Goal: Feedback & Contribution: Contribute content

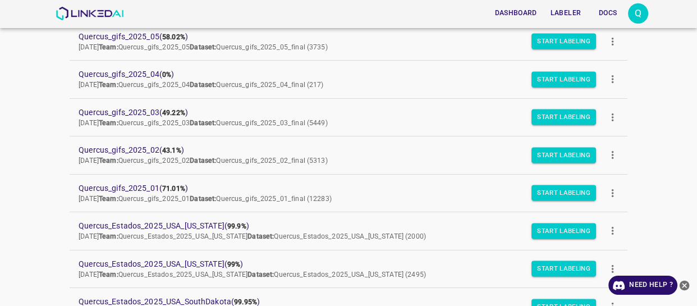
scroll to position [153, 0]
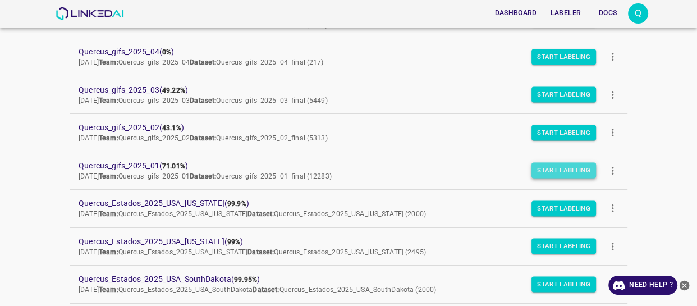
click at [545, 171] on button "Start Labeling" at bounding box center [564, 171] width 65 height 16
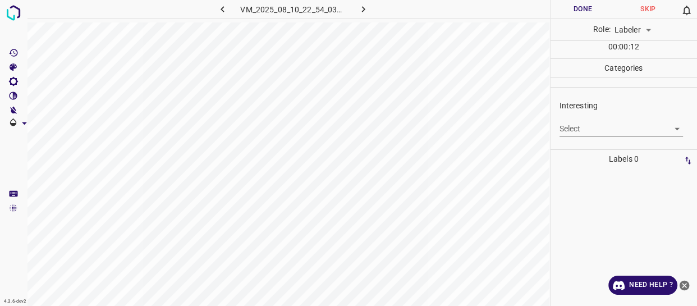
click at [610, 131] on body "4.3.6-dev2 VM_2025_08_10_22_54_03_511_10.gif Done Skip 0 Role: Labeler labeler …" at bounding box center [348, 153] width 697 height 306
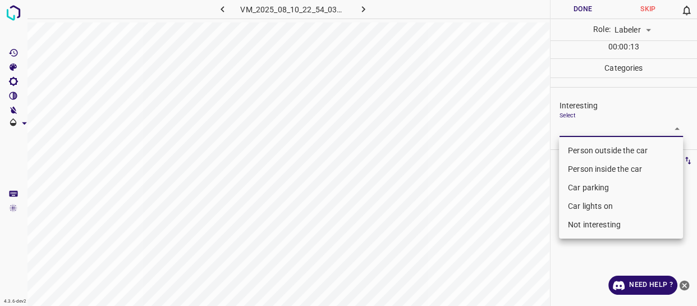
click at [612, 144] on li "Person outside the car" at bounding box center [621, 150] width 124 height 19
type input "Person outside the car"
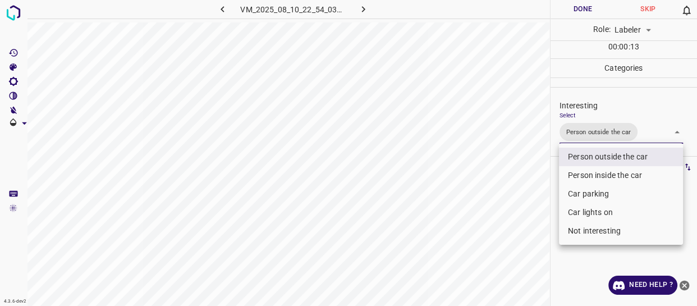
click at [524, 193] on div at bounding box center [348, 153] width 697 height 306
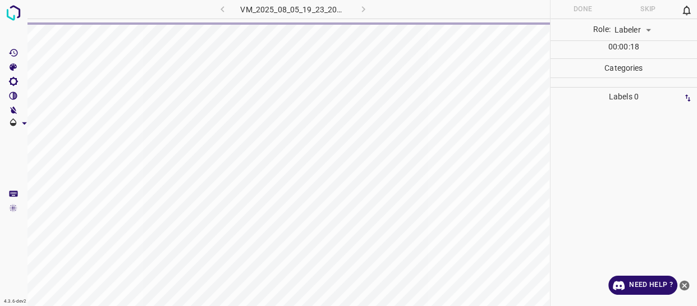
click at [222, 9] on div "VM_2025_08_05_19_23_20_693_02.gif" at bounding box center [292, 9] width 209 height 19
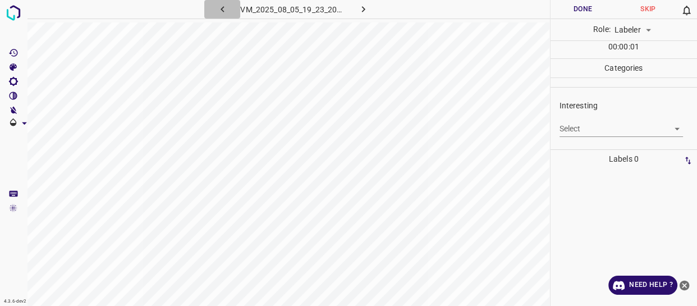
click at [222, 9] on icon "button" at bounding box center [223, 9] width 12 height 12
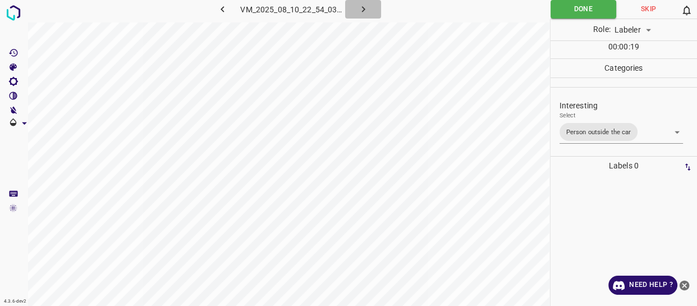
click at [363, 8] on icon "button" at bounding box center [363, 9] width 3 height 6
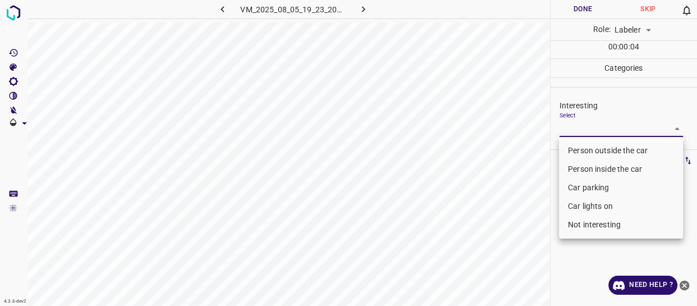
click at [573, 126] on body "4.3.6-dev2 VM_2025_08_05_19_23_20_693_02.gif Done Skip 0 Role: Labeler labeler …" at bounding box center [348, 153] width 697 height 306
drag, startPoint x: 587, startPoint y: 225, endPoint x: 581, endPoint y: 221, distance: 7.0
click at [586, 224] on li "Not interesting" at bounding box center [621, 225] width 124 height 19
type input "Not interesting"
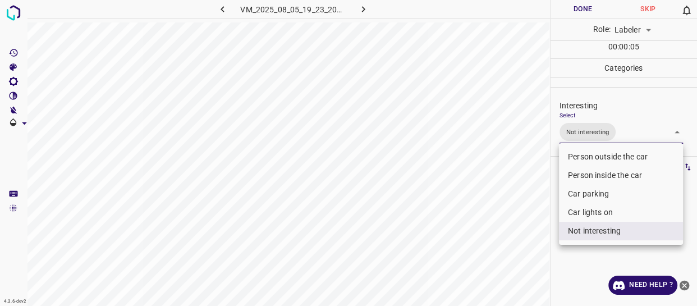
click at [514, 212] on div at bounding box center [348, 153] width 697 height 306
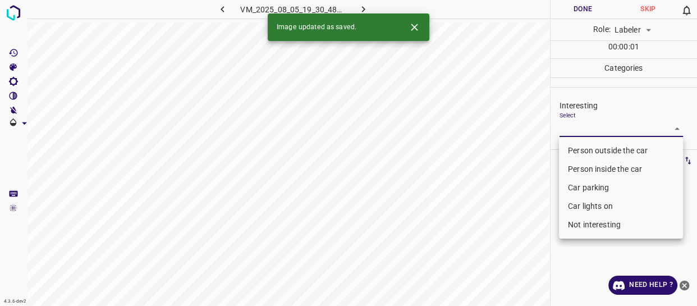
click at [583, 130] on body "4.3.6-dev2 VM_2025_08_05_19_30_48_247_06.gif Done Skip 0 Role: Labeler labeler …" at bounding box center [348, 153] width 697 height 306
click at [584, 145] on li "Person outside the car" at bounding box center [621, 150] width 124 height 19
type input "Person outside the car"
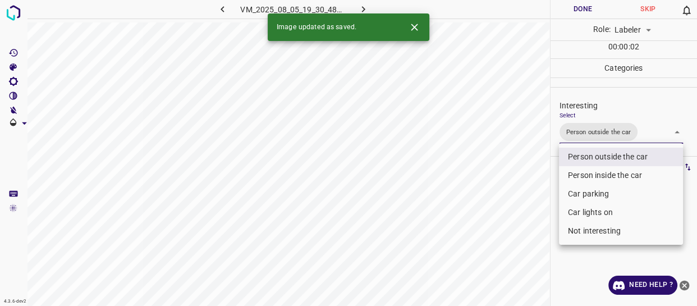
drag, startPoint x: 527, startPoint y: 172, endPoint x: 519, endPoint y: 189, distance: 19.1
click at [527, 172] on div at bounding box center [348, 153] width 697 height 306
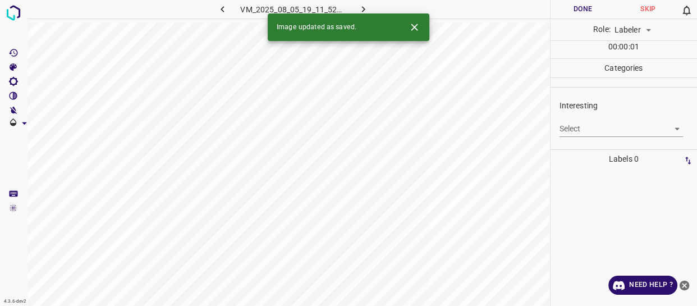
click at [568, 176] on div at bounding box center [624, 237] width 140 height 138
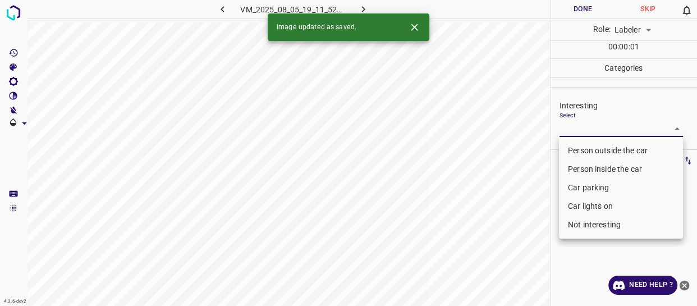
drag, startPoint x: 576, startPoint y: 130, endPoint x: 576, endPoint y: 140, distance: 9.5
click at [577, 130] on body "4.3.6-dev2 VM_2025_08_05_19_11_52_690_01.gif Done Skip 0 Role: Labeler labeler …" at bounding box center [348, 153] width 697 height 306
click at [574, 149] on li "Person outside the car" at bounding box center [621, 150] width 124 height 19
type input "Person outside the car"
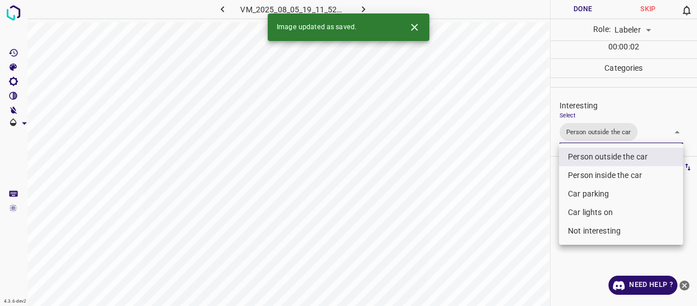
click at [526, 183] on div at bounding box center [348, 153] width 697 height 306
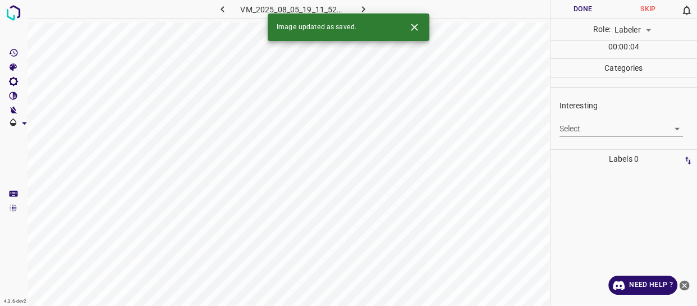
click at [596, 133] on body "4.3.6-dev2 VM_2025_08_05_19_11_52_690_12.gif Done Skip 0 Role: Labeler labeler …" at bounding box center [348, 153] width 697 height 306
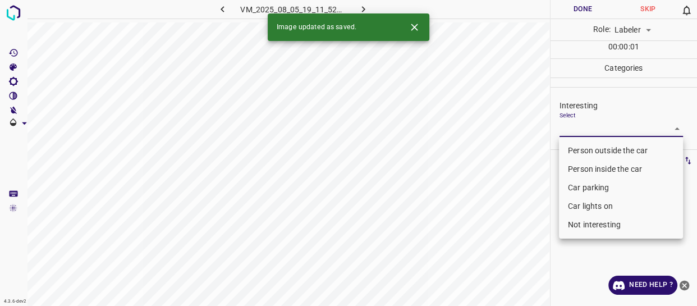
click at [595, 149] on li "Person outside the car" at bounding box center [621, 150] width 124 height 19
type input "Person outside the car"
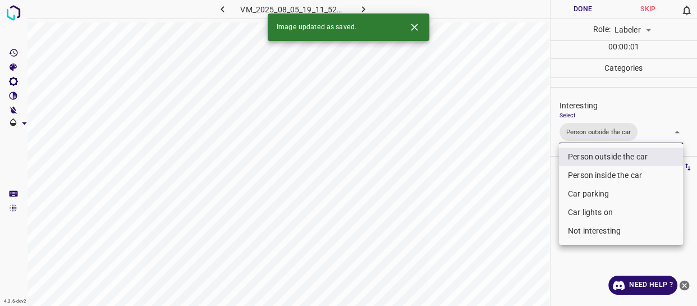
drag, startPoint x: 495, startPoint y: 187, endPoint x: 499, endPoint y: 193, distance: 6.9
click at [496, 188] on div at bounding box center [348, 153] width 697 height 306
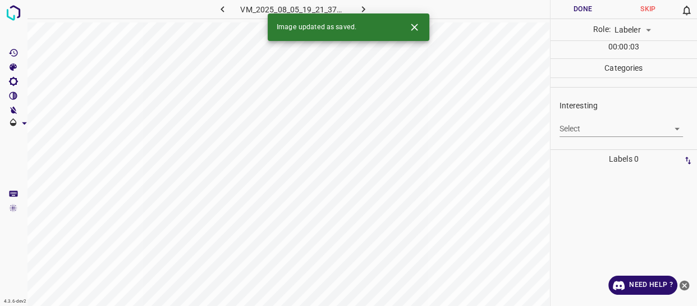
click at [600, 133] on body "4.3.6-dev2 VM_2025_08_05_19_21_37_829_05.gif Done Skip 0 Role: Labeler labeler …" at bounding box center [348, 153] width 697 height 306
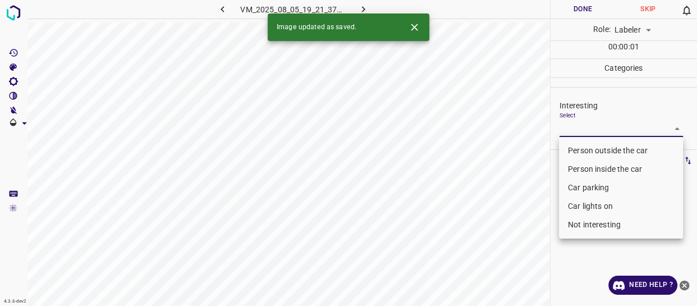
click at [600, 150] on li "Person outside the car" at bounding box center [621, 150] width 124 height 19
type input "Person outside the car"
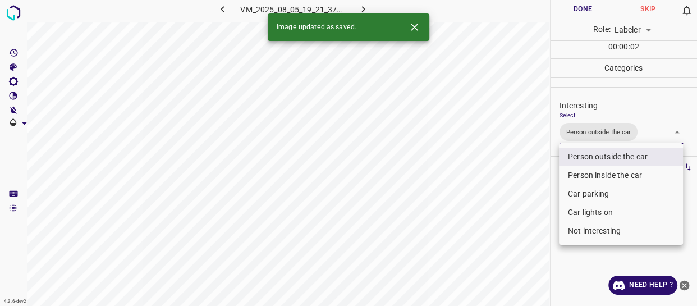
click at [491, 195] on div at bounding box center [348, 153] width 697 height 306
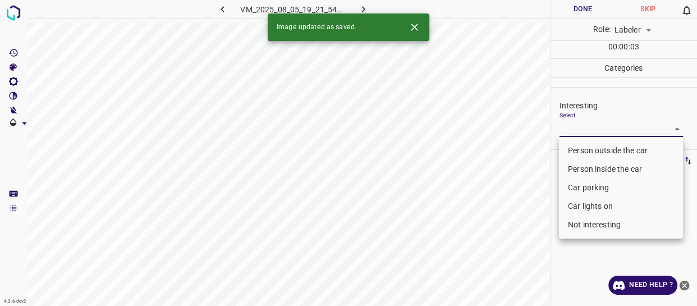
click at [578, 133] on body "4.3.6-dev2 VM_2025_08_05_19_21_54_070_02.gif Done Skip 0 Role: Labeler labeler …" at bounding box center [348, 153] width 697 height 306
click at [577, 151] on li "Person outside the car" at bounding box center [621, 150] width 124 height 19
type input "Person outside the car"
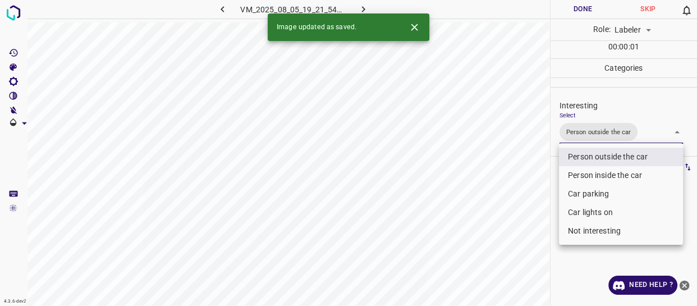
drag, startPoint x: 504, startPoint y: 200, endPoint x: 508, endPoint y: 206, distance: 6.8
click at [505, 202] on div at bounding box center [348, 153] width 697 height 306
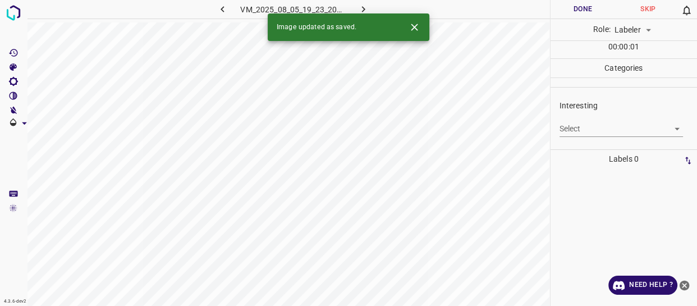
click at [578, 129] on body "4.3.6-dev2 VM_2025_08_05_19_23_20_693_07.gif Done Skip 0 Role: Labeler labeler …" at bounding box center [348, 153] width 697 height 306
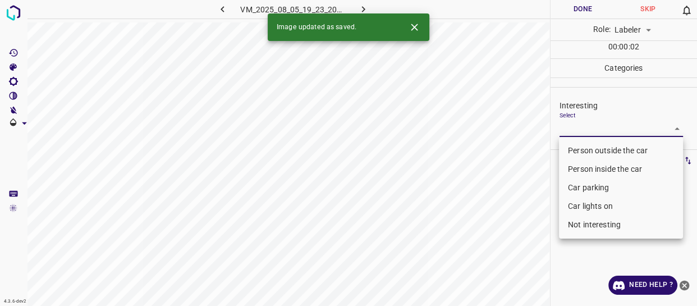
drag, startPoint x: 591, startPoint y: 225, endPoint x: 536, endPoint y: 239, distance: 57.5
click at [591, 225] on li "Not interesting" at bounding box center [621, 225] width 124 height 19
type input "Not interesting"
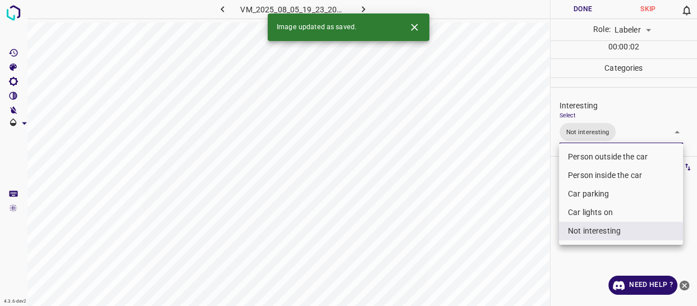
click at [503, 245] on div at bounding box center [348, 153] width 697 height 306
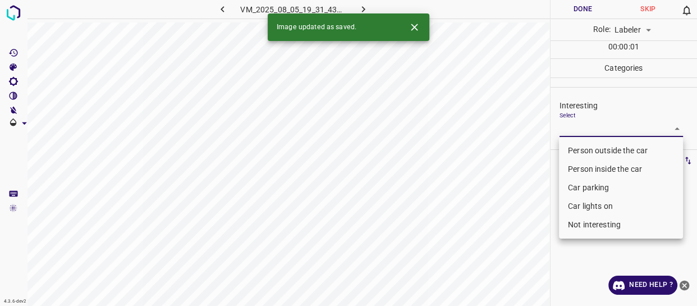
click at [583, 126] on body "4.3.6-dev2 VM_2025_08_05_19_31_43_983_02.gif Done Skip 0 Role: Labeler labeler …" at bounding box center [348, 153] width 697 height 306
click at [579, 149] on li "Person outside the car" at bounding box center [621, 150] width 124 height 19
type input "Person outside the car"
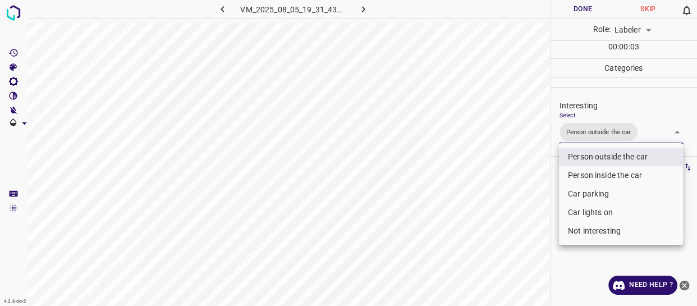
click at [538, 202] on div at bounding box center [348, 153] width 697 height 306
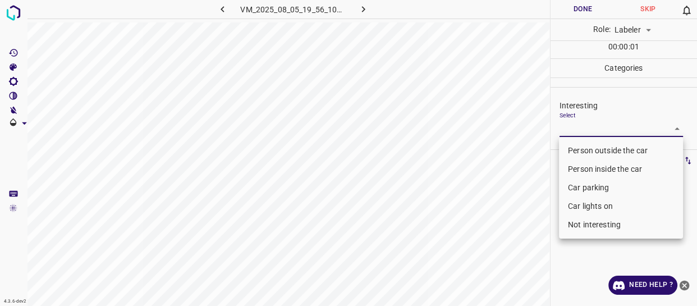
click at [591, 129] on body "4.3.6-dev2 VM_2025_08_05_19_56_10_200_01.gif Done Skip 0 Role: Labeler labeler …" at bounding box center [348, 153] width 697 height 306
click at [584, 153] on li "Person outside the car" at bounding box center [621, 150] width 124 height 19
type input "Person outside the car"
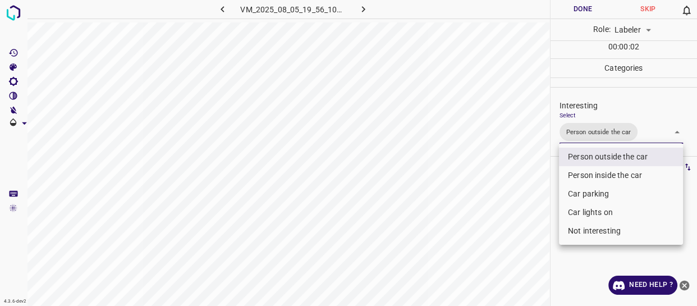
drag, startPoint x: 499, startPoint y: 198, endPoint x: 499, endPoint y: 209, distance: 11.2
click at [499, 203] on div at bounding box center [348, 153] width 697 height 306
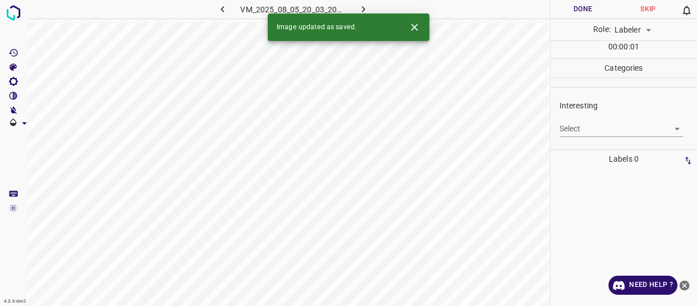
click at [574, 129] on body "4.3.6-dev2 VM_2025_08_05_20_03_20_000_01.gif Done Skip 0 Role: Labeler labeler …" at bounding box center [348, 153] width 697 height 306
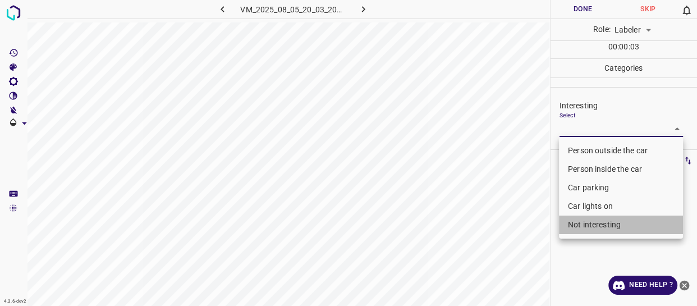
click at [576, 225] on li "Not interesting" at bounding box center [621, 225] width 124 height 19
type input "Not interesting"
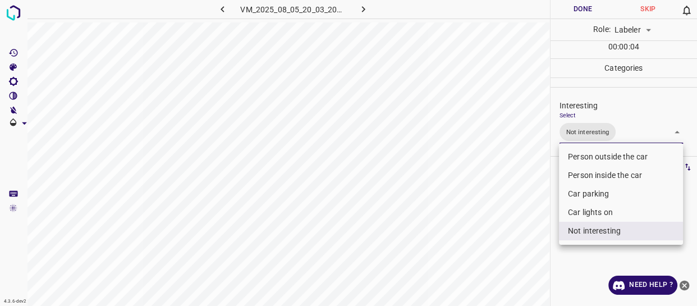
drag, startPoint x: 518, startPoint y: 220, endPoint x: 512, endPoint y: 227, distance: 9.2
click at [515, 223] on div at bounding box center [348, 153] width 697 height 306
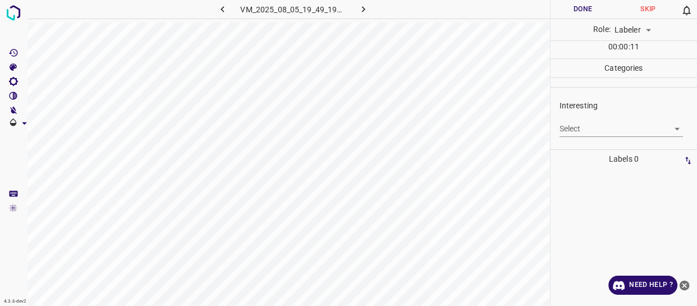
click at [606, 129] on body "4.3.6-dev2 VM_2025_08_05_19_49_19_465_07.gif Done Skip 0 Role: Labeler labeler …" at bounding box center [348, 153] width 697 height 306
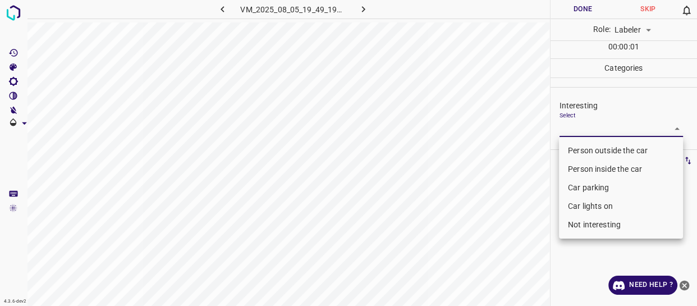
click at [600, 151] on li "Person outside the car" at bounding box center [621, 150] width 124 height 19
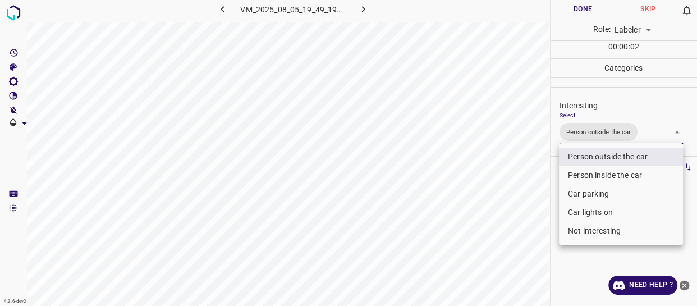
click at [555, 192] on div at bounding box center [348, 153] width 697 height 306
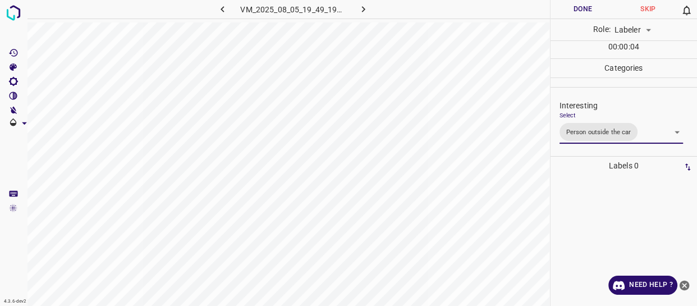
click at [659, 134] on body "4.3.6-dev2 VM_2025_08_05_19_49_19_465_07.gif Done Skip 0 Role: Labeler labeler …" at bounding box center [348, 153] width 697 height 306
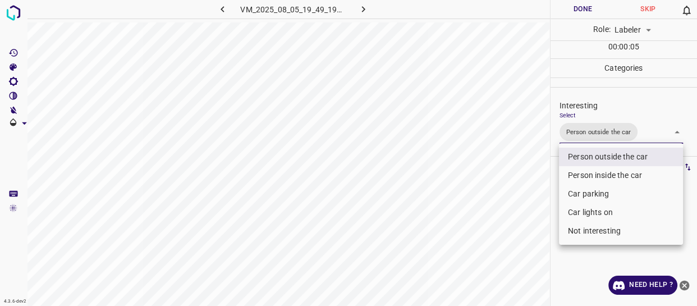
click at [598, 169] on li "Person inside the car" at bounding box center [621, 175] width 124 height 19
type input "Person outside the car,Person inside the car"
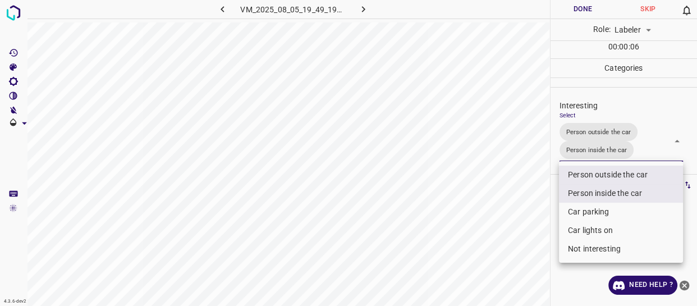
drag, startPoint x: 525, startPoint y: 193, endPoint x: 523, endPoint y: 201, distance: 8.0
click at [525, 194] on div at bounding box center [348, 153] width 697 height 306
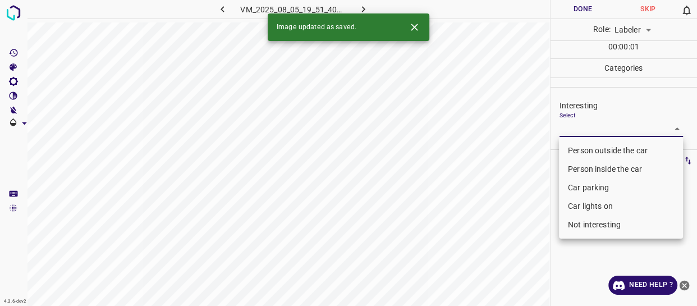
click at [578, 132] on body "4.3.6-dev2 VM_2025_08_05_19_51_40_600_01.gif Done Skip 0 Role: Labeler labeler …" at bounding box center [348, 153] width 697 height 306
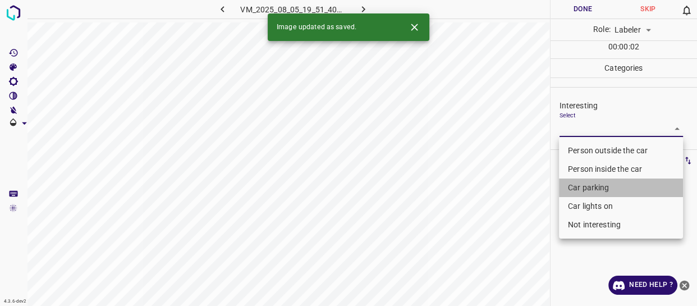
click at [581, 186] on li "Car parking" at bounding box center [621, 188] width 124 height 19
type input "Car parking"
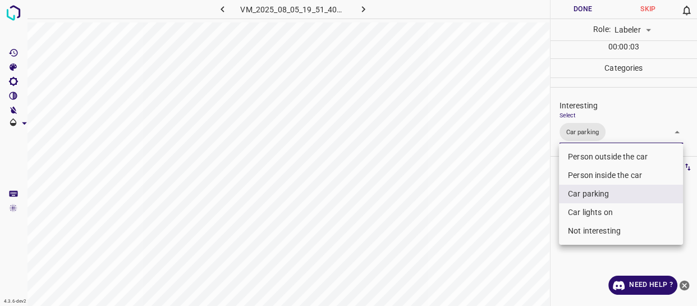
drag, startPoint x: 537, startPoint y: 229, endPoint x: 538, endPoint y: 251, distance: 22.0
click at [538, 249] on div at bounding box center [348, 153] width 697 height 306
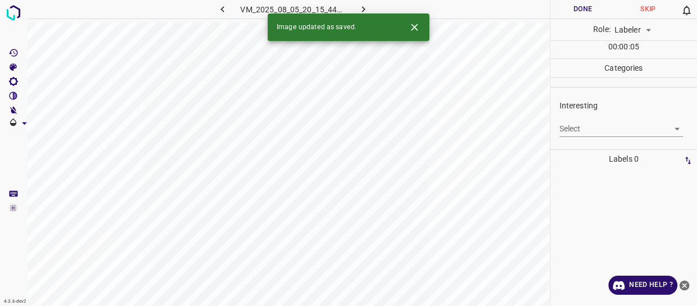
click at [583, 129] on body "4.3.6-dev2 VM_2025_08_05_20_15_44_843_11.gif Done Skip 0 Role: Labeler labeler …" at bounding box center [348, 153] width 697 height 306
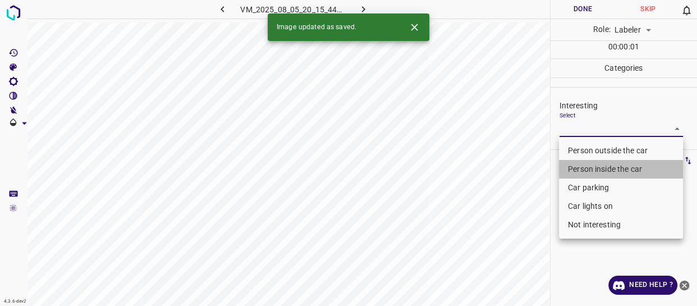
click at [581, 168] on li "Person inside the car" at bounding box center [621, 169] width 124 height 19
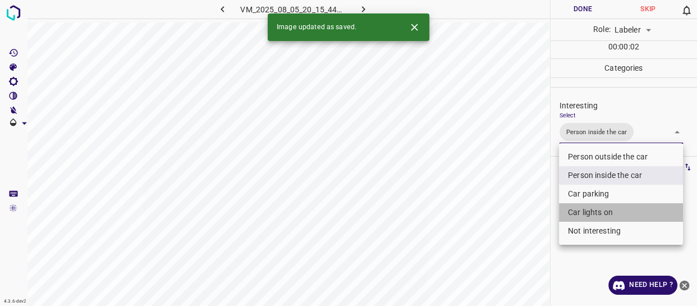
click at [570, 209] on li "Car lights on" at bounding box center [621, 212] width 124 height 19
type input "Person inside the car,Car lights on"
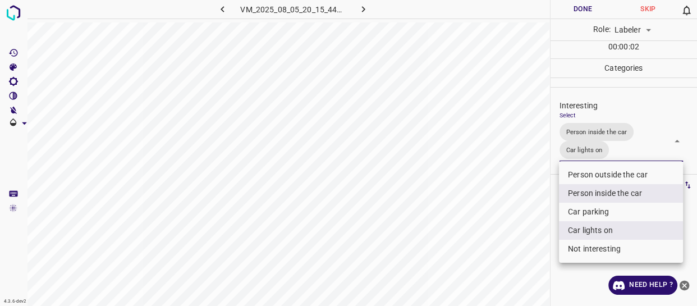
click at [495, 219] on div at bounding box center [348, 153] width 697 height 306
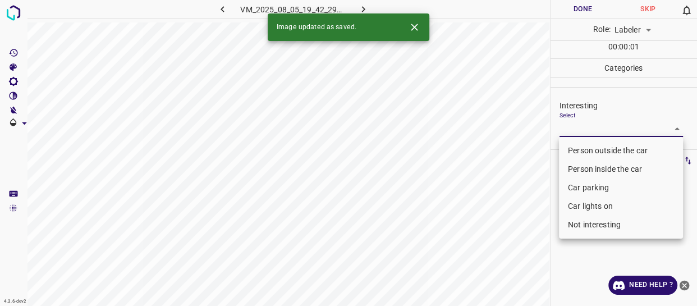
click at [611, 130] on body "4.3.6-dev2 VM_2025_08_05_19_42_29_472_03.gif Done Skip 0 Role: Labeler labeler …" at bounding box center [348, 153] width 697 height 306
click at [601, 165] on li "Person inside the car" at bounding box center [621, 169] width 124 height 19
type input "Person inside the car"
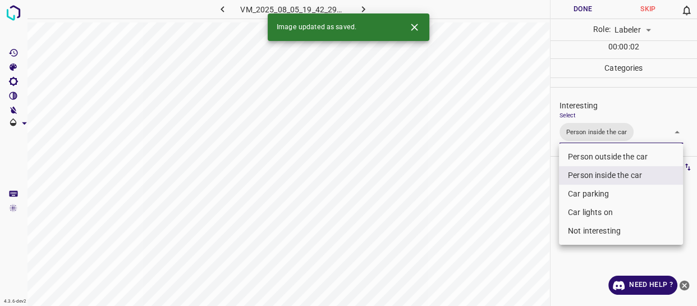
click at [527, 204] on div at bounding box center [348, 153] width 697 height 306
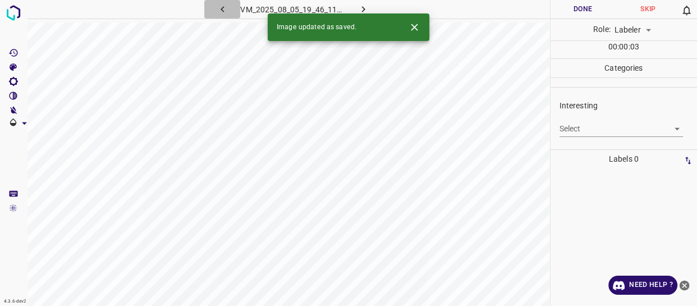
drag, startPoint x: 219, startPoint y: 9, endPoint x: 225, endPoint y: 21, distance: 13.1
click at [220, 11] on icon "button" at bounding box center [223, 9] width 12 height 12
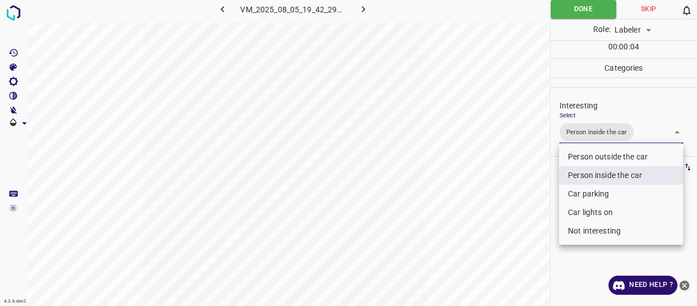
click at [638, 134] on body "4.3.6-dev2 VM_2025_08_05_19_42_29_472_03.gif Done Skip 0 Role: Labeler labeler …" at bounding box center [348, 153] width 697 height 306
click at [615, 174] on li "Person inside the car" at bounding box center [621, 175] width 124 height 19
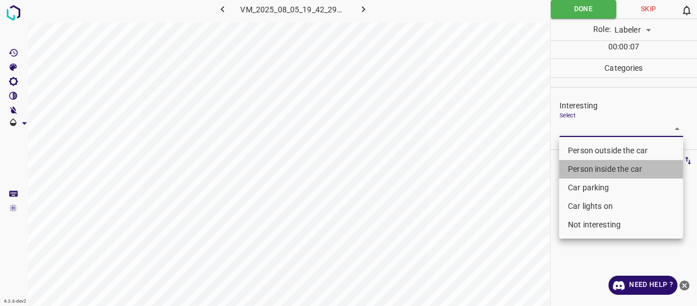
click at [608, 170] on li "Person inside the car" at bounding box center [621, 169] width 124 height 19
type input "Person inside the car"
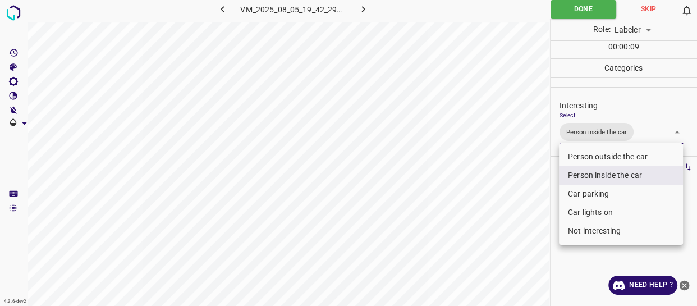
drag, startPoint x: 528, startPoint y: 186, endPoint x: 522, endPoint y: 201, distance: 16.2
click at [528, 190] on div at bounding box center [348, 153] width 697 height 306
click at [626, 131] on body "4.3.6-dev2 VM_2025_08_05_19_42_29_472_03.gif Done Skip 0 Role: Labeler labeler …" at bounding box center [348, 153] width 697 height 306
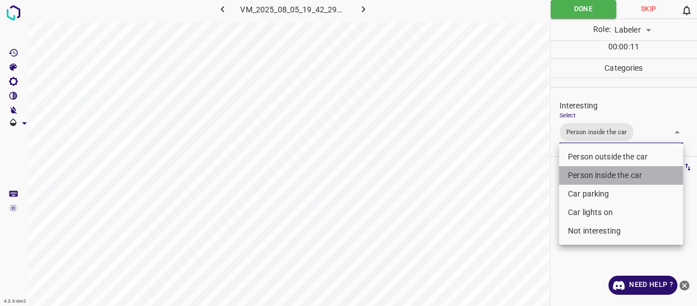
click at [599, 174] on li "Person inside the car" at bounding box center [621, 175] width 124 height 19
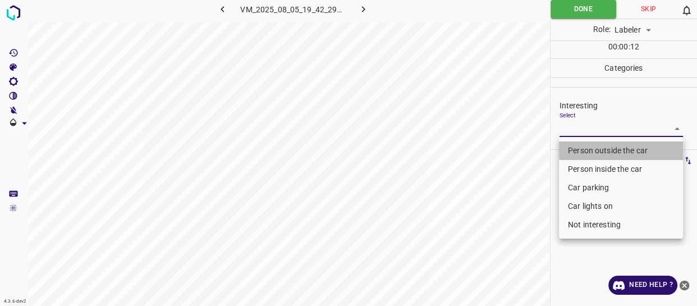
click at [595, 152] on li "Person outside the car" at bounding box center [621, 150] width 124 height 19
type input "Person outside the car"
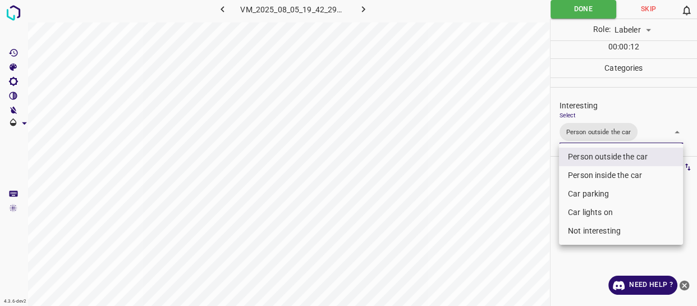
drag, startPoint x: 522, startPoint y: 193, endPoint x: 522, endPoint y: 205, distance: 12.4
click at [522, 198] on div at bounding box center [348, 153] width 697 height 306
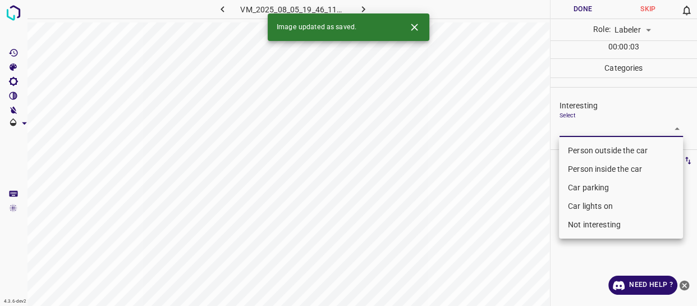
click at [605, 129] on body "4.3.6-dev2 VM_2025_08_05_19_46_11_902_03.gif Done Skip 0 Role: Labeler labeler …" at bounding box center [348, 153] width 697 height 306
drag, startPoint x: 590, startPoint y: 148, endPoint x: 494, endPoint y: 211, distance: 115.1
click at [590, 148] on li "Person outside the car" at bounding box center [621, 150] width 124 height 19
type input "Person outside the car"
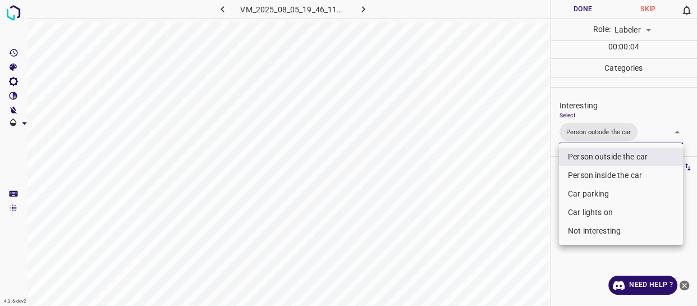
drag, startPoint x: 494, startPoint y: 211, endPoint x: 489, endPoint y: 226, distance: 16.2
click at [495, 211] on div at bounding box center [348, 153] width 697 height 306
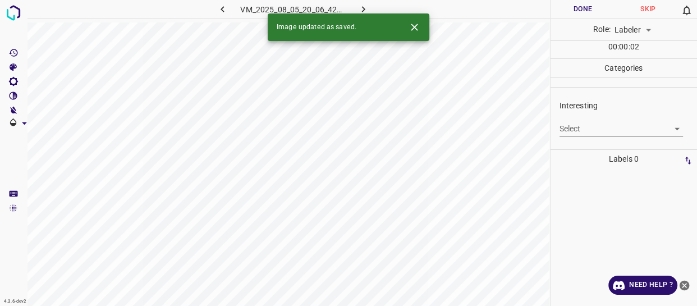
click at [606, 129] on body "4.3.6-dev2 VM_2025_08_05_20_06_42_261_08.gif Done Skip 0 Role: Labeler labeler …" at bounding box center [348, 153] width 697 height 306
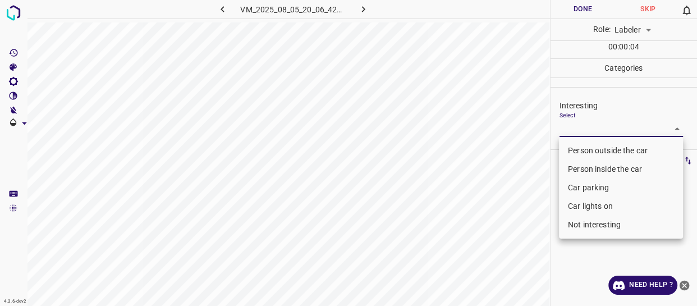
click at [590, 186] on li "Car parking" at bounding box center [621, 188] width 124 height 19
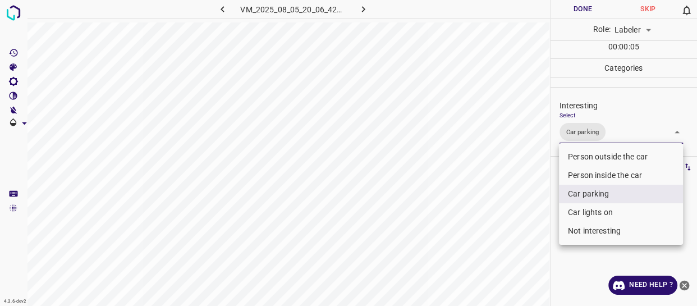
drag, startPoint x: 586, startPoint y: 211, endPoint x: 549, endPoint y: 224, distance: 38.7
click at [586, 209] on li "Car lights on" at bounding box center [621, 212] width 124 height 19
type input "Car parking,Car lights on"
click at [537, 230] on div at bounding box center [348, 153] width 697 height 306
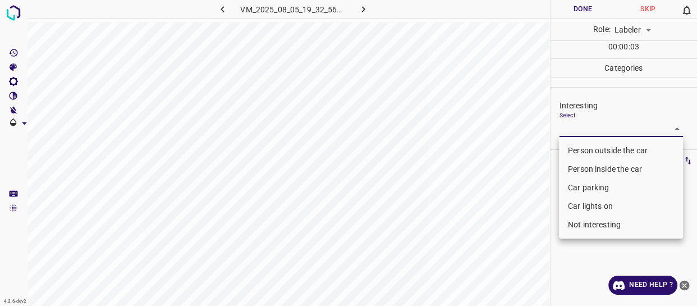
click at [576, 131] on body "4.3.6-dev2 VM_2025_08_05_19_32_56_090_02.gif Done Skip 0 Role: Labeler labeler …" at bounding box center [348, 153] width 697 height 306
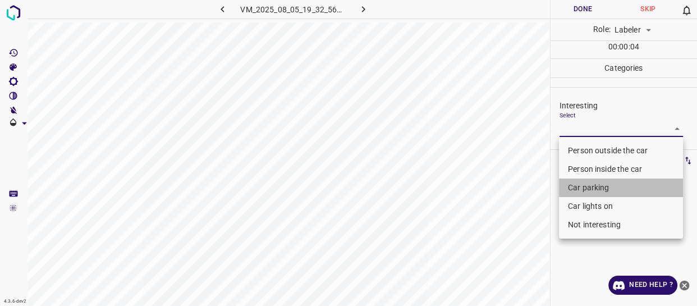
drag, startPoint x: 572, startPoint y: 184, endPoint x: 576, endPoint y: 193, distance: 9.1
click at [573, 184] on li "Car parking" at bounding box center [621, 188] width 124 height 19
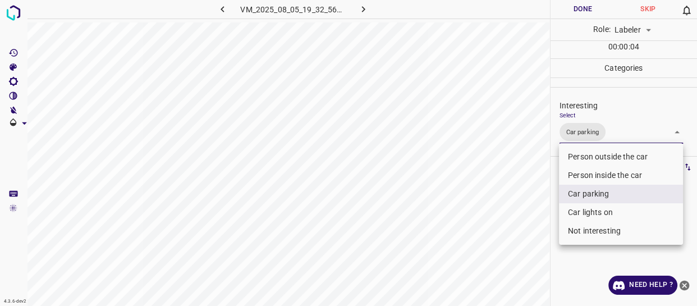
click at [581, 212] on li "Car lights on" at bounding box center [621, 212] width 124 height 19
click at [578, 174] on li "Person inside the car" at bounding box center [621, 175] width 124 height 19
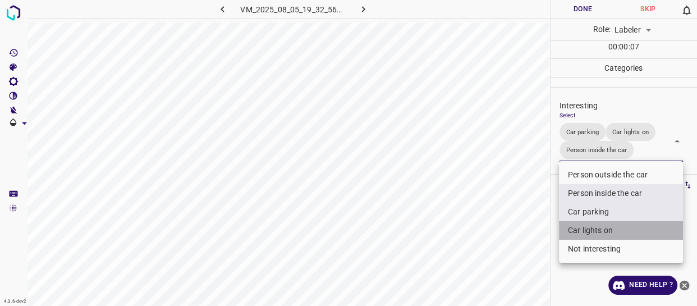
click at [581, 226] on li "Car lights on" at bounding box center [621, 230] width 124 height 19
type input "Car parking,Person inside the car"
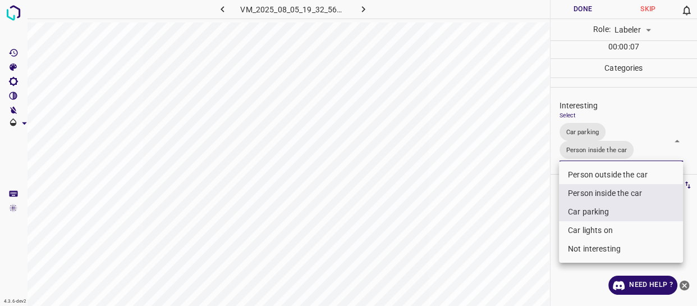
click at [533, 227] on div at bounding box center [348, 153] width 697 height 306
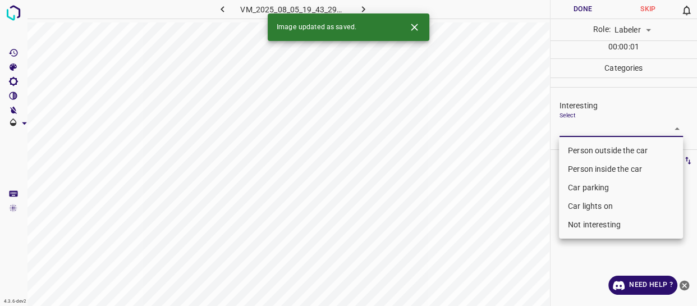
click at [594, 129] on body "4.3.6-dev2 VM_2025_08_05_19_43_29_449_00.gif Done Skip 0 Role: Labeler labeler …" at bounding box center [348, 153] width 697 height 306
click at [592, 150] on li "Person outside the car" at bounding box center [621, 150] width 124 height 19
type input "Person outside the car"
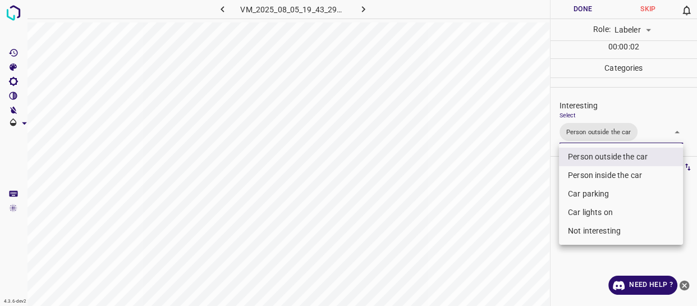
click at [513, 191] on div at bounding box center [348, 153] width 697 height 306
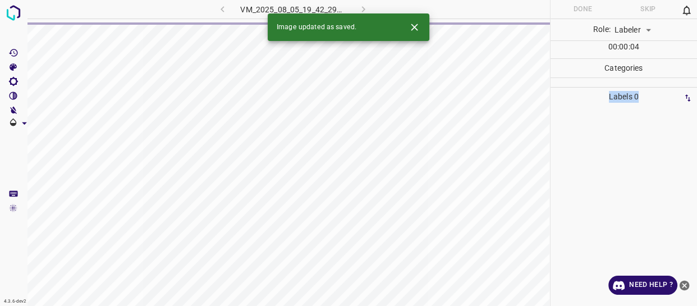
drag, startPoint x: 570, startPoint y: 152, endPoint x: 585, endPoint y: 137, distance: 21.0
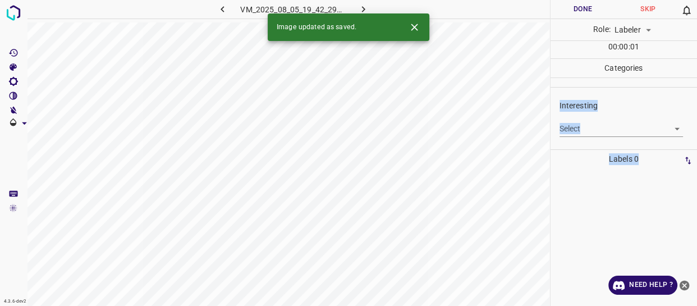
click at [600, 126] on body "4.3.6-dev2 VM_2025_08_05_19_42_29_472_04.gif Done Skip 0 Role: Labeler labeler …" at bounding box center [348, 153] width 697 height 306
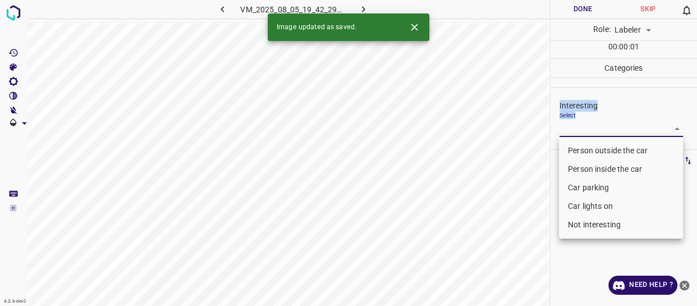
drag, startPoint x: 591, startPoint y: 167, endPoint x: 572, endPoint y: 172, distance: 19.6
click at [591, 167] on li "Person inside the car" at bounding box center [621, 169] width 124 height 19
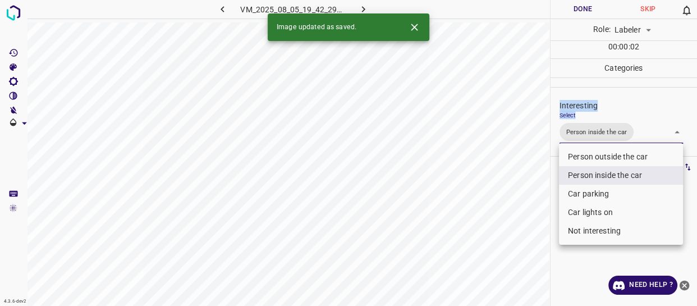
type input "Person inside the car"
click at [531, 185] on div at bounding box center [348, 153] width 697 height 306
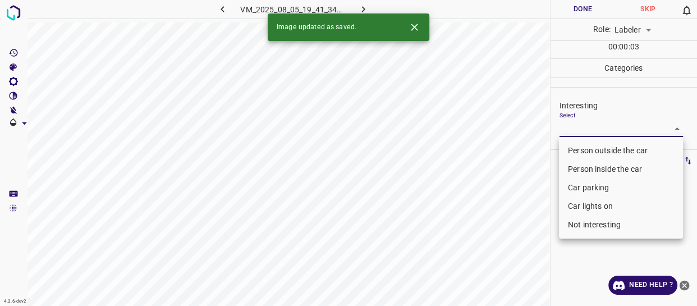
click at [616, 127] on body "4.3.6-dev2 VM_2025_08_05_19_41_34_863_04.gif Done Skip 0 Role: Labeler labeler …" at bounding box center [348, 153] width 697 height 306
drag, startPoint x: 611, startPoint y: 146, endPoint x: 595, endPoint y: 157, distance: 19.8
click at [611, 145] on li "Person outside the car" at bounding box center [621, 150] width 124 height 19
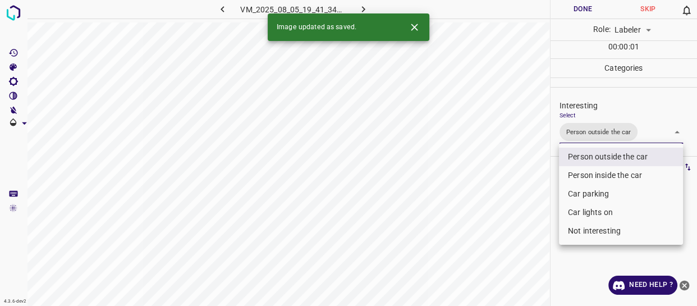
type input "Person outside the car"
click at [497, 206] on div at bounding box center [348, 153] width 697 height 306
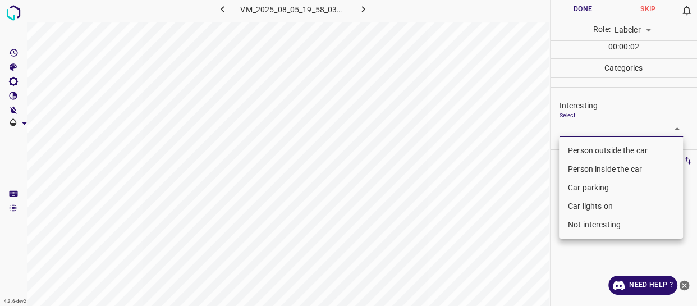
click at [576, 129] on body "4.3.6-dev2 VM_2025_08_05_19_58_03_260_01.gif Done Skip 0 Role: Labeler labeler …" at bounding box center [348, 153] width 697 height 306
click at [574, 150] on li "Person outside the car" at bounding box center [621, 150] width 124 height 19
type input "Person outside the car"
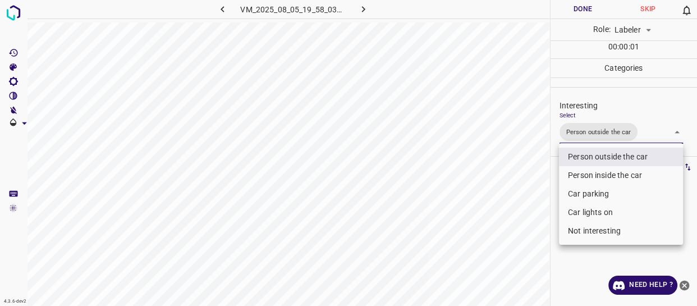
drag, startPoint x: 532, startPoint y: 193, endPoint x: 524, endPoint y: 215, distance: 23.1
click at [528, 211] on div at bounding box center [348, 153] width 697 height 306
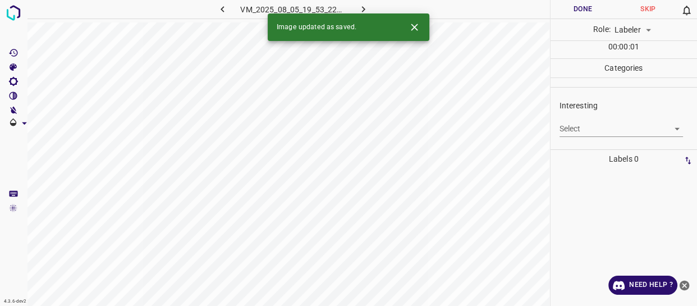
click at [581, 125] on body "4.3.6-dev2 VM_2025_08_05_19_53_22_343_09.gif Done Skip 0 Role: Labeler labeler …" at bounding box center [348, 153] width 697 height 306
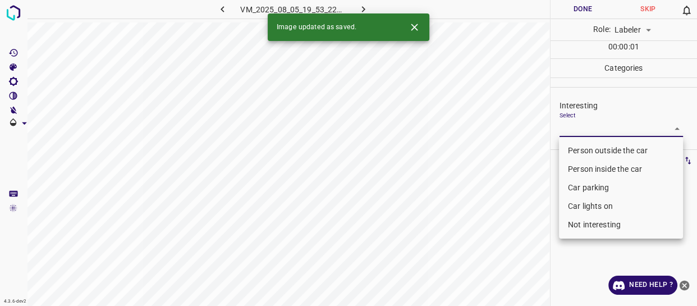
click at [582, 149] on li "Person outside the car" at bounding box center [621, 150] width 124 height 19
type input "Person outside the car"
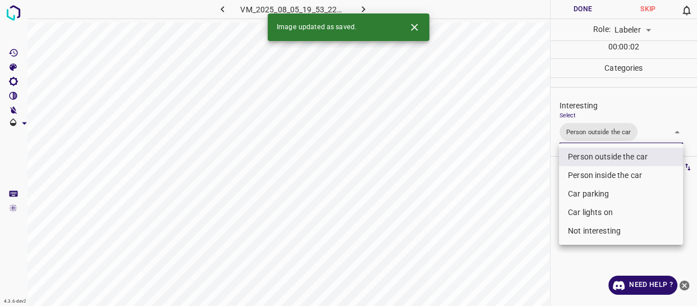
drag, startPoint x: 488, startPoint y: 186, endPoint x: 491, endPoint y: 195, distance: 9.1
click at [491, 193] on div at bounding box center [348, 153] width 697 height 306
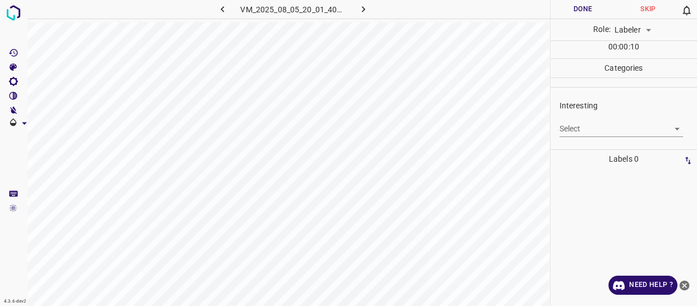
click at [223, 10] on icon "button" at bounding box center [223, 9] width 12 height 12
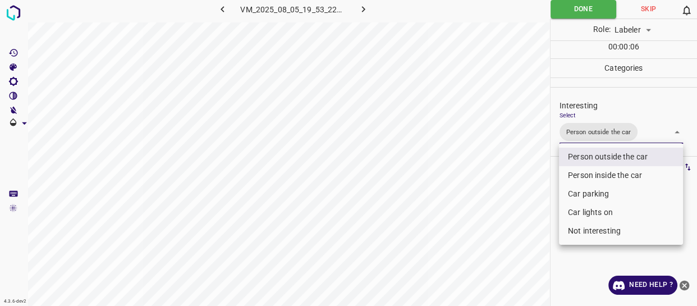
click at [649, 134] on body "4.3.6-dev2 VM_2025_08_05_19_53_22_343_09.gif Done Skip 0 Role: Labeler labeler …" at bounding box center [348, 153] width 697 height 306
drag, startPoint x: 604, startPoint y: 155, endPoint x: 614, endPoint y: 208, distance: 53.7
click at [605, 155] on li "Person outside the car" at bounding box center [621, 157] width 124 height 19
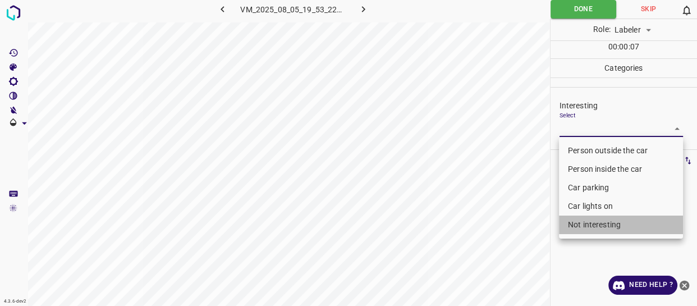
drag, startPoint x: 611, startPoint y: 226, endPoint x: 499, endPoint y: 240, distance: 113.2
click at [610, 226] on li "Not interesting" at bounding box center [621, 225] width 124 height 19
type input "Not interesting"
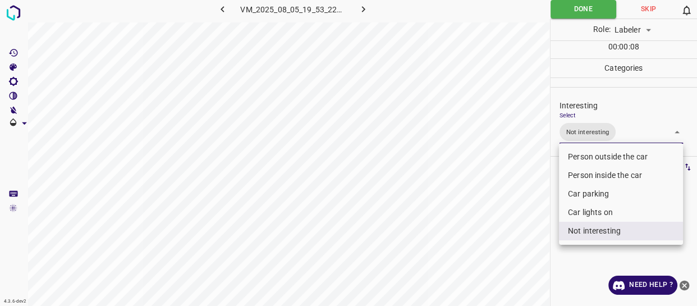
click at [498, 240] on div at bounding box center [348, 153] width 697 height 306
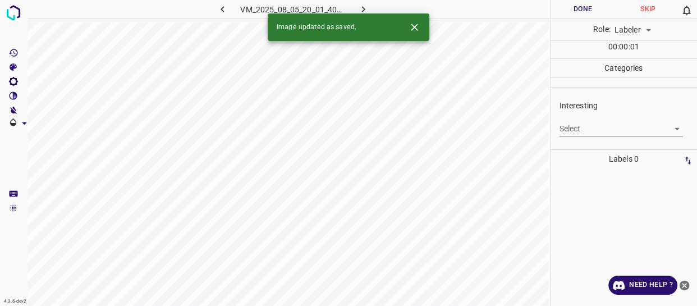
click at [604, 126] on body "4.3.6-dev2 VM_2025_08_05_20_01_40_218_05.gif Done Skip 0 Role: Labeler labeler …" at bounding box center [348, 153] width 697 height 306
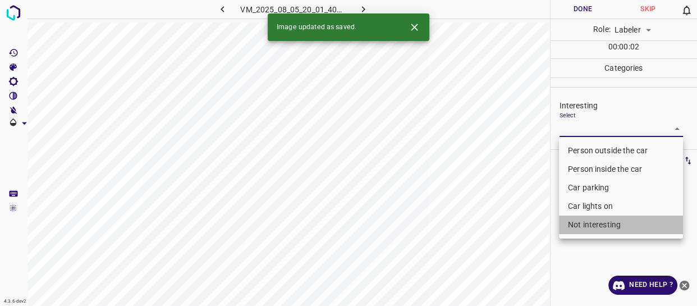
click at [597, 225] on li "Not interesting" at bounding box center [621, 225] width 124 height 19
type input "Not interesting"
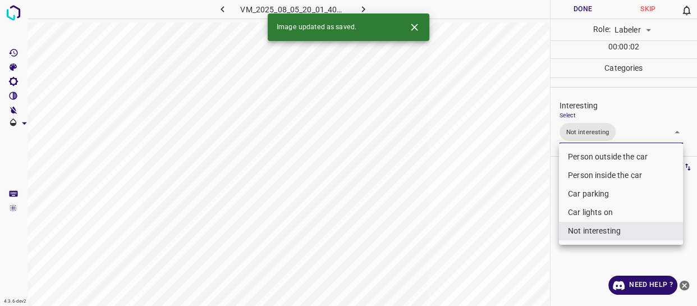
click at [520, 240] on div at bounding box center [348, 153] width 697 height 306
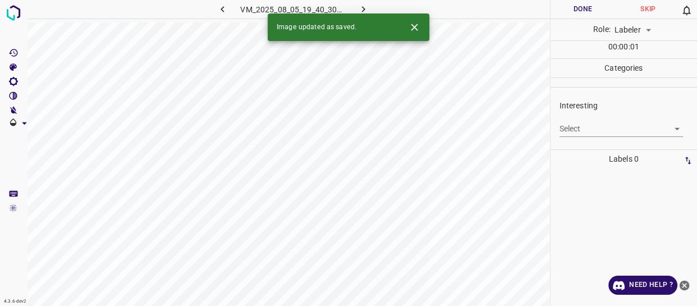
click at [572, 126] on body "4.3.6-dev2 VM_2025_08_05_19_40_30_433_01.gif Done Skip 0 Role: Labeler labeler …" at bounding box center [348, 153] width 697 height 306
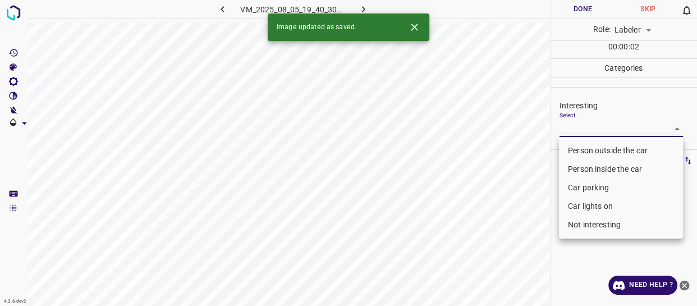
click at [576, 226] on li "Not interesting" at bounding box center [621, 225] width 124 height 19
type input "Not interesting"
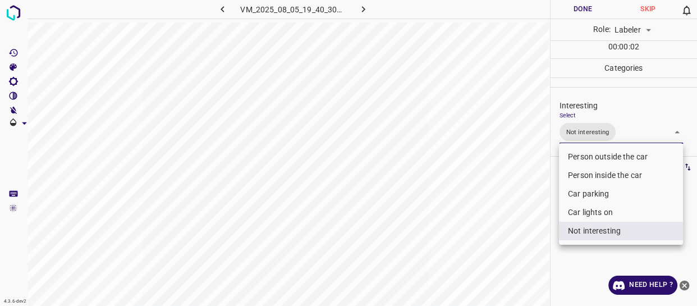
click at [509, 241] on div at bounding box center [348, 153] width 697 height 306
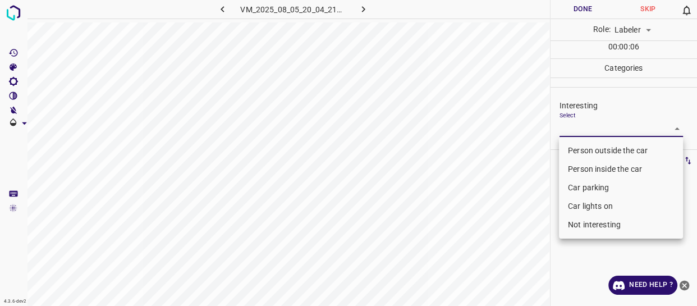
click at [593, 129] on body "4.3.6-dev2 VM_2025_08_05_20_04_21_519_06.gif Done Skip 0 Role: Labeler labeler …" at bounding box center [348, 153] width 697 height 306
drag, startPoint x: 588, startPoint y: 145, endPoint x: 560, endPoint y: 183, distance: 47.1
click at [588, 145] on li "Person outside the car" at bounding box center [621, 150] width 124 height 19
type input "Person outside the car"
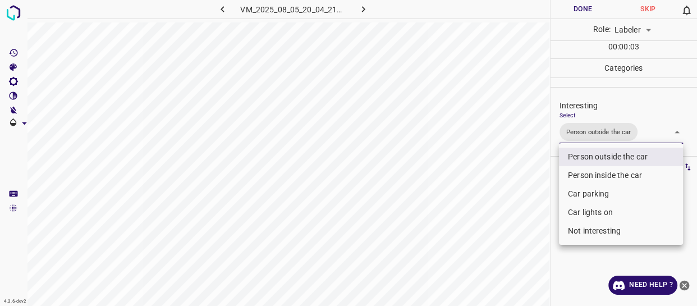
drag, startPoint x: 515, startPoint y: 204, endPoint x: 512, endPoint y: 222, distance: 17.7
click at [516, 212] on div at bounding box center [348, 153] width 697 height 306
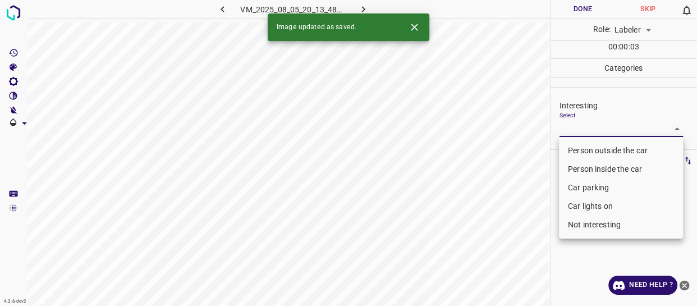
click at [578, 125] on body "4.3.6-dev2 VM_2025_08_05_20_13_48_094_00.gif Done Skip 0 Role: Labeler labeler …" at bounding box center [348, 153] width 697 height 306
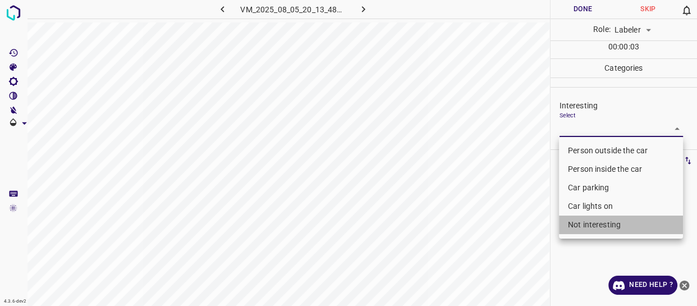
click at [590, 225] on li "Not interesting" at bounding box center [621, 225] width 124 height 19
type input "Not interesting"
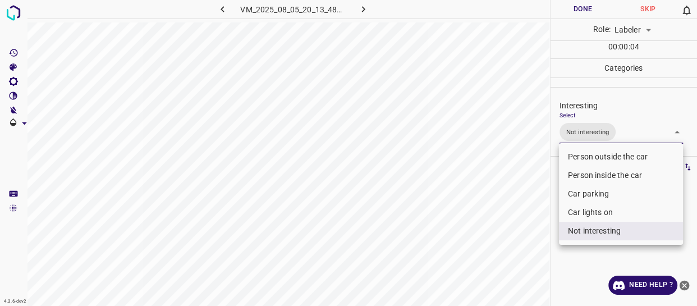
click at [476, 255] on div at bounding box center [348, 153] width 697 height 306
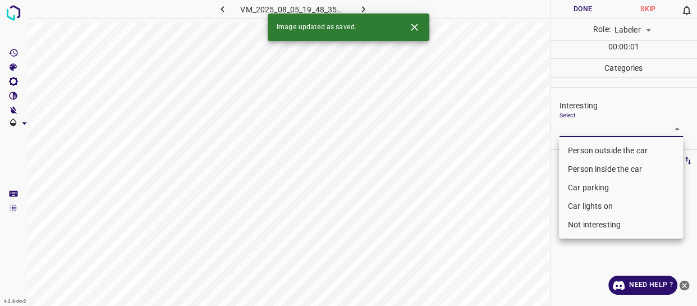
click at [572, 125] on body "4.3.6-dev2 VM_2025_08_05_19_48_35_255_05.gif Done Skip 0 Role: Labeler labeler …" at bounding box center [348, 153] width 697 height 306
click at [580, 222] on li "Not interesting" at bounding box center [621, 225] width 124 height 19
type input "Not interesting"
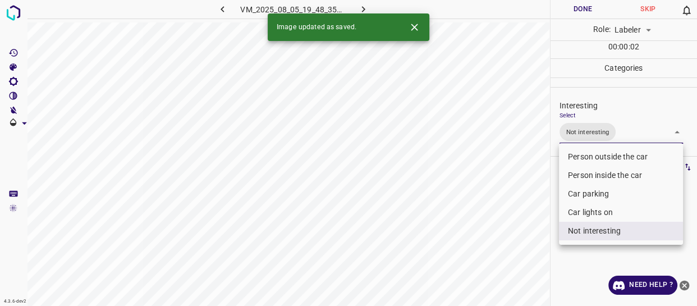
click at [499, 232] on div at bounding box center [348, 153] width 697 height 306
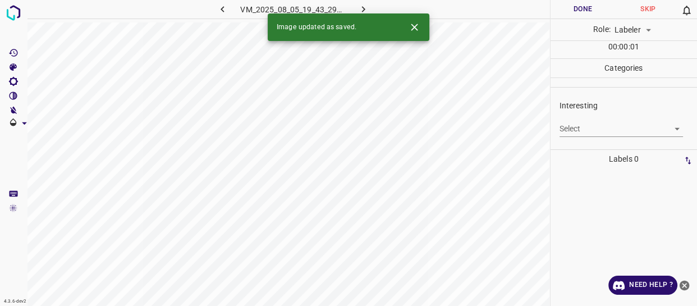
click at [575, 126] on body "4.3.6-dev2 VM_2025_08_05_19_43_29_449_02.gif Done Skip 0 Role: Labeler labeler …" at bounding box center [348, 153] width 697 height 306
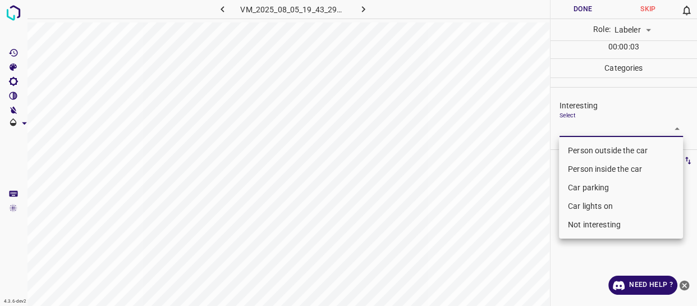
click at [578, 152] on li "Person outside the car" at bounding box center [621, 150] width 124 height 19
type input "Person outside the car"
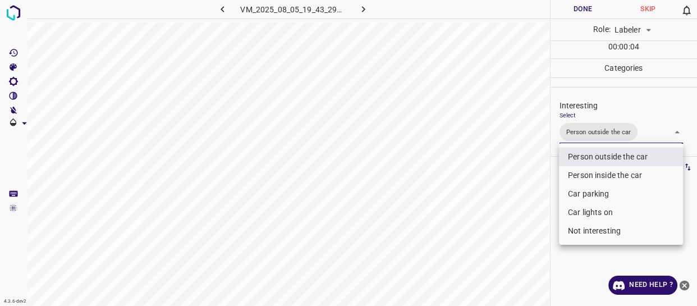
drag, startPoint x: 502, startPoint y: 209, endPoint x: 499, endPoint y: 215, distance: 7.0
click at [500, 214] on div at bounding box center [348, 153] width 697 height 306
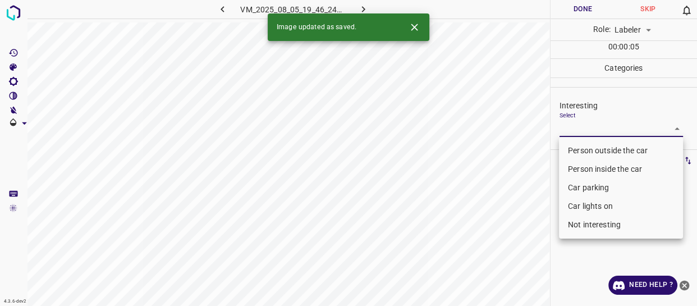
click at [573, 128] on body "4.3.6-dev2 VM_2025_08_05_19_46_24_739_01.gif Done Skip 0 Role: Labeler labeler …" at bounding box center [348, 153] width 697 height 306
click at [578, 152] on li "Person outside the car" at bounding box center [621, 150] width 124 height 19
type input "Person outside the car"
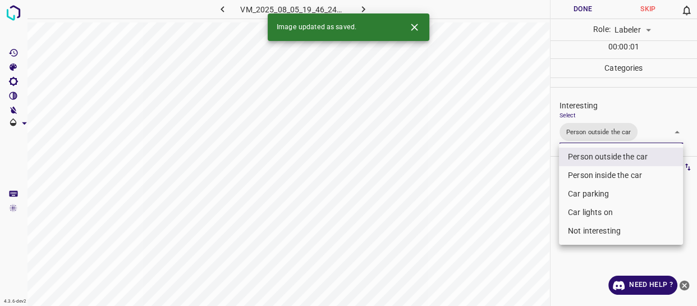
drag, startPoint x: 488, startPoint y: 207, endPoint x: 481, endPoint y: 222, distance: 17.1
click at [482, 220] on div at bounding box center [348, 153] width 697 height 306
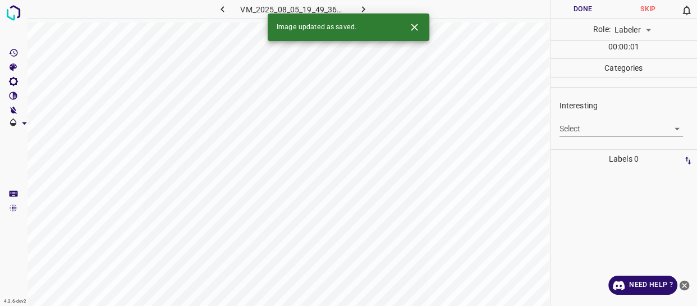
click at [579, 131] on body "4.3.6-dev2 VM_2025_08_05_19_49_36_341_01.gif Done Skip 0 Role: Labeler labeler …" at bounding box center [348, 153] width 697 height 306
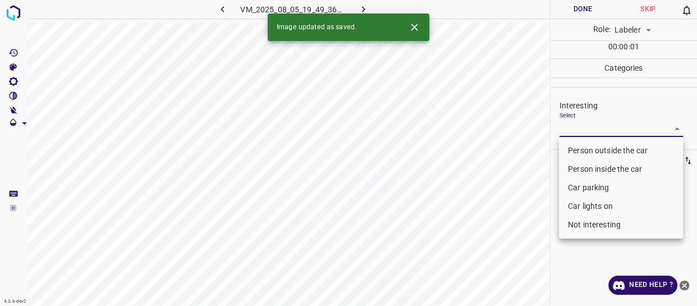
click at [581, 147] on li "Person outside the car" at bounding box center [621, 150] width 124 height 19
type input "Person outside the car"
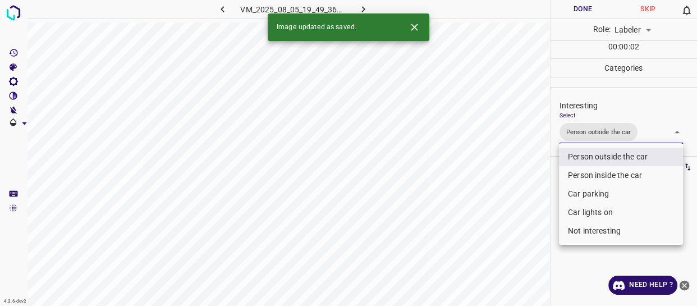
drag, startPoint x: 502, startPoint y: 202, endPoint x: 499, endPoint y: 216, distance: 14.3
click at [503, 208] on div at bounding box center [348, 153] width 697 height 306
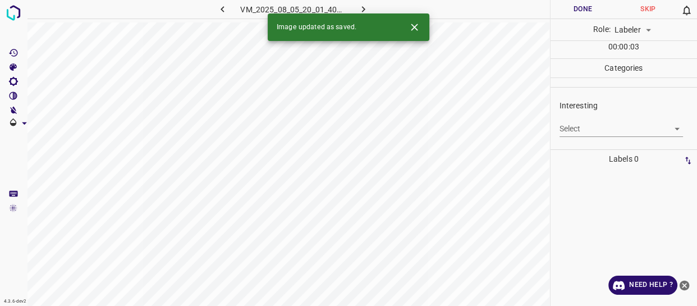
click at [583, 128] on body "4.3.6-dev2 VM_2025_08_05_20_01_40_218_07.gif Done Skip 0 Role: Labeler labeler …" at bounding box center [348, 153] width 697 height 306
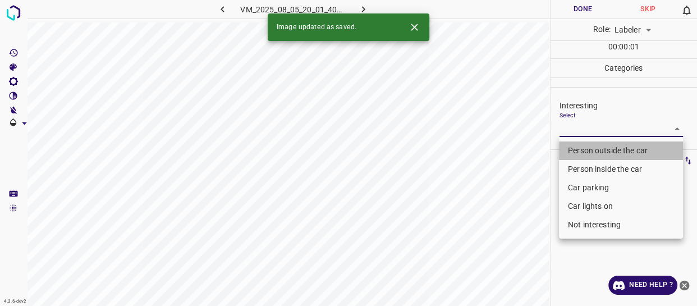
click at [585, 147] on li "Person outside the car" at bounding box center [621, 150] width 124 height 19
type input "Person outside the car"
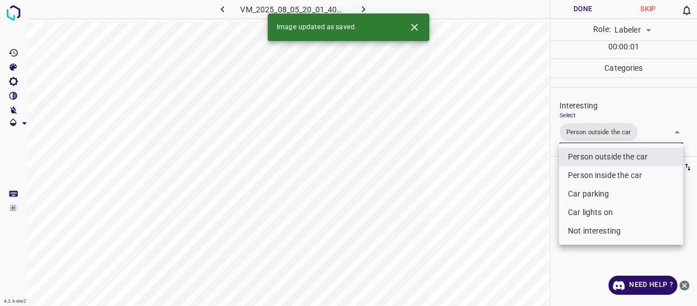
drag, startPoint x: 503, startPoint y: 206, endPoint x: 483, endPoint y: 222, distance: 26.0
click at [497, 211] on div at bounding box center [348, 153] width 697 height 306
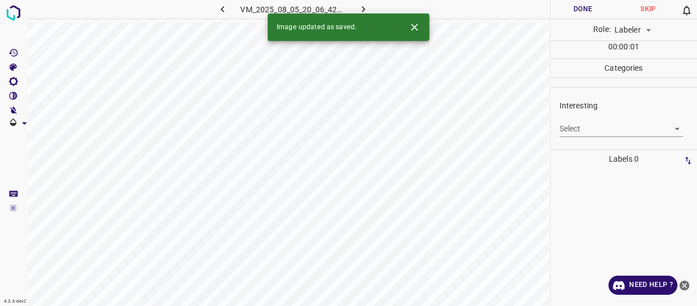
click at [609, 131] on body "4.3.6-dev2 VM_2025_08_05_20_06_42_261_05.gif Done Skip 0 Role: Labeler labeler …" at bounding box center [348, 153] width 697 height 306
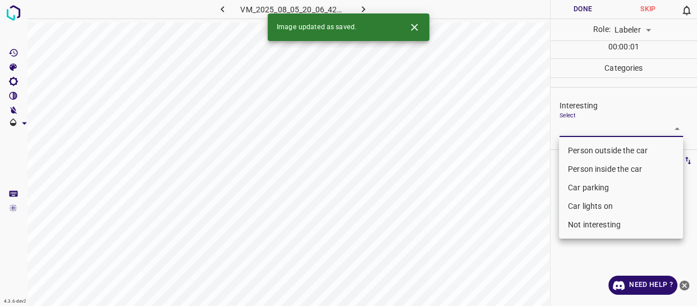
click at [590, 185] on li "Car parking" at bounding box center [621, 188] width 124 height 19
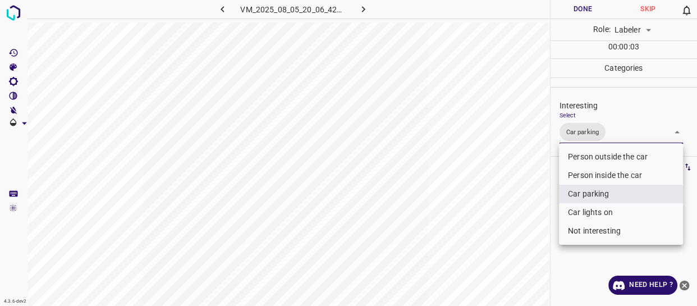
click at [581, 211] on li "Car lights on" at bounding box center [621, 212] width 124 height 19
type input "Car parking,Car lights on"
click at [488, 230] on div at bounding box center [348, 153] width 697 height 306
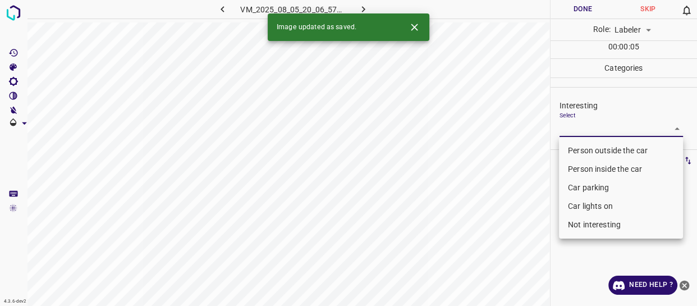
drag, startPoint x: 560, startPoint y: 125, endPoint x: 568, endPoint y: 143, distance: 19.8
click at [562, 129] on body "4.3.6-dev2 VM_2025_08_05_20_06_57_616_01.gif Done Skip 0 Role: Labeler labeler …" at bounding box center [348, 153] width 697 height 306
click at [572, 149] on li "Person outside the car" at bounding box center [621, 150] width 124 height 19
type input "Person outside the car"
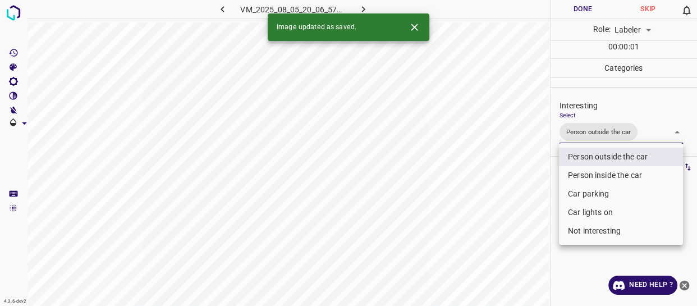
click at [465, 223] on div at bounding box center [348, 153] width 697 height 306
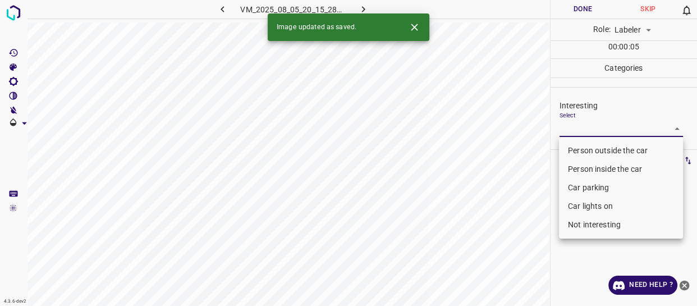
drag, startPoint x: 588, startPoint y: 129, endPoint x: 590, endPoint y: 140, distance: 11.4
click at [588, 129] on body "4.3.6-dev2 VM_2025_08_05_20_15_28_990_00.gif Done Skip 0 Role: Labeler labeler …" at bounding box center [348, 153] width 697 height 306
drag, startPoint x: 585, startPoint y: 146, endPoint x: 528, endPoint y: 184, distance: 68.8
click at [585, 147] on li "Person outside the car" at bounding box center [621, 150] width 124 height 19
type input "Person outside the car"
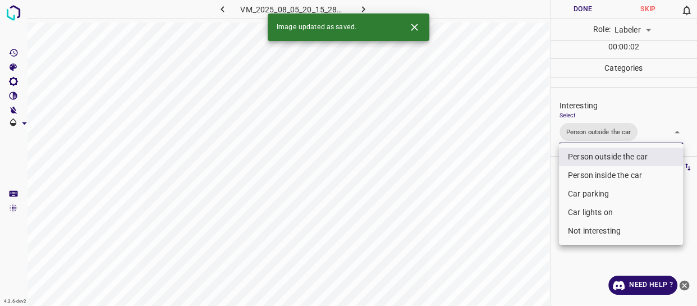
drag, startPoint x: 492, startPoint y: 198, endPoint x: 491, endPoint y: 219, distance: 20.8
click at [492, 216] on div at bounding box center [348, 153] width 697 height 306
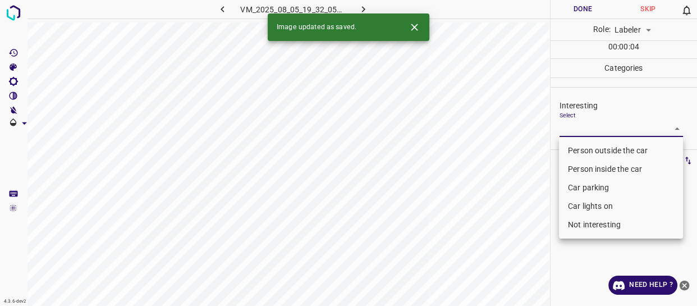
click at [585, 126] on body "4.3.6-dev2 VM_2025_08_05_19_32_05_817_00.gif Done Skip 0 Role: Labeler labeler …" at bounding box center [348, 153] width 697 height 306
click at [591, 147] on li "Person outside the car" at bounding box center [621, 150] width 124 height 19
type input "Person outside the car"
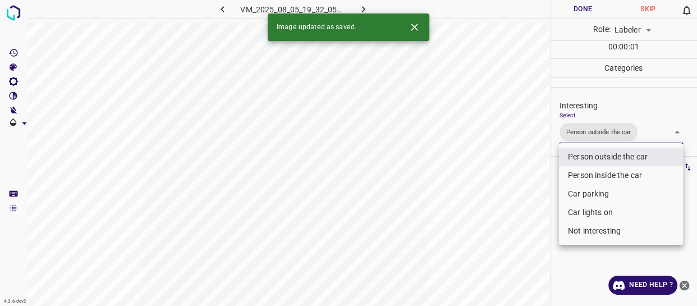
drag, startPoint x: 514, startPoint y: 207, endPoint x: 530, endPoint y: 215, distance: 17.8
click at [517, 209] on div at bounding box center [348, 153] width 697 height 306
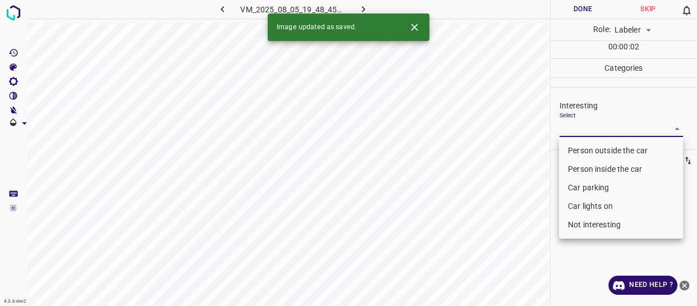
click at [588, 120] on body "4.3.6-dev2 VM_2025_08_05_19_48_45_899_01.gif Done Skip 0 Role: Labeler labeler …" at bounding box center [348, 153] width 697 height 306
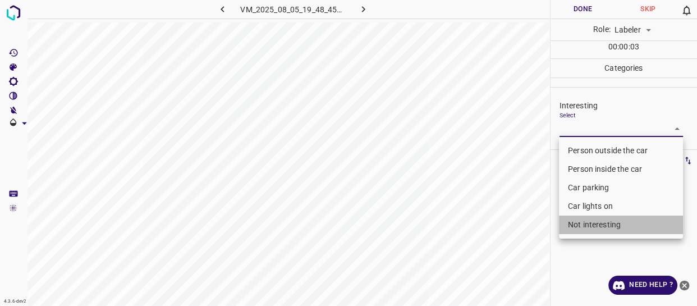
click at [601, 221] on li "Not interesting" at bounding box center [621, 225] width 124 height 19
type input "Not interesting"
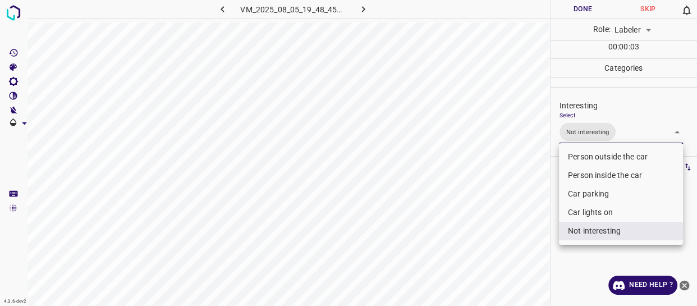
drag, startPoint x: 492, startPoint y: 242, endPoint x: 483, endPoint y: 261, distance: 20.6
click at [485, 261] on div at bounding box center [348, 153] width 697 height 306
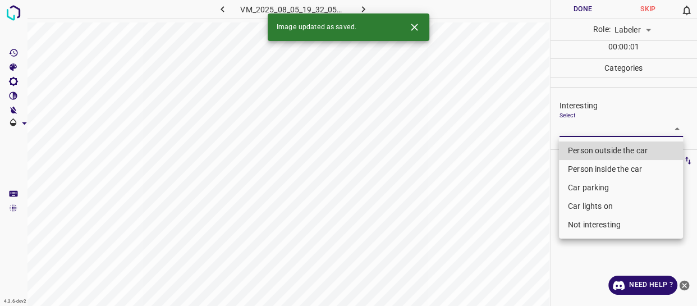
click at [570, 126] on body "4.3.6-dev2 VM_2025_08_05_19_32_05_817_01.gif Done Skip 0 Role: Labeler labeler …" at bounding box center [348, 153] width 697 height 306
click at [568, 154] on li "Person outside the car" at bounding box center [621, 150] width 124 height 19
type input "Person outside the car"
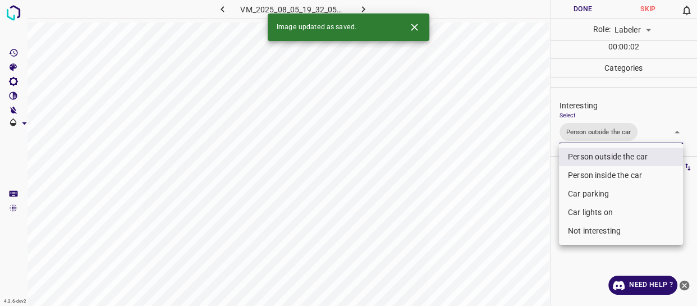
drag, startPoint x: 522, startPoint y: 239, endPoint x: 521, endPoint y: 246, distance: 7.9
click at [522, 245] on div at bounding box center [348, 153] width 697 height 306
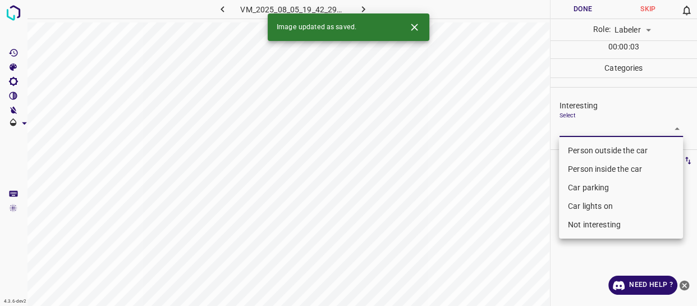
click at [582, 124] on body "4.3.6-dev2 VM_2025_08_05_19_42_29_472_01.gif Done Skip 0 Role: Labeler labeler …" at bounding box center [348, 153] width 697 height 306
click at [579, 152] on li "Person outside the car" at bounding box center [621, 150] width 124 height 19
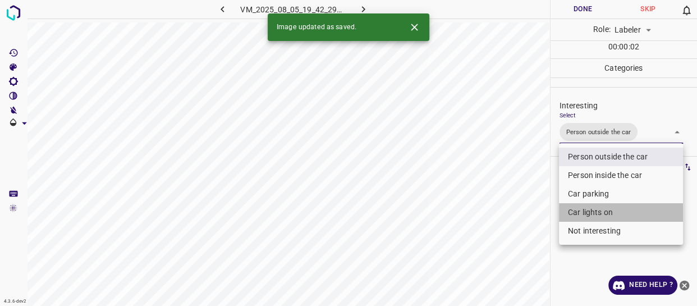
click at [578, 218] on li "Car lights on" at bounding box center [621, 212] width 124 height 19
type input "Person outside the car,Car lights on"
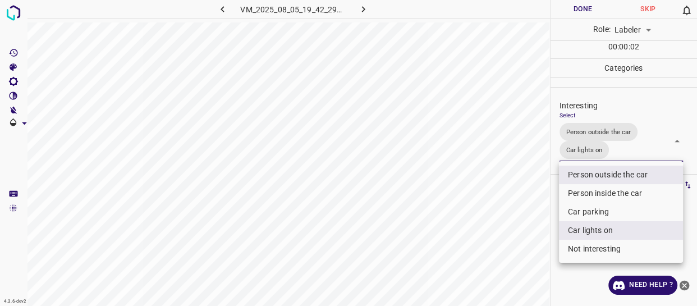
click at [515, 231] on div at bounding box center [348, 153] width 697 height 306
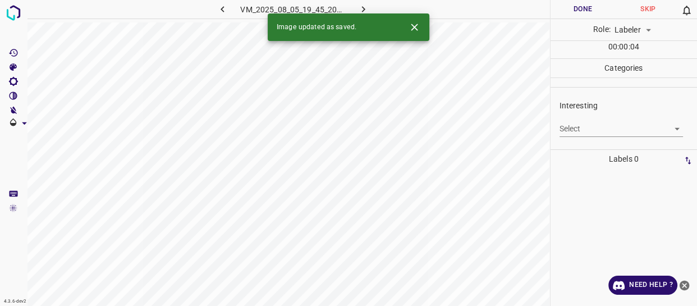
click at [569, 129] on body "4.3.6-dev2 VM_2025_08_05_19_45_20_958_01.gif Done Skip 0 Role: Labeler labeler …" at bounding box center [348, 153] width 697 height 306
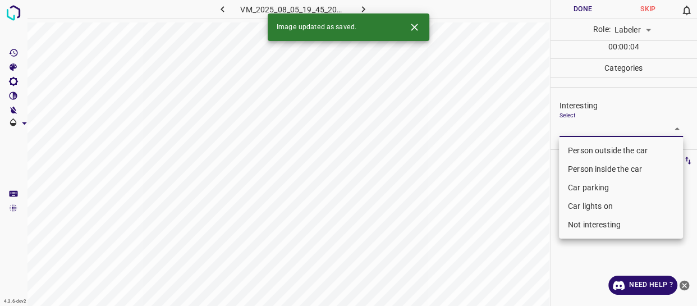
click at [569, 146] on li "Person outside the car" at bounding box center [621, 150] width 124 height 19
type input "Person outside the car"
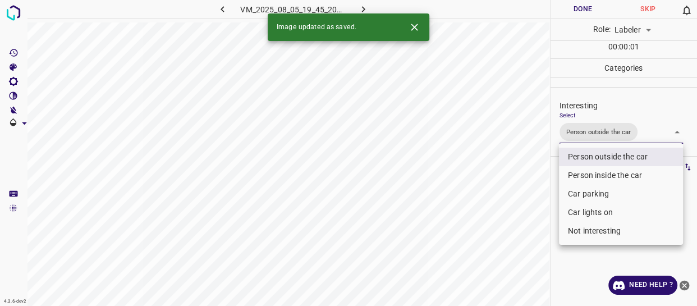
drag, startPoint x: 532, startPoint y: 206, endPoint x: 526, endPoint y: 217, distance: 12.8
click at [531, 210] on div at bounding box center [348, 153] width 697 height 306
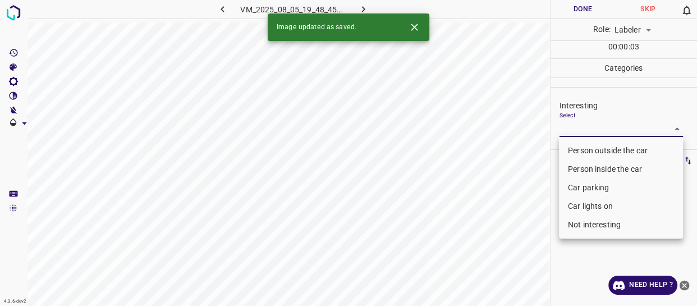
click at [597, 123] on body "4.3.6-dev2 VM_2025_08_05_19_48_45_899_02.gif Done Skip 0 Role: Labeler labeler …" at bounding box center [348, 153] width 697 height 306
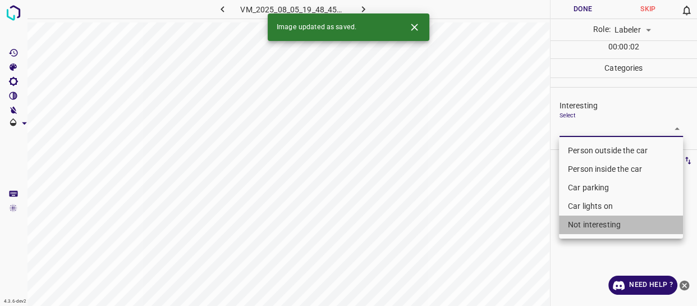
drag, startPoint x: 593, startPoint y: 223, endPoint x: 505, endPoint y: 264, distance: 97.5
click at [592, 225] on li "Not interesting" at bounding box center [621, 225] width 124 height 19
type input "Not interesting"
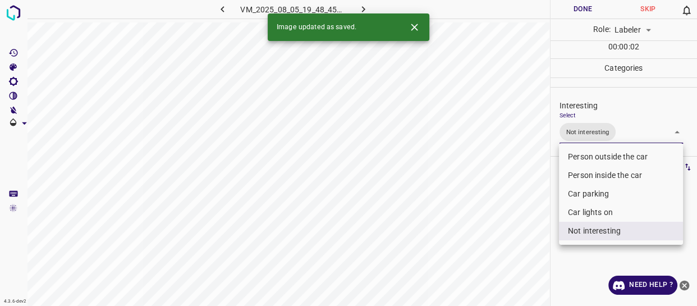
drag, startPoint x: 476, startPoint y: 253, endPoint x: 473, endPoint y: 258, distance: 5.8
click at [473, 257] on div at bounding box center [348, 153] width 697 height 306
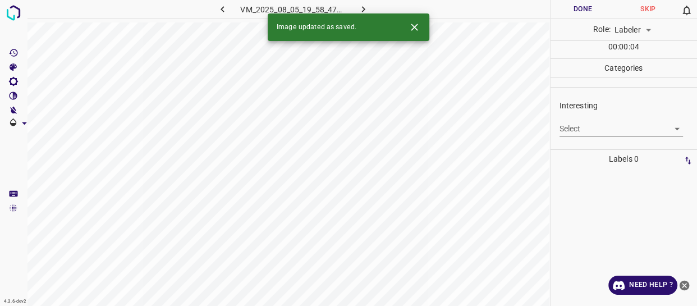
click at [576, 127] on body "4.3.6-dev2 VM_2025_08_05_19_58_47_648_02.gif Done Skip 0 Role: Labeler labeler …" at bounding box center [348, 153] width 697 height 306
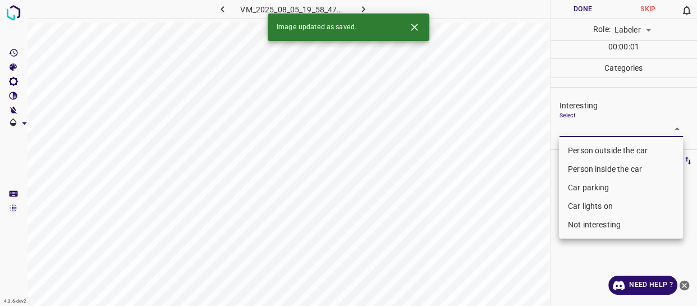
drag, startPoint x: 572, startPoint y: 144, endPoint x: 563, endPoint y: 157, distance: 16.1
click at [572, 145] on li "Person outside the car" at bounding box center [621, 150] width 124 height 19
type input "Person outside the car"
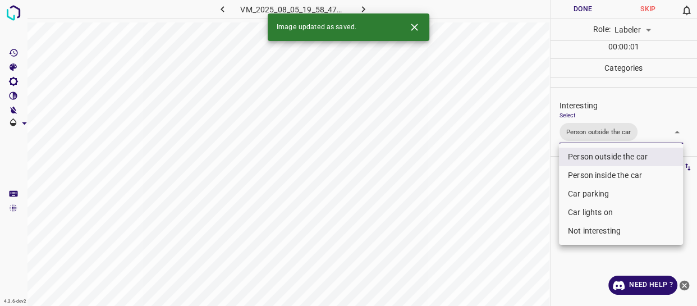
drag, startPoint x: 503, startPoint y: 234, endPoint x: 492, endPoint y: 257, distance: 25.6
click at [504, 235] on div at bounding box center [348, 153] width 697 height 306
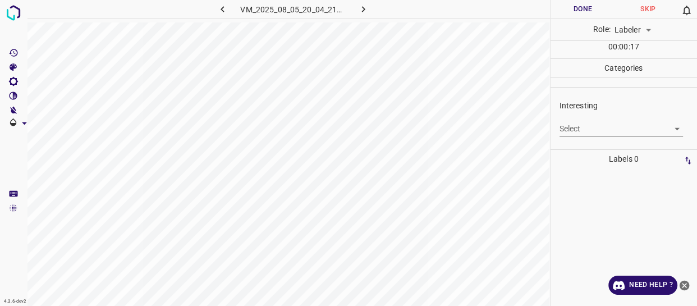
click at [585, 126] on body "4.3.6-dev2 VM_2025_08_05_20_04_21_519_07.gif Done Skip 0 Role: Labeler labeler …" at bounding box center [348, 153] width 697 height 306
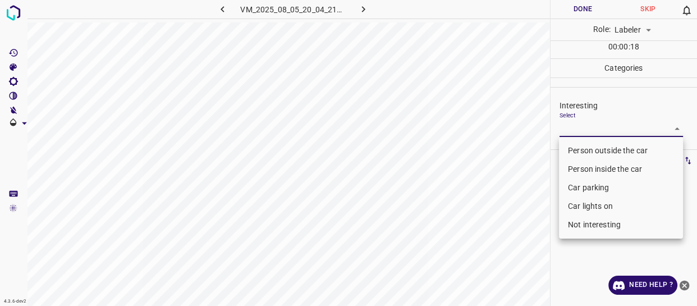
drag, startPoint x: 585, startPoint y: 222, endPoint x: 573, endPoint y: 228, distance: 13.1
click at [585, 223] on li "Not interesting" at bounding box center [621, 225] width 124 height 19
type input "Not interesting"
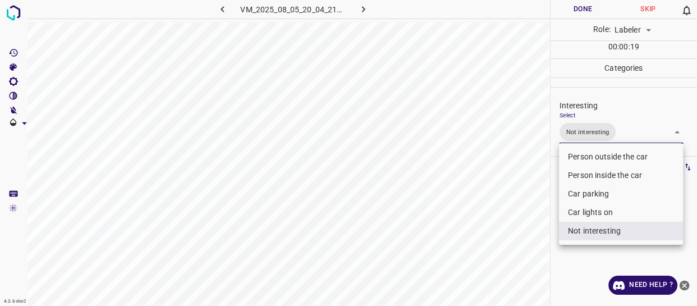
click at [526, 229] on div at bounding box center [348, 153] width 697 height 306
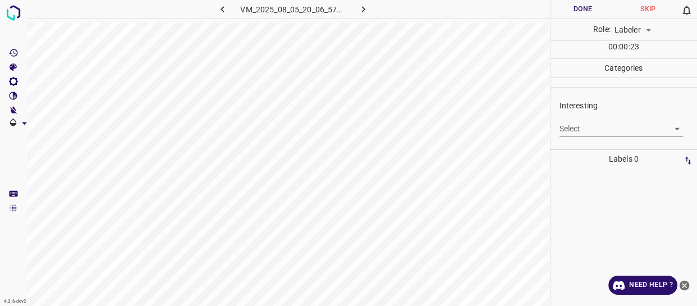
click at [606, 129] on body "4.3.6-dev2 VM_2025_08_05_20_06_57_616_03.gif Done Skip 0 Role: Labeler labeler …" at bounding box center [348, 153] width 697 height 306
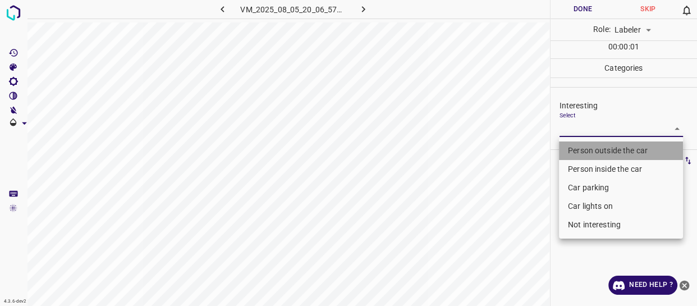
drag, startPoint x: 602, startPoint y: 145, endPoint x: 497, endPoint y: 224, distance: 132.0
click at [600, 150] on li "Person outside the car" at bounding box center [621, 150] width 124 height 19
type input "Person outside the car"
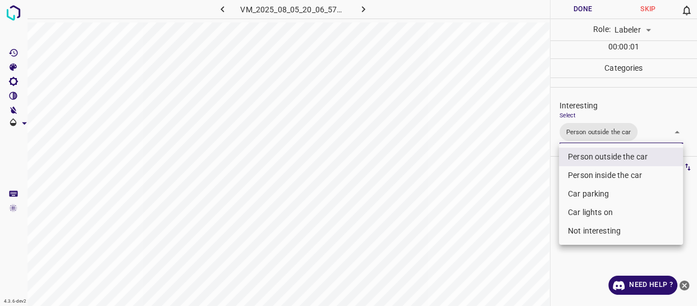
click at [496, 226] on div at bounding box center [348, 153] width 697 height 306
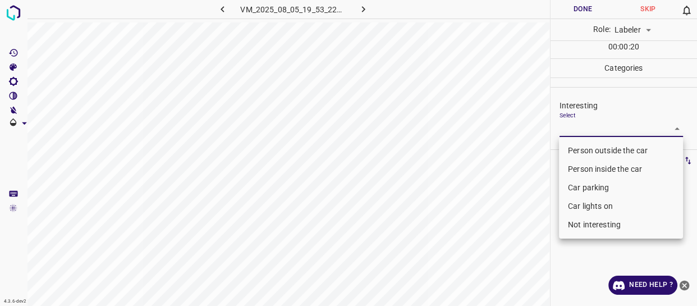
click at [612, 129] on body "4.3.6-dev2 VM_2025_08_05_19_53_22_343_03.gif Done Skip 0 Role: Labeler labeler …" at bounding box center [348, 153] width 697 height 306
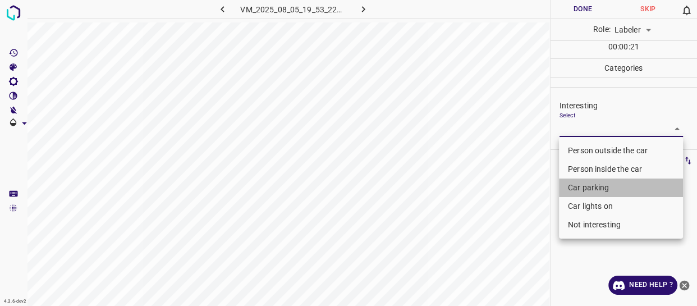
click at [605, 185] on li "Car parking" at bounding box center [621, 188] width 124 height 19
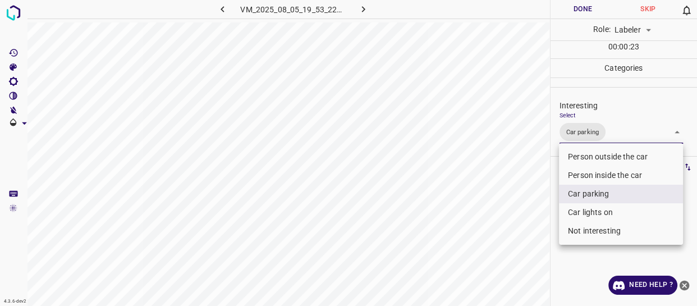
drag, startPoint x: 600, startPoint y: 212, endPoint x: 551, endPoint y: 217, distance: 49.2
click at [599, 211] on li "Car lights on" at bounding box center [621, 212] width 124 height 19
type input "Car parking,Car lights on"
click at [519, 222] on div at bounding box center [348, 153] width 697 height 306
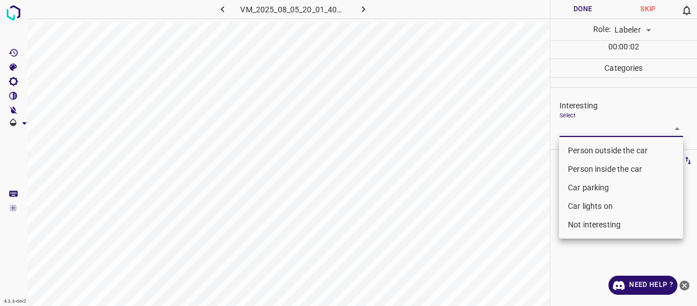
click at [597, 131] on body "4.3.6-dev2 VM_2025_08_05_20_01_40_218_10.gif Done Skip 0 Role: Labeler labeler …" at bounding box center [348, 153] width 697 height 306
click at [589, 224] on li "Not interesting" at bounding box center [621, 225] width 124 height 19
type input "Not interesting"
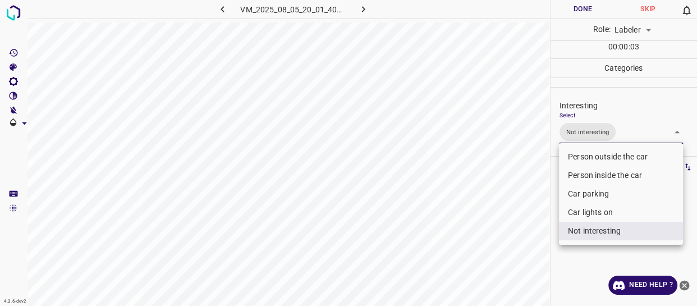
click at [510, 249] on div at bounding box center [348, 153] width 697 height 306
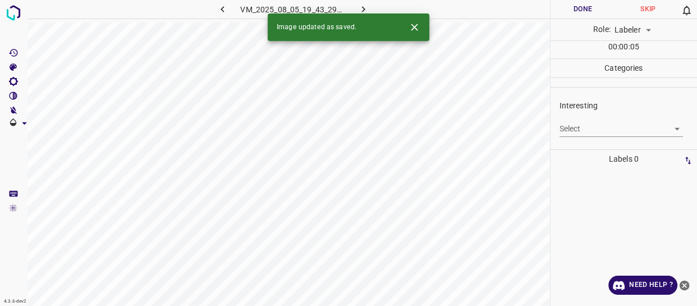
click at [222, 8] on icon "button" at bounding box center [222, 9] width 3 height 6
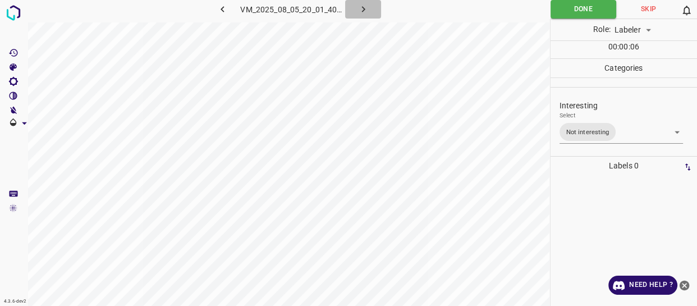
click at [366, 8] on icon "button" at bounding box center [364, 9] width 12 height 12
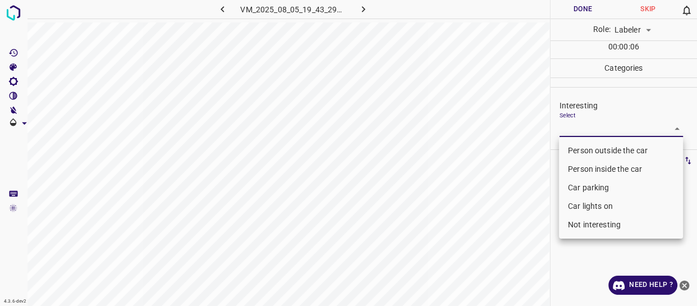
click at [570, 123] on body "4.3.6-dev2 VM_2025_08_05_19_43_29_449_01.gif Done Skip 0 Role: Labeler labeler …" at bounding box center [348, 153] width 697 height 306
drag, startPoint x: 572, startPoint y: 148, endPoint x: 551, endPoint y: 158, distance: 22.9
click at [571, 148] on li "Person outside the car" at bounding box center [621, 150] width 124 height 19
type input "Person outside the car"
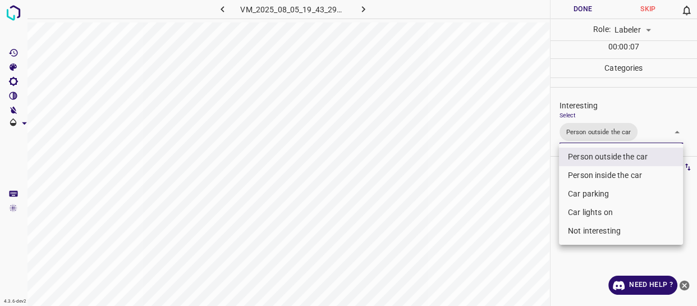
drag, startPoint x: 503, startPoint y: 190, endPoint x: 499, endPoint y: 197, distance: 7.5
click at [501, 192] on div at bounding box center [348, 153] width 697 height 306
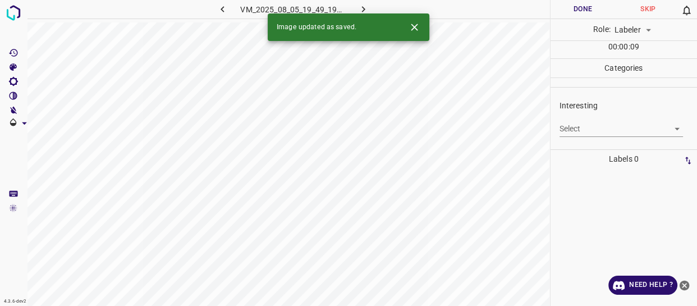
click at [575, 132] on body "4.3.6-dev2 VM_2025_08_05_19_49_19_465_05.gif Done Skip 0 Role: Labeler labeler …" at bounding box center [348, 153] width 697 height 306
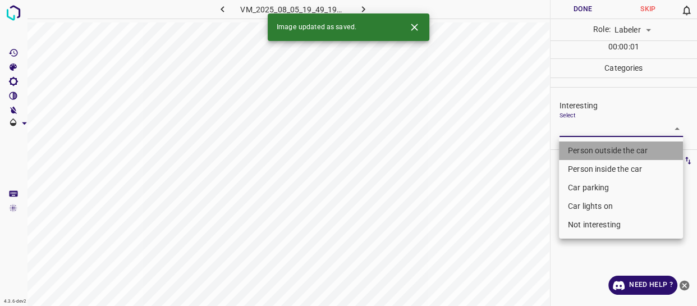
click at [577, 147] on li "Person outside the car" at bounding box center [621, 150] width 124 height 19
type input "Person outside the car"
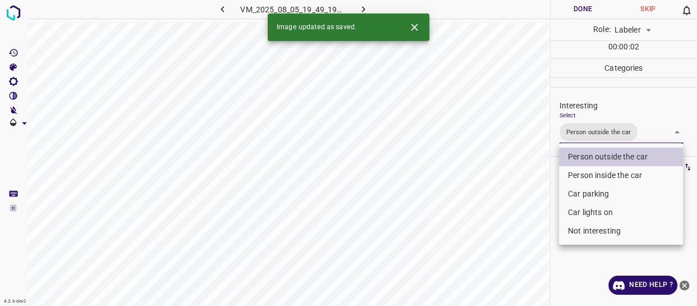
click at [532, 215] on div at bounding box center [348, 153] width 697 height 306
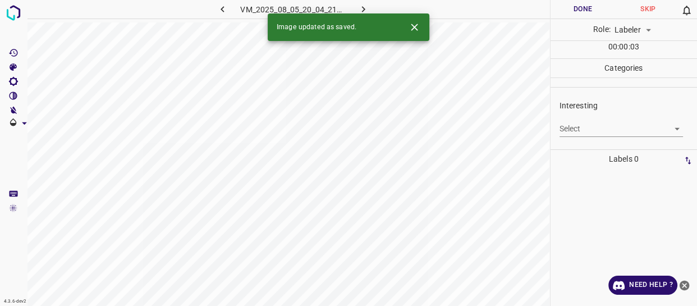
click at [570, 131] on div "Done Skip 0 Role: Labeler labeler 00 : 00 : 03 Categories Interesting Select ​ …" at bounding box center [624, 153] width 147 height 306
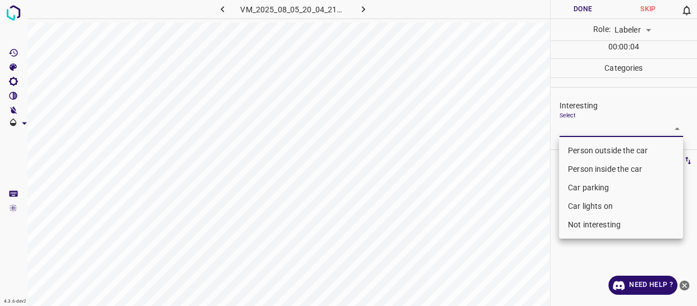
click at [572, 125] on body "4.3.6-dev2 VM_2025_08_05_20_04_21_519_11.gif Done Skip 0 Role: Labeler labeler …" at bounding box center [348, 153] width 697 height 306
click at [572, 147] on li "Person outside the car" at bounding box center [621, 150] width 124 height 19
type input "Person outside the car"
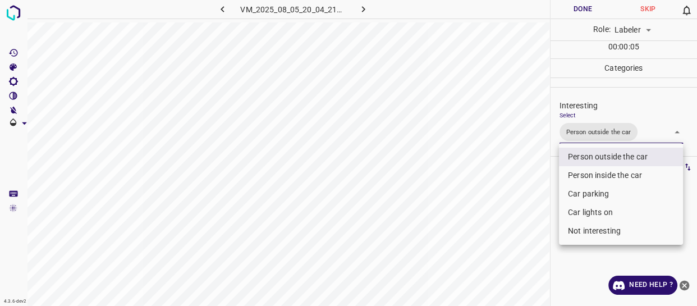
drag, startPoint x: 522, startPoint y: 186, endPoint x: 521, endPoint y: 192, distance: 6.2
click at [522, 186] on div at bounding box center [348, 153] width 697 height 306
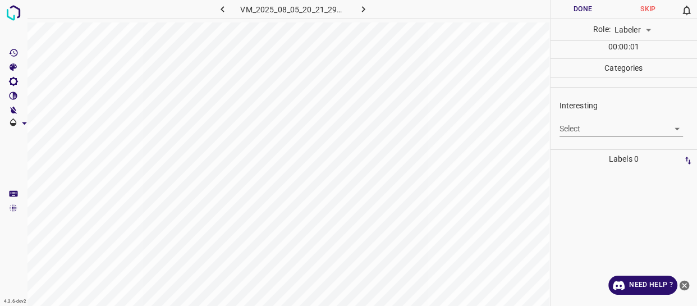
click at [594, 130] on body "4.3.6-dev2 VM_2025_08_05_20_21_29_501_05.gif Done Skip 0 Role: Labeler labeler …" at bounding box center [348, 153] width 697 height 306
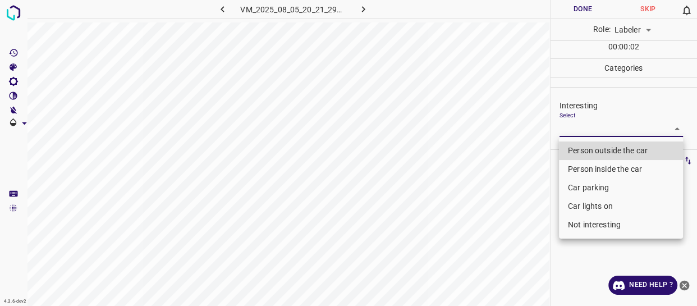
click at [594, 148] on li "Person outside the car" at bounding box center [621, 150] width 124 height 19
type input "Person outside the car"
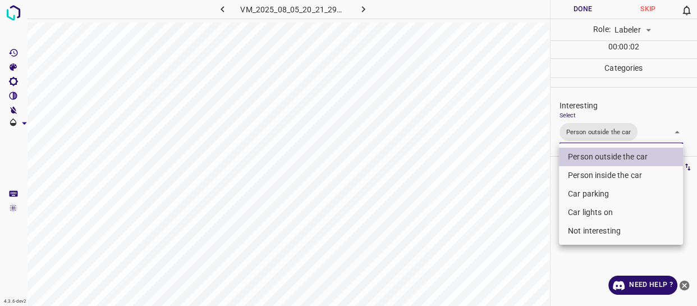
drag, startPoint x: 501, startPoint y: 189, endPoint x: 495, endPoint y: 212, distance: 23.8
click at [496, 208] on div at bounding box center [348, 153] width 697 height 306
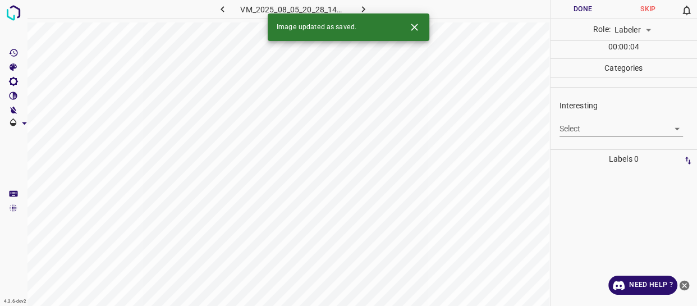
click at [591, 129] on body "4.3.6-dev2 VM_2025_08_05_20_28_14_516_13.gif Done Skip 0 Role: Labeler labeler …" at bounding box center [348, 153] width 697 height 306
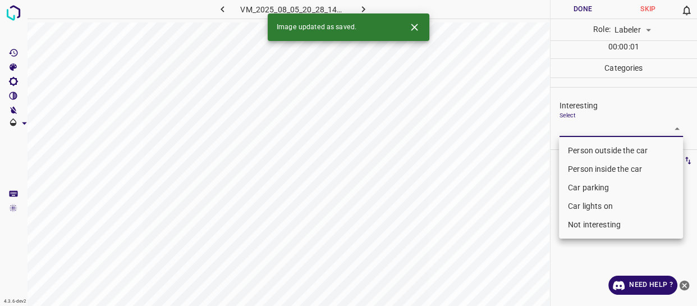
click at [583, 226] on li "Not interesting" at bounding box center [621, 225] width 124 height 19
type input "Not interesting"
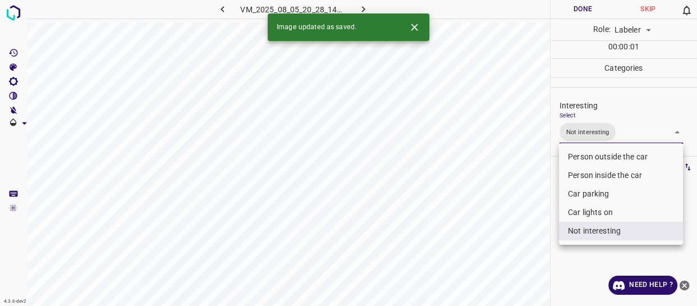
drag, startPoint x: 504, startPoint y: 247, endPoint x: 496, endPoint y: 261, distance: 16.1
click at [499, 257] on div at bounding box center [348, 153] width 697 height 306
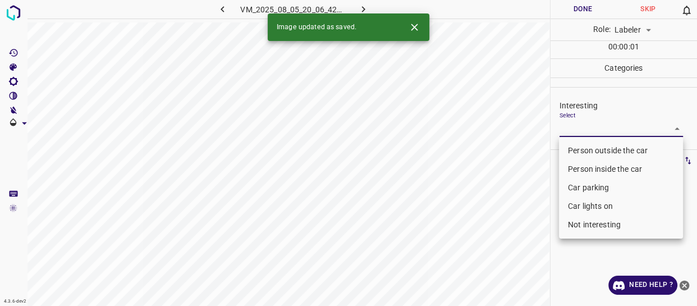
click at [606, 131] on body "4.3.6-dev2 VM_2025_08_05_20_06_42_261_01.gif Done Skip 0 Role: Labeler labeler …" at bounding box center [348, 153] width 697 height 306
click at [584, 223] on li "Not interesting" at bounding box center [621, 225] width 124 height 19
type input "Not interesting"
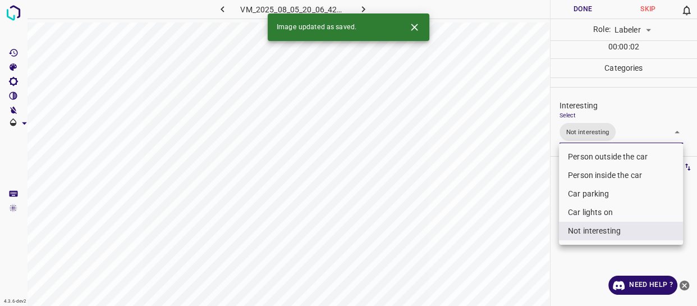
click at [507, 248] on div at bounding box center [348, 153] width 697 height 306
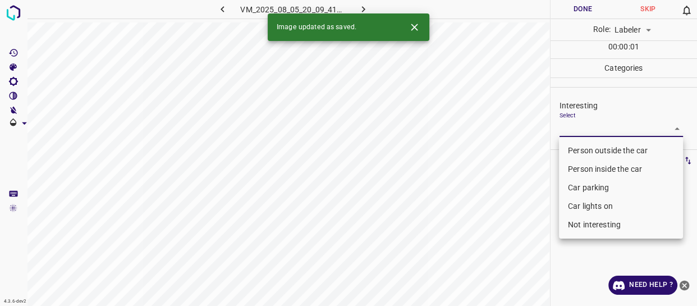
click at [577, 125] on body "4.3.6-dev2 VM_2025_08_05_20_09_41_283_02.gif Done Skip 0 Role: Labeler labeler …" at bounding box center [348, 153] width 697 height 306
click at [575, 148] on li "Person outside the car" at bounding box center [621, 150] width 124 height 19
type input "Person outside the car"
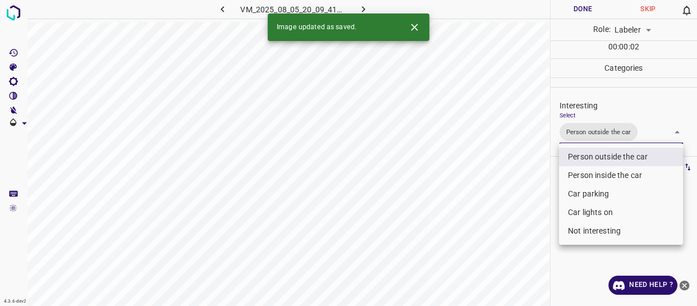
drag, startPoint x: 483, startPoint y: 231, endPoint x: 481, endPoint y: 240, distance: 8.6
click at [482, 234] on div at bounding box center [348, 153] width 697 height 306
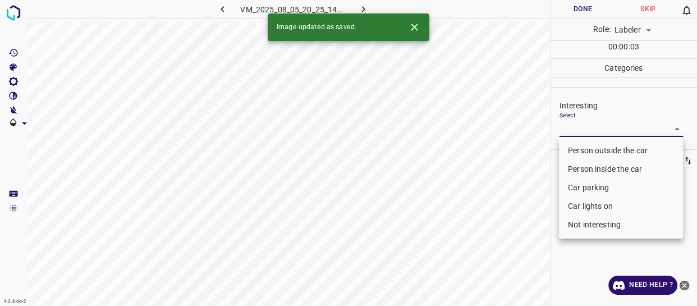
click at [589, 127] on body "4.3.6-dev2 VM_2025_08_05_20_25_14_415_00.gif Done Skip 0 Role: Labeler labeler …" at bounding box center [348, 153] width 697 height 306
click at [586, 180] on li "Car parking" at bounding box center [621, 188] width 124 height 19
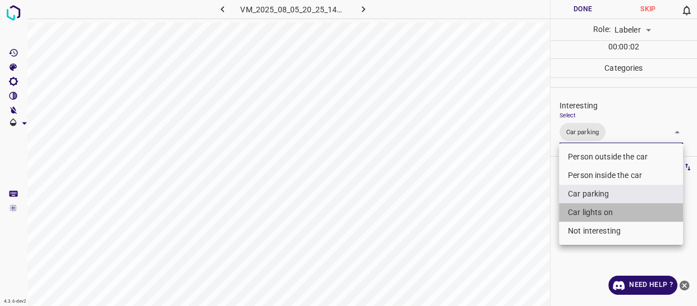
click at [578, 210] on li "Car lights on" at bounding box center [621, 212] width 124 height 19
type input "Car parking,Car lights on"
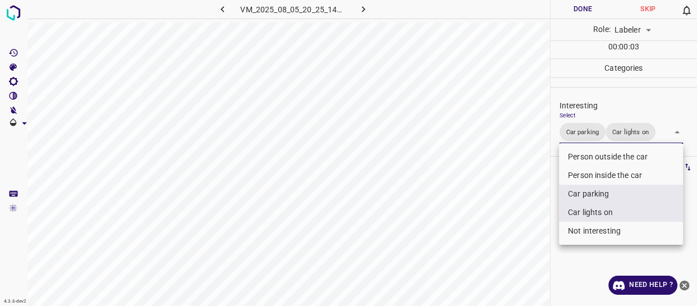
click at [547, 214] on div at bounding box center [348, 153] width 697 height 306
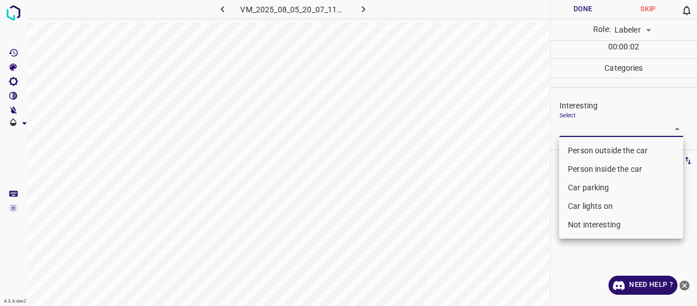
click at [579, 126] on body "4.3.6-dev2 VM_2025_08_05_20_07_11_141_06.gif Done Skip 0 Role: Labeler labeler …" at bounding box center [348, 153] width 697 height 306
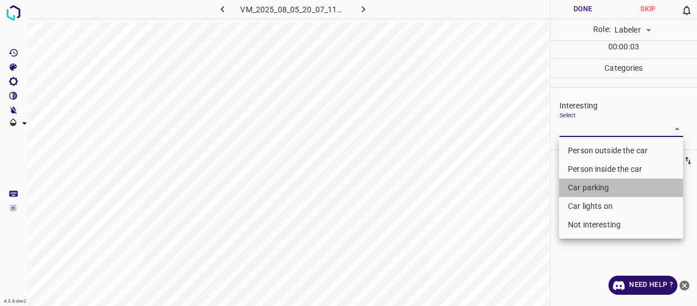
click at [586, 189] on li "Car parking" at bounding box center [621, 188] width 124 height 19
type input "Car parking"
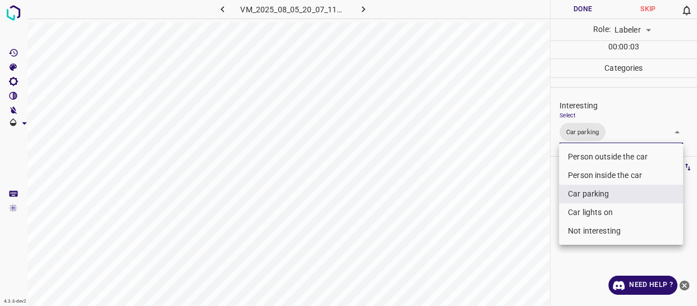
click at [511, 221] on div at bounding box center [348, 153] width 697 height 306
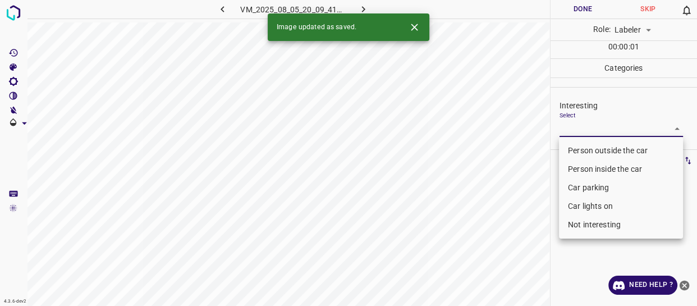
click at [576, 126] on body "4.3.6-dev2 VM_2025_08_05_20_09_41_283_10.gif Done Skip 0 Role: Labeler labeler …" at bounding box center [348, 153] width 697 height 306
click at [576, 145] on li "Person outside the car" at bounding box center [621, 150] width 124 height 19
type input "Person outside the car"
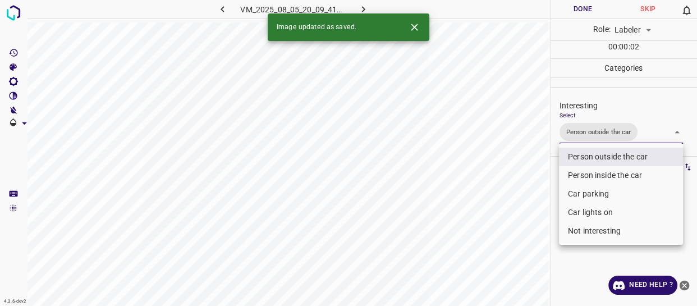
click at [504, 202] on div at bounding box center [348, 153] width 697 height 306
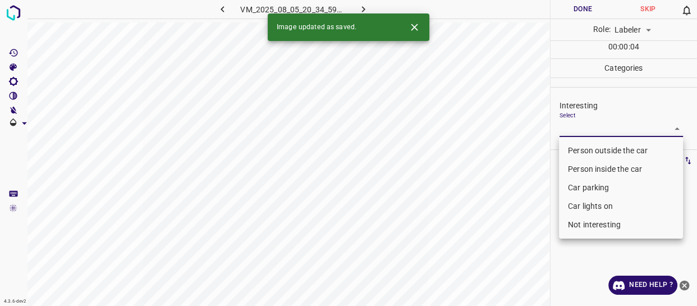
click at [593, 123] on body "4.3.6-dev2 VM_2025_08_05_20_34_59_827_05.gif Done Skip 0 Role: Labeler labeler …" at bounding box center [348, 153] width 697 height 306
click at [591, 149] on li "Person outside the car" at bounding box center [621, 150] width 124 height 19
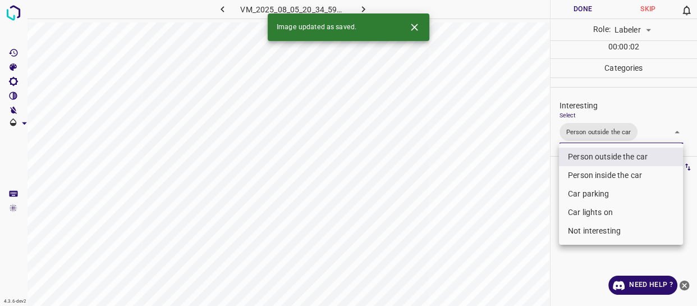
click at [588, 212] on li "Car lights on" at bounding box center [621, 212] width 124 height 19
type input "Person outside the car,Car lights on"
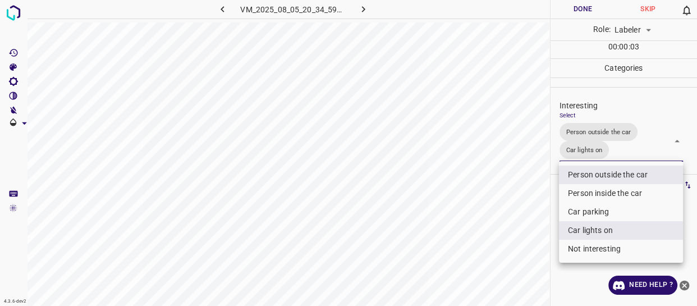
click at [524, 230] on div at bounding box center [348, 153] width 697 height 306
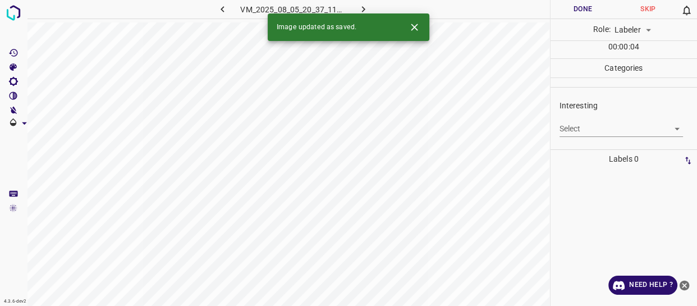
click at [592, 125] on body "4.3.6-dev2 VM_2025_08_05_20_37_11_421_02.gif Done Skip 0 Role: Labeler labeler …" at bounding box center [348, 153] width 697 height 306
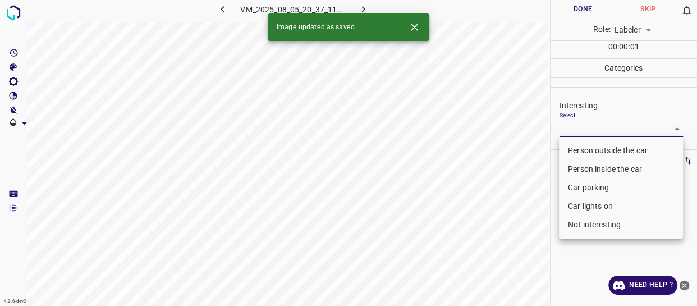
click at [585, 147] on li "Person outside the car" at bounding box center [621, 150] width 124 height 19
type input "Person outside the car"
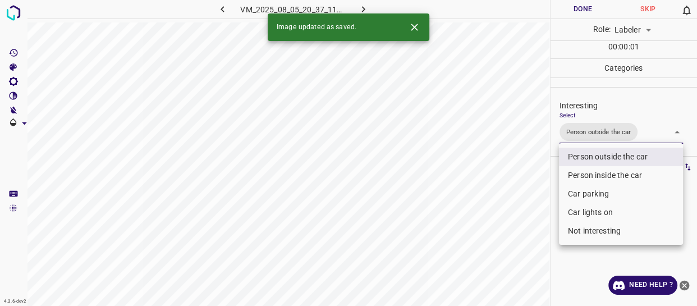
drag, startPoint x: 505, startPoint y: 211, endPoint x: 502, endPoint y: 219, distance: 8.3
click at [504, 215] on div at bounding box center [348, 153] width 697 height 306
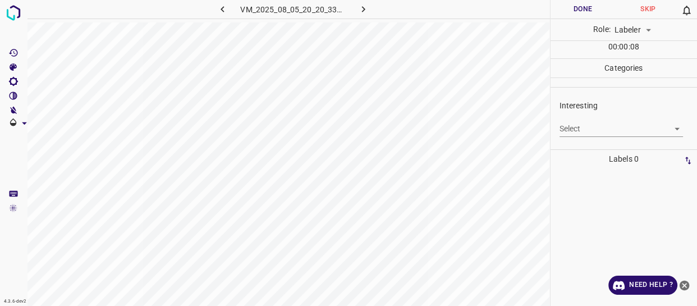
click at [573, 129] on body "4.3.6-dev2 VM_2025_08_05_20_20_33_165_01.gif Done Skip 0 Role: Labeler labeler …" at bounding box center [348, 153] width 697 height 306
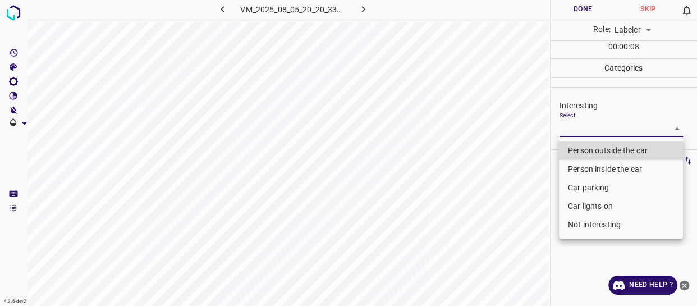
click at [576, 149] on li "Person outside the car" at bounding box center [621, 150] width 124 height 19
type input "Person outside the car"
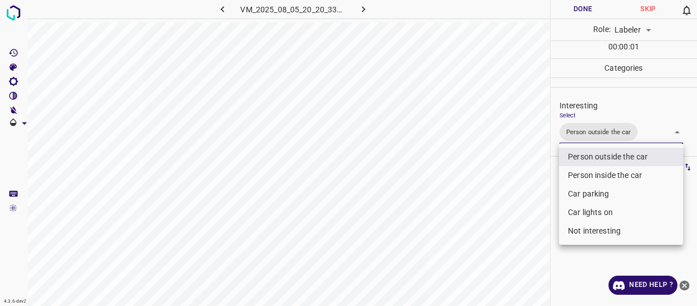
drag, startPoint x: 514, startPoint y: 205, endPoint x: 512, endPoint y: 211, distance: 6.4
click at [514, 207] on div at bounding box center [348, 153] width 697 height 306
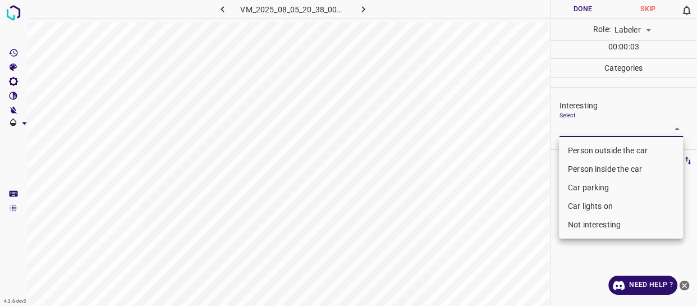
click at [581, 130] on body "4.3.6-dev2 VM_2025_08_05_20_38_00_469_00.gif Done Skip 0 Role: Labeler labeler …" at bounding box center [348, 153] width 697 height 306
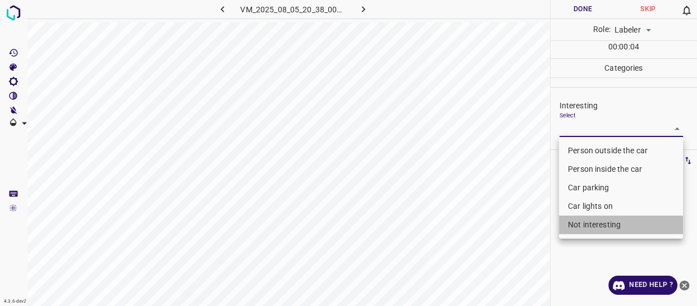
click at [583, 222] on li "Not interesting" at bounding box center [621, 225] width 124 height 19
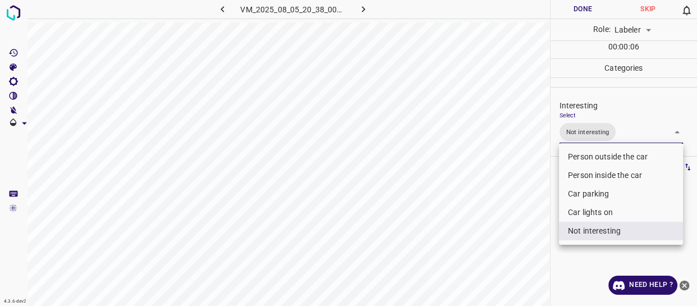
click at [582, 156] on li "Person outside the car" at bounding box center [621, 157] width 124 height 19
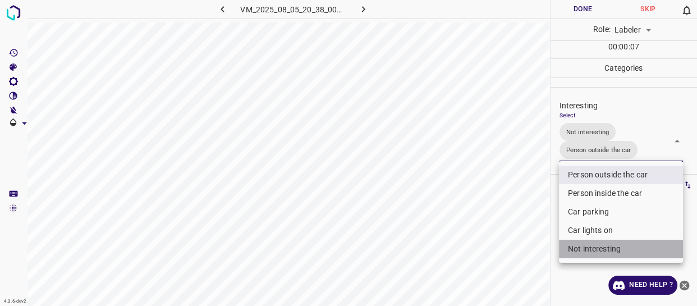
drag, startPoint x: 576, startPoint y: 248, endPoint x: 510, endPoint y: 253, distance: 65.4
click at [574, 248] on li "Not interesting" at bounding box center [621, 249] width 124 height 19
type input "Person outside the car"
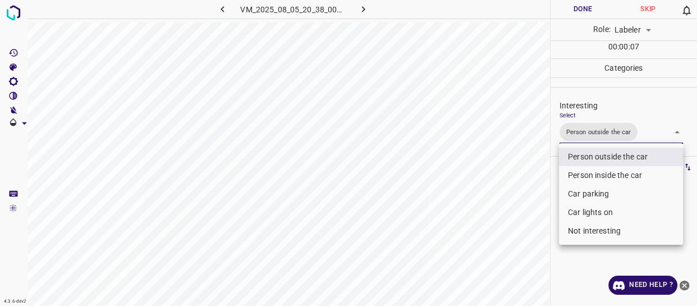
click at [510, 253] on div at bounding box center [348, 153] width 697 height 306
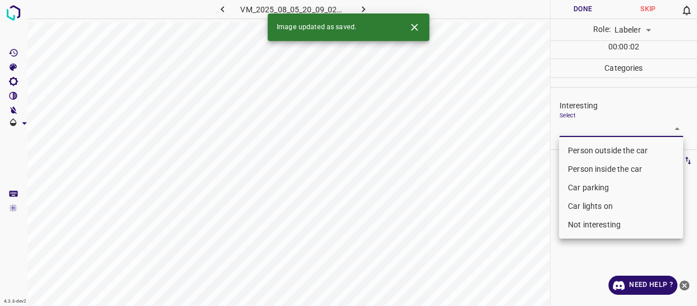
click at [585, 126] on body "4.3.6-dev2 VM_2025_08_05_20_09_02_018_04.gif Done Skip 0 Role: Labeler labeler …" at bounding box center [348, 153] width 697 height 306
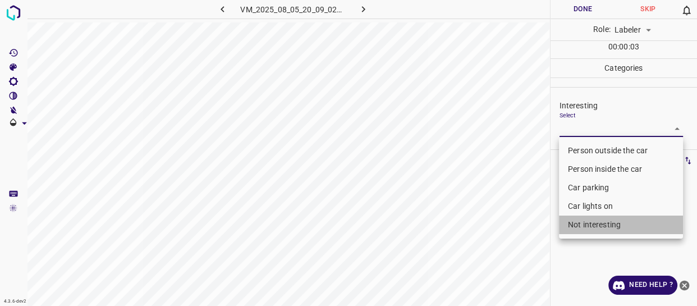
click at [583, 222] on li "Not interesting" at bounding box center [621, 225] width 124 height 19
type input "Not interesting"
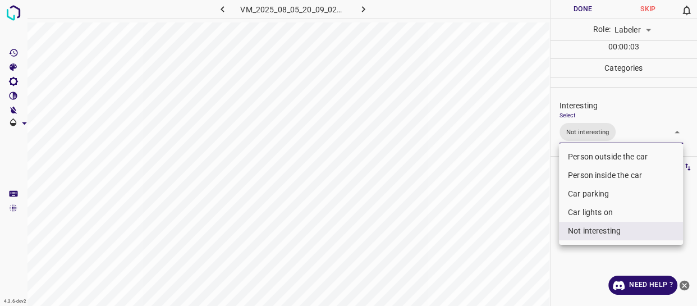
drag, startPoint x: 499, startPoint y: 245, endPoint x: 499, endPoint y: 252, distance: 6.8
click at [499, 249] on div at bounding box center [348, 153] width 697 height 306
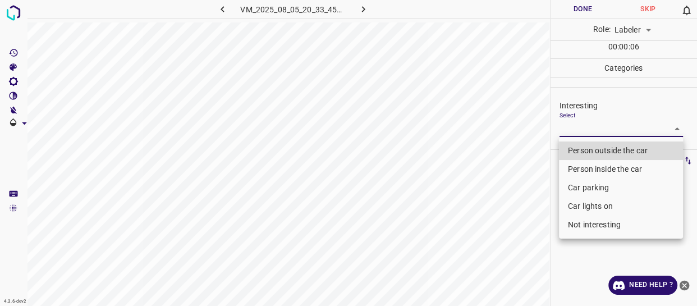
click at [606, 133] on body "4.3.6-dev2 VM_2025_08_05_20_33_45_168_07.gif Done Skip 0 Role: Labeler labeler …" at bounding box center [348, 153] width 697 height 306
click at [592, 151] on li "Person outside the car" at bounding box center [621, 150] width 124 height 19
type input "Person outside the car"
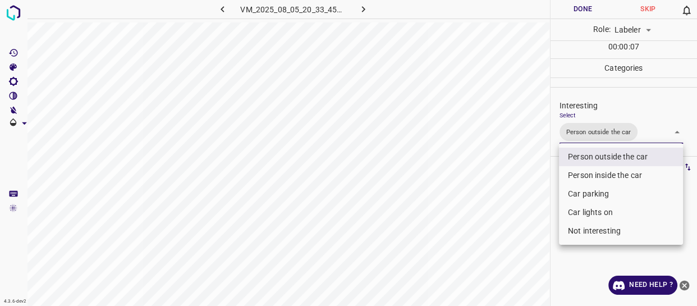
drag, startPoint x: 446, startPoint y: 207, endPoint x: 456, endPoint y: 218, distance: 15.1
click at [445, 208] on div at bounding box center [348, 153] width 697 height 306
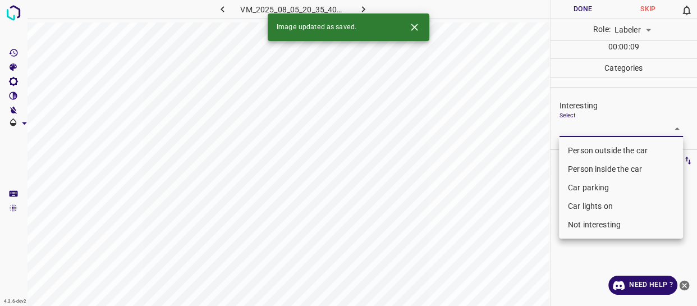
click at [593, 130] on body "4.3.6-dev2 VM_2025_08_05_20_35_40_688_09.gif Done Skip 0 Role: Labeler labeler …" at bounding box center [348, 153] width 697 height 306
click at [593, 149] on li "Person outside the car" at bounding box center [621, 150] width 124 height 19
type input "Person outside the car"
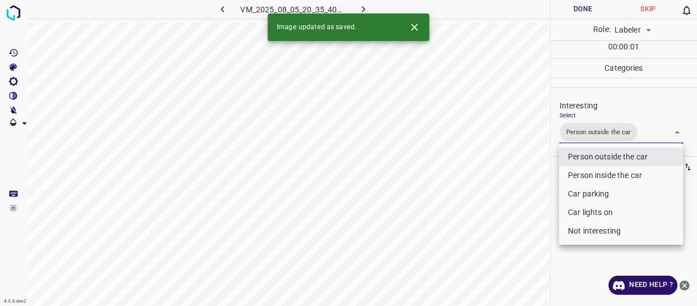
drag, startPoint x: 528, startPoint y: 205, endPoint x: 522, endPoint y: 213, distance: 10.4
click at [527, 211] on div at bounding box center [348, 153] width 697 height 306
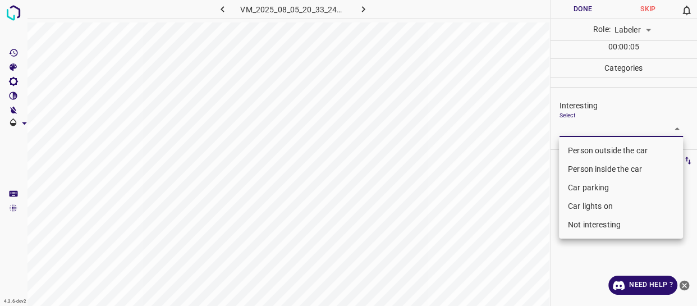
click at [614, 127] on body "4.3.6-dev2 VM_2025_08_05_20_33_24_218_07.gif Done Skip 0 Role: Labeler labeler …" at bounding box center [348, 153] width 697 height 306
click at [605, 148] on li "Person outside the car" at bounding box center [621, 150] width 124 height 19
type input "Person outside the car"
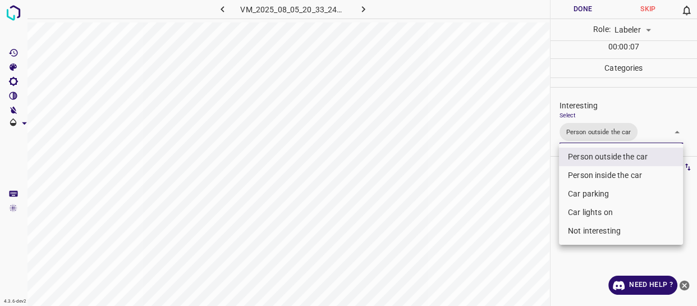
drag, startPoint x: 492, startPoint y: 248, endPoint x: 483, endPoint y: 253, distance: 10.6
click at [489, 250] on div at bounding box center [348, 153] width 697 height 306
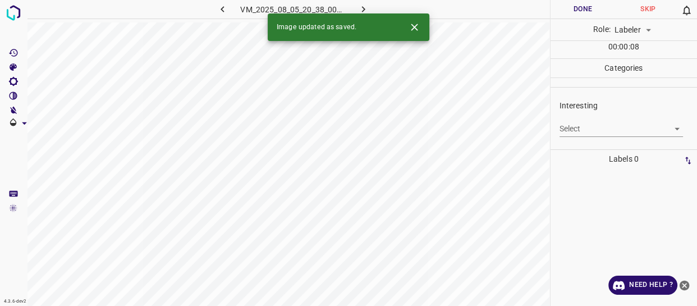
click at [581, 124] on body "4.3.6-dev2 VM_2025_08_05_20_38_00_469_04.gif Done Skip 0 Role: Labeler labeler …" at bounding box center [348, 153] width 697 height 306
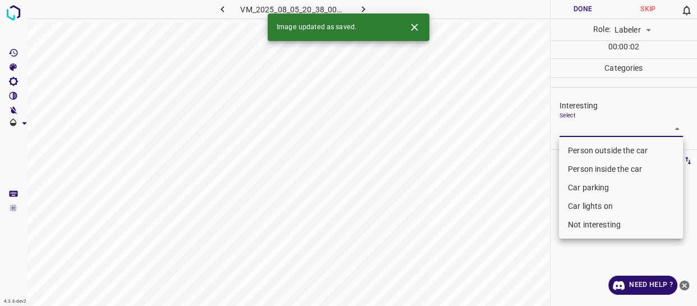
click at [577, 147] on li "Person outside the car" at bounding box center [621, 150] width 124 height 19
type input "Person outside the car"
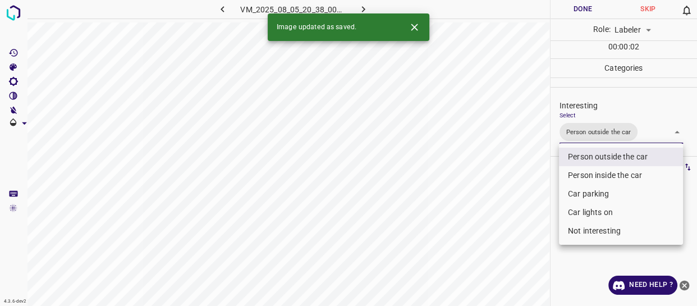
drag, startPoint x: 516, startPoint y: 202, endPoint x: 516, endPoint y: 209, distance: 7.3
click at [516, 207] on div at bounding box center [348, 153] width 697 height 306
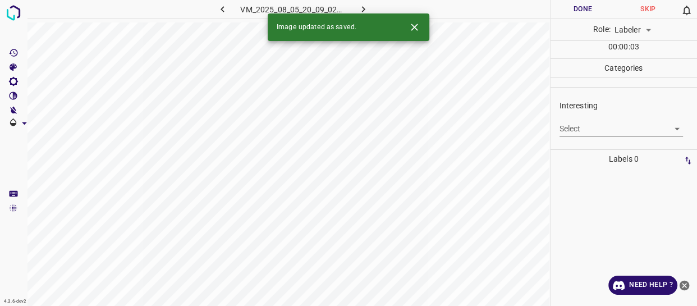
click at [600, 132] on body "4.3.6-dev2 VM_2025_08_05_20_09_02_018_00.gif Done Skip 0 Role: Labeler labeler …" at bounding box center [348, 153] width 697 height 306
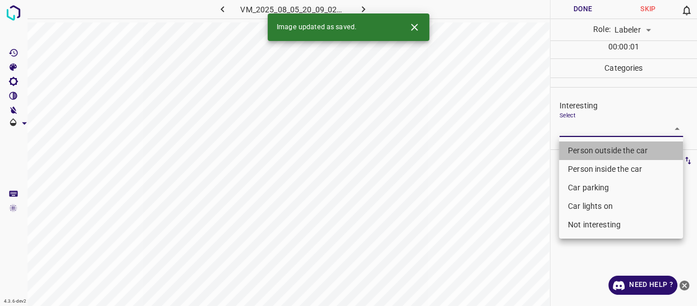
click at [600, 149] on li "Person outside the car" at bounding box center [621, 150] width 124 height 19
type input "Person outside the car"
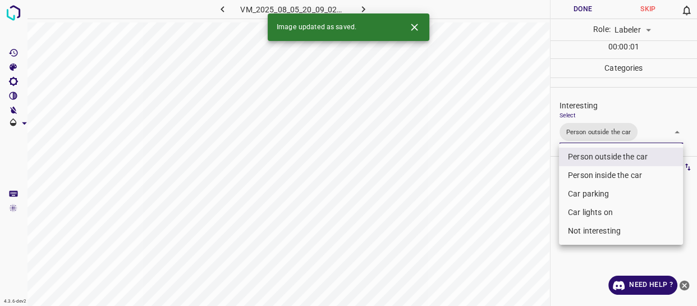
click at [476, 245] on div at bounding box center [348, 153] width 697 height 306
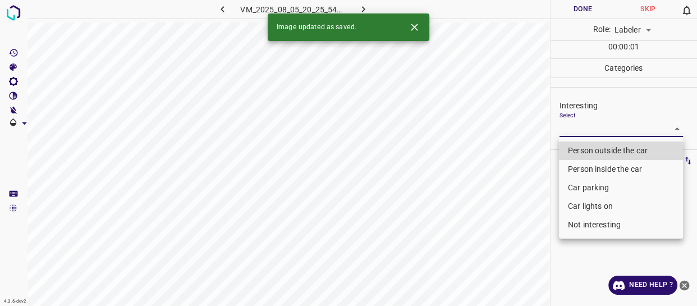
drag, startPoint x: 584, startPoint y: 126, endPoint x: 588, endPoint y: 139, distance: 14.0
click at [585, 126] on body "4.3.6-dev2 VM_2025_08_05_20_25_54_717_00.gif Done Skip 0 Role: Labeler labeler …" at bounding box center [348, 153] width 697 height 306
click at [590, 150] on li "Person outside the car" at bounding box center [621, 150] width 124 height 19
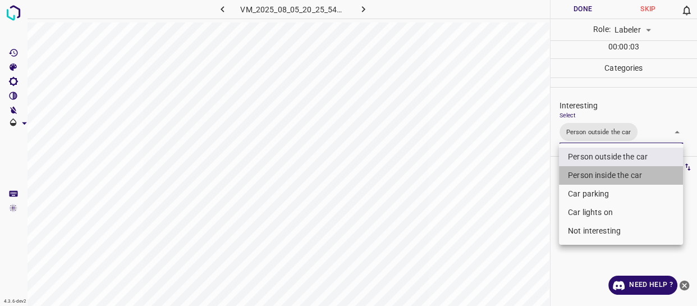
click at [595, 176] on li "Person inside the car" at bounding box center [621, 175] width 124 height 19
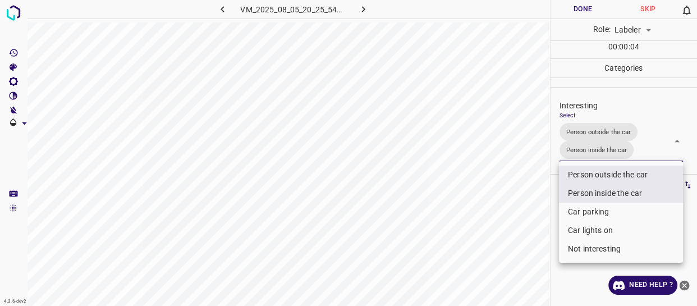
click at [578, 225] on li "Car lights on" at bounding box center [621, 230] width 124 height 19
type input "Person outside the car,Person inside the car,Car lights on"
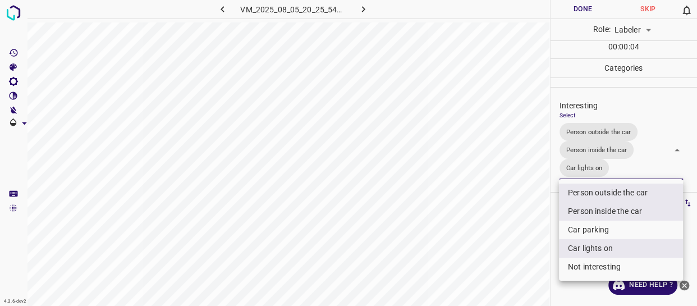
click at [516, 230] on div at bounding box center [348, 153] width 697 height 306
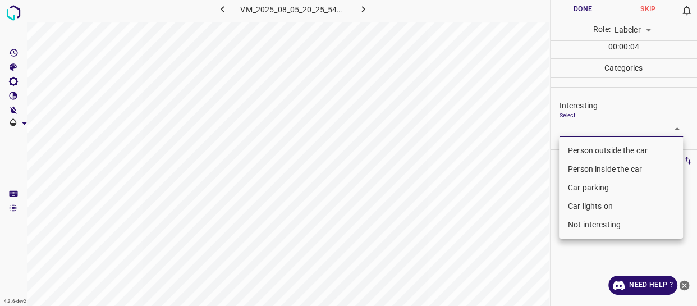
click at [578, 124] on body "4.3.6-dev2 VM_2025_08_05_20_25_54_717_02.gif Done Skip 0 Role: Labeler labeler …" at bounding box center [348, 153] width 697 height 306
drag, startPoint x: 584, startPoint y: 150, endPoint x: 585, endPoint y: 159, distance: 9.1
click at [585, 153] on li "Person outside the car" at bounding box center [621, 150] width 124 height 19
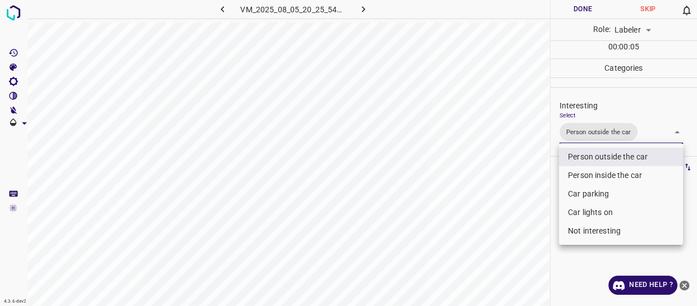
click at [585, 174] on li "Person inside the car" at bounding box center [621, 175] width 124 height 19
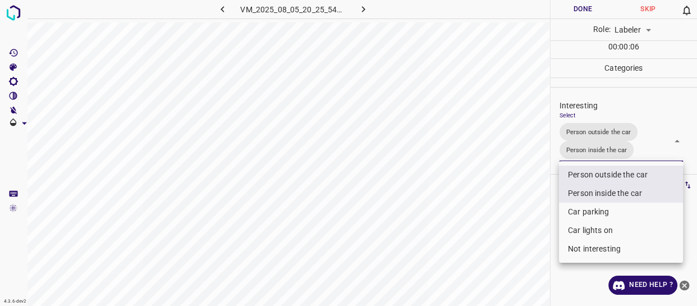
click at [574, 223] on li "Car lights on" at bounding box center [621, 230] width 124 height 19
type input "Person outside the car,Person inside the car,Car lights on"
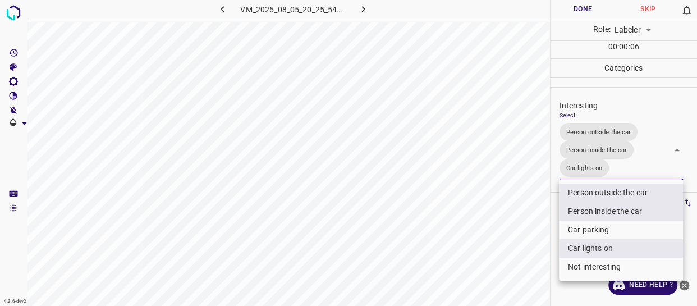
click at [518, 233] on div at bounding box center [348, 153] width 697 height 306
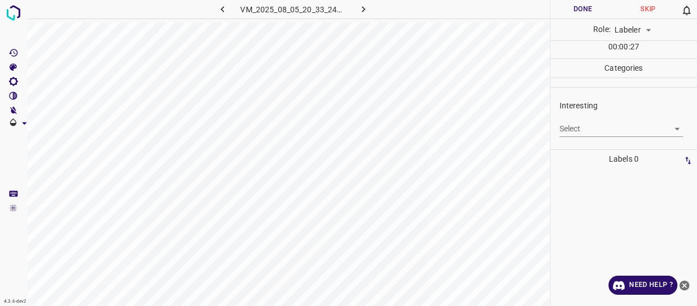
click at [567, 129] on body "4.3.6-dev2 VM_2025_08_05_20_33_24_218_04.gif Done Skip 0 Role: Labeler labeler …" at bounding box center [348, 153] width 697 height 306
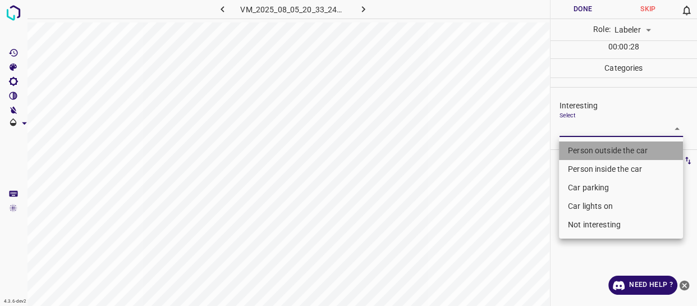
click at [571, 151] on li "Person outside the car" at bounding box center [621, 150] width 124 height 19
type input "Person outside the car"
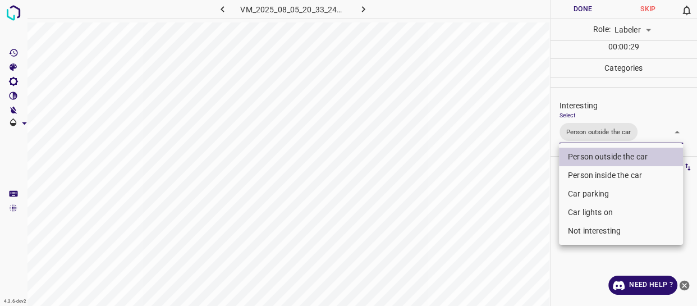
click at [521, 209] on div at bounding box center [348, 153] width 697 height 306
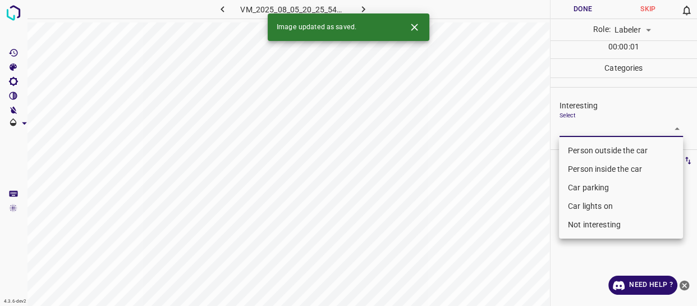
click at [583, 126] on body "4.3.6-dev2 VM_2025_08_05_20_25_54_717_04.gif Done Skip 0 Role: Labeler labeler …" at bounding box center [348, 153] width 697 height 306
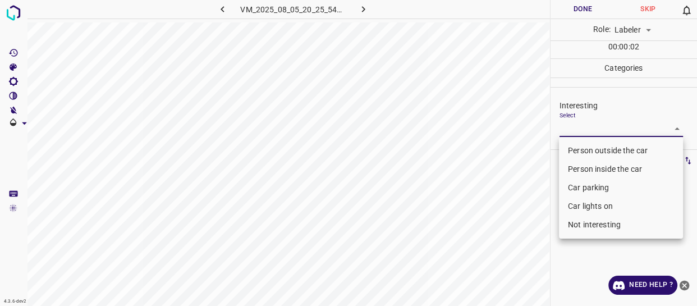
drag, startPoint x: 585, startPoint y: 146, endPoint x: 586, endPoint y: 152, distance: 6.2
click at [586, 145] on li "Person outside the car" at bounding box center [621, 150] width 124 height 19
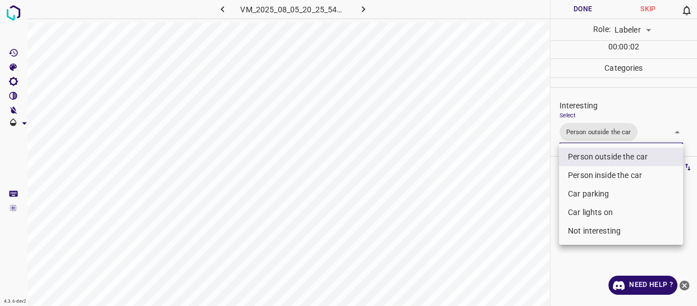
click at [586, 168] on li "Person inside the car" at bounding box center [621, 175] width 124 height 19
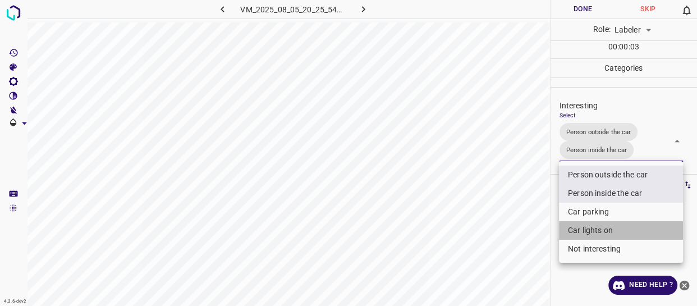
drag, startPoint x: 578, startPoint y: 225, endPoint x: 487, endPoint y: 241, distance: 92.4
click at [578, 225] on li "Car lights on" at bounding box center [621, 230] width 124 height 19
type input "Person outside the car,Person inside the car,Car lights on"
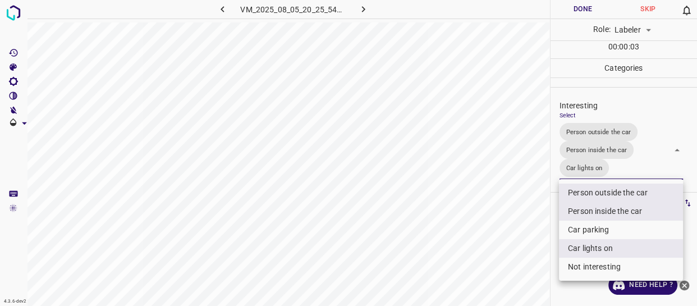
click at [487, 241] on div at bounding box center [348, 153] width 697 height 306
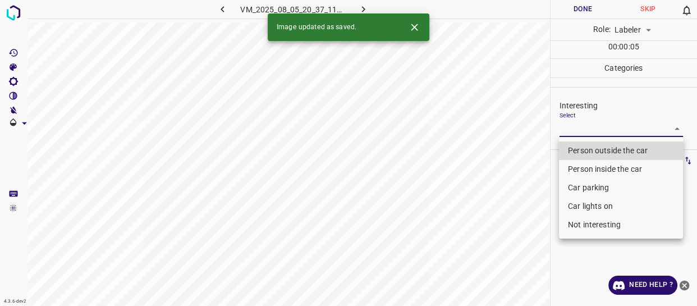
drag, startPoint x: 574, startPoint y: 129, endPoint x: 580, endPoint y: 155, distance: 27.0
click at [575, 130] on body "4.3.6-dev2 VM_2025_08_05_20_37_11_421_04.gif Done Skip 0 Role: Labeler labeler …" at bounding box center [348, 153] width 697 height 306
click at [579, 147] on li "Person outside the car" at bounding box center [621, 150] width 124 height 19
type input "Person outside the car"
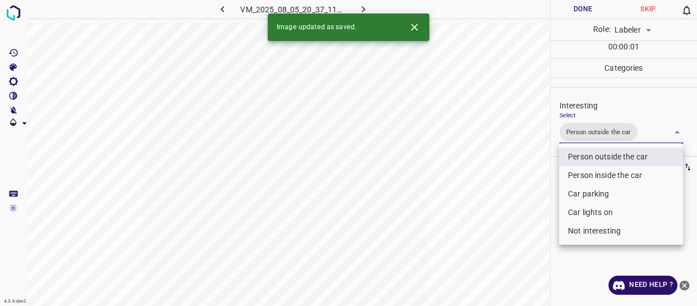
drag, startPoint x: 501, startPoint y: 213, endPoint x: 502, endPoint y: 230, distance: 16.3
click at [503, 226] on div at bounding box center [348, 153] width 697 height 306
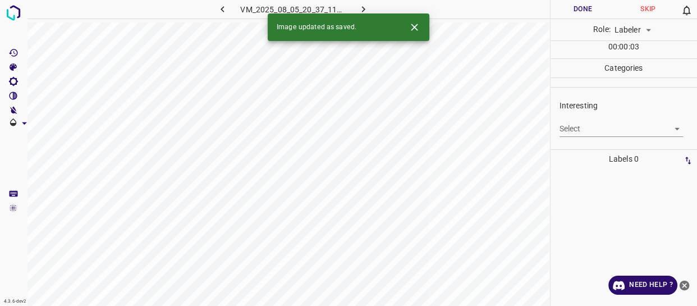
click at [580, 129] on body "4.3.6-dev2 VM_2025_08_05_20_37_11_421_01.gif Done Skip 0 Role: Labeler labeler …" at bounding box center [348, 153] width 697 height 306
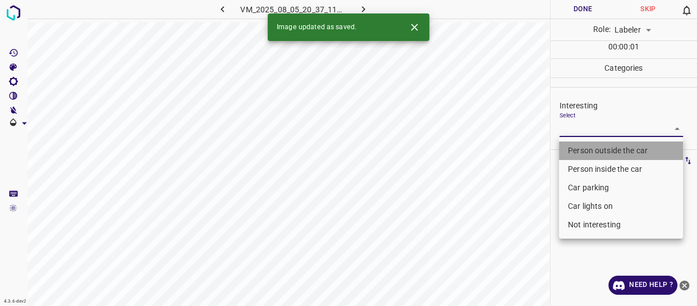
click at [579, 152] on li "Person outside the car" at bounding box center [621, 150] width 124 height 19
type input "Person outside the car"
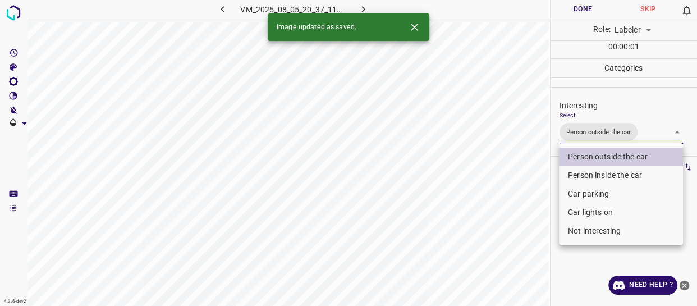
click at [501, 249] on div at bounding box center [348, 153] width 697 height 306
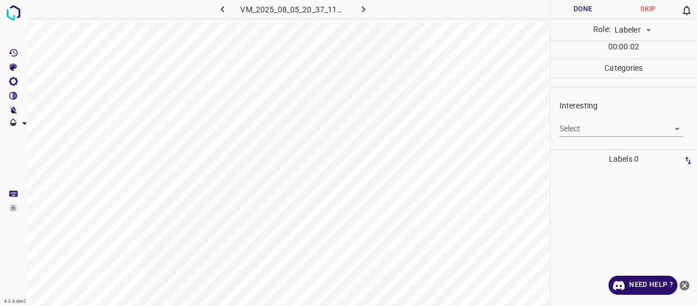
click at [577, 134] on body "4.3.6-dev2 VM_2025_08_05_20_37_11_421_03.gif Done Skip 0 Role: Labeler labeler …" at bounding box center [348, 153] width 697 height 306
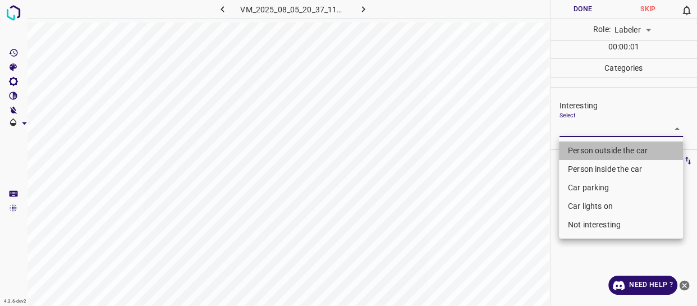
click at [577, 151] on li "Person outside the car" at bounding box center [621, 150] width 124 height 19
type input "Person outside the car"
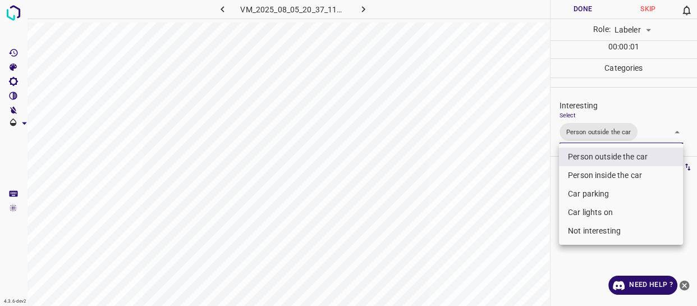
drag, startPoint x: 540, startPoint y: 204, endPoint x: 536, endPoint y: 224, distance: 19.9
click at [540, 214] on div at bounding box center [348, 153] width 697 height 306
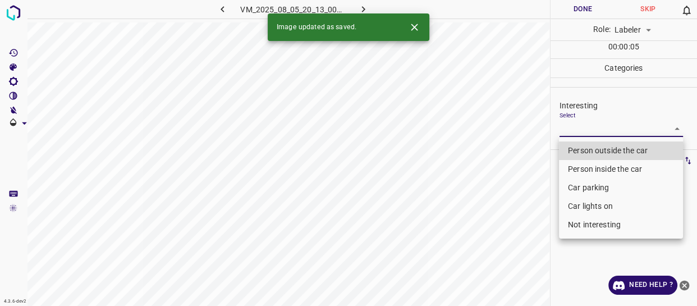
click at [577, 125] on body "4.3.6-dev2 VM_2025_08_05_20_13_00_325_05.gif Done Skip 0 Role: Labeler labeler …" at bounding box center [348, 153] width 697 height 306
click at [573, 152] on li "Person outside the car" at bounding box center [621, 150] width 124 height 19
type input "Person outside the car"
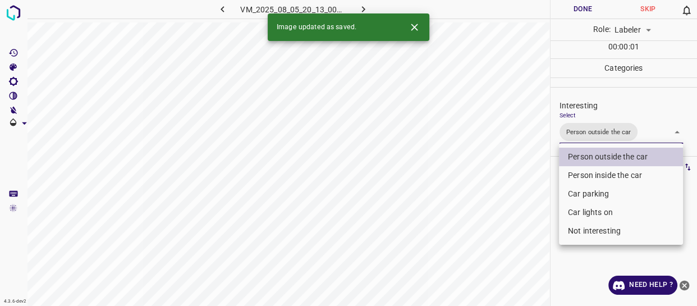
drag, startPoint x: 497, startPoint y: 225, endPoint x: 497, endPoint y: 232, distance: 6.7
click at [497, 229] on div at bounding box center [348, 153] width 697 height 306
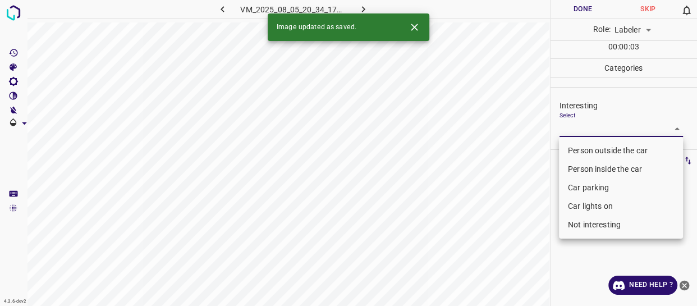
click at [569, 123] on body "4.3.6-dev2 VM_2025_08_05_20_34_17_375_02.gif Done Skip 0 Role: Labeler labeler …" at bounding box center [348, 153] width 697 height 306
click at [578, 151] on li "Person outside the car" at bounding box center [621, 150] width 124 height 19
type input "Person outside the car"
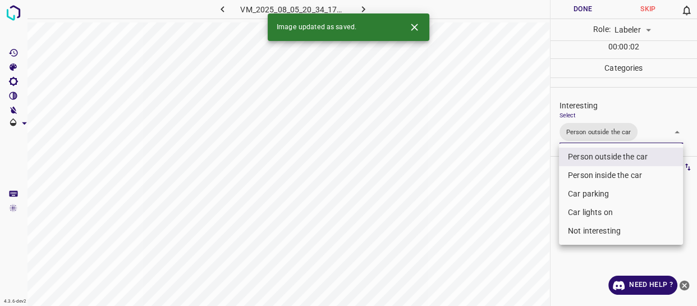
drag, startPoint x: 526, startPoint y: 212, endPoint x: 529, endPoint y: 230, distance: 18.2
click at [530, 229] on div at bounding box center [348, 153] width 697 height 306
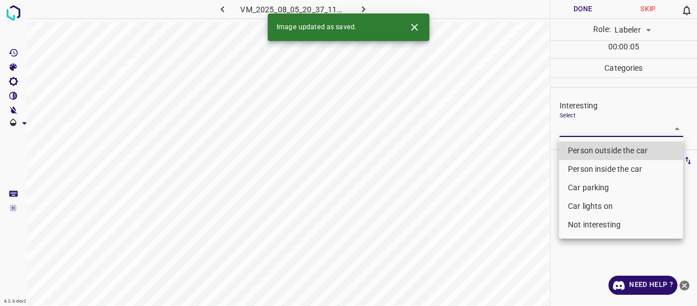
click at [578, 126] on body "4.3.6-dev2 VM_2025_08_05_20_37_11_421_00.gif Done Skip 0 Role: Labeler labeler …" at bounding box center [348, 153] width 697 height 306
click at [577, 152] on li "Person outside the car" at bounding box center [621, 150] width 124 height 19
type input "Person outside the car"
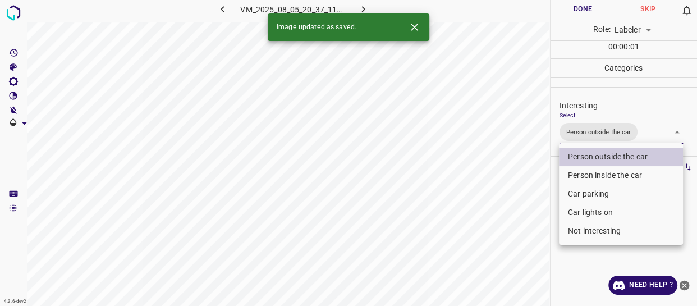
drag, startPoint x: 512, startPoint y: 209, endPoint x: 504, endPoint y: 230, distance: 22.7
click at [512, 219] on div at bounding box center [348, 153] width 697 height 306
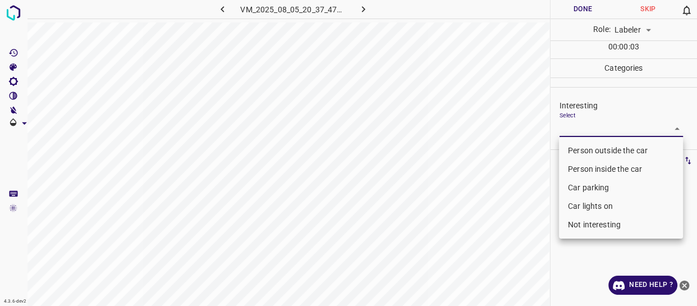
click at [584, 125] on body "4.3.6-dev2 VM_2025_08_05_20_37_47_252_06.gif Done Skip 0 Role: Labeler labeler …" at bounding box center [348, 153] width 697 height 306
click at [578, 152] on li "Person outside the car" at bounding box center [621, 150] width 124 height 19
type input "Person outside the car"
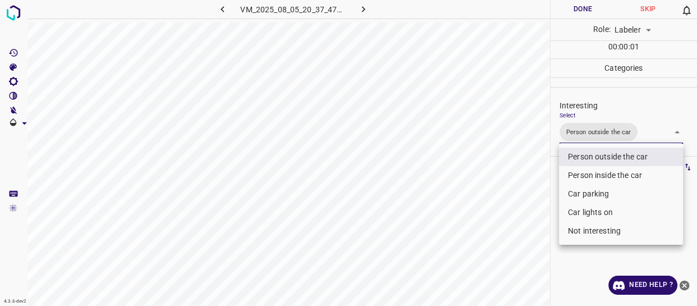
drag, startPoint x: 505, startPoint y: 215, endPoint x: 504, endPoint y: 231, distance: 15.7
click at [505, 225] on div at bounding box center [348, 153] width 697 height 306
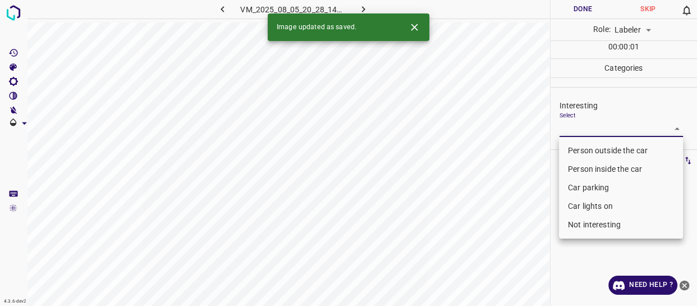
click at [583, 129] on body "4.3.6-dev2 VM_2025_08_05_20_28_14_516_04.gif Done Skip 0 Role: Labeler labeler …" at bounding box center [348, 153] width 697 height 306
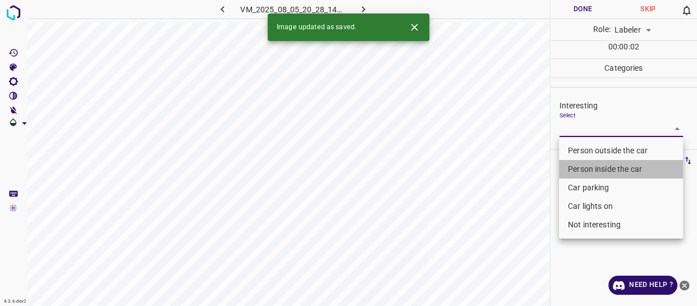
click at [576, 167] on li "Person inside the car" at bounding box center [621, 169] width 124 height 19
type input "Person inside the car"
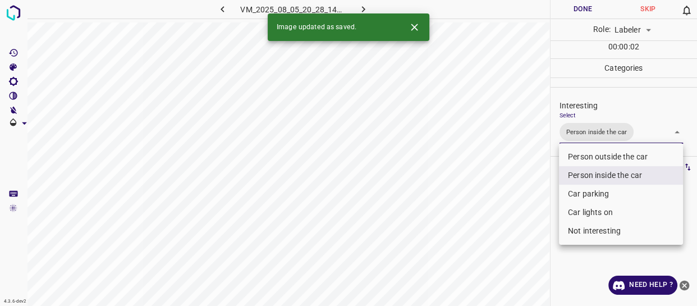
drag, startPoint x: 523, startPoint y: 207, endPoint x: 528, endPoint y: 225, distance: 18.7
click at [528, 219] on div at bounding box center [348, 153] width 697 height 306
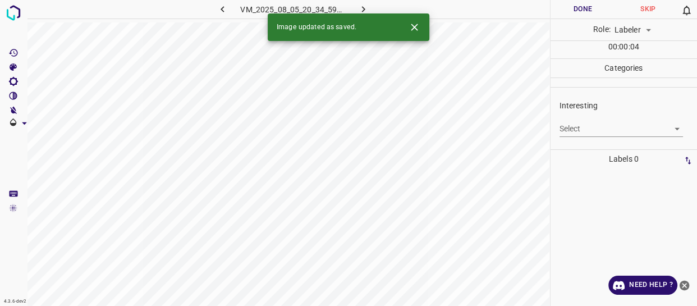
click at [568, 129] on body "4.3.6-dev2 VM_2025_08_05_20_34_59_827_06.gif Done Skip 0 Role: Labeler labeler …" at bounding box center [348, 153] width 697 height 306
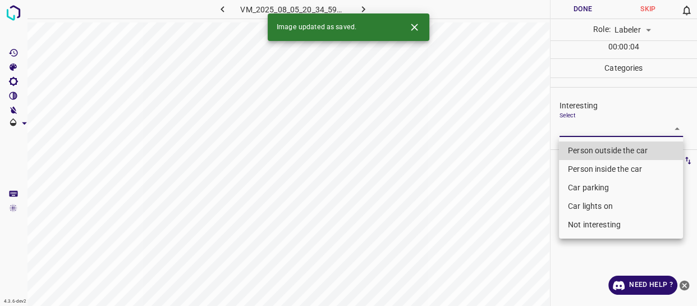
click at [565, 149] on li "Person outside the car" at bounding box center [621, 150] width 124 height 19
type input "Person outside the car"
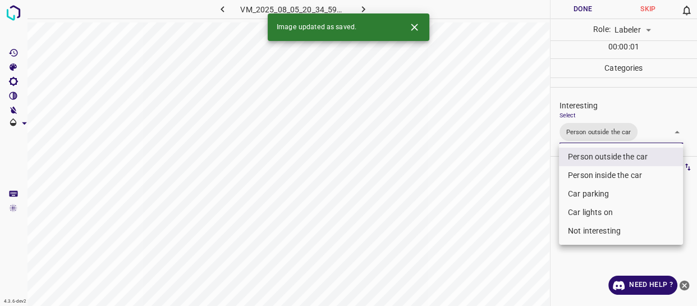
drag, startPoint x: 527, startPoint y: 214, endPoint x: 523, endPoint y: 230, distance: 16.2
click at [526, 219] on div at bounding box center [348, 153] width 697 height 306
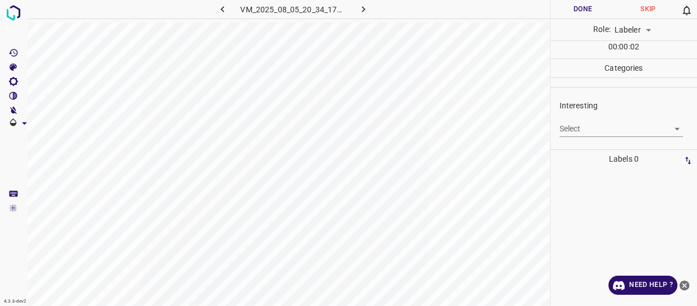
click at [576, 124] on body "4.3.6-dev2 VM_2025_08_05_20_34_17_375_00.gif Done Skip 0 Role: Labeler labeler …" at bounding box center [348, 153] width 697 height 306
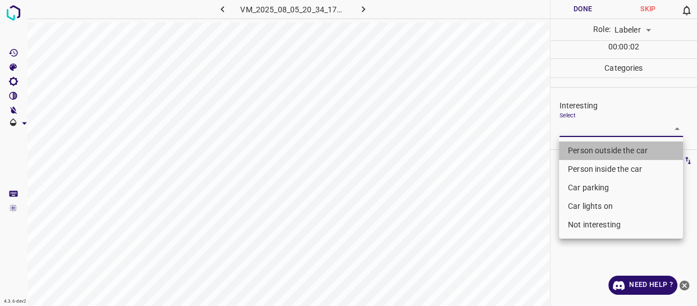
click at [575, 146] on li "Person outside the car" at bounding box center [621, 150] width 124 height 19
type input "Person outside the car"
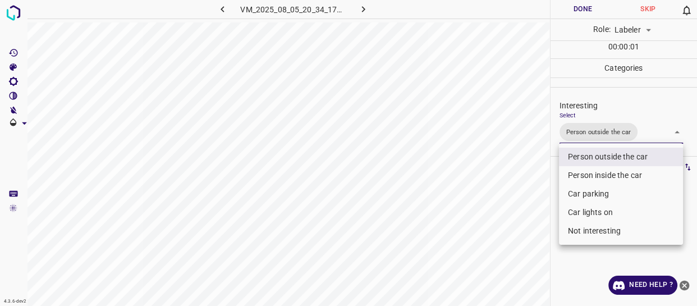
drag, startPoint x: 529, startPoint y: 199, endPoint x: 525, endPoint y: 209, distance: 10.3
click at [526, 208] on div at bounding box center [348, 153] width 697 height 306
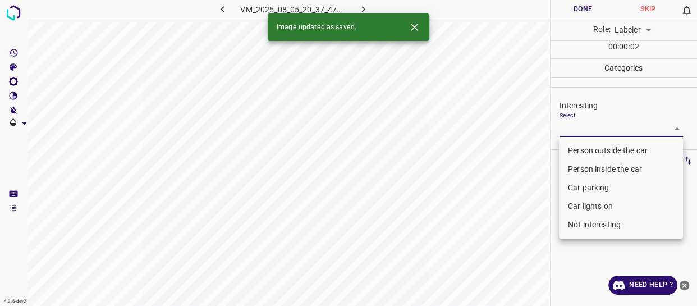
click at [594, 128] on body "4.3.6-dev2 VM_2025_08_05_20_37_47_252_11.gif Done Skip 0 Role: Labeler labeler …" at bounding box center [348, 153] width 697 height 306
click at [596, 145] on li "Person outside the car" at bounding box center [621, 150] width 124 height 19
type input "Person outside the car"
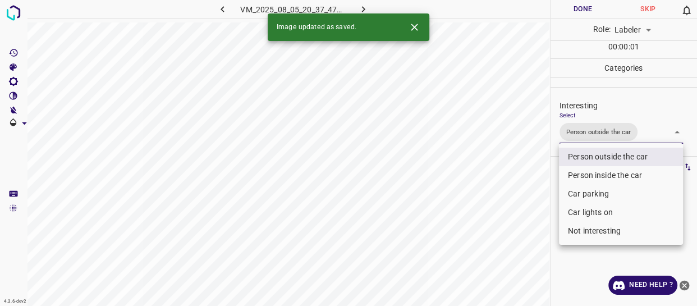
drag, startPoint x: 517, startPoint y: 217, endPoint x: 504, endPoint y: 234, distance: 20.9
click at [509, 230] on div at bounding box center [348, 153] width 697 height 306
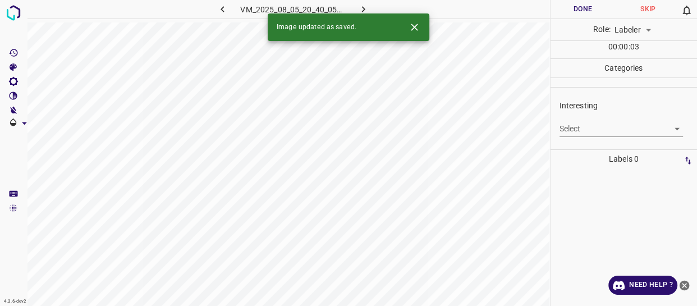
click at [600, 125] on body "4.3.6-dev2 VM_2025_08_05_20_40_05_496_05.gif Done Skip 0 Role: Labeler labeler …" at bounding box center [348, 153] width 697 height 306
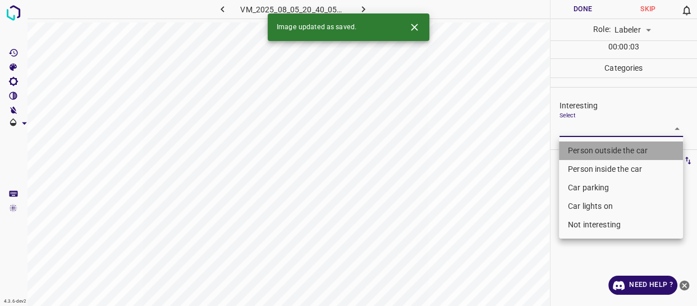
click at [584, 154] on li "Person outside the car" at bounding box center [621, 150] width 124 height 19
type input "Person outside the car"
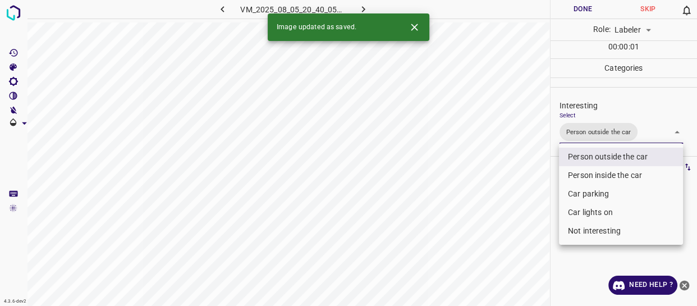
drag, startPoint x: 522, startPoint y: 230, endPoint x: 517, endPoint y: 243, distance: 13.7
click at [520, 239] on div at bounding box center [348, 153] width 697 height 306
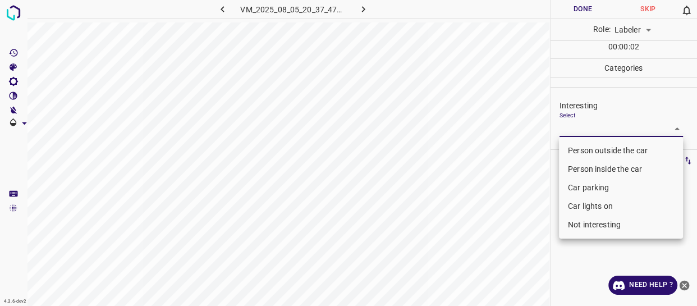
click at [568, 130] on body "4.3.6-dev2 VM_2025_08_05_20_37_47_252_03.gif Done Skip 0 Role: Labeler labeler …" at bounding box center [348, 153] width 697 height 306
click at [565, 146] on li "Person outside the car" at bounding box center [621, 150] width 124 height 19
type input "Person outside the car"
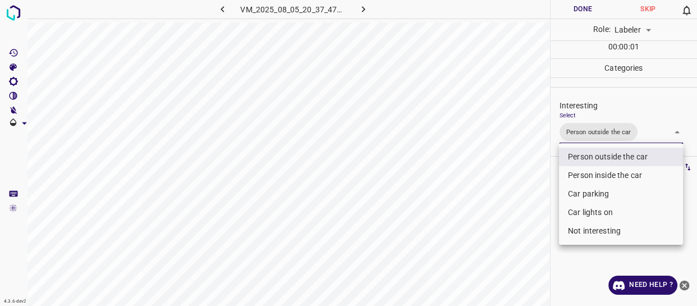
drag, startPoint x: 521, startPoint y: 242, endPoint x: 519, endPoint y: 252, distance: 9.7
click at [521, 243] on div at bounding box center [348, 153] width 697 height 306
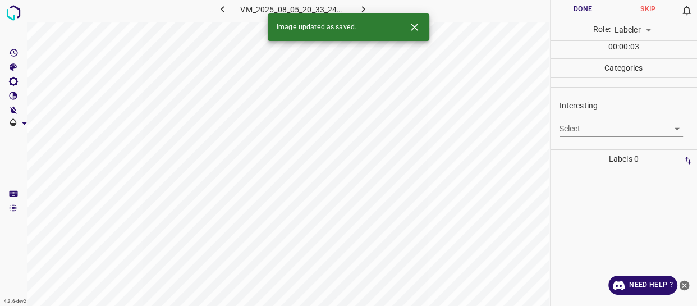
click at [589, 129] on body "4.3.6-dev2 VM_2025_08_05_20_33_24_218_03.gif Done Skip 0 Role: Labeler labeler …" at bounding box center [348, 153] width 697 height 306
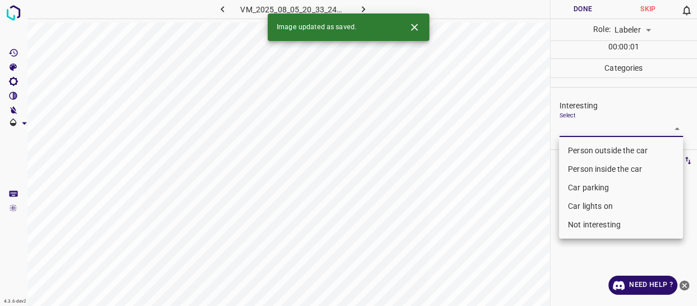
click at [585, 147] on li "Person outside the car" at bounding box center [621, 150] width 124 height 19
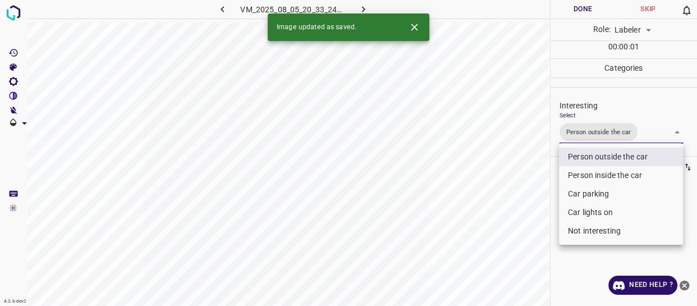
type input "Person outside the car"
drag, startPoint x: 513, startPoint y: 233, endPoint x: 510, endPoint y: 241, distance: 8.7
click at [513, 236] on div at bounding box center [348, 153] width 697 height 306
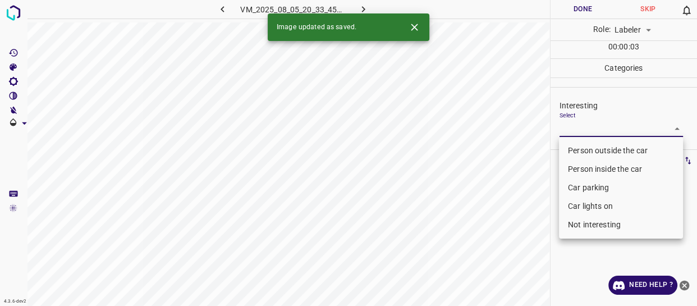
click at [584, 129] on body "4.3.6-dev2 VM_2025_08_05_20_33_45_168_06.gif Done Skip 0 Role: Labeler labeler …" at bounding box center [348, 153] width 697 height 306
click at [579, 148] on li "Person outside the car" at bounding box center [621, 150] width 124 height 19
type input "Person outside the car"
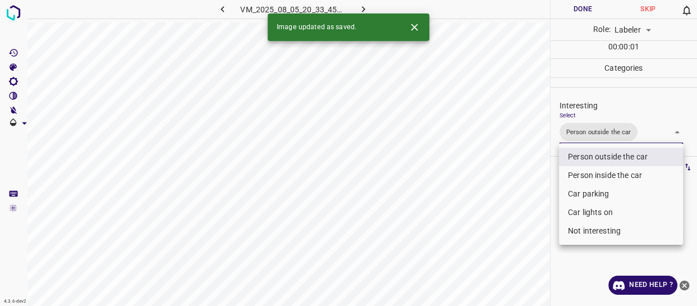
drag, startPoint x: 483, startPoint y: 238, endPoint x: 481, endPoint y: 252, distance: 14.1
click at [483, 246] on div at bounding box center [348, 153] width 697 height 306
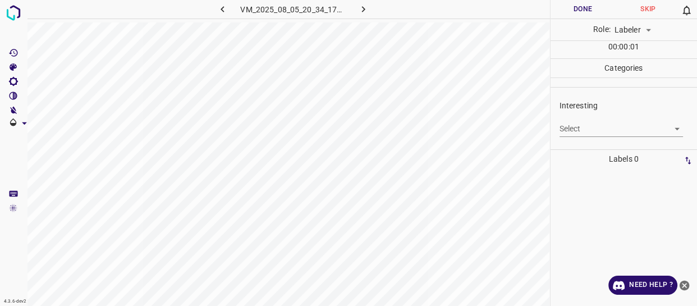
click at [579, 126] on body "4.3.6-dev2 VM_2025_08_05_20_34_17_375_03.gif Done Skip 0 Role: Labeler labeler …" at bounding box center [348, 153] width 697 height 306
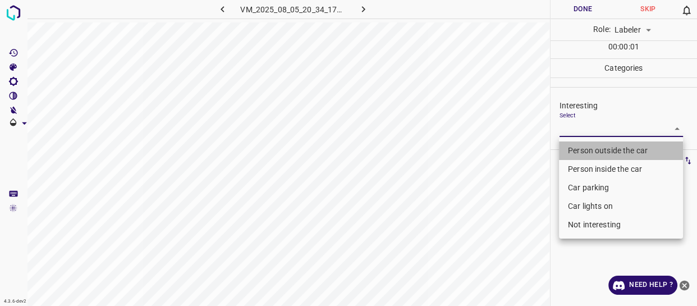
click at [574, 152] on li "Person outside the car" at bounding box center [621, 150] width 124 height 19
type input "Person outside the car"
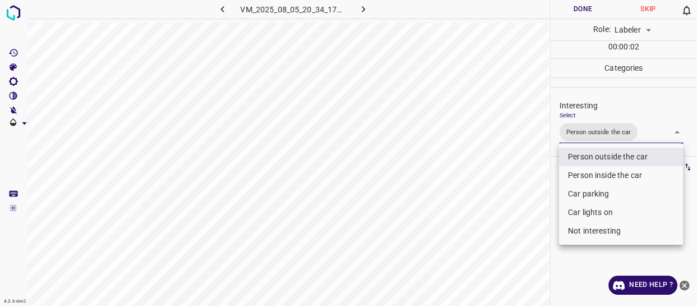
drag, startPoint x: 509, startPoint y: 241, endPoint x: 507, endPoint y: 248, distance: 6.9
click at [508, 246] on div at bounding box center [348, 153] width 697 height 306
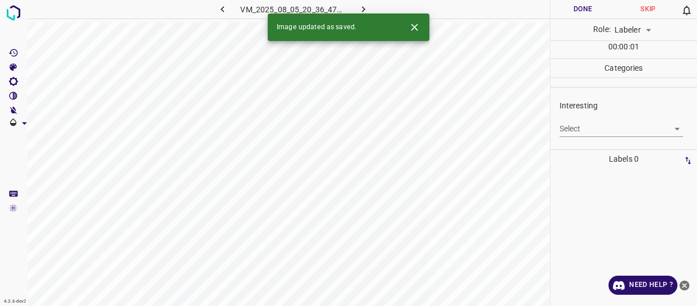
click at [581, 129] on body "4.3.6-dev2 VM_2025_08_05_20_36_47_884_00.gif Done Skip 0 Role: Labeler labeler …" at bounding box center [348, 153] width 697 height 306
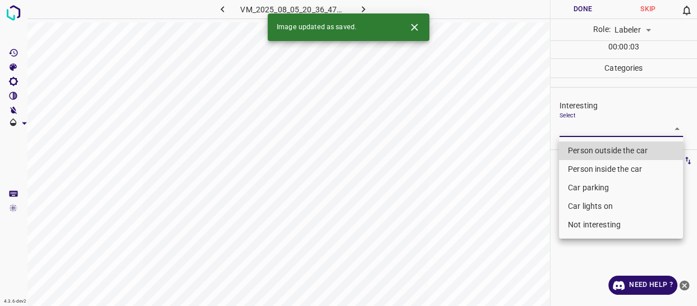
click at [572, 151] on li "Person outside the car" at bounding box center [621, 150] width 124 height 19
type input "Person outside the car"
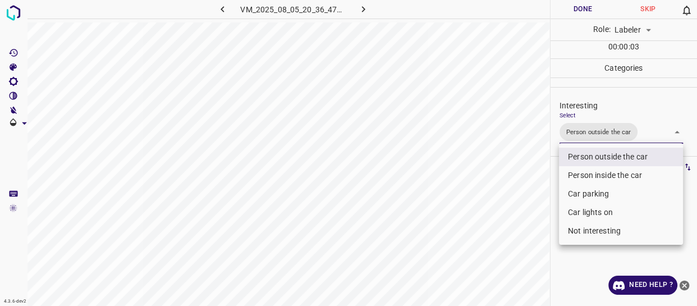
drag, startPoint x: 459, startPoint y: 234, endPoint x: 460, endPoint y: 244, distance: 10.2
click at [460, 240] on div at bounding box center [348, 153] width 697 height 306
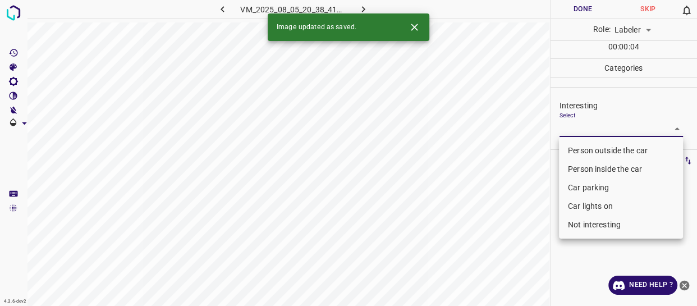
click at [589, 134] on body "4.3.6-dev2 VM_2025_08_05_20_38_41_395_08.gif Done Skip 0 Role: Labeler labeler …" at bounding box center [348, 153] width 697 height 306
drag, startPoint x: 589, startPoint y: 143, endPoint x: 535, endPoint y: 188, distance: 70.2
click at [588, 144] on li "Person outside the car" at bounding box center [621, 150] width 124 height 19
type input "Person outside the car"
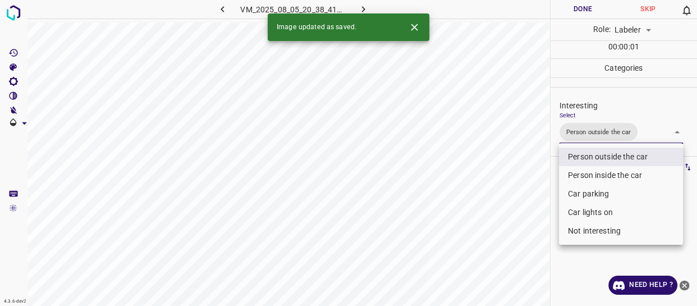
click at [509, 203] on div at bounding box center [348, 153] width 697 height 306
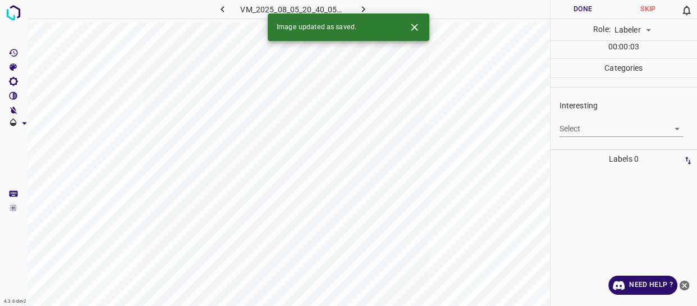
click at [590, 129] on body "4.3.6-dev2 VM_2025_08_05_20_40_05_496_12.gif Done Skip 0 Role: Labeler labeler …" at bounding box center [348, 153] width 697 height 306
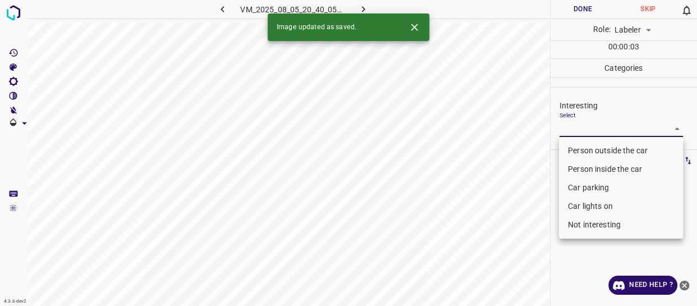
click at [576, 150] on li "Person outside the car" at bounding box center [621, 150] width 124 height 19
type input "Person outside the car"
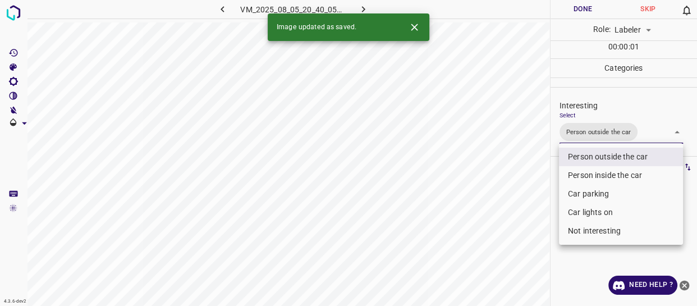
drag, startPoint x: 506, startPoint y: 213, endPoint x: 511, endPoint y: 239, distance: 26.2
click at [510, 231] on div at bounding box center [348, 153] width 697 height 306
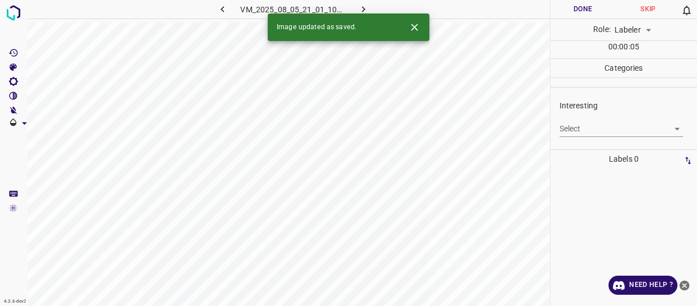
click at [586, 127] on body "4.3.6-dev2 VM_2025_08_05_21_01_10_684_13.gif Done Skip 0 Role: Labeler labeler …" at bounding box center [348, 153] width 697 height 306
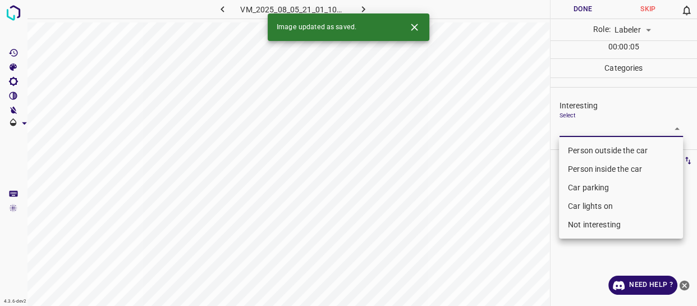
click at [576, 148] on li "Person outside the car" at bounding box center [621, 150] width 124 height 19
type input "Person outside the car"
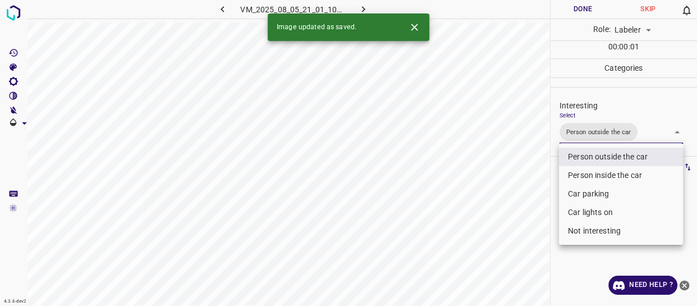
drag, startPoint x: 512, startPoint y: 208, endPoint x: 513, endPoint y: 216, distance: 8.4
click at [513, 213] on div at bounding box center [348, 153] width 697 height 306
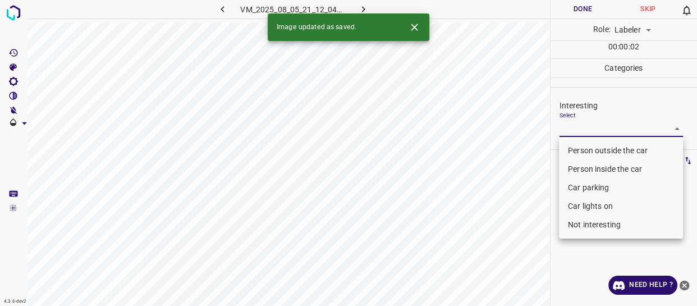
click at [576, 124] on body "4.3.6-dev2 VM_2025_08_05_21_12_04_239_04.gif Done Skip 0 Role: Labeler labeler …" at bounding box center [348, 153] width 697 height 306
drag, startPoint x: 583, startPoint y: 149, endPoint x: 574, endPoint y: 158, distance: 11.9
click at [583, 150] on li "Person outside the car" at bounding box center [621, 150] width 124 height 19
type input "Person outside the car"
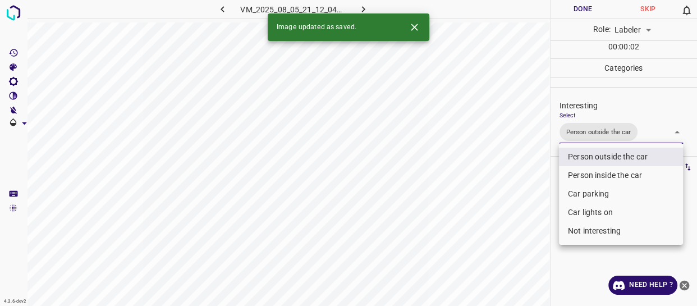
drag, startPoint x: 518, startPoint y: 218, endPoint x: 514, endPoint y: 225, distance: 7.8
click at [517, 219] on div at bounding box center [348, 153] width 697 height 306
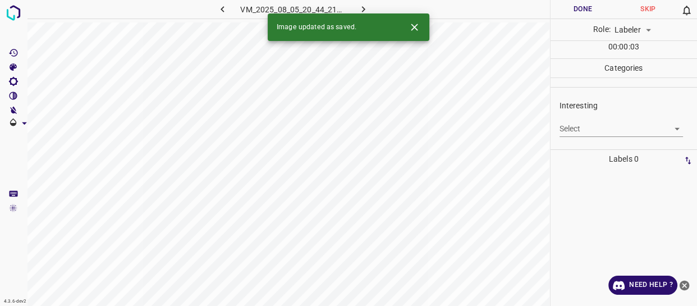
click at [589, 129] on body "4.3.6-dev2 VM_2025_08_05_20_44_21_295_00.gif Done Skip 0 Role: Labeler labeler …" at bounding box center [348, 153] width 697 height 306
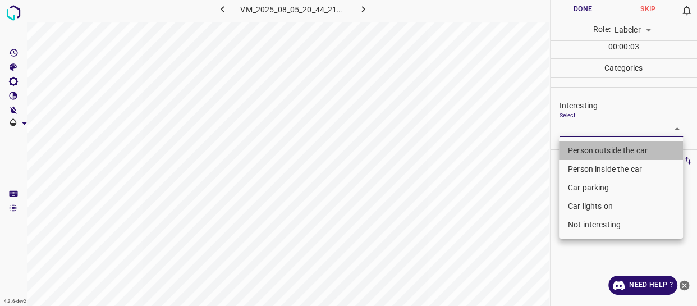
click at [586, 152] on li "Person outside the car" at bounding box center [621, 150] width 124 height 19
type input "Person outside the car"
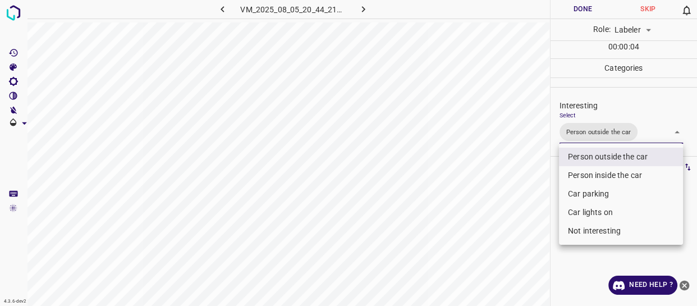
drag, startPoint x: 527, startPoint y: 214, endPoint x: 519, endPoint y: 234, distance: 21.2
click at [527, 222] on div at bounding box center [348, 153] width 697 height 306
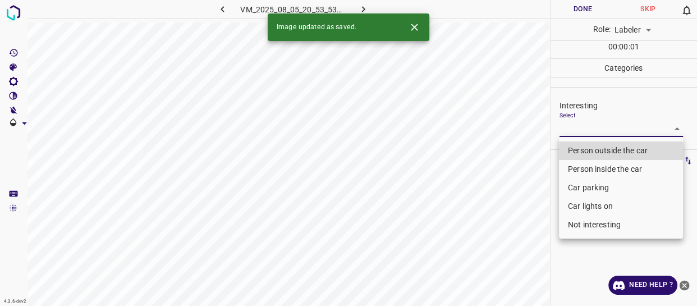
click at [570, 131] on body "4.3.6-dev2 VM_2025_08_05_20_53_53_867_01.gif Done Skip 0 Role: Labeler labeler …" at bounding box center [348, 153] width 697 height 306
drag, startPoint x: 570, startPoint y: 150, endPoint x: 567, endPoint y: 158, distance: 8.6
click at [571, 150] on li "Person outside the car" at bounding box center [621, 150] width 124 height 19
type input "Person outside the car"
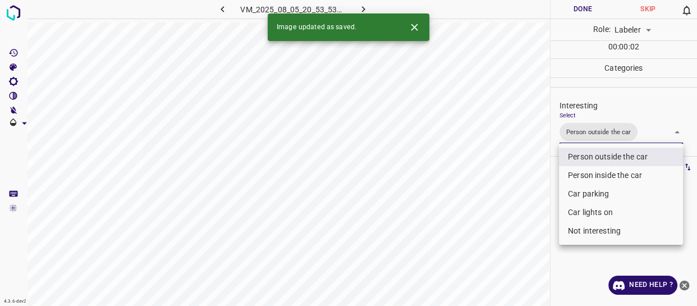
drag, startPoint x: 526, startPoint y: 221, endPoint x: 527, endPoint y: 233, distance: 11.8
click at [527, 230] on div at bounding box center [348, 153] width 697 height 306
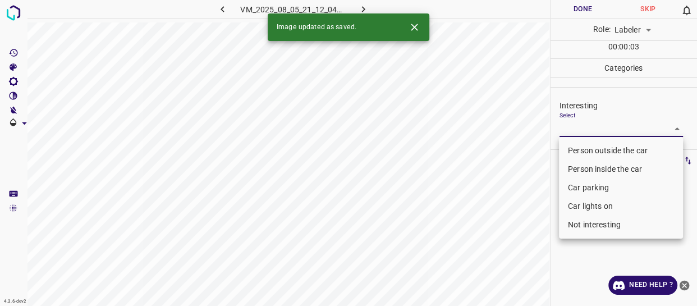
click at [584, 130] on body "4.3.6-dev2 VM_2025_08_05_21_12_04_239_02.gif Done Skip 0 Role: Labeler labeler …" at bounding box center [348, 153] width 697 height 306
click at [582, 150] on li "Person outside the car" at bounding box center [621, 150] width 124 height 19
type input "Person outside the car"
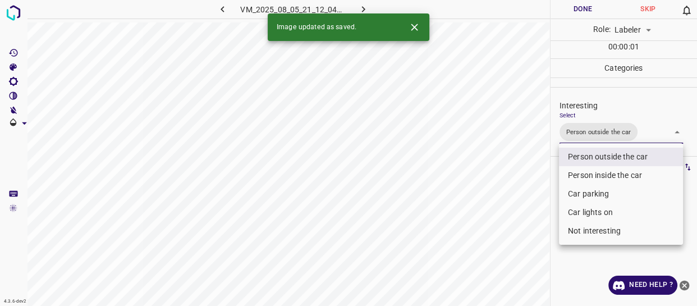
drag, startPoint x: 524, startPoint y: 229, endPoint x: 523, endPoint y: 237, distance: 7.9
click at [523, 236] on div at bounding box center [348, 153] width 697 height 306
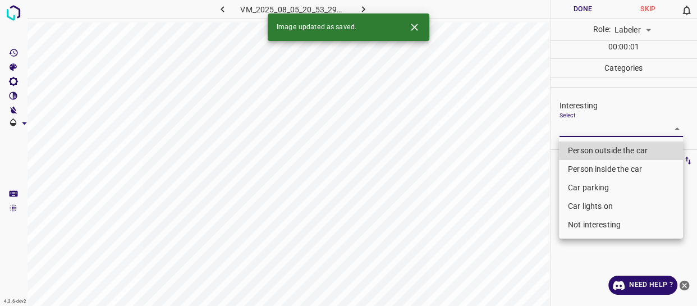
click at [584, 129] on body "4.3.6-dev2 VM_2025_08_05_20_53_29_750_14.gif Done Skip 0 Role: Labeler labeler …" at bounding box center [348, 153] width 697 height 306
click at [577, 146] on li "Person outside the car" at bounding box center [621, 150] width 124 height 19
type input "Person outside the car"
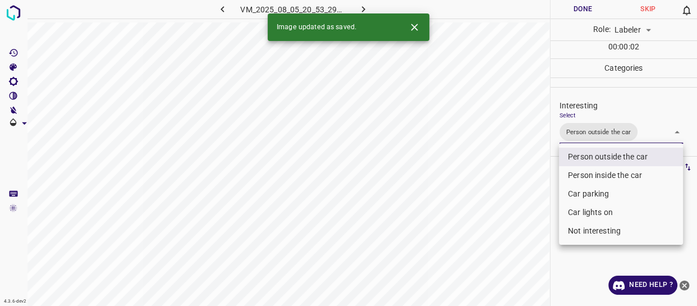
drag, startPoint x: 520, startPoint y: 217, endPoint x: 521, endPoint y: 231, distance: 13.5
click at [521, 225] on div at bounding box center [348, 153] width 697 height 306
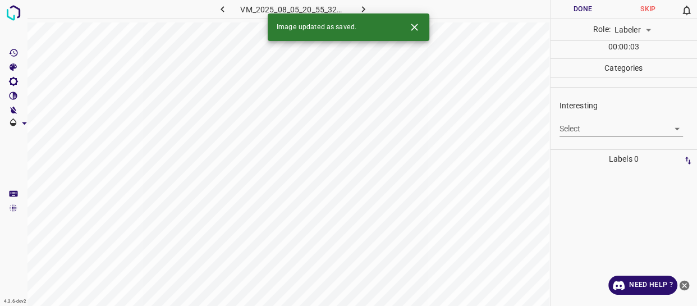
click at [585, 121] on body "4.3.6-dev2 VM_2025_08_05_20_55_32_983_04.gif Done Skip 0 Role: Labeler labeler …" at bounding box center [348, 153] width 697 height 306
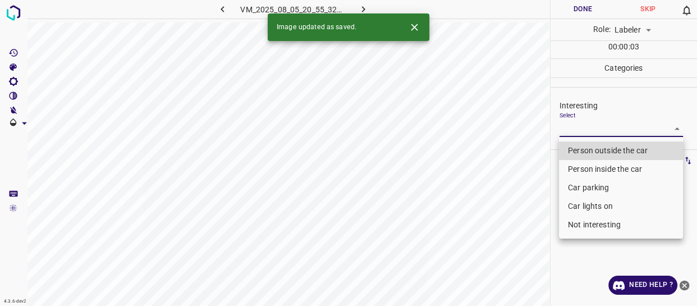
click at [580, 148] on li "Person outside the car" at bounding box center [621, 150] width 124 height 19
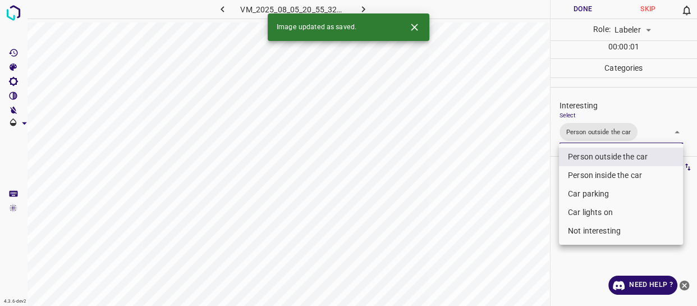
type input "Person outside the car"
drag, startPoint x: 508, startPoint y: 214, endPoint x: 505, endPoint y: 236, distance: 22.2
click at [510, 226] on div at bounding box center [348, 153] width 697 height 306
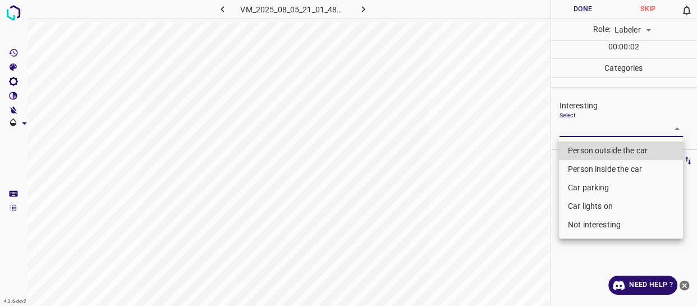
click at [584, 126] on body "4.3.6-dev2 VM_2025_08_05_21_01_48_559_00.gif Done Skip 0 Role: Labeler labeler …" at bounding box center [348, 153] width 697 height 306
click at [582, 146] on li "Person outside the car" at bounding box center [621, 150] width 124 height 19
type input "Person outside the car"
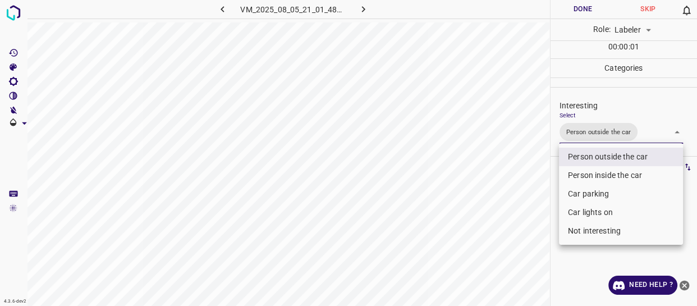
drag, startPoint x: 513, startPoint y: 224, endPoint x: 511, endPoint y: 240, distance: 16.4
click at [514, 234] on div at bounding box center [348, 153] width 697 height 306
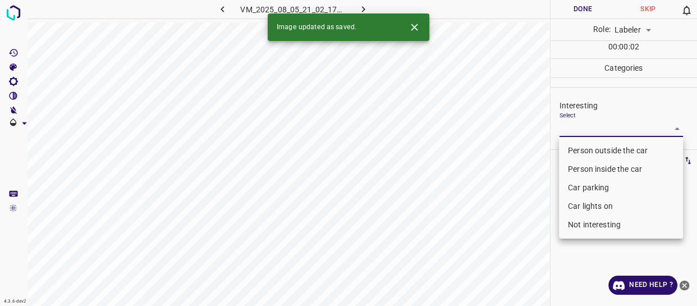
drag, startPoint x: 585, startPoint y: 129, endPoint x: 579, endPoint y: 175, distance: 46.3
click at [586, 129] on body "4.3.6-dev2 VM_2025_08_05_21_02_17_582_02.gif Done Skip 0 Role: Labeler labeler …" at bounding box center [348, 153] width 697 height 306
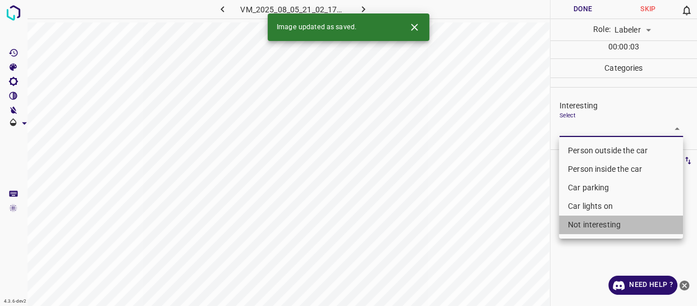
click at [582, 222] on li "Not interesting" at bounding box center [621, 225] width 124 height 19
type input "Not interesting"
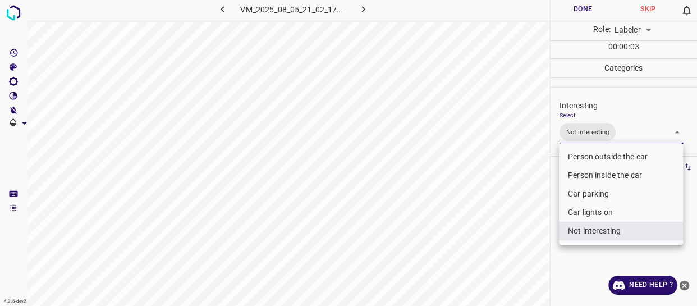
click at [482, 251] on div at bounding box center [348, 153] width 697 height 306
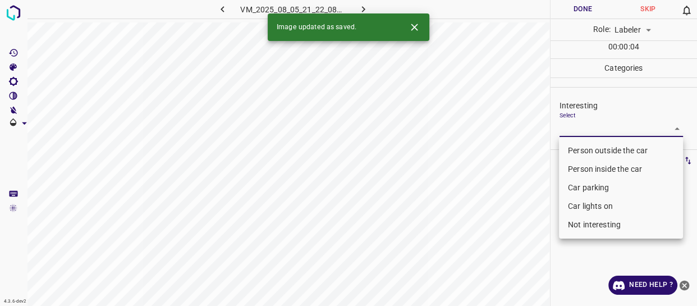
click at [587, 126] on body "4.3.6-dev2 VM_2025_08_05_21_22_08_749_03.gif Done Skip 0 Role: Labeler labeler …" at bounding box center [348, 153] width 697 height 306
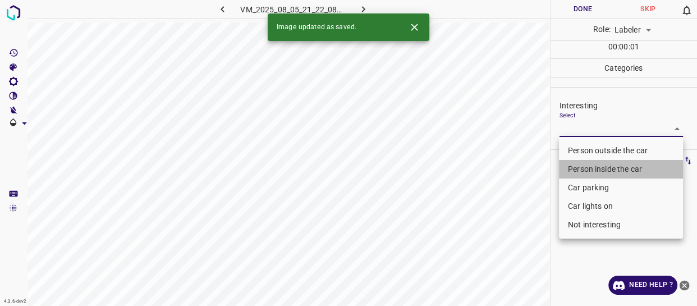
click at [579, 168] on li "Person inside the car" at bounding box center [621, 169] width 124 height 19
type input "Person inside the car"
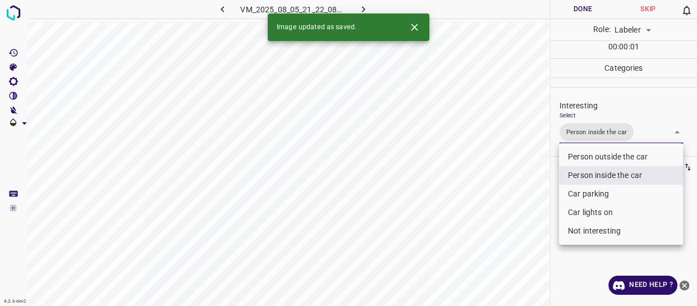
click at [500, 240] on div at bounding box center [348, 153] width 697 height 306
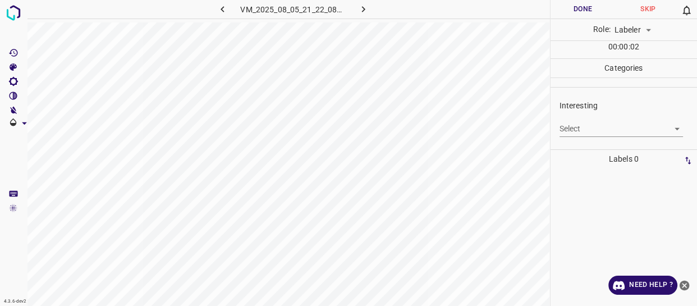
click at [579, 129] on body "4.3.6-dev2 VM_2025_08_05_21_22_08_749_01.gif Done Skip 0 Role: Labeler labeler …" at bounding box center [348, 153] width 697 height 306
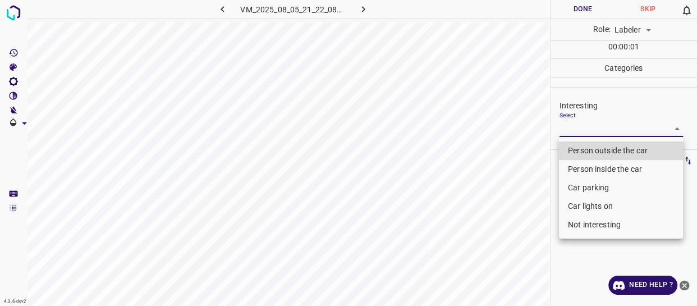
drag, startPoint x: 581, startPoint y: 147, endPoint x: 578, endPoint y: 159, distance: 12.8
click at [582, 148] on li "Person outside the car" at bounding box center [621, 150] width 124 height 19
type input "Person outside the car"
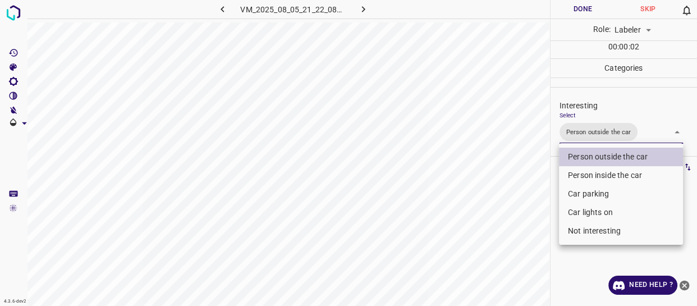
drag, startPoint x: 513, startPoint y: 220, endPoint x: 509, endPoint y: 232, distance: 13.5
click at [511, 225] on div at bounding box center [348, 153] width 697 height 306
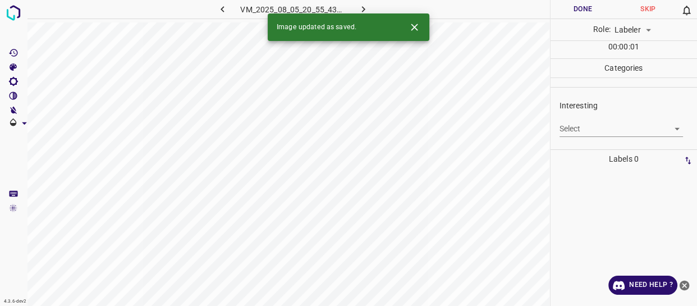
click at [576, 127] on body "4.3.6-dev2 VM_2025_08_05_20_55_43_240_00.gif Done Skip 0 Role: Labeler labeler …" at bounding box center [348, 153] width 697 height 306
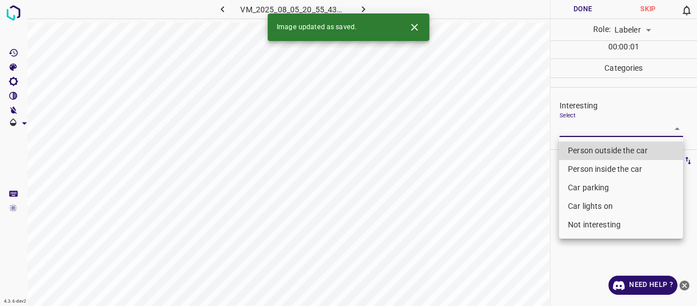
click at [573, 148] on li "Person outside the car" at bounding box center [621, 150] width 124 height 19
type input "Person outside the car"
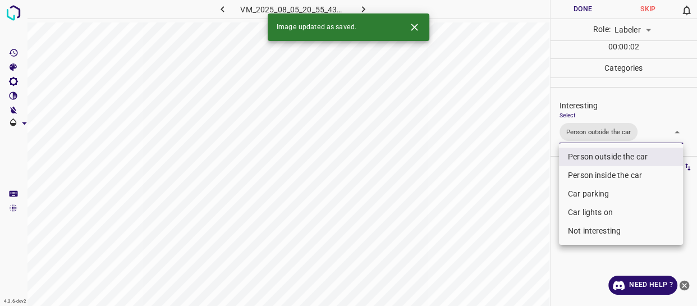
drag, startPoint x: 508, startPoint y: 231, endPoint x: 506, endPoint y: 237, distance: 6.4
click at [508, 236] on div at bounding box center [348, 153] width 697 height 306
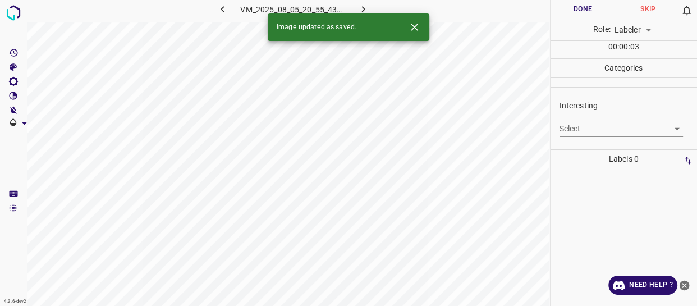
click at [575, 131] on body "4.3.6-dev2 VM_2025_08_05_20_55_43_240_03.gif Done Skip 0 Role: Labeler labeler …" at bounding box center [348, 153] width 697 height 306
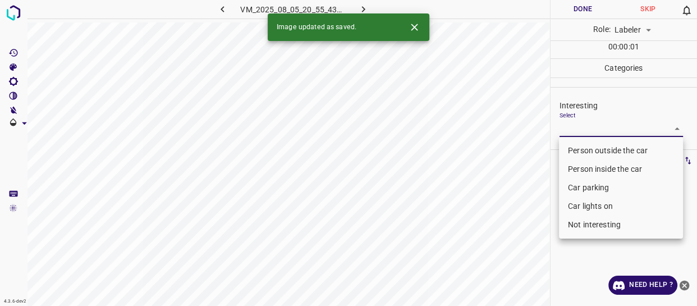
click at [571, 149] on li "Person outside the car" at bounding box center [621, 150] width 124 height 19
type input "Person outside the car"
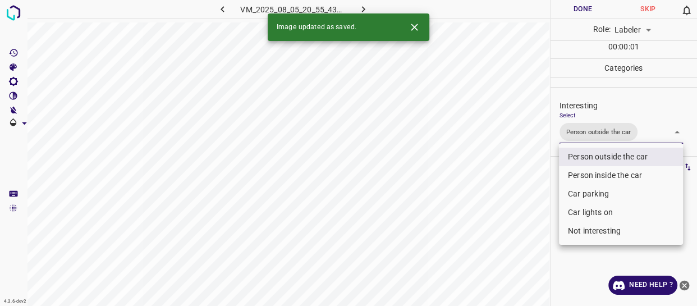
drag, startPoint x: 491, startPoint y: 222, endPoint x: 494, endPoint y: 227, distance: 6.0
click at [494, 225] on div at bounding box center [348, 153] width 697 height 306
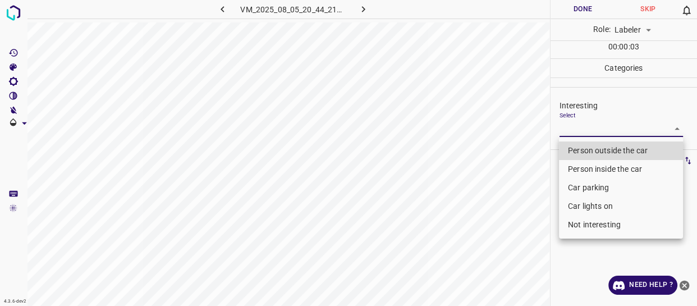
click at [579, 130] on body "4.3.6-dev2 VM_2025_08_05_20_44_21_295_01.gif Done Skip 0 Role: Labeler labeler …" at bounding box center [348, 153] width 697 height 306
click at [582, 151] on li "Person outside the car" at bounding box center [621, 150] width 124 height 19
type input "Person outside the car"
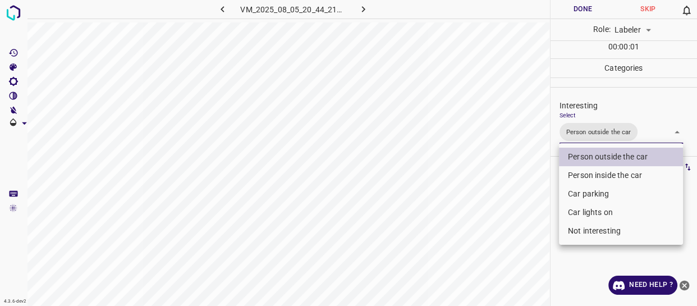
drag, startPoint x: 513, startPoint y: 221, endPoint x: 510, endPoint y: 232, distance: 11.6
click at [512, 229] on div at bounding box center [348, 153] width 697 height 306
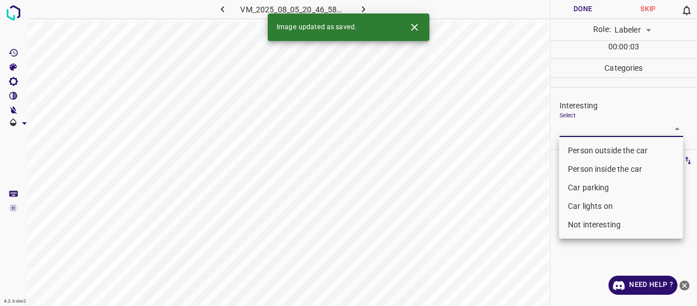
click at [579, 124] on body "4.3.6-dev2 VM_2025_08_05_20_46_58_439_05.gif Done Skip 0 Role: Labeler labeler …" at bounding box center [348, 153] width 697 height 306
click at [576, 185] on li "Car parking" at bounding box center [621, 188] width 124 height 19
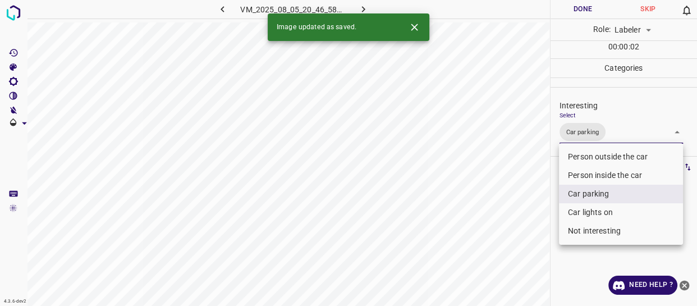
click at [578, 174] on li "Person inside the car" at bounding box center [621, 175] width 124 height 19
type input "Car parking,Person inside the car"
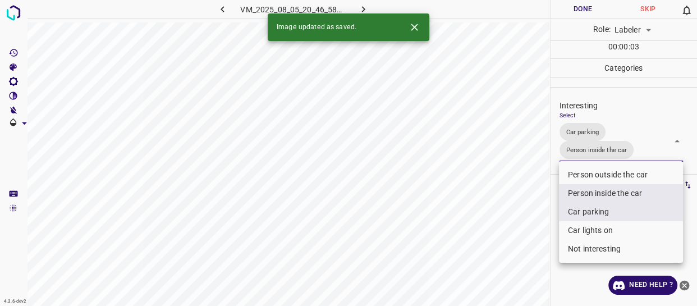
click at [532, 211] on div at bounding box center [348, 153] width 697 height 306
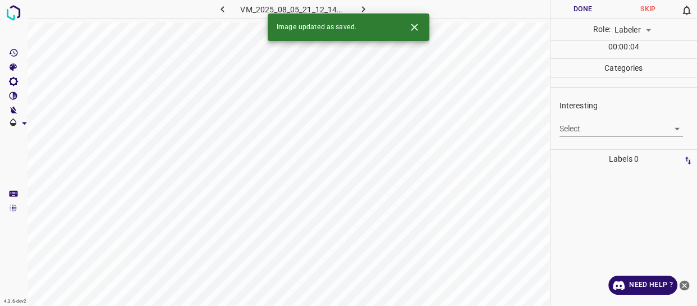
click at [589, 124] on body "4.3.6-dev2 VM_2025_08_05_21_12_14_855_01.gif Done Skip 0 Role: Labeler labeler …" at bounding box center [348, 153] width 697 height 306
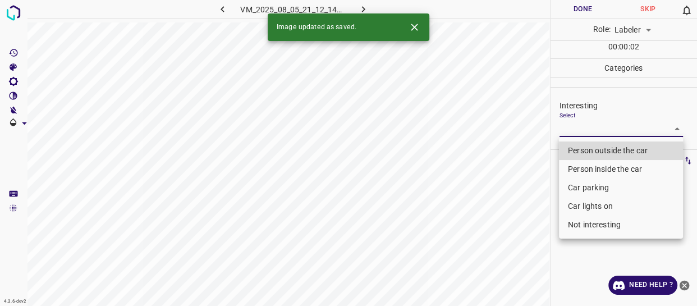
click at [576, 186] on li "Car parking" at bounding box center [621, 188] width 124 height 19
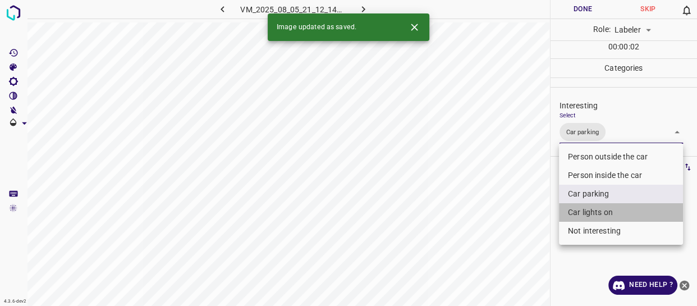
click at [570, 212] on li "Car lights on" at bounding box center [621, 212] width 124 height 19
type input "Car parking,Car lights on"
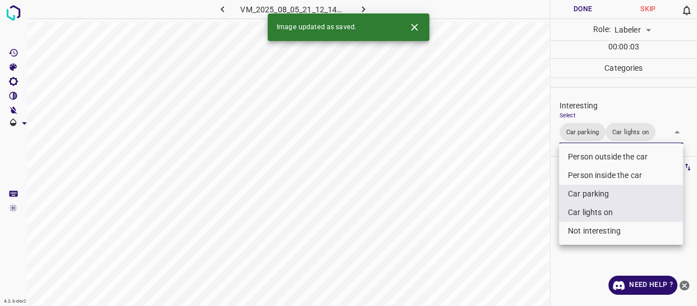
click at [522, 240] on div at bounding box center [348, 153] width 697 height 306
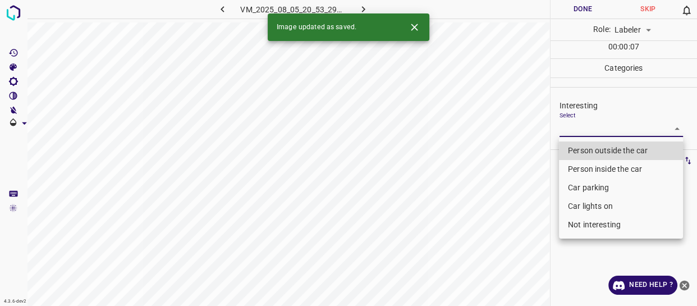
click at [579, 129] on body "4.3.6-dev2 VM_2025_08_05_20_53_29_750_13.gif Done Skip 0 Role: Labeler labeler …" at bounding box center [348, 153] width 697 height 306
click at [572, 151] on li "Person outside the car" at bounding box center [621, 150] width 124 height 19
type input "Person outside the car"
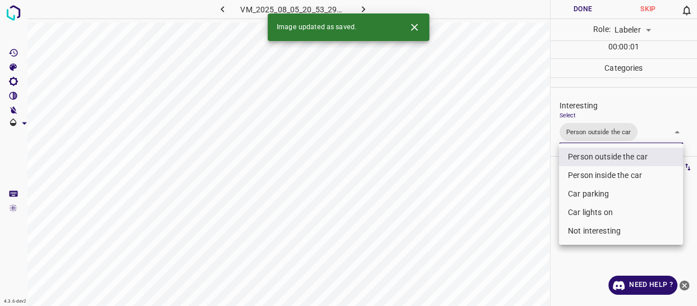
click at [506, 225] on div at bounding box center [348, 153] width 697 height 306
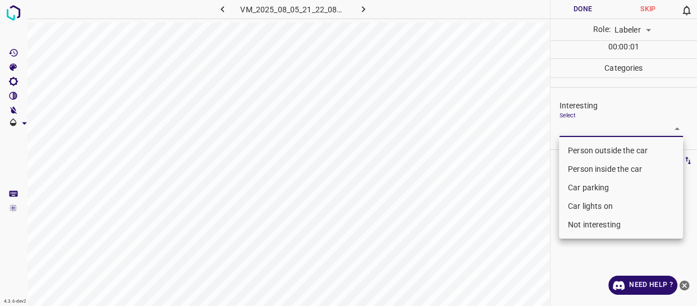
click at [587, 131] on body "4.3.6-dev2 VM_2025_08_05_21_22_08_749_02.gif Done Skip 0 Role: Labeler labeler …" at bounding box center [348, 153] width 697 height 306
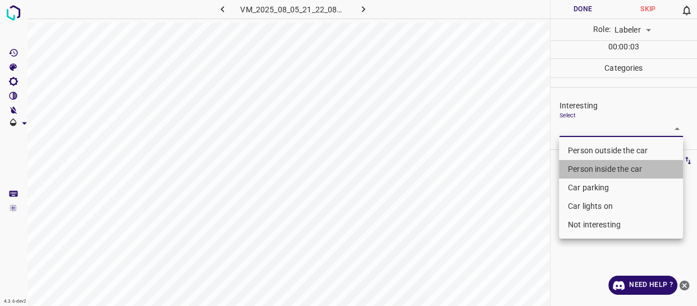
click at [588, 168] on li "Person inside the car" at bounding box center [621, 169] width 124 height 19
type input "Person inside the car"
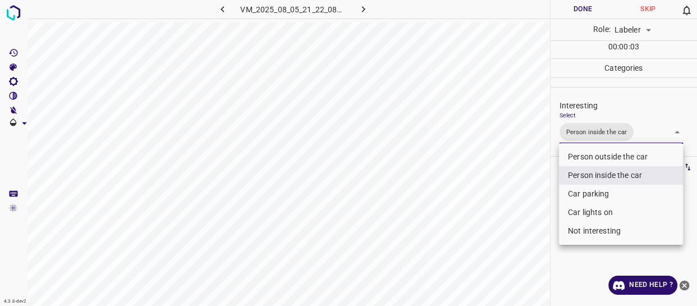
click at [509, 232] on div at bounding box center [348, 153] width 697 height 306
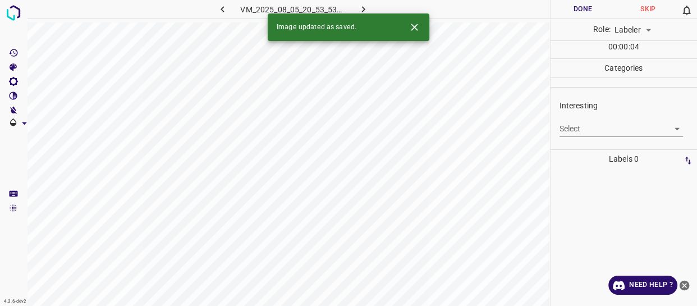
click at [579, 124] on body "4.3.6-dev2 VM_2025_08_05_20_53_53_867_00.gif Done Skip 0 Role: Labeler labeler …" at bounding box center [348, 153] width 697 height 306
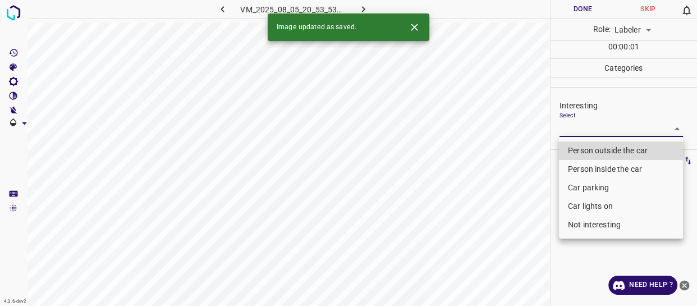
click at [579, 147] on li "Person outside the car" at bounding box center [621, 150] width 124 height 19
type input "Person outside the car"
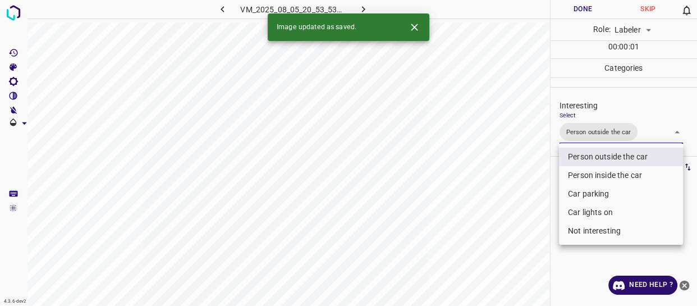
drag, startPoint x: 518, startPoint y: 214, endPoint x: 513, endPoint y: 222, distance: 9.1
click at [517, 218] on div at bounding box center [348, 153] width 697 height 306
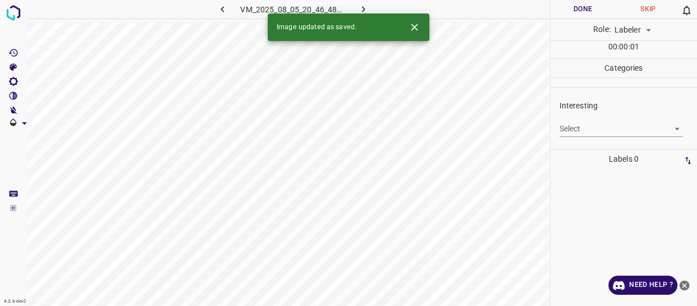
click at [593, 127] on body "4.3.6-dev2 VM_2025_08_05_20_46_48_119_00.gif Done Skip 0 Role: Labeler labeler …" at bounding box center [348, 153] width 697 height 306
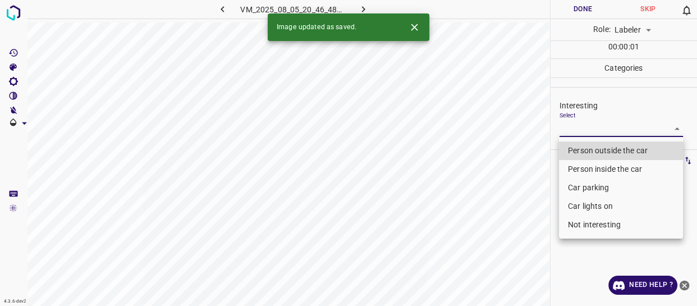
click at [589, 150] on li "Person outside the car" at bounding box center [621, 150] width 124 height 19
type input "Person outside the car"
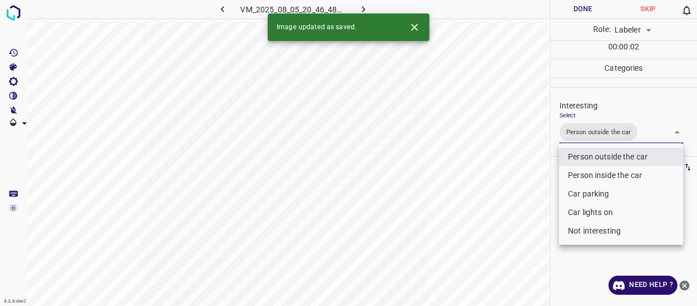
drag, startPoint x: 503, startPoint y: 208, endPoint x: 496, endPoint y: 227, distance: 20.8
click at [503, 212] on div at bounding box center [348, 153] width 697 height 306
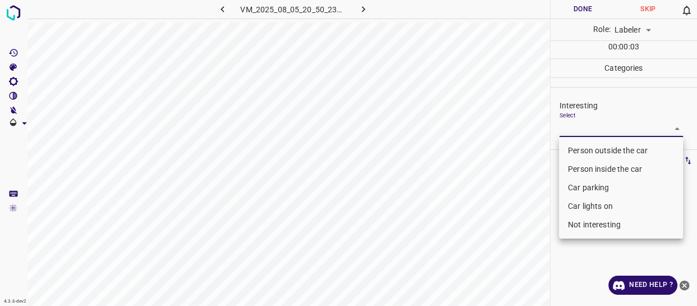
drag, startPoint x: 586, startPoint y: 125, endPoint x: 587, endPoint y: 181, distance: 56.2
click at [586, 125] on body "4.3.6-dev2 VM_2025_08_05_20_50_23_907_02.gif Done Skip 0 Role: Labeler labeler …" at bounding box center [348, 153] width 697 height 306
drag, startPoint x: 586, startPoint y: 225, endPoint x: 521, endPoint y: 236, distance: 65.5
click at [581, 226] on li "Not interesting" at bounding box center [621, 225] width 124 height 19
type input "Not interesting"
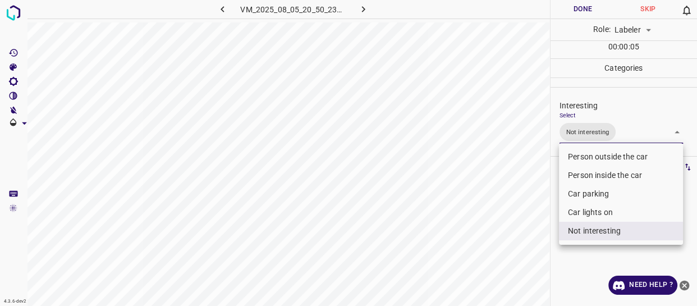
drag, startPoint x: 469, startPoint y: 247, endPoint x: 468, endPoint y: 253, distance: 5.9
click at [469, 250] on div at bounding box center [348, 153] width 697 height 306
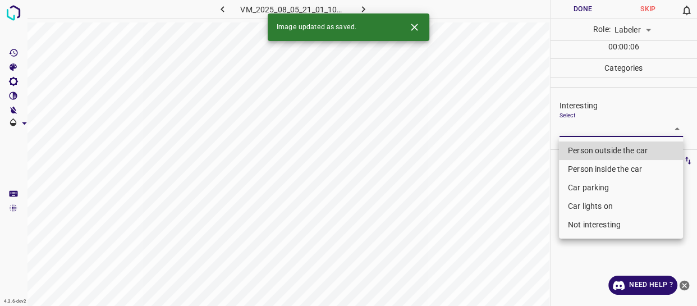
drag, startPoint x: 583, startPoint y: 127, endPoint x: 585, endPoint y: 148, distance: 21.5
click at [584, 129] on body "4.3.6-dev2 VM_2025_08_05_21_01_10_684_00.gif Done Skip 0 Role: Labeler labeler …" at bounding box center [348, 153] width 697 height 306
click at [586, 148] on li "Person outside the car" at bounding box center [621, 150] width 124 height 19
type input "Person outside the car"
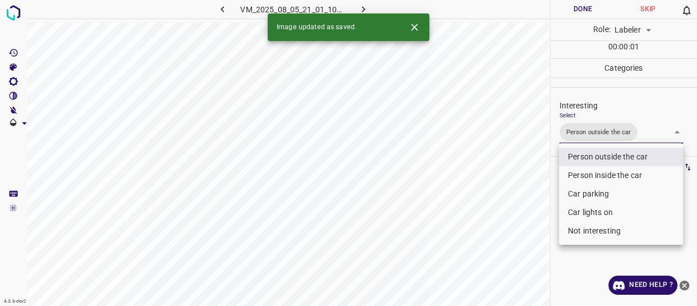
drag, startPoint x: 510, startPoint y: 214, endPoint x: 513, endPoint y: 238, distance: 23.7
click at [514, 226] on div at bounding box center [348, 153] width 697 height 306
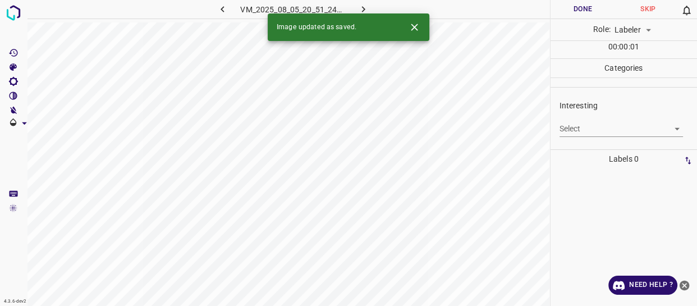
click at [594, 127] on body "4.3.6-dev2 VM_2025_08_05_20_51_24_119_10.gif Done Skip 0 Role: Labeler labeler …" at bounding box center [348, 153] width 697 height 306
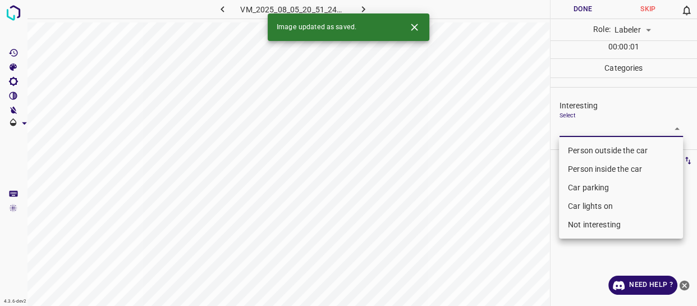
click at [592, 225] on li "Not interesting" at bounding box center [621, 225] width 124 height 19
type input "Not interesting"
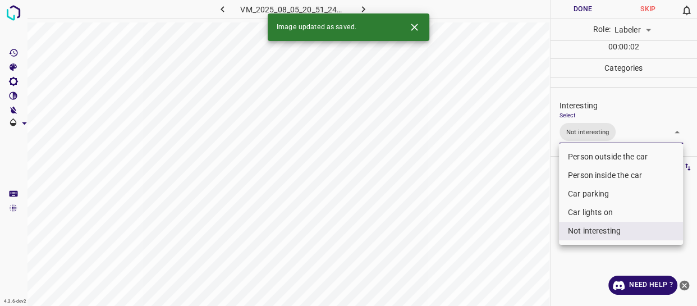
click at [501, 260] on div at bounding box center [348, 153] width 697 height 306
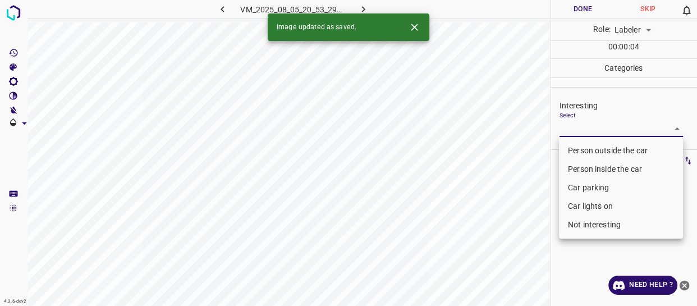
click at [595, 128] on body "4.3.6-dev2 VM_2025_08_05_20_53_29_750_12.gif Done Skip 0 Role: Labeler labeler …" at bounding box center [348, 153] width 697 height 306
click at [590, 149] on li "Person outside the car" at bounding box center [621, 150] width 124 height 19
type input "Person outside the car"
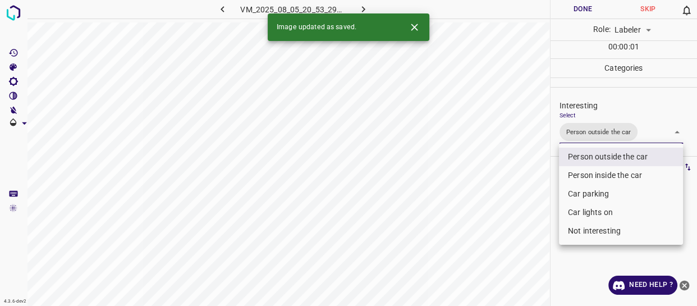
click at [528, 226] on div at bounding box center [348, 153] width 697 height 306
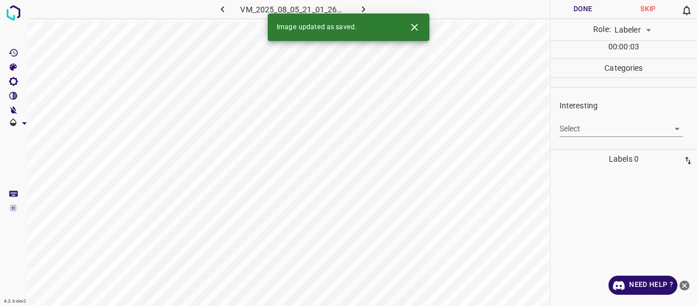
click at [606, 127] on body "4.3.6-dev2 VM_2025_08_05_21_01_26_878_03.gif Done Skip 0 Role: Labeler labeler …" at bounding box center [348, 153] width 697 height 306
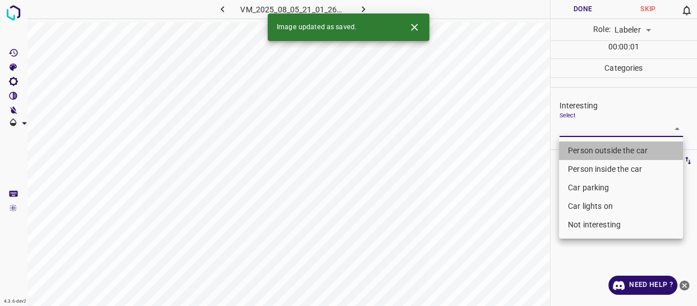
click at [604, 148] on li "Person outside the car" at bounding box center [621, 150] width 124 height 19
type input "Person outside the car"
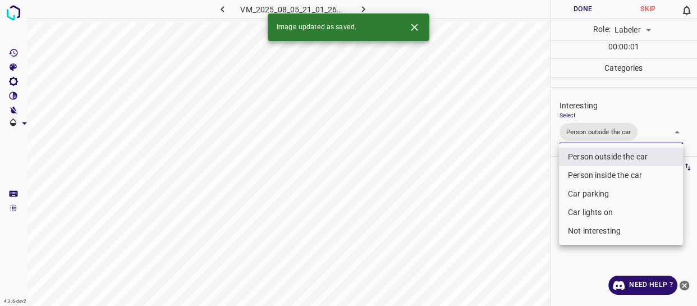
drag, startPoint x: 504, startPoint y: 223, endPoint x: 505, endPoint y: 229, distance: 5.7
click at [505, 228] on div at bounding box center [348, 153] width 697 height 306
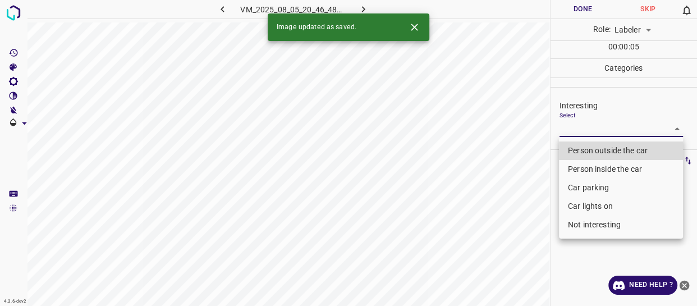
click at [588, 128] on body "4.3.6-dev2 VM_2025_08_05_20_46_48_119_01.gif Done Skip 0 Role: Labeler labeler …" at bounding box center [348, 153] width 697 height 306
click at [590, 145] on li "Person outside the car" at bounding box center [621, 150] width 124 height 19
type input "Person outside the car"
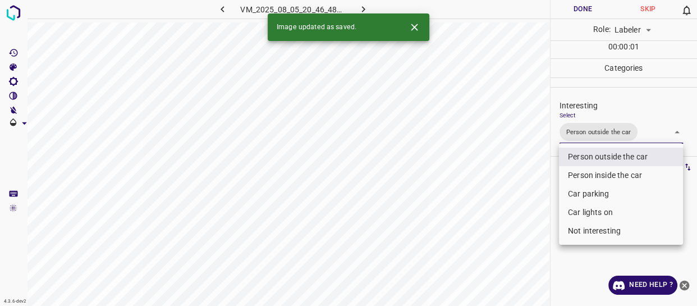
drag, startPoint x: 545, startPoint y: 209, endPoint x: 533, endPoint y: 225, distance: 20.0
click at [544, 214] on div at bounding box center [348, 153] width 697 height 306
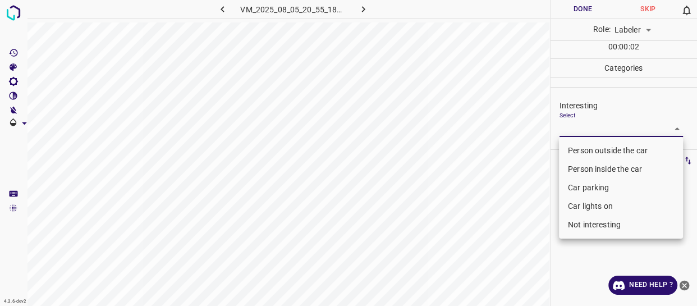
click at [595, 130] on body "4.3.6-dev2 VM_2025_08_05_20_55_18_773_05.gif Done Skip 0 Role: Labeler labeler …" at bounding box center [348, 153] width 697 height 306
click at [596, 150] on li "Person outside the car" at bounding box center [621, 150] width 124 height 19
type input "Person outside the car"
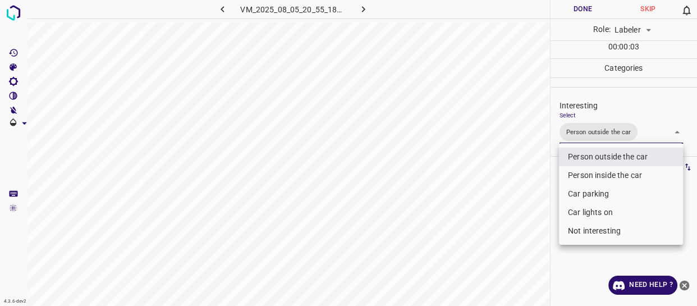
drag, startPoint x: 535, startPoint y: 236, endPoint x: 532, endPoint y: 246, distance: 11.2
click at [534, 242] on div at bounding box center [348, 153] width 697 height 306
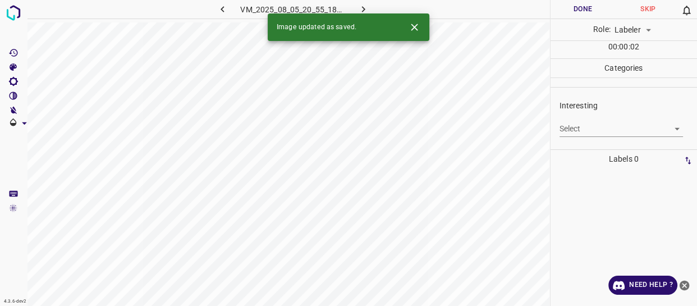
click at [595, 125] on body "4.3.6-dev2 VM_2025_08_05_20_55_18_773_01.gif Done Skip 0 Role: Labeler labeler …" at bounding box center [348, 153] width 697 height 306
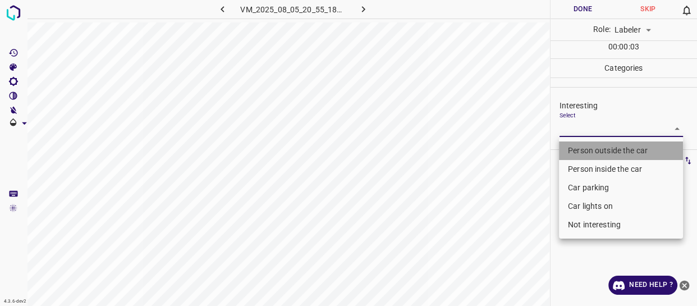
click at [593, 145] on li "Person outside the car" at bounding box center [621, 150] width 124 height 19
type input "Person outside the car"
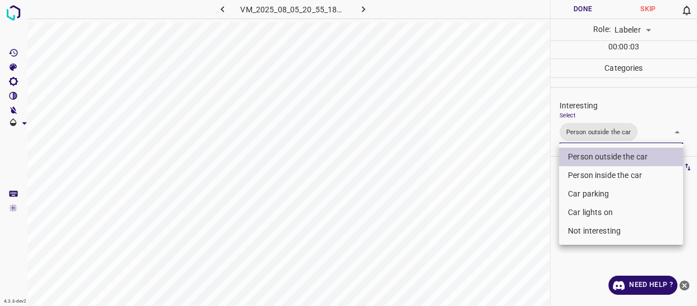
drag, startPoint x: 528, startPoint y: 196, endPoint x: 529, endPoint y: 202, distance: 6.2
click at [529, 202] on div at bounding box center [348, 153] width 697 height 306
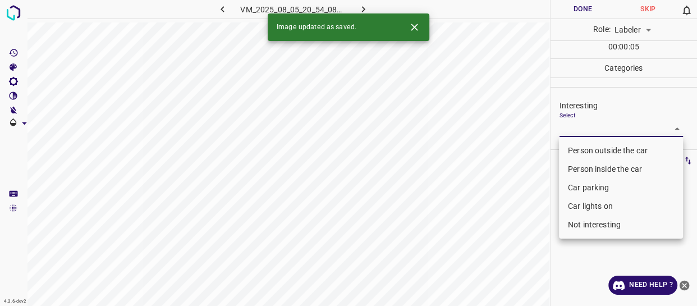
click at [583, 132] on body "4.3.6-dev2 VM_2025_08_05_20_54_08_450_01.gif Done Skip 0 Role: Labeler labeler …" at bounding box center [348, 153] width 697 height 306
click at [586, 148] on li "Person outside the car" at bounding box center [621, 150] width 124 height 19
type input "Person outside the car"
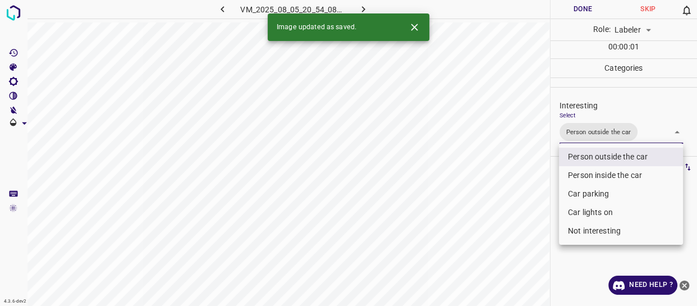
drag, startPoint x: 518, startPoint y: 223, endPoint x: 513, endPoint y: 230, distance: 8.9
click at [516, 226] on div at bounding box center [348, 153] width 697 height 306
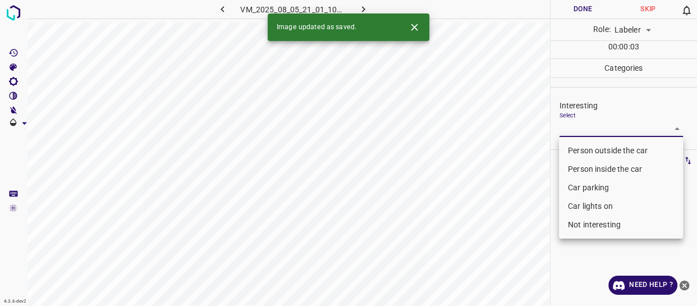
click at [563, 129] on body "4.3.6-dev2 VM_2025_08_05_21_01_10_684_11.gif Done Skip 0 Role: Labeler labeler …" at bounding box center [348, 153] width 697 height 306
click at [570, 149] on li "Person outside the car" at bounding box center [621, 150] width 124 height 19
type input "Person outside the car"
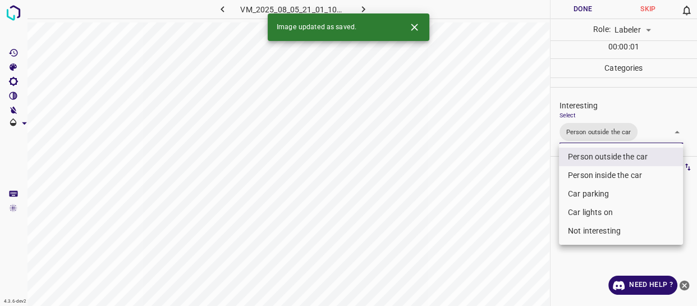
drag, startPoint x: 543, startPoint y: 193, endPoint x: 536, endPoint y: 203, distance: 12.9
click at [540, 200] on div at bounding box center [348, 153] width 697 height 306
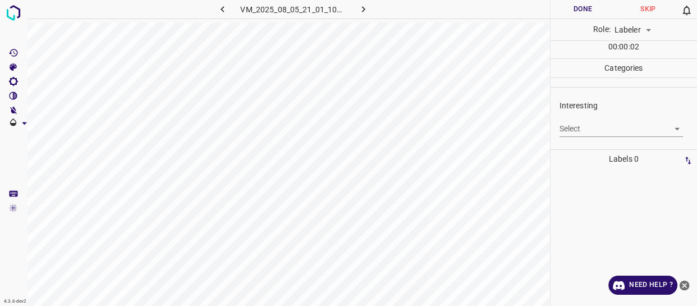
click at [585, 130] on body "4.3.6-dev2 VM_2025_08_05_21_01_10_684_02.gif Done Skip 0 Role: Labeler labeler …" at bounding box center [348, 153] width 697 height 306
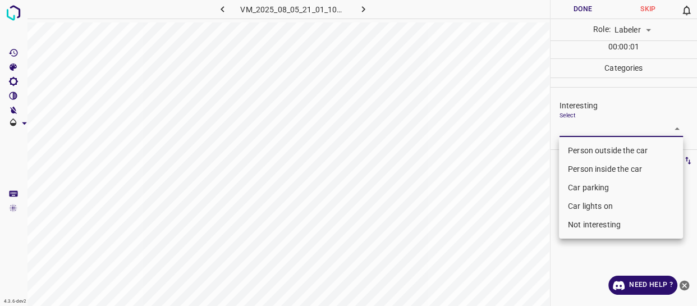
click at [574, 152] on li "Person outside the car" at bounding box center [621, 150] width 124 height 19
type input "Person outside the car"
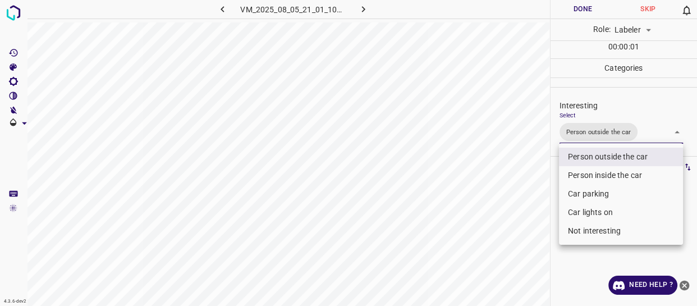
drag, startPoint x: 515, startPoint y: 218, endPoint x: 474, endPoint y: 267, distance: 63.8
click at [511, 230] on div at bounding box center [348, 153] width 697 height 306
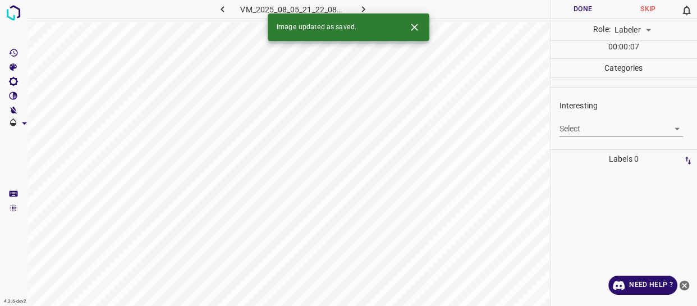
click at [607, 127] on body "4.3.6-dev2 VM_2025_08_05_21_22_08_749_00.gif Done Skip 0 Role: Labeler labeler …" at bounding box center [348, 153] width 697 height 306
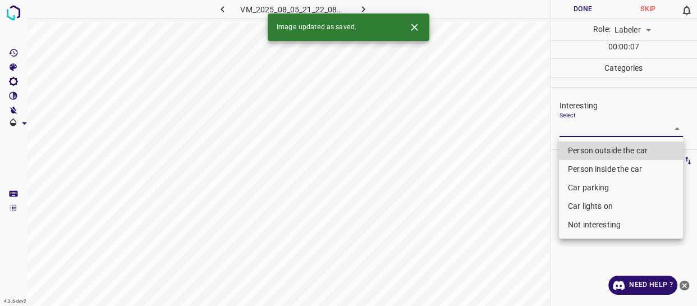
click at [597, 156] on li "Person outside the car" at bounding box center [621, 150] width 124 height 19
type input "Person outside the car"
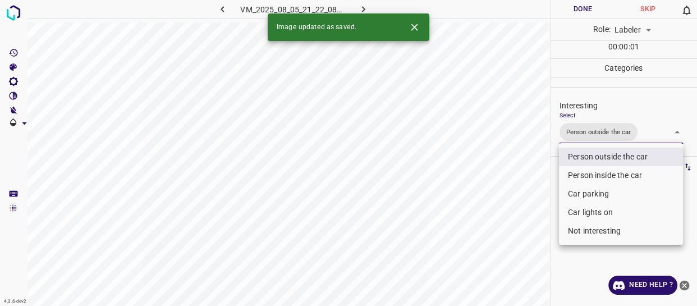
drag, startPoint x: 516, startPoint y: 235, endPoint x: 512, endPoint y: 242, distance: 8.3
click at [516, 238] on div at bounding box center [348, 153] width 697 height 306
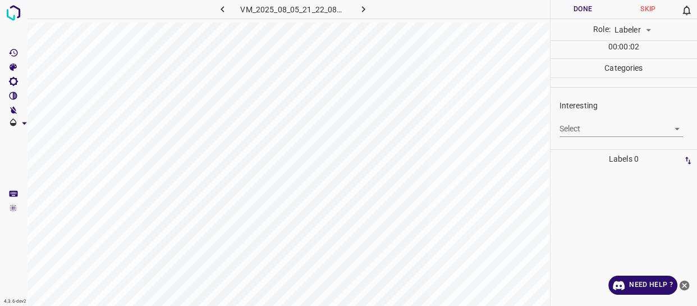
click at [601, 129] on body "4.3.6-dev2 VM_2025_08_05_21_22_08_749_04.gif Done Skip 0 Role: Labeler labeler …" at bounding box center [348, 153] width 697 height 306
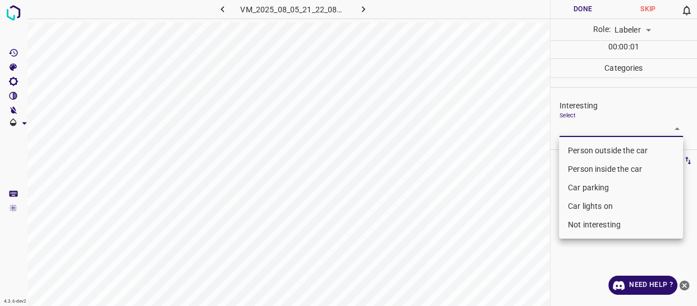
click at [596, 165] on li "Person inside the car" at bounding box center [621, 169] width 124 height 19
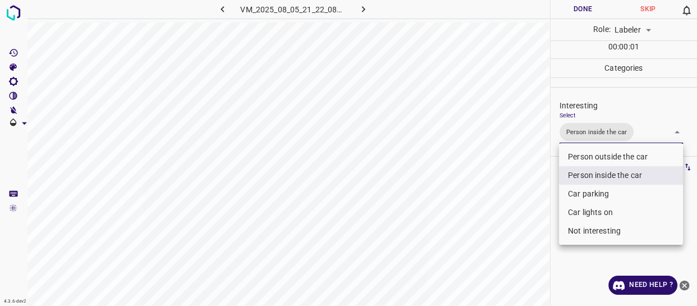
drag, startPoint x: 583, startPoint y: 213, endPoint x: 560, endPoint y: 220, distance: 24.0
click at [583, 213] on li "Car lights on" at bounding box center [621, 212] width 124 height 19
type input "Person inside the car,Car lights on"
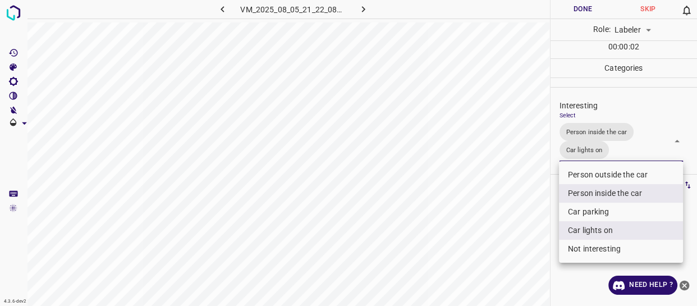
drag, startPoint x: 499, startPoint y: 233, endPoint x: 506, endPoint y: 240, distance: 9.9
click at [506, 240] on div at bounding box center [348, 153] width 697 height 306
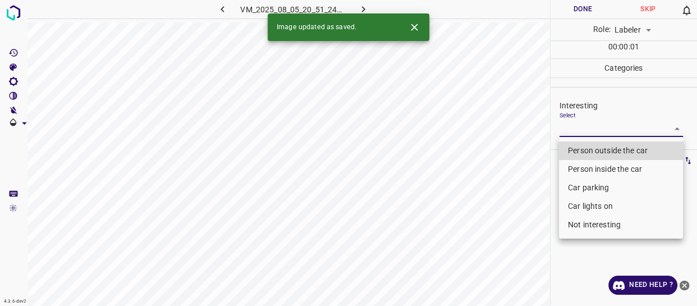
click at [584, 129] on body "4.3.6-dev2 VM_2025_08_05_20_51_24_119_08.gif Done Skip 0 Role: Labeler labeler …" at bounding box center [348, 153] width 697 height 306
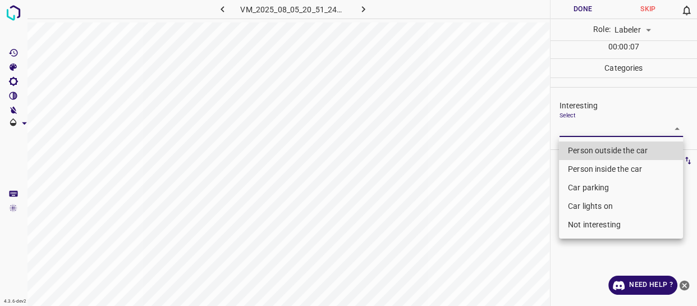
drag, startPoint x: 607, startPoint y: 227, endPoint x: 576, endPoint y: 240, distance: 34.2
click at [606, 226] on li "Not interesting" at bounding box center [621, 225] width 124 height 19
type input "Not interesting"
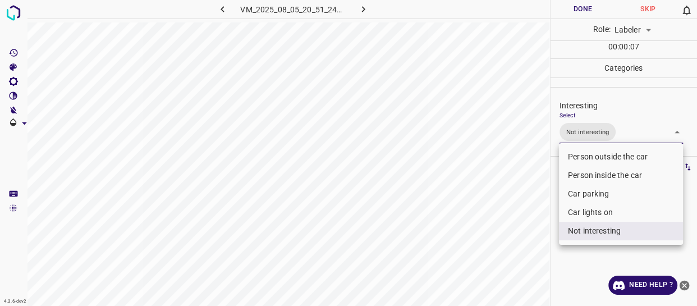
drag, startPoint x: 503, startPoint y: 268, endPoint x: 499, endPoint y: 274, distance: 6.9
click at [502, 269] on div at bounding box center [348, 153] width 697 height 306
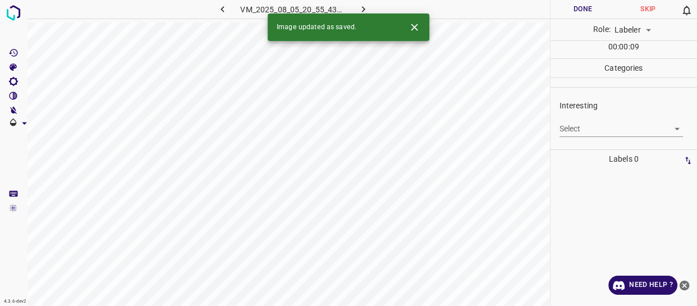
click at [585, 130] on body "4.3.6-dev2 VM_2025_08_05_20_55_43_240_02.gif Done Skip 0 Role: Labeler labeler …" at bounding box center [348, 153] width 697 height 306
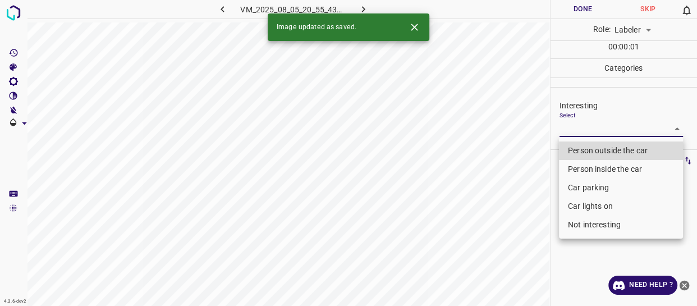
drag, startPoint x: 585, startPoint y: 154, endPoint x: 577, endPoint y: 161, distance: 11.1
click at [585, 153] on li "Person outside the car" at bounding box center [621, 150] width 124 height 19
type input "Person outside the car"
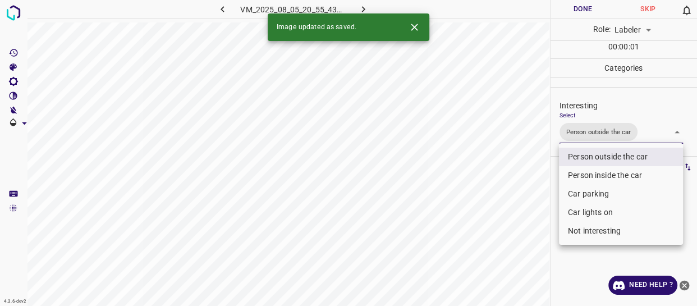
click at [515, 253] on div at bounding box center [348, 153] width 697 height 306
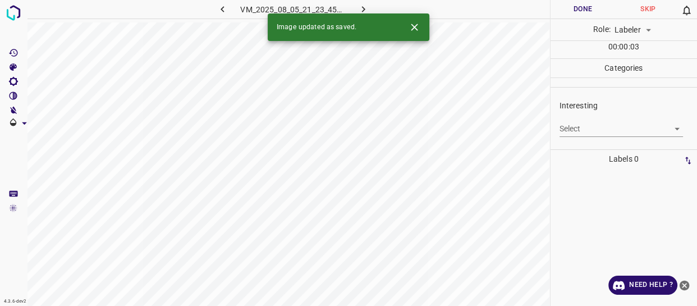
click at [575, 123] on body "4.3.6-dev2 VM_2025_08_05_21_23_45_013_01.gif Done Skip 0 Role: Labeler labeler …" at bounding box center [348, 153] width 697 height 306
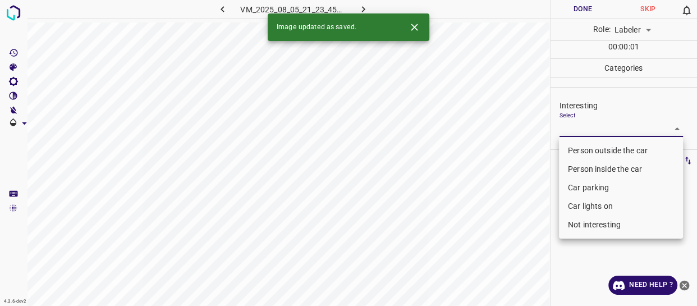
click at [579, 146] on li "Person outside the car" at bounding box center [621, 150] width 124 height 19
type input "Person outside the car"
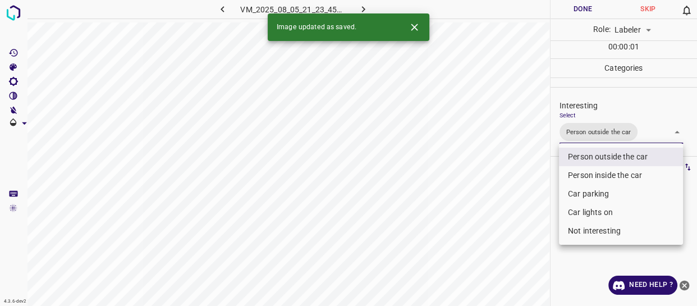
drag, startPoint x: 505, startPoint y: 202, endPoint x: 504, endPoint y: 211, distance: 9.1
click at [506, 206] on div at bounding box center [348, 153] width 697 height 306
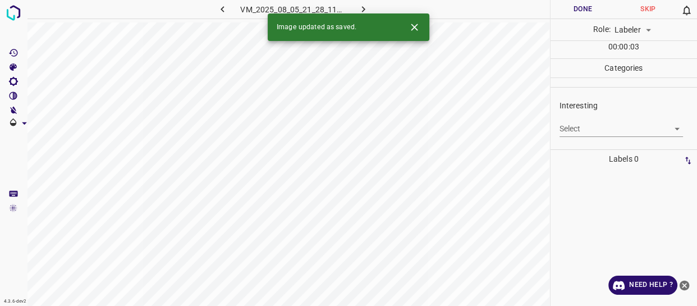
click at [568, 125] on body "4.3.6-dev2 VM_2025_08_05_21_28_11_253_07.gif Done Skip 0 Role: Labeler labeler …" at bounding box center [348, 153] width 697 height 306
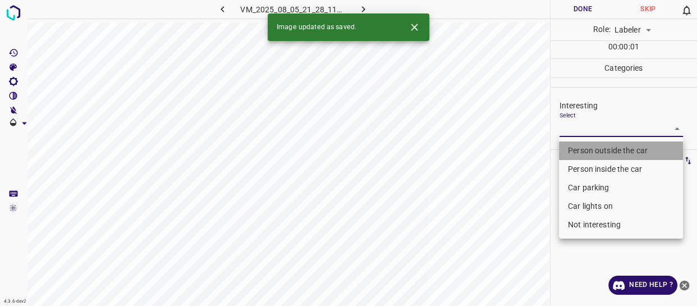
click at [576, 149] on li "Person outside the car" at bounding box center [621, 150] width 124 height 19
type input "Person outside the car"
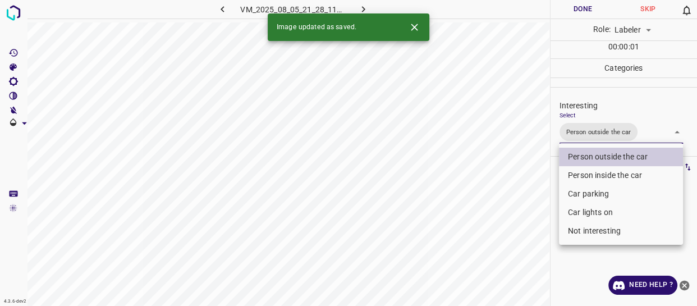
drag, startPoint x: 529, startPoint y: 219, endPoint x: 524, endPoint y: 234, distance: 15.6
click at [527, 230] on div at bounding box center [348, 153] width 697 height 306
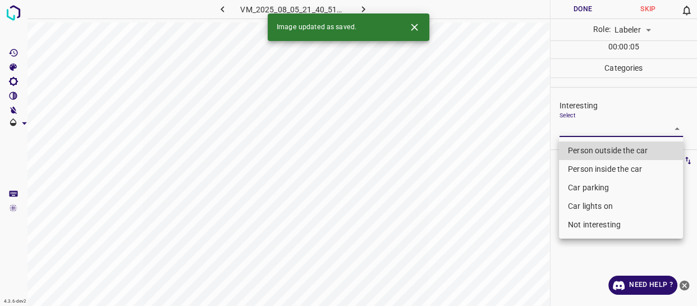
click at [581, 129] on body "4.3.6-dev2 VM_2025_08_05_21_40_51_057_06.gif Done Skip 0 Role: Labeler labeler …" at bounding box center [348, 153] width 697 height 306
click at [585, 148] on li "Person outside the car" at bounding box center [621, 150] width 124 height 19
type input "Person outside the car"
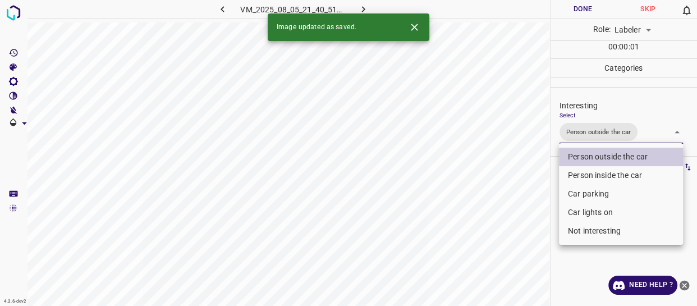
drag, startPoint x: 517, startPoint y: 207, endPoint x: 518, endPoint y: 228, distance: 20.8
click at [518, 219] on div at bounding box center [348, 153] width 697 height 306
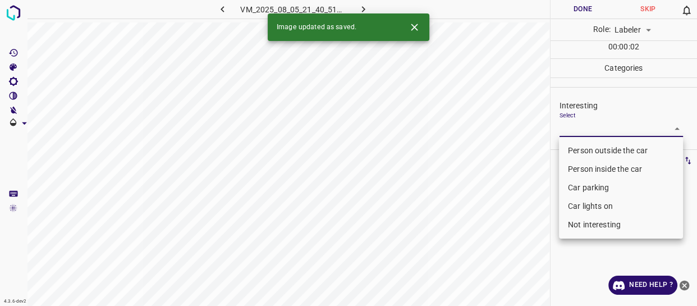
click at [567, 130] on body "4.3.6-dev2 VM_2025_08_05_21_40_51_057_05.gif Done Skip 0 Role: Labeler labeler …" at bounding box center [348, 153] width 697 height 306
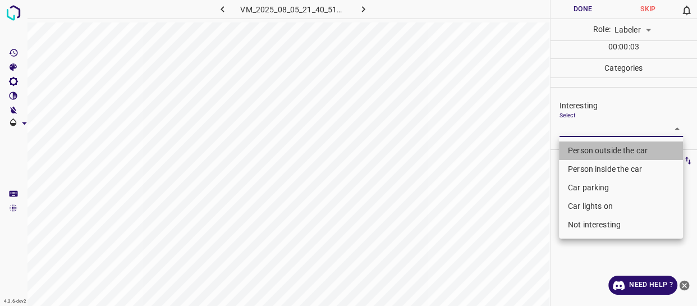
click at [569, 147] on li "Person outside the car" at bounding box center [621, 150] width 124 height 19
type input "Person outside the car"
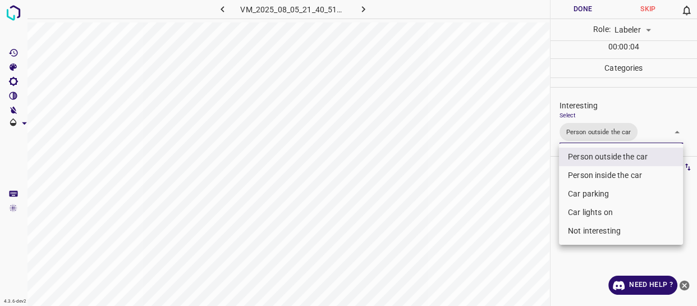
drag, startPoint x: 532, startPoint y: 216, endPoint x: 528, endPoint y: 227, distance: 11.9
click at [531, 221] on div at bounding box center [348, 153] width 697 height 306
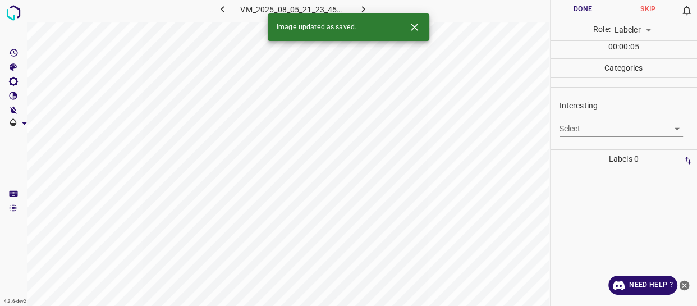
click at [590, 127] on body "4.3.6-dev2 VM_2025_08_05_21_23_45_013_00.gif Done Skip 0 Role: Labeler labeler …" at bounding box center [348, 153] width 697 height 306
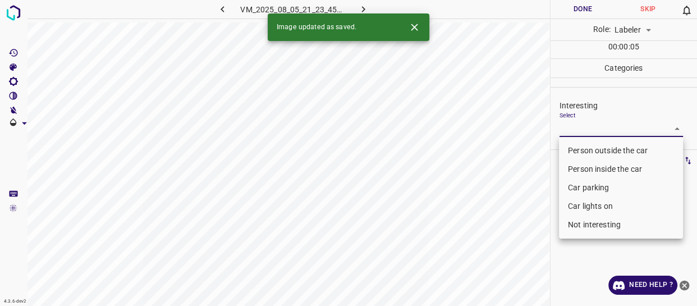
click at [582, 153] on li "Person outside the car" at bounding box center [621, 150] width 124 height 19
type input "Person outside the car"
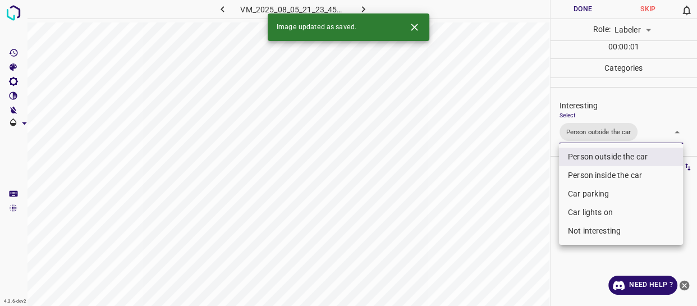
drag, startPoint x: 523, startPoint y: 213, endPoint x: 521, endPoint y: 228, distance: 15.3
click at [523, 219] on div at bounding box center [348, 153] width 697 height 306
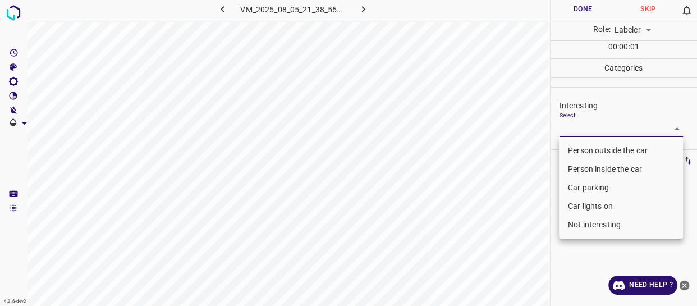
click at [577, 130] on body "4.3.6-dev2 VM_2025_08_05_21_38_55_067_00.gif Done Skip 0 Role: Labeler labeler …" at bounding box center [348, 153] width 697 height 306
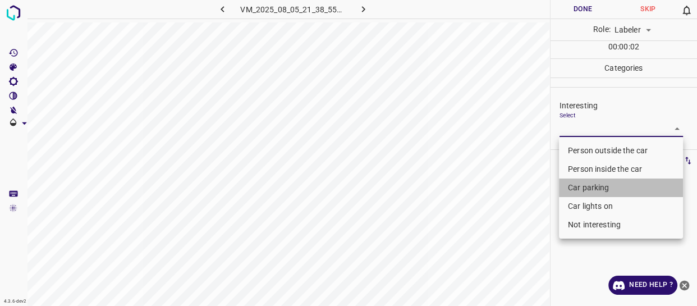
drag, startPoint x: 572, startPoint y: 180, endPoint x: 570, endPoint y: 193, distance: 13.0
click at [572, 183] on li "Car parking" at bounding box center [621, 188] width 124 height 19
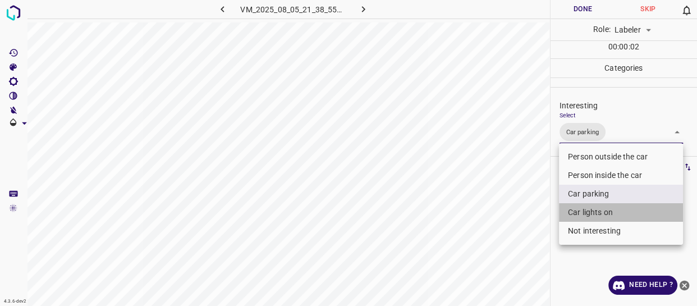
drag, startPoint x: 567, startPoint y: 210, endPoint x: 533, endPoint y: 227, distance: 38.4
click at [564, 216] on li "Car lights on" at bounding box center [621, 212] width 124 height 19
type input "Car parking,Car lights on"
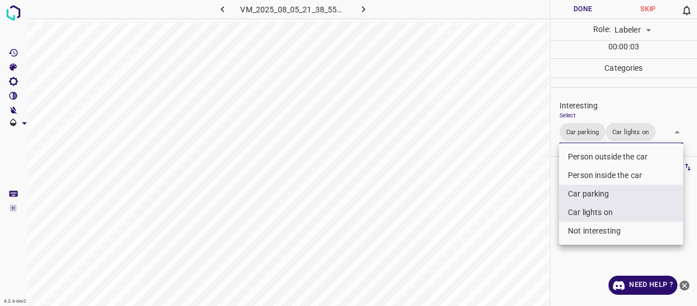
drag, startPoint x: 533, startPoint y: 227, endPoint x: 501, endPoint y: 247, distance: 37.6
click at [532, 234] on div at bounding box center [348, 153] width 697 height 306
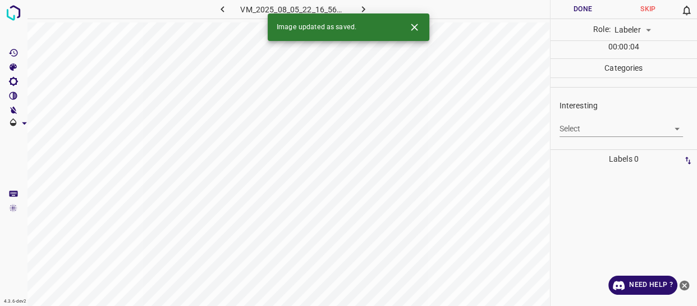
click at [576, 125] on body "4.3.6-dev2 VM_2025_08_05_22_16_56_372_04.gif Done Skip 0 Role: Labeler labeler …" at bounding box center [348, 153] width 697 height 306
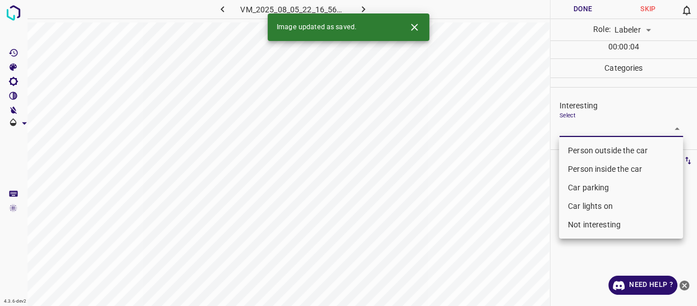
drag, startPoint x: 572, startPoint y: 150, endPoint x: 563, endPoint y: 163, distance: 16.1
click at [572, 151] on li "Person outside the car" at bounding box center [621, 150] width 124 height 19
type input "Person outside the car"
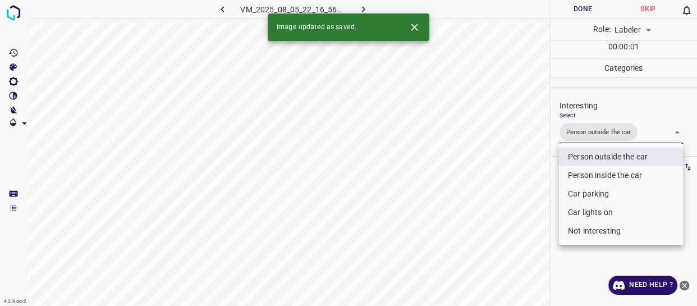
drag, startPoint x: 504, startPoint y: 218, endPoint x: 497, endPoint y: 225, distance: 9.1
click at [503, 220] on div at bounding box center [348, 153] width 697 height 306
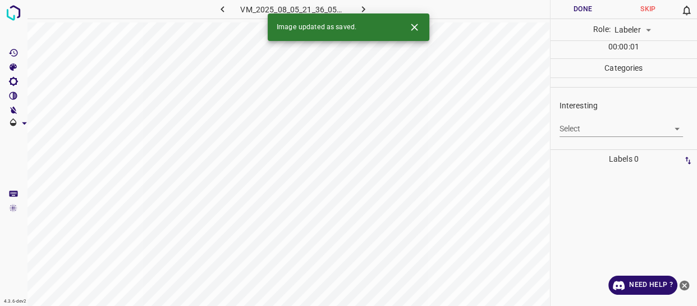
click at [579, 130] on body "4.3.6-dev2 VM_2025_08_05_21_36_05_389_01.gif Done Skip 0 Role: Labeler labeler …" at bounding box center [348, 153] width 697 height 306
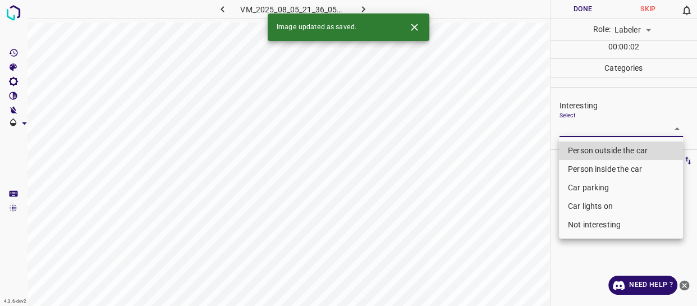
click at [578, 229] on li "Not interesting" at bounding box center [621, 225] width 124 height 19
type input "Not interesting"
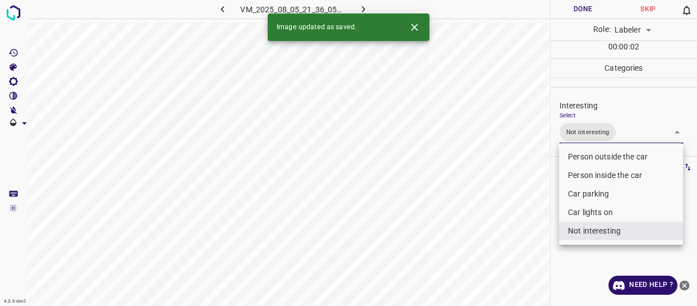
click at [497, 241] on div at bounding box center [348, 153] width 697 height 306
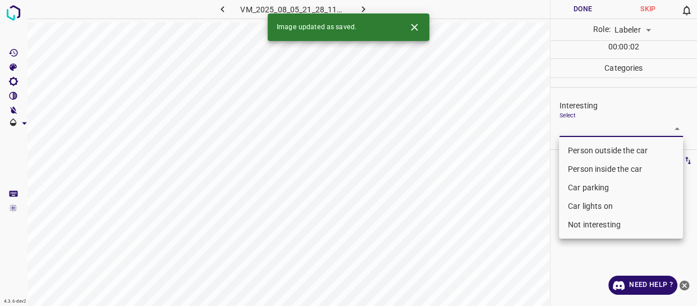
click at [583, 127] on body "4.3.6-dev2 VM_2025_08_05_21_28_11_253_09.gif Done Skip 0 Role: Labeler labeler …" at bounding box center [348, 153] width 697 height 306
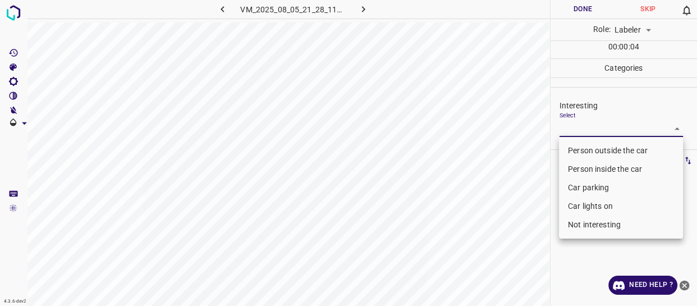
click at [574, 170] on li "Person inside the car" at bounding box center [621, 169] width 124 height 19
type input "Person inside the car"
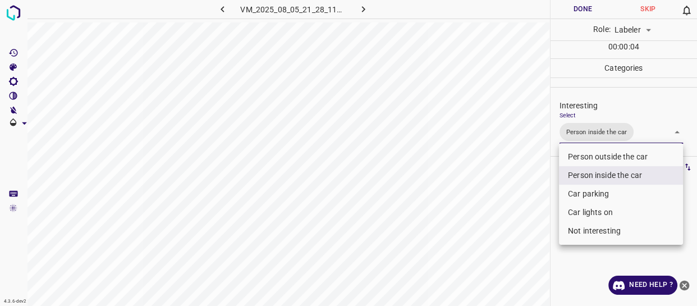
click at [499, 229] on div at bounding box center [348, 153] width 697 height 306
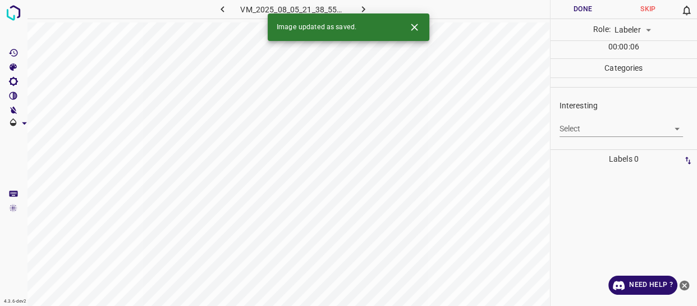
click at [567, 126] on body "4.3.6-dev2 VM_2025_08_05_21_38_55_067_04.gif Done Skip 0 Role: Labeler labeler …" at bounding box center [348, 153] width 697 height 306
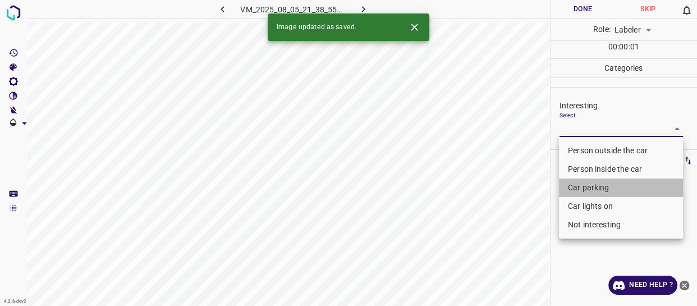
click at [574, 187] on li "Car parking" at bounding box center [621, 188] width 124 height 19
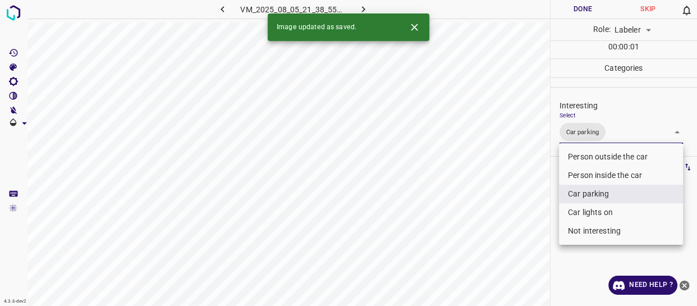
click at [573, 212] on li "Car lights on" at bounding box center [621, 212] width 124 height 19
type input "Car parking,Car lights on"
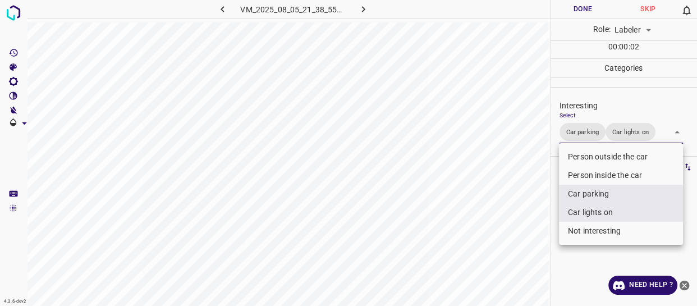
click at [524, 245] on div at bounding box center [348, 153] width 697 height 306
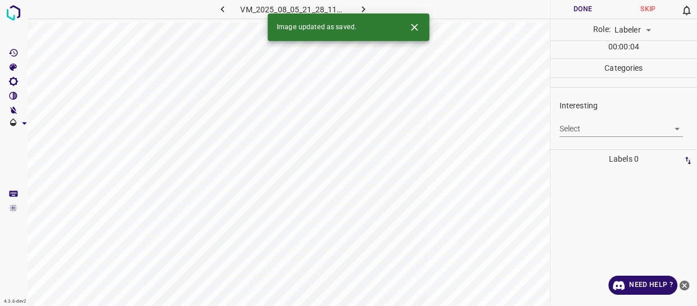
click at [590, 127] on body "4.3.6-dev2 VM_2025_08_05_21_28_11_253_05.gif Done Skip 0 Role: Labeler labeler …" at bounding box center [348, 153] width 697 height 306
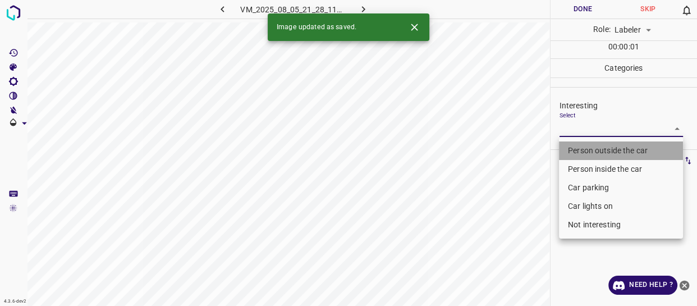
click at [584, 146] on li "Person outside the car" at bounding box center [621, 150] width 124 height 19
type input "Person outside the car"
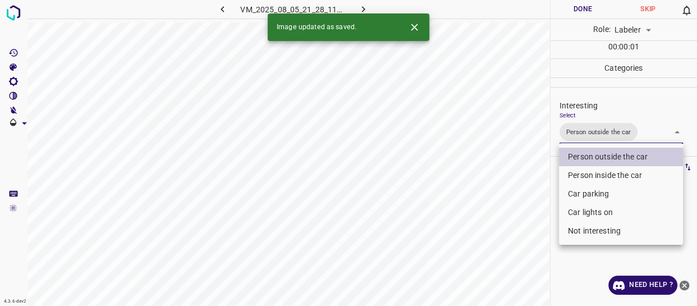
drag, startPoint x: 530, startPoint y: 180, endPoint x: 528, endPoint y: 188, distance: 8.0
click at [530, 184] on div at bounding box center [348, 153] width 697 height 306
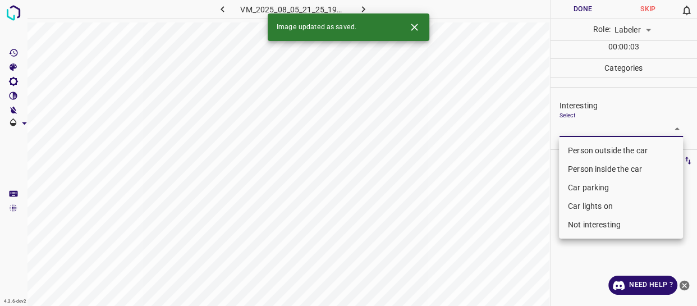
click at [579, 127] on body "4.3.6-dev2 VM_2025_08_05_21_25_19_632_01.gif Done Skip 0 Role: Labeler labeler …" at bounding box center [348, 153] width 697 height 306
click at [574, 186] on li "Car parking" at bounding box center [621, 188] width 124 height 19
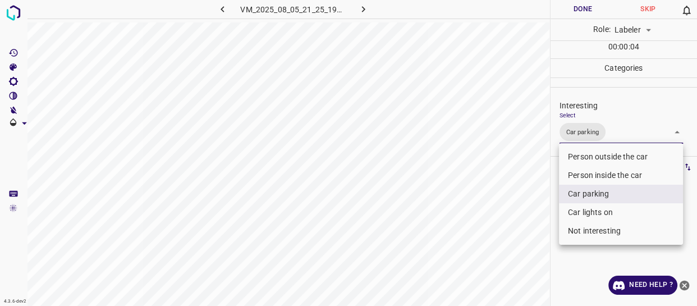
click at [579, 211] on li "Car lights on" at bounding box center [621, 212] width 124 height 19
type input "Car parking,Car lights on"
click at [512, 229] on div at bounding box center [348, 153] width 697 height 306
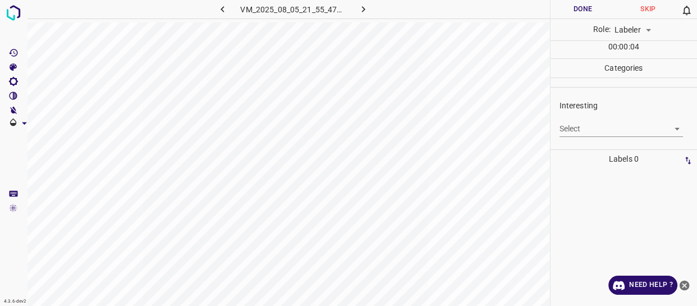
click at [596, 124] on body "4.3.6-dev2 VM_2025_08_05_21_55_47_774_04.gif Done Skip 0 Role: Labeler labeler …" at bounding box center [348, 153] width 697 height 306
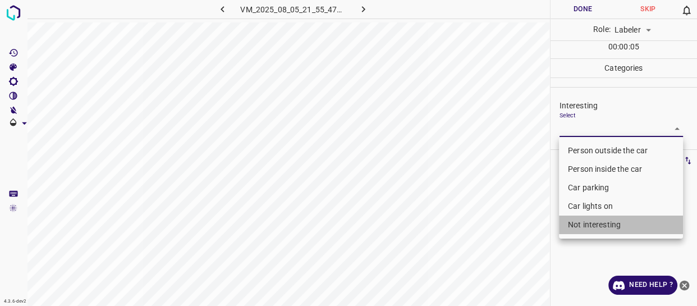
drag, startPoint x: 578, startPoint y: 225, endPoint x: 511, endPoint y: 234, distance: 67.3
click at [574, 225] on li "Not interesting" at bounding box center [621, 225] width 124 height 19
type input "Not interesting"
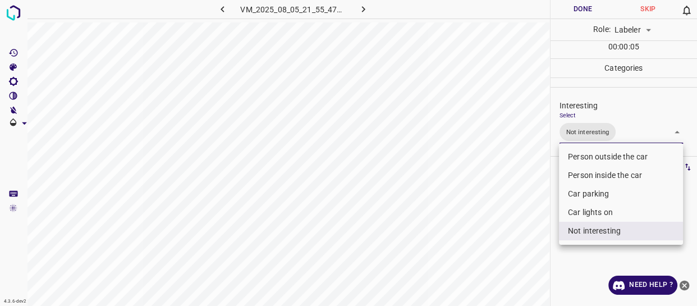
click at [510, 234] on div at bounding box center [348, 153] width 697 height 306
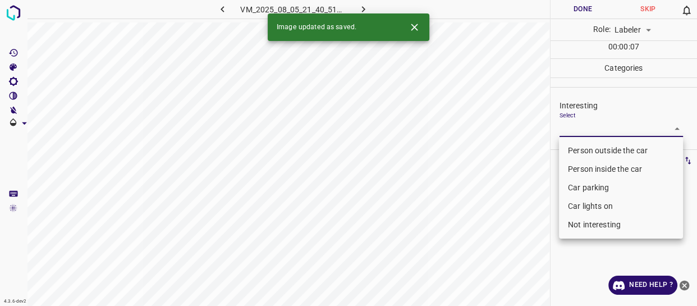
click at [603, 130] on body "4.3.6-dev2 VM_2025_08_05_21_40_51_057_02.gif Done Skip 0 Role: Labeler labeler …" at bounding box center [348, 153] width 697 height 306
click at [590, 153] on li "Person outside the car" at bounding box center [621, 150] width 124 height 19
type input "Person outside the car"
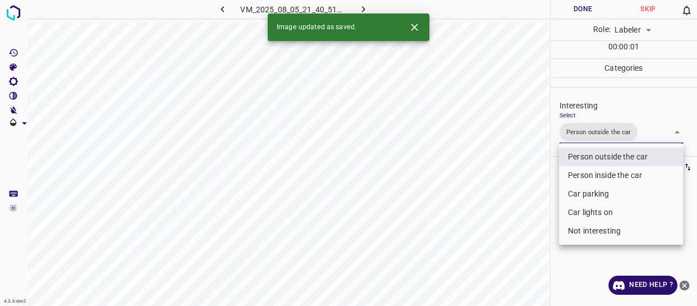
drag, startPoint x: 483, startPoint y: 223, endPoint x: 486, endPoint y: 236, distance: 12.8
click at [483, 225] on div at bounding box center [348, 153] width 697 height 306
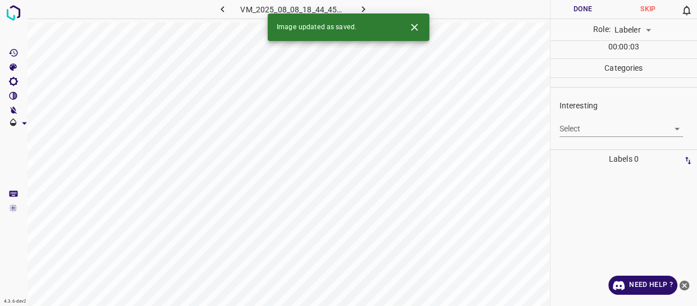
click at [581, 127] on body "4.3.6-dev2 VM_2025_08_08_18_44_45_445_10.gif Done Skip 0 Role: Labeler labeler …" at bounding box center [348, 153] width 697 height 306
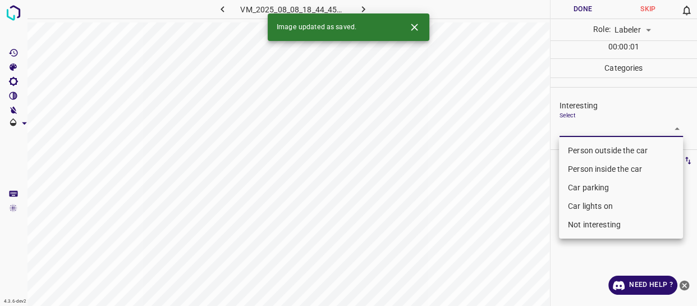
click at [582, 146] on li "Person outside the car" at bounding box center [621, 150] width 124 height 19
type input "Person outside the car"
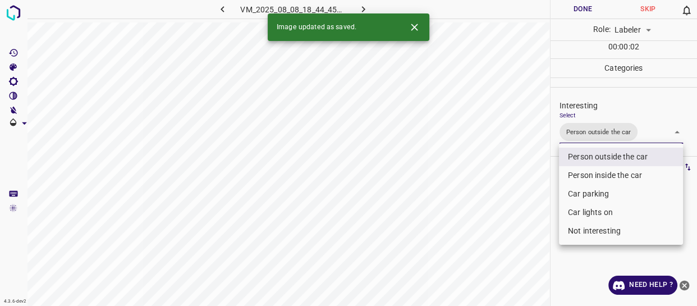
drag, startPoint x: 529, startPoint y: 211, endPoint x: 528, endPoint y: 218, distance: 7.9
click at [529, 211] on div at bounding box center [348, 153] width 697 height 306
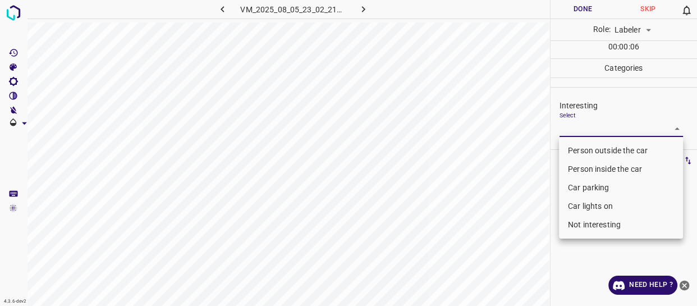
click at [588, 121] on body "4.3.6-dev2 VM_2025_08_05_23_02_21_596_04.gif Done Skip 0 Role: Labeler labeler …" at bounding box center [348, 153] width 697 height 306
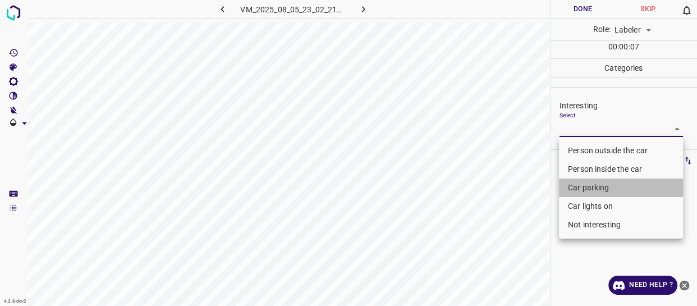
drag, startPoint x: 585, startPoint y: 189, endPoint x: 585, endPoint y: 202, distance: 12.9
click at [585, 190] on li "Car parking" at bounding box center [621, 188] width 124 height 19
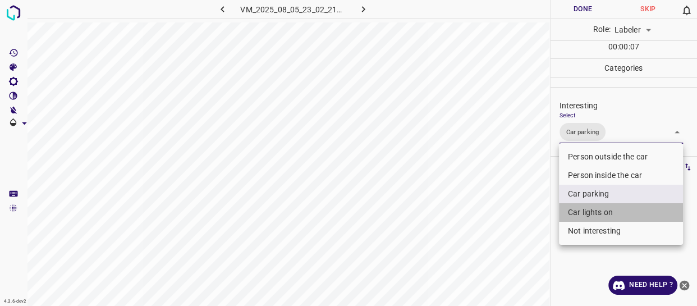
drag, startPoint x: 585, startPoint y: 209, endPoint x: 519, endPoint y: 230, distance: 69.1
click at [584, 209] on li "Car lights on" at bounding box center [621, 212] width 124 height 19
type input "Car parking,Car lights on"
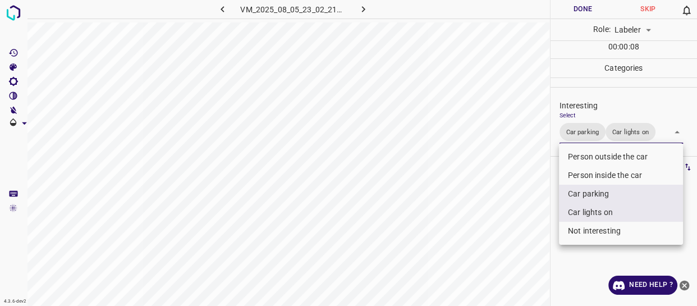
click at [492, 241] on div at bounding box center [348, 153] width 697 height 306
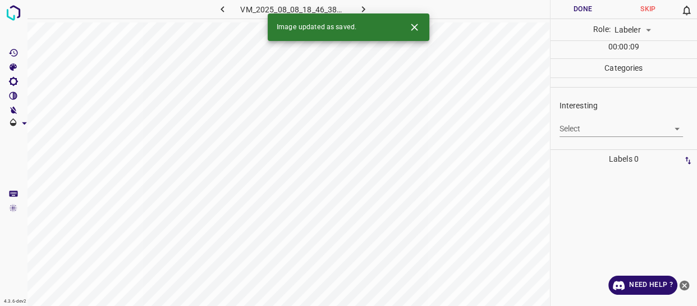
click at [567, 128] on body "4.3.6-dev2 VM_2025_08_08_18_46_38_800_00.gif Done Skip 0 Role: Labeler labeler …" at bounding box center [348, 153] width 697 height 306
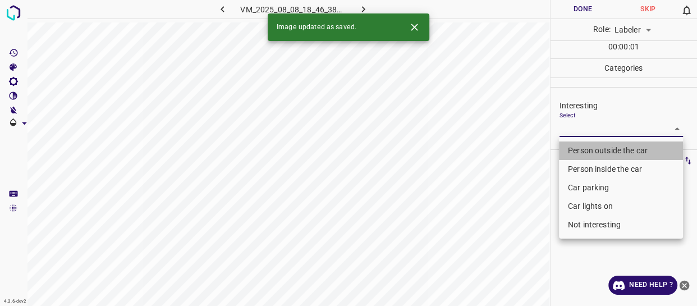
drag, startPoint x: 573, startPoint y: 151, endPoint x: 527, endPoint y: 221, distance: 83.5
click at [573, 152] on li "Person outside the car" at bounding box center [621, 150] width 124 height 19
type input "Person outside the car"
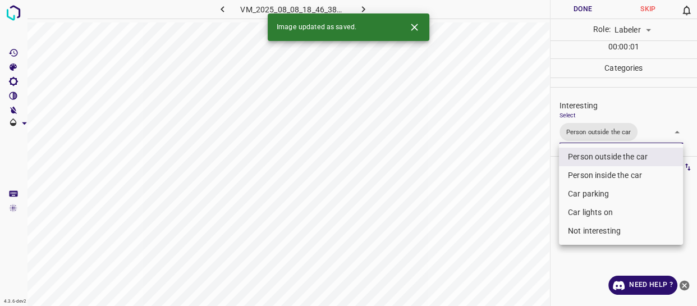
drag, startPoint x: 541, startPoint y: 231, endPoint x: 534, endPoint y: 241, distance: 11.7
click at [538, 238] on div at bounding box center [348, 153] width 697 height 306
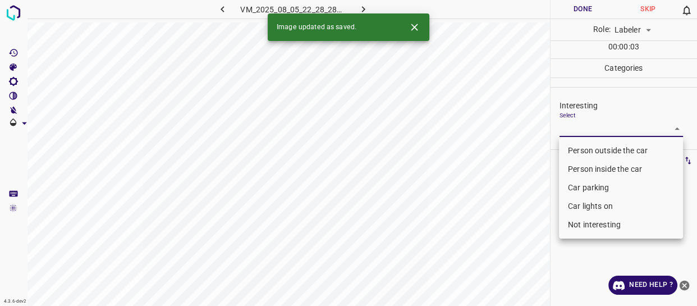
click at [599, 130] on body "4.3.6-dev2 VM_2025_08_05_22_28_28_998_00.gif Done Skip 0 Role: Labeler labeler …" at bounding box center [348, 153] width 697 height 306
click at [595, 150] on li "Person outside the car" at bounding box center [621, 150] width 124 height 19
type input "Person outside the car"
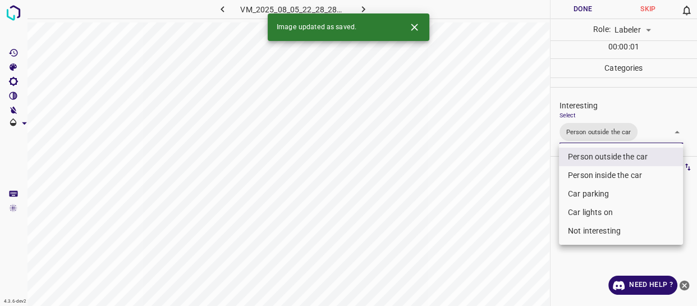
drag, startPoint x: 527, startPoint y: 214, endPoint x: 518, endPoint y: 240, distance: 27.9
click at [524, 229] on div at bounding box center [348, 153] width 697 height 306
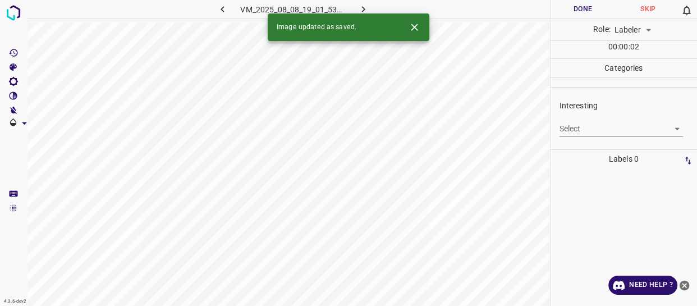
click at [601, 131] on body "4.3.6-dev2 VM_2025_08_08_19_01_53_328_10.gif Done Skip 0 Role: Labeler labeler …" at bounding box center [348, 153] width 697 height 306
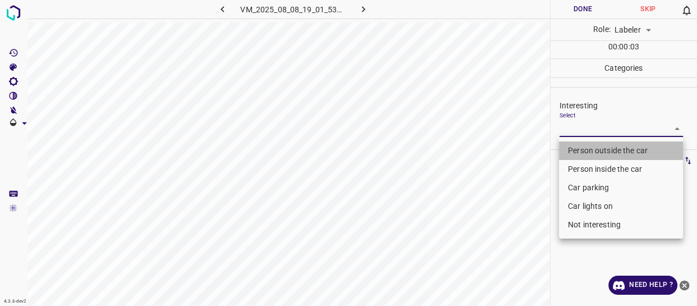
click at [590, 153] on li "Person outside the car" at bounding box center [621, 150] width 124 height 19
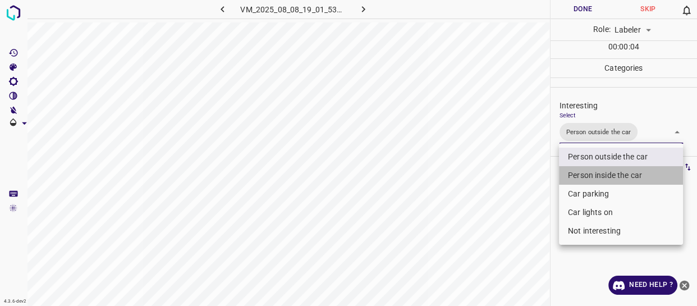
click at [587, 175] on li "Person inside the car" at bounding box center [621, 175] width 124 height 19
type input "Person outside the car,Person inside the car"
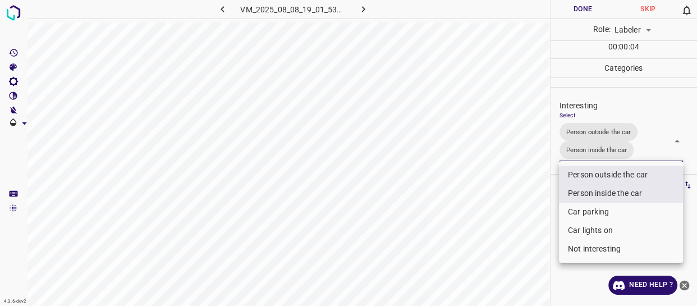
drag, startPoint x: 494, startPoint y: 216, endPoint x: 491, endPoint y: 227, distance: 11.7
click at [492, 224] on div at bounding box center [348, 153] width 697 height 306
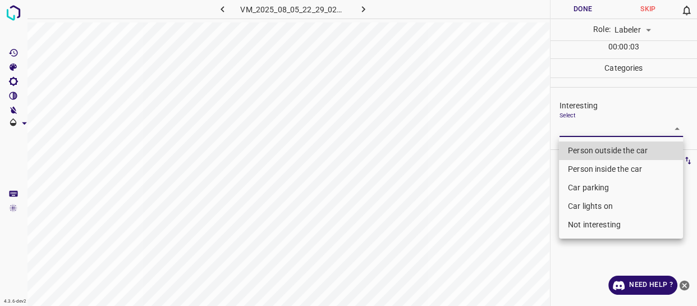
click at [579, 129] on body "4.3.6-dev2 VM_2025_08_05_22_29_02_970_02.gif Done Skip 0 Role: Labeler labeler …" at bounding box center [348, 153] width 697 height 306
click at [590, 149] on li "Person outside the car" at bounding box center [621, 150] width 124 height 19
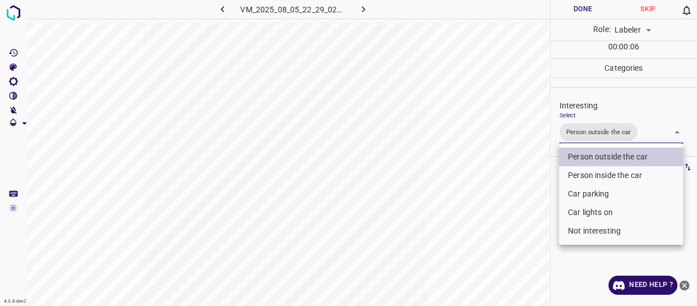
drag, startPoint x: 583, startPoint y: 211, endPoint x: 544, endPoint y: 223, distance: 40.7
click at [579, 213] on li "Car lights on" at bounding box center [621, 212] width 124 height 19
type input "Person outside the car,Car lights on"
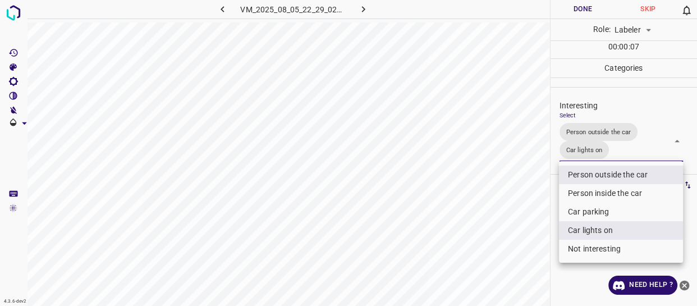
click at [521, 228] on div at bounding box center [348, 153] width 697 height 306
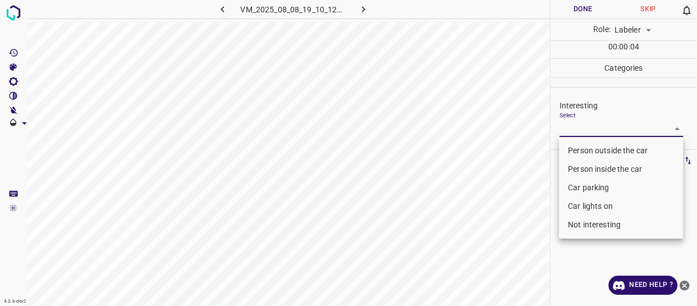
drag, startPoint x: 586, startPoint y: 130, endPoint x: 586, endPoint y: 147, distance: 16.8
click at [586, 130] on body "4.3.6-dev2 VM_2025_08_08_19_10_12_910_02.gif Done Skip 0 Role: Labeler labeler …" at bounding box center [348, 153] width 697 height 306
drag, startPoint x: 586, startPoint y: 149, endPoint x: 578, endPoint y: 159, distance: 12.5
click at [586, 149] on li "Person outside the car" at bounding box center [621, 150] width 124 height 19
type input "Person outside the car"
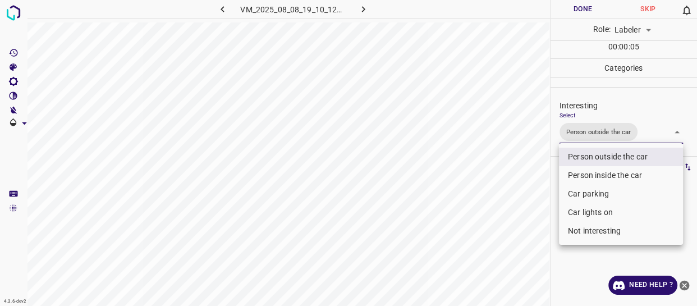
drag, startPoint x: 528, startPoint y: 213, endPoint x: 522, endPoint y: 235, distance: 22.4
click at [526, 226] on div at bounding box center [348, 153] width 697 height 306
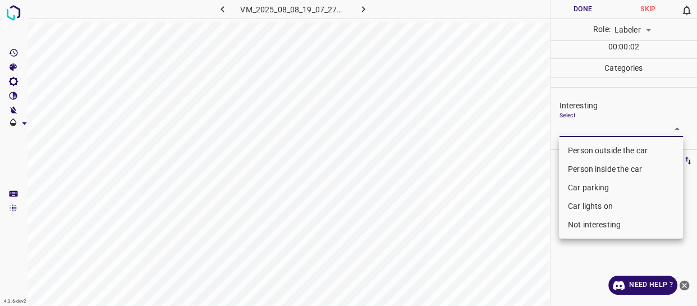
click at [573, 124] on body "4.3.6-dev2 VM_2025_08_08_19_07_27_359_01.gif Done Skip 0 Role: Labeler labeler …" at bounding box center [348, 153] width 697 height 306
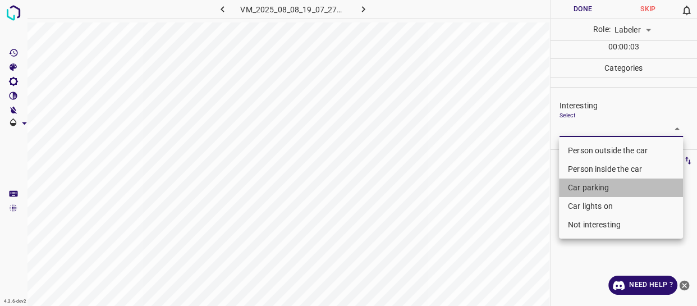
click at [585, 181] on li "Car parking" at bounding box center [621, 188] width 124 height 19
type input "Car parking"
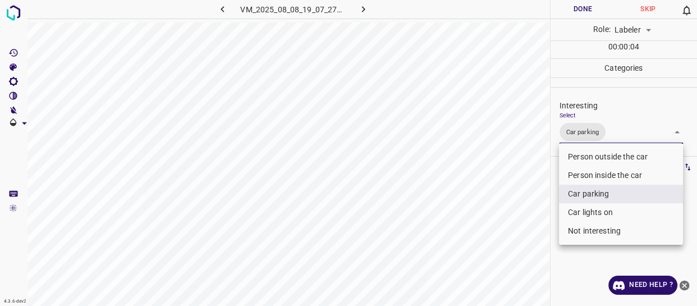
drag, startPoint x: 521, startPoint y: 236, endPoint x: 522, endPoint y: 243, distance: 7.4
click at [522, 242] on div at bounding box center [348, 153] width 697 height 306
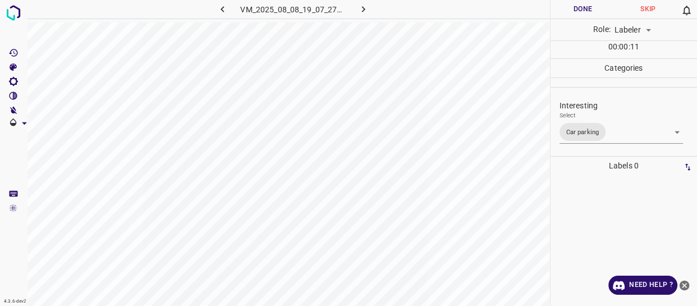
drag, startPoint x: 576, startPoint y: 184, endPoint x: 565, endPoint y: 208, distance: 26.9
click at [576, 185] on div at bounding box center [624, 240] width 140 height 131
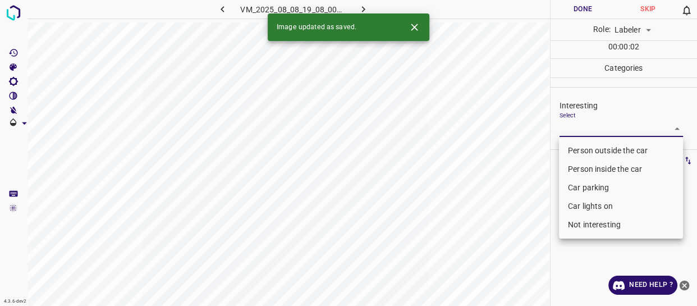
drag, startPoint x: 571, startPoint y: 131, endPoint x: 576, endPoint y: 177, distance: 46.3
click at [572, 131] on body "4.3.6-dev2 VM_2025_08_08_19_08_00_723_04.gif Done Skip 0 Role: Labeler labeler …" at bounding box center [348, 153] width 697 height 306
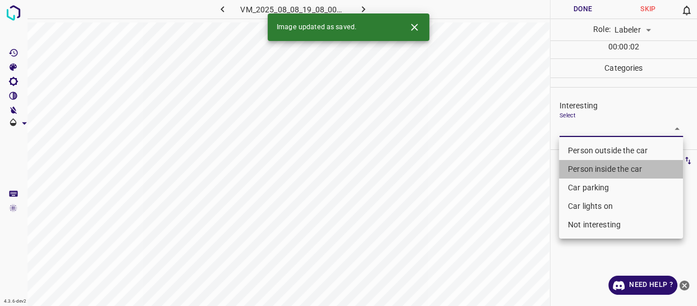
drag, startPoint x: 579, startPoint y: 168, endPoint x: 504, endPoint y: 215, distance: 88.5
click at [578, 172] on li "Person inside the car" at bounding box center [621, 169] width 124 height 19
type input "Person inside the car"
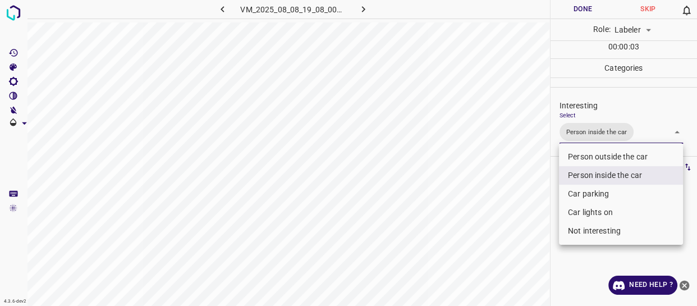
drag, startPoint x: 503, startPoint y: 215, endPoint x: 503, endPoint y: 224, distance: 9.0
click at [503, 221] on div at bounding box center [348, 153] width 697 height 306
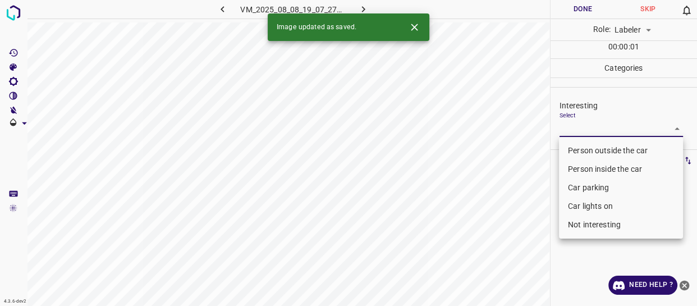
click at [568, 130] on body "4.3.6-dev2 VM_2025_08_08_19_07_27_359_00.gif Done Skip 0 Role: Labeler labeler …" at bounding box center [348, 153] width 697 height 306
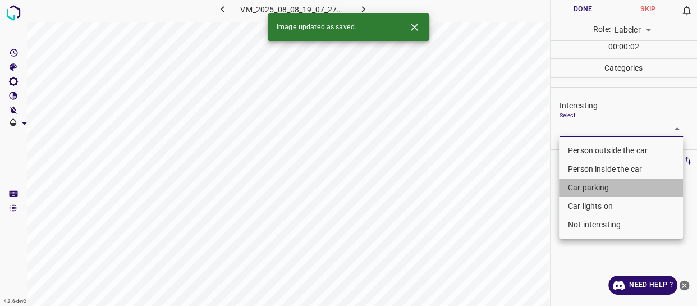
drag, startPoint x: 572, startPoint y: 184, endPoint x: 535, endPoint y: 231, distance: 59.5
click at [573, 188] on li "Car parking" at bounding box center [621, 188] width 124 height 19
type input "Car parking"
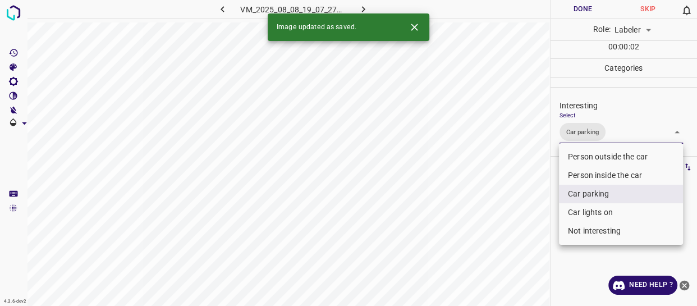
drag, startPoint x: 533, startPoint y: 233, endPoint x: 531, endPoint y: 246, distance: 13.6
click at [532, 244] on div at bounding box center [348, 153] width 697 height 306
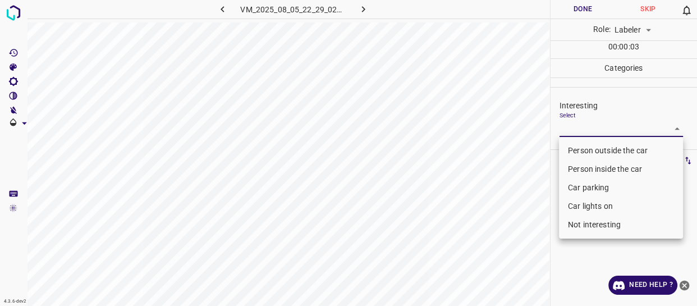
click at [593, 129] on body "4.3.6-dev2 VM_2025_08_05_22_29_02_970_10.gif Done Skip 0 Role: Labeler labeler …" at bounding box center [348, 153] width 697 height 306
click at [588, 148] on li "Person outside the car" at bounding box center [621, 150] width 124 height 19
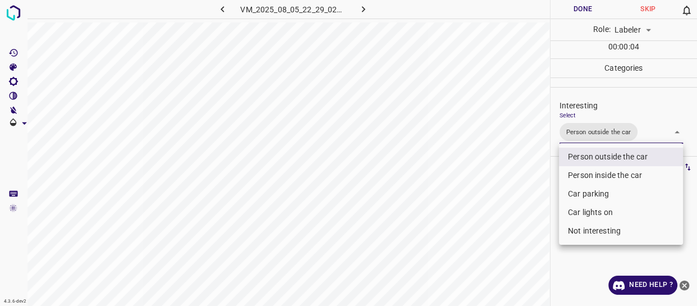
drag, startPoint x: 579, startPoint y: 213, endPoint x: 549, endPoint y: 227, distance: 33.4
click at [578, 214] on li "Car lights on" at bounding box center [621, 212] width 124 height 19
type input "Person outside the car,Car lights on"
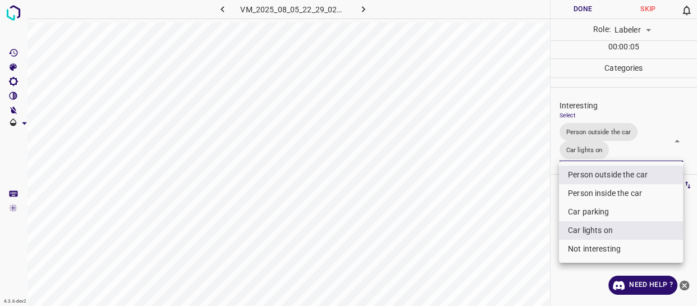
drag, startPoint x: 526, startPoint y: 242, endPoint x: 525, endPoint y: 248, distance: 6.3
click at [527, 245] on div at bounding box center [348, 153] width 697 height 306
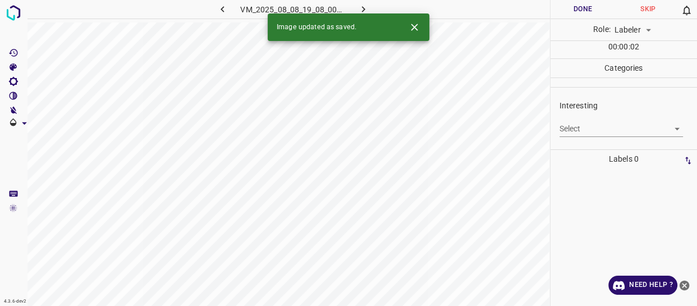
click at [611, 127] on body "4.3.6-dev2 VM_2025_08_08_19_08_00_723_05.gif Done Skip 0 Role: Labeler labeler …" at bounding box center [348, 153] width 697 height 306
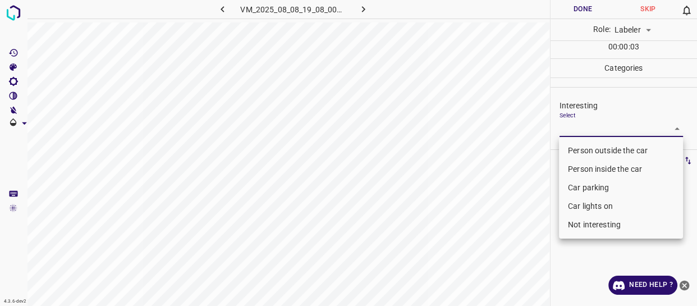
drag, startPoint x: 595, startPoint y: 151, endPoint x: 546, endPoint y: 187, distance: 60.2
click at [594, 152] on li "Person outside the car" at bounding box center [621, 150] width 124 height 19
type input "Person outside the car"
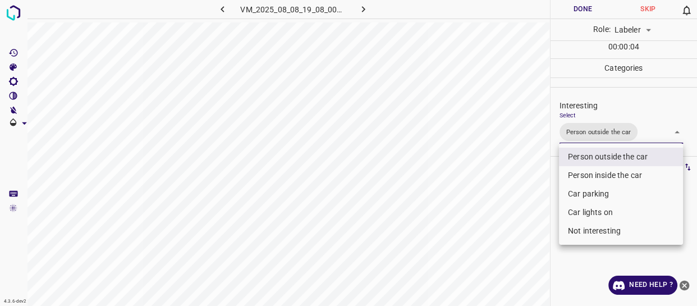
drag, startPoint x: 492, startPoint y: 221, endPoint x: 480, endPoint y: 245, distance: 27.1
click at [493, 230] on div at bounding box center [348, 153] width 697 height 306
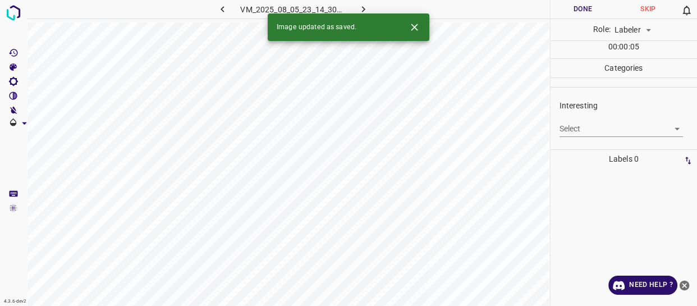
click at [571, 127] on body "4.3.6-dev2 VM_2025_08_05_23_14_30_628_05.gif Done Skip 0 Role: Labeler labeler …" at bounding box center [348, 153] width 697 height 306
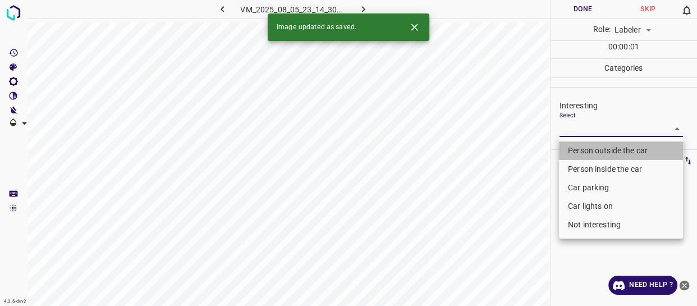
click at [578, 147] on li "Person outside the car" at bounding box center [621, 150] width 124 height 19
type input "Person outside the car"
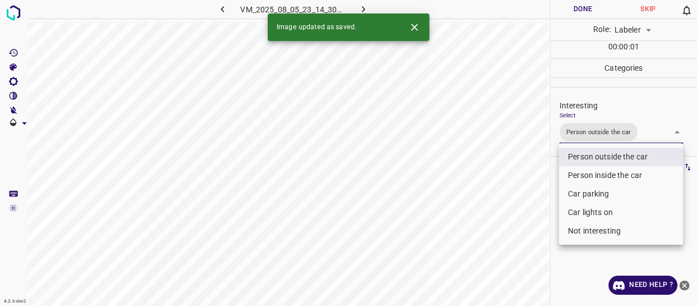
drag, startPoint x: 516, startPoint y: 197, endPoint x: 509, endPoint y: 237, distance: 40.5
click at [515, 220] on div at bounding box center [348, 153] width 697 height 306
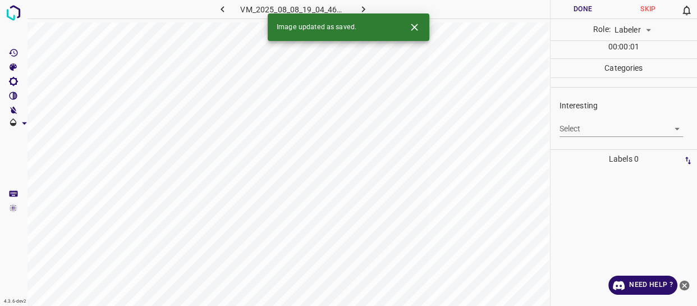
click at [603, 128] on body "4.3.6-dev2 VM_2025_08_08_19_04_46_998_01.gif Done Skip 0 Role: Labeler labeler …" at bounding box center [348, 153] width 697 height 306
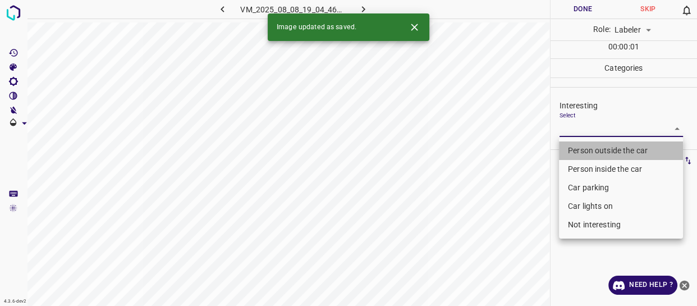
drag, startPoint x: 599, startPoint y: 149, endPoint x: 514, endPoint y: 212, distance: 106.0
click at [599, 149] on li "Person outside the car" at bounding box center [621, 150] width 124 height 19
type input "Person outside the car"
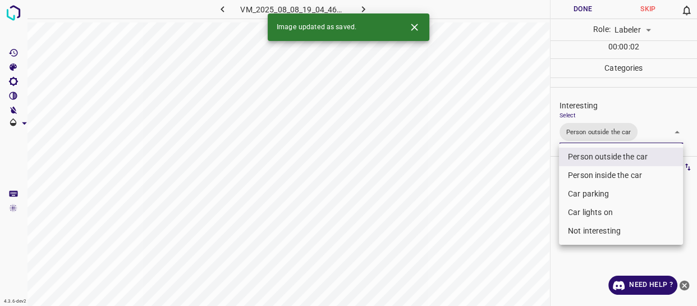
drag, startPoint x: 515, startPoint y: 218, endPoint x: 513, endPoint y: 230, distance: 12.6
click at [515, 221] on div at bounding box center [348, 153] width 697 height 306
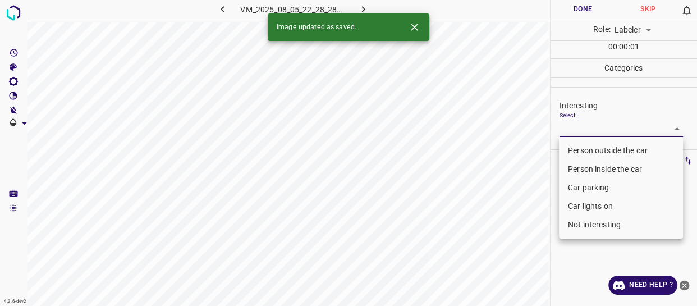
drag, startPoint x: 590, startPoint y: 128, endPoint x: 590, endPoint y: 142, distance: 14.0
click at [590, 129] on body "4.3.6-dev2 VM_2025_08_05_22_28_28_998_03.gif Done Skip 0 Role: Labeler labeler …" at bounding box center [348, 153] width 697 height 306
drag, startPoint x: 590, startPoint y: 149, endPoint x: 568, endPoint y: 174, distance: 33.4
click at [590, 149] on li "Person outside the car" at bounding box center [621, 150] width 124 height 19
type input "Person outside the car"
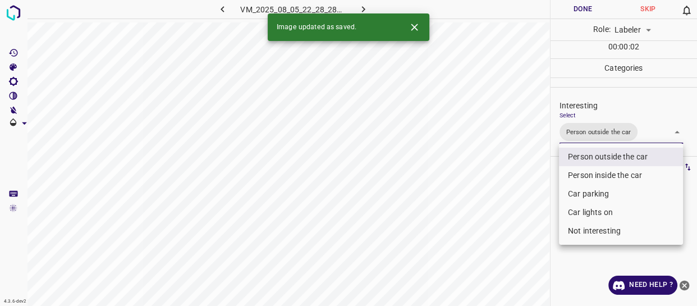
drag, startPoint x: 511, startPoint y: 206, endPoint x: 509, endPoint y: 226, distance: 20.9
click at [512, 216] on div at bounding box center [348, 153] width 697 height 306
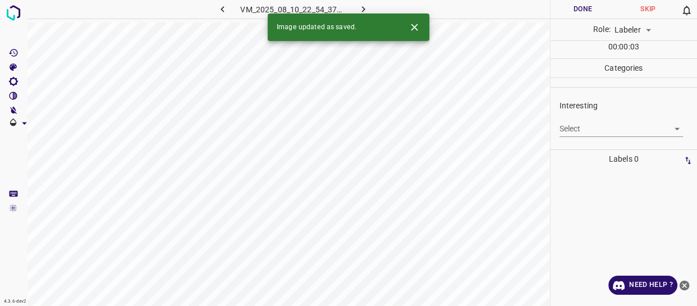
click at [572, 122] on body "4.3.6-dev2 VM_2025_08_10_22_54_37_586_11.gif Done Skip 0 Role: Labeler labeler …" at bounding box center [348, 153] width 697 height 306
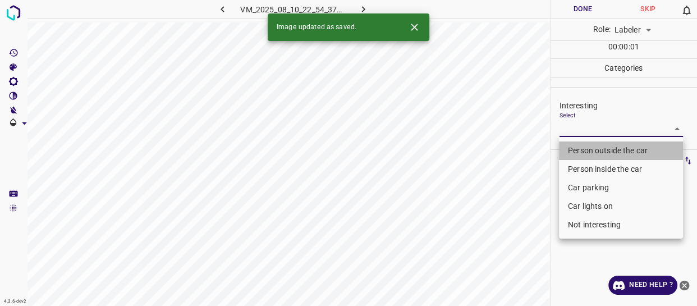
drag, startPoint x: 575, startPoint y: 149, endPoint x: 568, endPoint y: 165, distance: 17.1
click at [575, 151] on li "Person outside the car" at bounding box center [621, 150] width 124 height 19
type input "Person outside the car"
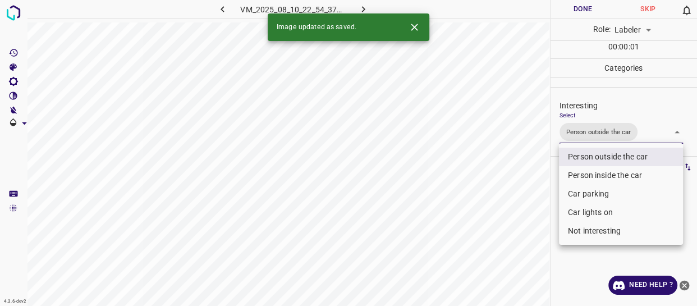
drag, startPoint x: 528, startPoint y: 216, endPoint x: 516, endPoint y: 236, distance: 22.9
click at [523, 230] on div at bounding box center [348, 153] width 697 height 306
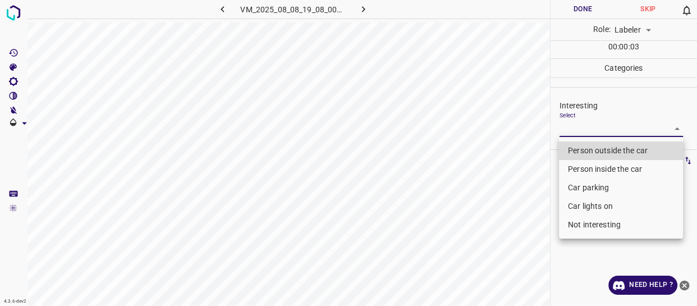
click at [595, 131] on body "4.3.6-dev2 VM_2025_08_08_19_08_00_723_00.gif Done Skip 0 Role: Labeler labeler …" at bounding box center [348, 153] width 697 height 306
drag, startPoint x: 586, startPoint y: 205, endPoint x: 561, endPoint y: 222, distance: 30.7
click at [586, 206] on li "Car lights on" at bounding box center [621, 206] width 124 height 19
type input "Car lights on"
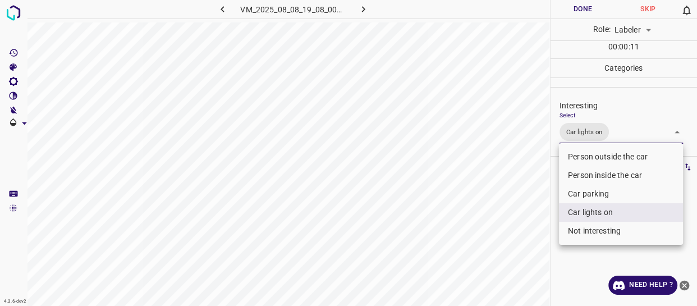
drag, startPoint x: 526, startPoint y: 239, endPoint x: 522, endPoint y: 258, distance: 19.5
click at [525, 240] on div at bounding box center [348, 153] width 697 height 306
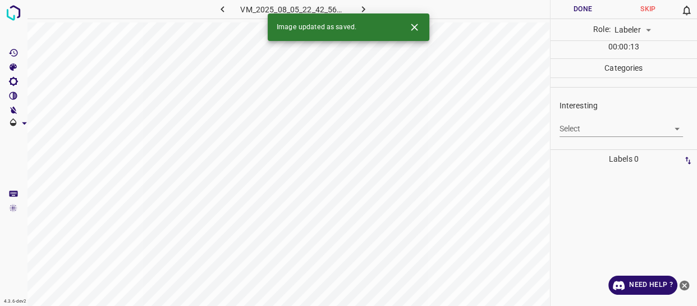
click at [601, 129] on body "4.3.6-dev2 VM_2025_08_05_22_42_56_609_05.gif Done Skip 0 Role: Labeler labeler …" at bounding box center [348, 153] width 697 height 306
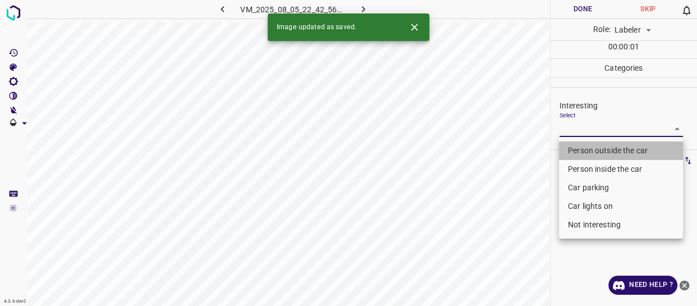
drag, startPoint x: 597, startPoint y: 148, endPoint x: 583, endPoint y: 170, distance: 26.5
click at [596, 152] on li "Person outside the car" at bounding box center [621, 150] width 124 height 19
type input "Person outside the car"
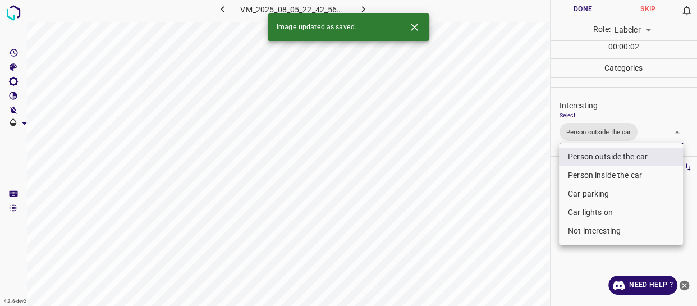
click at [491, 252] on div at bounding box center [348, 153] width 697 height 306
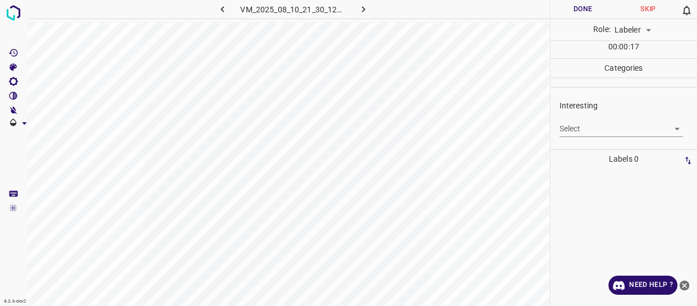
click at [591, 122] on body "4.3.6-dev2 VM_2025_08_10_21_30_12_854_04.gif Done Skip 0 Role: Labeler labeler …" at bounding box center [348, 153] width 697 height 306
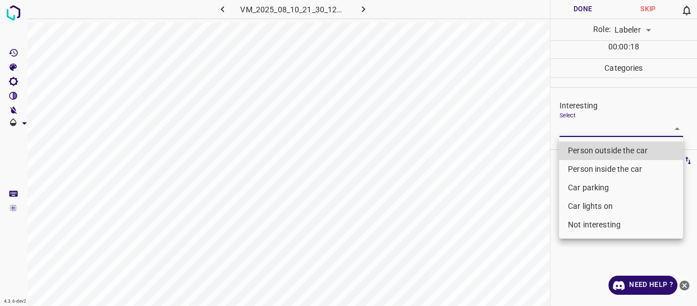
click at [574, 152] on li "Person outside the car" at bounding box center [621, 150] width 124 height 19
type input "Person outside the car"
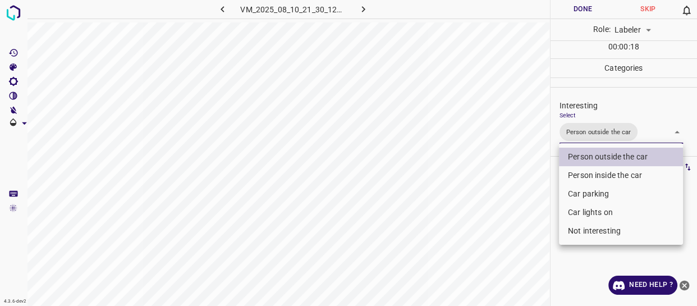
click at [510, 200] on div at bounding box center [348, 153] width 697 height 306
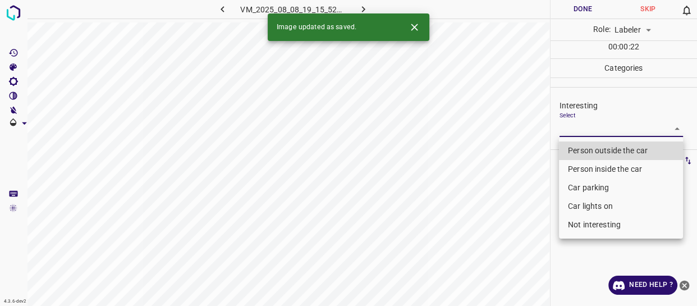
drag, startPoint x: 584, startPoint y: 131, endPoint x: 581, endPoint y: 152, distance: 20.5
click at [584, 134] on body "4.3.6-dev2 VM_2025_08_08_19_15_52_998_06.gif Done Skip 0 Role: Labeler labeler …" at bounding box center [348, 153] width 697 height 306
click at [581, 152] on li "Person outside the car" at bounding box center [621, 150] width 124 height 19
type input "Person outside the car"
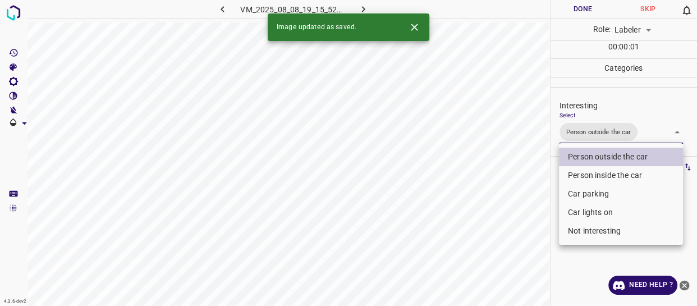
drag, startPoint x: 537, startPoint y: 208, endPoint x: 520, endPoint y: 236, distance: 33.5
click at [533, 217] on div at bounding box center [348, 153] width 697 height 306
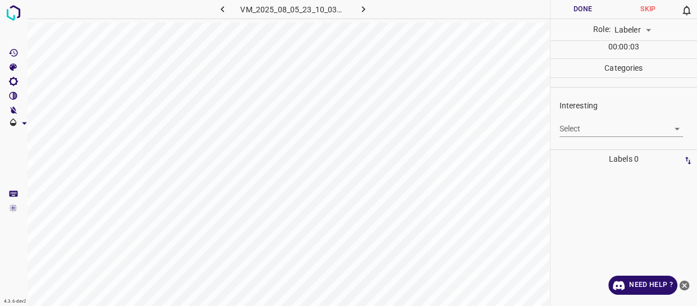
click at [578, 129] on body "4.3.6-dev2 VM_2025_08_05_23_10_03_314_03.gif Done Skip 0 Role: Labeler labeler …" at bounding box center [348, 153] width 697 height 306
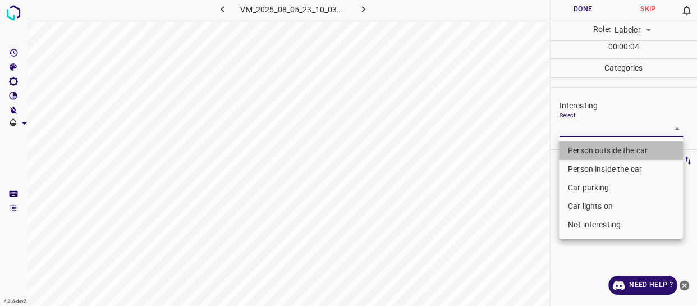
drag, startPoint x: 583, startPoint y: 148, endPoint x: 510, endPoint y: 203, distance: 91.8
click at [583, 148] on li "Person outside the car" at bounding box center [621, 150] width 124 height 19
type input "Person outside the car"
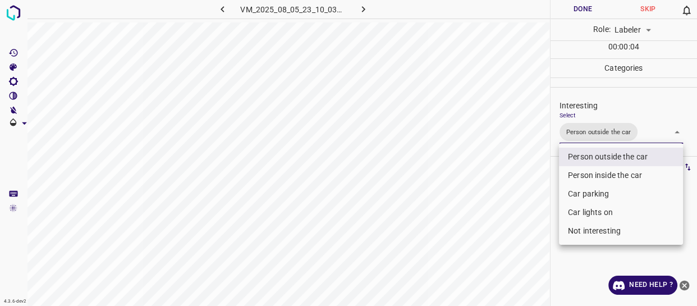
drag, startPoint x: 511, startPoint y: 205, endPoint x: 484, endPoint y: 236, distance: 41.4
click at [508, 215] on div at bounding box center [348, 153] width 697 height 306
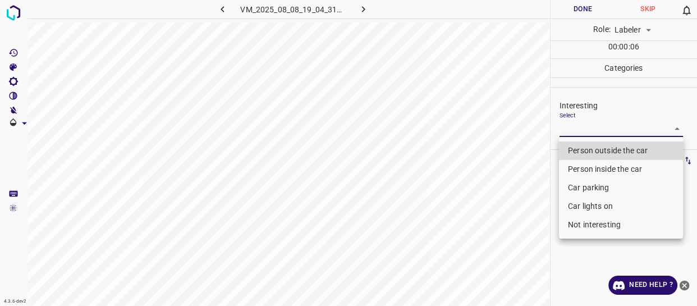
drag, startPoint x: 568, startPoint y: 122, endPoint x: 583, endPoint y: 190, distance: 69.7
click at [569, 125] on body "4.3.6-dev2 VM_2025_08_08_19_04_31_086_11.gif Done Skip 0 Role: Labeler labeler …" at bounding box center [348, 153] width 697 height 306
drag, startPoint x: 585, startPoint y: 202, endPoint x: 537, endPoint y: 221, distance: 50.7
click at [584, 202] on li "Car lights on" at bounding box center [621, 206] width 124 height 19
type input "Car lights on"
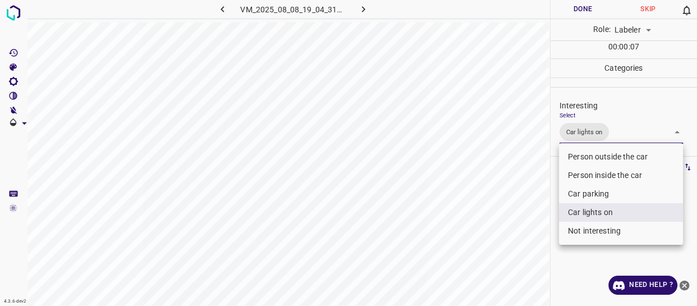
click at [518, 230] on div at bounding box center [348, 153] width 697 height 306
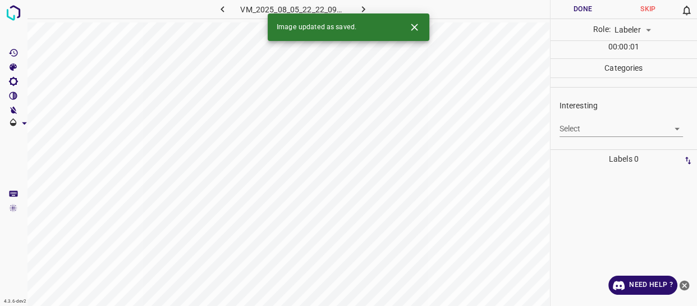
click at [583, 126] on body "4.3.6-dev2 VM_2025_08_05_22_22_09_349_04.gif Done Skip 0 Role: Labeler labeler …" at bounding box center [348, 153] width 697 height 306
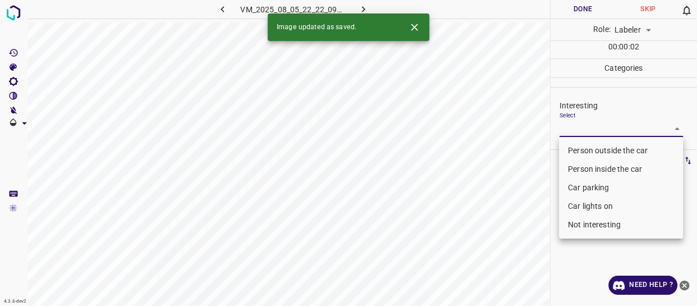
click at [582, 151] on li "Person outside the car" at bounding box center [621, 150] width 124 height 19
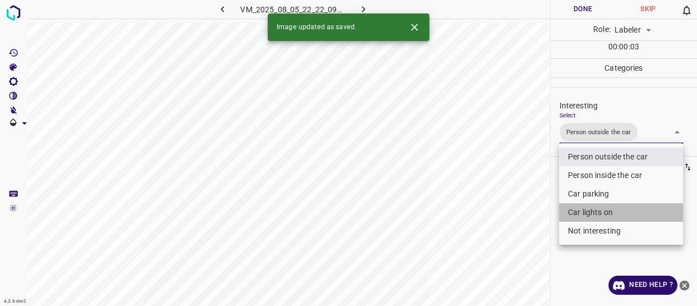
drag, startPoint x: 585, startPoint y: 213, endPoint x: 524, endPoint y: 238, distance: 66.2
click at [585, 213] on li "Car lights on" at bounding box center [621, 212] width 124 height 19
type input "Person outside the car,Car lights on"
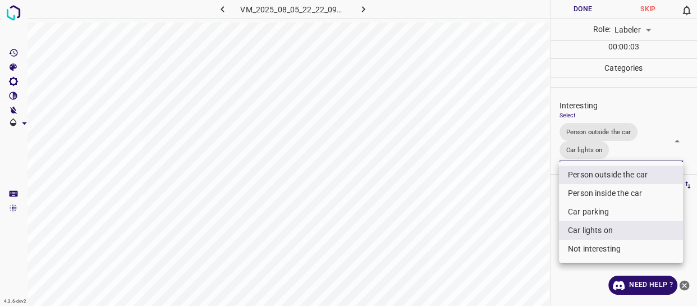
drag, startPoint x: 522, startPoint y: 239, endPoint x: 489, endPoint y: 247, distance: 34.0
click at [514, 243] on div at bounding box center [348, 153] width 697 height 306
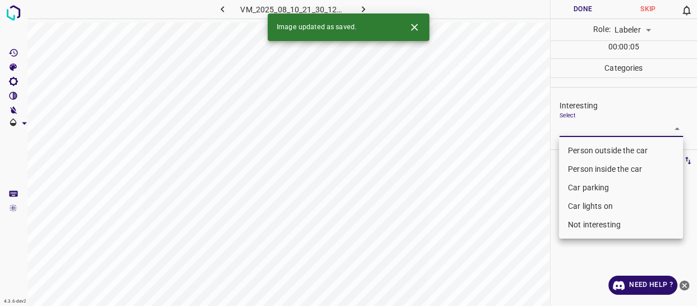
drag, startPoint x: 594, startPoint y: 127, endPoint x: 596, endPoint y: 152, distance: 24.8
click at [595, 128] on body "4.3.6-dev2 VM_2025_08_10_21_30_12_854_08.gif Done Skip 0 Role: Labeler labeler …" at bounding box center [348, 153] width 697 height 306
click at [596, 152] on li "Person outside the car" at bounding box center [621, 150] width 124 height 19
type input "Person outside the car"
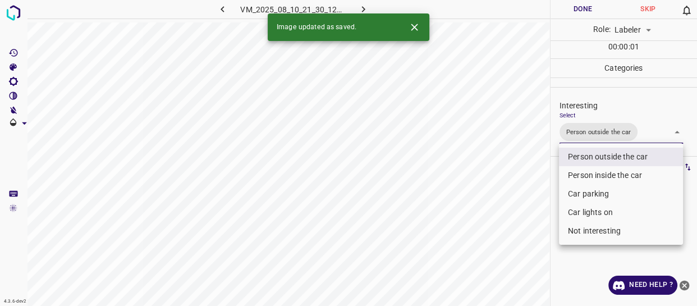
drag, startPoint x: 493, startPoint y: 230, endPoint x: 486, endPoint y: 274, distance: 44.3
click at [494, 252] on div at bounding box center [348, 153] width 697 height 306
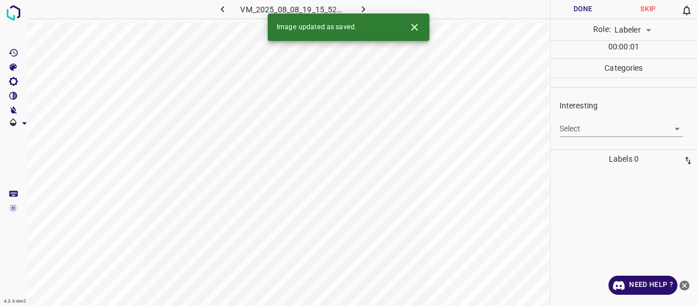
click at [570, 127] on body "4.3.6-dev2 VM_2025_08_08_19_15_52_998_04.gif Done Skip 0 Role: Labeler labeler …" at bounding box center [348, 153] width 697 height 306
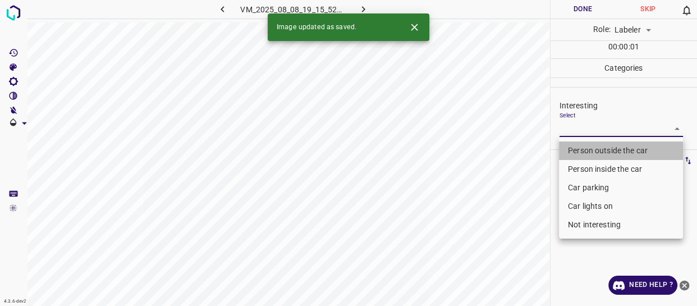
click at [574, 147] on li "Person outside the car" at bounding box center [621, 150] width 124 height 19
type input "Person outside the car"
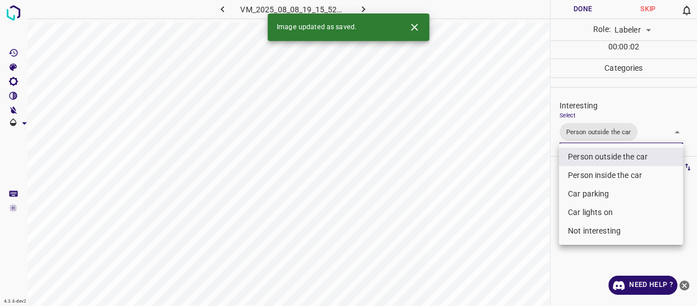
drag, startPoint x: 518, startPoint y: 215, endPoint x: 514, endPoint y: 237, distance: 22.2
click at [517, 228] on div at bounding box center [348, 153] width 697 height 306
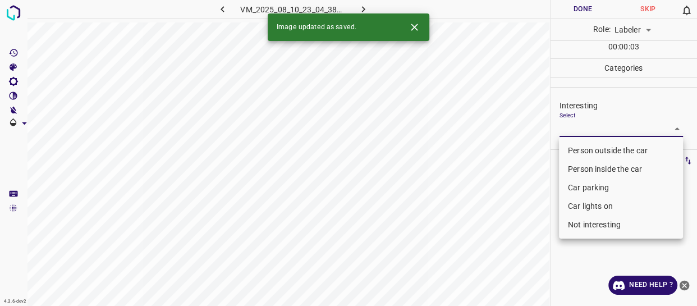
drag, startPoint x: 582, startPoint y: 127, endPoint x: 585, endPoint y: 152, distance: 24.9
click at [582, 130] on body "4.3.6-dev2 VM_2025_08_10_23_04_38_115_01.gif Done Skip 0 Role: Labeler labeler …" at bounding box center [348, 153] width 697 height 306
drag, startPoint x: 585, startPoint y: 152, endPoint x: 578, endPoint y: 169, distance: 18.1
click at [585, 154] on li "Person outside the car" at bounding box center [621, 150] width 124 height 19
type input "Person outside the car"
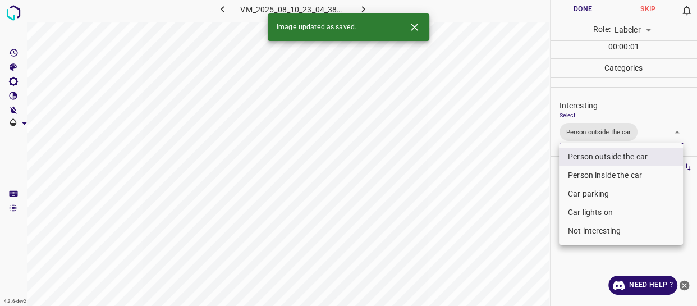
drag, startPoint x: 513, startPoint y: 223, endPoint x: 512, endPoint y: 247, distance: 24.2
click at [513, 235] on div at bounding box center [348, 153] width 697 height 306
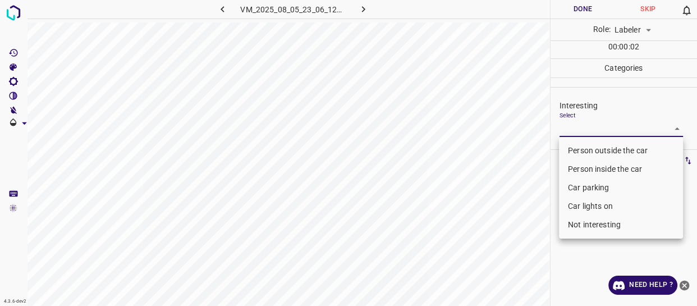
drag, startPoint x: 586, startPoint y: 130, endPoint x: 590, endPoint y: 145, distance: 15.1
click at [588, 131] on body "4.3.6-dev2 VM_2025_08_05_23_06_12_948_02.gif Done Skip 0 Role: Labeler labeler …" at bounding box center [348, 153] width 697 height 306
drag, startPoint x: 590, startPoint y: 145, endPoint x: 586, endPoint y: 151, distance: 7.6
click at [591, 145] on li "Person outside the car" at bounding box center [621, 150] width 124 height 19
type input "Person outside the car"
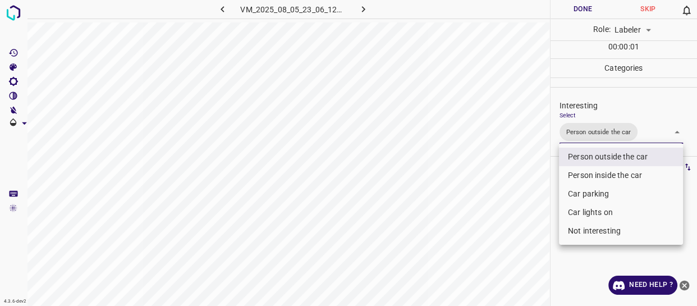
drag, startPoint x: 514, startPoint y: 215, endPoint x: 506, endPoint y: 255, distance: 40.6
click at [510, 244] on div at bounding box center [348, 153] width 697 height 306
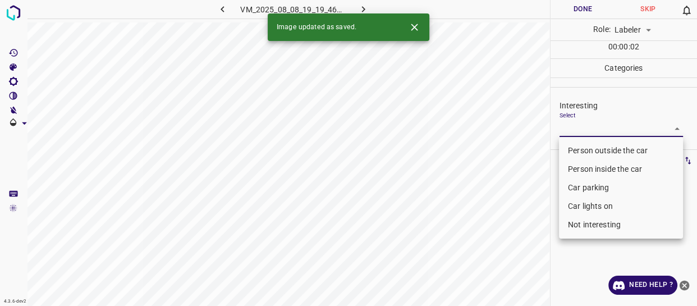
drag, startPoint x: 576, startPoint y: 129, endPoint x: 578, endPoint y: 153, distance: 24.2
click at [578, 129] on body "4.3.6-dev2 VM_2025_08_08_19_19_46_374_01.gif Done Skip 0 Role: Labeler labeler …" at bounding box center [348, 153] width 697 height 306
click at [578, 153] on li "Person outside the car" at bounding box center [621, 150] width 124 height 19
type input "Person outside the car"
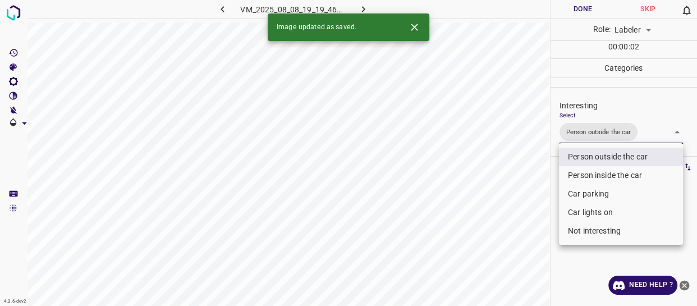
drag, startPoint x: 494, startPoint y: 229, endPoint x: 492, endPoint y: 247, distance: 18.7
click at [494, 239] on div at bounding box center [348, 153] width 697 height 306
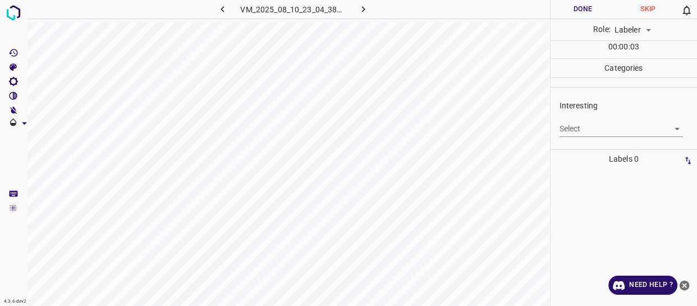
click at [584, 125] on body "4.3.6-dev2 VM_2025_08_10_23_04_38_115_03.gif Done Skip 0 Role: Labeler labeler …" at bounding box center [348, 153] width 697 height 306
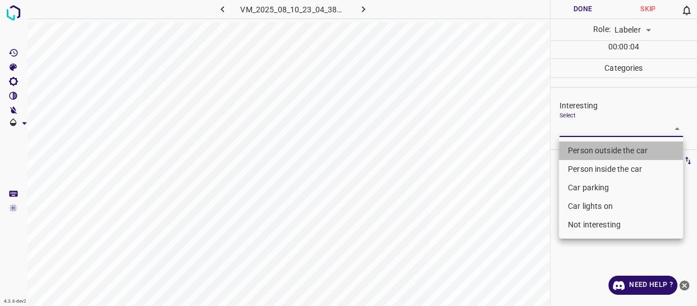
click at [582, 149] on li "Person outside the car" at bounding box center [621, 150] width 124 height 19
type input "Person outside the car"
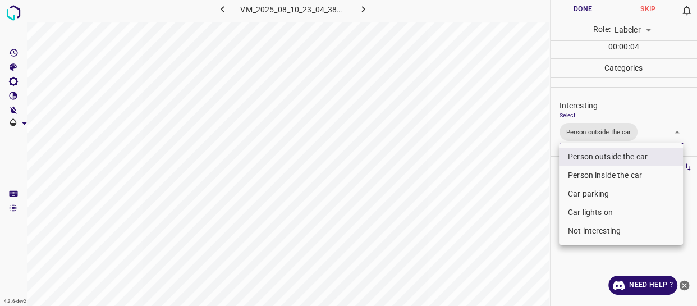
drag, startPoint x: 516, startPoint y: 209, endPoint x: 514, endPoint y: 230, distance: 20.9
click at [516, 225] on div at bounding box center [348, 153] width 697 height 306
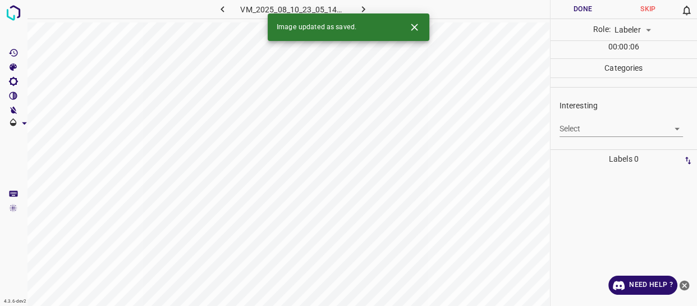
click at [572, 130] on body "4.3.6-dev2 VM_2025_08_10_23_05_14_127_04.gif Done Skip 0 Role: Labeler labeler …" at bounding box center [348, 153] width 697 height 306
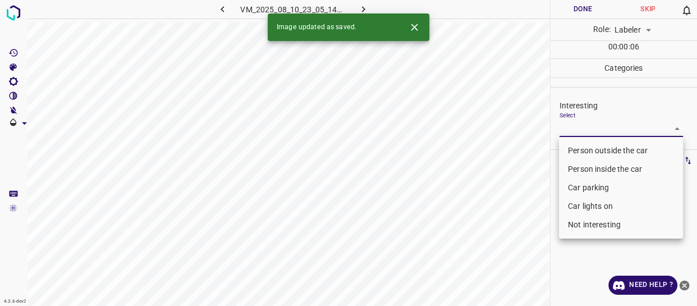
drag, startPoint x: 574, startPoint y: 148, endPoint x: 553, endPoint y: 172, distance: 32.2
click at [569, 157] on li "Person outside the car" at bounding box center [621, 150] width 124 height 19
type input "Person outside the car"
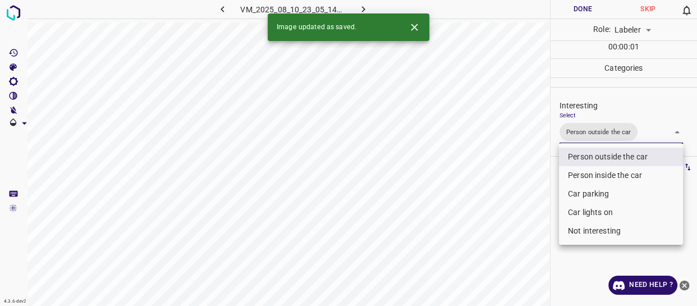
drag, startPoint x: 521, startPoint y: 207, endPoint x: 510, endPoint y: 221, distance: 17.3
click at [517, 214] on div at bounding box center [348, 153] width 697 height 306
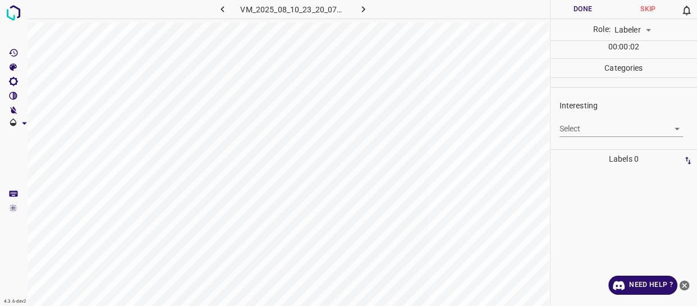
click at [590, 126] on body "4.3.6-dev2 VM_2025_08_10_23_20_07_604_03.gif Done Skip 0 Role: Labeler labeler …" at bounding box center [348, 153] width 697 height 306
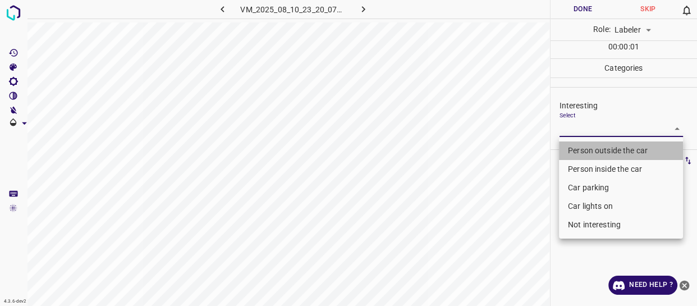
drag, startPoint x: 587, startPoint y: 145, endPoint x: 588, endPoint y: 169, distance: 23.6
click at [587, 150] on li "Person outside the car" at bounding box center [621, 150] width 124 height 19
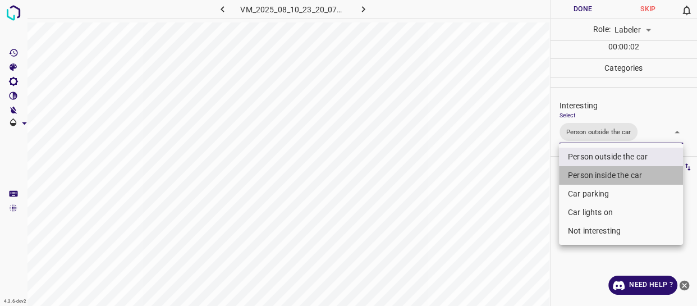
click at [588, 170] on li "Person inside the car" at bounding box center [621, 175] width 124 height 19
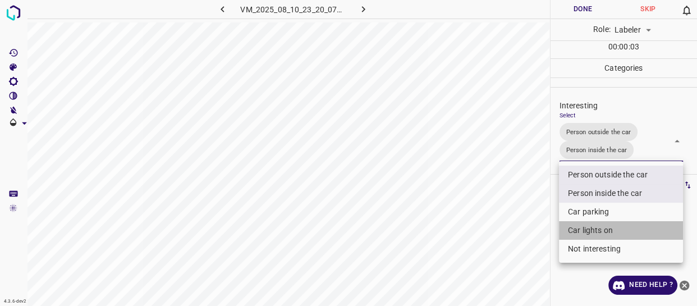
drag, startPoint x: 589, startPoint y: 230, endPoint x: 524, endPoint y: 244, distance: 66.5
click at [588, 230] on li "Car lights on" at bounding box center [621, 230] width 124 height 19
type input "Person outside the car,Person inside the car,Car lights on"
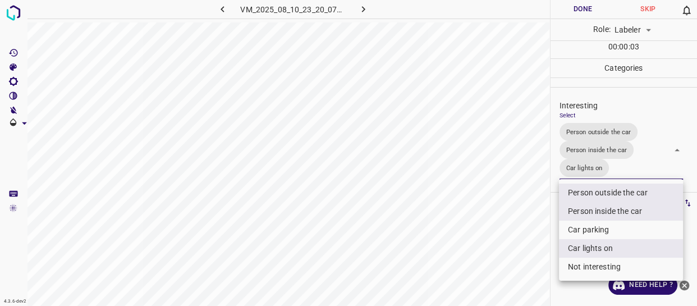
drag, startPoint x: 524, startPoint y: 244, endPoint x: 511, endPoint y: 252, distance: 15.1
click at [521, 246] on div at bounding box center [348, 153] width 697 height 306
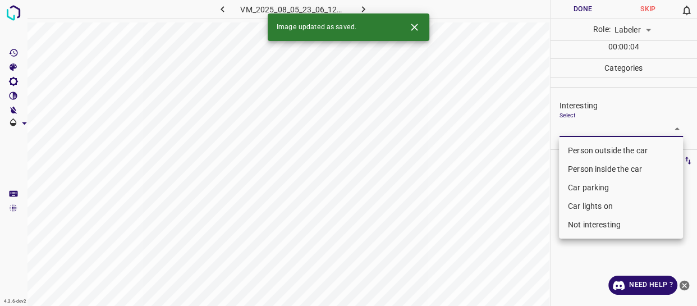
click at [594, 123] on body "4.3.6-dev2 VM_2025_08_05_23_06_12_948_11.gif Done Skip 0 Role: Labeler labeler …" at bounding box center [348, 153] width 697 height 306
drag, startPoint x: 592, startPoint y: 146, endPoint x: 579, endPoint y: 156, distance: 16.0
click at [591, 146] on li "Person outside the car" at bounding box center [621, 150] width 124 height 19
type input "Person outside the car"
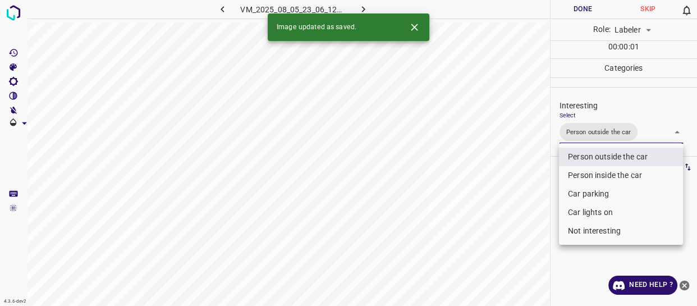
drag, startPoint x: 482, startPoint y: 216, endPoint x: 490, endPoint y: 251, distance: 35.6
click at [486, 237] on div at bounding box center [348, 153] width 697 height 306
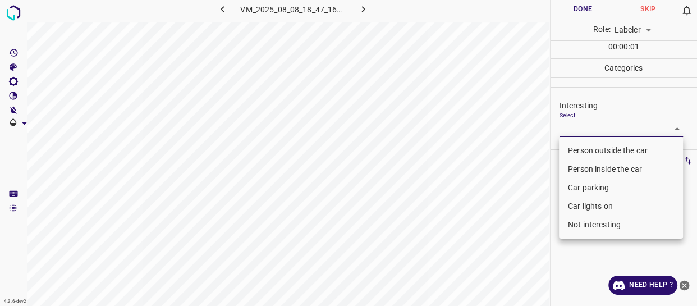
click at [585, 125] on body "4.3.6-dev2 VM_2025_08_08_18_47_16_641_02.gif Done Skip 0 Role: Labeler labeler …" at bounding box center [348, 153] width 697 height 306
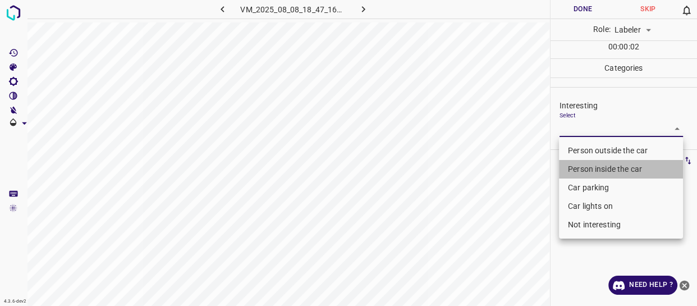
drag, startPoint x: 588, startPoint y: 167, endPoint x: 526, endPoint y: 233, distance: 90.6
click at [588, 167] on li "Person inside the car" at bounding box center [621, 169] width 124 height 19
type input "Person inside the car"
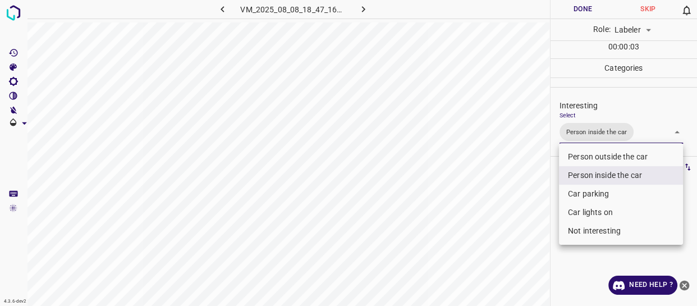
drag, startPoint x: 521, startPoint y: 238, endPoint x: 506, endPoint y: 261, distance: 27.3
click at [512, 254] on div at bounding box center [348, 153] width 697 height 306
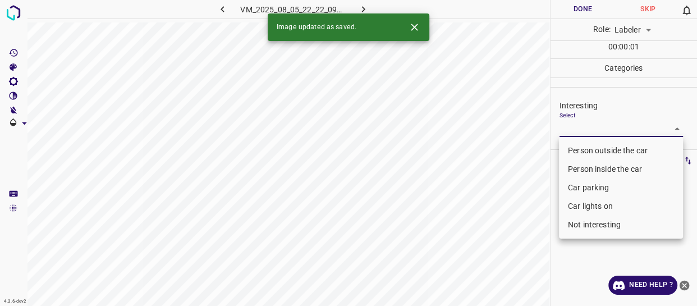
click at [587, 129] on body "4.3.6-dev2 VM_2025_08_05_22_22_09_349_12.gif Done Skip 0 Role: Labeler labeler …" at bounding box center [348, 153] width 697 height 306
drag, startPoint x: 586, startPoint y: 149, endPoint x: 503, endPoint y: 216, distance: 107.4
click at [585, 150] on li "Person outside the car" at bounding box center [621, 150] width 124 height 19
type input "Person outside the car"
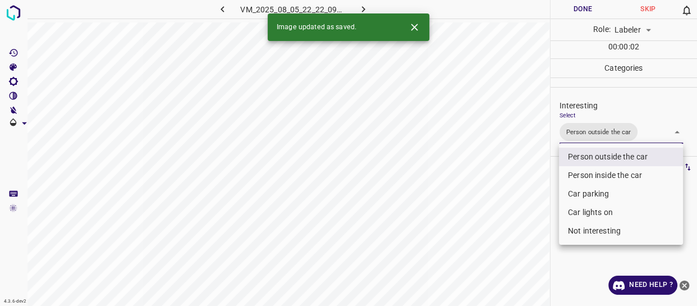
drag, startPoint x: 506, startPoint y: 219, endPoint x: 495, endPoint y: 253, distance: 35.5
click at [503, 236] on div at bounding box center [348, 153] width 697 height 306
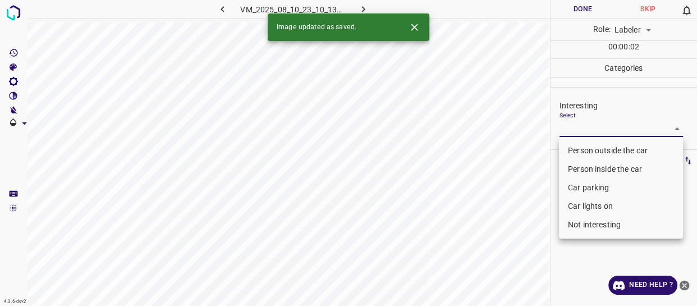
click at [579, 129] on body "4.3.6-dev2 VM_2025_08_10_23_10_13_658_03.gif Done Skip 0 Role: Labeler labeler …" at bounding box center [348, 153] width 697 height 306
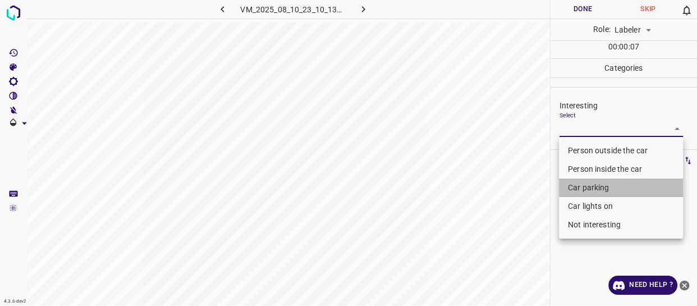
click at [571, 188] on li "Car parking" at bounding box center [621, 188] width 124 height 19
type input "Car parking"
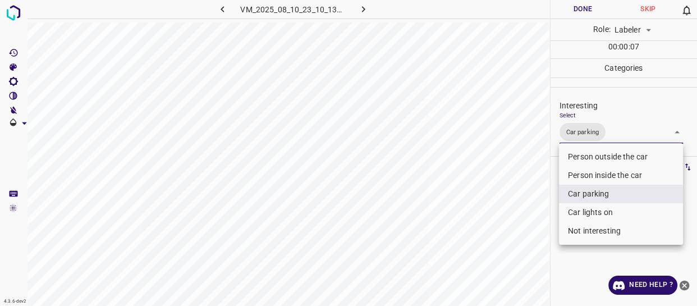
drag, startPoint x: 521, startPoint y: 238, endPoint x: 515, endPoint y: 268, distance: 30.3
click at [520, 252] on div at bounding box center [348, 153] width 697 height 306
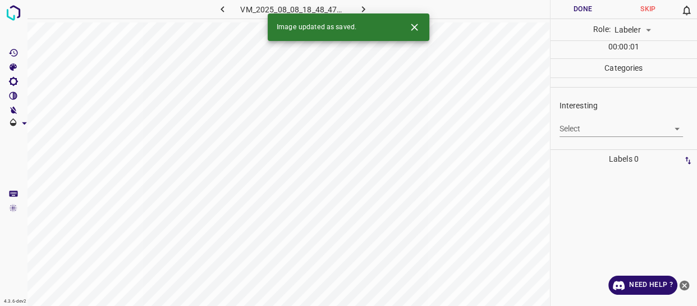
click at [598, 129] on body "4.3.6-dev2 VM_2025_08_08_18_48_47_041_01.gif Done Skip 0 Role: Labeler labeler …" at bounding box center [348, 153] width 697 height 306
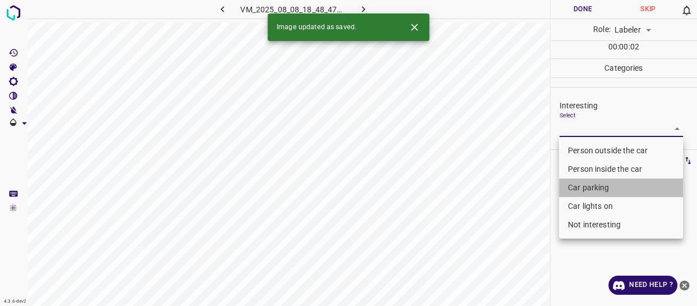
click at [578, 188] on li "Car parking" at bounding box center [621, 188] width 124 height 19
type input "Car parking"
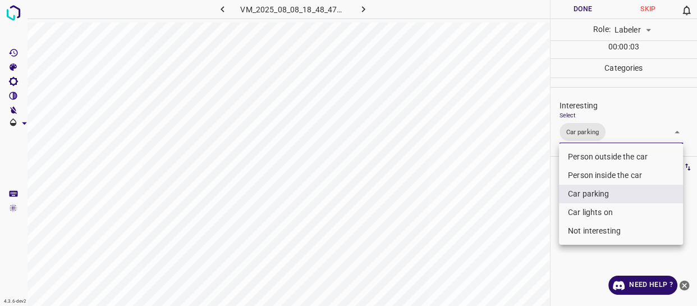
drag, startPoint x: 510, startPoint y: 246, endPoint x: 510, endPoint y: 252, distance: 5.6
click at [510, 250] on div at bounding box center [348, 153] width 697 height 306
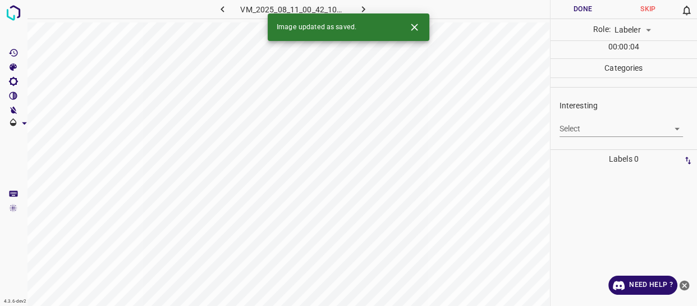
click at [590, 128] on body "4.3.6-dev2 VM_2025_08_11_00_42_10_652_09.gif Done Skip 0 Role: Labeler labeler …" at bounding box center [348, 153] width 697 height 306
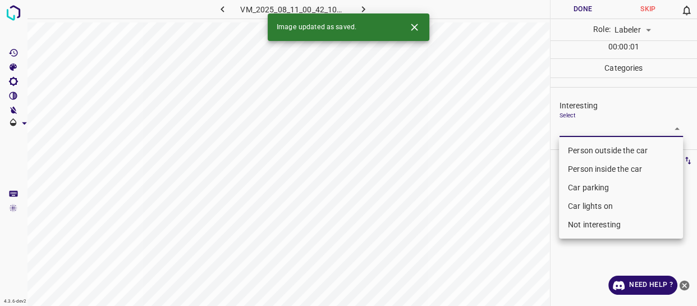
click at [590, 149] on li "Person outside the car" at bounding box center [621, 150] width 124 height 19
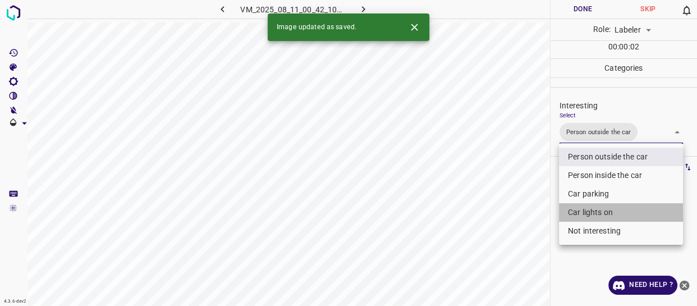
drag, startPoint x: 580, startPoint y: 211, endPoint x: 464, endPoint y: 261, distance: 125.8
click at [578, 212] on li "Car lights on" at bounding box center [621, 212] width 124 height 19
type input "Person outside the car,Car lights on"
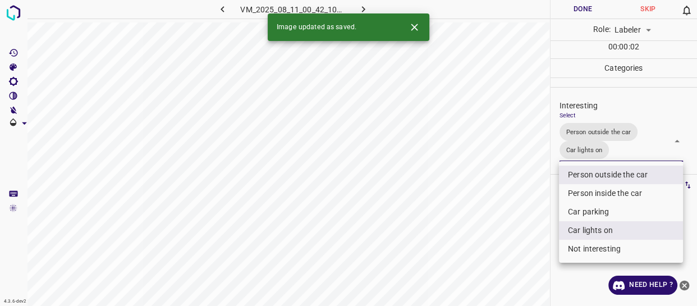
drag, startPoint x: 464, startPoint y: 261, endPoint x: 471, endPoint y: 264, distance: 7.0
click at [465, 262] on div at bounding box center [348, 153] width 697 height 306
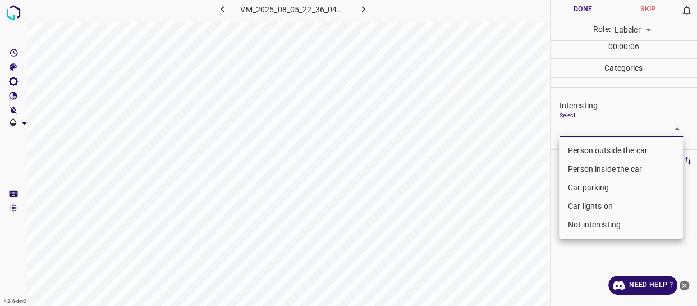
click at [577, 124] on body "4.3.6-dev2 VM_2025_08_05_22_36_04_824_01.gif Done Skip 0 Role: Labeler labeler …" at bounding box center [348, 153] width 697 height 306
click at [585, 152] on li "Person outside the car" at bounding box center [621, 150] width 124 height 19
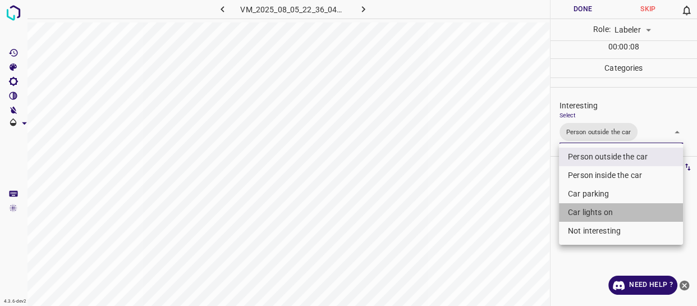
click at [584, 214] on li "Car lights on" at bounding box center [621, 212] width 124 height 19
type input "Person outside the car,Car lights on"
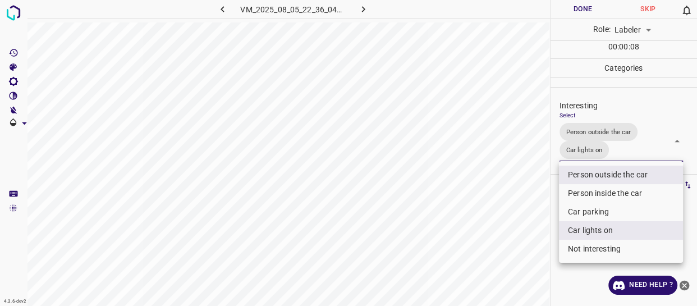
drag, startPoint x: 527, startPoint y: 225, endPoint x: 519, endPoint y: 234, distance: 11.9
click at [522, 231] on div at bounding box center [348, 153] width 697 height 306
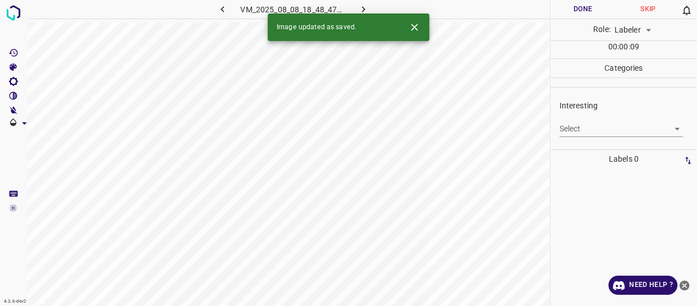
click at [599, 134] on body "4.3.6-dev2 VM_2025_08_08_18_48_47_041_03.gif Done Skip 0 Role: Labeler labeler …" at bounding box center [348, 153] width 697 height 306
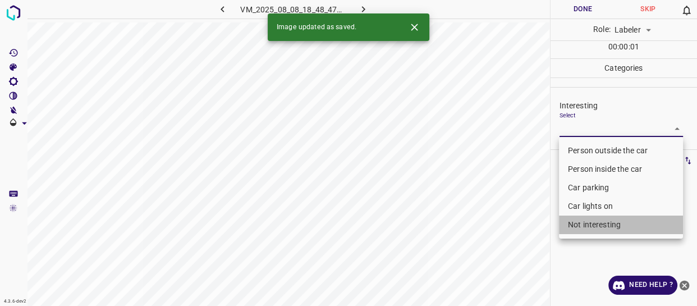
drag, startPoint x: 585, startPoint y: 226, endPoint x: 503, endPoint y: 258, distance: 87.8
click at [574, 232] on li "Not interesting" at bounding box center [621, 225] width 124 height 19
type input "Not interesting"
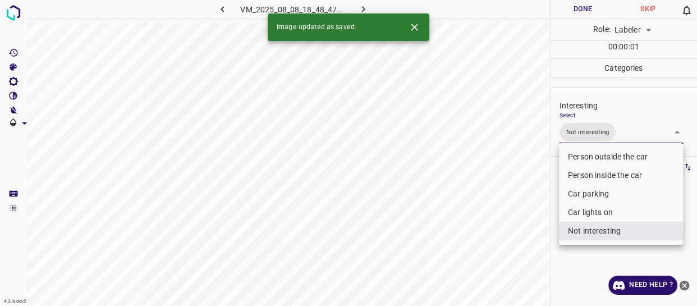
drag, startPoint x: 503, startPoint y: 258, endPoint x: 490, endPoint y: 264, distance: 13.8
click at [502, 259] on div at bounding box center [348, 153] width 697 height 306
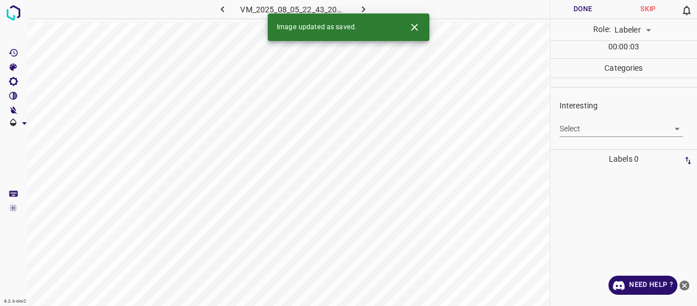
click at [590, 130] on body "4.3.6-dev2 VM_2025_08_05_22_43_20_071_00.gif Done Skip 0 Role: Labeler labeler …" at bounding box center [348, 153] width 697 height 306
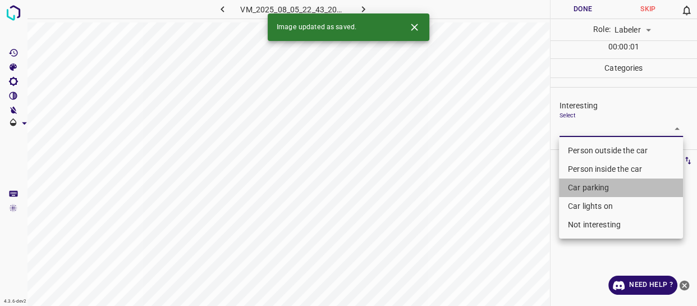
drag, startPoint x: 586, startPoint y: 185, endPoint x: 584, endPoint y: 208, distance: 23.7
click at [586, 188] on li "Car parking" at bounding box center [621, 188] width 124 height 19
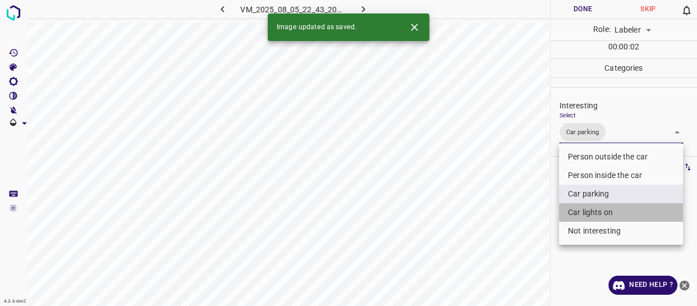
drag, startPoint x: 583, startPoint y: 214, endPoint x: 541, endPoint y: 235, distance: 47.0
click at [583, 215] on li "Car lights on" at bounding box center [621, 212] width 124 height 19
type input "Car parking,Car lights on"
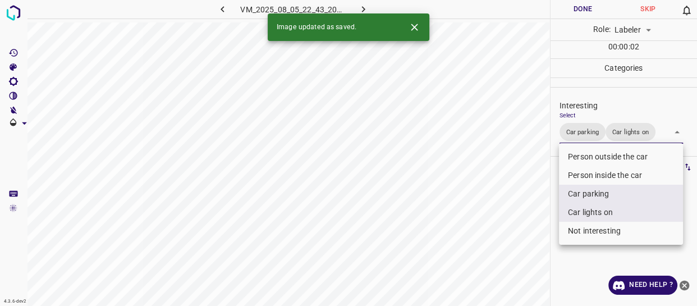
drag, startPoint x: 506, startPoint y: 241, endPoint x: 500, endPoint y: 253, distance: 12.8
click at [501, 253] on div at bounding box center [348, 153] width 697 height 306
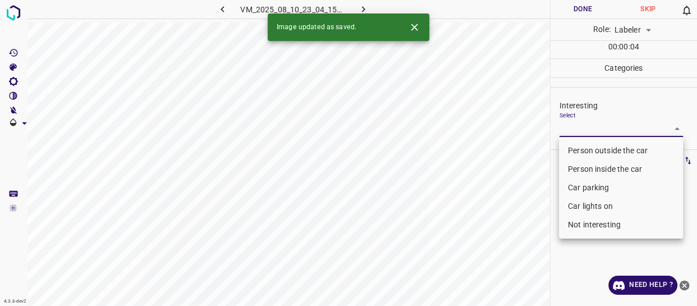
click at [597, 129] on body "4.3.6-dev2 VM_2025_08_10_23_04_15_246_00.gif Done Skip 0 Role: Labeler labeler …" at bounding box center [348, 153] width 697 height 306
drag, startPoint x: 598, startPoint y: 152, endPoint x: 540, endPoint y: 208, distance: 80.6
click at [597, 153] on li "Person outside the car" at bounding box center [621, 150] width 124 height 19
type input "Person outside the car"
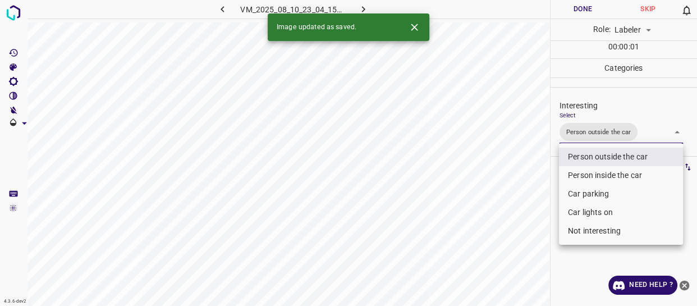
drag, startPoint x: 509, startPoint y: 231, endPoint x: 505, endPoint y: 253, distance: 22.4
click at [505, 253] on div at bounding box center [348, 153] width 697 height 306
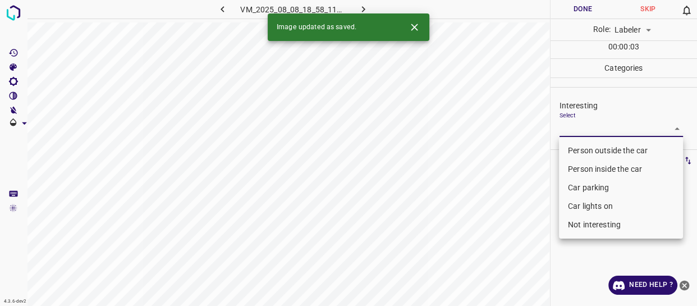
click at [589, 132] on body "4.3.6-dev2 VM_2025_08_08_18_58_11_538_08.gif Done Skip 0 Role: Labeler labeler …" at bounding box center [348, 153] width 697 height 306
click at [592, 150] on li "Person outside the car" at bounding box center [621, 150] width 124 height 19
type input "Person outside the car"
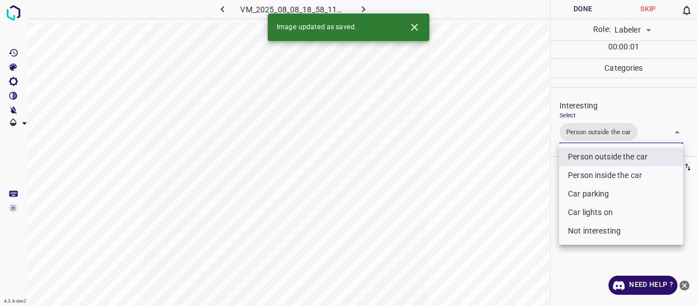
drag, startPoint x: 489, startPoint y: 253, endPoint x: 487, endPoint y: 268, distance: 14.7
click at [488, 266] on div at bounding box center [348, 153] width 697 height 306
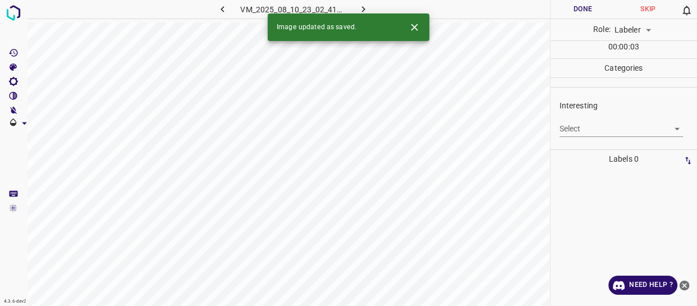
click at [600, 129] on body "4.3.6-dev2 VM_2025_08_10_23_02_41_160_06.gif Done Skip 0 Role: Labeler labeler …" at bounding box center [348, 153] width 697 height 306
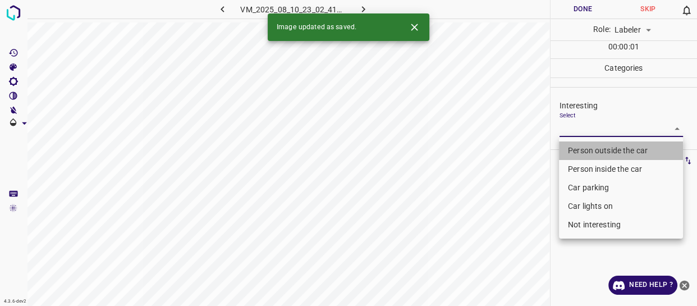
click at [595, 149] on li "Person outside the car" at bounding box center [621, 150] width 124 height 19
type input "Person outside the car"
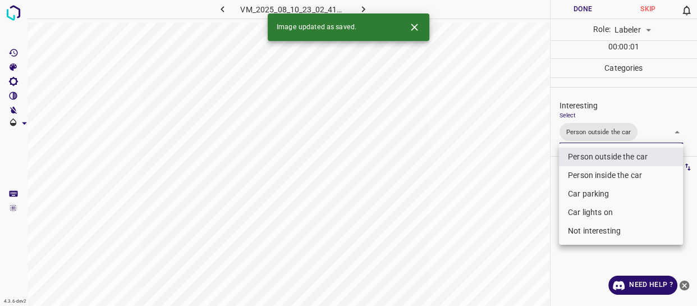
drag, startPoint x: 502, startPoint y: 223, endPoint x: 501, endPoint y: 231, distance: 7.3
click at [503, 229] on div at bounding box center [348, 153] width 697 height 306
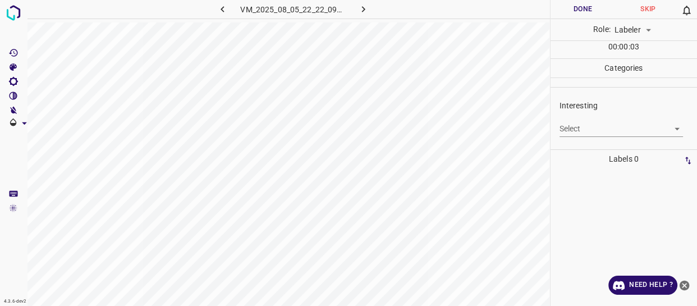
click at [570, 126] on body "4.3.6-dev2 VM_2025_08_05_22_22_09_349_05.gif Done Skip 0 Role: Labeler labeler …" at bounding box center [348, 153] width 697 height 306
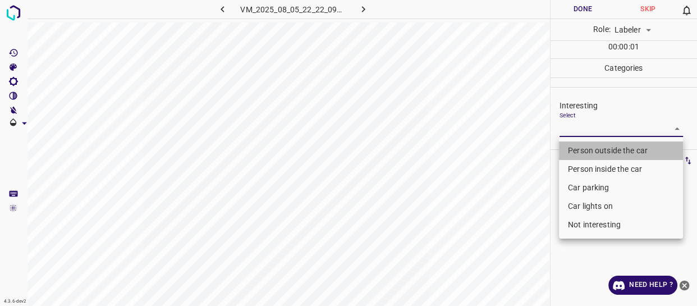
drag, startPoint x: 571, startPoint y: 154, endPoint x: 568, endPoint y: 180, distance: 26.0
click at [572, 154] on li "Person outside the car" at bounding box center [621, 150] width 124 height 19
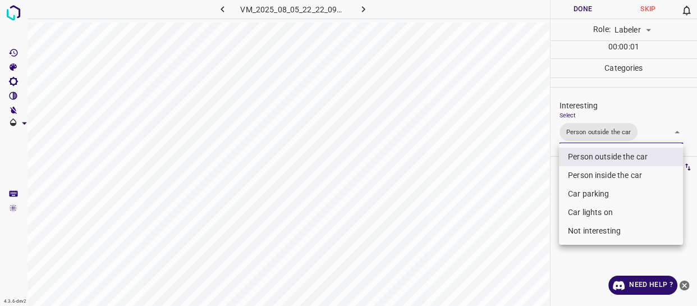
click at [569, 212] on li "Car lights on" at bounding box center [621, 212] width 124 height 19
type input "Person outside the car,Car lights on"
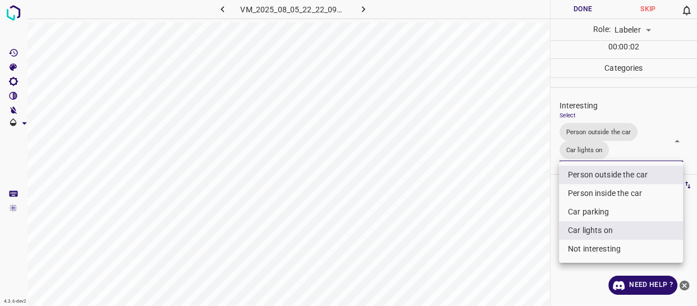
drag, startPoint x: 525, startPoint y: 238, endPoint x: 530, endPoint y: 246, distance: 10.3
click at [532, 246] on div at bounding box center [348, 153] width 697 height 306
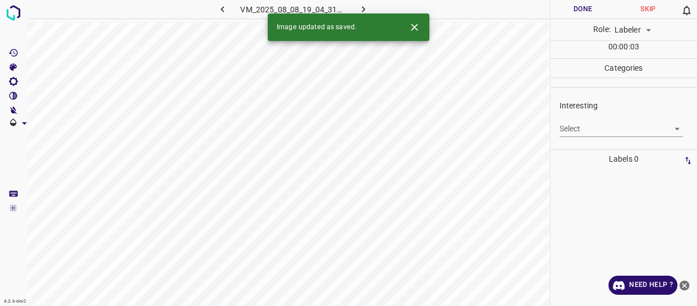
click at [599, 128] on body "4.3.6-dev2 VM_2025_08_08_19_04_31_086_07.gif Done Skip 0 Role: Labeler labeler …" at bounding box center [348, 153] width 697 height 306
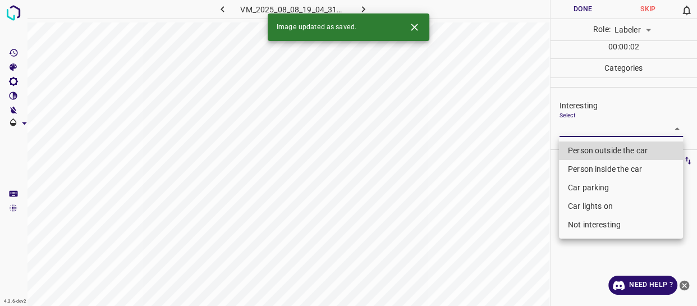
click at [587, 170] on li "Person inside the car" at bounding box center [621, 169] width 124 height 19
type input "Person inside the car"
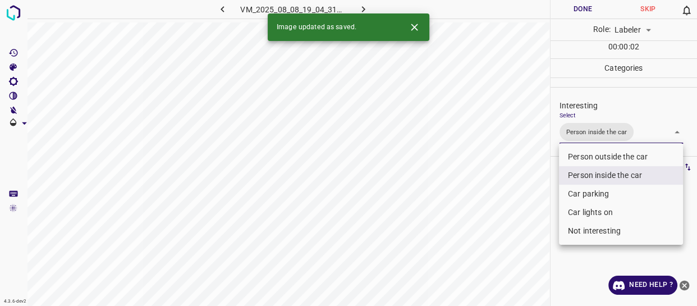
drag, startPoint x: 518, startPoint y: 230, endPoint x: 519, endPoint y: 262, distance: 32.6
click at [519, 242] on div at bounding box center [348, 153] width 697 height 306
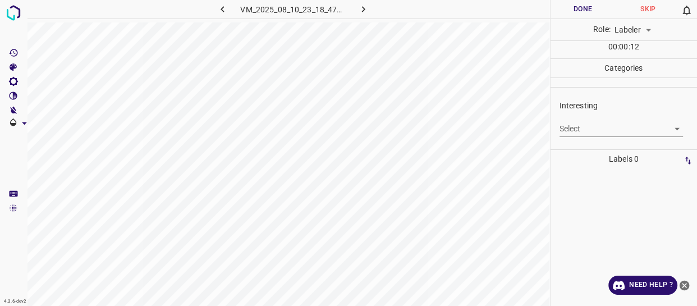
click at [576, 137] on body "4.3.6-dev2 VM_2025_08_10_23_18_47_827_01.gif Done Skip 0 Role: Labeler labeler …" at bounding box center [348, 153] width 697 height 306
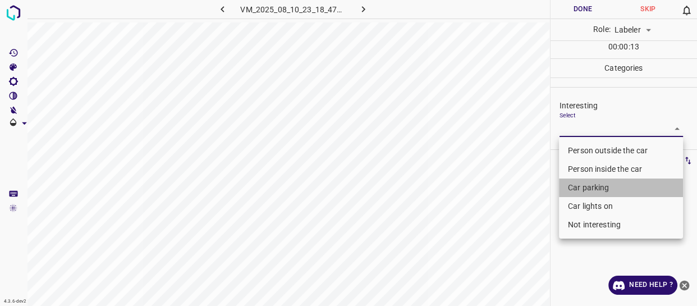
drag, startPoint x: 578, startPoint y: 186, endPoint x: 576, endPoint y: 212, distance: 25.4
click at [579, 187] on li "Car parking" at bounding box center [621, 188] width 124 height 19
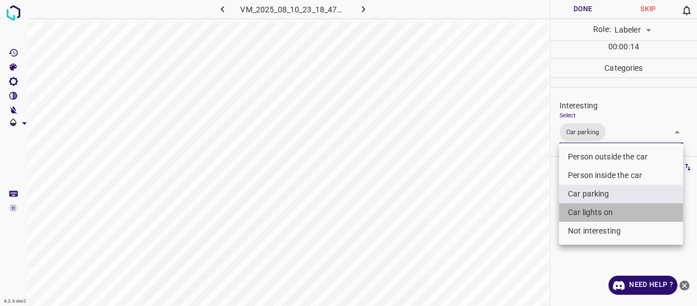
click at [576, 212] on li "Car lights on" at bounding box center [621, 212] width 124 height 19
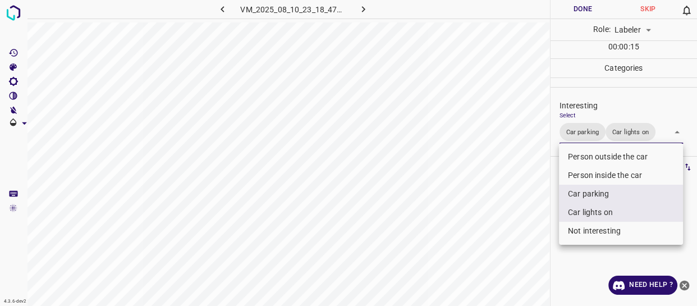
click at [572, 175] on li "Person inside the car" at bounding box center [621, 175] width 124 height 19
type input "Car parking,Car lights on,Person inside the car"
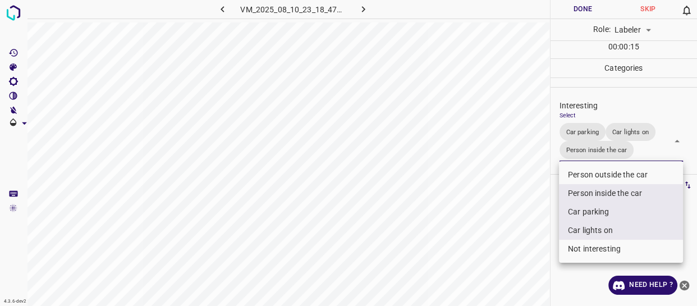
drag, startPoint x: 528, startPoint y: 225, endPoint x: 510, endPoint y: 246, distance: 27.5
click at [523, 232] on div at bounding box center [348, 153] width 697 height 306
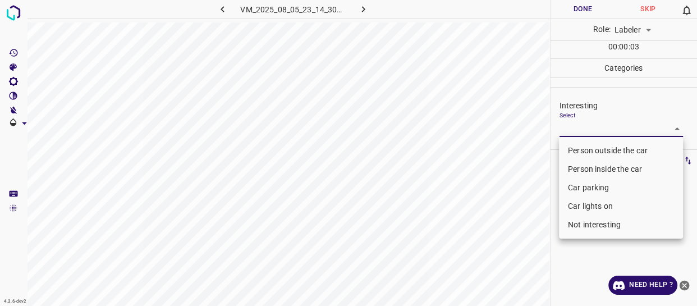
click at [606, 129] on body "4.3.6-dev2 VM_2025_08_05_23_14_30_628_04.gif Done Skip 0 Role: Labeler labeler …" at bounding box center [348, 153] width 697 height 306
drag, startPoint x: 594, startPoint y: 148, endPoint x: 550, endPoint y: 182, distance: 55.5
click at [584, 158] on li "Person outside the car" at bounding box center [621, 150] width 124 height 19
type input "Person outside the car"
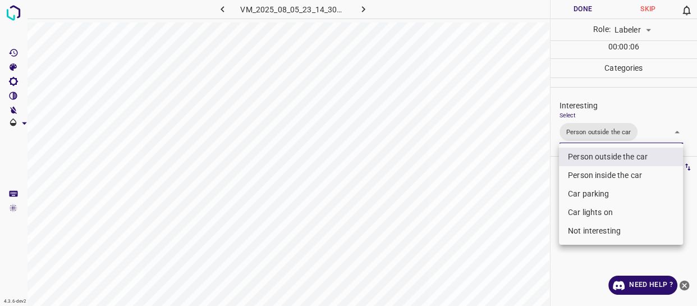
click at [490, 261] on div at bounding box center [348, 153] width 697 height 306
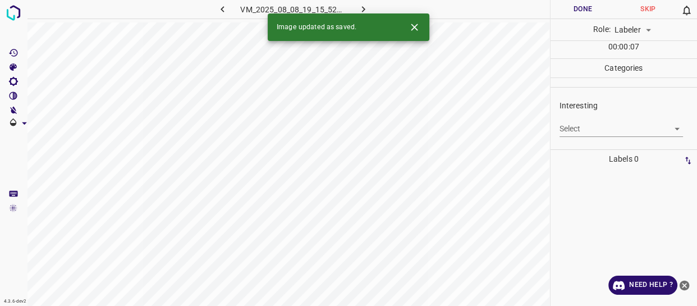
click at [584, 127] on body "4.3.6-dev2 VM_2025_08_08_19_15_52_998_07.gif Done Skip 0 Role: Labeler labeler …" at bounding box center [348, 153] width 697 height 306
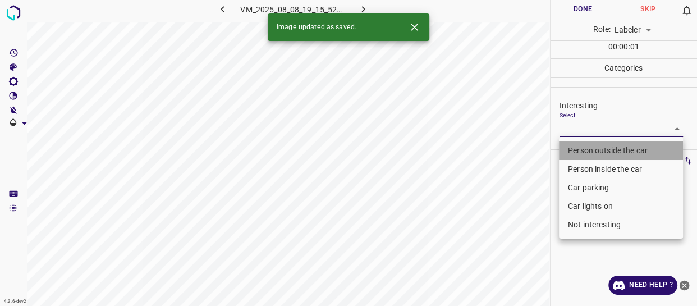
drag, startPoint x: 572, startPoint y: 152, endPoint x: 533, endPoint y: 221, distance: 79.2
click at [572, 154] on li "Person outside the car" at bounding box center [621, 150] width 124 height 19
type input "Person outside the car"
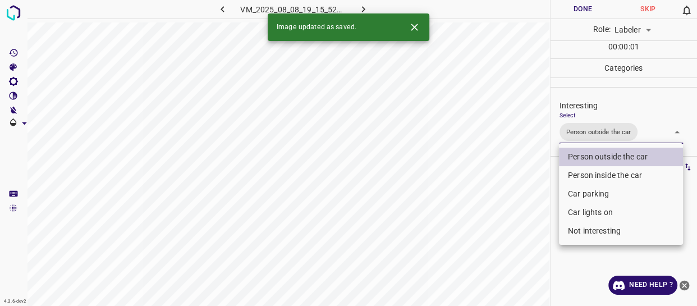
drag, startPoint x: 533, startPoint y: 223, endPoint x: 533, endPoint y: 232, distance: 9.0
click at [533, 232] on div at bounding box center [348, 153] width 697 height 306
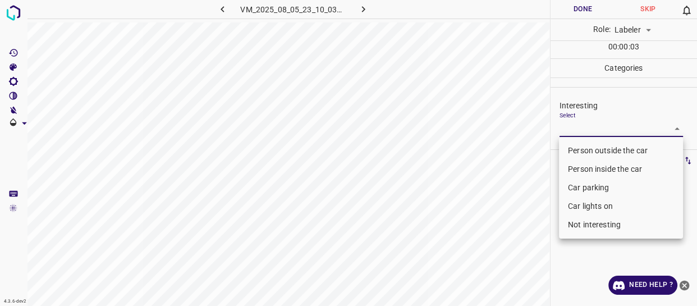
click at [578, 126] on body "4.3.6-dev2 VM_2025_08_05_23_10_03_314_05.gif Done Skip 0 Role: Labeler labeler …" at bounding box center [348, 153] width 697 height 306
drag, startPoint x: 581, startPoint y: 149, endPoint x: 532, endPoint y: 202, distance: 71.5
click at [579, 149] on li "Person outside the car" at bounding box center [621, 150] width 124 height 19
type input "Person outside the car"
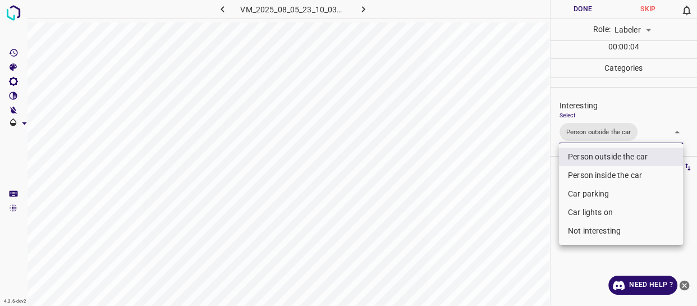
drag, startPoint x: 533, startPoint y: 209, endPoint x: 517, endPoint y: 244, distance: 38.4
click at [517, 244] on div at bounding box center [348, 153] width 697 height 306
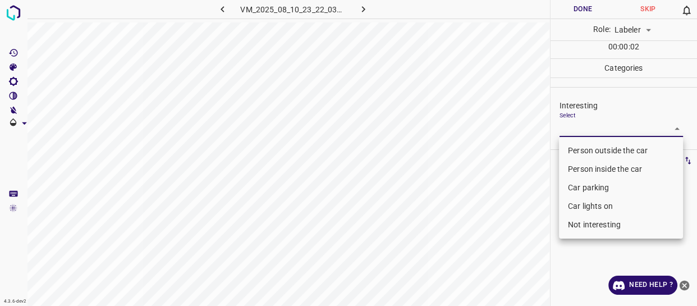
click at [568, 123] on body "4.3.6-dev2 VM_2025_08_10_23_22_03_534_04.gif Done Skip 0 Role: Labeler labeler …" at bounding box center [348, 153] width 697 height 306
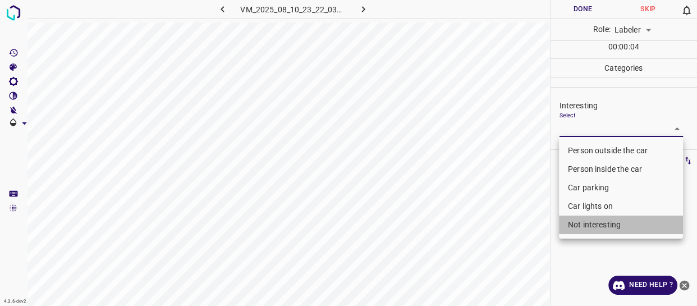
click at [593, 225] on li "Not interesting" at bounding box center [621, 225] width 124 height 19
type input "Not interesting"
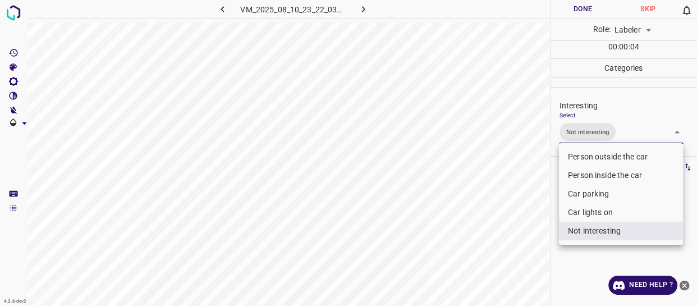
click at [514, 261] on div at bounding box center [348, 153] width 697 height 306
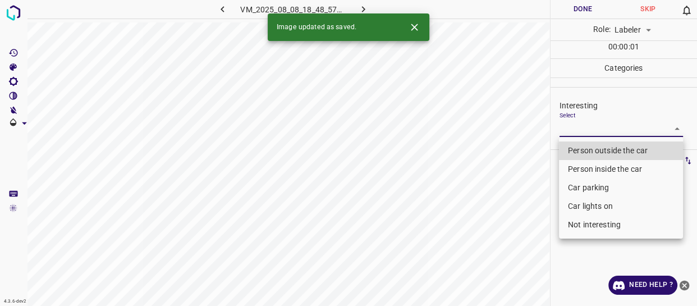
click at [598, 128] on body "4.3.6-dev2 VM_2025_08_08_18_48_57_167_01.gif Done Skip 0 Role: Labeler labeler …" at bounding box center [348, 153] width 697 height 306
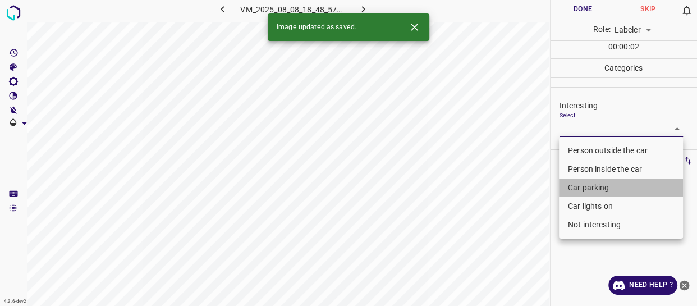
drag, startPoint x: 591, startPoint y: 186, endPoint x: 572, endPoint y: 212, distance: 31.8
click at [588, 192] on li "Car parking" at bounding box center [621, 188] width 124 height 19
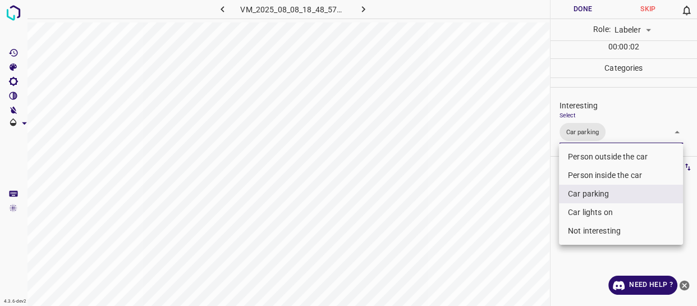
drag, startPoint x: 521, startPoint y: 241, endPoint x: 515, endPoint y: 273, distance: 32.0
click at [515, 272] on div at bounding box center [348, 153] width 697 height 306
drag, startPoint x: 636, startPoint y: 136, endPoint x: 632, endPoint y: 168, distance: 32.2
click at [636, 139] on body "4.3.6-dev2 VM_2025_08_08_18_48_57_167_01.gif Done Skip 0 Role: Labeler labeler …" at bounding box center [348, 153] width 697 height 306
drag, startPoint x: 610, startPoint y: 213, endPoint x: 572, endPoint y: 226, distance: 40.1
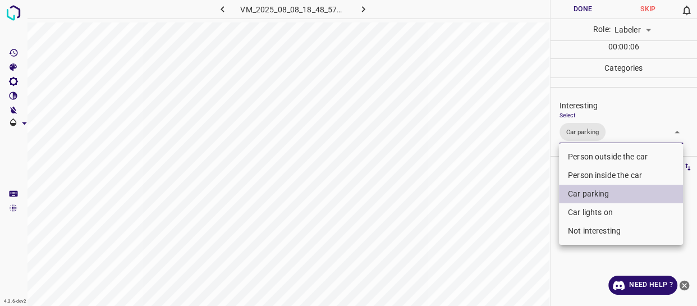
click at [610, 213] on li "Car lights on" at bounding box center [621, 212] width 124 height 19
type input "Car parking,Car lights on"
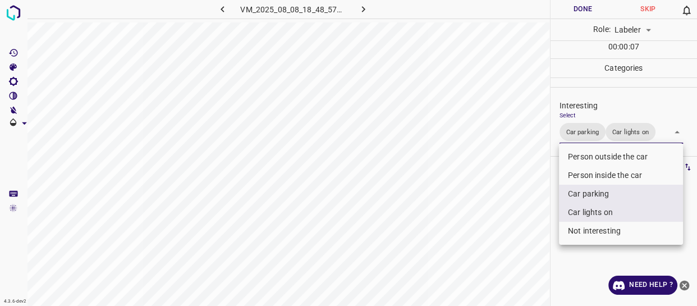
drag, startPoint x: 441, startPoint y: 266, endPoint x: 438, endPoint y: 281, distance: 16.0
click at [439, 279] on div at bounding box center [348, 153] width 697 height 306
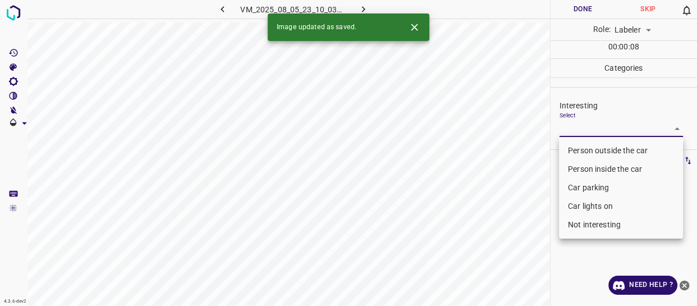
click at [591, 122] on body "4.3.6-dev2 VM_2025_08_05_23_10_03_314_12.gif Done Skip 0 Role: Labeler labeler …" at bounding box center [348, 153] width 697 height 306
drag, startPoint x: 591, startPoint y: 150, endPoint x: 591, endPoint y: 159, distance: 9.0
click at [591, 150] on li "Person outside the car" at bounding box center [621, 150] width 124 height 19
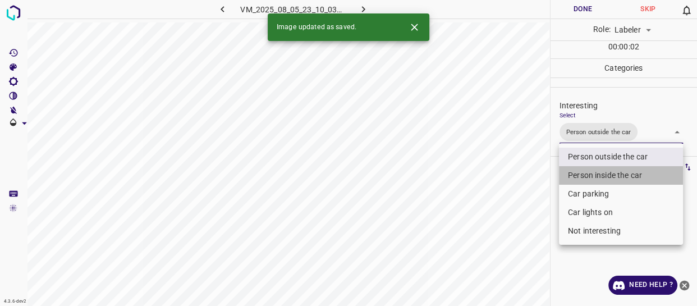
drag, startPoint x: 590, startPoint y: 172, endPoint x: 523, endPoint y: 217, distance: 80.0
click at [590, 173] on li "Person inside the car" at bounding box center [621, 175] width 124 height 19
type input "Person outside the car,Person inside the car"
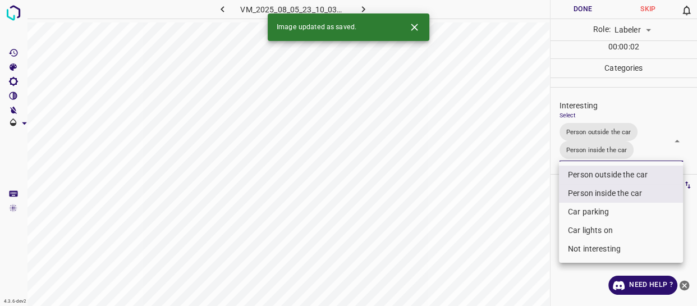
drag, startPoint x: 523, startPoint y: 220, endPoint x: 501, endPoint y: 241, distance: 30.6
click at [519, 229] on div at bounding box center [348, 153] width 697 height 306
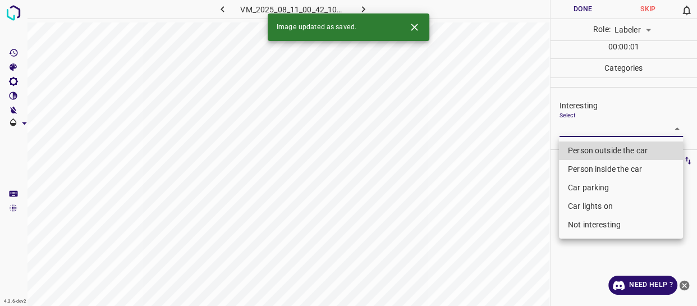
click at [592, 129] on body "4.3.6-dev2 VM_2025_08_11_00_42_10_652_04.gif Done Skip 0 Role: Labeler labeler …" at bounding box center [348, 153] width 697 height 306
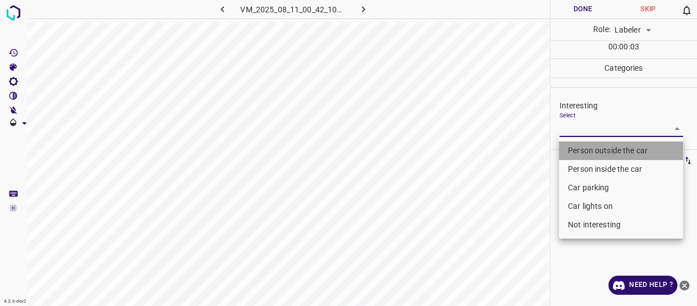
click at [589, 150] on li "Person outside the car" at bounding box center [621, 150] width 124 height 19
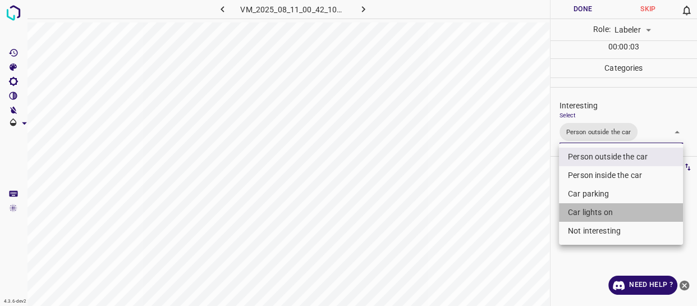
drag, startPoint x: 583, startPoint y: 209, endPoint x: 521, endPoint y: 234, distance: 67.4
click at [582, 210] on li "Car lights on" at bounding box center [621, 212] width 124 height 19
type input "Person outside the car,Car lights on"
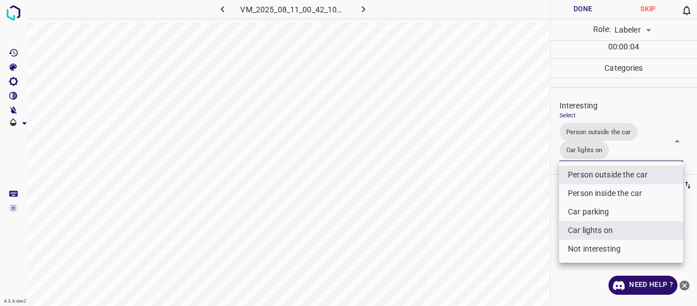
drag, startPoint x: 521, startPoint y: 234, endPoint x: 515, endPoint y: 239, distance: 7.1
click at [518, 237] on div at bounding box center [348, 153] width 697 height 306
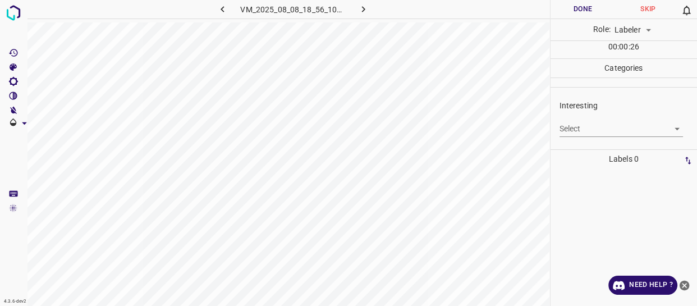
click at [568, 130] on body "4.3.6-dev2 VM_2025_08_08_18_56_10_677_01.gif Done Skip 0 Role: Labeler labeler …" at bounding box center [348, 153] width 697 height 306
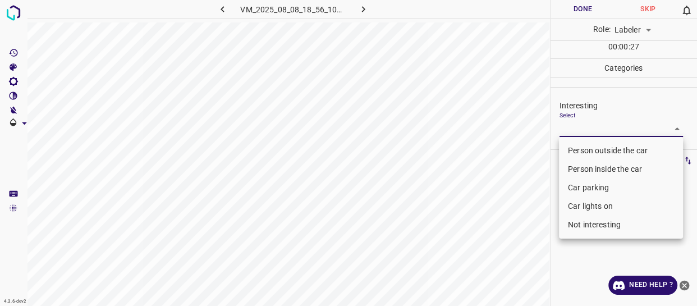
drag, startPoint x: 578, startPoint y: 181, endPoint x: 576, endPoint y: 201, distance: 19.8
click at [578, 185] on li "Car parking" at bounding box center [621, 188] width 124 height 19
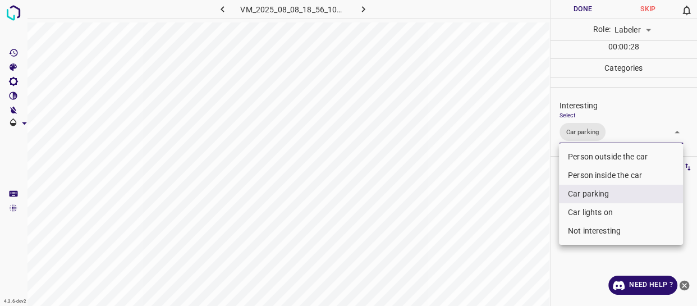
click at [568, 213] on li "Car lights on" at bounding box center [621, 212] width 124 height 19
type input "Car parking,Car lights on"
click at [481, 282] on div at bounding box center [348, 153] width 697 height 306
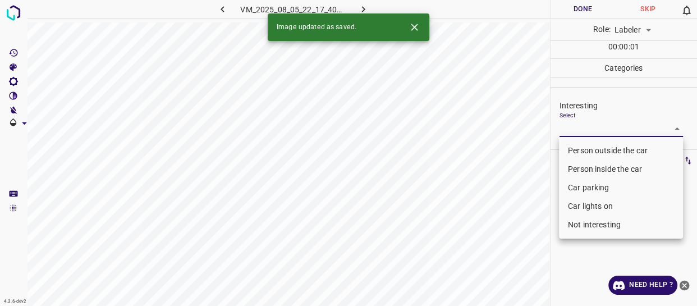
drag, startPoint x: 586, startPoint y: 126, endPoint x: 581, endPoint y: 178, distance: 51.9
click at [586, 129] on body "4.3.6-dev2 VM_2025_08_05_22_17_40_335_02.gif Done Skip 0 Role: Labeler labeler …" at bounding box center [348, 153] width 697 height 306
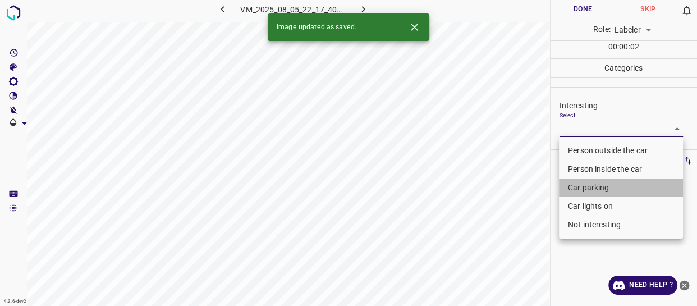
drag, startPoint x: 576, startPoint y: 185, endPoint x: 574, endPoint y: 206, distance: 21.4
click at [576, 187] on li "Car parking" at bounding box center [621, 188] width 124 height 19
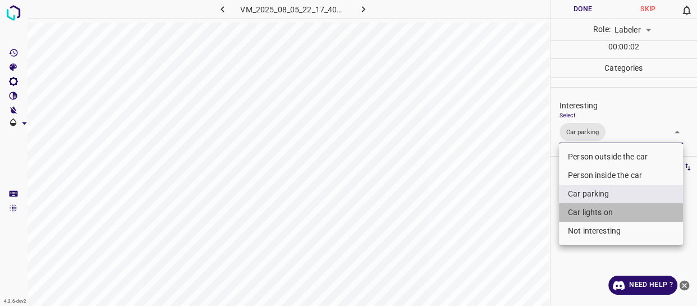
click at [574, 216] on li "Car lights on" at bounding box center [621, 212] width 124 height 19
type input "Car parking,Car lights on"
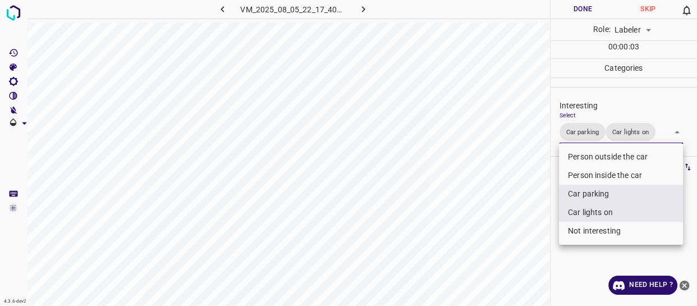
click at [525, 241] on div at bounding box center [348, 153] width 697 height 306
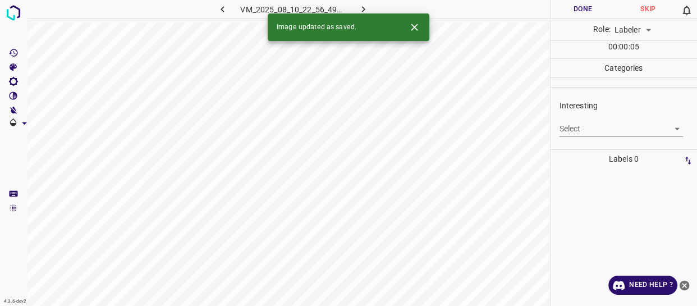
click at [582, 127] on body "4.3.6-dev2 VM_2025_08_10_22_56_49_023_02.gif Done Skip 0 Role: Labeler labeler …" at bounding box center [348, 153] width 697 height 306
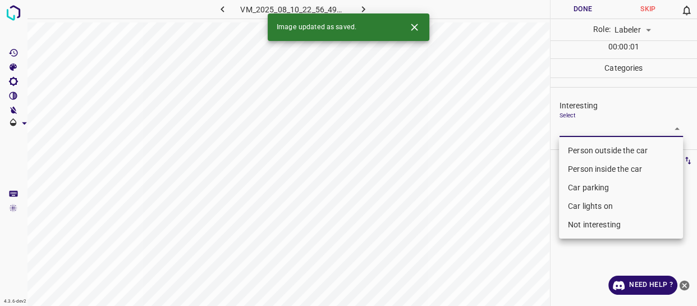
drag, startPoint x: 581, startPoint y: 188, endPoint x: 578, endPoint y: 209, distance: 22.1
click at [580, 192] on li "Car parking" at bounding box center [621, 188] width 124 height 19
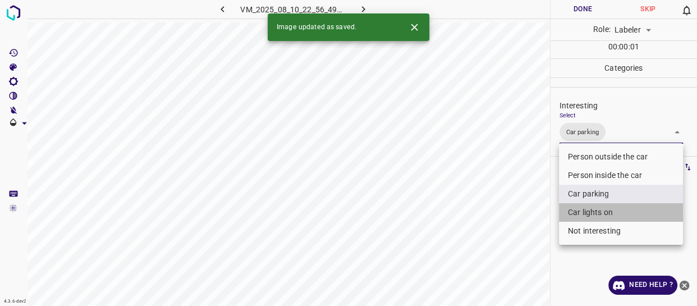
drag, startPoint x: 578, startPoint y: 209, endPoint x: 496, endPoint y: 246, distance: 90.0
click at [578, 210] on li "Car lights on" at bounding box center [621, 212] width 124 height 19
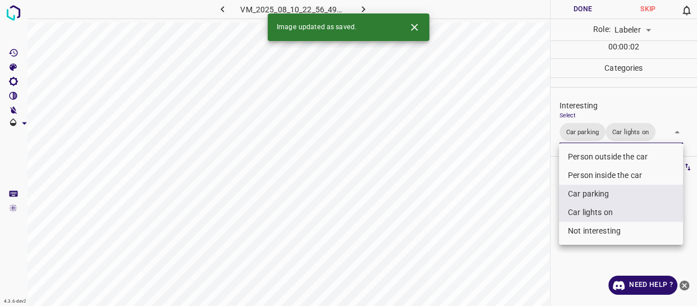
drag, startPoint x: 496, startPoint y: 247, endPoint x: 486, endPoint y: 264, distance: 19.6
click at [492, 259] on div at bounding box center [348, 153] width 697 height 306
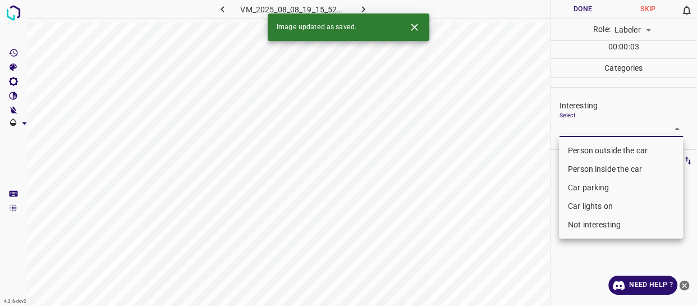
click at [582, 130] on body "4.3.6-dev2 VM_2025_08_08_19_15_52_998_01.gif Done Skip 0 Role: Labeler labeler …" at bounding box center [348, 153] width 697 height 306
drag, startPoint x: 577, startPoint y: 171, endPoint x: 576, endPoint y: 179, distance: 8.4
click at [577, 171] on li "Person inside the car" at bounding box center [621, 169] width 124 height 19
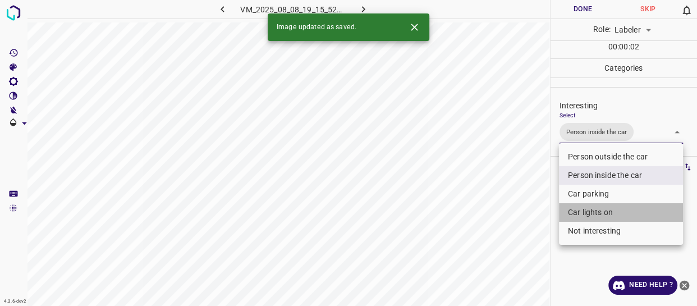
click at [570, 213] on li "Car lights on" at bounding box center [621, 212] width 124 height 19
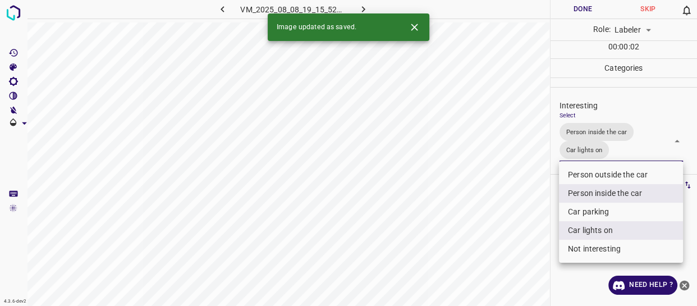
click at [499, 231] on div at bounding box center [348, 153] width 697 height 306
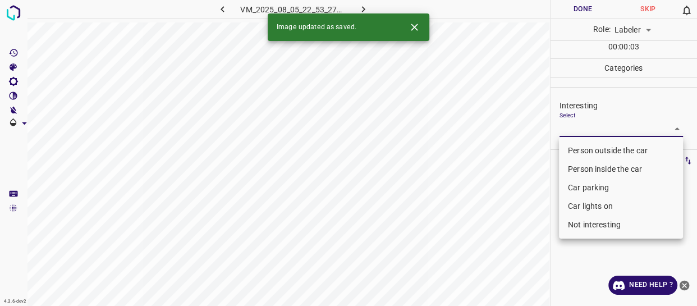
drag, startPoint x: 585, startPoint y: 126, endPoint x: 581, endPoint y: 148, distance: 21.8
click at [586, 127] on body "4.3.6-dev2 VM_2025_08_05_22_53_27_915_00.gif Done Skip 0 Role: Labeler labeler …" at bounding box center [348, 153] width 697 height 306
click at [581, 148] on li "Person outside the car" at bounding box center [621, 150] width 124 height 19
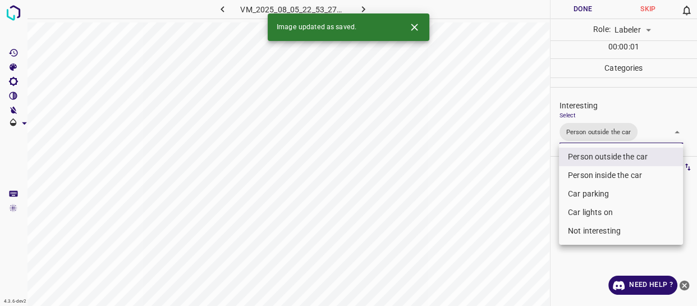
drag, startPoint x: 505, startPoint y: 197, endPoint x: 499, endPoint y: 216, distance: 20.4
click at [505, 209] on div at bounding box center [348, 153] width 697 height 306
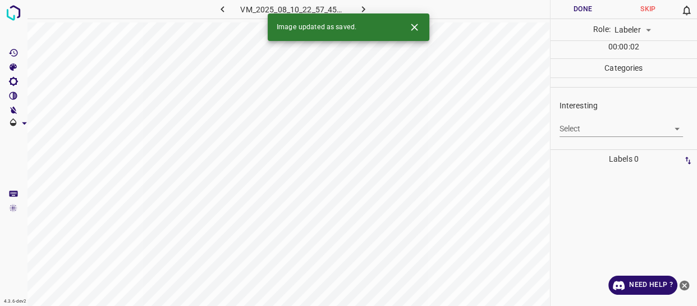
click at [572, 127] on body "4.3.6-dev2 VM_2025_08_10_22_57_45_161_05.gif Done Skip 0 Role: Labeler labeler …" at bounding box center [348, 153] width 697 height 306
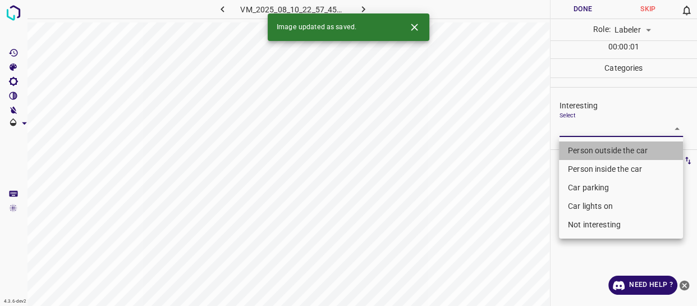
drag, startPoint x: 573, startPoint y: 147, endPoint x: 522, endPoint y: 197, distance: 71.5
click at [573, 150] on li "Person outside the car" at bounding box center [621, 150] width 124 height 19
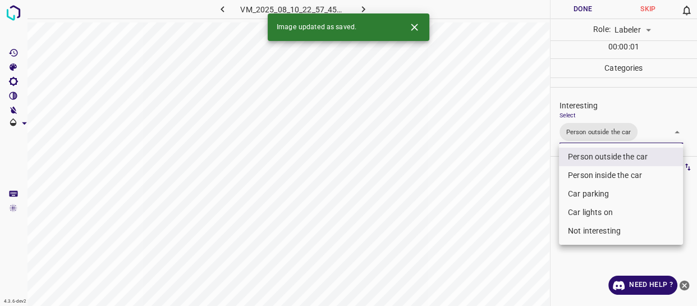
drag, startPoint x: 521, startPoint y: 198, endPoint x: 508, endPoint y: 220, distance: 24.9
click at [513, 213] on div at bounding box center [348, 153] width 697 height 306
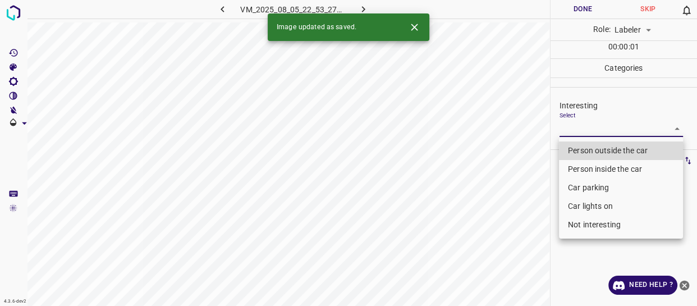
drag, startPoint x: 589, startPoint y: 124, endPoint x: 572, endPoint y: 157, distance: 37.7
click at [589, 126] on body "4.3.6-dev2 VM_2025_08_05_22_53_27_915_02.gif Done Skip 0 Role: Labeler labeler …" at bounding box center [348, 153] width 697 height 306
click at [572, 157] on li "Person outside the car" at bounding box center [621, 150] width 124 height 19
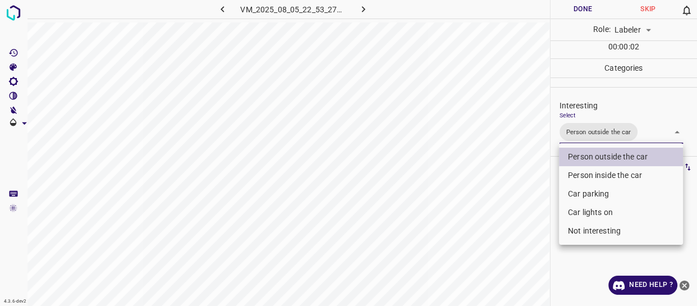
drag, startPoint x: 505, startPoint y: 209, endPoint x: 497, endPoint y: 248, distance: 39.5
click at [499, 245] on div at bounding box center [348, 153] width 697 height 306
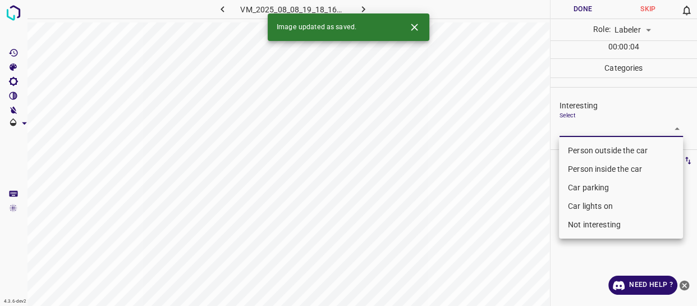
drag, startPoint x: 595, startPoint y: 125, endPoint x: 591, endPoint y: 150, distance: 25.7
click at [595, 126] on body "4.3.6-dev2 VM_2025_08_08_19_18_16_443_01.gif Done Skip 0 Role: Labeler labeler …" at bounding box center [348, 153] width 697 height 306
click at [591, 150] on li "Person outside the car" at bounding box center [621, 150] width 124 height 19
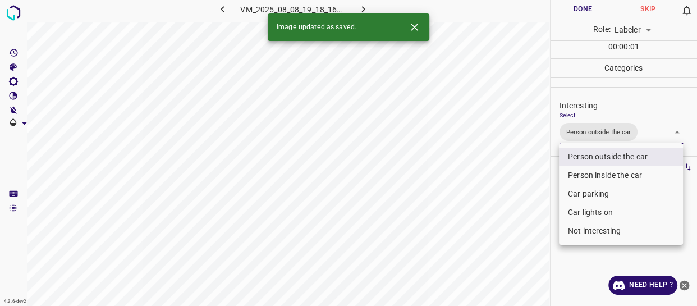
drag, startPoint x: 482, startPoint y: 202, endPoint x: 509, endPoint y: 237, distance: 44.0
click at [491, 219] on div at bounding box center [348, 153] width 697 height 306
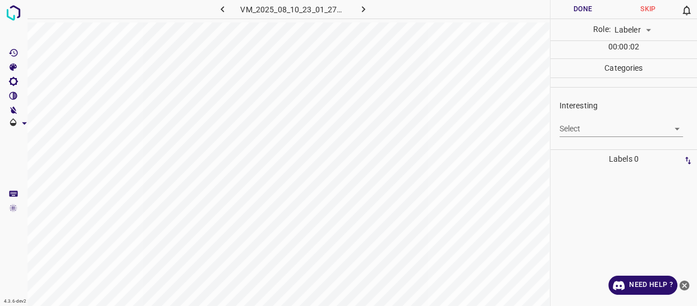
click at [565, 127] on body "4.3.6-dev2 VM_2025_08_10_23_01_27_098_10.gif Done Skip 0 Role: Labeler labeler …" at bounding box center [348, 153] width 697 height 306
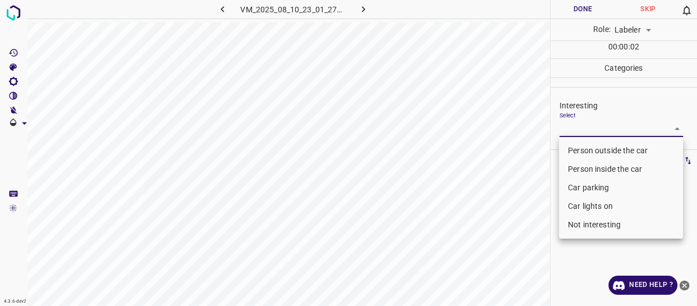
drag, startPoint x: 570, startPoint y: 149, endPoint x: 537, endPoint y: 189, distance: 51.8
click at [568, 157] on li "Person outside the car" at bounding box center [621, 150] width 124 height 19
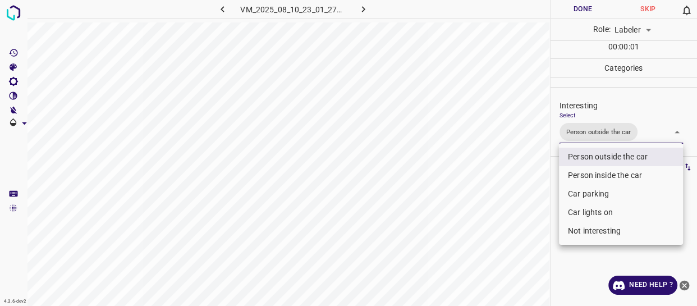
drag, startPoint x: 516, startPoint y: 204, endPoint x: 510, endPoint y: 230, distance: 27.1
click at [514, 223] on div at bounding box center [348, 153] width 697 height 306
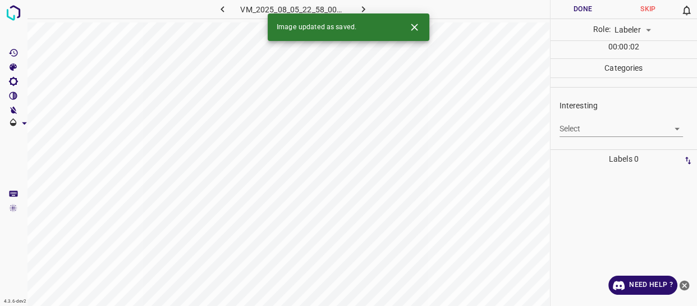
click at [595, 132] on body "4.3.6-dev2 VM_2025_08_05_22_58_00_797_01.gif Done Skip 0 Role: Labeler labeler …" at bounding box center [348, 153] width 697 height 306
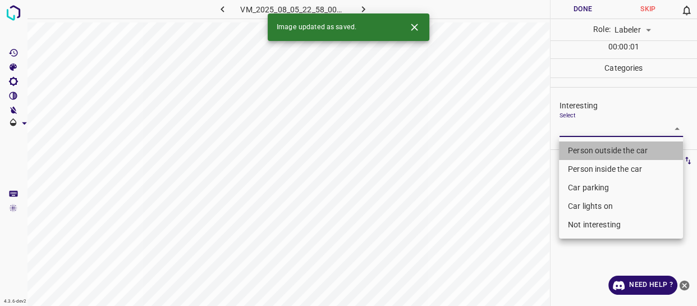
click at [583, 150] on li "Person outside the car" at bounding box center [621, 150] width 124 height 19
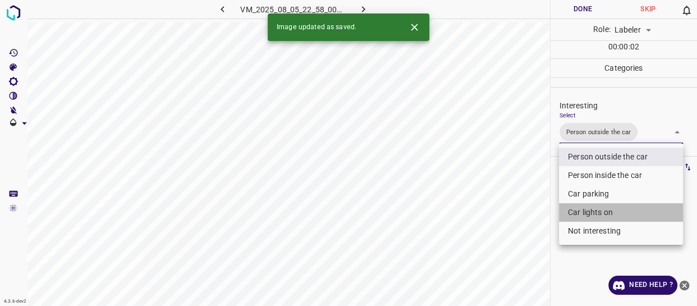
click at [579, 209] on li "Car lights on" at bounding box center [621, 212] width 124 height 19
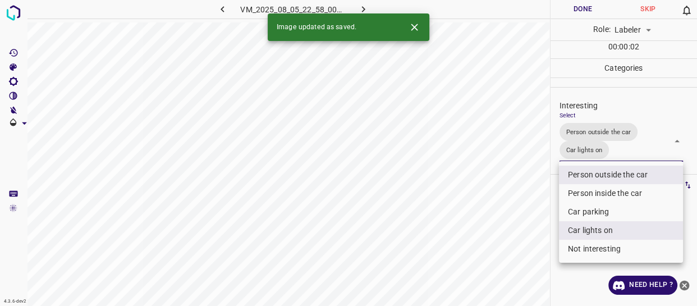
click at [512, 239] on div at bounding box center [348, 153] width 697 height 306
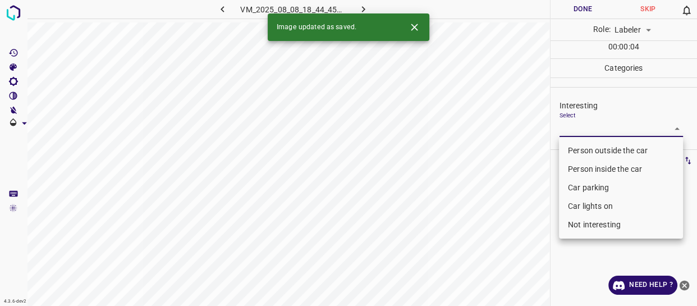
click at [597, 127] on body "4.3.6-dev2 VM_2025_08_08_18_44_45_445_02.gif Done Skip 0 Role: Labeler labeler …" at bounding box center [348, 153] width 697 height 306
drag, startPoint x: 597, startPoint y: 148, endPoint x: 510, endPoint y: 204, distance: 103.4
click at [596, 148] on li "Person outside the car" at bounding box center [621, 150] width 124 height 19
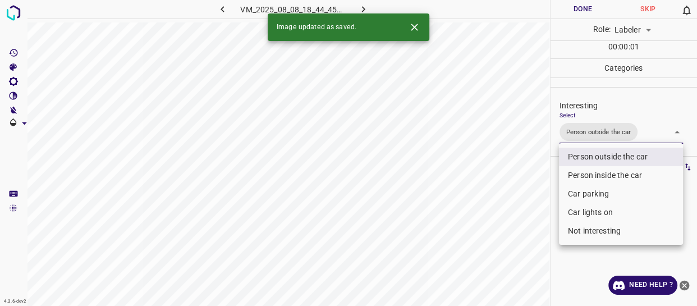
drag, startPoint x: 513, startPoint y: 209, endPoint x: 508, endPoint y: 222, distance: 14.4
click at [512, 214] on div at bounding box center [348, 153] width 697 height 306
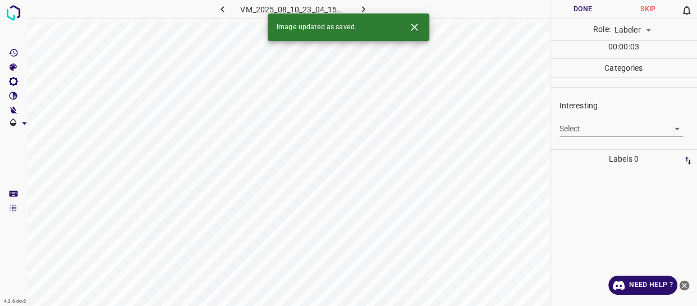
click at [581, 127] on body "4.3.6-dev2 VM_2025_08_10_23_04_15_246_01.gif Done Skip 0 Role: Labeler labeler …" at bounding box center [348, 153] width 697 height 306
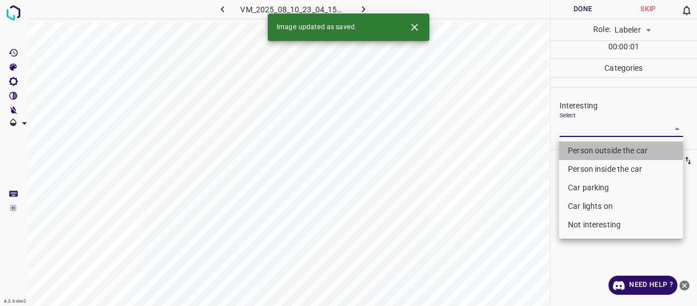
click at [574, 152] on li "Person outside the car" at bounding box center [621, 150] width 124 height 19
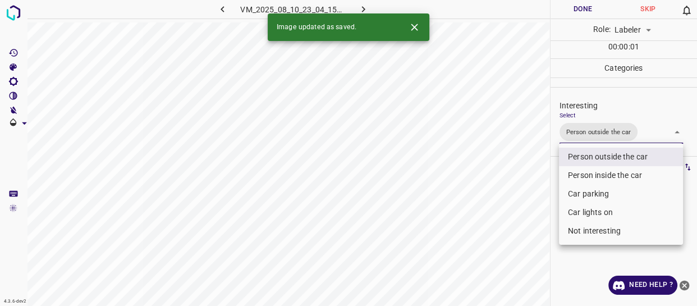
drag, startPoint x: 523, startPoint y: 229, endPoint x: 515, endPoint y: 241, distance: 15.1
click at [522, 231] on div at bounding box center [348, 153] width 697 height 306
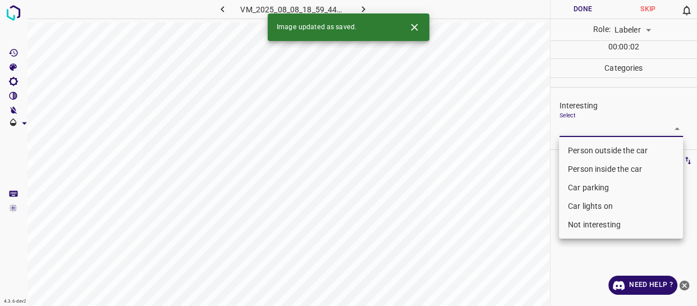
drag, startPoint x: 591, startPoint y: 126, endPoint x: 589, endPoint y: 159, distance: 33.2
click at [592, 128] on body "4.3.6-dev2 VM_2025_08_08_18_59_44_429_00.gif Done Skip 0 Role: Labeler labeler …" at bounding box center [348, 153] width 697 height 306
drag, startPoint x: 586, startPoint y: 149, endPoint x: 527, endPoint y: 200, distance: 78.0
click at [584, 153] on li "Person outside the car" at bounding box center [621, 150] width 124 height 19
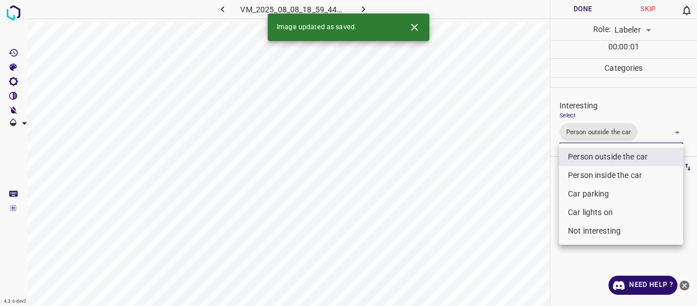
drag, startPoint x: 514, startPoint y: 225, endPoint x: 513, endPoint y: 241, distance: 16.3
click at [514, 240] on div at bounding box center [348, 153] width 697 height 306
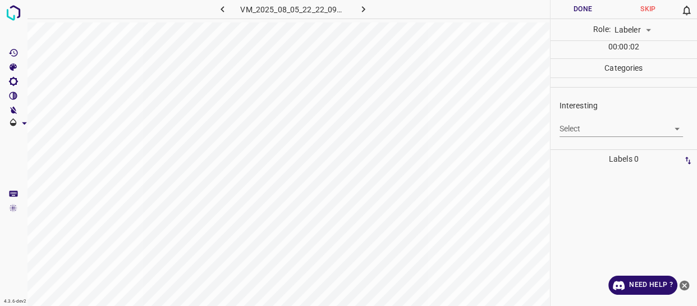
click at [574, 129] on body "4.3.6-dev2 VM_2025_08_05_22_22_09_349_01.gif Done Skip 0 Role: Labeler labeler …" at bounding box center [348, 153] width 697 height 306
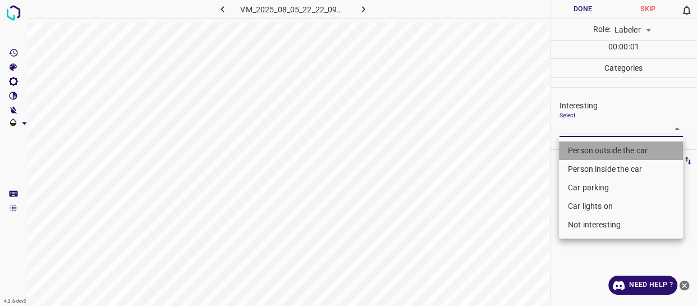
click at [570, 145] on li "Person outside the car" at bounding box center [621, 150] width 124 height 19
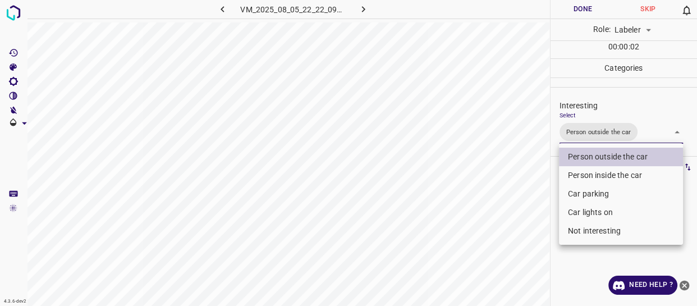
click at [573, 214] on li "Car lights on" at bounding box center [621, 212] width 124 height 19
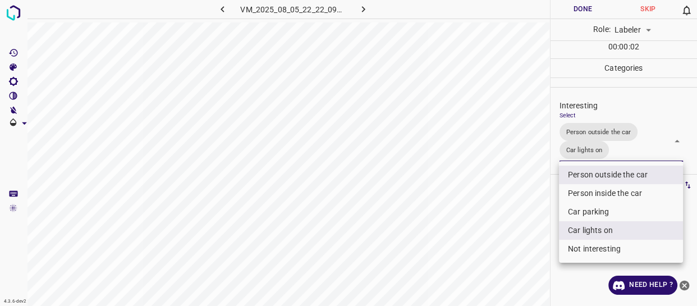
drag, startPoint x: 499, startPoint y: 228, endPoint x: 497, endPoint y: 237, distance: 9.3
click at [499, 232] on div at bounding box center [348, 153] width 697 height 306
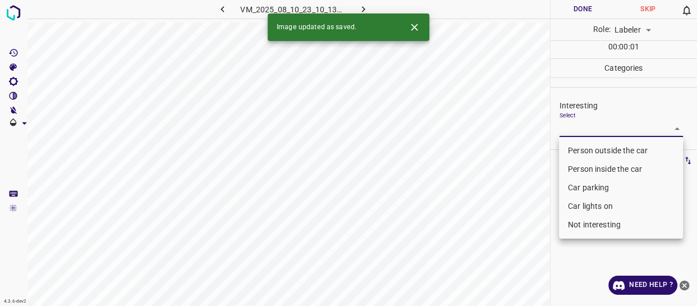
click at [594, 129] on body "4.3.6-dev2 VM_2025_08_10_23_10_13_658_04.gif Done Skip 0 Role: Labeler labeler …" at bounding box center [348, 153] width 697 height 306
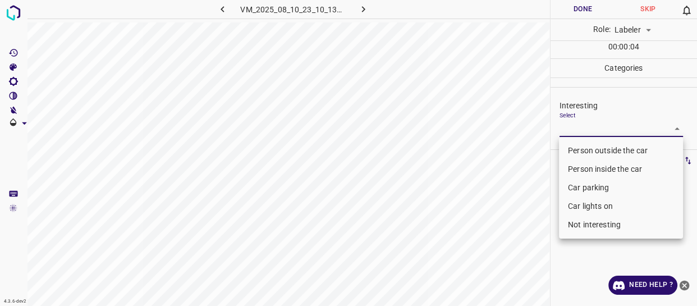
drag, startPoint x: 592, startPoint y: 188, endPoint x: 591, endPoint y: 199, distance: 10.7
click at [592, 191] on li "Car parking" at bounding box center [621, 188] width 124 height 19
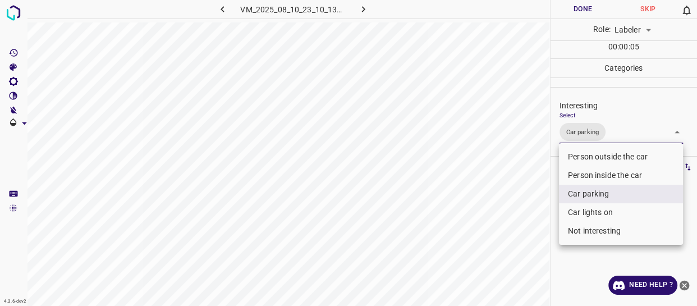
drag, startPoint x: 589, startPoint y: 211, endPoint x: 575, endPoint y: 220, distance: 17.0
click at [588, 212] on li "Car lights on" at bounding box center [621, 212] width 124 height 19
drag, startPoint x: 498, startPoint y: 251, endPoint x: 494, endPoint y: 264, distance: 13.7
click at [495, 262] on div at bounding box center [348, 153] width 697 height 306
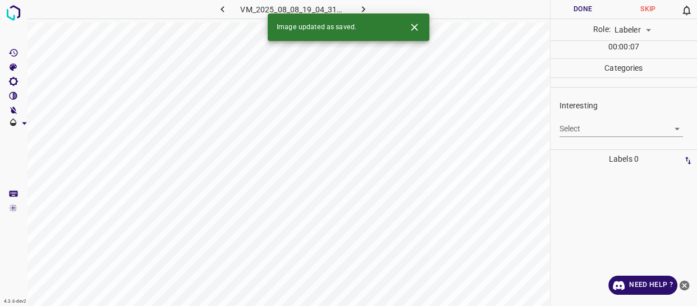
click at [583, 129] on body "4.3.6-dev2 VM_2025_08_08_19_04_31_086_06.gif Done Skip 0 Role: Labeler labeler …" at bounding box center [348, 153] width 697 height 306
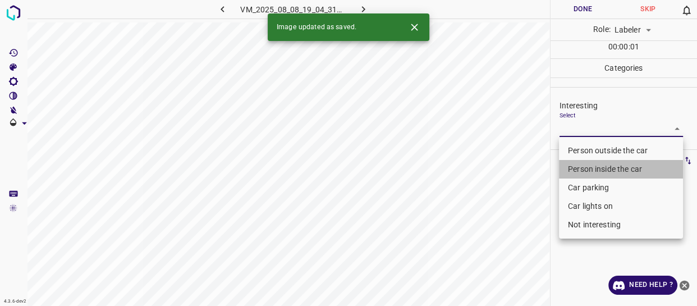
click at [583, 167] on li "Person inside the car" at bounding box center [621, 169] width 124 height 19
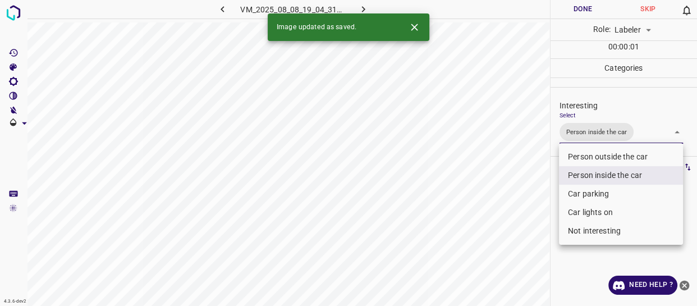
click at [574, 217] on li "Car lights on" at bounding box center [621, 212] width 124 height 19
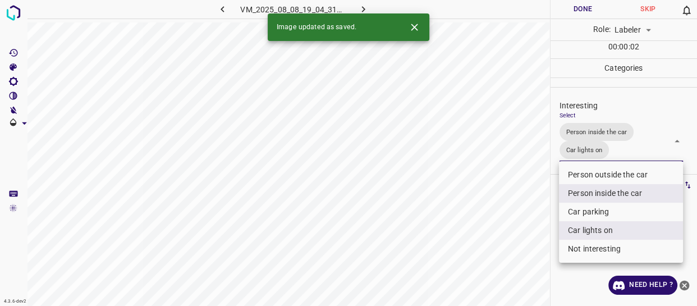
drag, startPoint x: 490, startPoint y: 242, endPoint x: 485, endPoint y: 251, distance: 10.0
click at [487, 248] on div at bounding box center [348, 153] width 697 height 306
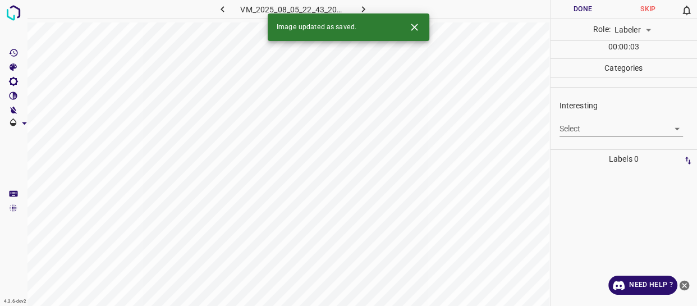
click at [599, 127] on body "4.3.6-dev2 VM_2025_08_05_22_43_20_071_02.gif Done Skip 0 Role: Labeler labeler …" at bounding box center [348, 153] width 697 height 306
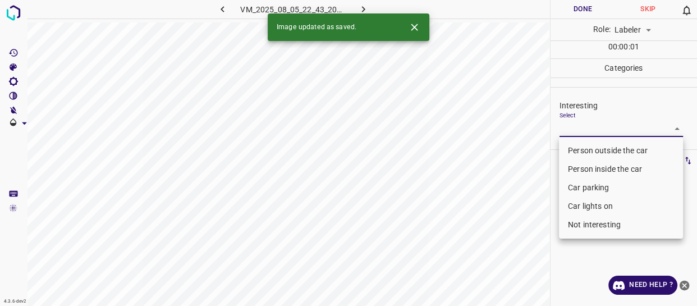
drag, startPoint x: 587, startPoint y: 223, endPoint x: 497, endPoint y: 247, distance: 92.9
click at [586, 225] on li "Not interesting" at bounding box center [621, 225] width 124 height 19
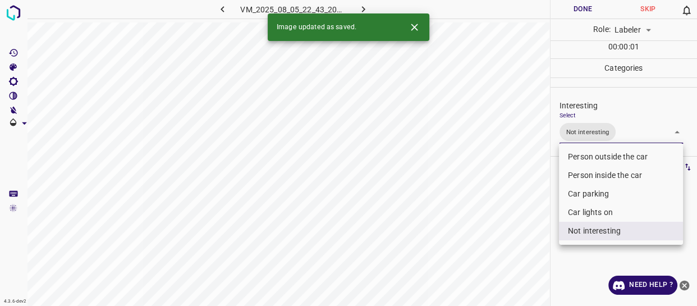
drag, startPoint x: 489, startPoint y: 252, endPoint x: 484, endPoint y: 259, distance: 9.1
click at [486, 257] on div at bounding box center [348, 153] width 697 height 306
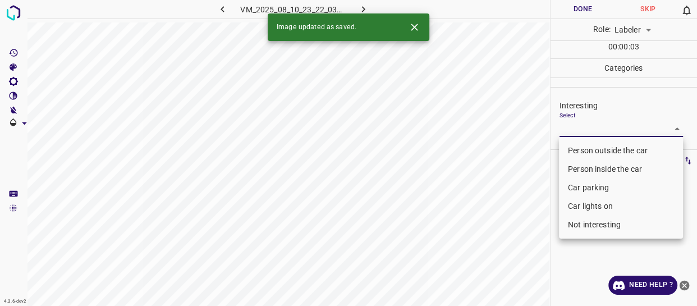
click at [594, 131] on body "4.3.6-dev2 VM_2025_08_10_23_22_03_534_00.gif Done Skip 0 Role: Labeler labeler …" at bounding box center [348, 153] width 697 height 306
click at [590, 152] on li "Person outside the car" at bounding box center [621, 150] width 124 height 19
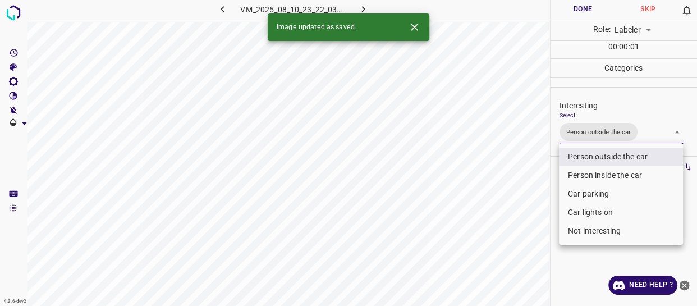
drag, startPoint x: 505, startPoint y: 238, endPoint x: 490, endPoint y: 261, distance: 28.0
click at [496, 257] on div at bounding box center [348, 153] width 697 height 306
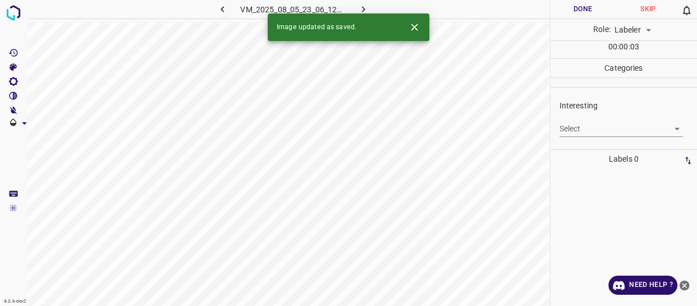
click at [572, 129] on body "4.3.6-dev2 VM_2025_08_05_23_06_12_948_12.gif Done Skip 0 Role: Labeler labeler …" at bounding box center [348, 153] width 697 height 306
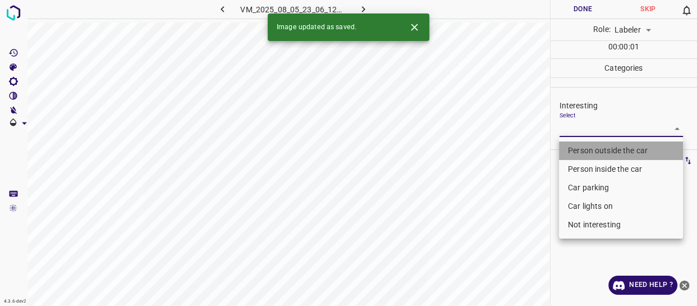
click at [569, 154] on li "Person outside the car" at bounding box center [621, 150] width 124 height 19
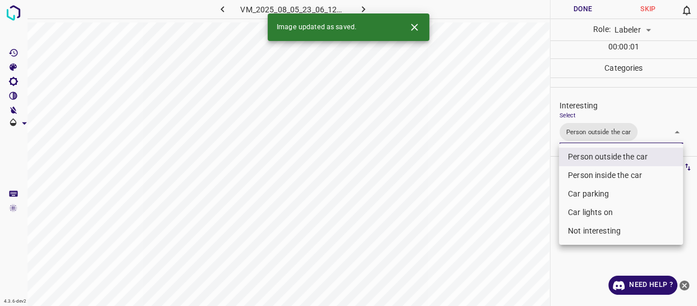
drag, startPoint x: 500, startPoint y: 226, endPoint x: 491, endPoint y: 256, distance: 31.3
click at [497, 241] on div at bounding box center [348, 153] width 697 height 306
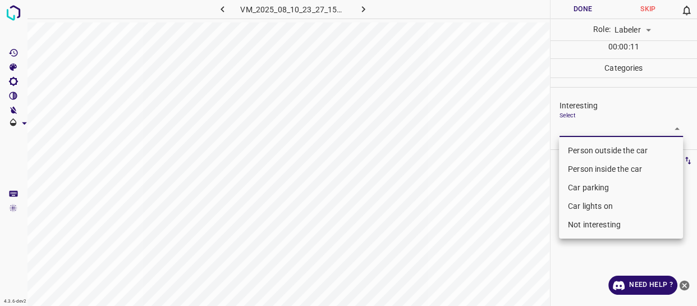
click at [603, 127] on body "4.3.6-dev2 VM_2025_08_10_23_27_15_162_00.gif Done Skip 0 Role: Labeler labeler …" at bounding box center [348, 153] width 697 height 306
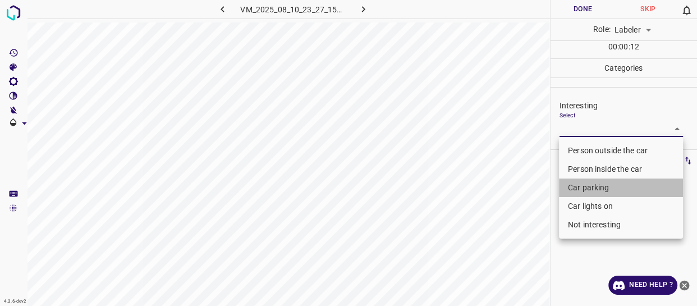
drag, startPoint x: 584, startPoint y: 184, endPoint x: 495, endPoint y: 241, distance: 106.1
click at [583, 185] on li "Car parking" at bounding box center [621, 188] width 124 height 19
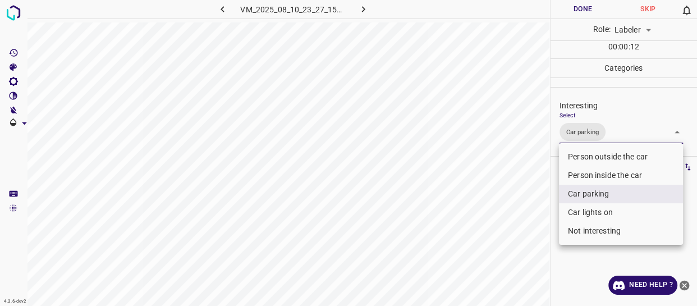
drag, startPoint x: 491, startPoint y: 244, endPoint x: 480, endPoint y: 253, distance: 14.8
click at [487, 248] on div at bounding box center [348, 153] width 697 height 306
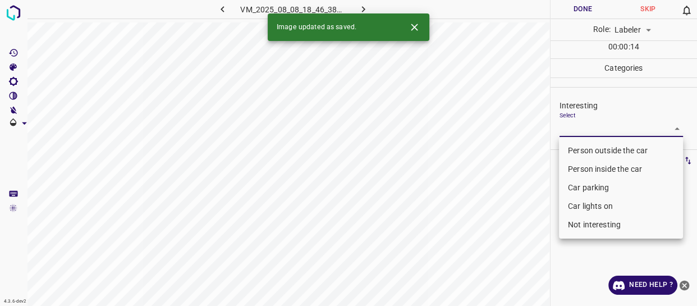
click at [581, 126] on body "4.3.6-dev2 VM_2025_08_08_18_46_38_800_07.gif Done Skip 0 Role: Labeler labeler …" at bounding box center [348, 153] width 697 height 306
click at [574, 147] on li "Person outside the car" at bounding box center [621, 150] width 124 height 19
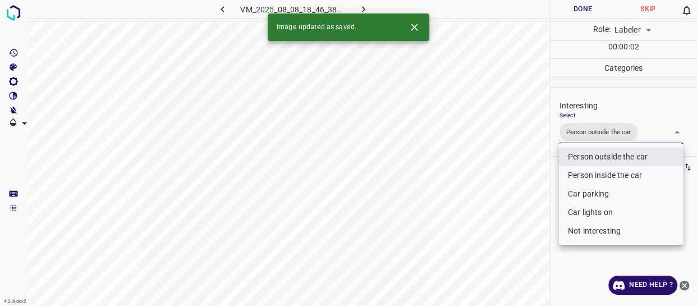
drag, startPoint x: 470, startPoint y: 213, endPoint x: 473, endPoint y: 231, distance: 17.6
click at [474, 225] on div at bounding box center [348, 153] width 697 height 306
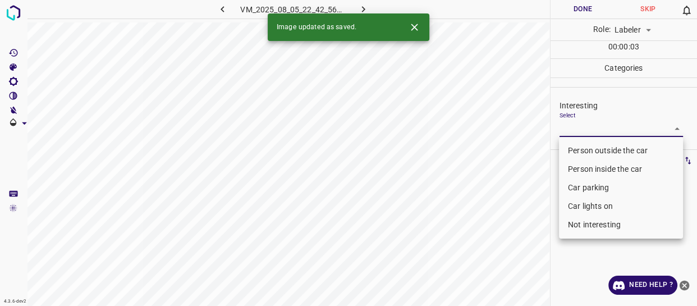
click at [583, 128] on body "4.3.6-dev2 VM_2025_08_05_22_42_56_609_07.gif Done Skip 0 Role: Labeler labeler …" at bounding box center [348, 153] width 697 height 306
click at [574, 146] on li "Person outside the car" at bounding box center [621, 150] width 124 height 19
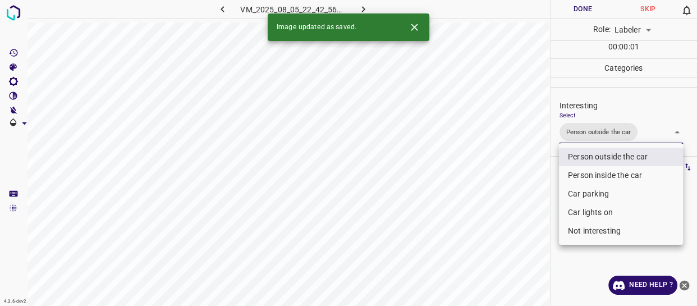
click at [497, 222] on div at bounding box center [348, 153] width 697 height 306
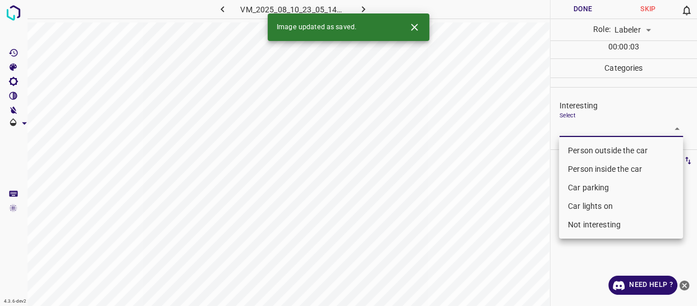
drag, startPoint x: 596, startPoint y: 127, endPoint x: 595, endPoint y: 139, distance: 12.4
click at [596, 129] on body "4.3.6-dev2 VM_2025_08_10_23_05_14_127_08.gif Done Skip 0 Role: Labeler labeler …" at bounding box center [348, 153] width 697 height 306
click at [593, 149] on li "Person outside the car" at bounding box center [621, 150] width 124 height 19
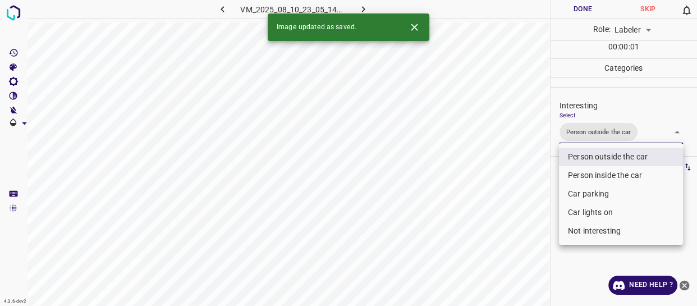
drag, startPoint x: 508, startPoint y: 209, endPoint x: 503, endPoint y: 217, distance: 9.5
click at [504, 216] on div at bounding box center [348, 153] width 697 height 306
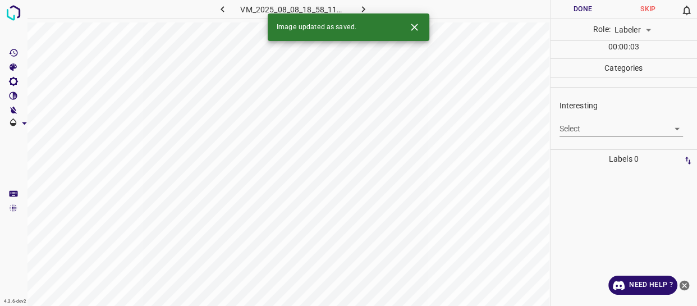
click at [595, 124] on body "4.3.6-dev2 VM_2025_08_08_18_58_11_538_05.gif Done Skip 0 Role: Labeler labeler …" at bounding box center [348, 153] width 697 height 306
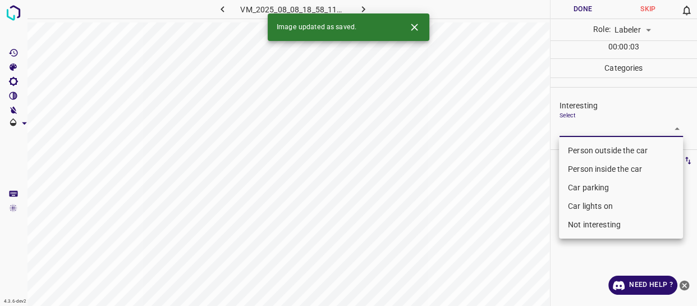
drag, startPoint x: 590, startPoint y: 145, endPoint x: 547, endPoint y: 186, distance: 58.4
click at [590, 146] on li "Person outside the car" at bounding box center [621, 150] width 124 height 19
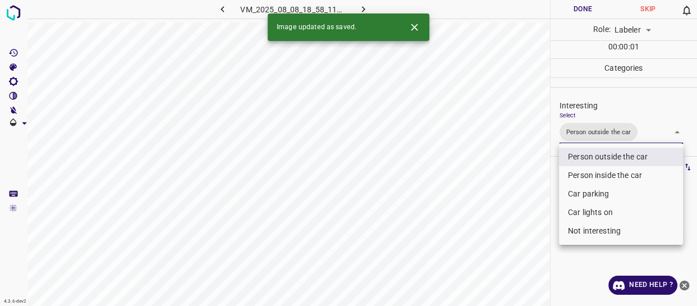
drag, startPoint x: 472, startPoint y: 241, endPoint x: 473, endPoint y: 258, distance: 17.4
click at [475, 256] on div at bounding box center [348, 153] width 697 height 306
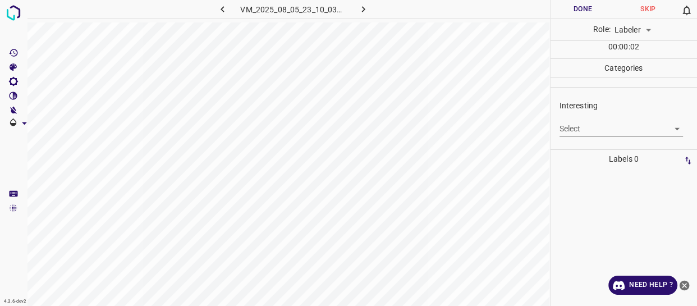
click at [591, 127] on body "4.3.6-dev2 VM_2025_08_05_23_10_03_314_01.gif Done Skip 0 Role: Labeler labeler …" at bounding box center [348, 153] width 697 height 306
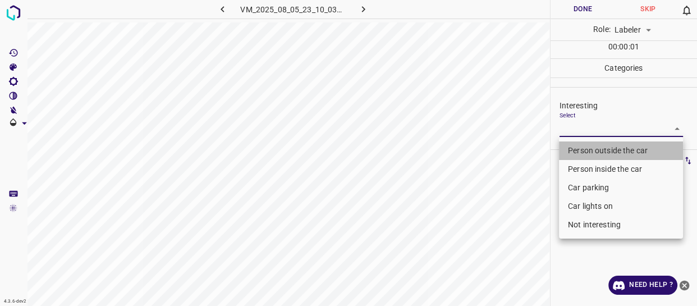
drag, startPoint x: 584, startPoint y: 149, endPoint x: 524, endPoint y: 202, distance: 79.9
click at [584, 149] on li "Person outside the car" at bounding box center [621, 150] width 124 height 19
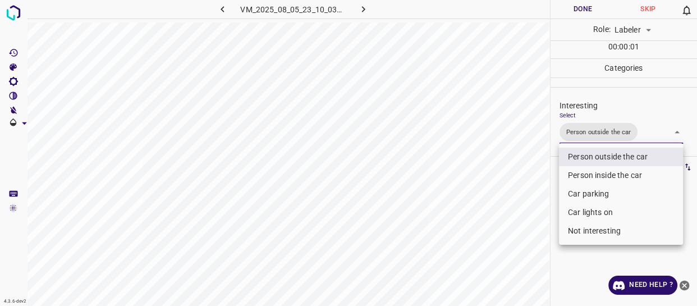
drag, startPoint x: 524, startPoint y: 212, endPoint x: 518, endPoint y: 235, distance: 23.3
click at [521, 229] on div at bounding box center [348, 153] width 697 height 306
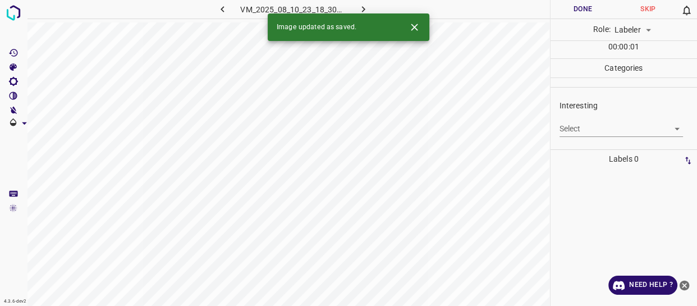
click at [598, 129] on body "4.3.6-dev2 VM_2025_08_10_23_18_30_552_05.gif Done Skip 0 Role: Labeler labeler …" at bounding box center [348, 153] width 697 height 306
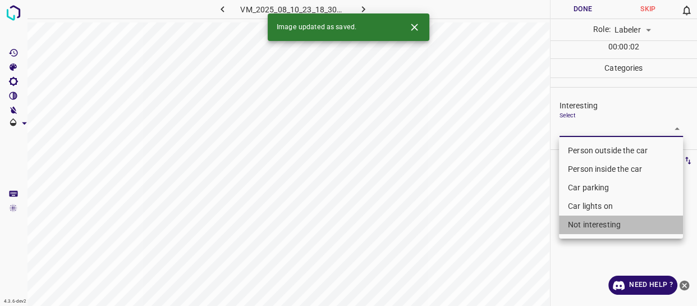
drag, startPoint x: 606, startPoint y: 215, endPoint x: 604, endPoint y: 223, distance: 8.3
click at [606, 216] on li "Not interesting" at bounding box center [621, 225] width 124 height 19
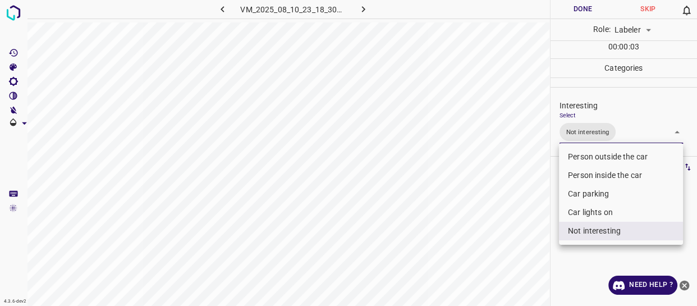
drag, startPoint x: 522, startPoint y: 243, endPoint x: 518, endPoint y: 249, distance: 7.8
click at [522, 245] on div at bounding box center [348, 153] width 697 height 306
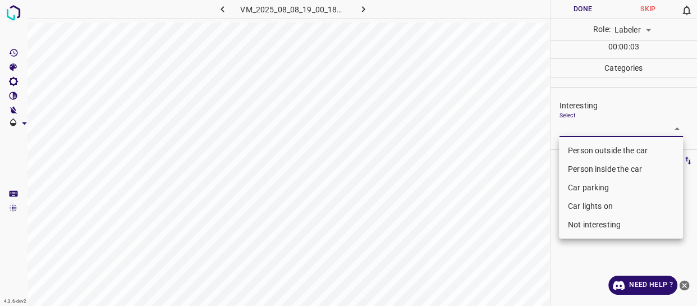
drag, startPoint x: 579, startPoint y: 124, endPoint x: 582, endPoint y: 148, distance: 24.2
click at [580, 124] on body "4.3.6-dev2 VM_2025_08_08_19_00_18_906_00.gif Done Skip 0 Role: Labeler labeler …" at bounding box center [348, 153] width 697 height 306
drag, startPoint x: 582, startPoint y: 148, endPoint x: 576, endPoint y: 159, distance: 12.8
click at [582, 149] on li "Person outside the car" at bounding box center [621, 150] width 124 height 19
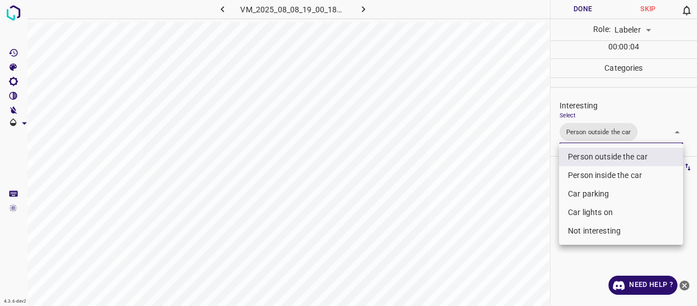
drag, startPoint x: 495, startPoint y: 225, endPoint x: 491, endPoint y: 252, distance: 27.2
click at [495, 240] on div at bounding box center [348, 153] width 697 height 306
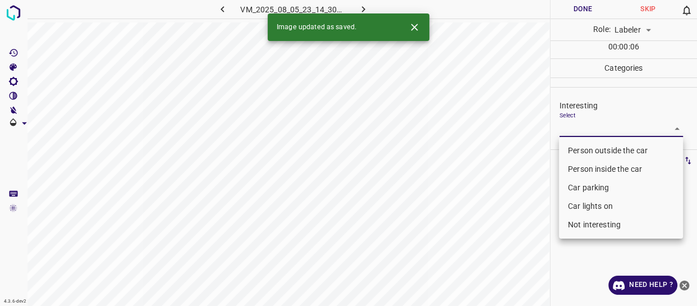
drag, startPoint x: 579, startPoint y: 124, endPoint x: 579, endPoint y: 149, distance: 25.3
click at [579, 129] on body "4.3.6-dev2 VM_2025_08_05_23_14_30_628_03.gif Done Skip 0 Role: Labeler labeler …" at bounding box center [348, 153] width 697 height 306
click at [579, 149] on li "Person outside the car" at bounding box center [621, 150] width 124 height 19
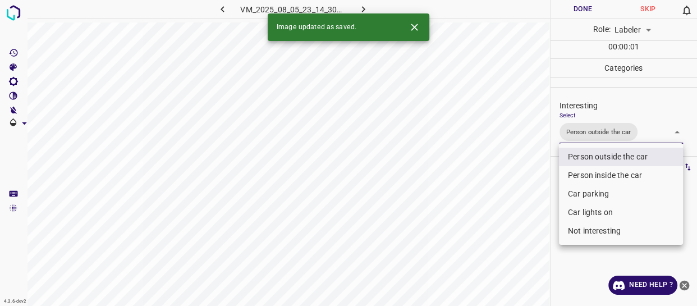
drag, startPoint x: 516, startPoint y: 204, endPoint x: 510, endPoint y: 228, distance: 24.4
click at [514, 214] on div at bounding box center [348, 153] width 697 height 306
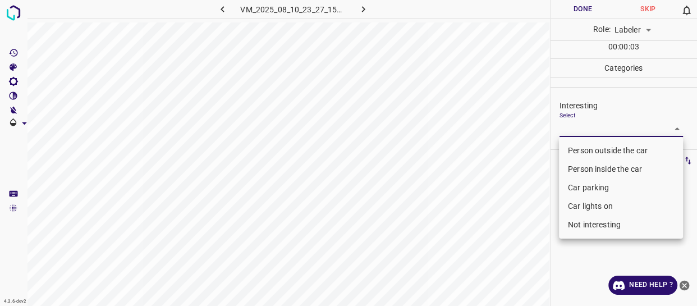
drag, startPoint x: 577, startPoint y: 124, endPoint x: 582, endPoint y: 171, distance: 46.9
click at [578, 125] on body "4.3.6-dev2 VM_2025_08_10_23_27_15_162_03.gif Done Skip 0 Role: Labeler labeler …" at bounding box center [348, 153] width 697 height 306
click at [581, 190] on li "Car parking" at bounding box center [621, 188] width 124 height 19
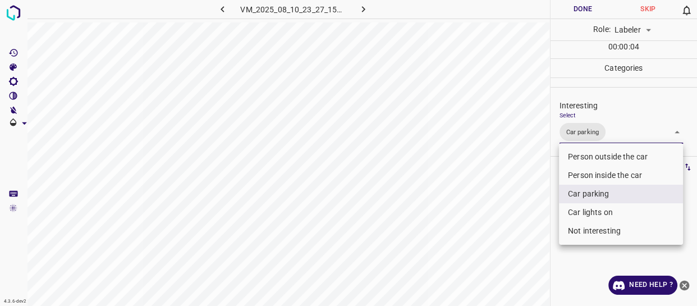
click at [515, 280] on div at bounding box center [348, 153] width 697 height 306
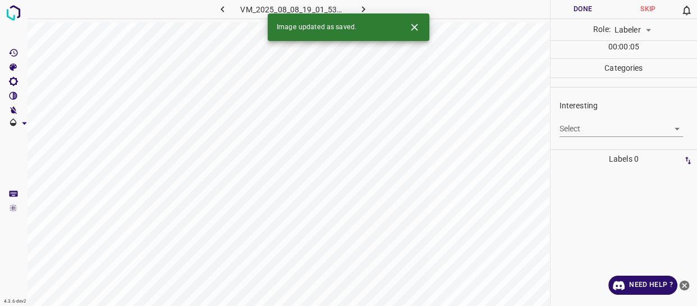
click at [579, 129] on body "4.3.6-dev2 VM_2025_08_08_19_01_53_328_11.gif Done Skip 0 Role: Labeler labeler …" at bounding box center [348, 153] width 697 height 306
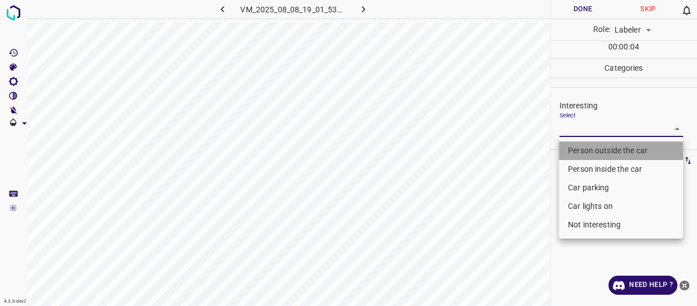
click at [576, 151] on li "Person outside the car" at bounding box center [621, 150] width 124 height 19
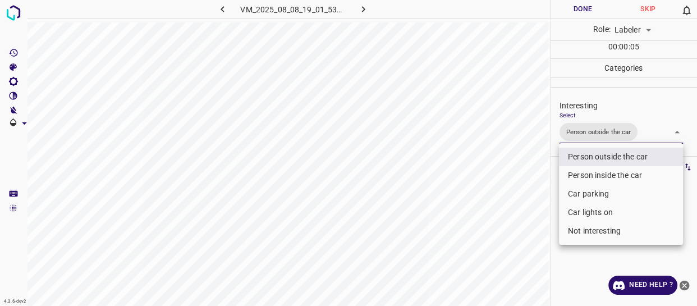
drag, startPoint x: 514, startPoint y: 207, endPoint x: 482, endPoint y: 253, distance: 55.6
click at [510, 225] on div at bounding box center [348, 153] width 697 height 306
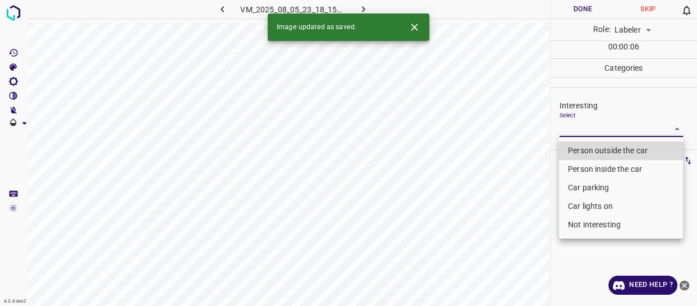
click at [583, 130] on body "4.3.6-dev2 VM_2025_08_05_23_18_15_102_01.gif Done Skip 0 Role: Labeler labeler …" at bounding box center [348, 153] width 697 height 306
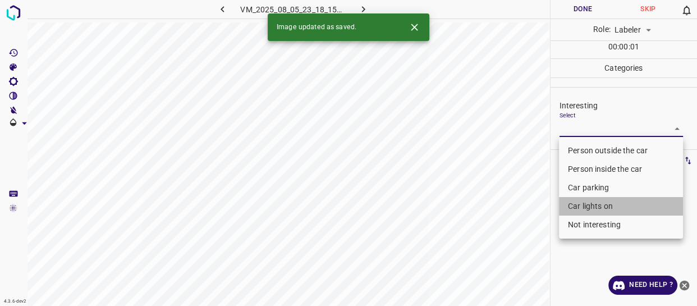
click at [570, 201] on li "Car lights on" at bounding box center [621, 206] width 124 height 19
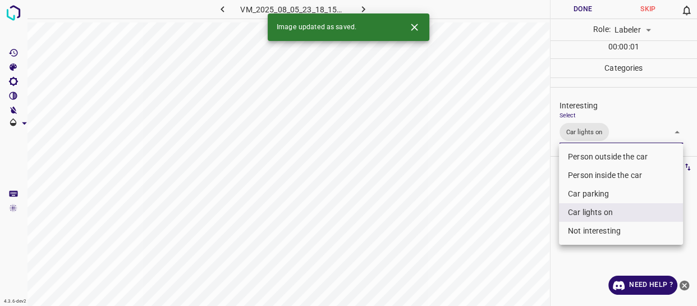
click at [523, 236] on div at bounding box center [348, 153] width 697 height 306
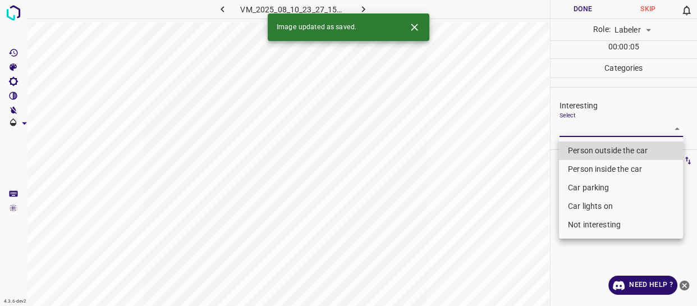
drag, startPoint x: 582, startPoint y: 126, endPoint x: 581, endPoint y: 170, distance: 44.4
click at [583, 126] on body "4.3.6-dev2 VM_2025_08_10_23_27_15_162_02.gif Done Skip 0 Role: Labeler labeler …" at bounding box center [348, 153] width 697 height 306
click at [579, 186] on li "Car parking" at bounding box center [621, 188] width 124 height 19
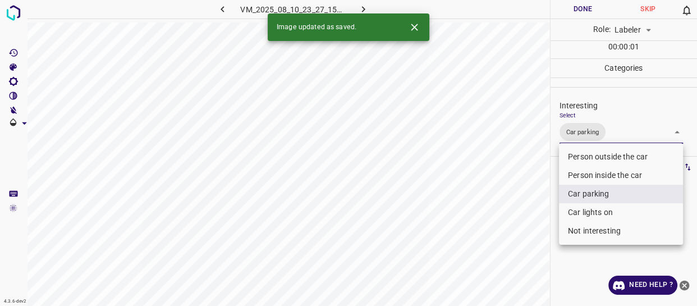
click at [526, 232] on div at bounding box center [348, 153] width 697 height 306
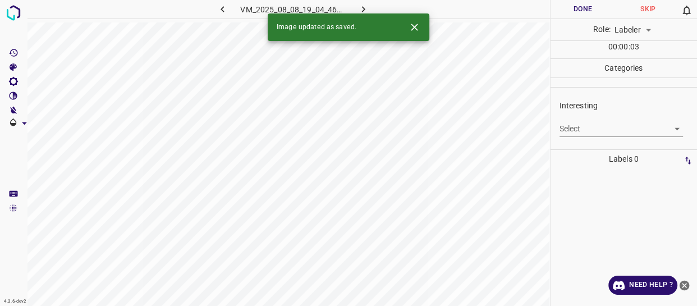
click at [592, 123] on body "4.3.6-dev2 VM_2025_08_08_19_04_46_998_02.gif Done Skip 0 Role: Labeler labeler …" at bounding box center [348, 153] width 697 height 306
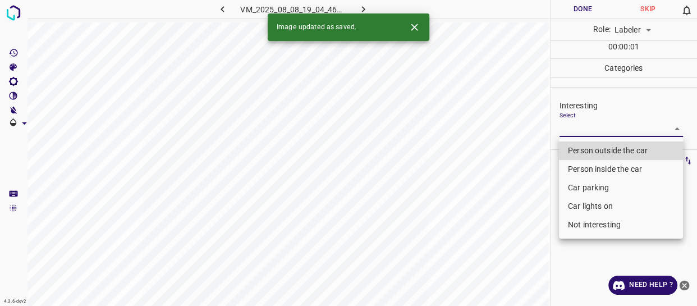
drag, startPoint x: 583, startPoint y: 152, endPoint x: 572, endPoint y: 168, distance: 19.9
click at [581, 154] on li "Person outside the car" at bounding box center [621, 150] width 124 height 19
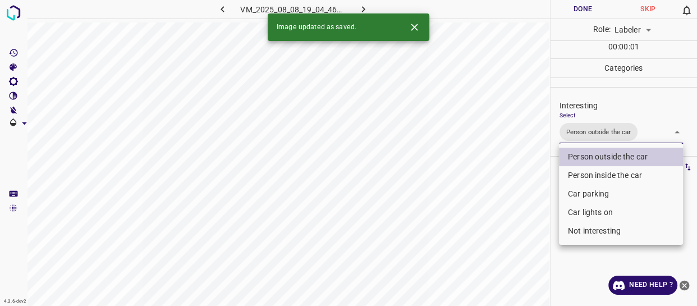
drag, startPoint x: 521, startPoint y: 229, endPoint x: 508, endPoint y: 250, distance: 24.7
click at [518, 237] on div at bounding box center [348, 153] width 697 height 306
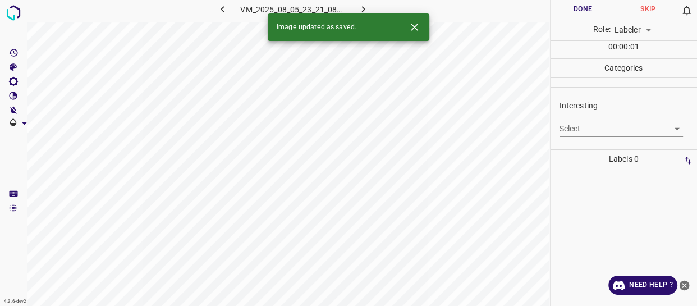
click at [590, 130] on body "4.3.6-dev2 VM_2025_08_05_23_21_08_320_00.gif Done Skip 0 Role: Labeler labeler …" at bounding box center [348, 153] width 697 height 306
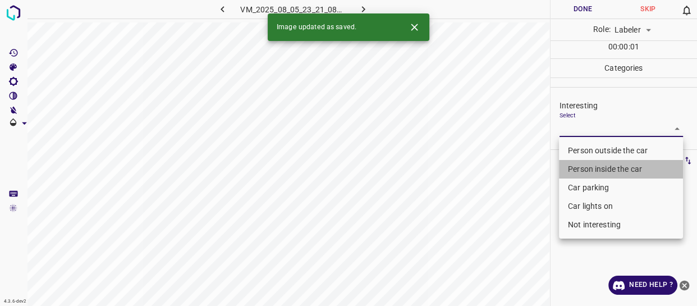
drag, startPoint x: 584, startPoint y: 165, endPoint x: 578, endPoint y: 202, distance: 38.0
click at [584, 165] on li "Person inside the car" at bounding box center [621, 169] width 124 height 19
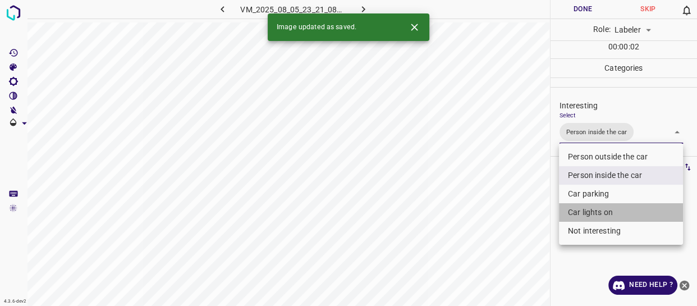
click at [579, 213] on li "Car lights on" at bounding box center [621, 212] width 124 height 19
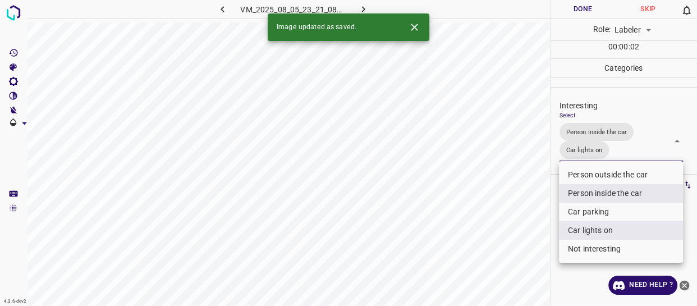
click at [517, 235] on div at bounding box center [348, 153] width 697 height 306
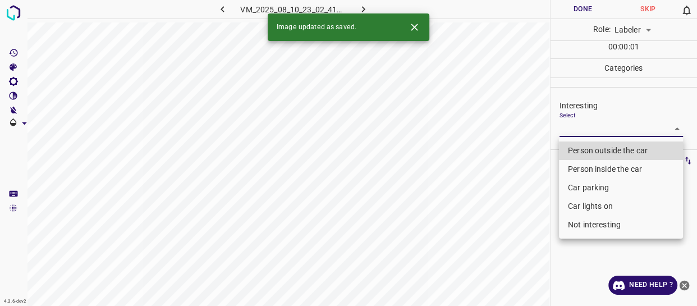
click at [569, 126] on body "4.3.6-dev2 VM_2025_08_10_23_02_41_160_04.gif Done Skip 0 Role: Labeler labeler …" at bounding box center [348, 153] width 697 height 306
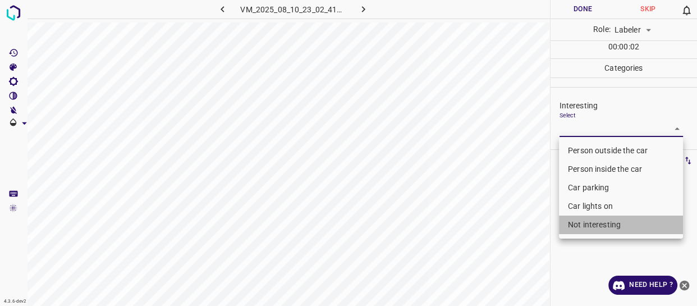
drag, startPoint x: 583, startPoint y: 231, endPoint x: 528, endPoint y: 230, distance: 55.0
click at [581, 231] on li "Not interesting" at bounding box center [621, 225] width 124 height 19
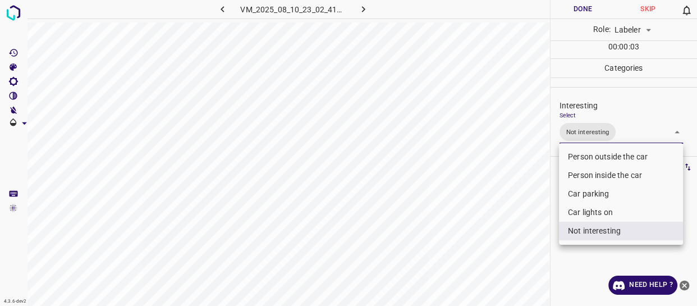
drag, startPoint x: 492, startPoint y: 229, endPoint x: 477, endPoint y: 232, distance: 15.5
click at [486, 230] on div at bounding box center [348, 153] width 697 height 306
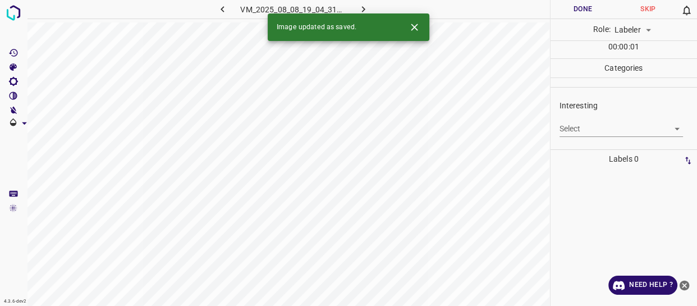
click at [615, 129] on body "4.3.6-dev2 VM_2025_08_08_19_04_31_086_04.gif Done Skip 0 Role: Labeler labeler …" at bounding box center [348, 153] width 697 height 306
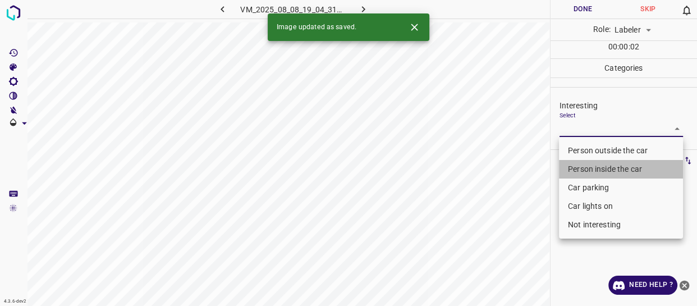
click at [586, 163] on li "Person inside the car" at bounding box center [621, 169] width 124 height 19
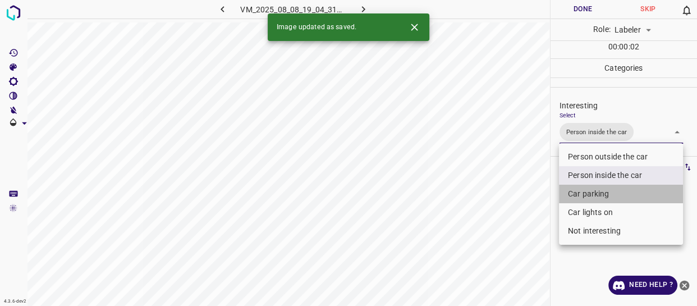
click at [578, 195] on li "Car parking" at bounding box center [621, 194] width 124 height 19
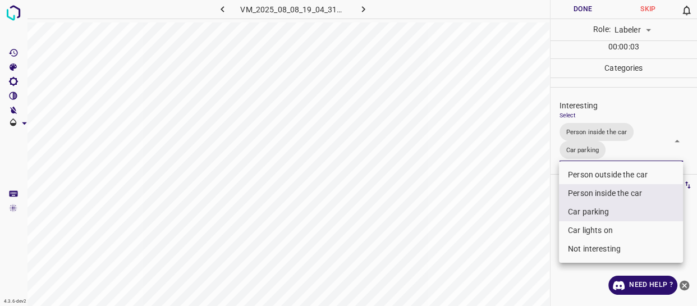
drag, startPoint x: 570, startPoint y: 229, endPoint x: 559, endPoint y: 230, distance: 11.8
click at [569, 229] on li "Car lights on" at bounding box center [621, 230] width 124 height 19
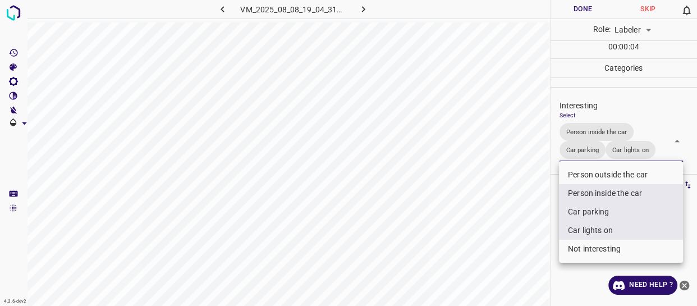
drag, startPoint x: 500, startPoint y: 245, endPoint x: 473, endPoint y: 264, distance: 33.2
click at [499, 246] on div at bounding box center [348, 153] width 697 height 306
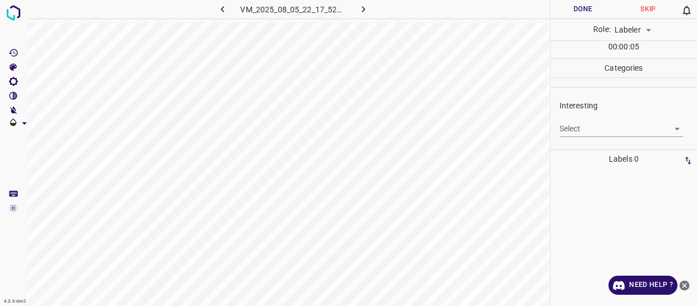
click at [591, 125] on body "4.3.6-dev2 VM_2025_08_05_22_17_52_659_01.gif Done Skip 0 Role: Labeler labeler …" at bounding box center [348, 153] width 697 height 306
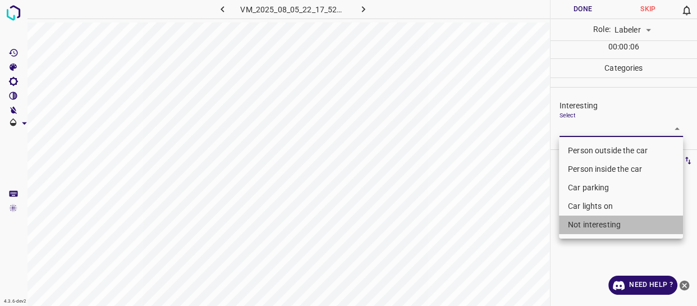
drag, startPoint x: 581, startPoint y: 225, endPoint x: 478, endPoint y: 243, distance: 103.7
click at [574, 225] on li "Not interesting" at bounding box center [621, 225] width 124 height 19
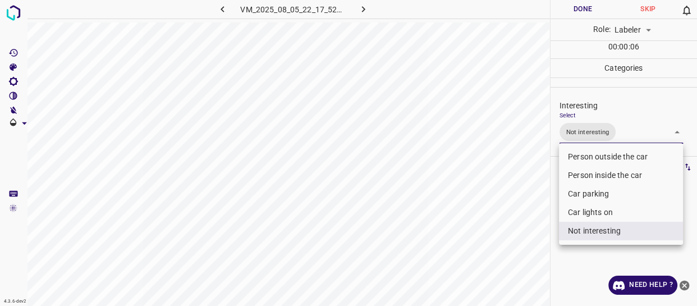
click at [483, 244] on div at bounding box center [348, 153] width 697 height 306
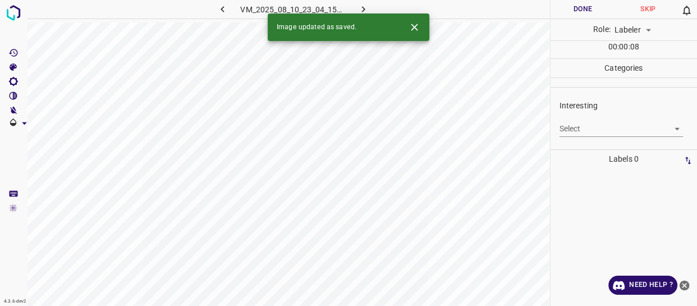
click at [576, 127] on body "4.3.6-dev2 VM_2025_08_10_23_04_15_246_02.gif Done Skip 0 Role: Labeler labeler …" at bounding box center [348, 153] width 697 height 306
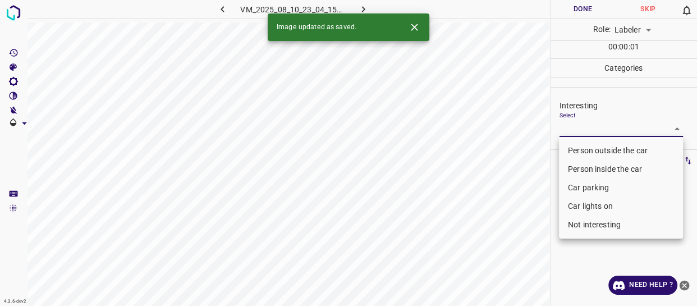
click at [571, 150] on li "Person outside the car" at bounding box center [621, 150] width 124 height 19
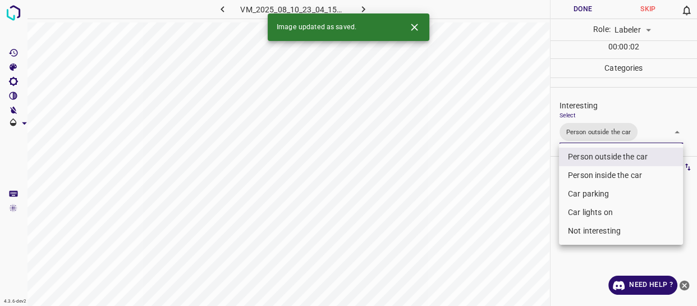
drag, startPoint x: 523, startPoint y: 204, endPoint x: 509, endPoint y: 251, distance: 48.7
click at [524, 226] on div at bounding box center [348, 153] width 697 height 306
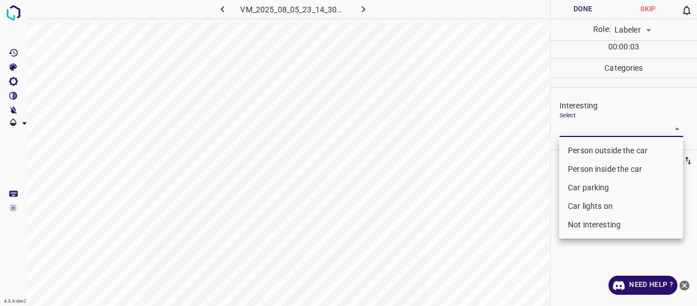
drag, startPoint x: 592, startPoint y: 127, endPoint x: 590, endPoint y: 156, distance: 28.2
click at [592, 129] on body "4.3.6-dev2 VM_2025_08_05_23_14_30_628_11.gif Done Skip 0 Role: Labeler labeler …" at bounding box center [348, 153] width 697 height 306
drag, startPoint x: 590, startPoint y: 152, endPoint x: 556, endPoint y: 172, distance: 39.3
click at [588, 152] on li "Person outside the car" at bounding box center [621, 150] width 124 height 19
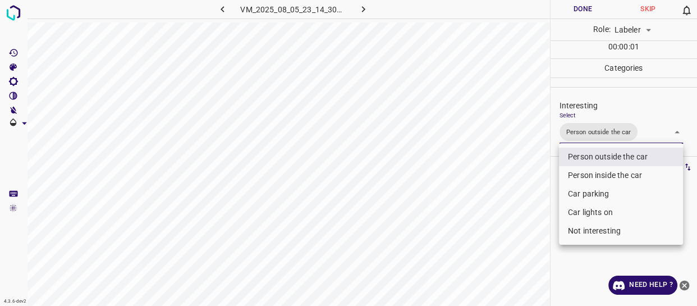
drag, startPoint x: 482, startPoint y: 220, endPoint x: 482, endPoint y: 238, distance: 17.4
click at [482, 235] on div at bounding box center [348, 153] width 697 height 306
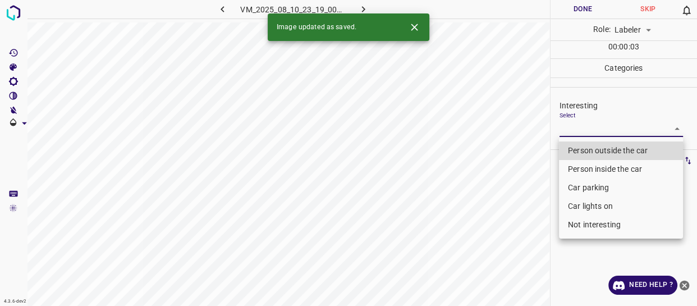
click at [569, 125] on body "4.3.6-dev2 VM_2025_08_10_23_19_00_972_04.gif Done Skip 0 Role: Labeler labeler …" at bounding box center [348, 153] width 697 height 306
drag, startPoint x: 569, startPoint y: 180, endPoint x: 570, endPoint y: 191, distance: 11.3
click at [569, 181] on li "Car parking" at bounding box center [621, 188] width 124 height 19
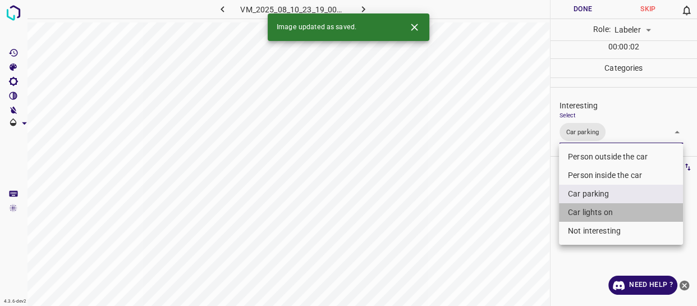
click at [574, 212] on li "Car lights on" at bounding box center [621, 212] width 124 height 19
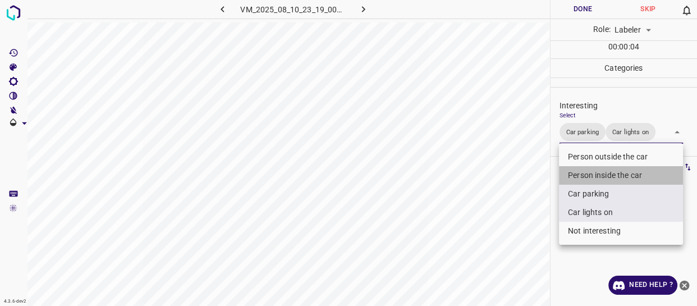
drag, startPoint x: 582, startPoint y: 171, endPoint x: 515, endPoint y: 225, distance: 85.9
click at [579, 174] on li "Person inside the car" at bounding box center [621, 175] width 124 height 19
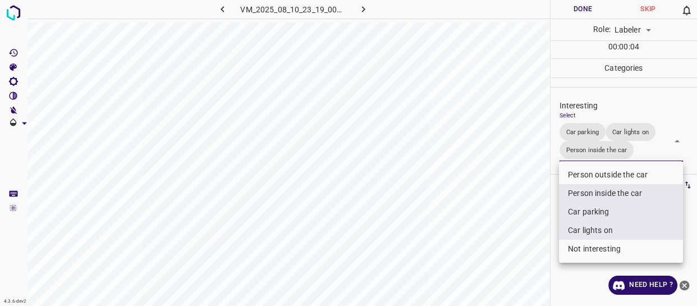
drag, startPoint x: 508, startPoint y: 232, endPoint x: 498, endPoint y: 246, distance: 17.0
click at [499, 246] on div at bounding box center [348, 153] width 697 height 306
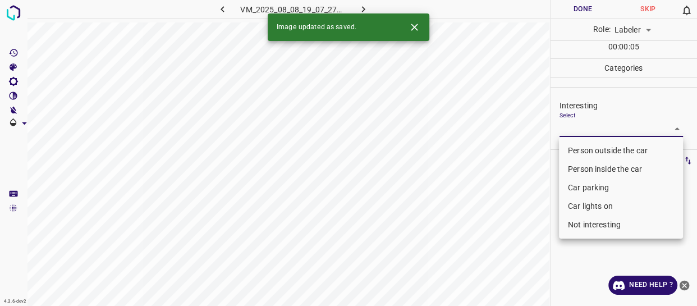
click at [590, 126] on body "4.3.6-dev2 VM_2025_08_08_19_07_27_359_02.gif Done Skip 0 Role: Labeler labeler …" at bounding box center [348, 153] width 697 height 306
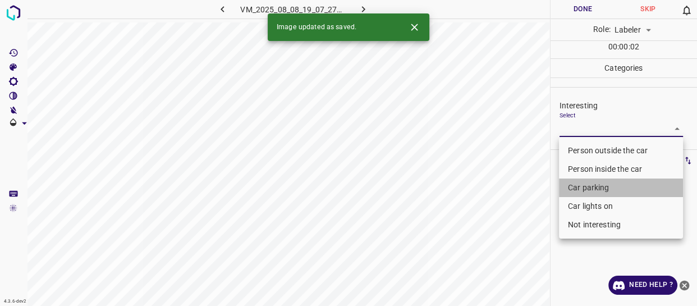
click at [582, 189] on li "Car parking" at bounding box center [621, 188] width 124 height 19
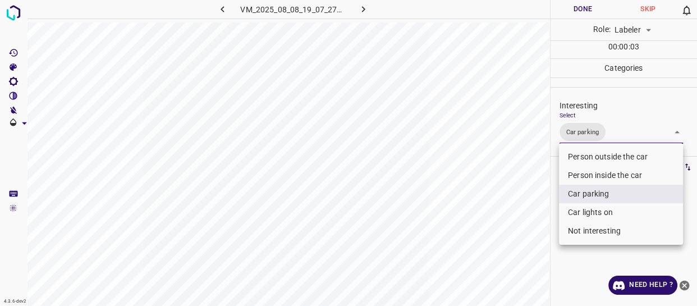
drag, startPoint x: 510, startPoint y: 249, endPoint x: 503, endPoint y: 276, distance: 28.1
click at [504, 275] on div at bounding box center [348, 153] width 697 height 306
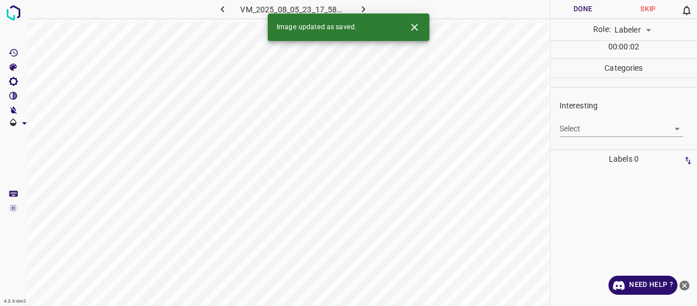
click at [586, 127] on body "4.3.6-dev2 VM_2025_08_05_23_17_58_226_01.gif Done Skip 0 Role: Labeler labeler …" at bounding box center [348, 153] width 697 height 306
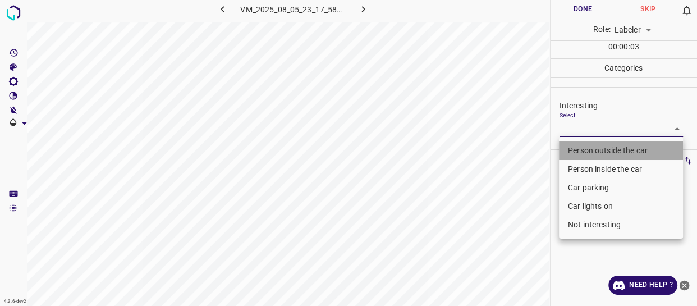
drag, startPoint x: 569, startPoint y: 149, endPoint x: 513, endPoint y: 223, distance: 93.0
click at [569, 150] on li "Person outside the car" at bounding box center [621, 150] width 124 height 19
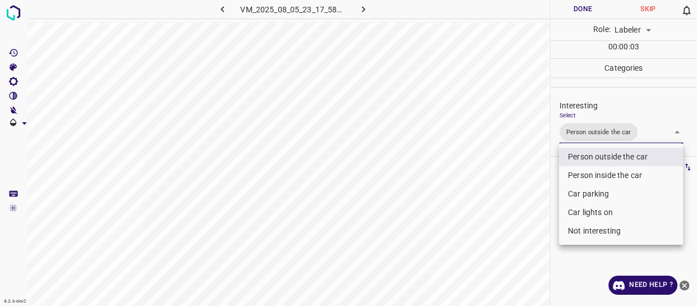
drag, startPoint x: 516, startPoint y: 252, endPoint x: 510, endPoint y: 275, distance: 23.8
click at [513, 267] on div at bounding box center [348, 153] width 697 height 306
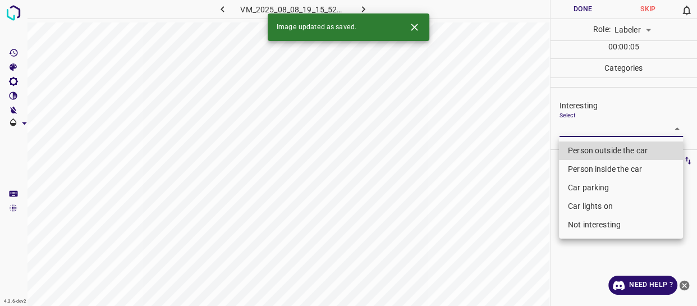
drag, startPoint x: 583, startPoint y: 122, endPoint x: 583, endPoint y: 146, distance: 24.1
click at [585, 133] on body "4.3.6-dev2 VM_2025_08_08_19_15_52_998_03.gif Done Skip 0 Role: Labeler labeler …" at bounding box center [348, 153] width 697 height 306
drag, startPoint x: 584, startPoint y: 150, endPoint x: 527, endPoint y: 233, distance: 100.5
click at [580, 156] on li "Person outside the car" at bounding box center [621, 150] width 124 height 19
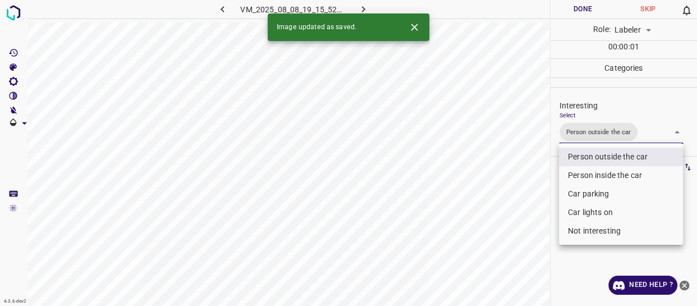
drag, startPoint x: 527, startPoint y: 248, endPoint x: 513, endPoint y: 276, distance: 31.6
click at [527, 257] on div at bounding box center [348, 153] width 697 height 306
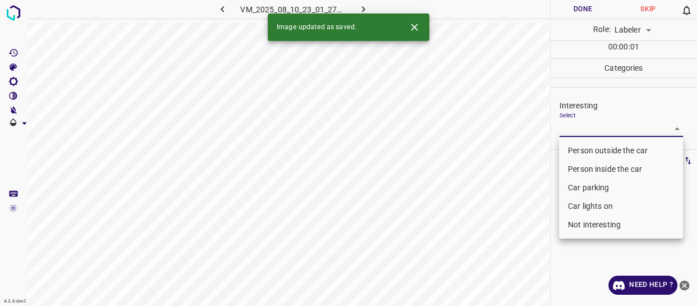
click at [582, 126] on body "4.3.6-dev2 VM_2025_08_10_23_01_27_098_08.gif Done Skip 0 Role: Labeler labeler …" at bounding box center [348, 153] width 697 height 306
drag, startPoint x: 581, startPoint y: 153, endPoint x: 567, endPoint y: 173, distance: 24.6
click at [581, 153] on li "Person outside the car" at bounding box center [621, 150] width 124 height 19
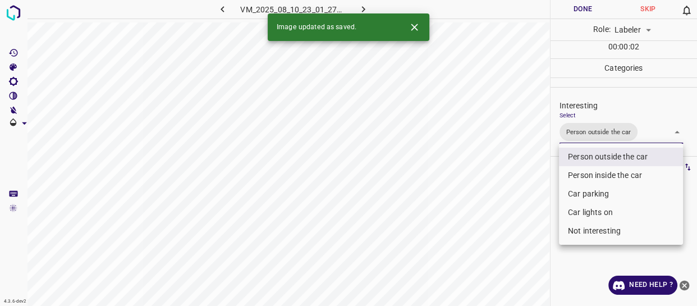
drag, startPoint x: 516, startPoint y: 252, endPoint x: 502, endPoint y: 285, distance: 36.5
click at [504, 284] on div at bounding box center [348, 153] width 697 height 306
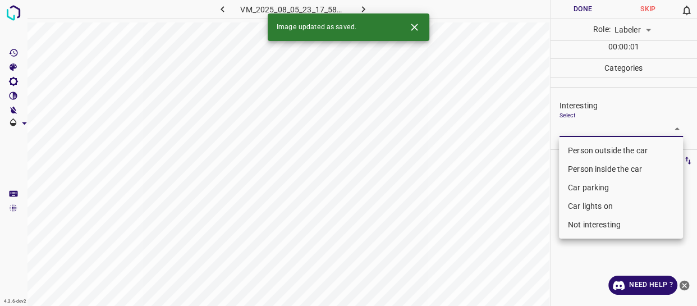
drag, startPoint x: 618, startPoint y: 130, endPoint x: 610, endPoint y: 149, distance: 20.1
click at [617, 131] on body "4.3.6-dev2 VM_2025_08_05_23_17_58_226_00.gif Done Skip 0 Role: Labeler labeler …" at bounding box center [348, 153] width 697 height 306
drag, startPoint x: 609, startPoint y: 148, endPoint x: 472, endPoint y: 217, distance: 153.7
click at [608, 148] on li "Person outside the car" at bounding box center [621, 150] width 124 height 19
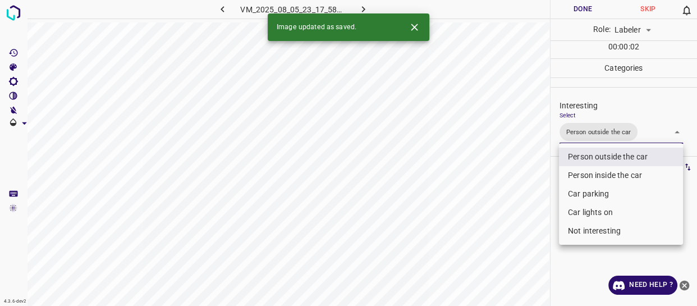
drag, startPoint x: 459, startPoint y: 225, endPoint x: 459, endPoint y: 245, distance: 20.8
click at [460, 232] on div at bounding box center [348, 153] width 697 height 306
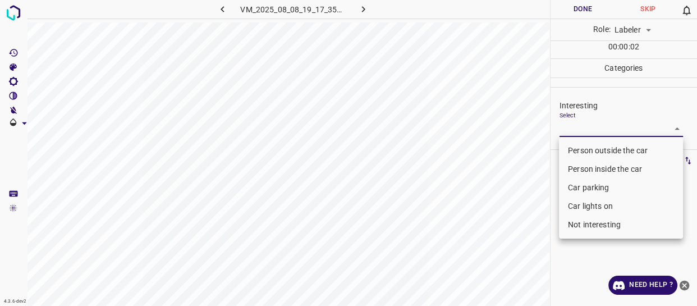
click at [594, 124] on body "4.3.6-dev2 VM_2025_08_08_19_17_35_340_01.gif Done Skip 0 Role: Labeler labeler …" at bounding box center [348, 153] width 697 height 306
click at [576, 225] on li "Not interesting" at bounding box center [621, 225] width 124 height 19
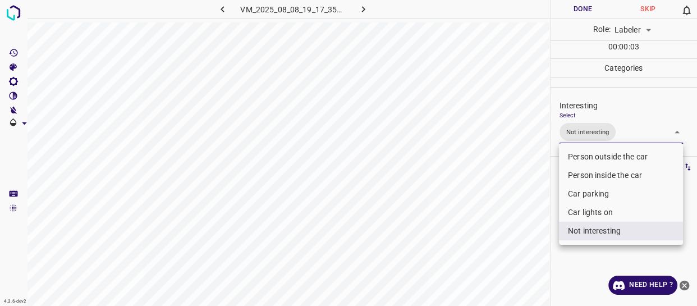
drag, startPoint x: 487, startPoint y: 253, endPoint x: 464, endPoint y: 282, distance: 37.6
click at [486, 270] on div at bounding box center [348, 153] width 697 height 306
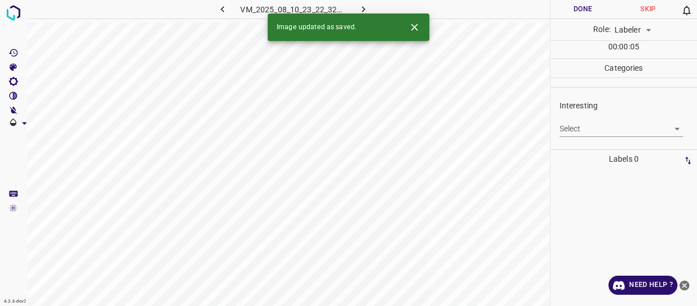
click at [587, 131] on body "4.3.6-dev2 VM_2025_08_10_23_22_32_216_09.gif Done Skip 0 Role: Labeler labeler …" at bounding box center [348, 153] width 697 height 306
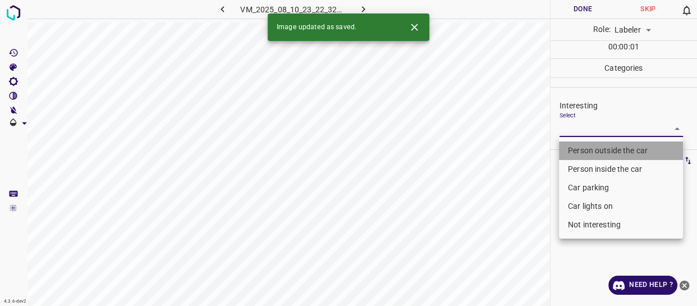
drag, startPoint x: 589, startPoint y: 149, endPoint x: 458, endPoint y: 235, distance: 156.5
click at [589, 150] on li "Person outside the car" at bounding box center [621, 150] width 124 height 19
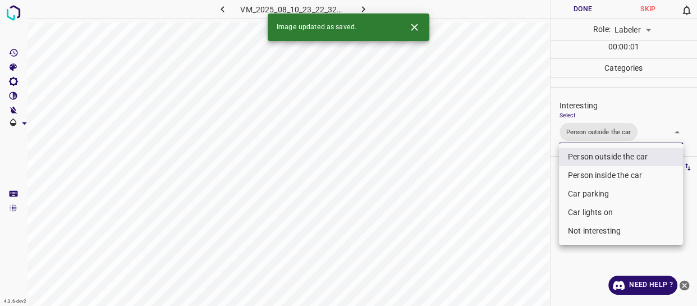
drag, startPoint x: 448, startPoint y: 255, endPoint x: 457, endPoint y: 290, distance: 36.5
click at [458, 289] on div at bounding box center [348, 153] width 697 height 306
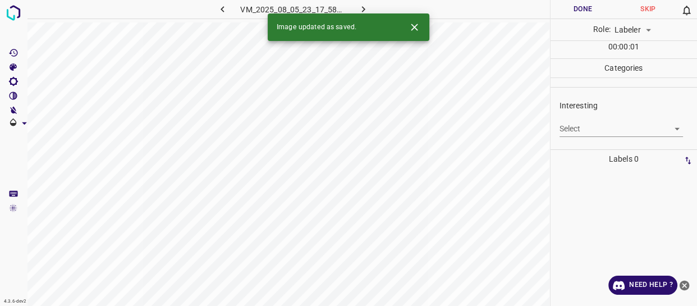
click at [587, 130] on body "4.3.6-dev2 VM_2025_08_05_23_17_58_226_04.gif Done Skip 0 Role: Labeler labeler …" at bounding box center [348, 153] width 697 height 306
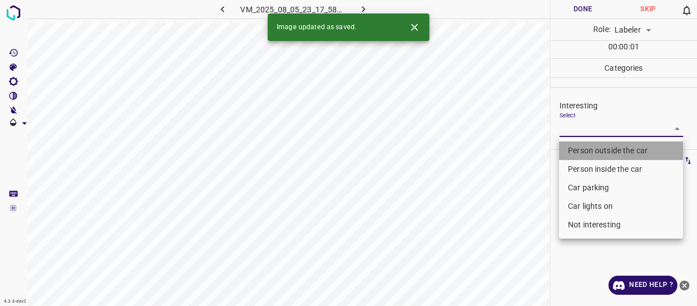
drag, startPoint x: 588, startPoint y: 147, endPoint x: 576, endPoint y: 171, distance: 27.6
click at [588, 151] on li "Person outside the car" at bounding box center [621, 150] width 124 height 19
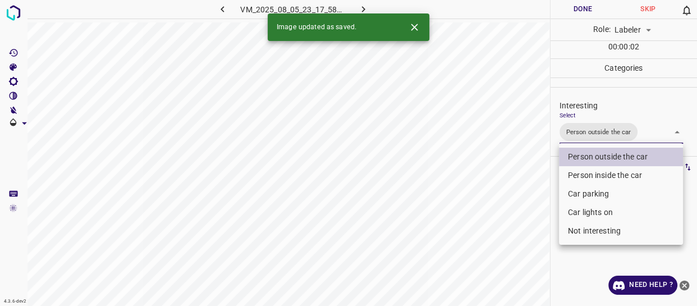
drag, startPoint x: 520, startPoint y: 226, endPoint x: 518, endPoint y: 260, distance: 33.8
click at [521, 247] on div at bounding box center [348, 153] width 697 height 306
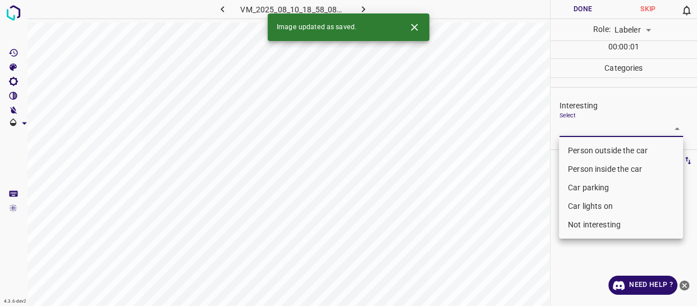
click at [589, 130] on body "4.3.6-dev2 VM_2025_08_10_18_58_08_146_05.gif Done Skip 0 Role: Labeler labeler …" at bounding box center [348, 153] width 697 height 306
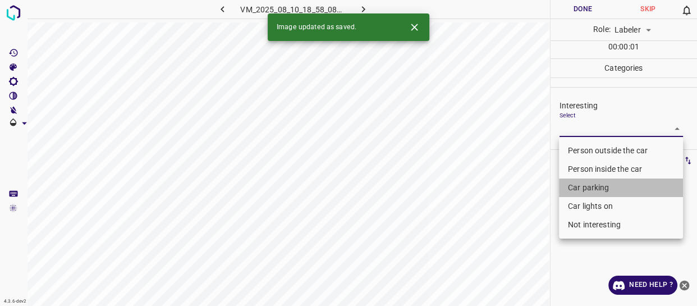
click at [601, 186] on li "Car parking" at bounding box center [621, 188] width 124 height 19
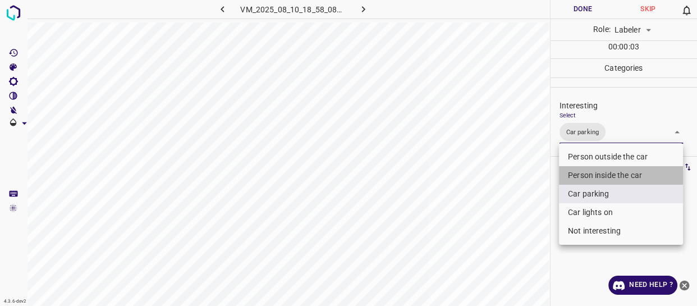
drag, startPoint x: 590, startPoint y: 176, endPoint x: 561, endPoint y: 218, distance: 50.1
click at [590, 178] on li "Person inside the car" at bounding box center [621, 175] width 124 height 19
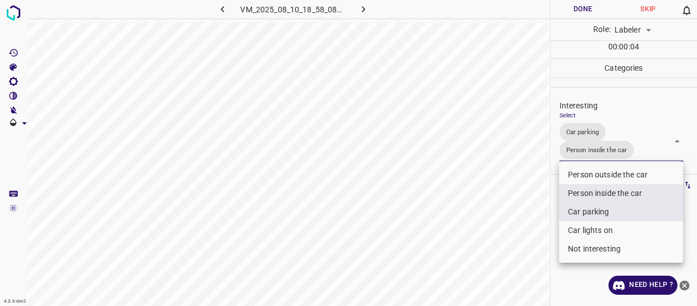
drag, startPoint x: 546, startPoint y: 225, endPoint x: 535, endPoint y: 257, distance: 33.7
click at [538, 252] on div at bounding box center [348, 153] width 697 height 306
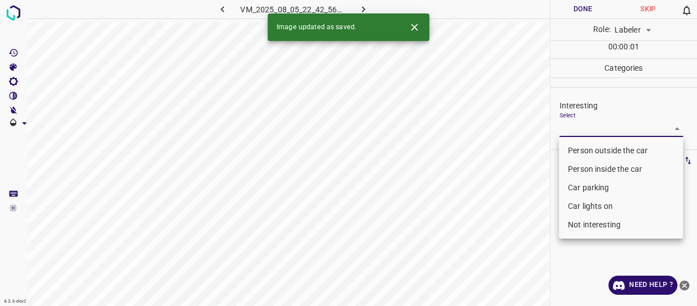
click at [584, 129] on body "4.3.6-dev2 VM_2025_08_05_22_42_56_609_08.gif Done Skip 0 Role: Labeler labeler …" at bounding box center [348, 153] width 697 height 306
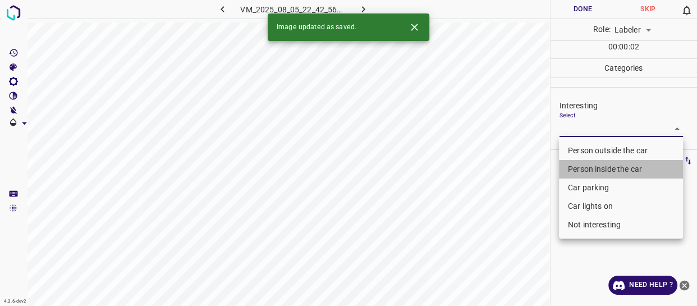
drag, startPoint x: 588, startPoint y: 170, endPoint x: 513, endPoint y: 246, distance: 107.2
click at [587, 173] on li "Person inside the car" at bounding box center [621, 169] width 124 height 19
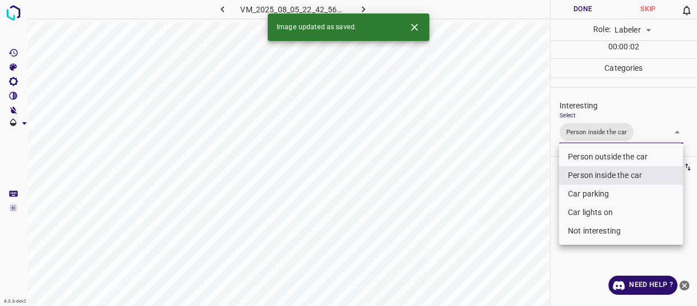
drag, startPoint x: 512, startPoint y: 248, endPoint x: 511, endPoint y: 267, distance: 19.1
click at [512, 263] on div at bounding box center [348, 153] width 697 height 306
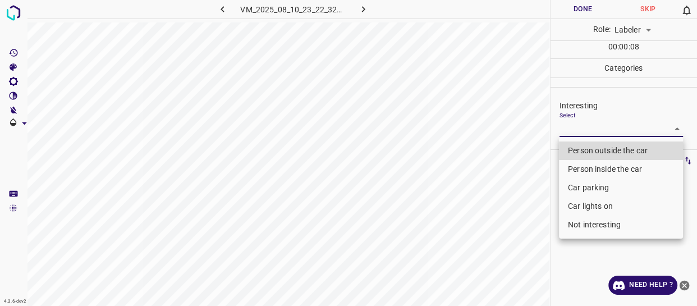
drag, startPoint x: 568, startPoint y: 129, endPoint x: 569, endPoint y: 136, distance: 7.5
click at [569, 136] on body "4.3.6-dev2 VM_2025_08_10_23_22_32_216_08.gif Done Skip 0 Role: Labeler labeler …" at bounding box center [348, 153] width 697 height 306
click at [575, 152] on li "Person outside the car" at bounding box center [621, 150] width 124 height 19
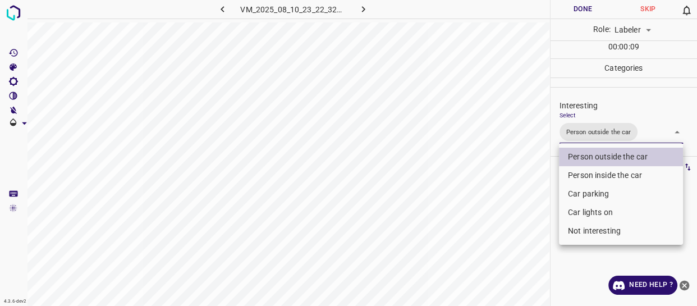
drag, startPoint x: 520, startPoint y: 219, endPoint x: 508, endPoint y: 250, distance: 33.6
click at [513, 244] on div at bounding box center [348, 153] width 697 height 306
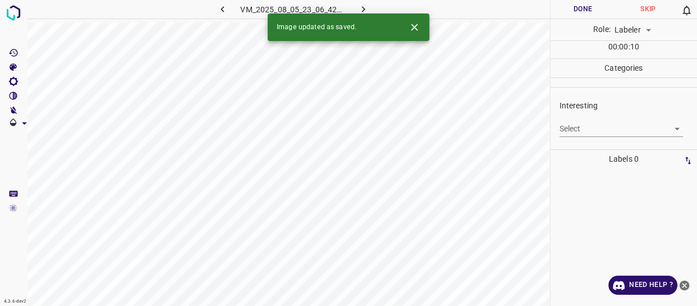
click at [569, 127] on body "4.3.6-dev2 VM_2025_08_05_23_06_42_695_01.gif Done Skip 0 Role: Labeler labeler …" at bounding box center [348, 153] width 697 height 306
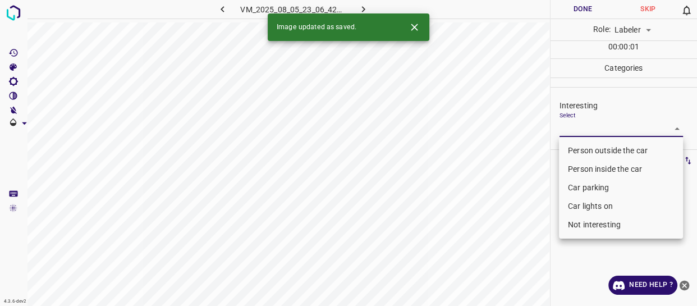
click at [569, 149] on li "Person outside the car" at bounding box center [621, 150] width 124 height 19
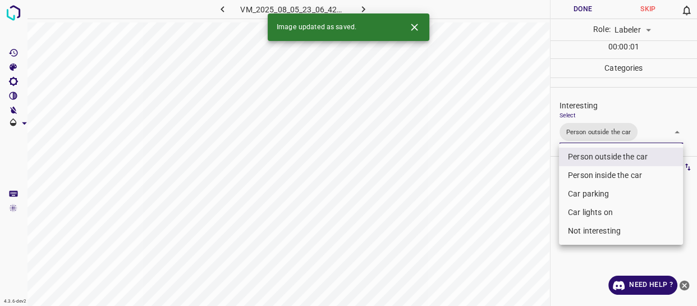
drag, startPoint x: 533, startPoint y: 212, endPoint x: 510, endPoint y: 274, distance: 65.9
click at [518, 258] on div at bounding box center [348, 153] width 697 height 306
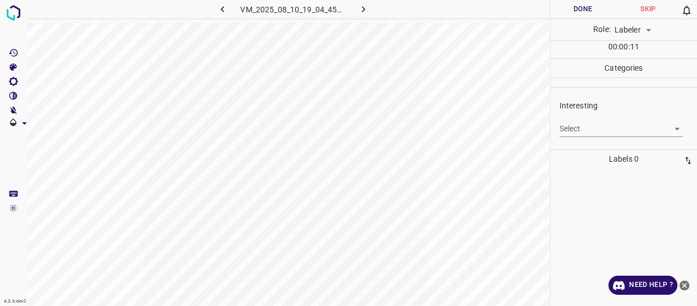
click at [585, 129] on body "4.3.6-dev2 VM_2025_08_10_19_04_45_116_03.gif Done Skip 0 Role: Labeler labeler …" at bounding box center [348, 153] width 697 height 306
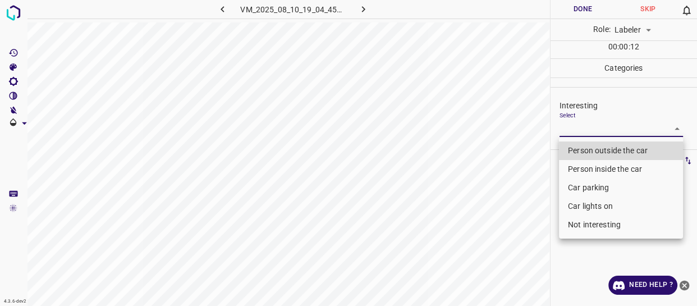
click at [583, 147] on li "Person outside the car" at bounding box center [621, 150] width 124 height 19
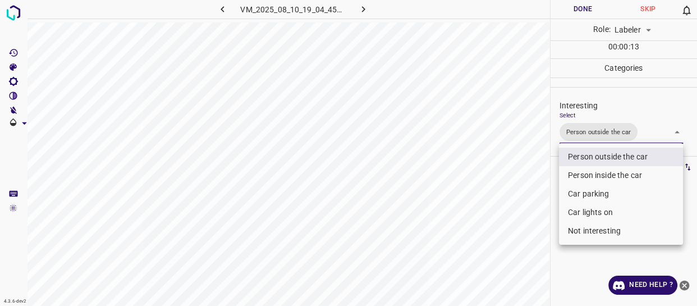
click at [508, 214] on div at bounding box center [348, 153] width 697 height 306
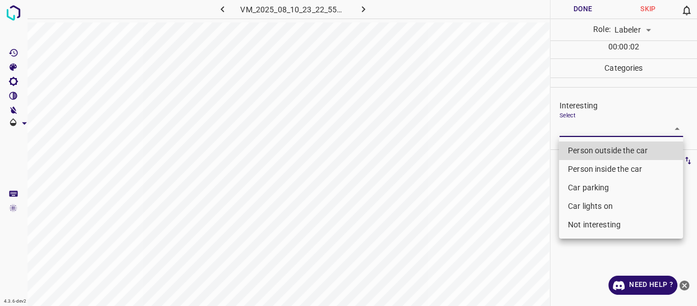
drag, startPoint x: 571, startPoint y: 124, endPoint x: 585, endPoint y: 175, distance: 52.3
click at [572, 125] on body "4.3.6-dev2 VM_2025_08_10_23_22_55_645_04.gif Done Skip 0 Role: Labeler labeler …" at bounding box center [348, 153] width 697 height 306
click at [597, 229] on li "Not interesting" at bounding box center [621, 225] width 124 height 19
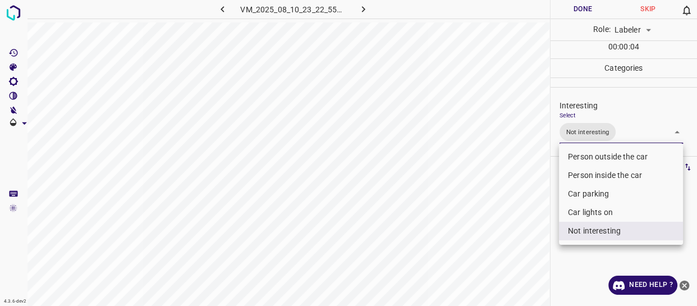
click at [436, 264] on div at bounding box center [348, 153] width 697 height 306
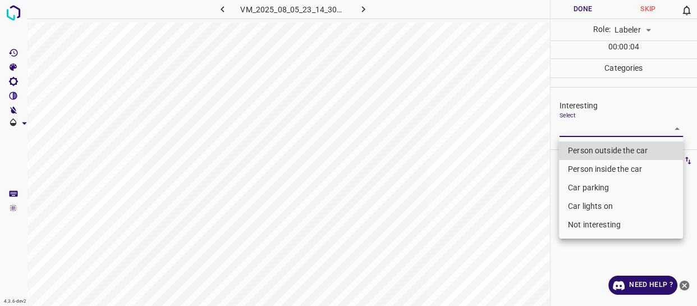
click at [577, 126] on body "4.3.6-dev2 VM_2025_08_05_23_14_30_628_08.gif Done Skip 0 Role: Labeler labeler …" at bounding box center [348, 153] width 697 height 306
drag, startPoint x: 572, startPoint y: 151, endPoint x: 569, endPoint y: 184, distance: 32.7
click at [572, 152] on li "Person outside the car" at bounding box center [621, 150] width 124 height 19
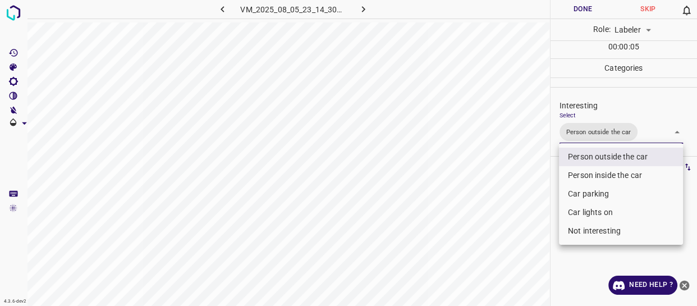
drag, startPoint x: 545, startPoint y: 214, endPoint x: 509, endPoint y: 275, distance: 70.2
click at [510, 275] on div at bounding box center [348, 153] width 697 height 306
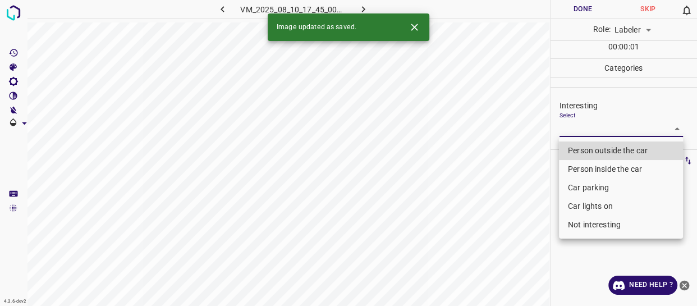
drag, startPoint x: 596, startPoint y: 129, endPoint x: 591, endPoint y: 148, distance: 19.2
click at [596, 130] on body "4.3.6-dev2 VM_2025_08_10_17_45_00_328_05.gif Done Skip 0 Role: Labeler labeler …" at bounding box center [348, 153] width 697 height 306
drag, startPoint x: 591, startPoint y: 148, endPoint x: 510, endPoint y: 222, distance: 109.7
click at [590, 151] on li "Person outside the car" at bounding box center [621, 150] width 124 height 19
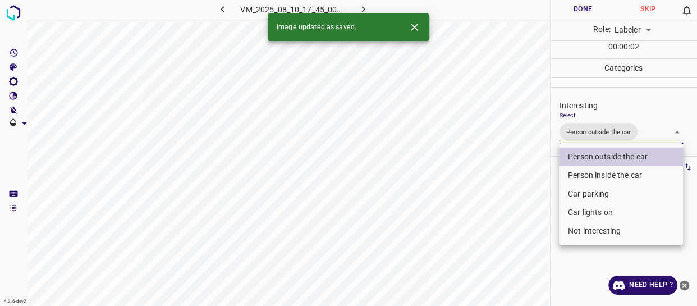
drag, startPoint x: 506, startPoint y: 225, endPoint x: 508, endPoint y: 236, distance: 11.3
click at [508, 234] on div at bounding box center [348, 153] width 697 height 306
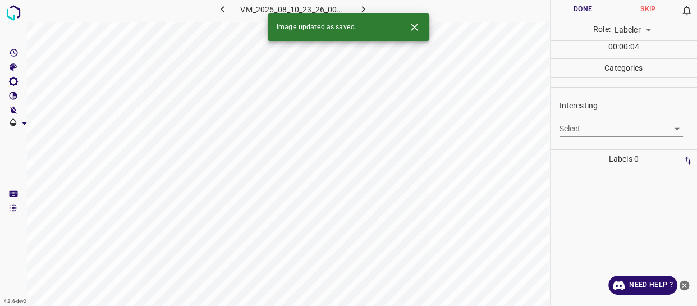
click at [586, 128] on body "4.3.6-dev2 VM_2025_08_10_23_26_00_928_05.gif Done Skip 0 Role: Labeler labeler …" at bounding box center [348, 153] width 697 height 306
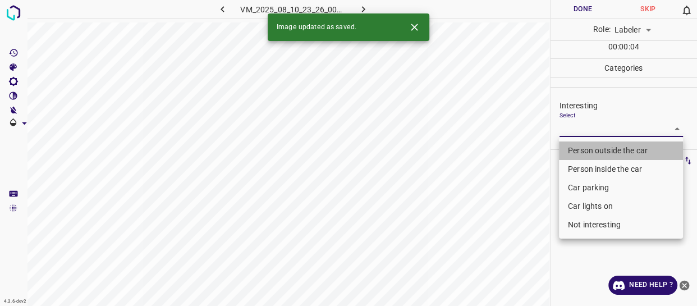
click at [584, 146] on li "Person outside the car" at bounding box center [621, 150] width 124 height 19
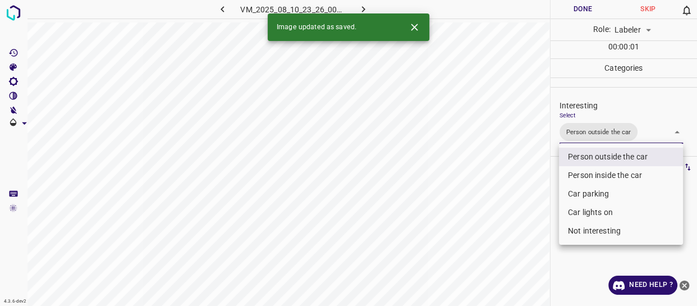
drag, startPoint x: 519, startPoint y: 200, endPoint x: 514, endPoint y: 234, distance: 34.1
click at [515, 232] on div at bounding box center [348, 153] width 697 height 306
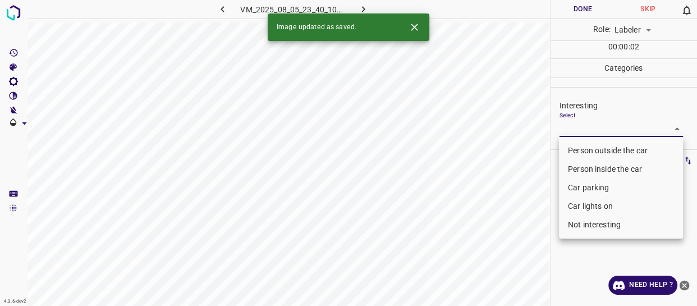
click at [568, 124] on body "4.3.6-dev2 VM_2025_08_05_23_40_10_370_03.gif Done Skip 0 Role: Labeler labeler …" at bounding box center [348, 153] width 697 height 306
click at [594, 222] on li "Not interesting" at bounding box center [621, 225] width 124 height 19
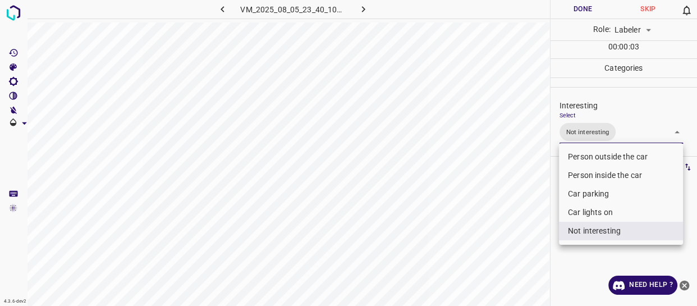
click at [510, 251] on div at bounding box center [348, 153] width 697 height 306
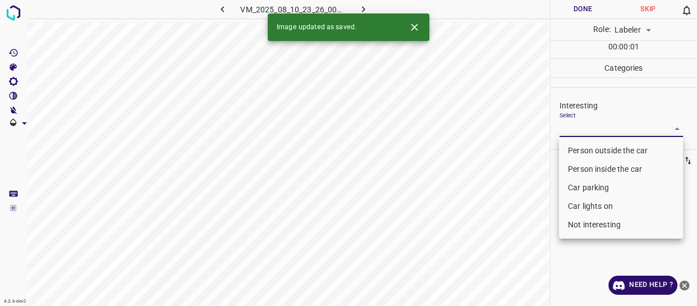
click at [596, 126] on body "4.3.6-dev2 VM_2025_08_10_23_26_00_928_03.gif Done Skip 0 Role: Labeler labeler …" at bounding box center [348, 153] width 697 height 306
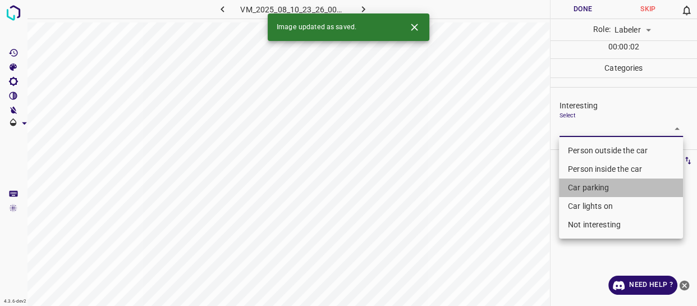
click at [595, 186] on li "Car parking" at bounding box center [621, 188] width 124 height 19
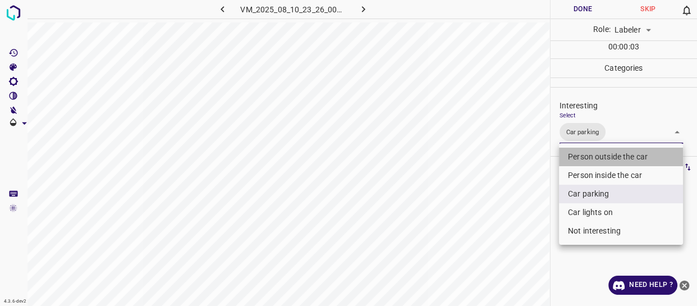
click at [594, 156] on li "Person outside the car" at bounding box center [621, 157] width 124 height 19
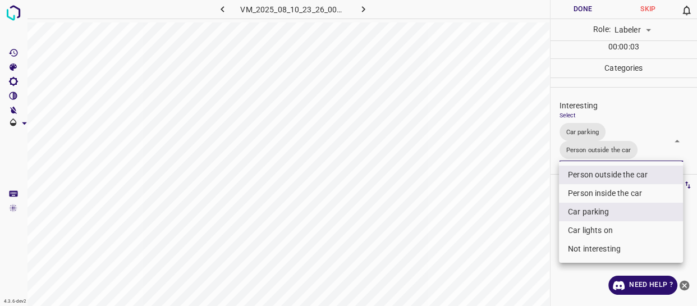
drag, startPoint x: 518, startPoint y: 229, endPoint x: 511, endPoint y: 248, distance: 20.2
click at [516, 235] on div at bounding box center [348, 153] width 697 height 306
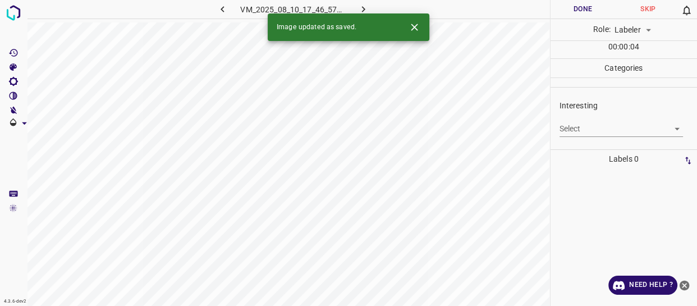
click at [593, 124] on body "4.3.6-dev2 VM_2025_08_10_17_46_57_907_04.gif Done Skip 0 Role: Labeler labeler …" at bounding box center [348, 153] width 697 height 306
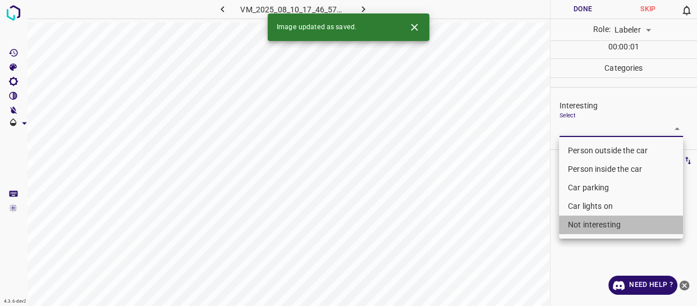
drag, startPoint x: 601, startPoint y: 218, endPoint x: 528, endPoint y: 255, distance: 81.4
click at [599, 222] on li "Not interesting" at bounding box center [621, 225] width 124 height 19
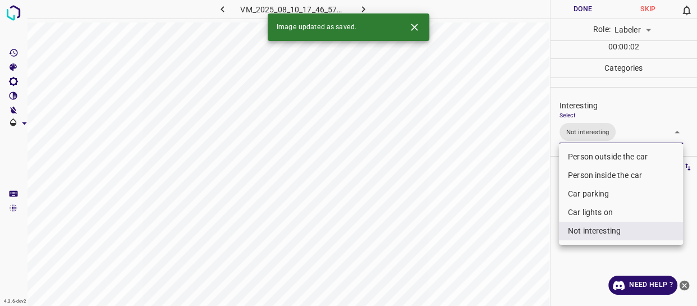
drag, startPoint x: 522, startPoint y: 257, endPoint x: 517, endPoint y: 261, distance: 6.4
click at [519, 259] on div at bounding box center [348, 153] width 697 height 306
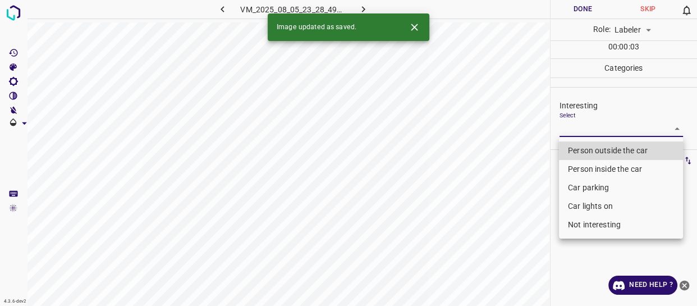
click at [567, 123] on body "4.3.6-dev2 VM_2025_08_05_23_28_49_923_00.gif Done Skip 0 Role: Labeler labeler …" at bounding box center [348, 153] width 697 height 306
drag, startPoint x: 571, startPoint y: 153, endPoint x: 510, endPoint y: 216, distance: 87.4
click at [571, 155] on li "Person outside the car" at bounding box center [621, 150] width 124 height 19
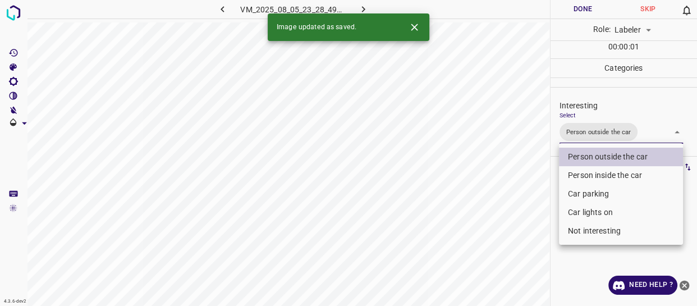
drag, startPoint x: 519, startPoint y: 226, endPoint x: 518, endPoint y: 263, distance: 37.6
click at [518, 262] on div at bounding box center [348, 153] width 697 height 306
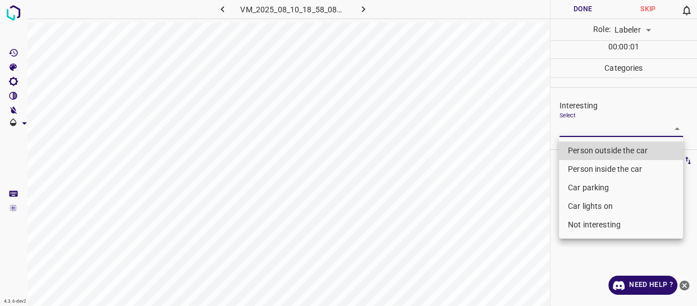
click at [618, 128] on body "4.3.6-dev2 VM_2025_08_10_18_58_08_146_07.gif Done Skip 0 Role: Labeler labeler …" at bounding box center [348, 153] width 697 height 306
drag, startPoint x: 612, startPoint y: 191, endPoint x: 600, endPoint y: 202, distance: 16.7
click at [611, 191] on li "Car parking" at bounding box center [621, 188] width 124 height 19
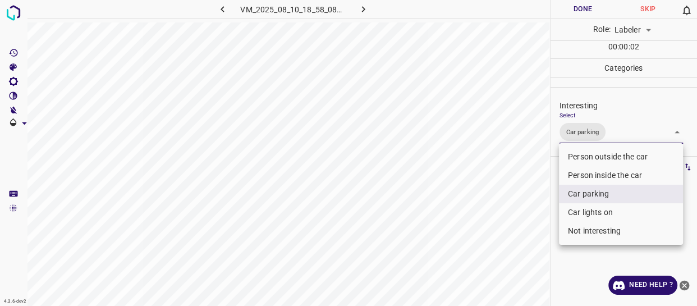
drag, startPoint x: 516, startPoint y: 245, endPoint x: 506, endPoint y: 279, distance: 35.2
click at [508, 275] on div at bounding box center [348, 153] width 697 height 306
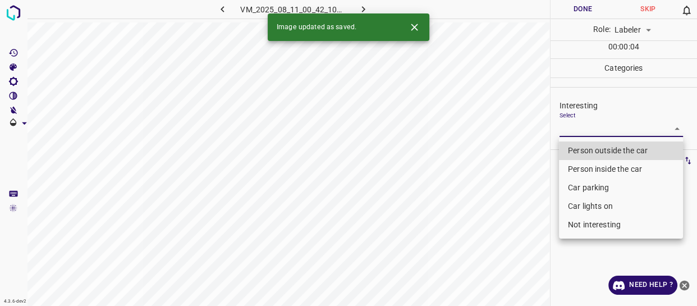
click at [582, 125] on body "4.3.6-dev2 VM_2025_08_11_00_42_10_652_06.gif Done Skip 0 Role: Labeler labeler …" at bounding box center [348, 153] width 697 height 306
click at [581, 148] on li "Person outside the car" at bounding box center [621, 150] width 124 height 19
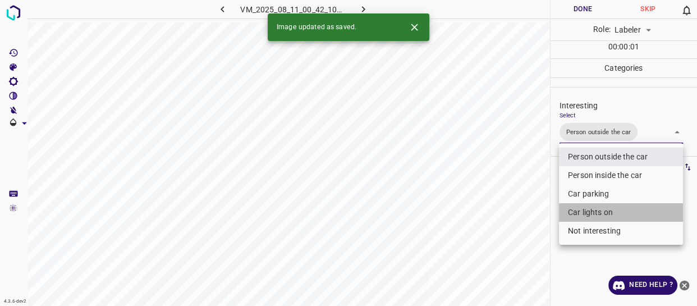
click at [592, 215] on li "Car lights on" at bounding box center [621, 212] width 124 height 19
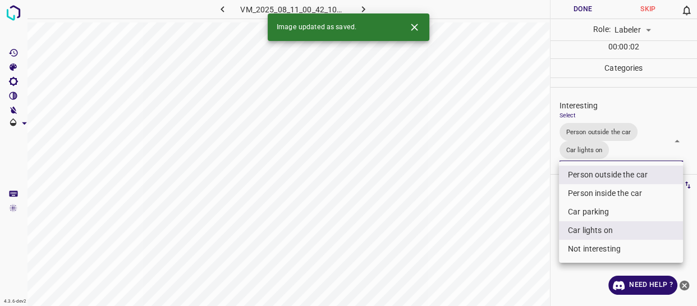
drag, startPoint x: 533, startPoint y: 230, endPoint x: 529, endPoint y: 235, distance: 6.1
click at [532, 232] on div at bounding box center [348, 153] width 697 height 306
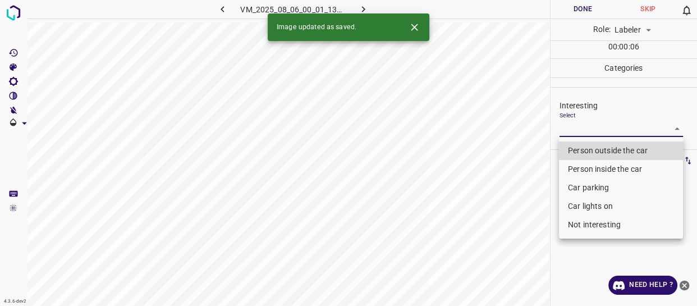
drag, startPoint x: 609, startPoint y: 124, endPoint x: 606, endPoint y: 144, distance: 19.9
click at [609, 125] on body "4.3.6-dev2 VM_2025_08_06_00_01_13_266_01.gif Done Skip 0 Role: Labeler labeler …" at bounding box center [348, 153] width 697 height 306
click at [606, 144] on li "Person outside the car" at bounding box center [621, 150] width 124 height 19
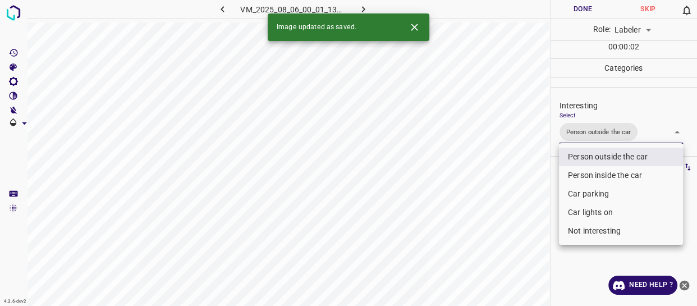
click at [517, 222] on div at bounding box center [348, 153] width 697 height 306
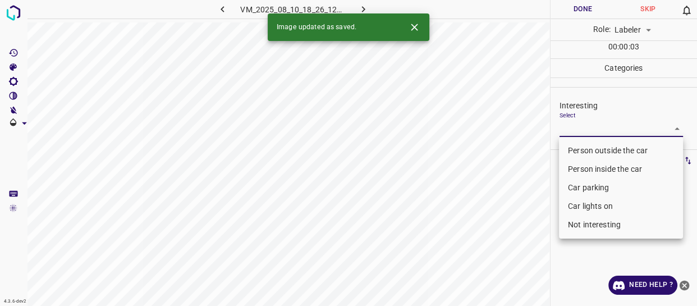
click at [594, 131] on body "4.3.6-dev2 VM_2025_08_10_18_26_12_121_03.gif Done Skip 0 Role: Labeler labeler …" at bounding box center [348, 153] width 697 height 306
drag, startPoint x: 593, startPoint y: 147, endPoint x: 537, endPoint y: 199, distance: 76.3
click at [591, 152] on li "Person outside the car" at bounding box center [621, 150] width 124 height 19
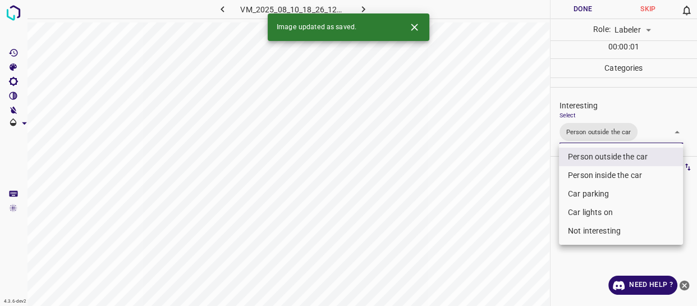
drag, startPoint x: 528, startPoint y: 203, endPoint x: 531, endPoint y: 221, distance: 18.7
click at [530, 216] on div at bounding box center [348, 153] width 697 height 306
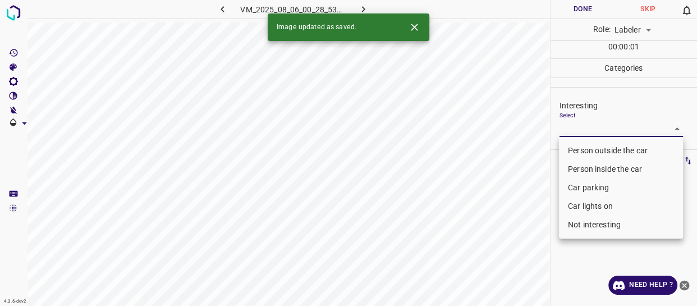
drag, startPoint x: 639, startPoint y: 126, endPoint x: 637, endPoint y: 141, distance: 15.3
click at [638, 128] on body "4.3.6-dev2 VM_2025_08_06_00_28_53_414_00.gif Done Skip 0 Role: Labeler labeler …" at bounding box center [348, 153] width 697 height 306
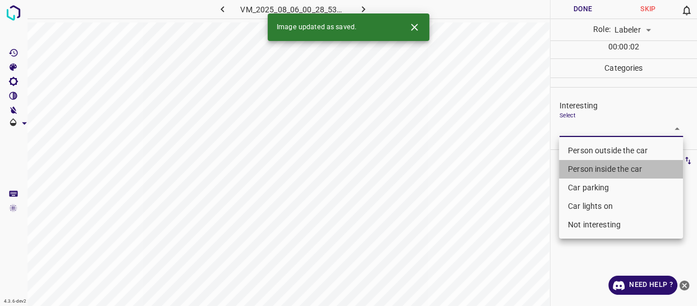
click at [628, 163] on li "Person inside the car" at bounding box center [621, 169] width 124 height 19
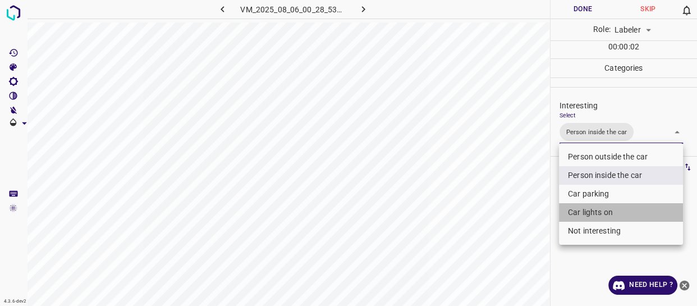
click at [607, 218] on li "Car lights on" at bounding box center [621, 212] width 124 height 19
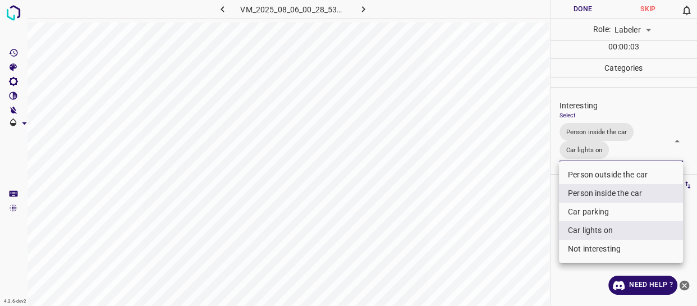
click at [532, 234] on div at bounding box center [348, 153] width 697 height 306
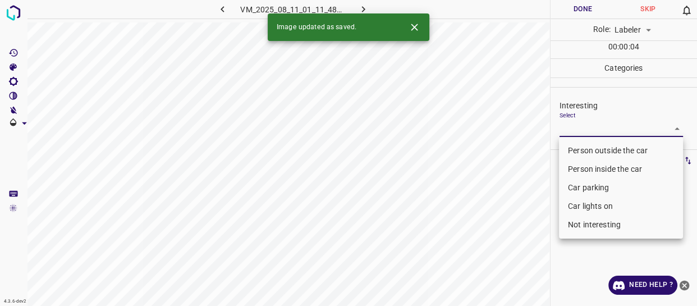
click at [593, 124] on body "4.3.6-dev2 VM_2025_08_11_01_11_48_207_06.gif Done Skip 0 Role: Labeler labeler …" at bounding box center [348, 153] width 697 height 306
click at [594, 148] on li "Person outside the car" at bounding box center [621, 150] width 124 height 19
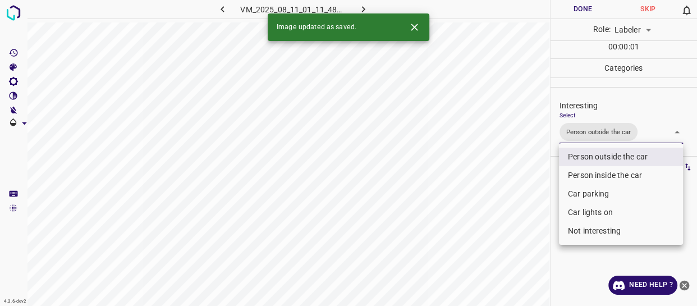
drag, startPoint x: 536, startPoint y: 201, endPoint x: 533, endPoint y: 221, distance: 20.4
click at [535, 214] on div at bounding box center [348, 153] width 697 height 306
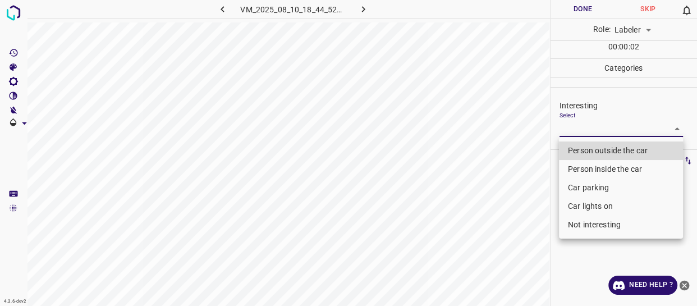
click at [592, 127] on body "4.3.6-dev2 VM_2025_08_10_18_44_52_654_03.gif Done Skip 0 Role: Labeler labeler …" at bounding box center [348, 153] width 697 height 306
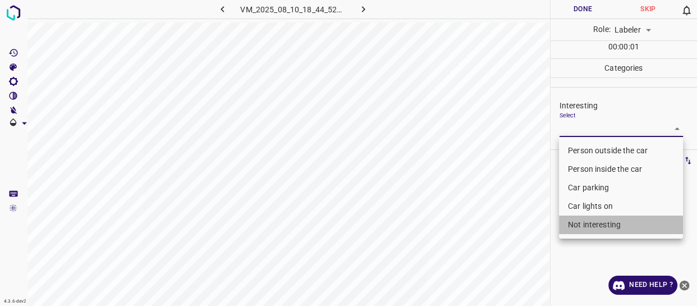
drag, startPoint x: 595, startPoint y: 225, endPoint x: 501, endPoint y: 250, distance: 97.3
click at [595, 226] on li "Not interesting" at bounding box center [621, 225] width 124 height 19
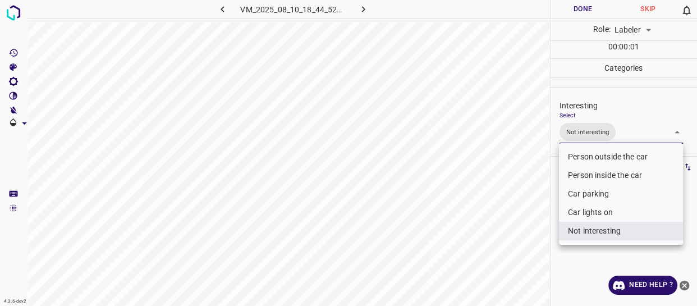
drag, startPoint x: 500, startPoint y: 251, endPoint x: 495, endPoint y: 254, distance: 6.5
click at [499, 252] on div at bounding box center [348, 153] width 697 height 306
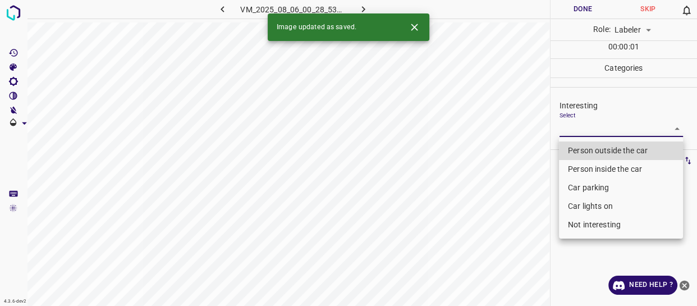
drag, startPoint x: 592, startPoint y: 129, endPoint x: 587, endPoint y: 163, distance: 34.7
click at [592, 130] on body "4.3.6-dev2 VM_2025_08_06_00_28_53_414_04.gif Done Skip 0 Role: Labeler labeler …" at bounding box center [348, 153] width 697 height 306
drag, startPoint x: 587, startPoint y: 170, endPoint x: 587, endPoint y: 180, distance: 10.1
click at [588, 171] on li "Person inside the car" at bounding box center [621, 169] width 124 height 19
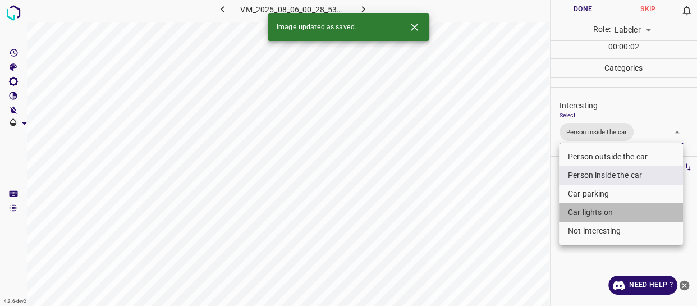
drag, startPoint x: 584, startPoint y: 214, endPoint x: 509, endPoint y: 240, distance: 79.7
click at [583, 216] on li "Car lights on" at bounding box center [621, 212] width 124 height 19
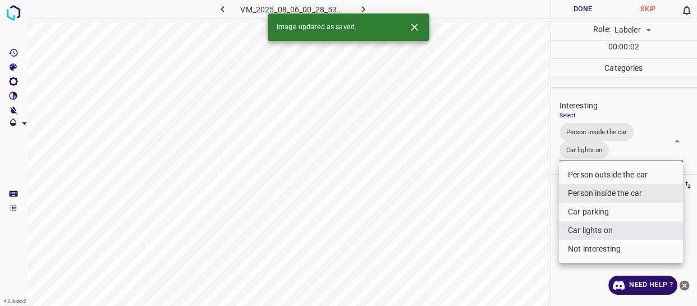
drag, startPoint x: 509, startPoint y: 240, endPoint x: 505, endPoint y: 253, distance: 13.0
click at [505, 252] on div at bounding box center [348, 153] width 697 height 306
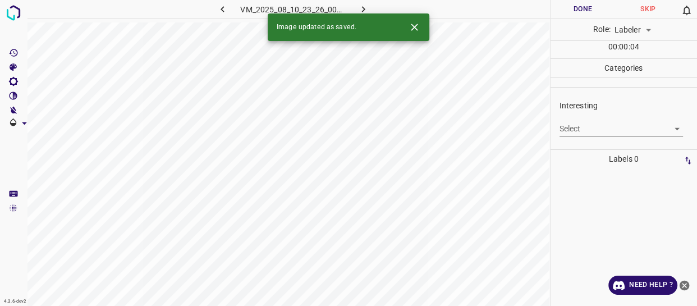
click at [609, 130] on body "4.3.6-dev2 VM_2025_08_10_23_26_00_928_07.gif Done Skip 0 Role: Labeler labeler …" at bounding box center [348, 153] width 697 height 306
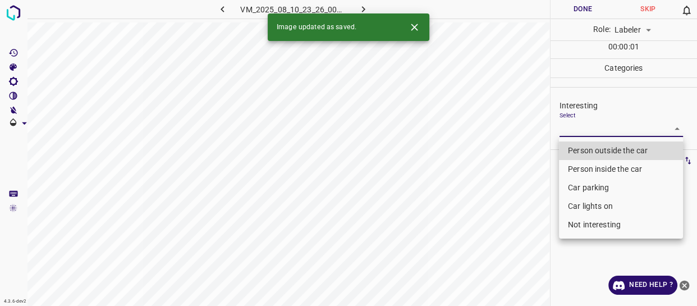
drag, startPoint x: 606, startPoint y: 147, endPoint x: 597, endPoint y: 173, distance: 27.7
click at [606, 151] on li "Person outside the car" at bounding box center [621, 150] width 124 height 19
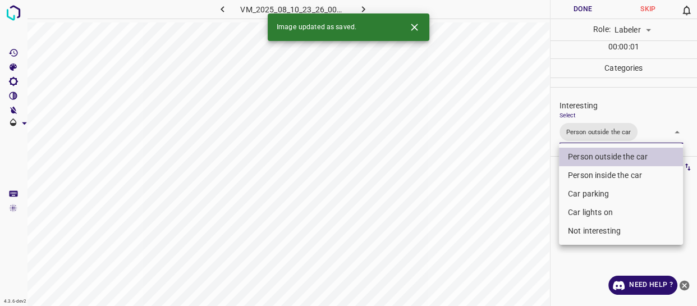
drag, startPoint x: 541, startPoint y: 225, endPoint x: 529, endPoint y: 259, distance: 36.0
click at [533, 252] on div at bounding box center [348, 153] width 697 height 306
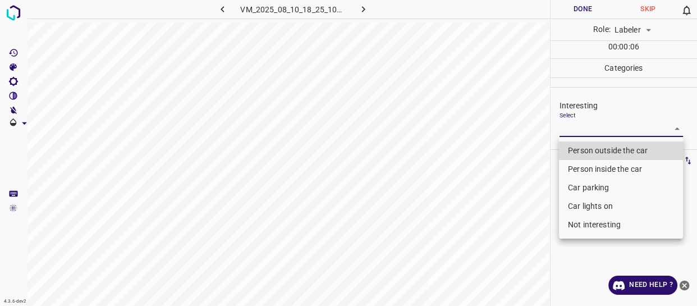
drag, startPoint x: 572, startPoint y: 129, endPoint x: 578, endPoint y: 149, distance: 21.7
click at [573, 132] on body "4.3.6-dev2 VM_2025_08_10_18_25_10_385_07.gif Done Skip 0 Role: Labeler labeler …" at bounding box center [348, 153] width 697 height 306
drag, startPoint x: 578, startPoint y: 146, endPoint x: 546, endPoint y: 204, distance: 66.1
click at [578, 147] on li "Person outside the car" at bounding box center [621, 150] width 124 height 19
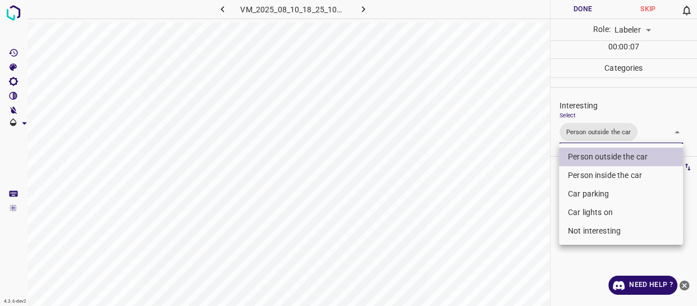
drag, startPoint x: 508, startPoint y: 246, endPoint x: 503, endPoint y: 254, distance: 9.7
click at [503, 253] on div at bounding box center [348, 153] width 697 height 306
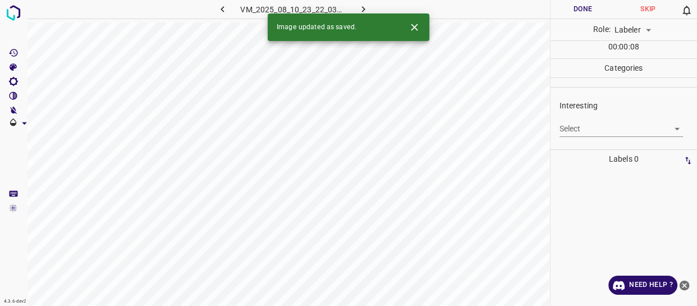
click at [613, 130] on body "4.3.6-dev2 VM_2025_08_10_23_22_03_534_02.gif Done Skip 0 Role: Labeler labeler …" at bounding box center [348, 153] width 697 height 306
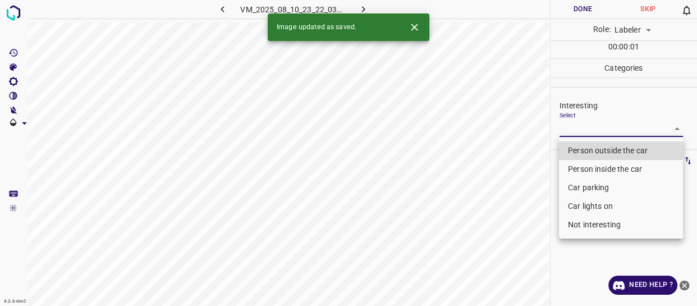
drag, startPoint x: 613, startPoint y: 150, endPoint x: 599, endPoint y: 166, distance: 21.9
click at [613, 152] on li "Person outside the car" at bounding box center [621, 150] width 124 height 19
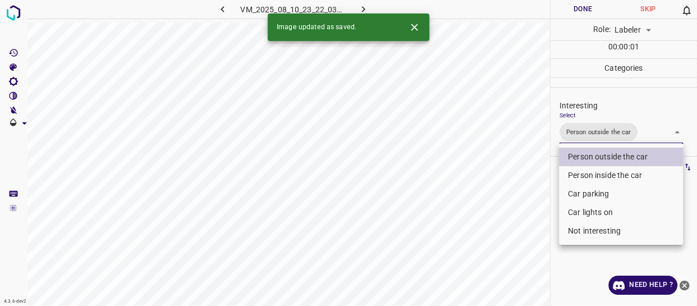
drag, startPoint x: 488, startPoint y: 234, endPoint x: 489, endPoint y: 244, distance: 9.6
click at [489, 242] on div at bounding box center [348, 153] width 697 height 306
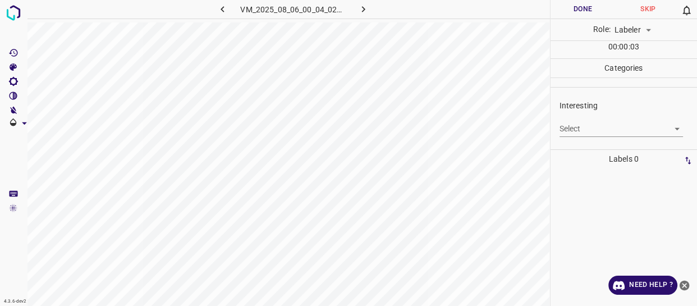
click at [581, 126] on body "4.3.6-dev2 VM_2025_08_06_00_04_02_994_01.gif Done Skip 0 Role: Labeler labeler …" at bounding box center [348, 153] width 697 height 306
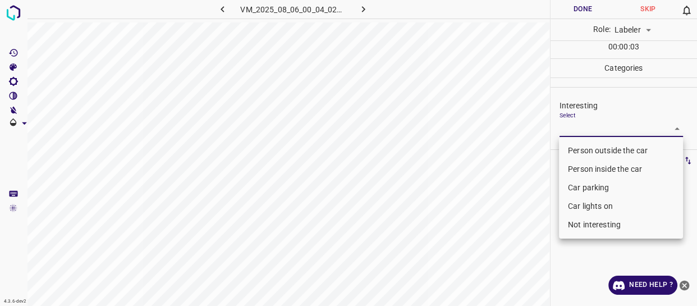
drag, startPoint x: 582, startPoint y: 147, endPoint x: 545, endPoint y: 184, distance: 53.2
click at [582, 149] on li "Person outside the car" at bounding box center [621, 150] width 124 height 19
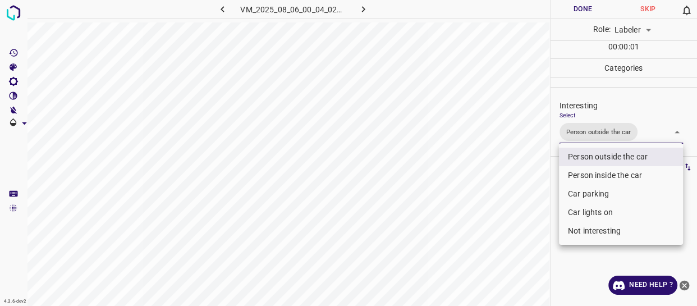
drag, startPoint x: 522, startPoint y: 216, endPoint x: 520, endPoint y: 247, distance: 30.9
click at [523, 238] on div at bounding box center [348, 153] width 697 height 306
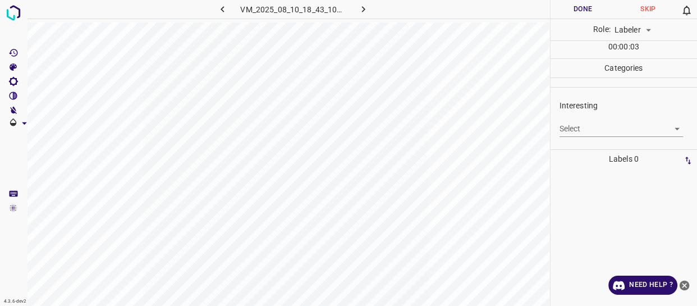
click at [590, 130] on body "4.3.6-dev2 VM_2025_08_10_18_43_10_010_01.gif Done Skip 0 Role: Labeler labeler …" at bounding box center [348, 153] width 697 height 306
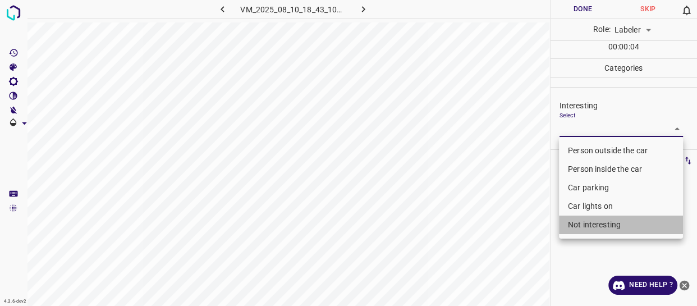
drag, startPoint x: 584, startPoint y: 224, endPoint x: 502, endPoint y: 266, distance: 92.2
click at [582, 227] on li "Not interesting" at bounding box center [621, 225] width 124 height 19
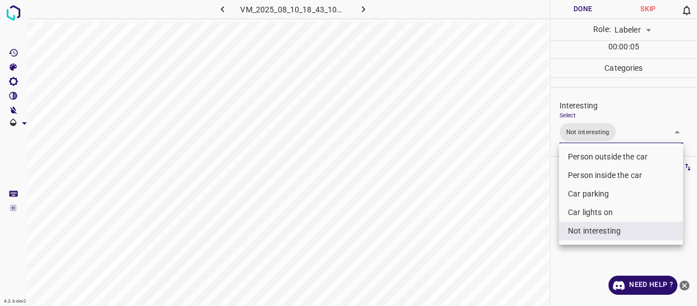
click at [500, 269] on div at bounding box center [348, 153] width 697 height 306
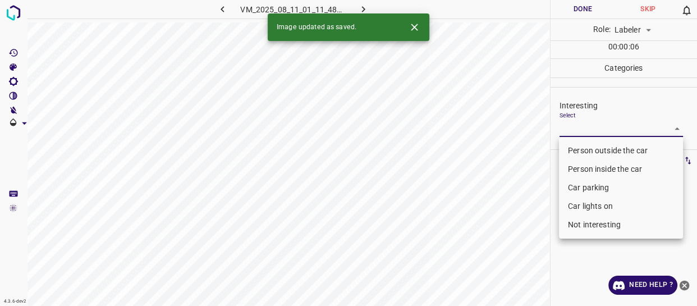
drag, startPoint x: 599, startPoint y: 133, endPoint x: 594, endPoint y: 144, distance: 12.6
click at [597, 127] on body "4.3.6-dev2 VM_2025_08_11_01_11_48_207_05.gif Done Skip 0 Role: Labeler labeler …" at bounding box center [348, 153] width 697 height 306
drag, startPoint x: 594, startPoint y: 144, endPoint x: 531, endPoint y: 218, distance: 97.6
click at [591, 147] on li "Person outside the car" at bounding box center [621, 150] width 124 height 19
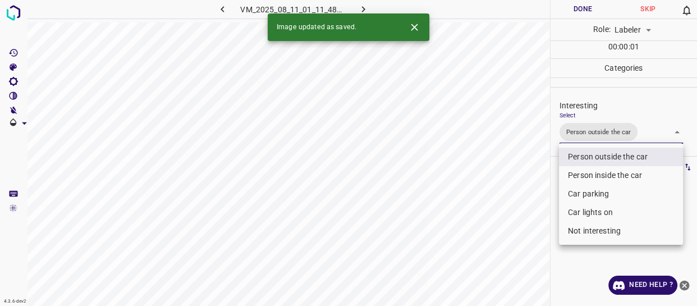
drag, startPoint x: 528, startPoint y: 225, endPoint x: 518, endPoint y: 266, distance: 42.1
click at [521, 263] on div at bounding box center [348, 153] width 697 height 306
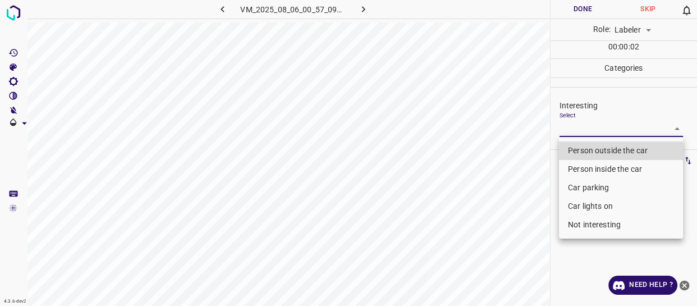
drag, startPoint x: 601, startPoint y: 126, endPoint x: 601, endPoint y: 143, distance: 16.3
click at [601, 131] on body "4.3.6-dev2 VM_2025_08_06_00_57_09_437_06.gif Done Skip 0 Role: Labeler labeler …" at bounding box center [348, 153] width 697 height 306
click at [601, 148] on li "Person outside the car" at bounding box center [621, 150] width 124 height 19
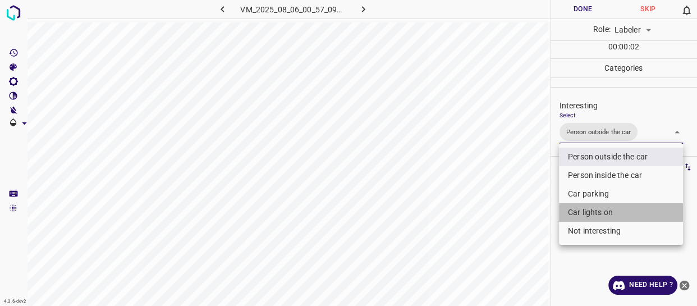
drag, startPoint x: 600, startPoint y: 216, endPoint x: 492, endPoint y: 236, distance: 110.3
click at [599, 216] on li "Car lights on" at bounding box center [621, 212] width 124 height 19
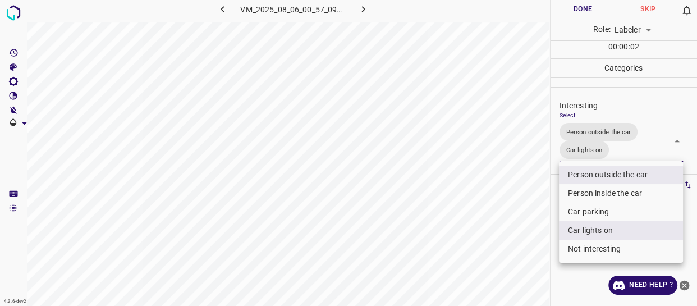
drag, startPoint x: 490, startPoint y: 236, endPoint x: 486, endPoint y: 249, distance: 13.0
click at [488, 245] on div at bounding box center [348, 153] width 697 height 306
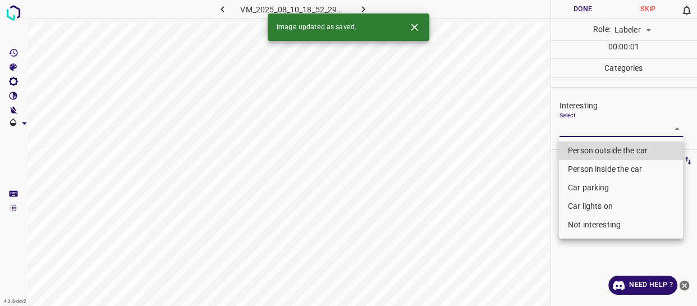
drag, startPoint x: 599, startPoint y: 129, endPoint x: 599, endPoint y: 147, distance: 18.0
click at [599, 131] on body "4.3.6-dev2 VM_2025_08_10_18_52_29_002_03.gif Done Skip 0 Role: Labeler labeler …" at bounding box center [348, 153] width 697 height 306
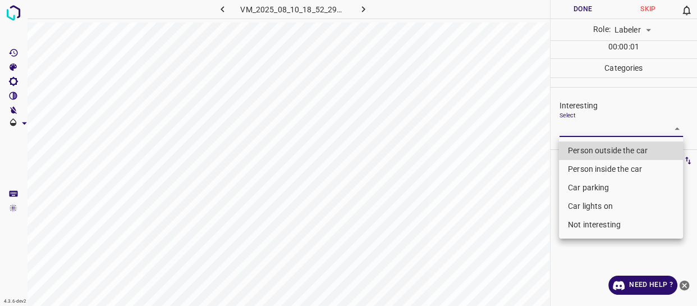
drag, startPoint x: 599, startPoint y: 149, endPoint x: 590, endPoint y: 162, distance: 16.2
click at [598, 150] on li "Person outside the car" at bounding box center [621, 150] width 124 height 19
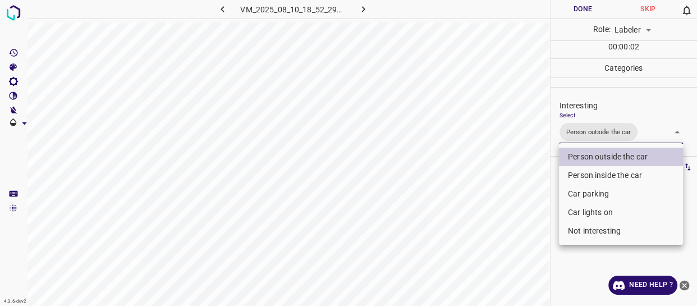
drag, startPoint x: 519, startPoint y: 231, endPoint x: 517, endPoint y: 240, distance: 9.3
click at [518, 236] on div at bounding box center [348, 153] width 697 height 306
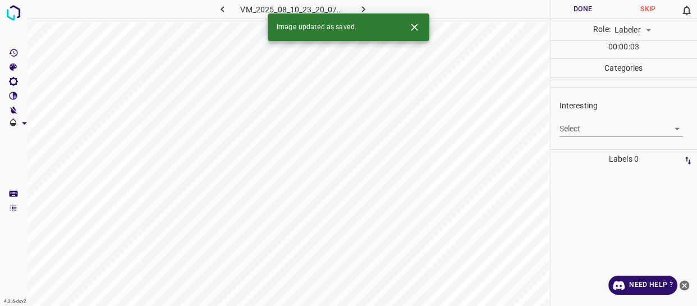
click at [583, 129] on body "4.3.6-dev2 VM_2025_08_10_23_20_07_604_06.gif Done Skip 0 Role: Labeler labeler …" at bounding box center [348, 153] width 697 height 306
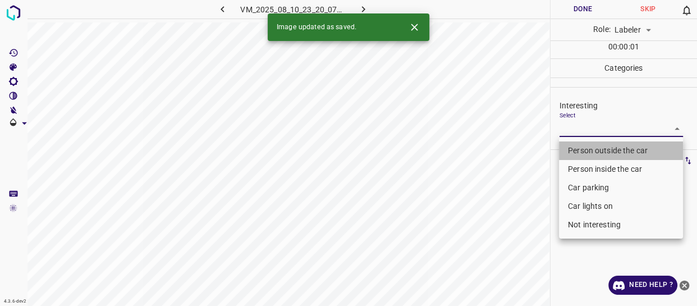
drag, startPoint x: 582, startPoint y: 149, endPoint x: 523, endPoint y: 220, distance: 92.5
click at [582, 152] on li "Person outside the car" at bounding box center [621, 150] width 124 height 19
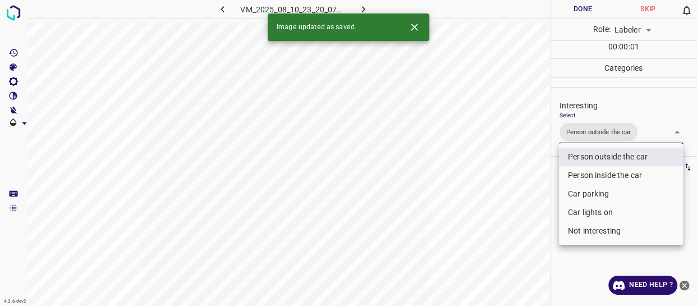
drag, startPoint x: 523, startPoint y: 237, endPoint x: 526, endPoint y: 248, distance: 11.5
click at [526, 246] on div at bounding box center [348, 153] width 697 height 306
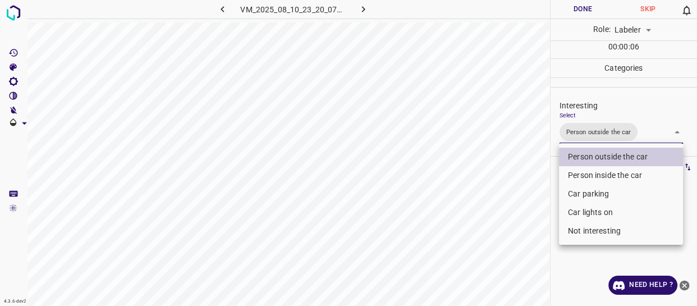
click at [646, 140] on body "4.3.6-dev2 VM_2025_08_10_23_20_07_604_06.gif Done Skip 0 Role: Labeler labeler …" at bounding box center [348, 153] width 697 height 306
drag, startPoint x: 629, startPoint y: 176, endPoint x: 615, endPoint y: 182, distance: 14.6
click at [629, 176] on li "Person inside the car" at bounding box center [621, 175] width 124 height 19
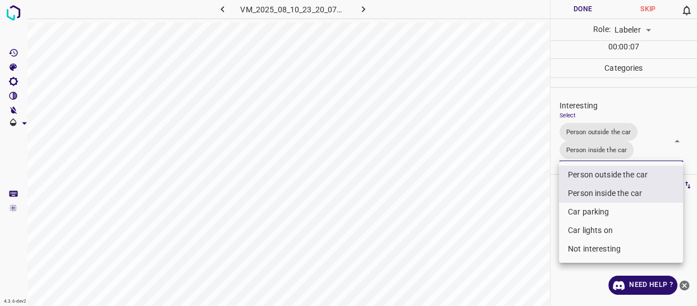
drag, startPoint x: 472, startPoint y: 241, endPoint x: 478, endPoint y: 266, distance: 26.2
click at [478, 266] on div at bounding box center [348, 153] width 697 height 306
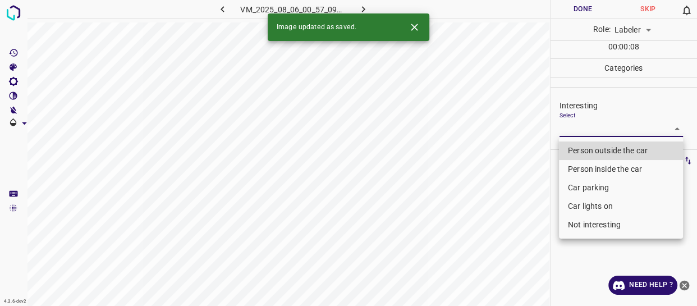
click at [588, 124] on body "4.3.6-dev2 VM_2025_08_06_00_57_09_437_09.gif Done Skip 0 Role: Labeler labeler …" at bounding box center [348, 153] width 697 height 306
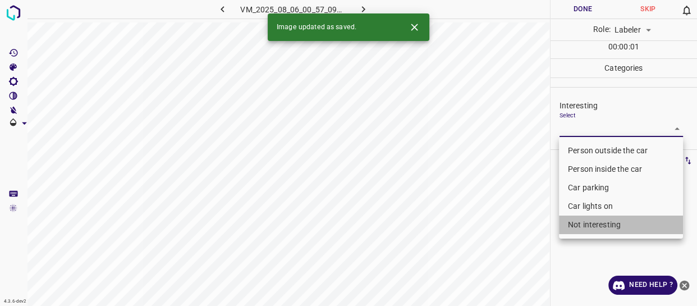
drag, startPoint x: 596, startPoint y: 226, endPoint x: 508, endPoint y: 259, distance: 94.2
click at [596, 226] on li "Not interesting" at bounding box center [621, 225] width 124 height 19
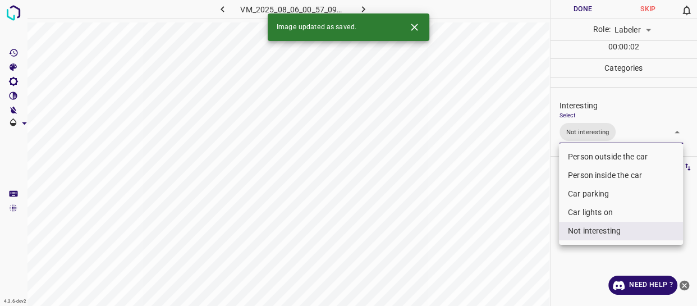
drag, startPoint x: 496, startPoint y: 262, endPoint x: 488, endPoint y: 277, distance: 17.1
click at [492, 272] on div at bounding box center [348, 153] width 697 height 306
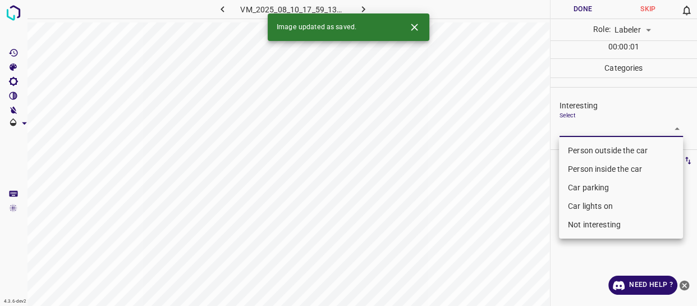
click at [593, 129] on body "4.3.6-dev2 VM_2025_08_10_17_59_13_589_03.gif Done Skip 0 Role: Labeler labeler …" at bounding box center [348, 153] width 697 height 306
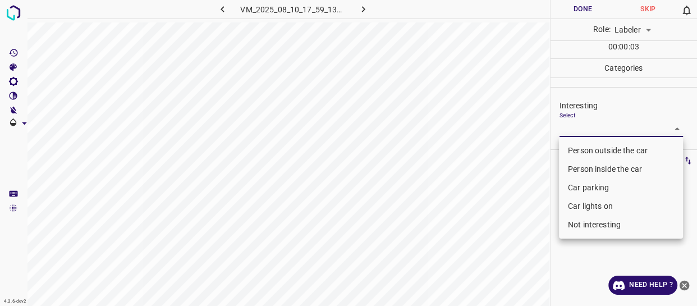
drag, startPoint x: 592, startPoint y: 185, endPoint x: 537, endPoint y: 218, distance: 64.7
click at [589, 188] on li "Car parking" at bounding box center [621, 188] width 124 height 19
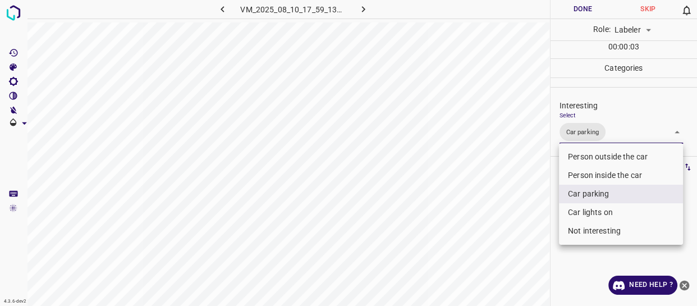
drag, startPoint x: 490, startPoint y: 240, endPoint x: 487, endPoint y: 248, distance: 7.8
click at [489, 246] on div at bounding box center [348, 153] width 697 height 306
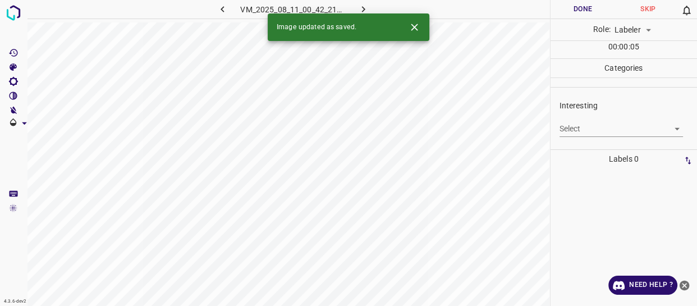
click at [596, 130] on body "4.3.6-dev2 VM_2025_08_11_00_42_21_137_00.gif Done Skip 0 Role: Labeler labeler …" at bounding box center [348, 153] width 697 height 306
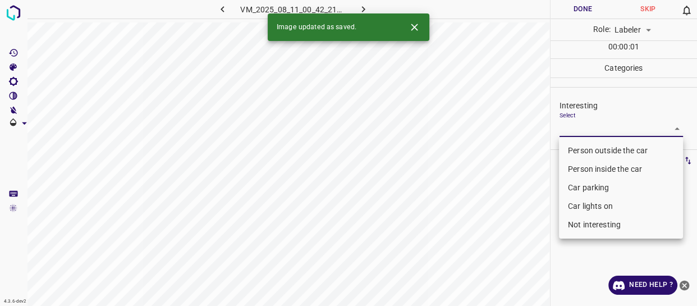
click at [586, 154] on li "Person outside the car" at bounding box center [621, 150] width 124 height 19
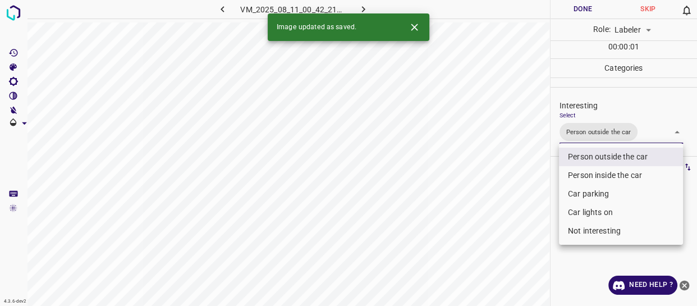
drag, startPoint x: 516, startPoint y: 244, endPoint x: 515, endPoint y: 259, distance: 14.6
click at [515, 259] on div at bounding box center [348, 153] width 697 height 306
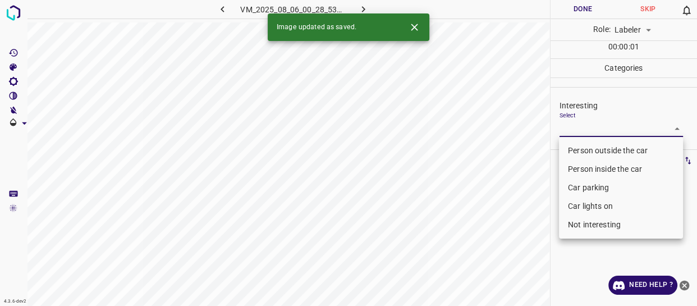
click at [591, 130] on body "4.3.6-dev2 VM_2025_08_06_00_28_53_414_01.gif Done Skip 0 Role: Labeler labeler …" at bounding box center [348, 153] width 697 height 306
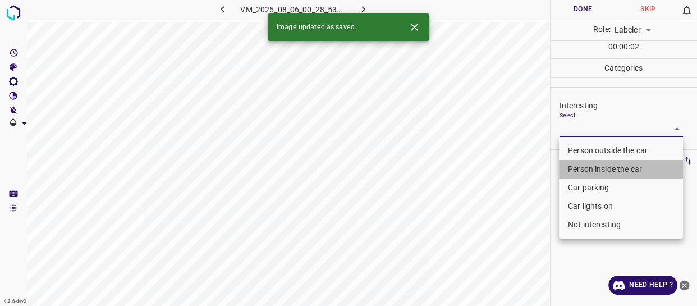
click at [582, 166] on li "Person inside the car" at bounding box center [621, 169] width 124 height 19
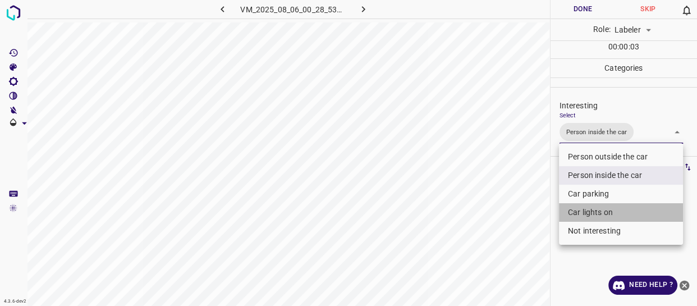
drag, startPoint x: 580, startPoint y: 214, endPoint x: 574, endPoint y: 212, distance: 6.4
click at [580, 213] on li "Car lights on" at bounding box center [621, 212] width 124 height 19
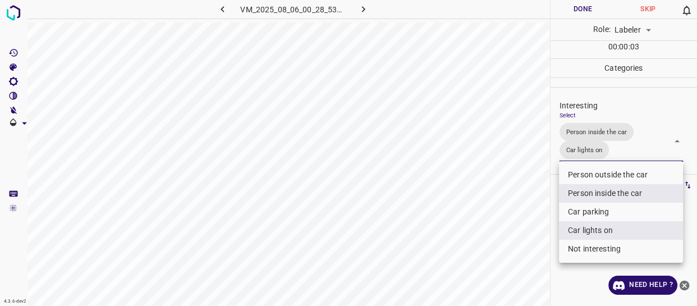
click at [485, 230] on div at bounding box center [348, 153] width 697 height 306
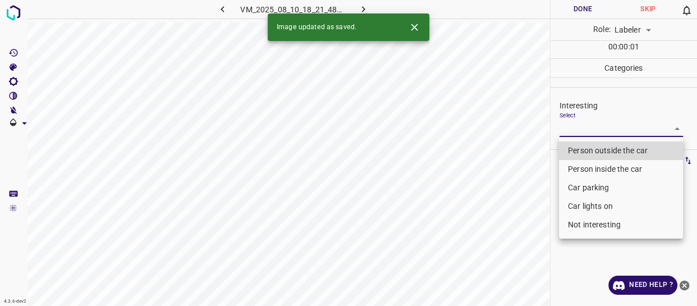
click at [590, 124] on body "4.3.6-dev2 VM_2025_08_10_18_21_48_288_05.gif Done Skip 0 Role: Labeler labeler …" at bounding box center [348, 153] width 697 height 306
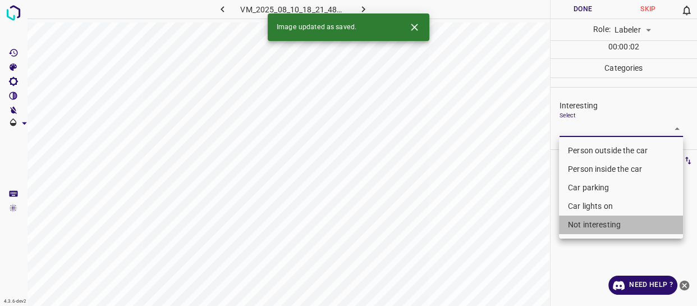
drag, startPoint x: 594, startPoint y: 230, endPoint x: 531, endPoint y: 243, distance: 64.1
click at [594, 230] on li "Not interesting" at bounding box center [621, 225] width 124 height 19
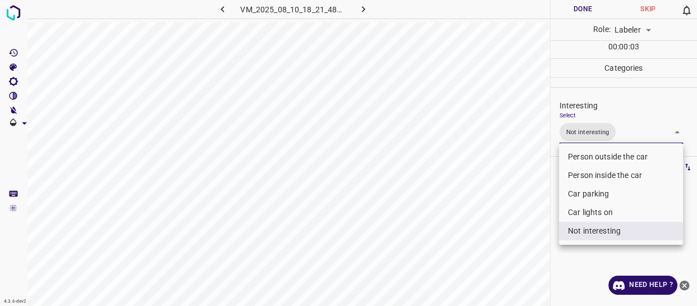
drag, startPoint x: 530, startPoint y: 243, endPoint x: 527, endPoint y: 248, distance: 6.5
click at [527, 247] on div at bounding box center [348, 153] width 697 height 306
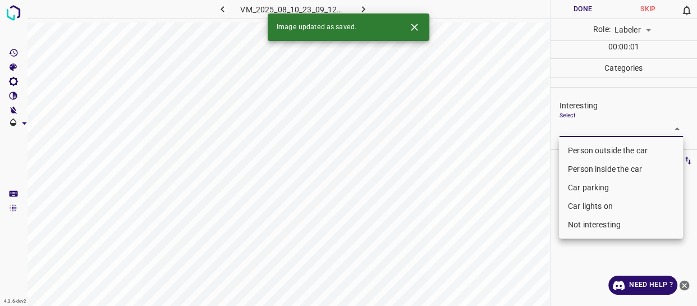
click at [576, 124] on body "4.3.6-dev2 VM_2025_08_10_23_09_12_370_09.gif Done Skip 0 Role: Labeler labeler …" at bounding box center [348, 153] width 697 height 306
drag, startPoint x: 586, startPoint y: 204, endPoint x: 583, endPoint y: 213, distance: 8.9
click at [587, 204] on li "Car lights on" at bounding box center [621, 206] width 124 height 19
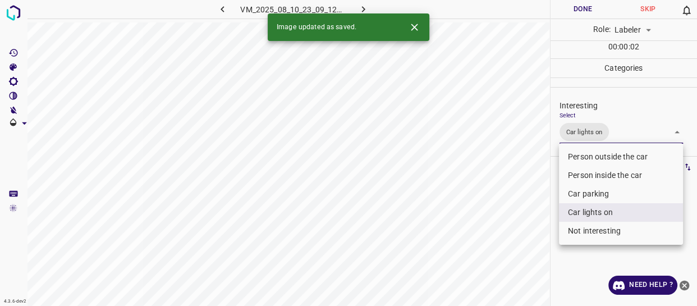
click at [539, 238] on div at bounding box center [348, 153] width 697 height 306
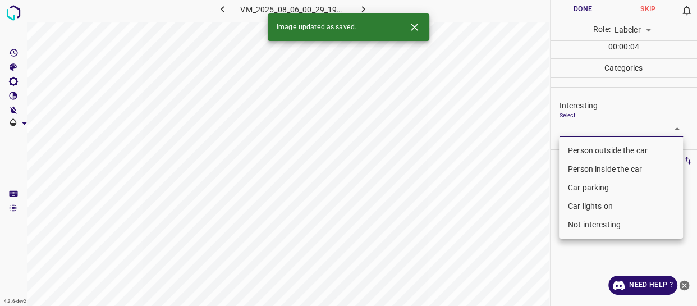
click at [597, 123] on body "4.3.6-dev2 VM_2025_08_06_00_29_19_405_12.gif Done Skip 0 Role: Labeler labeler …" at bounding box center [348, 153] width 697 height 306
click at [597, 147] on li "Person outside the car" at bounding box center [621, 150] width 124 height 19
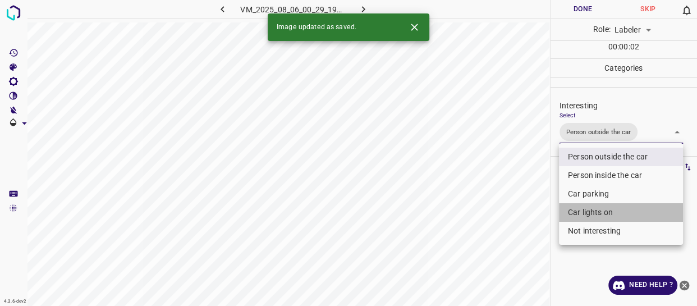
drag, startPoint x: 590, startPoint y: 208, endPoint x: 569, endPoint y: 218, distance: 23.4
click at [587, 211] on li "Car lights on" at bounding box center [621, 212] width 124 height 19
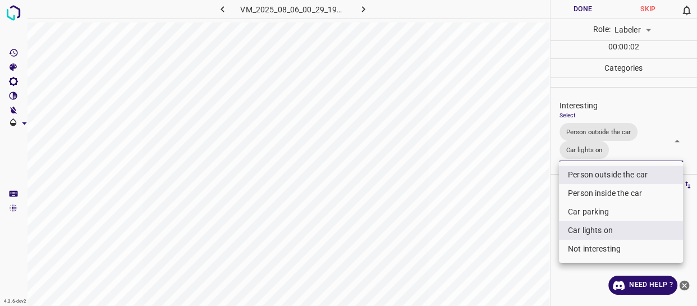
click at [518, 235] on div at bounding box center [348, 153] width 697 height 306
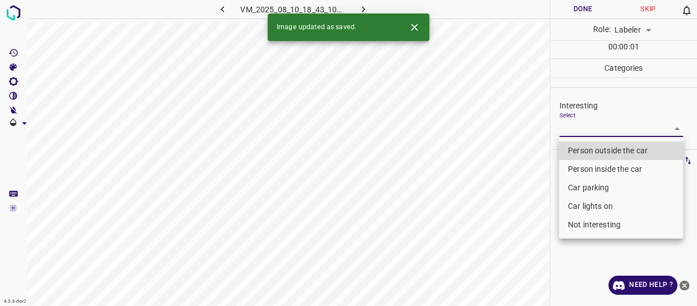
drag, startPoint x: 587, startPoint y: 131, endPoint x: 590, endPoint y: 149, distance: 18.2
click at [587, 132] on body "4.3.6-dev2 VM_2025_08_10_18_43_10_010_10.gif Done Skip 0 Role: Labeler labeler …" at bounding box center [348, 153] width 697 height 306
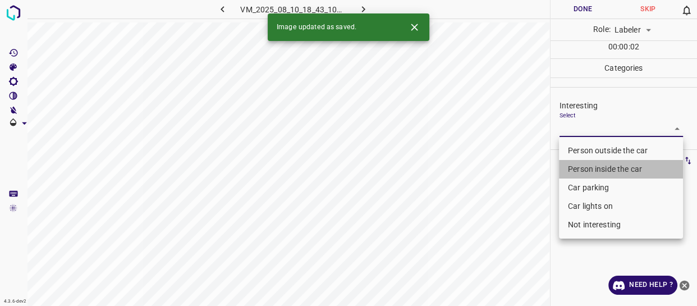
click at [595, 167] on li "Person inside the car" at bounding box center [621, 169] width 124 height 19
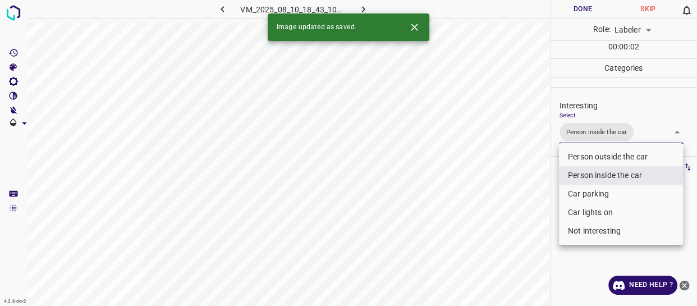
drag, startPoint x: 520, startPoint y: 208, endPoint x: 522, endPoint y: 225, distance: 16.4
click at [521, 222] on div at bounding box center [348, 153] width 697 height 306
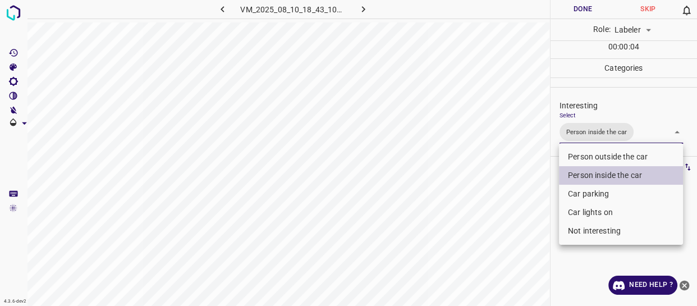
click at [645, 131] on body "4.3.6-dev2 VM_2025_08_10_18_43_10_010_10.gif Done Skip 0 Role: Labeler labeler …" at bounding box center [348, 153] width 697 height 306
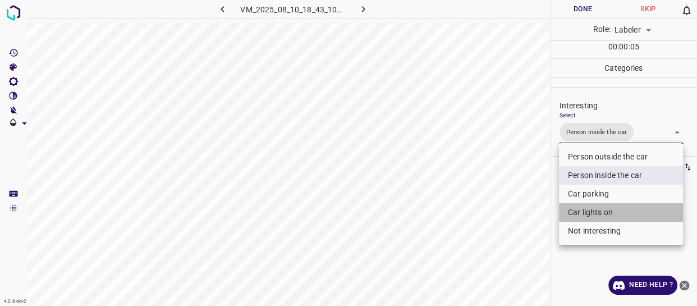
drag, startPoint x: 629, startPoint y: 209, endPoint x: 482, endPoint y: 235, distance: 149.9
click at [626, 208] on li "Car lights on" at bounding box center [621, 212] width 124 height 19
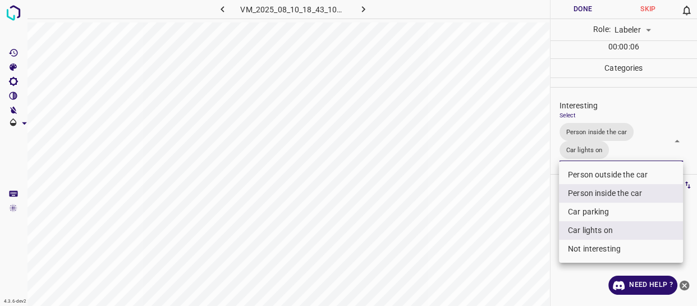
drag, startPoint x: 481, startPoint y: 235, endPoint x: 479, endPoint y: 243, distance: 8.0
click at [480, 241] on div at bounding box center [348, 153] width 697 height 306
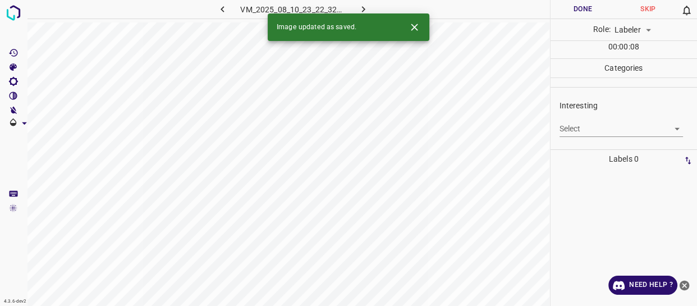
click at [590, 127] on body "4.3.6-dev2 VM_2025_08_10_23_22_32_216_05.gif Done Skip 0 Role: Labeler labeler …" at bounding box center [348, 153] width 697 height 306
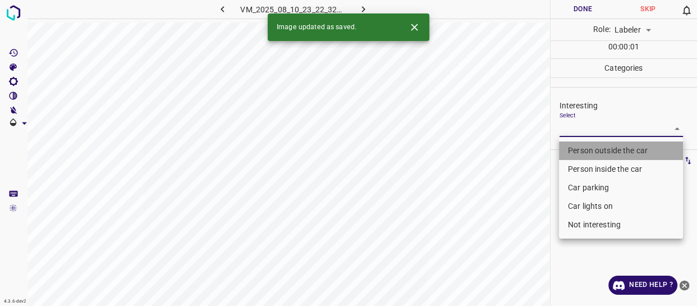
drag, startPoint x: 590, startPoint y: 149, endPoint x: 528, endPoint y: 187, distance: 72.3
click at [590, 150] on li "Person outside the car" at bounding box center [621, 150] width 124 height 19
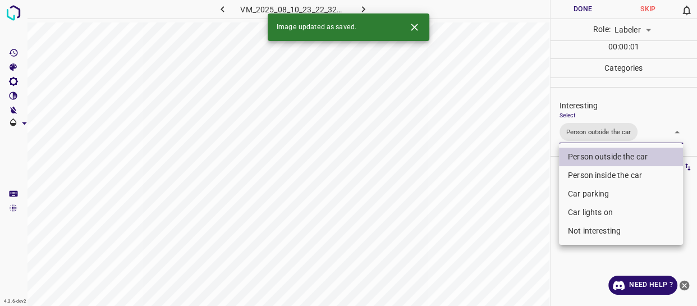
drag, startPoint x: 525, startPoint y: 190, endPoint x: 521, endPoint y: 228, distance: 37.9
click at [521, 227] on div at bounding box center [348, 153] width 697 height 306
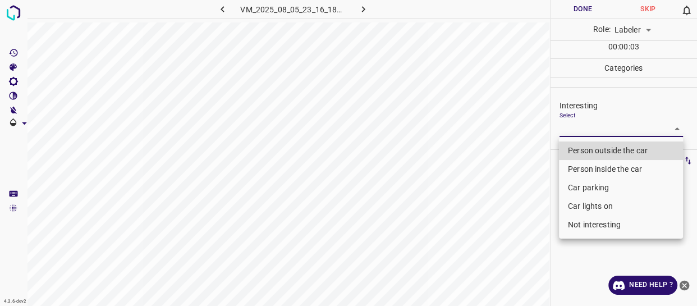
click at [601, 124] on body "4.3.6-dev2 VM_2025_08_05_23_16_18_435_13.gif Done Skip 0 Role: Labeler labeler …" at bounding box center [348, 153] width 697 height 306
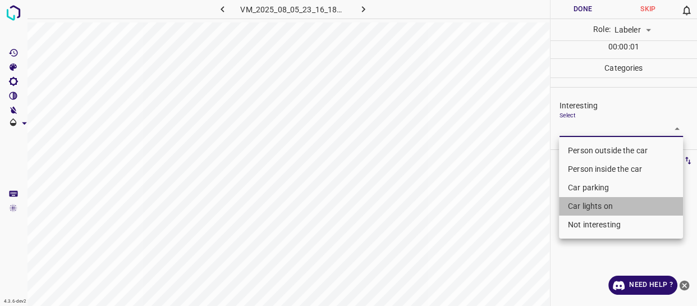
drag, startPoint x: 588, startPoint y: 208, endPoint x: 567, endPoint y: 219, distance: 24.6
click at [587, 209] on li "Car lights on" at bounding box center [621, 206] width 124 height 19
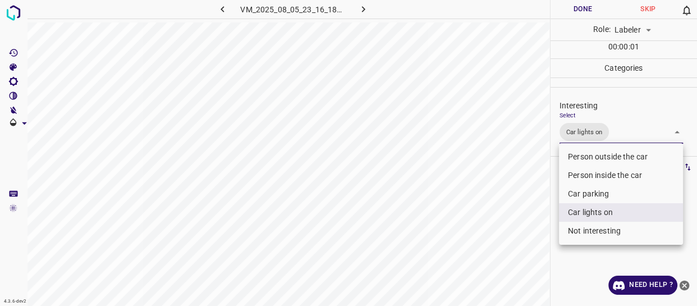
click at [504, 249] on div at bounding box center [348, 153] width 697 height 306
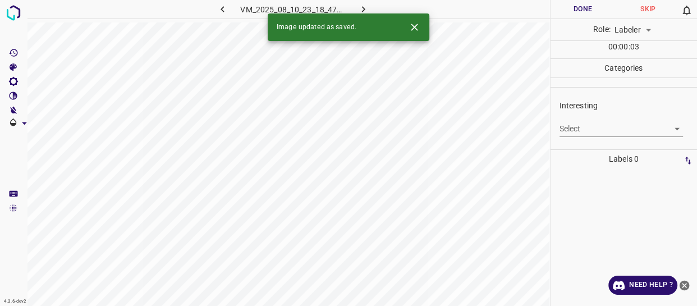
click at [590, 126] on body "4.3.6-dev2 VM_2025_08_10_23_18_47_827_00.gif Done Skip 0 Role: Labeler labeler …" at bounding box center [348, 153] width 697 height 306
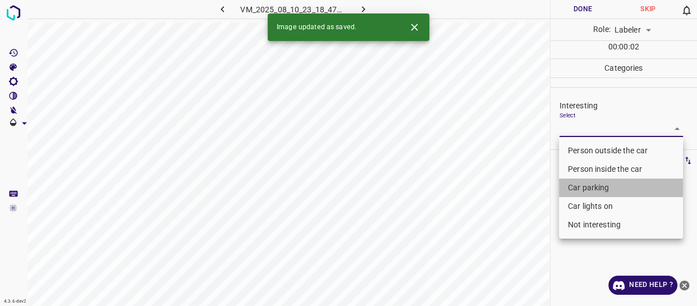
drag, startPoint x: 599, startPoint y: 188, endPoint x: 596, endPoint y: 182, distance: 6.3
click at [599, 188] on li "Car parking" at bounding box center [621, 188] width 124 height 19
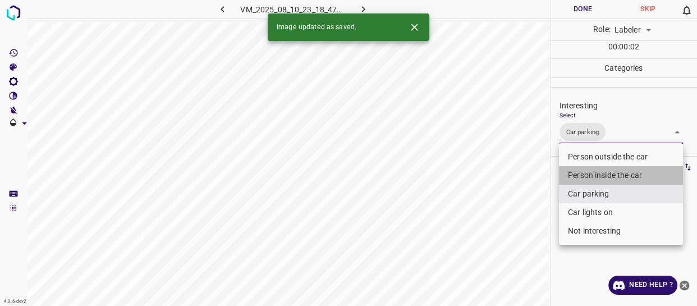
click at [596, 172] on li "Person inside the car" at bounding box center [621, 175] width 124 height 19
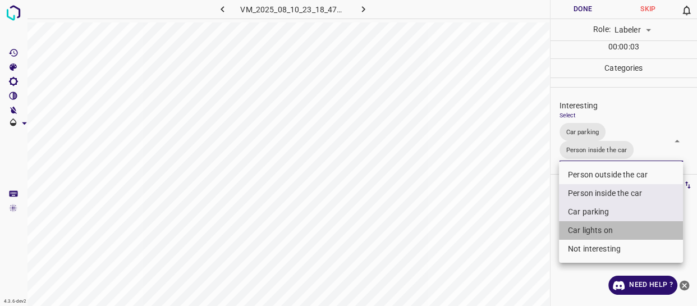
drag, startPoint x: 594, startPoint y: 230, endPoint x: 586, endPoint y: 230, distance: 7.9
click at [593, 230] on li "Car lights on" at bounding box center [621, 230] width 124 height 19
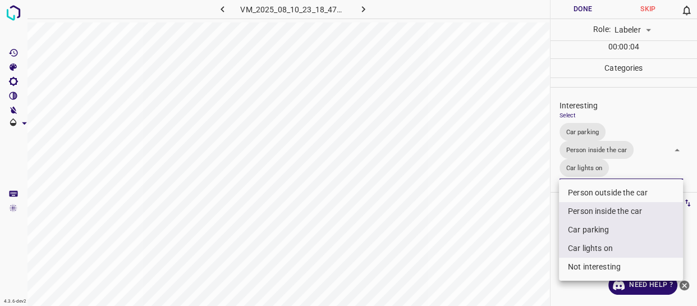
drag, startPoint x: 510, startPoint y: 255, endPoint x: 506, endPoint y: 262, distance: 8.3
click at [506, 262] on div at bounding box center [348, 153] width 697 height 306
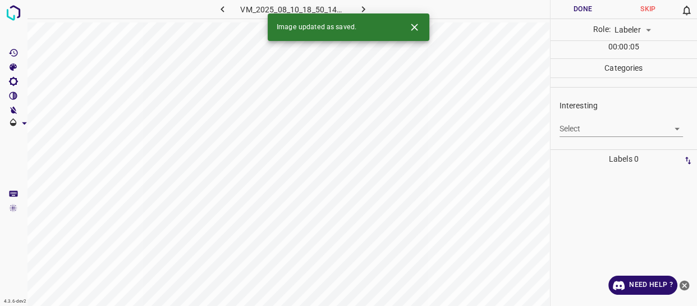
click at [591, 131] on body "4.3.6-dev2 VM_2025_08_10_18_50_14_119_03.gif Done Skip 0 Role: Labeler labeler …" at bounding box center [348, 153] width 697 height 306
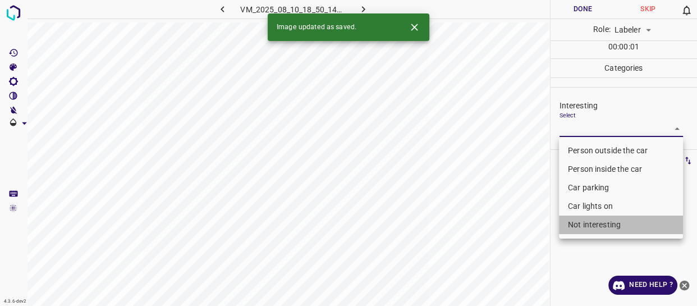
drag, startPoint x: 595, startPoint y: 222, endPoint x: 532, endPoint y: 259, distance: 73.5
click at [590, 230] on li "Not interesting" at bounding box center [621, 225] width 124 height 19
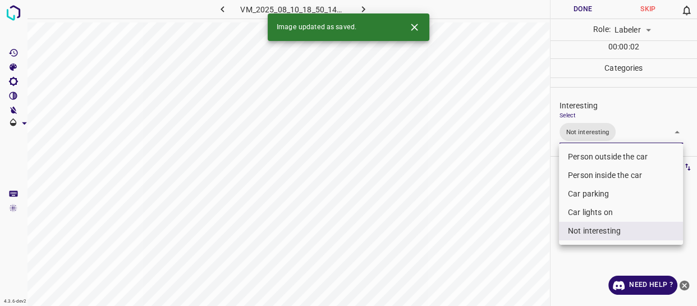
click at [519, 263] on div at bounding box center [348, 153] width 697 height 306
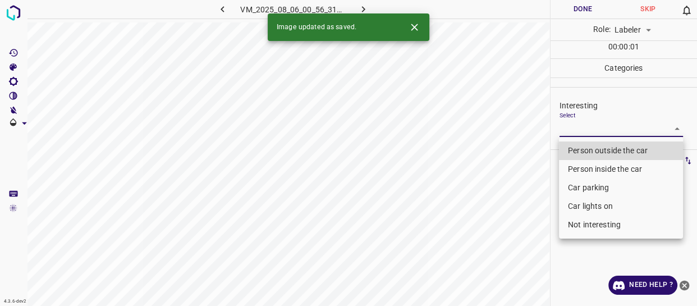
click at [592, 132] on body "4.3.6-dev2 VM_2025_08_06_00_56_31_686_03.gif Done Skip 0 Role: Labeler labeler …" at bounding box center [348, 153] width 697 height 306
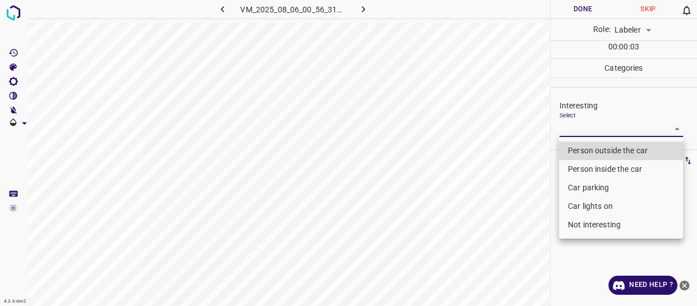
click at [590, 174] on li "Person inside the car" at bounding box center [621, 169] width 124 height 19
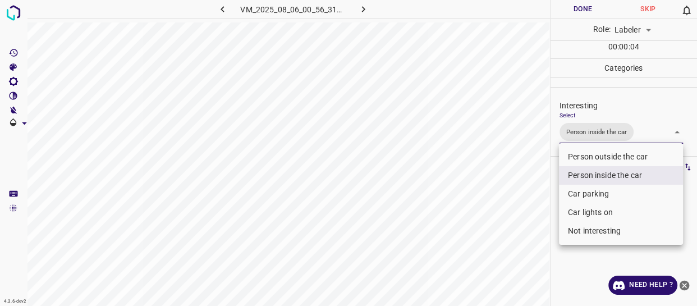
drag, startPoint x: 588, startPoint y: 211, endPoint x: 583, endPoint y: 214, distance: 6.5
click at [588, 211] on li "Car lights on" at bounding box center [621, 212] width 124 height 19
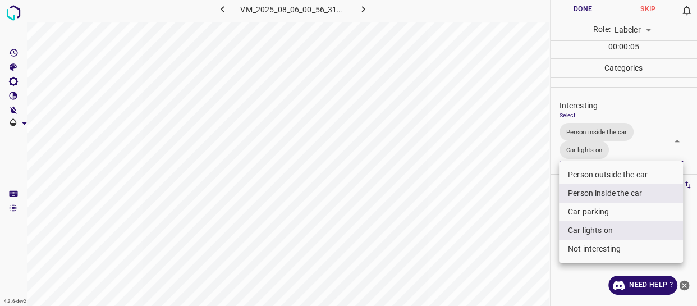
drag, startPoint x: 526, startPoint y: 227, endPoint x: 518, endPoint y: 248, distance: 21.9
click at [521, 243] on div at bounding box center [348, 153] width 697 height 306
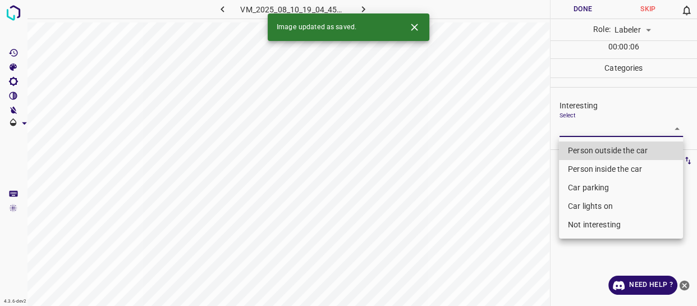
click at [585, 129] on body "4.3.6-dev2 VM_2025_08_10_19_04_45_116_01.gif Done Skip 0 Role: Labeler labeler …" at bounding box center [348, 153] width 697 height 306
click at [587, 147] on li "Person outside the car" at bounding box center [621, 150] width 124 height 19
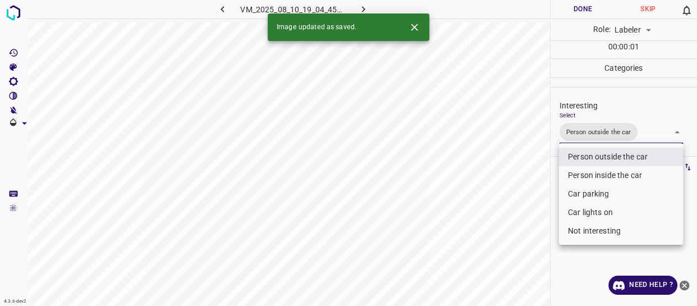
drag, startPoint x: 524, startPoint y: 206, endPoint x: 523, endPoint y: 236, distance: 29.8
click at [523, 232] on div at bounding box center [348, 153] width 697 height 306
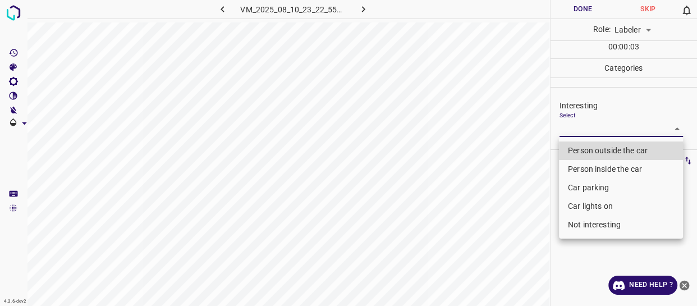
click at [589, 129] on body "4.3.6-dev2 VM_2025_08_10_23_22_55_645_02.gif Done Skip 0 Role: Labeler labeler …" at bounding box center [348, 153] width 697 height 306
click at [590, 152] on li "Person outside the car" at bounding box center [621, 150] width 124 height 19
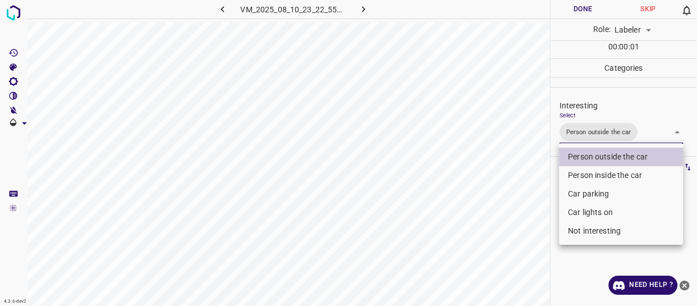
drag, startPoint x: 538, startPoint y: 234, endPoint x: 531, endPoint y: 263, distance: 30.1
click at [531, 263] on div at bounding box center [348, 153] width 697 height 306
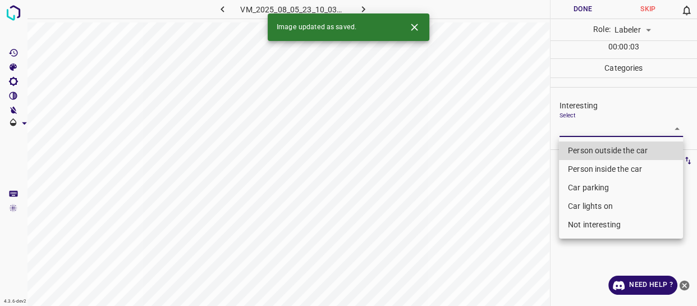
drag, startPoint x: 579, startPoint y: 128, endPoint x: 576, endPoint y: 152, distance: 23.9
click at [579, 132] on body "4.3.6-dev2 VM_2025_08_05_23_10_03_314_04.gif Done Skip 0 Role: Labeler labeler …" at bounding box center [348, 153] width 697 height 306
drag, startPoint x: 576, startPoint y: 152, endPoint x: 562, endPoint y: 172, distance: 24.8
click at [574, 157] on li "Person outside the car" at bounding box center [621, 150] width 124 height 19
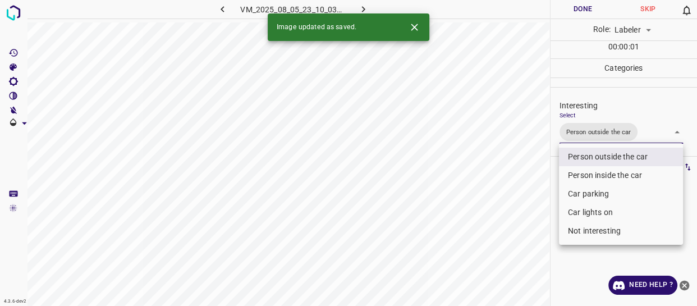
drag, startPoint x: 532, startPoint y: 241, endPoint x: 531, endPoint y: 280, distance: 38.8
click at [532, 278] on div at bounding box center [348, 153] width 697 height 306
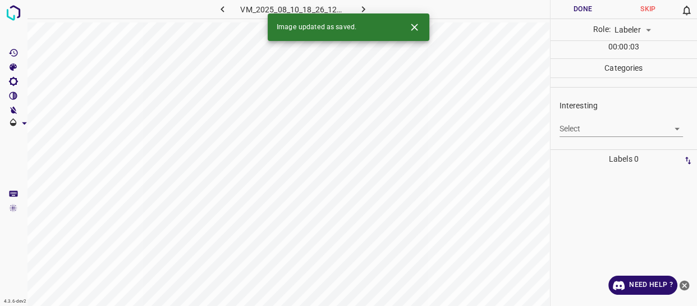
click at [595, 134] on body "4.3.6-dev2 VM_2025_08_10_18_26_12_121_04.gif Done Skip 0 Role: Labeler labeler …" at bounding box center [348, 153] width 697 height 306
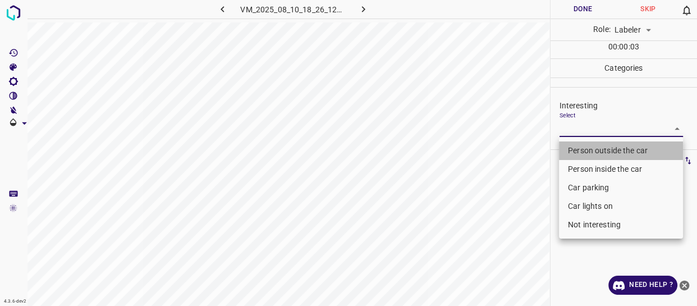
click at [590, 157] on li "Person outside the car" at bounding box center [621, 150] width 124 height 19
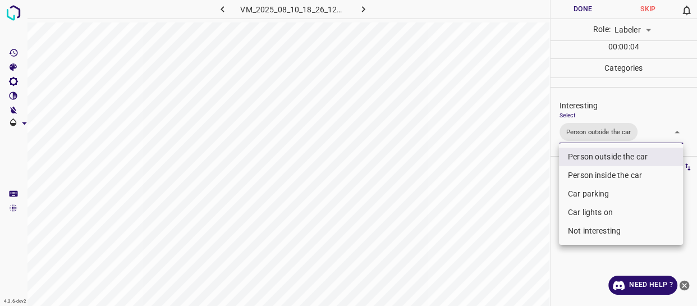
drag, startPoint x: 513, startPoint y: 203, endPoint x: 510, endPoint y: 209, distance: 7.3
click at [513, 206] on div at bounding box center [348, 153] width 697 height 306
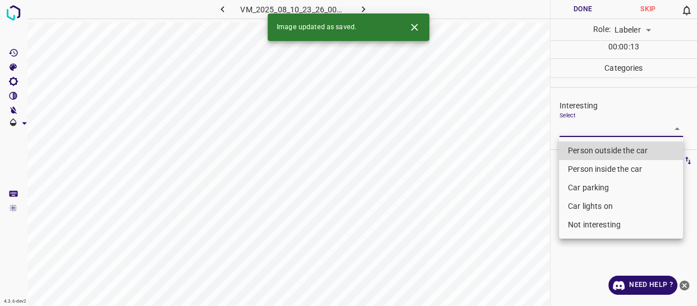
click at [583, 123] on body "4.3.6-dev2 VM_2025_08_10_23_26_00_928_04.gif Done Skip 0 Role: Labeler labeler …" at bounding box center [348, 153] width 697 height 306
click at [590, 152] on li "Person outside the car" at bounding box center [621, 150] width 124 height 19
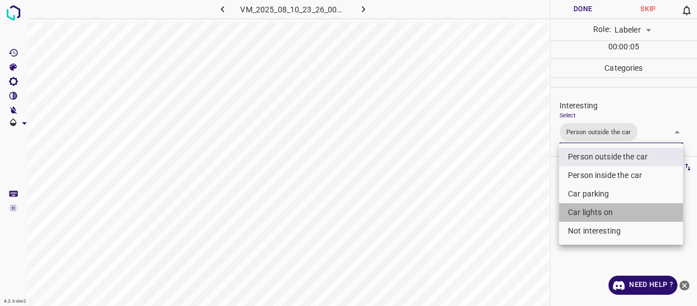
drag, startPoint x: 594, startPoint y: 212, endPoint x: 541, endPoint y: 242, distance: 60.6
click at [591, 213] on li "Car lights on" at bounding box center [621, 212] width 124 height 19
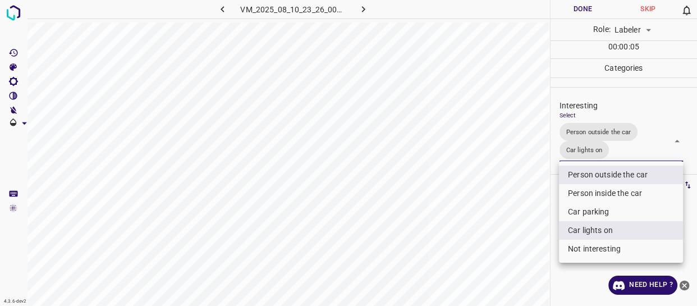
drag, startPoint x: 537, startPoint y: 244, endPoint x: 535, endPoint y: 252, distance: 8.0
click at [537, 247] on div at bounding box center [348, 153] width 697 height 306
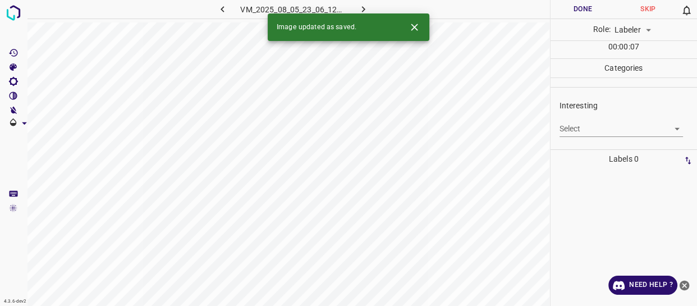
click at [587, 129] on body "4.3.6-dev2 VM_2025_08_05_23_06_12_948_09.gif Done Skip 0 Role: Labeler labeler …" at bounding box center [348, 153] width 697 height 306
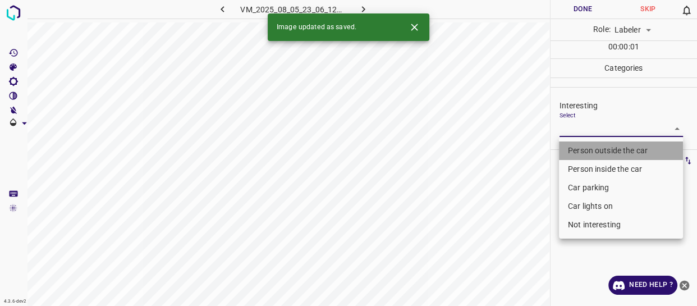
drag, startPoint x: 578, startPoint y: 148, endPoint x: 505, endPoint y: 225, distance: 106.4
click at [579, 150] on li "Person outside the car" at bounding box center [621, 150] width 124 height 19
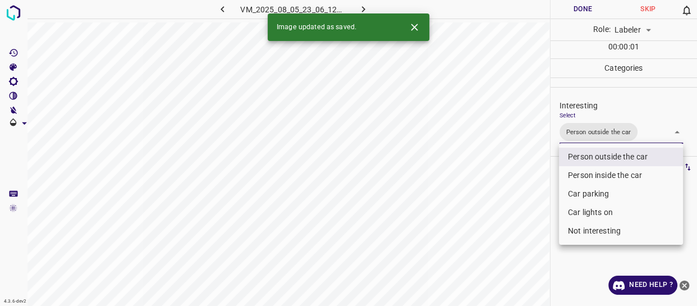
drag, startPoint x: 510, startPoint y: 232, endPoint x: 505, endPoint y: 244, distance: 13.3
click at [506, 240] on div at bounding box center [348, 153] width 697 height 306
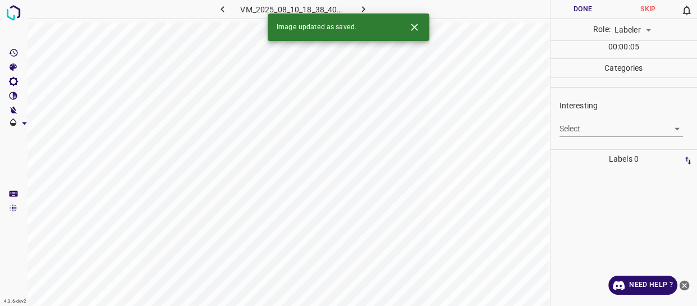
click at [607, 132] on body "4.3.6-dev2 VM_2025_08_10_18_38_40_319_01.gif Done Skip 0 Role: Labeler labeler …" at bounding box center [348, 153] width 697 height 306
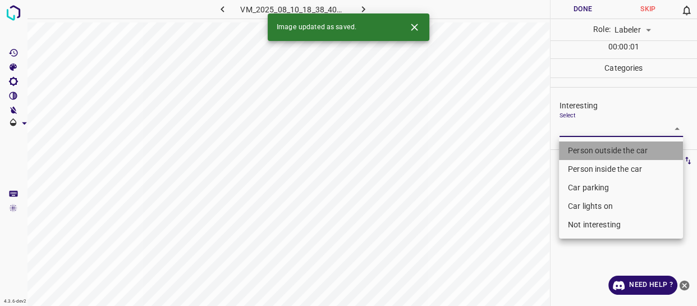
click at [600, 153] on li "Person outside the car" at bounding box center [621, 150] width 124 height 19
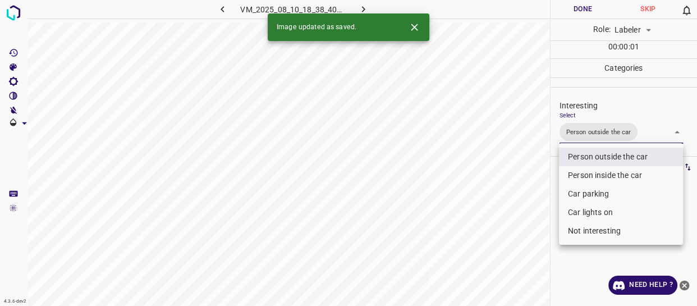
click at [516, 244] on div at bounding box center [348, 153] width 697 height 306
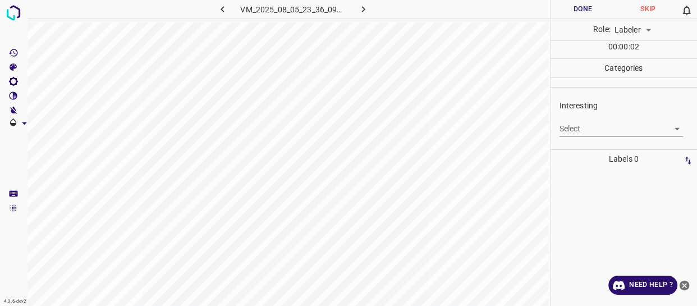
click at [589, 130] on body "4.3.6-dev2 VM_2025_08_05_23_36_09_167_07.gif Done Skip 0 Role: Labeler labeler …" at bounding box center [348, 153] width 697 height 306
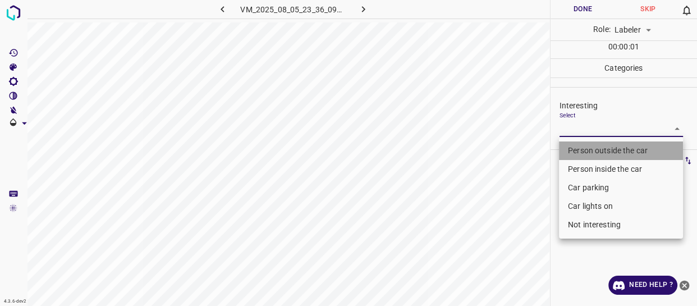
click at [584, 147] on li "Person outside the car" at bounding box center [621, 150] width 124 height 19
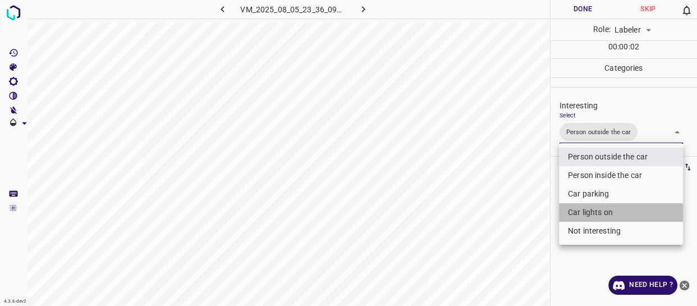
click at [590, 212] on li "Car lights on" at bounding box center [621, 212] width 124 height 19
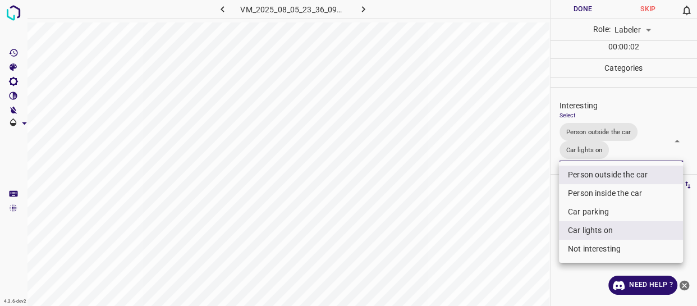
drag, startPoint x: 525, startPoint y: 248, endPoint x: 522, endPoint y: 267, distance: 19.9
click at [522, 267] on div at bounding box center [348, 153] width 697 height 306
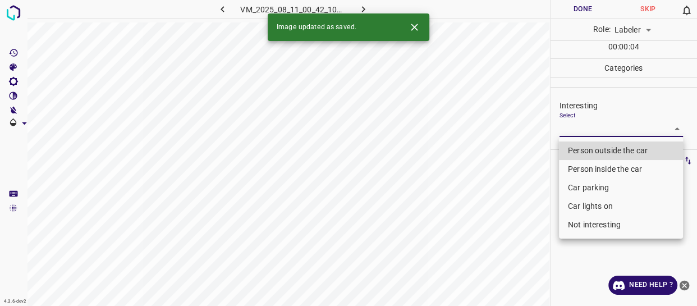
click at [601, 127] on body "4.3.6-dev2 VM_2025_08_11_00_42_10_652_02.gif Done Skip 0 Role: Labeler labeler …" at bounding box center [348, 153] width 697 height 306
click at [599, 146] on li "Person outside the car" at bounding box center [621, 150] width 124 height 19
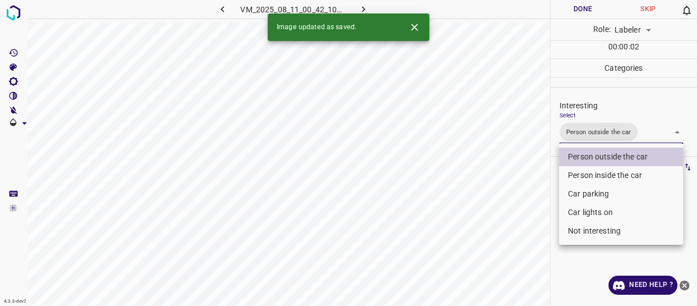
drag, startPoint x: 585, startPoint y: 208, endPoint x: 579, endPoint y: 212, distance: 7.6
click at [585, 208] on li "Car lights on" at bounding box center [621, 212] width 124 height 19
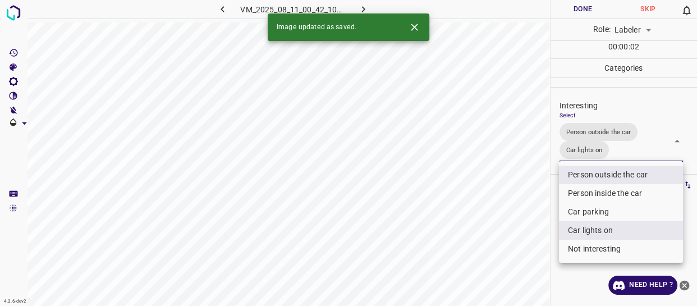
drag, startPoint x: 514, startPoint y: 239, endPoint x: 505, endPoint y: 236, distance: 9.4
click at [510, 237] on div at bounding box center [348, 153] width 697 height 306
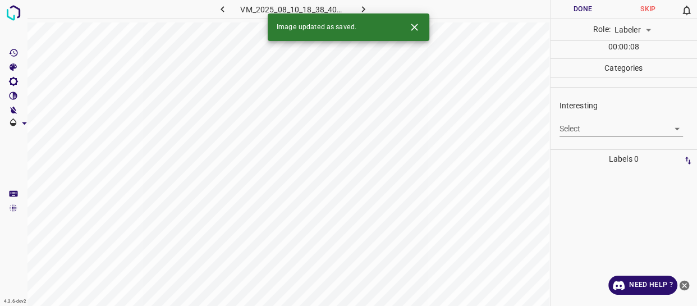
click at [579, 126] on body "4.3.6-dev2 VM_2025_08_10_18_38_40_319_05.gif Done Skip 0 Role: Labeler labeler …" at bounding box center [348, 153] width 697 height 306
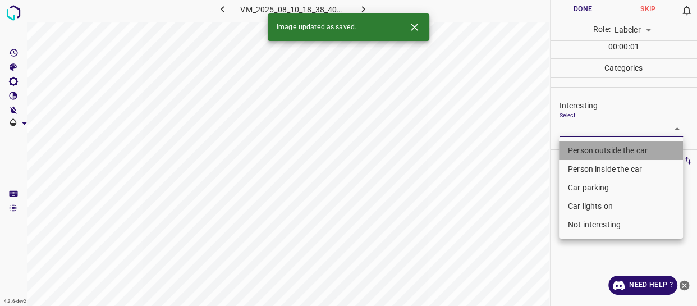
click at [583, 147] on li "Person outside the car" at bounding box center [621, 150] width 124 height 19
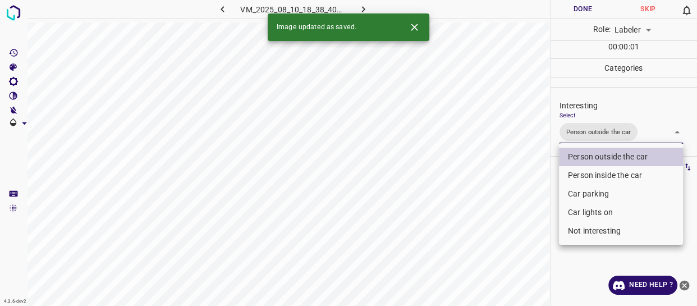
drag, startPoint x: 550, startPoint y: 191, endPoint x: 536, endPoint y: 204, distance: 19.5
click at [547, 195] on div at bounding box center [348, 153] width 697 height 306
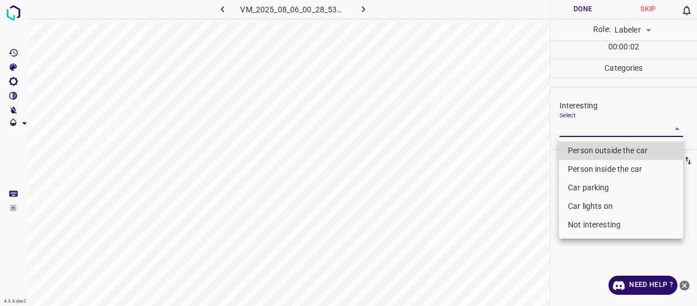
click at [600, 133] on body "4.3.6-dev2 VM_2025_08_06_00_28_53_414_06.gif Done Skip 0 Role: Labeler labeler …" at bounding box center [348, 153] width 697 height 306
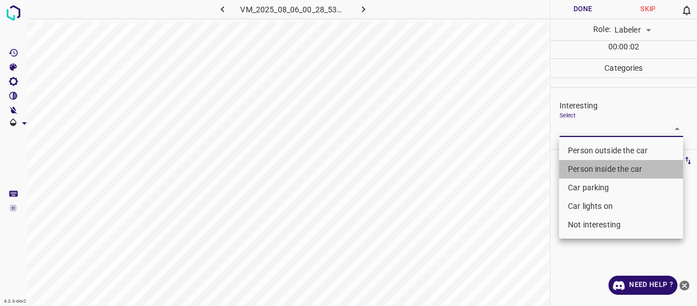
click at [581, 168] on li "Person inside the car" at bounding box center [621, 169] width 124 height 19
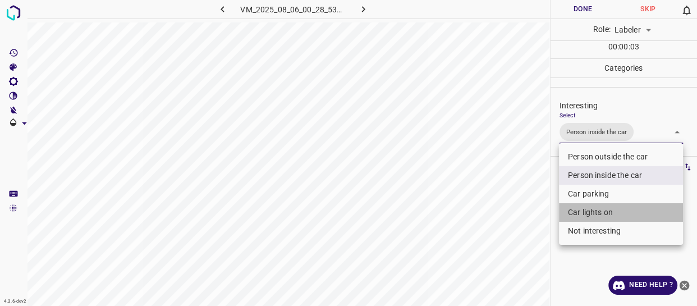
click at [579, 207] on li "Car lights on" at bounding box center [621, 212] width 124 height 19
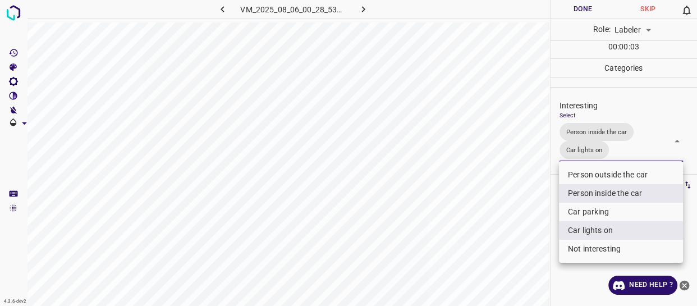
click at [505, 230] on div at bounding box center [348, 153] width 697 height 306
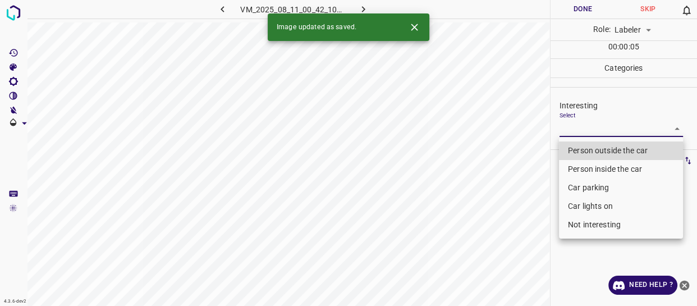
click at [578, 129] on body "4.3.6-dev2 VM_2025_08_11_00_42_10_652_00.gif Done Skip 0 Role: Labeler labeler …" at bounding box center [348, 153] width 697 height 306
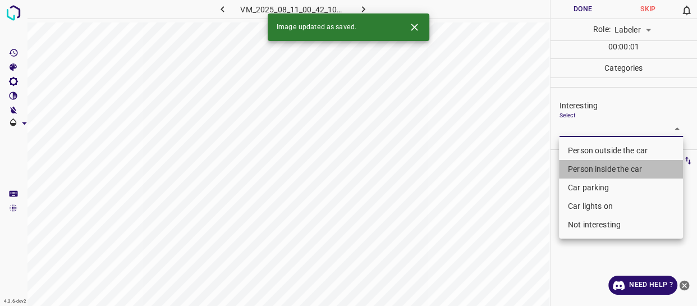
click at [577, 168] on li "Person inside the car" at bounding box center [621, 169] width 124 height 19
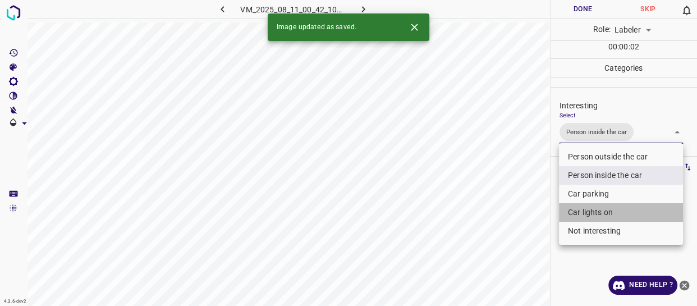
click at [577, 213] on li "Car lights on" at bounding box center [621, 212] width 124 height 19
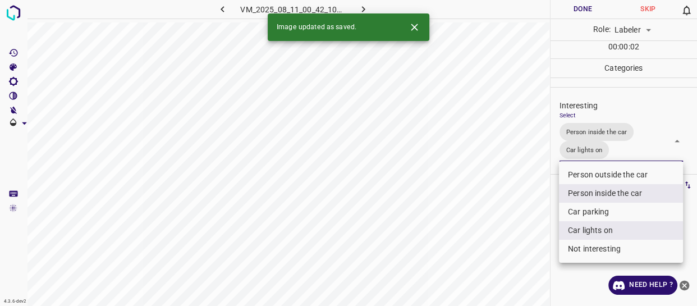
click at [514, 225] on div at bounding box center [348, 153] width 697 height 306
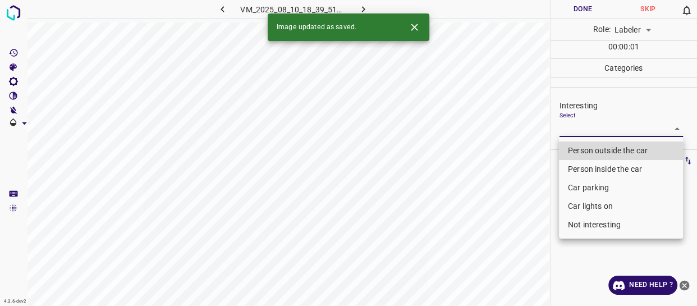
click at [600, 128] on body "4.3.6-dev2 VM_2025_08_10_18_39_51_375_04.gif Done Skip 0 Role: Labeler labeler …" at bounding box center [348, 153] width 697 height 306
drag, startPoint x: 585, startPoint y: 152, endPoint x: 505, endPoint y: 211, distance: 99.0
click at [585, 152] on li "Person outside the car" at bounding box center [621, 150] width 124 height 19
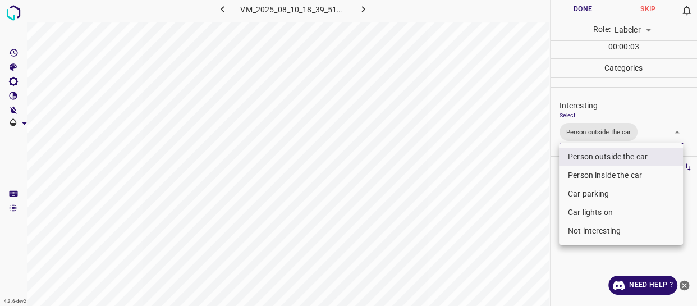
drag, startPoint x: 503, startPoint y: 213, endPoint x: 503, endPoint y: 229, distance: 15.2
click at [503, 226] on div at bounding box center [348, 153] width 697 height 306
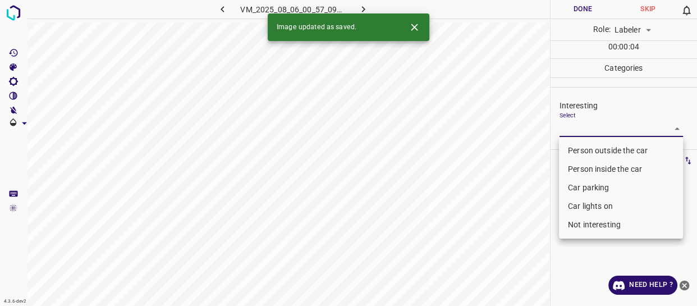
click at [586, 129] on body "4.3.6-dev2 VM_2025_08_06_00_57_09_437_01.gif Done Skip 0 Role: Labeler labeler …" at bounding box center [348, 153] width 697 height 306
click at [586, 152] on li "Person outside the car" at bounding box center [621, 150] width 124 height 19
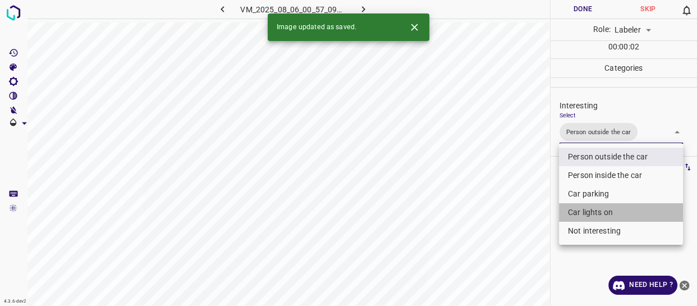
click at [582, 213] on li "Car lights on" at bounding box center [621, 212] width 124 height 19
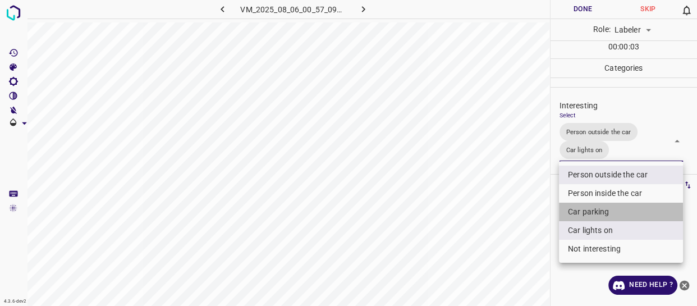
drag, startPoint x: 586, startPoint y: 205, endPoint x: 531, endPoint y: 230, distance: 60.0
click at [586, 206] on li "Car parking" at bounding box center [621, 212] width 124 height 19
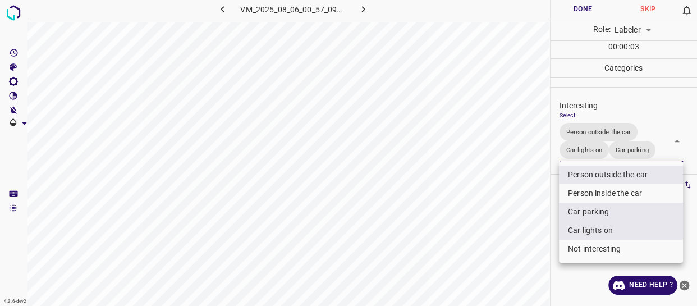
click at [525, 236] on div at bounding box center [348, 153] width 697 height 306
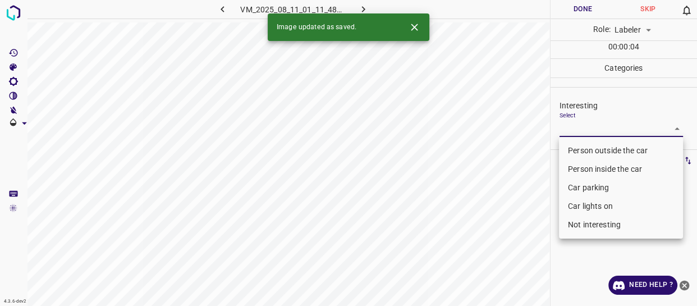
click at [592, 128] on body "4.3.6-dev2 VM_2025_08_11_01_11_48_207_01.gif Done Skip 0 Role: Labeler labeler …" at bounding box center [348, 153] width 697 height 306
click at [590, 148] on li "Person outside the car" at bounding box center [621, 150] width 124 height 19
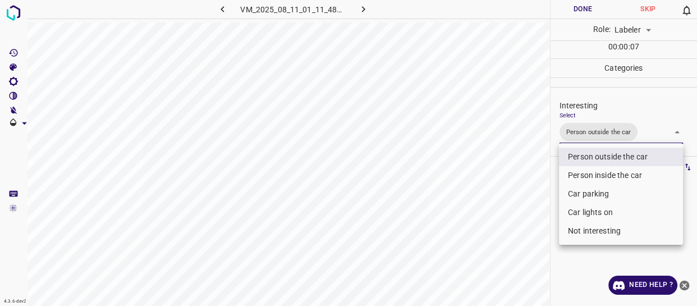
drag, startPoint x: 482, startPoint y: 202, endPoint x: 489, endPoint y: 184, distance: 19.2
click at [482, 201] on div at bounding box center [348, 153] width 697 height 306
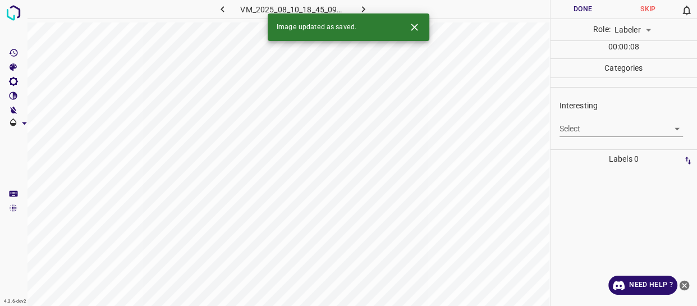
click at [596, 129] on body "4.3.6-dev2 VM_2025_08_10_18_45_09_610_05.gif Done Skip 0 Role: Labeler labeler …" at bounding box center [348, 153] width 697 height 306
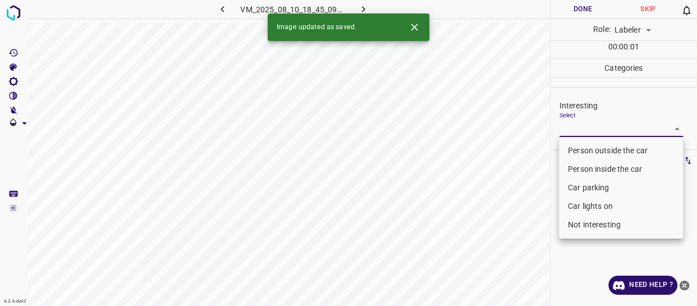
click at [589, 150] on li "Person outside the car" at bounding box center [621, 150] width 124 height 19
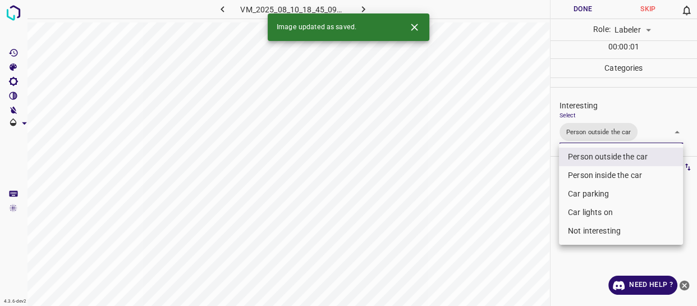
drag, startPoint x: 496, startPoint y: 230, endPoint x: 500, endPoint y: 253, distance: 22.8
click at [501, 252] on div at bounding box center [348, 153] width 697 height 306
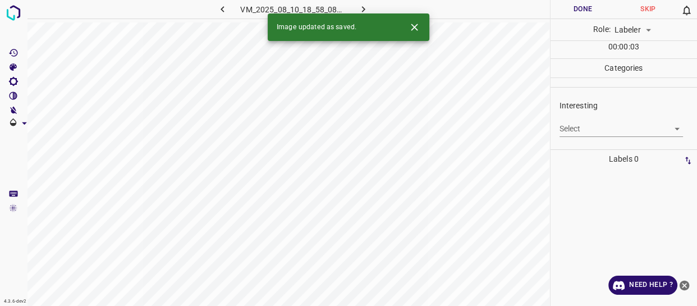
click at [600, 130] on body "4.3.6-dev2 VM_2025_08_10_18_58_08_146_01.gif Done Skip 0 Role: Labeler labeler …" at bounding box center [348, 153] width 697 height 306
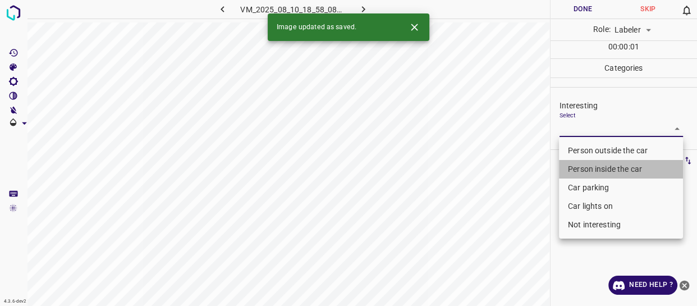
drag, startPoint x: 603, startPoint y: 169, endPoint x: 600, endPoint y: 186, distance: 17.2
click at [603, 170] on li "Person inside the car" at bounding box center [621, 169] width 124 height 19
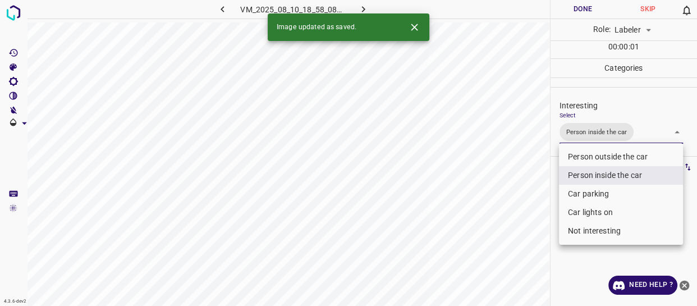
click at [599, 193] on li "Car parking" at bounding box center [621, 194] width 124 height 19
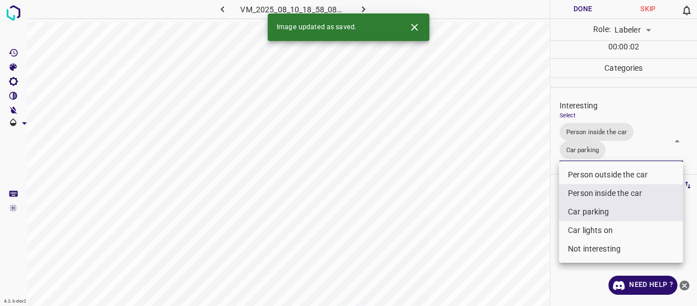
click at [594, 230] on li "Car lights on" at bounding box center [621, 230] width 124 height 19
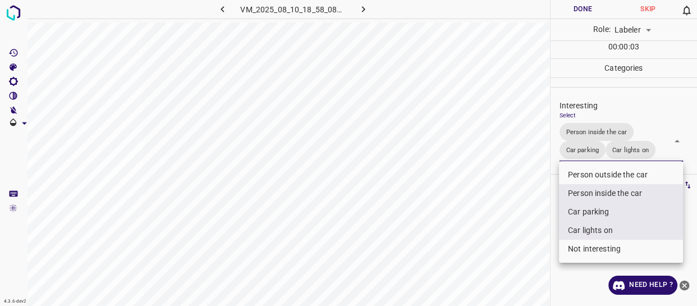
drag, startPoint x: 508, startPoint y: 231, endPoint x: 499, endPoint y: 241, distance: 13.5
click at [505, 238] on div at bounding box center [348, 153] width 697 height 306
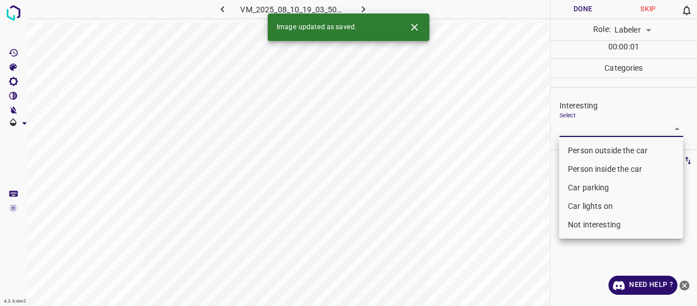
click at [602, 130] on body "4.3.6-dev2 VM_2025_08_10_19_03_50_505_06.gif Done Skip 0 Role: Labeler labeler …" at bounding box center [348, 153] width 697 height 306
drag, startPoint x: 597, startPoint y: 150, endPoint x: 514, endPoint y: 210, distance: 102.2
click at [595, 157] on li "Person outside the car" at bounding box center [621, 150] width 124 height 19
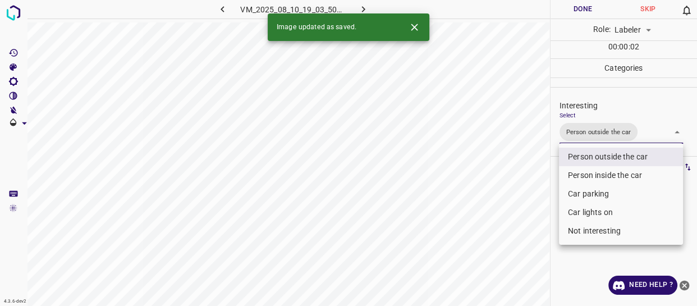
drag, startPoint x: 500, startPoint y: 216, endPoint x: 482, endPoint y: 245, distance: 34.5
click at [496, 233] on div at bounding box center [348, 153] width 697 height 306
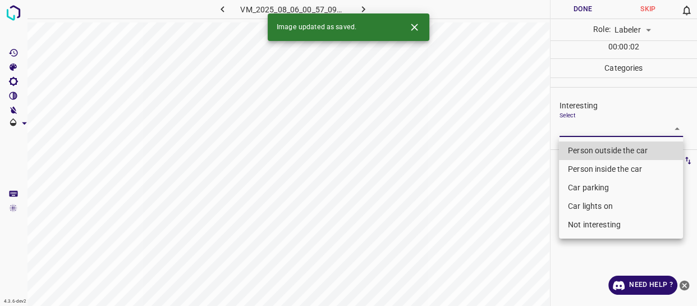
click at [606, 125] on body "4.3.6-dev2 VM_2025_08_06_00_57_09_437_08.gif Done Skip 0 Role: Labeler labeler …" at bounding box center [348, 153] width 697 height 306
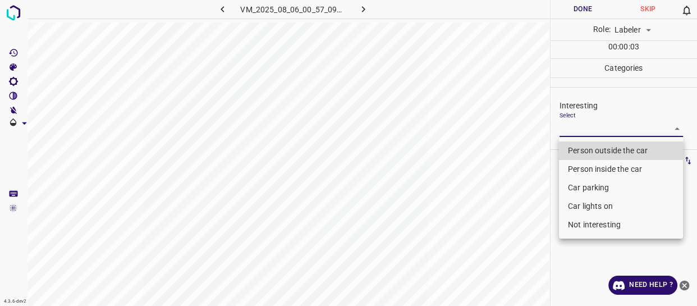
drag, startPoint x: 591, startPoint y: 225, endPoint x: 537, endPoint y: 250, distance: 59.5
click at [587, 229] on li "Not interesting" at bounding box center [621, 225] width 124 height 19
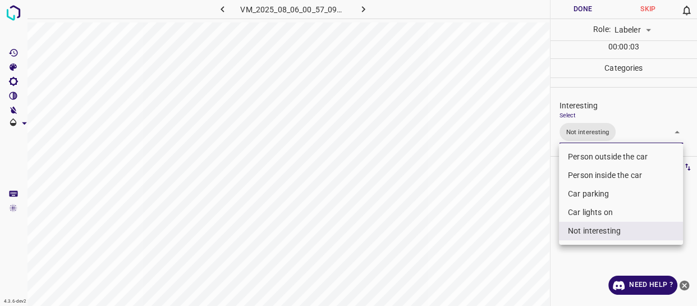
drag, startPoint x: 514, startPoint y: 257, endPoint x: 508, endPoint y: 267, distance: 11.4
click at [510, 263] on div at bounding box center [348, 153] width 697 height 306
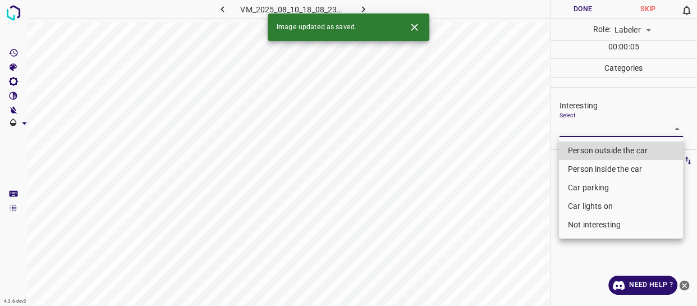
click at [589, 131] on body "4.3.6-dev2 VM_2025_08_10_18_08_23_547_00.gif Done Skip 0 Role: Labeler labeler …" at bounding box center [348, 153] width 697 height 306
click at [582, 153] on li "Person outside the car" at bounding box center [621, 150] width 124 height 19
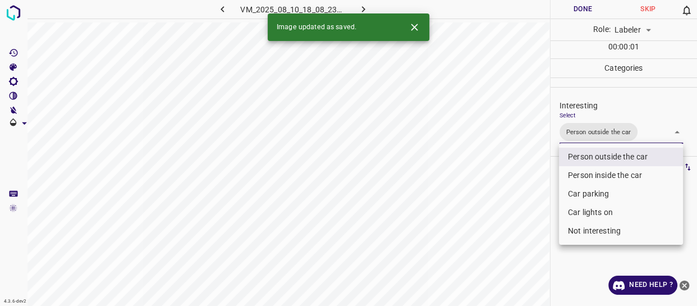
drag, startPoint x: 521, startPoint y: 231, endPoint x: 520, endPoint y: 254, distance: 22.5
click at [522, 246] on div at bounding box center [348, 153] width 697 height 306
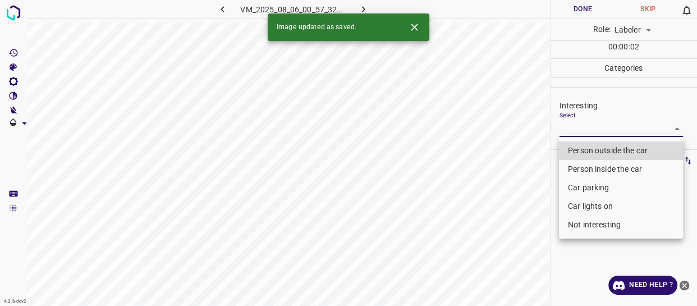
drag, startPoint x: 599, startPoint y: 129, endPoint x: 597, endPoint y: 151, distance: 22.5
click at [599, 130] on body "4.3.6-dev2 VM_2025_08_06_00_57_32_034_03.gif Done Skip 0 Role: Labeler labeler …" at bounding box center [348, 153] width 697 height 306
click at [597, 151] on li "Person outside the car" at bounding box center [621, 150] width 124 height 19
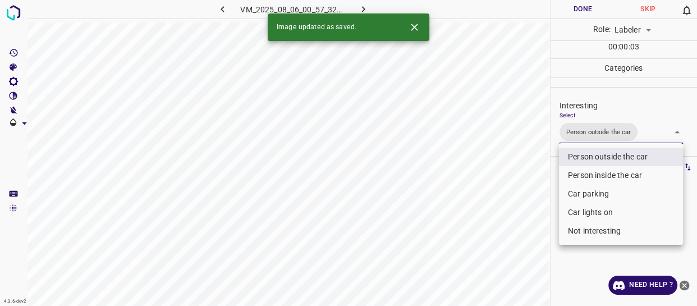
drag, startPoint x: 491, startPoint y: 237, endPoint x: 491, endPoint y: 268, distance: 31.4
click at [491, 261] on div at bounding box center [348, 153] width 697 height 306
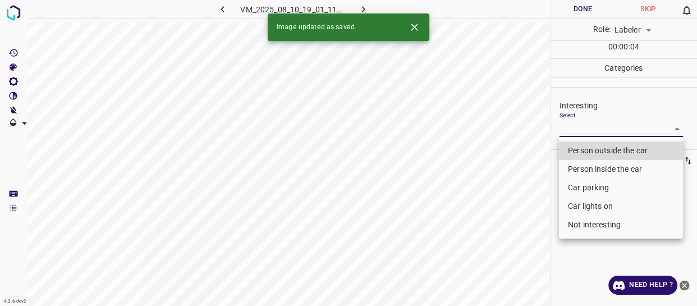
click at [590, 127] on body "4.3.6-dev2 VM_2025_08_10_19_01_11_782_02.gif Done Skip 0 Role: Labeler labeler …" at bounding box center [348, 153] width 697 height 306
drag, startPoint x: 581, startPoint y: 149, endPoint x: 560, endPoint y: 182, distance: 39.1
click at [582, 152] on li "Person outside the car" at bounding box center [621, 150] width 124 height 19
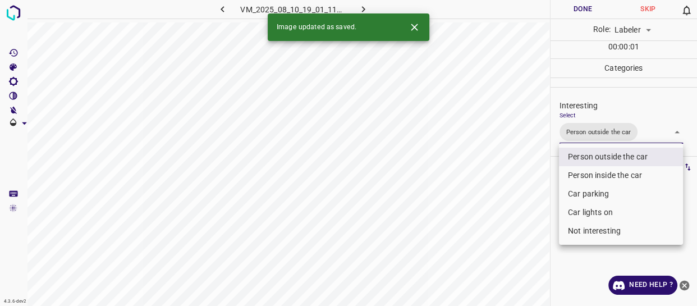
drag, startPoint x: 527, startPoint y: 223, endPoint x: 521, endPoint y: 268, distance: 45.3
click at [522, 267] on div at bounding box center [348, 153] width 697 height 306
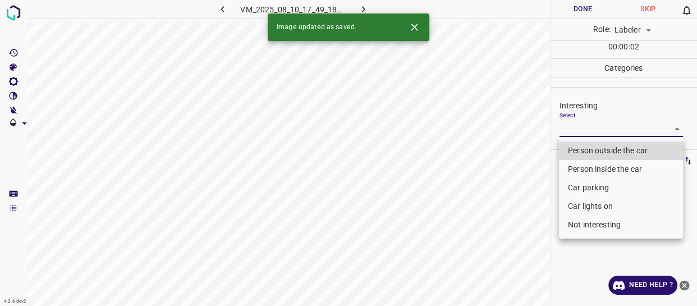
drag, startPoint x: 588, startPoint y: 127, endPoint x: 585, endPoint y: 152, distance: 25.5
click at [588, 129] on body "4.3.6-dev2 VM_2025_08_10_17_49_18_526_05.gif Done Skip 0 Role: Labeler labeler …" at bounding box center [348, 153] width 697 height 306
drag, startPoint x: 585, startPoint y: 149, endPoint x: 581, endPoint y: 161, distance: 12.4
click at [585, 150] on li "Person outside the car" at bounding box center [621, 150] width 124 height 19
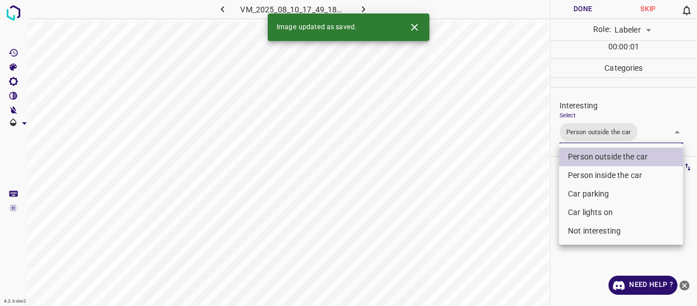
drag, startPoint x: 527, startPoint y: 227, endPoint x: 526, endPoint y: 236, distance: 8.6
click at [526, 235] on div at bounding box center [348, 153] width 697 height 306
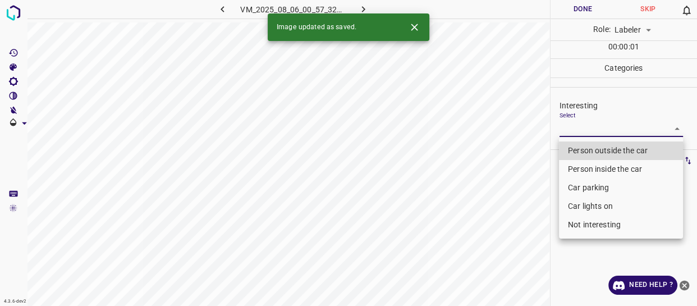
click at [582, 129] on body "4.3.6-dev2 VM_2025_08_06_00_57_32_034_06.gif Done Skip 0 Role: Labeler labeler …" at bounding box center [348, 153] width 697 height 306
drag, startPoint x: 577, startPoint y: 225, endPoint x: 568, endPoint y: 235, distance: 13.9
click at [576, 229] on li "Not interesting" at bounding box center [621, 225] width 124 height 19
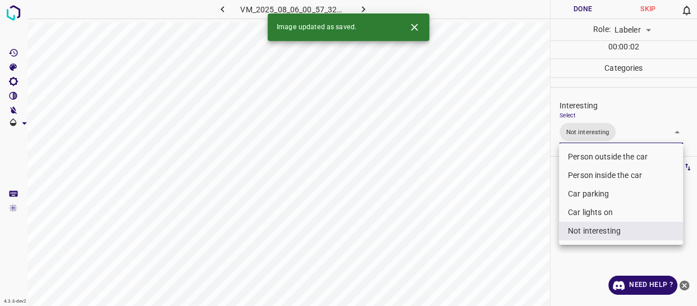
drag, startPoint x: 524, startPoint y: 252, endPoint x: 515, endPoint y: 264, distance: 15.2
click at [515, 264] on div at bounding box center [348, 153] width 697 height 306
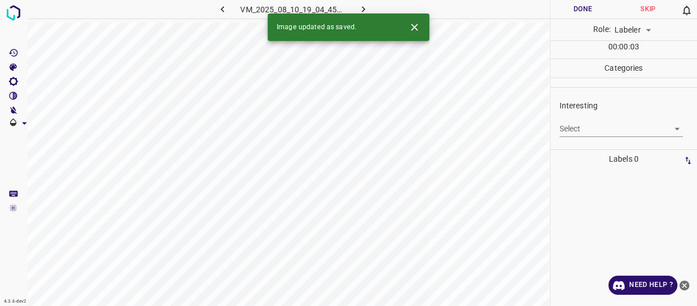
click at [579, 131] on body "4.3.6-dev2 VM_2025_08_10_19_04_45_116_02.gif Done Skip 0 Role: Labeler labeler …" at bounding box center [348, 153] width 697 height 306
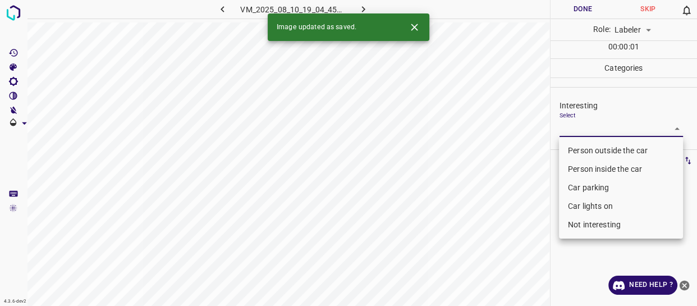
click at [581, 150] on li "Person outside the car" at bounding box center [621, 150] width 124 height 19
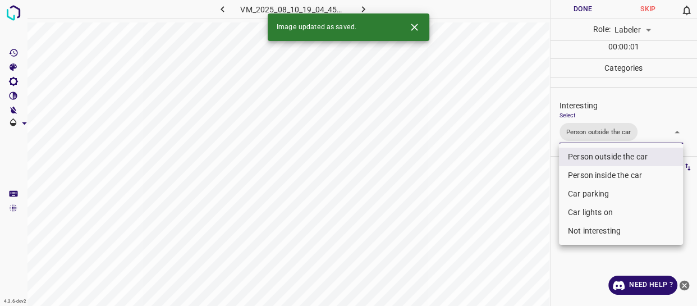
drag, startPoint x: 529, startPoint y: 231, endPoint x: 528, endPoint y: 245, distance: 14.7
click at [529, 243] on div at bounding box center [348, 153] width 697 height 306
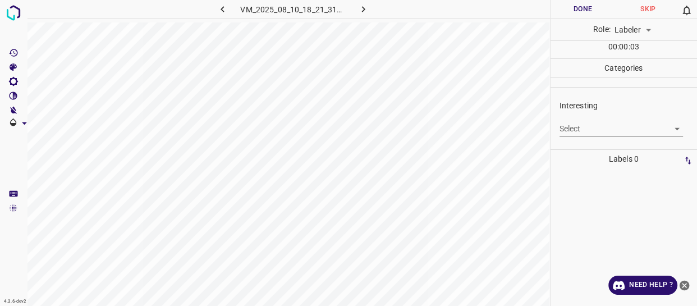
click at [597, 129] on body "4.3.6-dev2 VM_2025_08_10_18_21_31_702_04.gif Done Skip 0 Role: Labeler labeler …" at bounding box center [348, 153] width 697 height 306
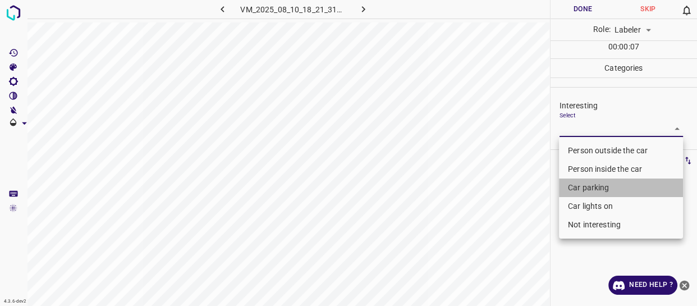
click at [578, 189] on li "Car parking" at bounding box center [621, 188] width 124 height 19
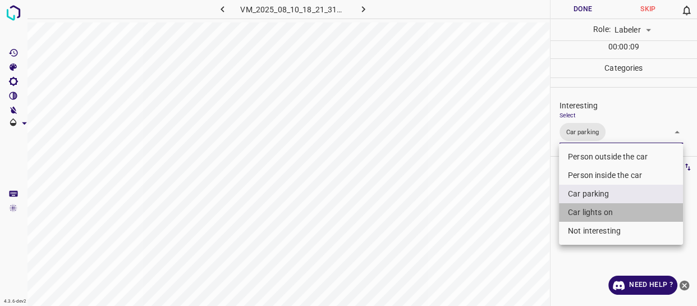
drag, startPoint x: 590, startPoint y: 216, endPoint x: 521, endPoint y: 236, distance: 72.0
click at [590, 215] on li "Car lights on" at bounding box center [621, 212] width 124 height 19
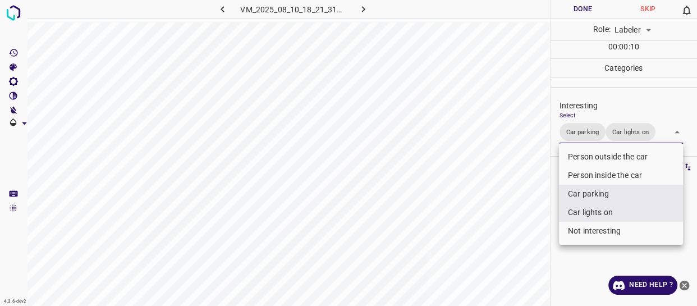
drag, startPoint x: 510, startPoint y: 248, endPoint x: 510, endPoint y: 267, distance: 19.7
click at [510, 267] on div at bounding box center [348, 153] width 697 height 306
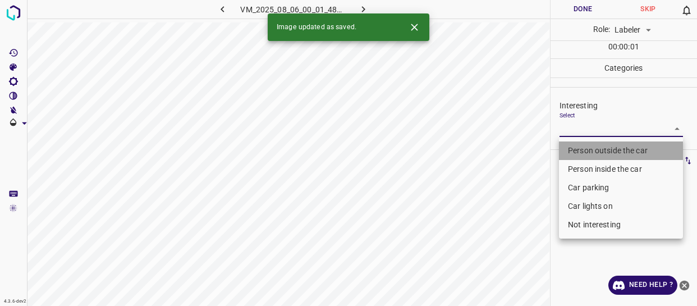
click at [587, 150] on li "Person outside the car" at bounding box center [621, 150] width 124 height 19
type input "Person outside the car"
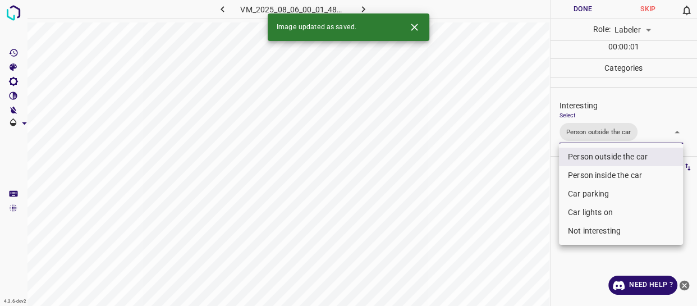
drag, startPoint x: 531, startPoint y: 216, endPoint x: 525, endPoint y: 239, distance: 23.8
click at [528, 226] on div at bounding box center [348, 153] width 697 height 306
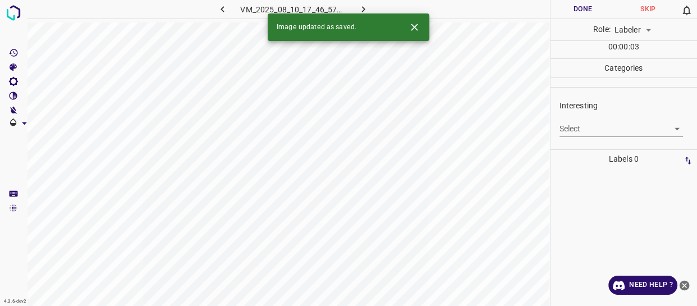
click at [611, 127] on body "4.3.6-dev2 VM_2025_08_10_17_46_57_907_08.gif Done Skip 0 Role: Labeler labeler …" at bounding box center [348, 153] width 697 height 306
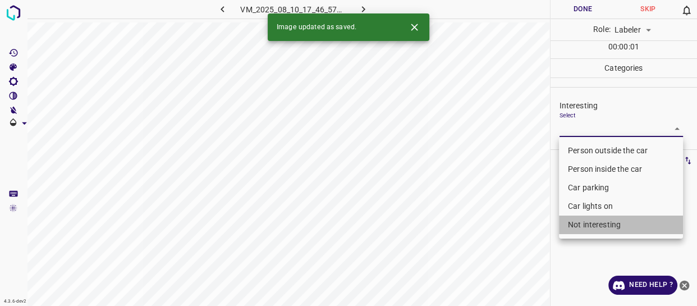
click at [606, 223] on li "Not interesting" at bounding box center [621, 225] width 124 height 19
type input "Not interesting"
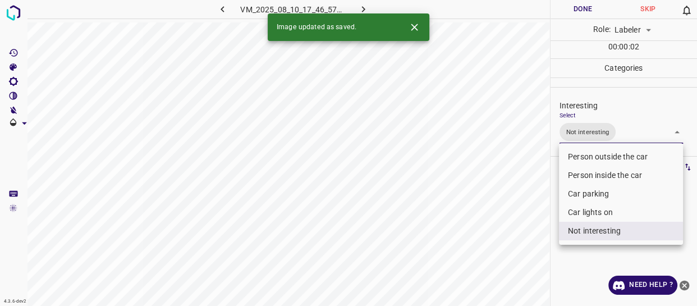
click at [497, 261] on div at bounding box center [348, 153] width 697 height 306
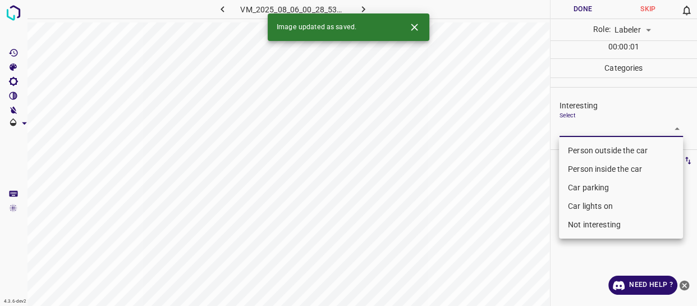
click at [597, 129] on body "4.3.6-dev2 VM_2025_08_06_00_28_53_414_05.gif Done Skip 0 Role: Labeler labeler …" at bounding box center [348, 153] width 697 height 306
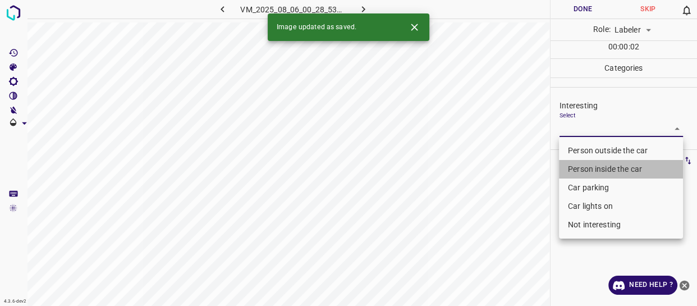
click at [587, 167] on li "Person inside the car" at bounding box center [621, 169] width 124 height 19
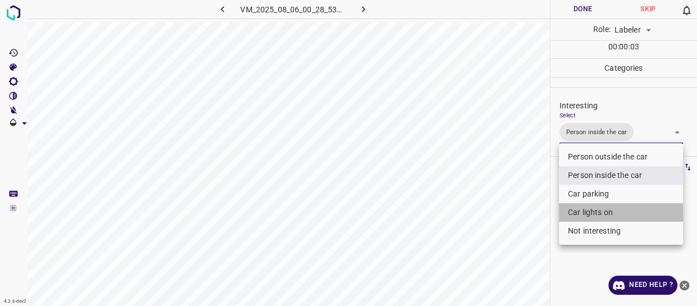
click at [577, 211] on li "Car lights on" at bounding box center [621, 212] width 124 height 19
type input "Person inside the car,Car lights on"
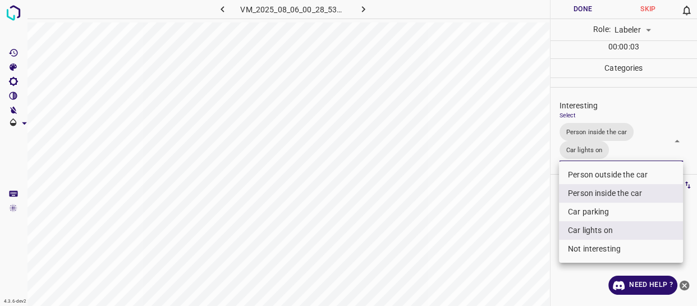
click at [520, 236] on div at bounding box center [348, 153] width 697 height 306
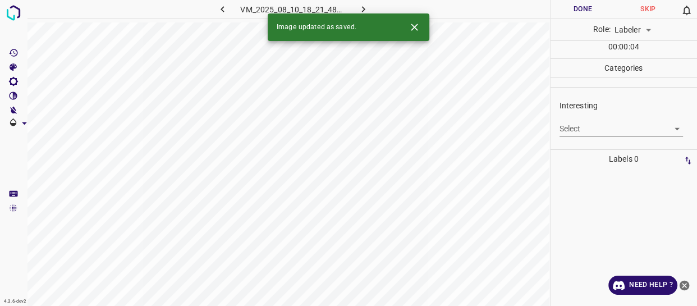
click at [590, 131] on body "4.3.6-dev2 VM_2025_08_10_18_21_48_288_02.gif Done Skip 0 Role: Labeler labeler …" at bounding box center [348, 153] width 697 height 306
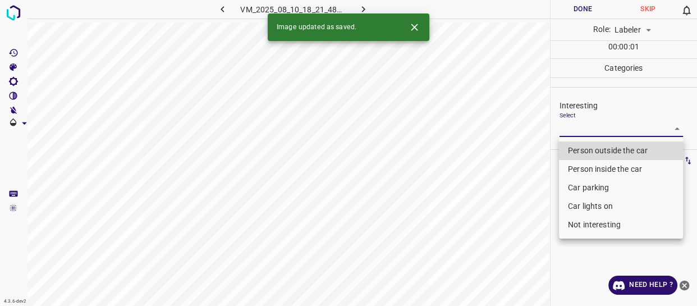
click at [596, 181] on li "Car parking" at bounding box center [621, 188] width 124 height 19
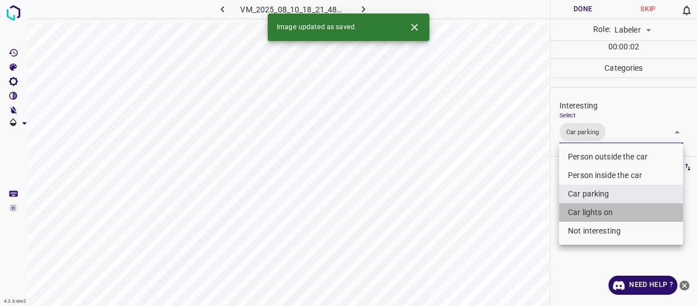
click at [588, 209] on li "Car lights on" at bounding box center [621, 212] width 124 height 19
type input "Car parking,Car lights on"
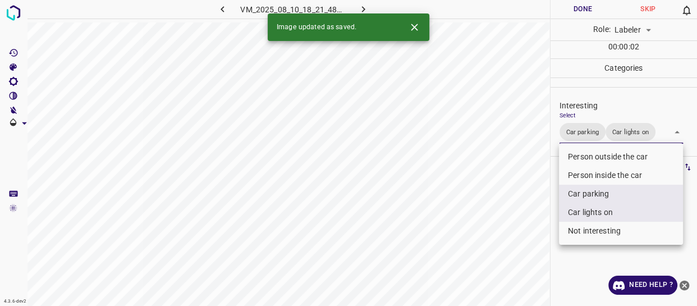
click at [521, 241] on div at bounding box center [348, 153] width 697 height 306
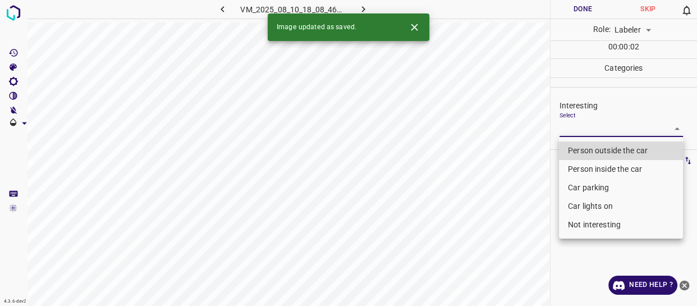
drag, startPoint x: 585, startPoint y: 129, endPoint x: 587, endPoint y: 147, distance: 18.7
click at [586, 129] on body "4.3.6-dev2 VM_2025_08_10_18_08_46_072_03.gif Done Skip 0 Role: Labeler labeler …" at bounding box center [348, 153] width 697 height 306
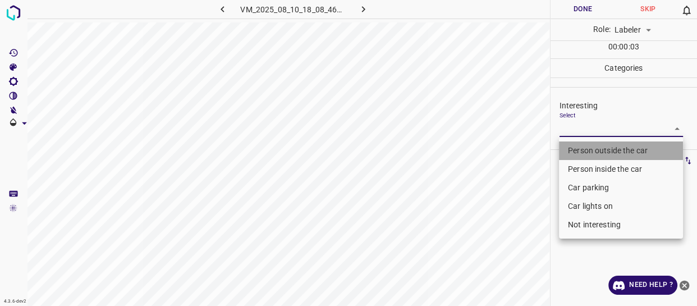
click at [587, 147] on li "Person outside the car" at bounding box center [621, 150] width 124 height 19
type input "Person outside the car"
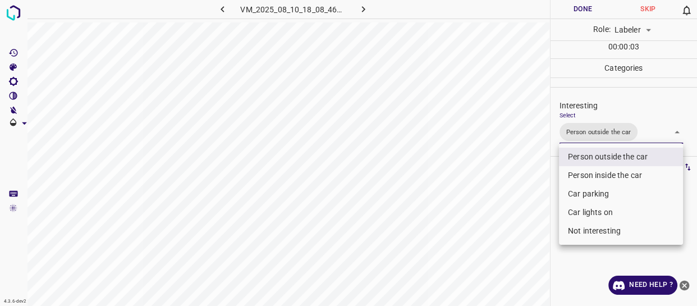
drag, startPoint x: 526, startPoint y: 211, endPoint x: 517, endPoint y: 246, distance: 36.0
click at [525, 225] on div at bounding box center [348, 153] width 697 height 306
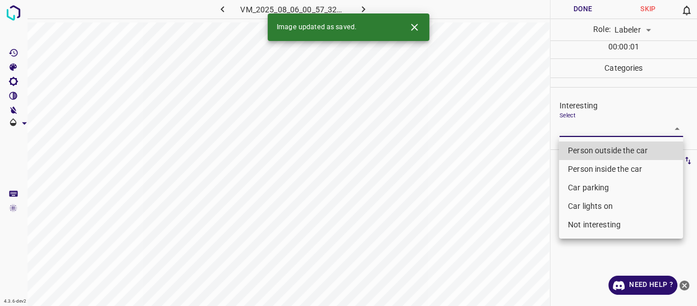
click at [581, 128] on body "4.3.6-dev2 VM_2025_08_06_00_57_32_034_07.gif Done Skip 0 Role: Labeler labeler …" at bounding box center [348, 153] width 697 height 306
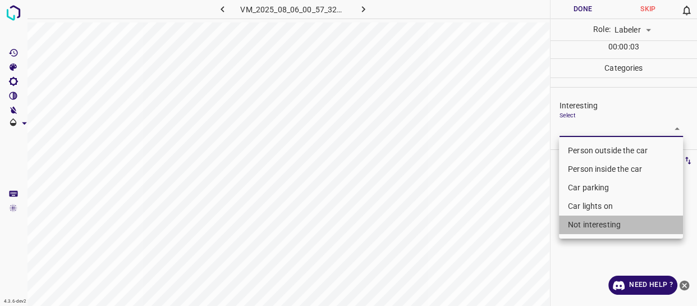
click at [578, 220] on li "Not interesting" at bounding box center [621, 225] width 124 height 19
type input "Not interesting"
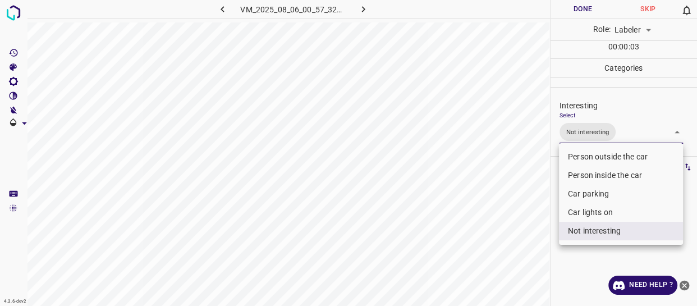
click at [504, 241] on div at bounding box center [348, 153] width 697 height 306
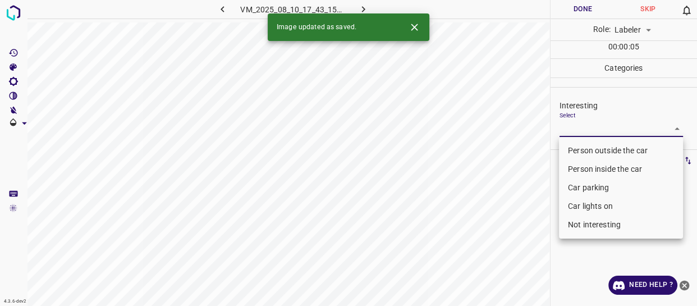
click at [586, 127] on body "4.3.6-dev2 VM_2025_08_10_17_43_15_036_04.gif Done Skip 0 Role: Labeler labeler …" at bounding box center [348, 153] width 697 height 306
click at [582, 148] on li "Person outside the car" at bounding box center [621, 150] width 124 height 19
type input "Person outside the car"
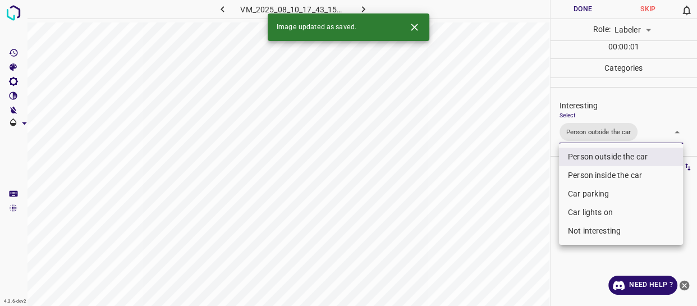
drag, startPoint x: 531, startPoint y: 218, endPoint x: 510, endPoint y: 258, distance: 45.0
click at [531, 225] on div at bounding box center [348, 153] width 697 height 306
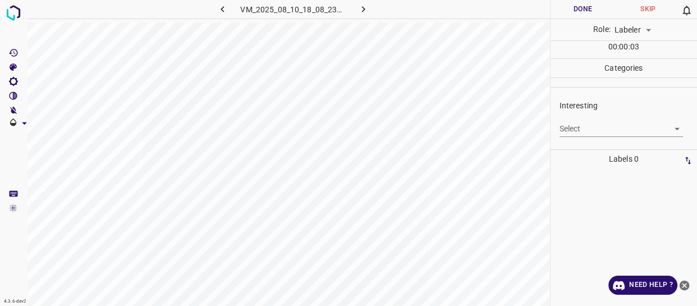
click at [590, 126] on body "4.3.6-dev2 VM_2025_08_10_18_08_23_547_02.gif Done Skip 0 Role: Labeler labeler …" at bounding box center [348, 153] width 697 height 306
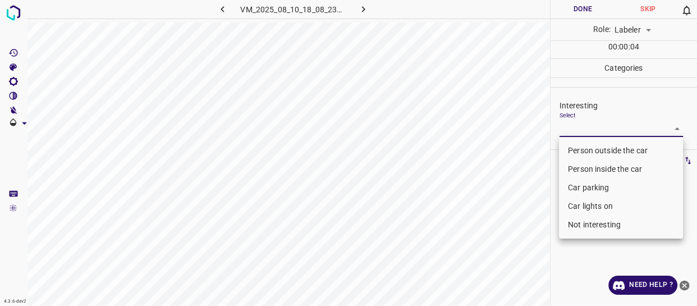
click at [587, 147] on li "Person outside the car" at bounding box center [621, 150] width 124 height 19
type input "Person outside the car"
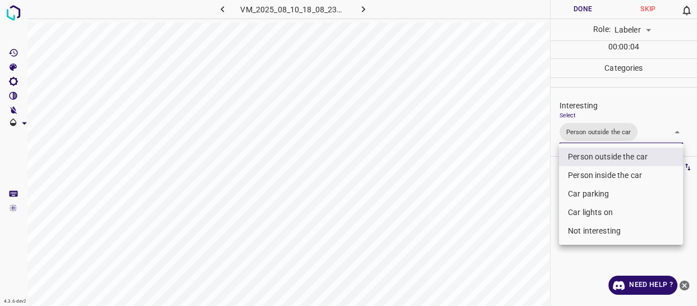
drag, startPoint x: 503, startPoint y: 214, endPoint x: 497, endPoint y: 227, distance: 14.1
click at [502, 219] on div at bounding box center [348, 153] width 697 height 306
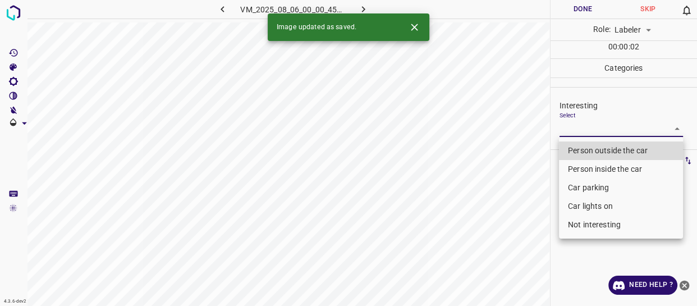
click at [584, 122] on body "4.3.6-dev2 VM_2025_08_06_00_00_45_373_04.gif Done Skip 0 Role: Labeler labeler …" at bounding box center [348, 153] width 697 height 306
click at [590, 147] on li "Person outside the car" at bounding box center [621, 150] width 124 height 19
type input "Person outside the car"
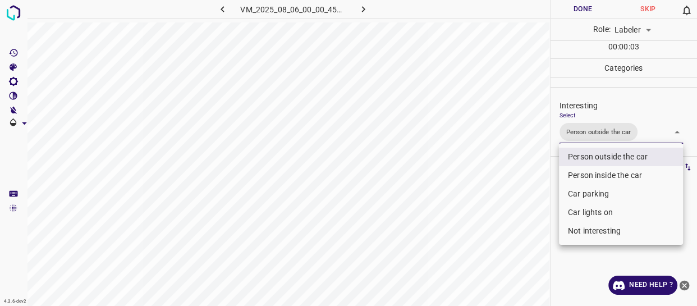
drag, startPoint x: 522, startPoint y: 208, endPoint x: 514, endPoint y: 237, distance: 29.7
click at [518, 225] on div at bounding box center [348, 153] width 697 height 306
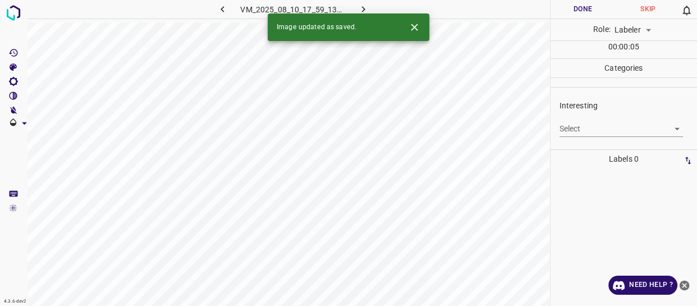
click at [588, 131] on body "4.3.6-dev2 VM_2025_08_10_17_59_13_589_01.gif Done Skip 0 Role: Labeler labeler …" at bounding box center [348, 153] width 697 height 306
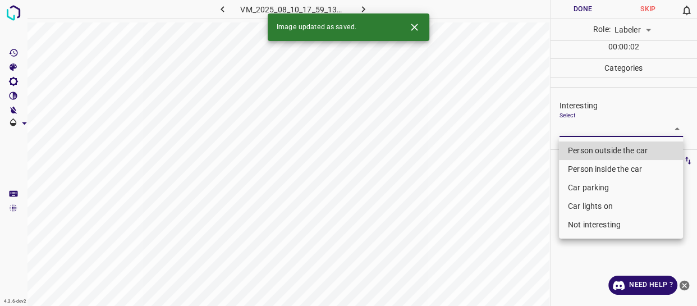
click at [579, 185] on li "Car parking" at bounding box center [621, 188] width 124 height 19
type input "Car parking"
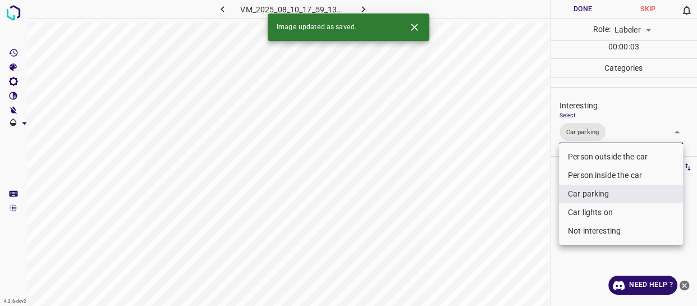
drag, startPoint x: 501, startPoint y: 239, endPoint x: 499, endPoint y: 249, distance: 10.2
click at [500, 246] on div at bounding box center [348, 153] width 697 height 306
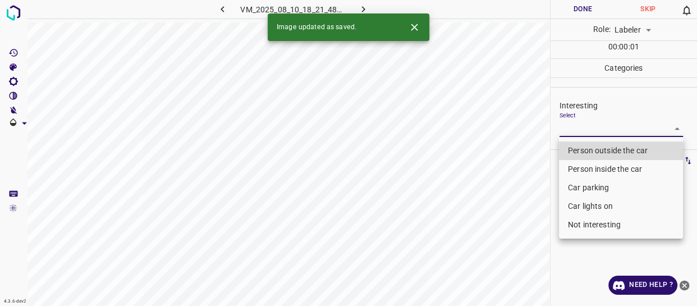
drag, startPoint x: 576, startPoint y: 125, endPoint x: 579, endPoint y: 185, distance: 60.8
click at [576, 125] on body "4.3.6-dev2 VM_2025_08_10_18_21_48_288_04.gif Done Skip 0 Role: Labeler labeler …" at bounding box center [348, 153] width 697 height 306
click at [586, 228] on li "Not interesting" at bounding box center [621, 225] width 124 height 19
type input "Not interesting"
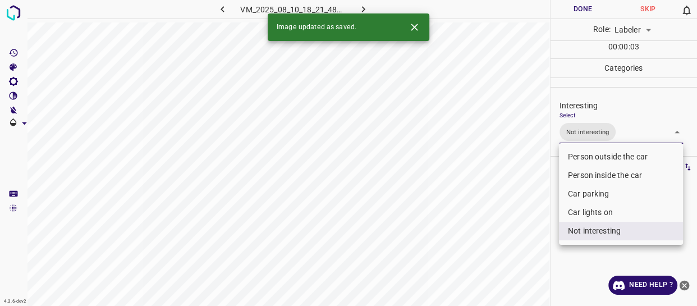
drag, startPoint x: 505, startPoint y: 260, endPoint x: 500, endPoint y: 265, distance: 7.1
click at [503, 263] on div at bounding box center [348, 153] width 697 height 306
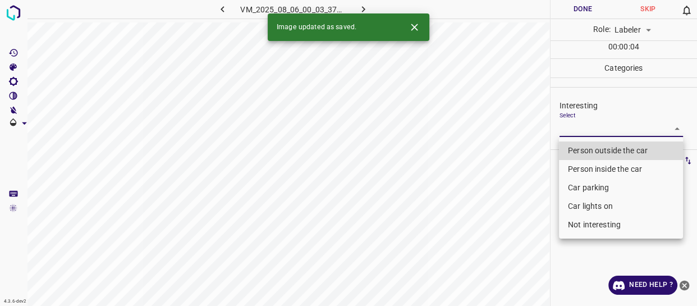
drag, startPoint x: 581, startPoint y: 128, endPoint x: 584, endPoint y: 140, distance: 12.1
click at [582, 129] on body "4.3.6-dev2 VM_2025_08_06_00_03_37_887_04.gif Done Skip 0 Role: Labeler labeler …" at bounding box center [348, 153] width 697 height 306
drag, startPoint x: 584, startPoint y: 147, endPoint x: 527, endPoint y: 185, distance: 69.1
click at [583, 147] on li "Person outside the car" at bounding box center [621, 150] width 124 height 19
type input "Person outside the car"
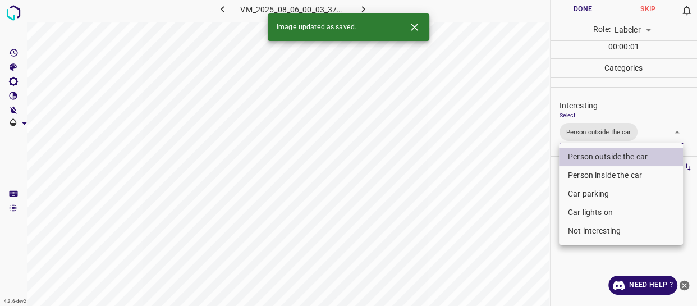
click at [521, 198] on div at bounding box center [348, 153] width 697 height 306
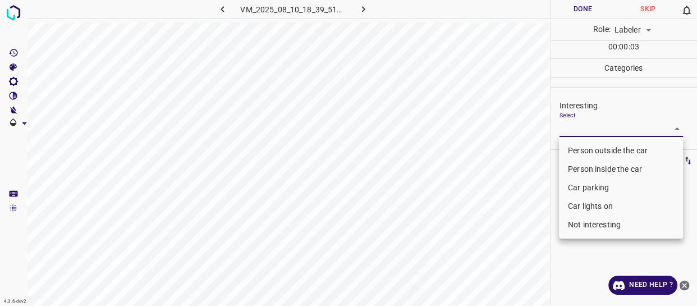
drag, startPoint x: 582, startPoint y: 125, endPoint x: 584, endPoint y: 159, distance: 34.3
click at [582, 126] on body "4.3.6-dev2 VM_2025_08_10_18_39_51_375_13.gif Done Skip 0 Role: Labeler labeler …" at bounding box center [348, 153] width 697 height 306
click at [587, 168] on li "Person inside the car" at bounding box center [621, 169] width 124 height 19
type input "Person inside the car"
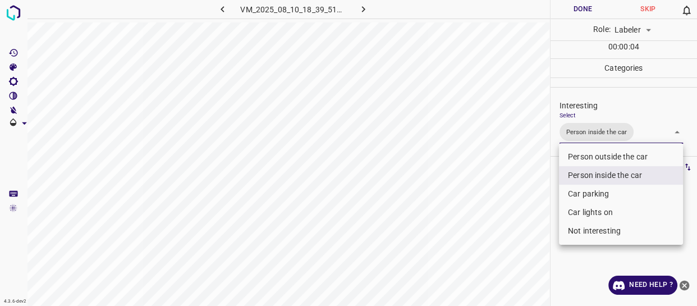
drag, startPoint x: 481, startPoint y: 230, endPoint x: 481, endPoint y: 245, distance: 14.6
click at [481, 235] on div at bounding box center [348, 153] width 697 height 306
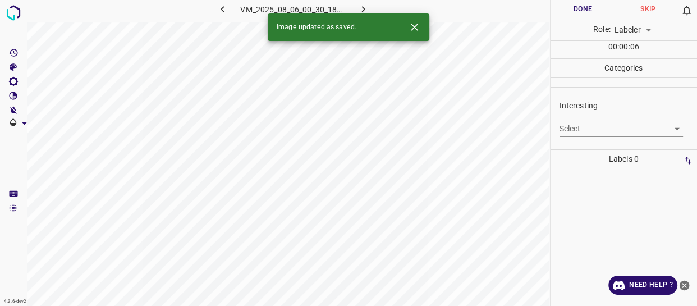
click at [590, 129] on body "4.3.6-dev2 VM_2025_08_06_00_30_18_315_09.gif Done Skip 0 Role: Labeler labeler …" at bounding box center [348, 153] width 697 height 306
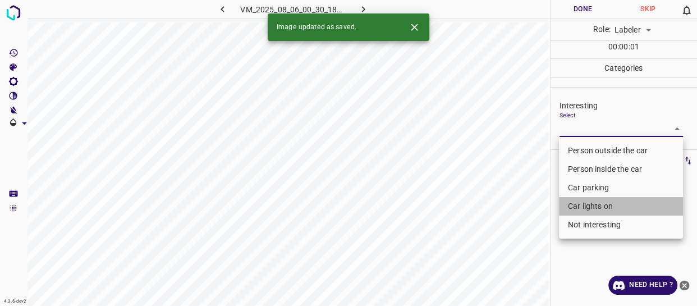
click at [583, 204] on li "Car lights on" at bounding box center [621, 206] width 124 height 19
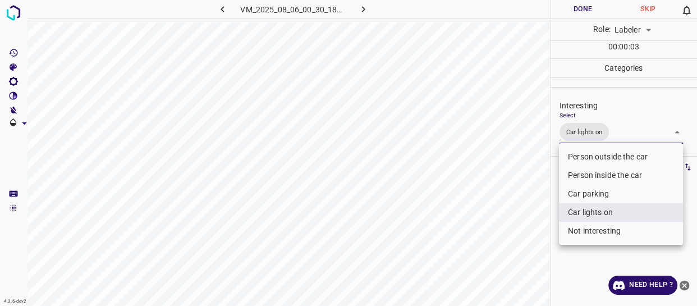
click at [587, 171] on li "Person inside the car" at bounding box center [621, 175] width 124 height 19
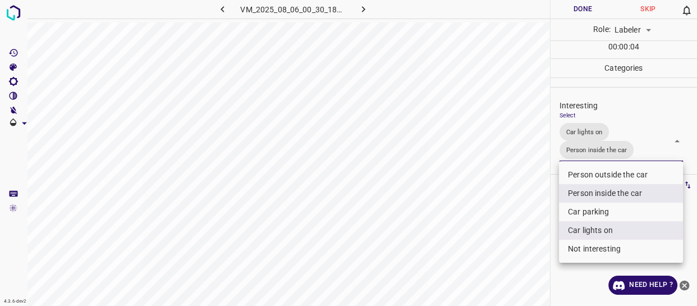
click at [521, 219] on div at bounding box center [348, 153] width 697 height 306
drag, startPoint x: 640, startPoint y: 152, endPoint x: 643, endPoint y: 182, distance: 30.5
click at [641, 152] on body "4.3.6-dev2 VM_2025_08_06_00_30_18_315_09.gif Done Skip 0 Role: Labeler labeler …" at bounding box center [348, 153] width 697 height 306
click at [611, 190] on li "Person inside the car" at bounding box center [621, 193] width 124 height 19
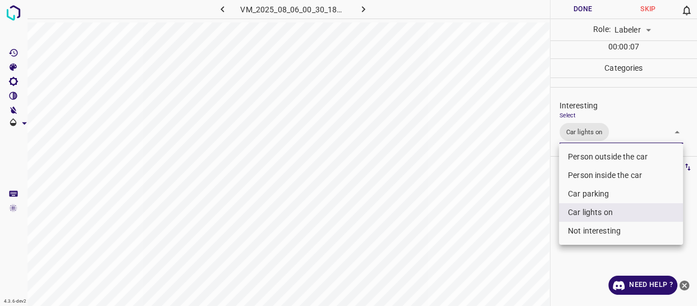
drag, startPoint x: 599, startPoint y: 154, endPoint x: 593, endPoint y: 161, distance: 8.7
click at [599, 155] on li "Person outside the car" at bounding box center [621, 157] width 124 height 19
type input "Car lights on,Person outside the car"
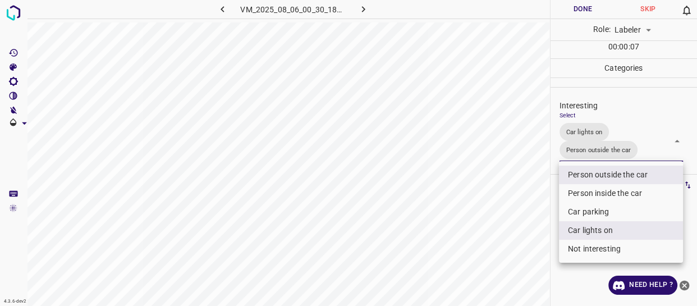
click at [535, 229] on div at bounding box center [348, 153] width 697 height 306
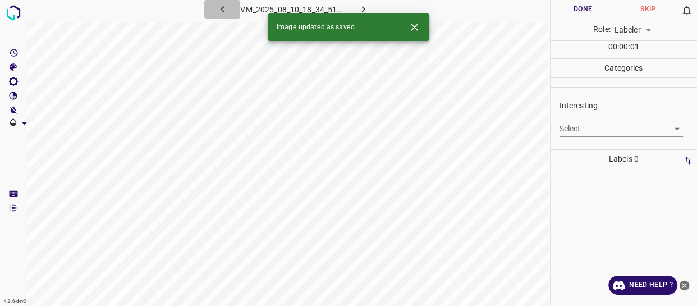
drag, startPoint x: 221, startPoint y: 6, endPoint x: 227, endPoint y: 17, distance: 13.6
click at [221, 6] on icon "button" at bounding box center [223, 9] width 12 height 12
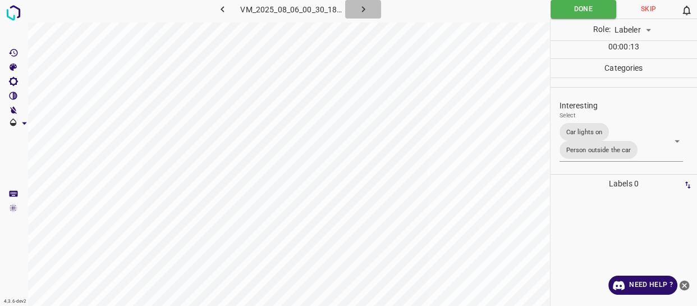
click at [362, 6] on icon "button" at bounding box center [364, 9] width 12 height 12
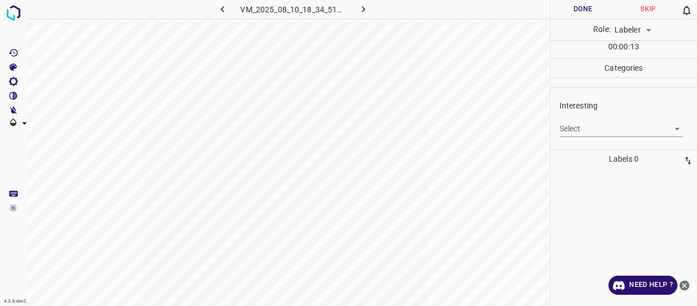
click at [606, 133] on body "4.3.6-dev2 VM_2025_08_10_18_34_51_988_11.gif Done Skip 0 Role: Labeler labeler …" at bounding box center [348, 153] width 697 height 306
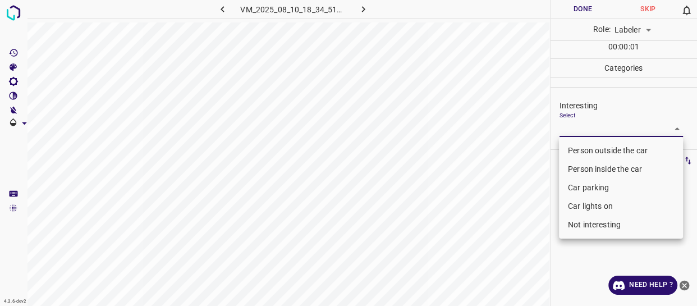
click at [604, 149] on li "Person outside the car" at bounding box center [621, 150] width 124 height 19
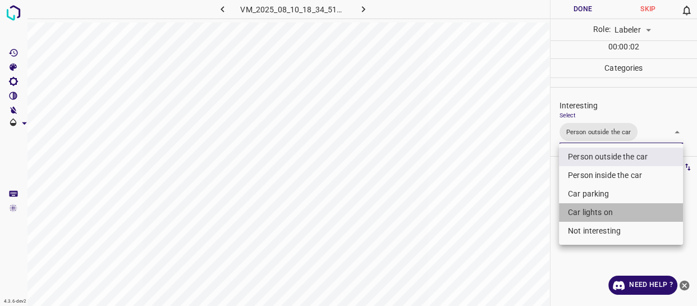
drag, startPoint x: 604, startPoint y: 214, endPoint x: 519, endPoint y: 230, distance: 86.2
click at [603, 214] on li "Car lights on" at bounding box center [621, 212] width 124 height 19
type input "Person outside the car,Car lights on"
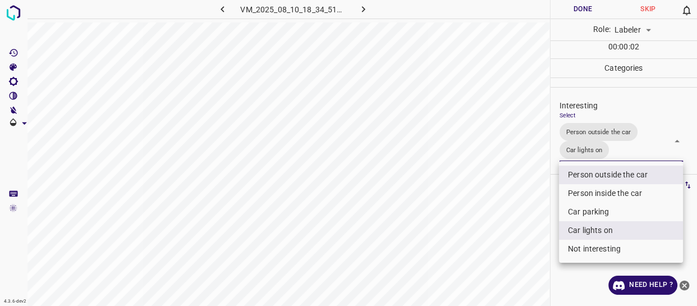
click at [514, 231] on div at bounding box center [348, 153] width 697 height 306
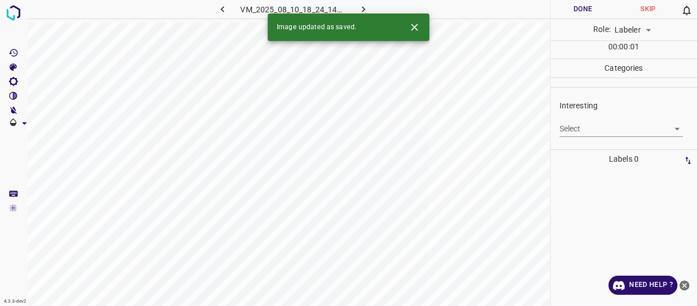
click at [596, 133] on body "4.3.6-dev2 VM_2025_08_10_18_24_14_060_05.gif Done Skip 0 Role: Labeler labeler …" at bounding box center [348, 153] width 697 height 306
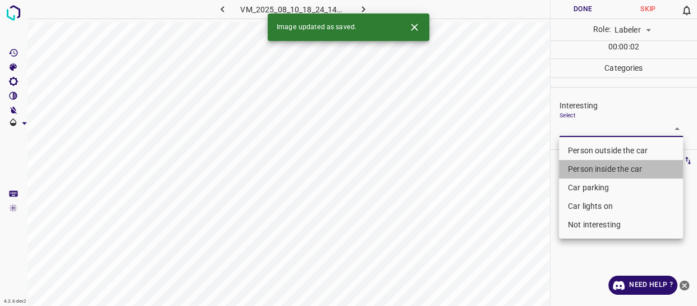
click at [597, 167] on li "Person inside the car" at bounding box center [621, 169] width 124 height 19
type input "Person inside the car"
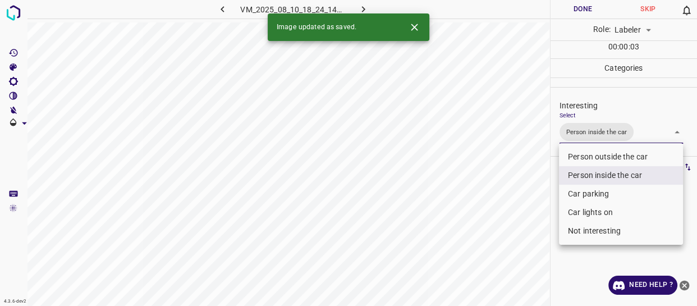
click at [596, 131] on div at bounding box center [348, 153] width 697 height 306
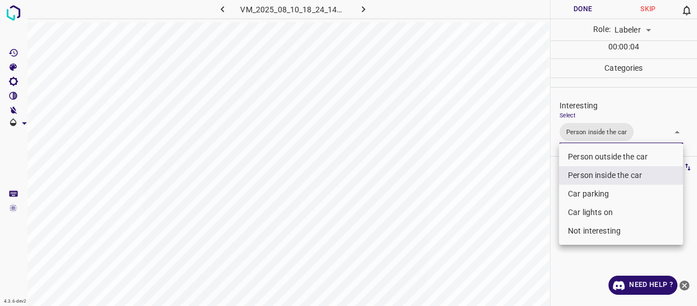
drag, startPoint x: 600, startPoint y: 134, endPoint x: 605, endPoint y: 153, distance: 19.6
click at [601, 134] on body "4.3.6-dev2 VM_2025_08_10_18_24_14_060_05.gif Done Skip 0 Role: Labeler labeler …" at bounding box center [348, 153] width 697 height 306
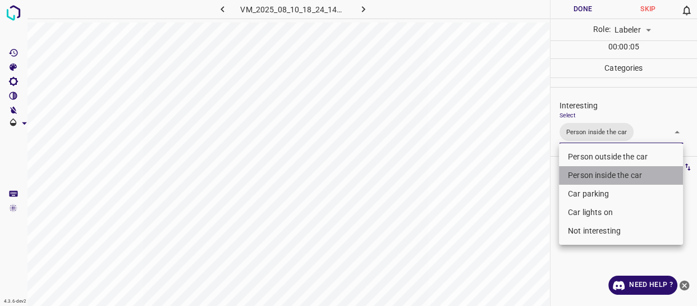
drag, startPoint x: 609, startPoint y: 175, endPoint x: 606, endPoint y: 158, distance: 17.6
click at [609, 173] on li "Person inside the car" at bounding box center [621, 175] width 124 height 19
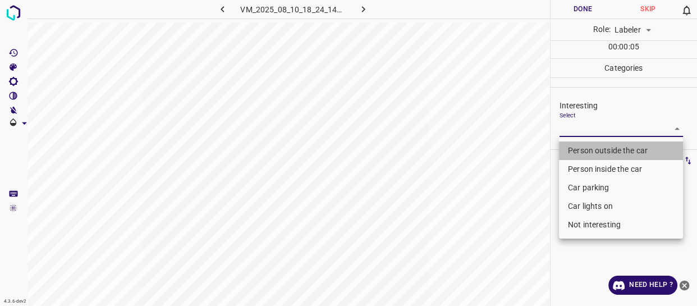
click at [606, 156] on li "Person outside the car" at bounding box center [621, 150] width 124 height 19
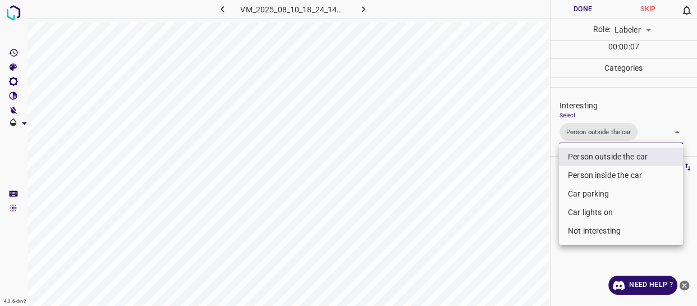
drag, startPoint x: 595, startPoint y: 191, endPoint x: 595, endPoint y: 200, distance: 9.5
click at [595, 196] on li "Car parking" at bounding box center [621, 194] width 124 height 19
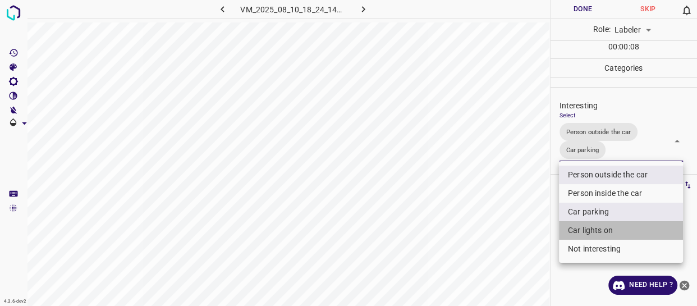
click at [595, 226] on li "Car lights on" at bounding box center [621, 230] width 124 height 19
type input "Person outside the car,Car parking,Car lights on"
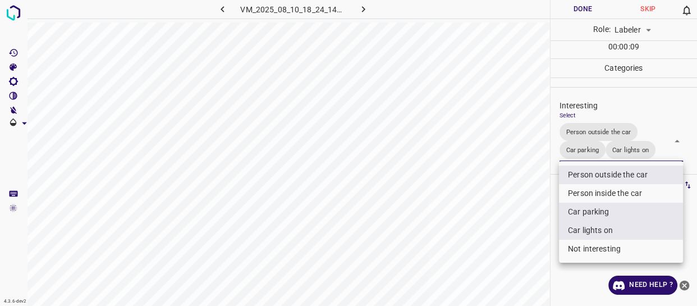
click at [546, 243] on div at bounding box center [348, 153] width 697 height 306
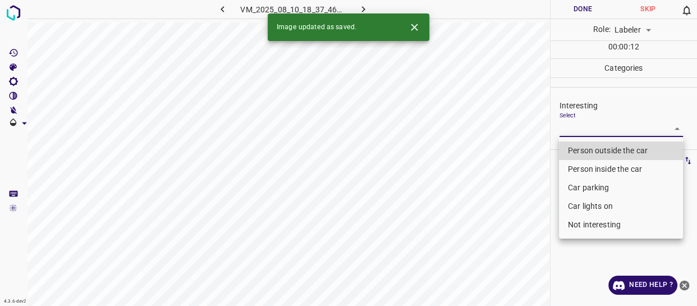
click at [589, 131] on body "4.3.6-dev2 VM_2025_08_10_18_37_46_546_03.gif Done Skip 0 Role: Labeler labeler …" at bounding box center [348, 153] width 697 height 306
click at [587, 148] on li "Person outside the car" at bounding box center [621, 150] width 124 height 19
type input "Person outside the car"
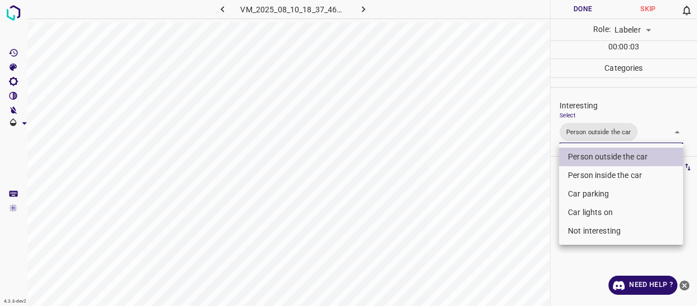
drag, startPoint x: 517, startPoint y: 220, endPoint x: 514, endPoint y: 234, distance: 14.3
click at [515, 232] on div at bounding box center [348, 153] width 697 height 306
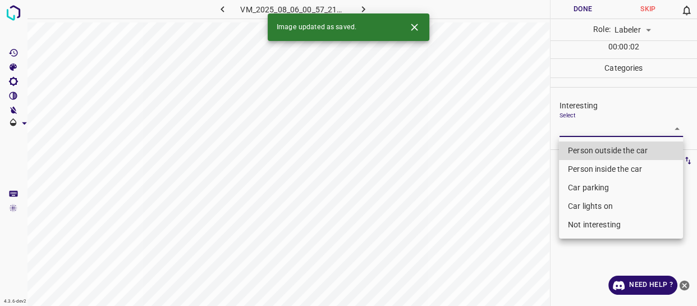
drag, startPoint x: 582, startPoint y: 127, endPoint x: 583, endPoint y: 140, distance: 13.0
click at [583, 129] on body "4.3.6-dev2 VM_2025_08_06_00_57_21_457_04.gif Done Skip 0 Role: Labeler labeler …" at bounding box center [348, 153] width 697 height 306
drag, startPoint x: 585, startPoint y: 151, endPoint x: 586, endPoint y: 178, distance: 27.0
click at [586, 156] on li "Person outside the car" at bounding box center [621, 150] width 124 height 19
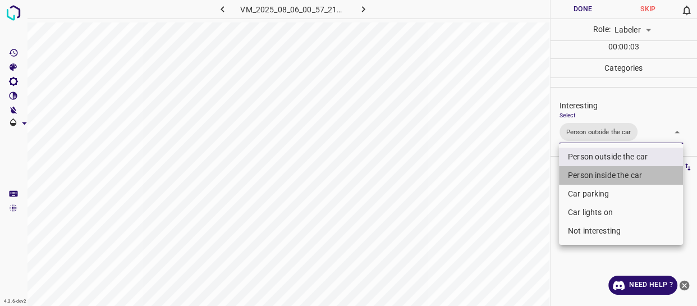
click at [586, 178] on li "Person inside the car" at bounding box center [621, 175] width 124 height 19
type input "Person outside the car,Person inside the car"
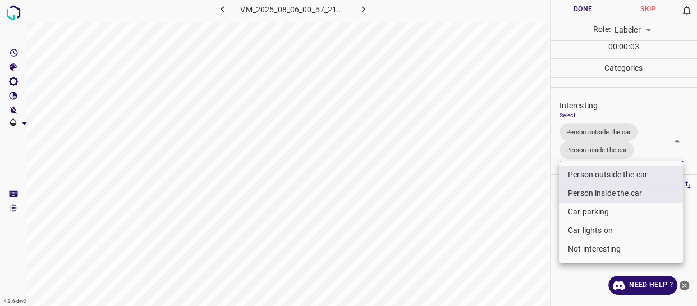
drag, startPoint x: 526, startPoint y: 230, endPoint x: 526, endPoint y: 240, distance: 10.1
click at [527, 236] on div at bounding box center [348, 153] width 697 height 306
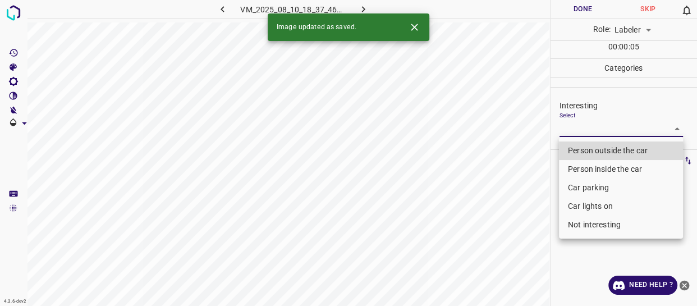
click at [592, 126] on body "4.3.6-dev2 VM_2025_08_10_18_37_46_546_07.gif Done Skip 0 Role: Labeler labeler …" at bounding box center [348, 153] width 697 height 306
drag, startPoint x: 592, startPoint y: 147, endPoint x: 522, endPoint y: 195, distance: 84.7
click at [591, 148] on li "Person outside the car" at bounding box center [621, 150] width 124 height 19
type input "Person outside the car"
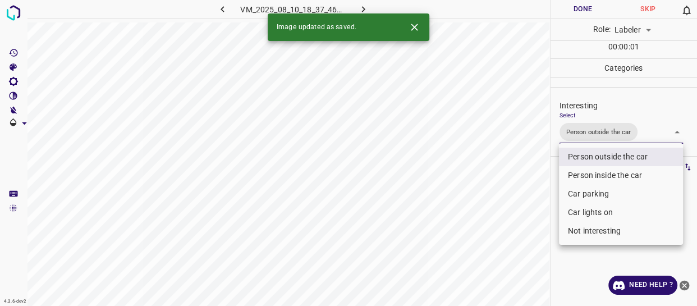
drag, startPoint x: 497, startPoint y: 213, endPoint x: 495, endPoint y: 220, distance: 7.1
click at [497, 215] on div at bounding box center [348, 153] width 697 height 306
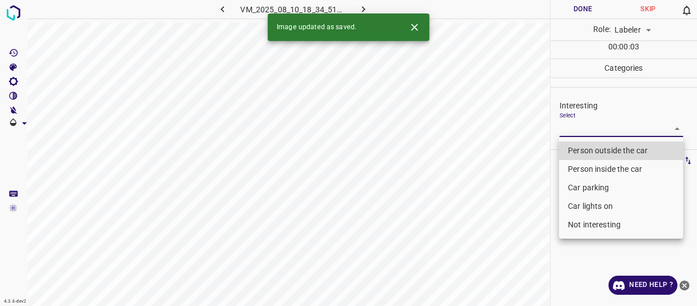
click at [591, 129] on body "4.3.6-dev2 VM_2025_08_10_18_34_51_988_01.gif Done Skip 0 Role: Labeler labeler …" at bounding box center [348, 153] width 697 height 306
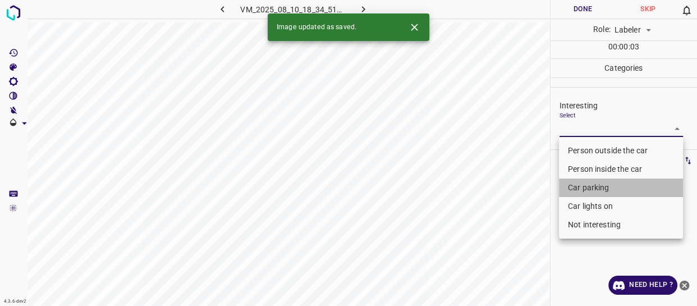
click at [588, 186] on li "Car parking" at bounding box center [621, 188] width 124 height 19
type input "Car parking"
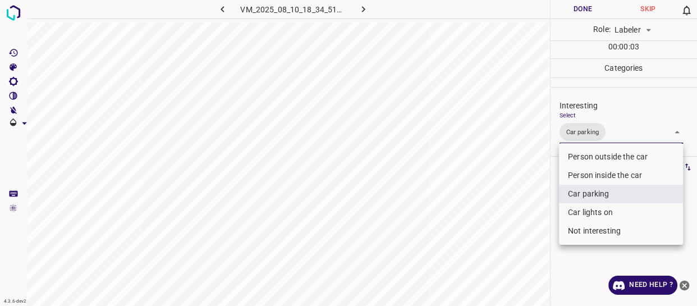
drag, startPoint x: 513, startPoint y: 230, endPoint x: 513, endPoint y: 239, distance: 9.0
click at [513, 236] on div at bounding box center [348, 153] width 697 height 306
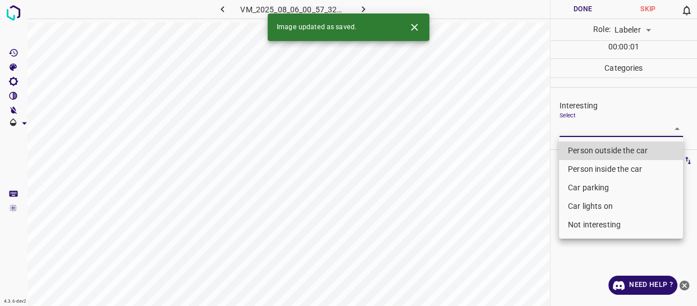
click at [594, 126] on body "4.3.6-dev2 VM_2025_08_06_00_57_32_034_05.gif Done Skip 0 Role: Labeler labeler …" at bounding box center [348, 153] width 697 height 306
click at [590, 223] on li "Not interesting" at bounding box center [621, 225] width 124 height 19
type input "Not interesting"
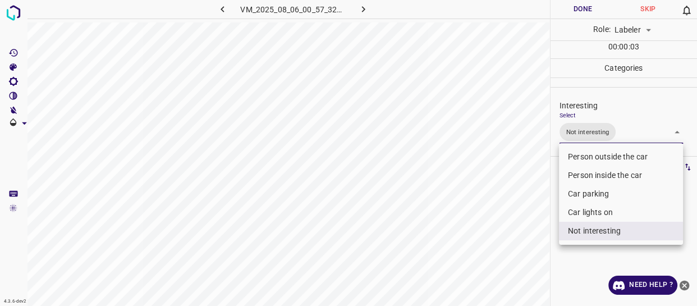
click at [527, 239] on div at bounding box center [348, 153] width 697 height 306
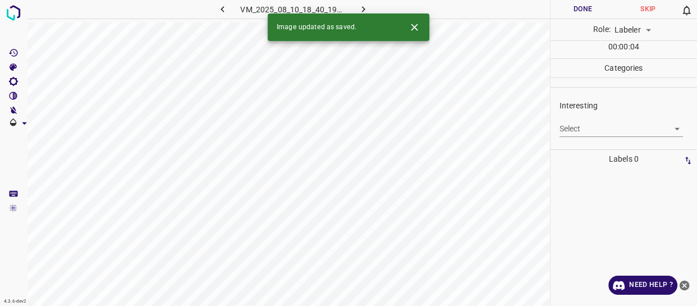
click at [601, 129] on body "4.3.6-dev2 VM_2025_08_10_18_40_19_117_07.gif Done Skip 0 Role: Labeler labeler …" at bounding box center [348, 153] width 697 height 306
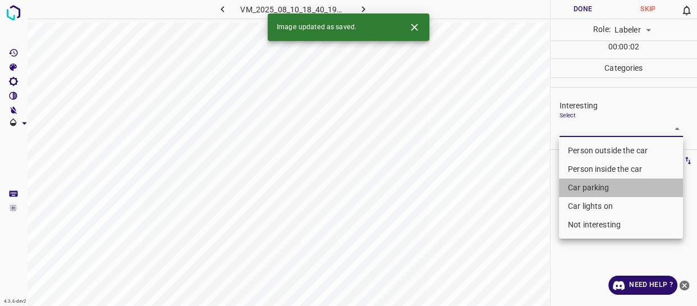
click at [589, 188] on li "Car parking" at bounding box center [621, 188] width 124 height 19
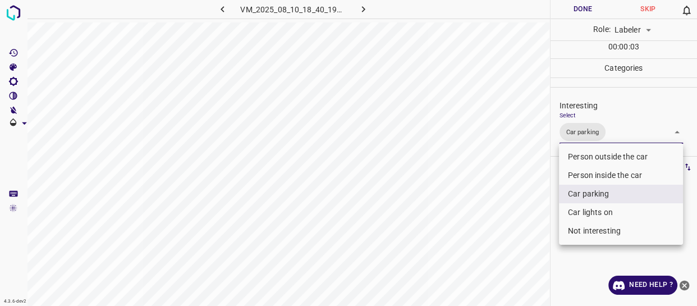
drag, startPoint x: 593, startPoint y: 211, endPoint x: 572, endPoint y: 223, distance: 24.2
click at [593, 213] on li "Car lights on" at bounding box center [621, 212] width 124 height 19
type input "Car parking,Car lights on"
click at [495, 255] on div at bounding box center [348, 153] width 697 height 306
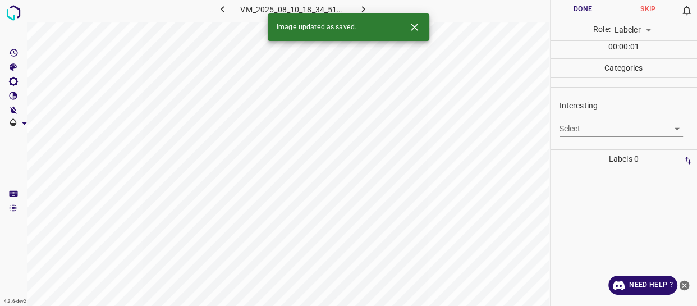
click at [581, 129] on body "4.3.6-dev2 VM_2025_08_10_18_34_51_988_05.gif Done Skip 0 Role: Labeler labeler …" at bounding box center [348, 153] width 697 height 306
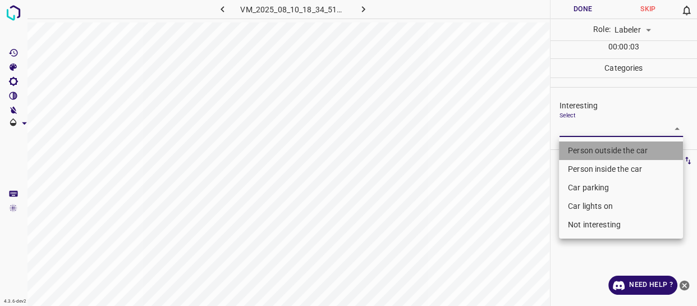
click at [582, 146] on li "Person outside the car" at bounding box center [621, 150] width 124 height 19
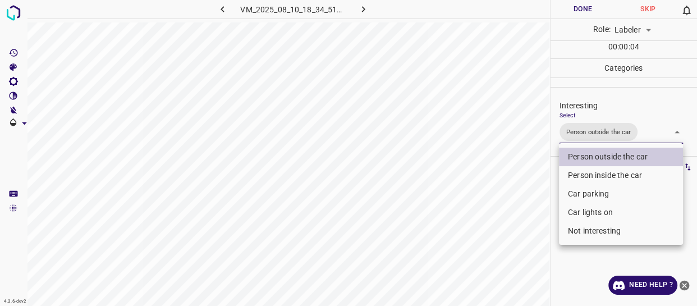
click at [583, 199] on li "Car parking" at bounding box center [621, 194] width 124 height 19
type input "Person outside the car,Car parking"
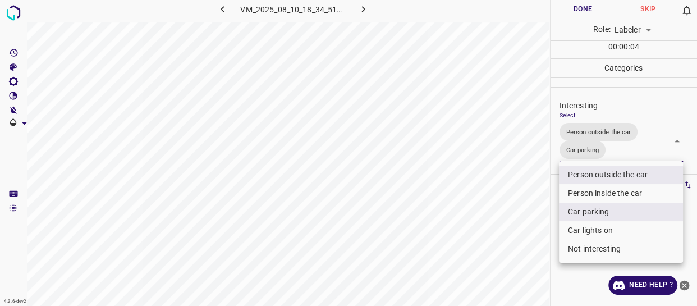
drag, startPoint x: 541, startPoint y: 241, endPoint x: 524, endPoint y: 263, distance: 28.0
click at [533, 257] on div at bounding box center [348, 153] width 697 height 306
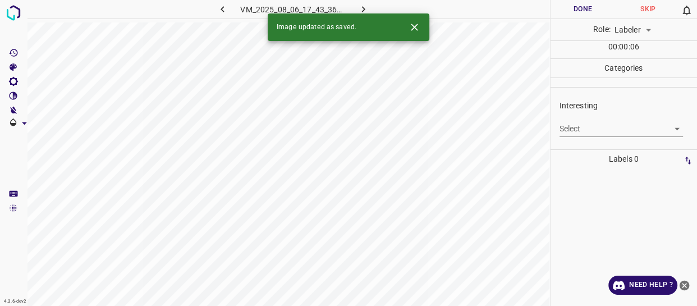
click at [577, 129] on body "4.3.6-dev2 VM_2025_08_06_17_43_36_716_00.gif Done Skip 0 Role: Labeler labeler …" at bounding box center [348, 153] width 697 height 306
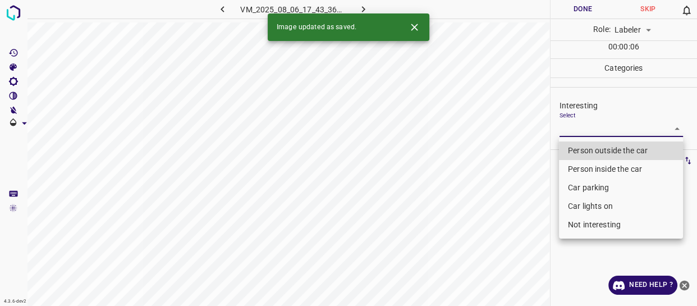
click at [573, 148] on li "Person outside the car" at bounding box center [621, 150] width 124 height 19
type input "Person outside the car"
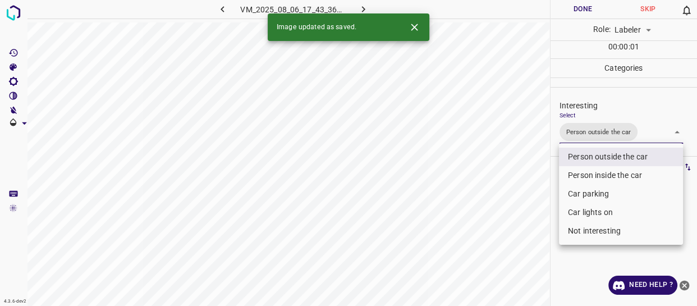
drag, startPoint x: 514, startPoint y: 208, endPoint x: 509, endPoint y: 232, distance: 25.1
click at [513, 219] on div at bounding box center [348, 153] width 697 height 306
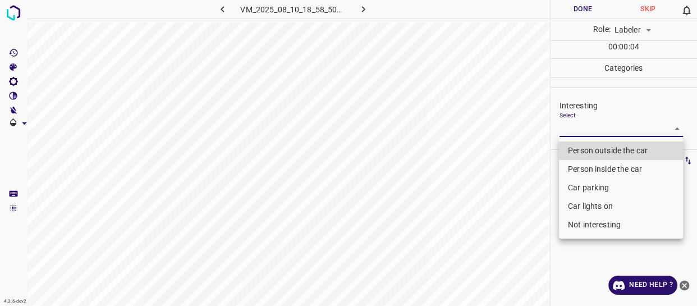
click at [581, 124] on body "4.3.6-dev2 VM_2025_08_10_18_58_50_409_03.gif Done Skip 0 Role: Labeler labeler …" at bounding box center [348, 153] width 697 height 306
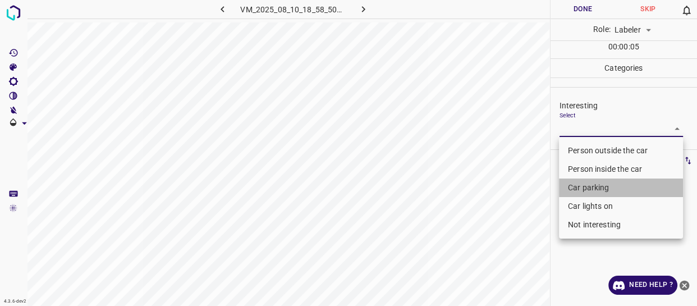
drag, startPoint x: 594, startPoint y: 187, endPoint x: 517, endPoint y: 230, distance: 87.8
click at [593, 189] on li "Car parking" at bounding box center [621, 188] width 124 height 19
type input "Car parking"
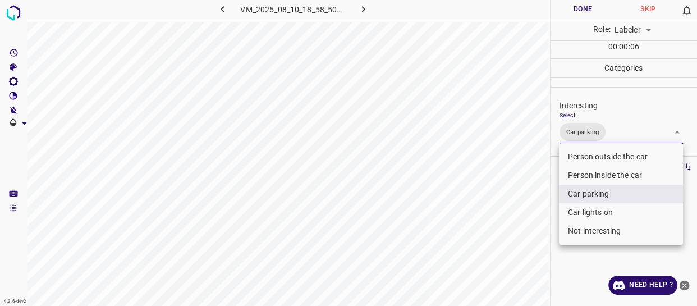
drag, startPoint x: 517, startPoint y: 231, endPoint x: 506, endPoint y: 242, distance: 15.5
click at [515, 237] on div at bounding box center [348, 153] width 697 height 306
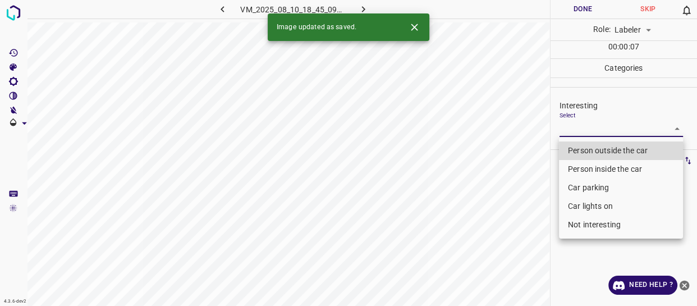
drag, startPoint x: 590, startPoint y: 127, endPoint x: 591, endPoint y: 145, distance: 18.0
click at [590, 127] on body "4.3.6-dev2 VM_2025_08_10_18_45_09_610_00.gif Done Skip 0 Role: Labeler labeler …" at bounding box center [348, 153] width 697 height 306
click at [591, 146] on li "Person outside the car" at bounding box center [621, 150] width 124 height 19
type input "Person outside the car"
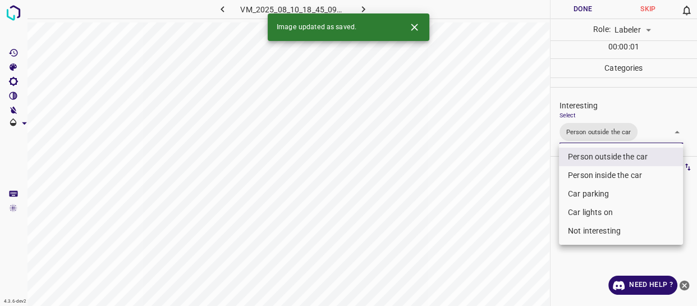
drag, startPoint x: 522, startPoint y: 204, endPoint x: 518, endPoint y: 215, distance: 11.2
click at [519, 213] on div at bounding box center [348, 153] width 697 height 306
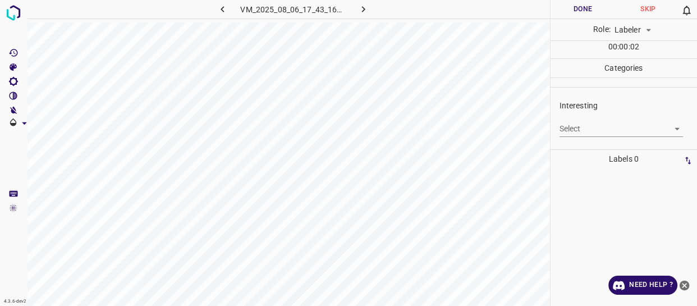
click at [567, 128] on body "4.3.6-dev2 VM_2025_08_06_17_43_16_026_10.gif Done Skip 0 Role: Labeler labeler …" at bounding box center [348, 153] width 697 height 306
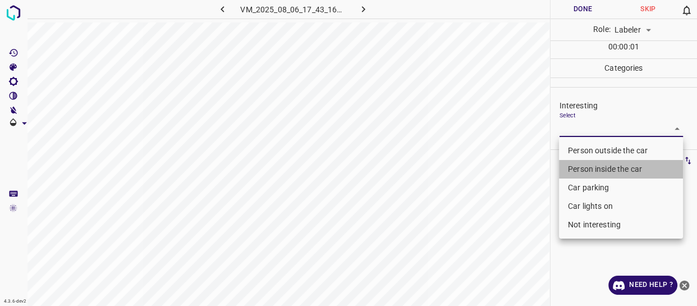
drag, startPoint x: 577, startPoint y: 168, endPoint x: 578, endPoint y: 185, distance: 16.4
click at [577, 168] on li "Person inside the car" at bounding box center [621, 169] width 124 height 19
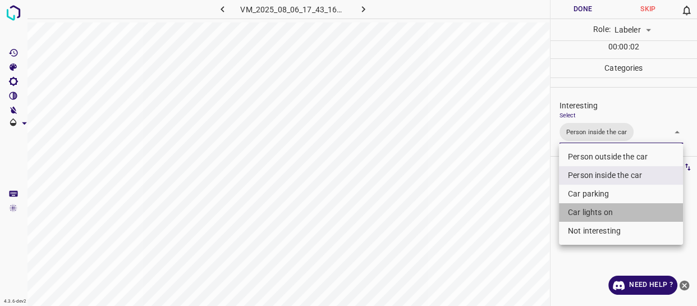
click at [582, 215] on li "Car lights on" at bounding box center [621, 212] width 124 height 19
type input "Person inside the car,Car lights on"
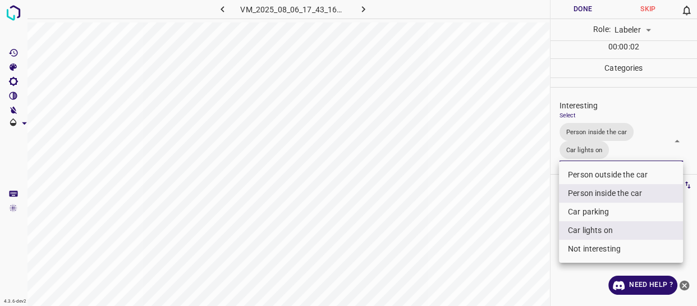
drag, startPoint x: 536, startPoint y: 225, endPoint x: 528, endPoint y: 244, distance: 20.1
click at [529, 243] on div at bounding box center [348, 153] width 697 height 306
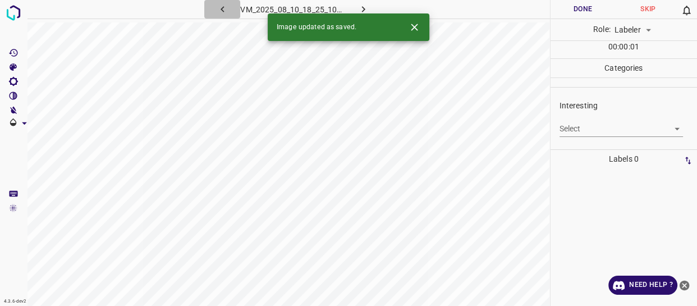
click at [222, 10] on icon "button" at bounding box center [222, 9] width 3 height 6
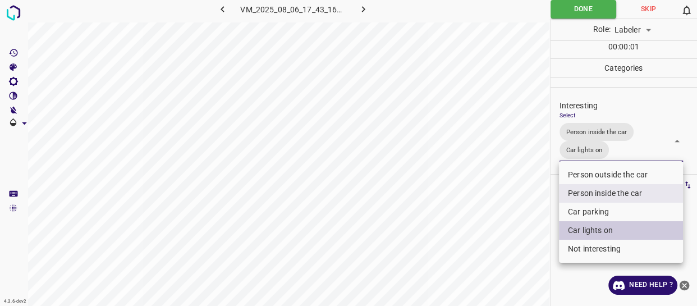
click at [623, 152] on body "4.3.6-dev2 VM_2025_08_06_17_43_16_026_10.gif Done Skip 0 Role: Labeler labeler …" at bounding box center [348, 153] width 697 height 306
click at [609, 174] on li "Person outside the car" at bounding box center [621, 175] width 124 height 19
type input "Person inside the car,Car lights on,Person outside the car"
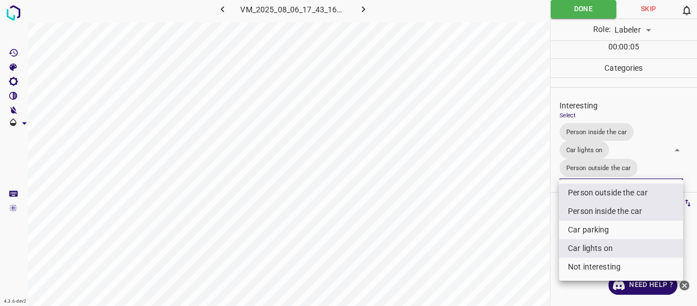
drag, startPoint x: 510, startPoint y: 239, endPoint x: 500, endPoint y: 246, distance: 12.5
click at [508, 241] on div at bounding box center [348, 153] width 697 height 306
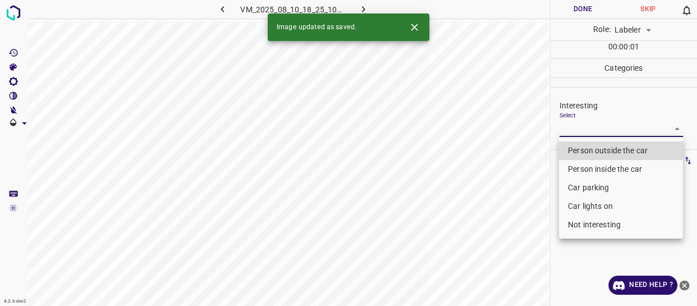
click at [585, 128] on body "4.3.6-dev2 VM_2025_08_10_18_25_10_385_03.gif Done Skip 0 Role: Labeler labeler …" at bounding box center [348, 153] width 697 height 306
click at [581, 152] on li "Person outside the car" at bounding box center [621, 150] width 124 height 19
type input "Person outside the car"
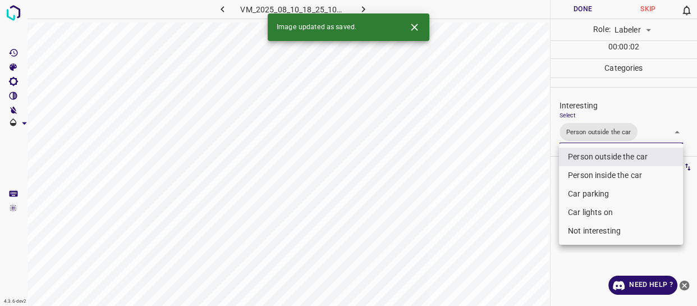
drag, startPoint x: 509, startPoint y: 202, endPoint x: 508, endPoint y: 219, distance: 17.4
click at [509, 204] on div at bounding box center [348, 153] width 697 height 306
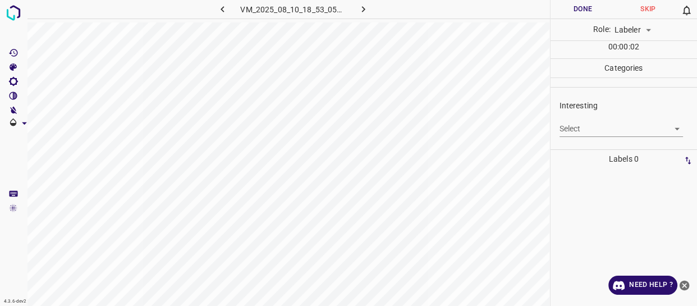
click at [585, 127] on body "4.3.6-dev2 VM_2025_08_10_18_53_05_780_05.gif Done Skip 0 Role: Labeler labeler …" at bounding box center [348, 153] width 697 height 306
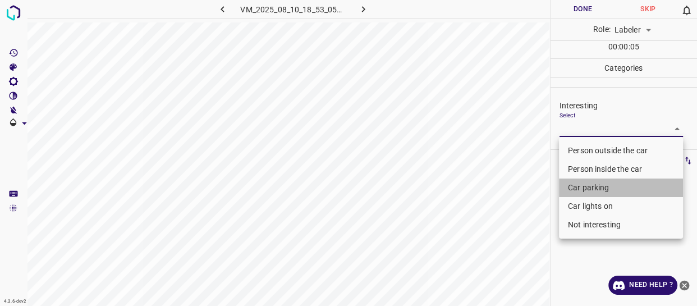
click at [583, 186] on li "Car parking" at bounding box center [621, 188] width 124 height 19
type input "Car parking"
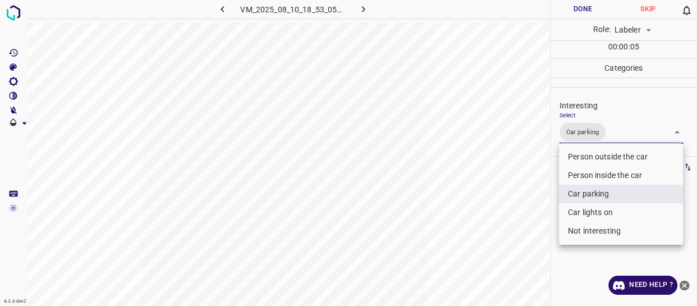
drag, startPoint x: 510, startPoint y: 225, endPoint x: 507, endPoint y: 231, distance: 7.0
click at [509, 229] on div at bounding box center [348, 153] width 697 height 306
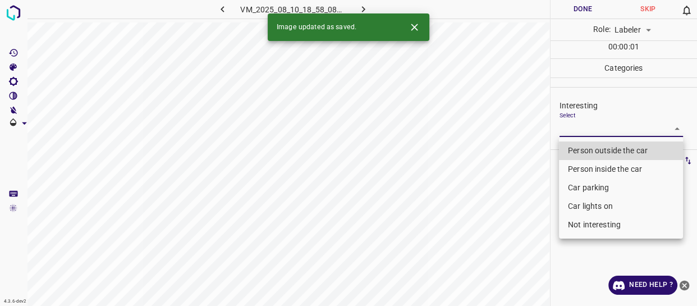
click at [597, 131] on body "4.3.6-dev2 VM_2025_08_10_18_58_08_146_09.gif Done Skip 0 Role: Labeler labeler …" at bounding box center [348, 153] width 697 height 306
drag, startPoint x: 588, startPoint y: 152, endPoint x: 574, endPoint y: 167, distance: 20.3
click at [587, 152] on li "Person outside the car" at bounding box center [621, 150] width 124 height 19
type input "Person outside the car"
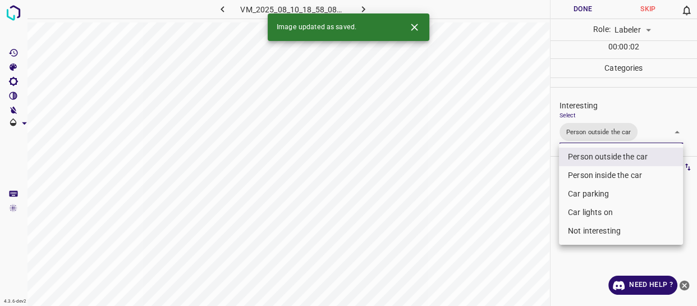
click at [611, 133] on div at bounding box center [348, 153] width 697 height 306
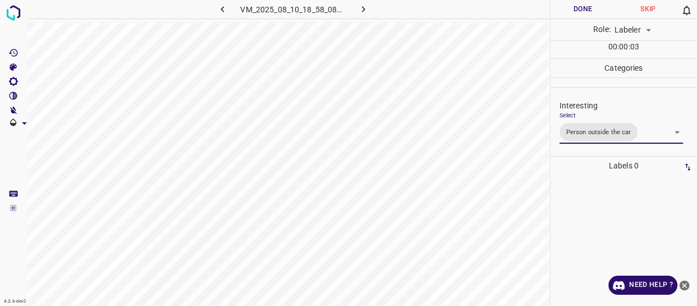
click at [605, 138] on body "4.3.6-dev2 VM_2025_08_10_18_58_08_146_09.gif Done Skip 0 Role: Labeler labeler …" at bounding box center [348, 153] width 697 height 306
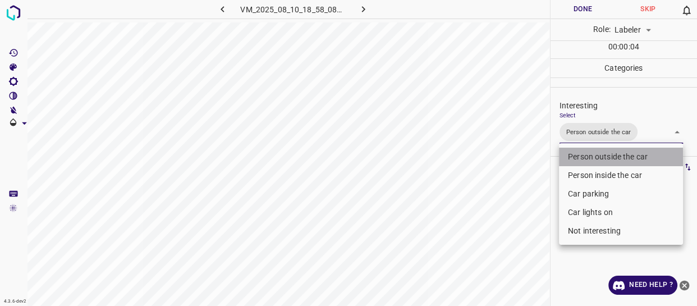
click at [604, 161] on li "Person outside the car" at bounding box center [621, 157] width 124 height 19
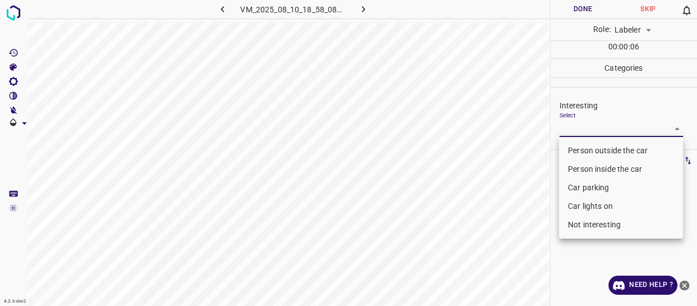
drag, startPoint x: 595, startPoint y: 225, endPoint x: 577, endPoint y: 234, distance: 20.8
click at [595, 227] on li "Not interesting" at bounding box center [621, 225] width 124 height 19
type input "Not interesting"
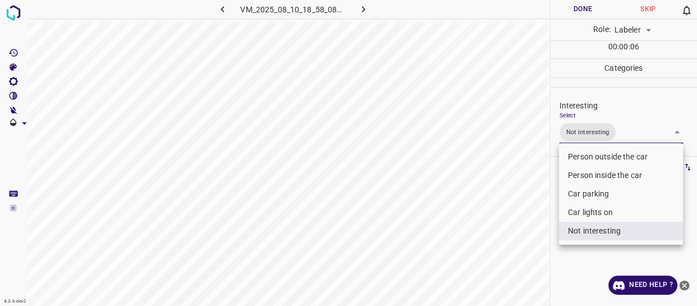
click at [456, 261] on div at bounding box center [348, 153] width 697 height 306
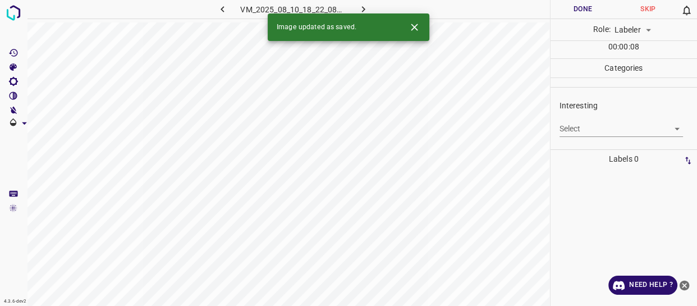
click at [577, 125] on body "4.3.6-dev2 VM_2025_08_10_18_22_08_196_00.gif Done Skip 0 Role: Labeler labeler …" at bounding box center [348, 153] width 697 height 306
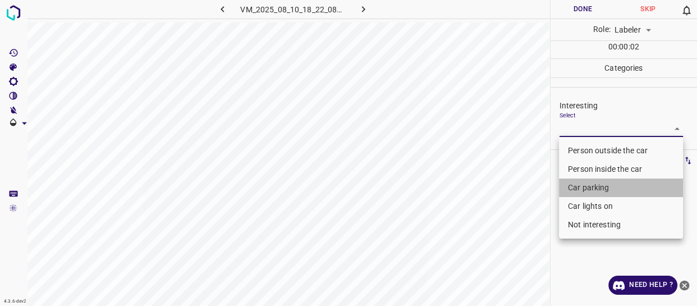
drag, startPoint x: 576, startPoint y: 185, endPoint x: 522, endPoint y: 228, distance: 68.7
click at [576, 186] on li "Car parking" at bounding box center [621, 188] width 124 height 19
type input "Car parking"
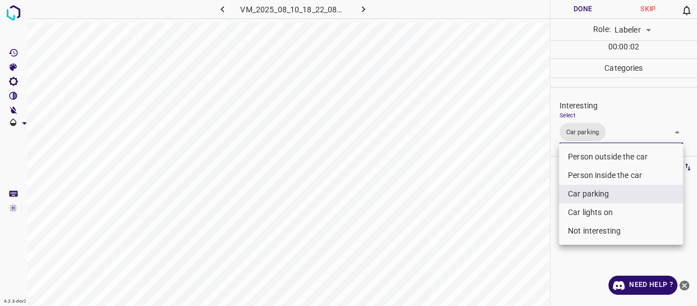
drag, startPoint x: 522, startPoint y: 229, endPoint x: 519, endPoint y: 235, distance: 6.6
click at [521, 230] on div at bounding box center [348, 153] width 697 height 306
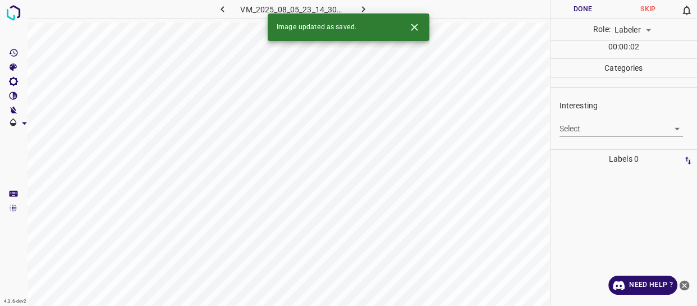
click at [595, 127] on body "4.3.6-dev2 VM_2025_08_05_23_14_30_628_10.gif Done Skip 0 Role: Labeler labeler …" at bounding box center [348, 153] width 697 height 306
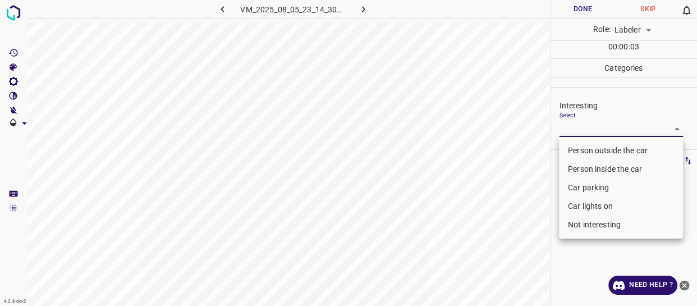
click at [593, 142] on li "Person outside the car" at bounding box center [621, 150] width 124 height 19
type input "Person outside the car"
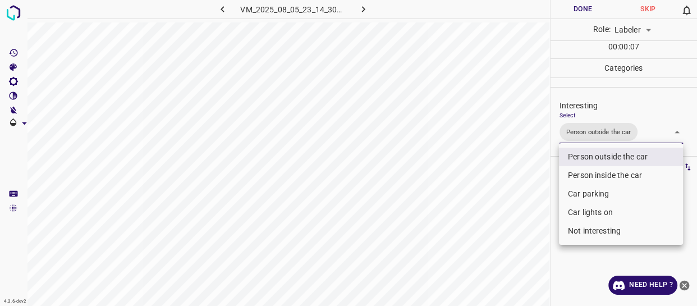
click at [493, 186] on div at bounding box center [348, 153] width 697 height 306
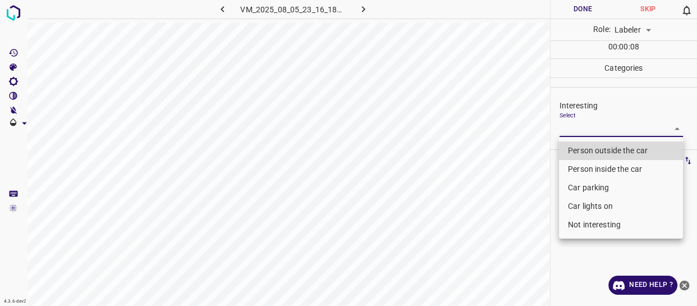
click at [579, 130] on body "4.3.6-dev2 VM_2025_08_05_23_16_18_435_02.gif Done Skip 0 Role: Labeler labeler …" at bounding box center [348, 153] width 697 height 306
click at [585, 152] on li "Person outside the car" at bounding box center [621, 150] width 124 height 19
type input "Person outside the car"
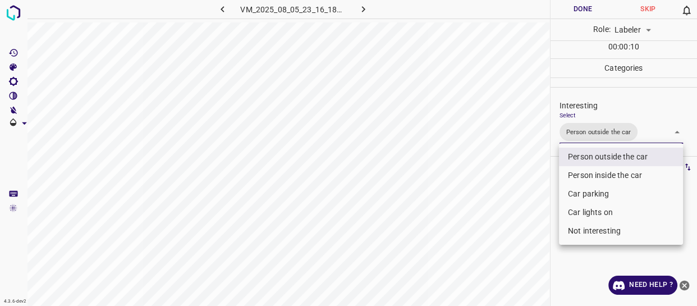
drag, startPoint x: 505, startPoint y: 220, endPoint x: 505, endPoint y: 227, distance: 7.9
click at [505, 221] on div at bounding box center [348, 153] width 697 height 306
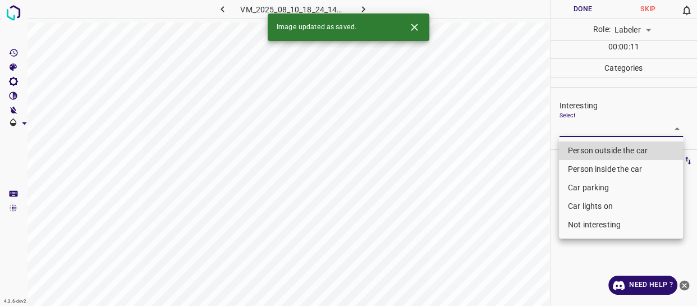
drag, startPoint x: 597, startPoint y: 130, endPoint x: 595, endPoint y: 146, distance: 16.0
click at [597, 130] on body "4.3.6-dev2 VM_2025_08_10_18_24_14_060_07.gif Done Skip 0 Role: Labeler labeler …" at bounding box center [348, 153] width 697 height 306
drag, startPoint x: 590, startPoint y: 149, endPoint x: 513, endPoint y: 193, distance: 88.2
click at [590, 149] on li "Person outside the car" at bounding box center [621, 150] width 124 height 19
type input "Person outside the car"
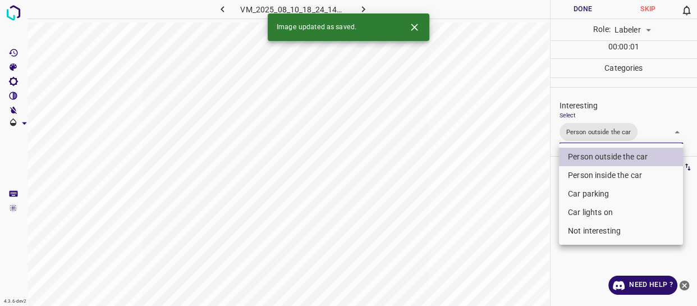
drag, startPoint x: 502, startPoint y: 199, endPoint x: 503, endPoint y: 222, distance: 23.6
click at [504, 219] on div at bounding box center [348, 153] width 697 height 306
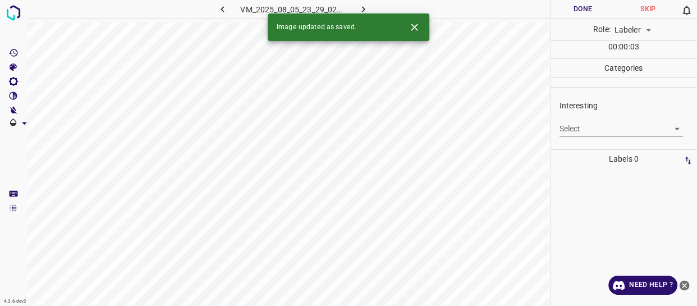
click at [584, 128] on body "4.3.6-dev2 VM_2025_08_05_23_29_02_569_01.gif Done Skip 0 Role: Labeler labeler …" at bounding box center [348, 153] width 697 height 306
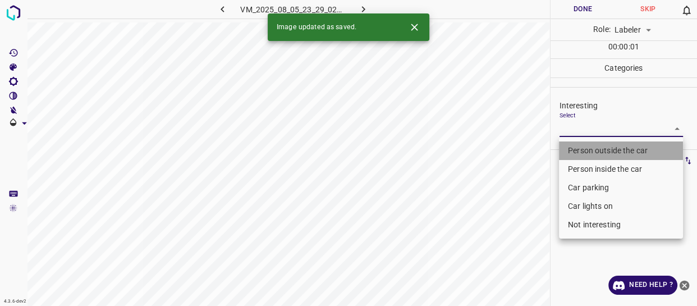
click at [588, 151] on li "Person outside the car" at bounding box center [621, 150] width 124 height 19
type input "Person outside the car"
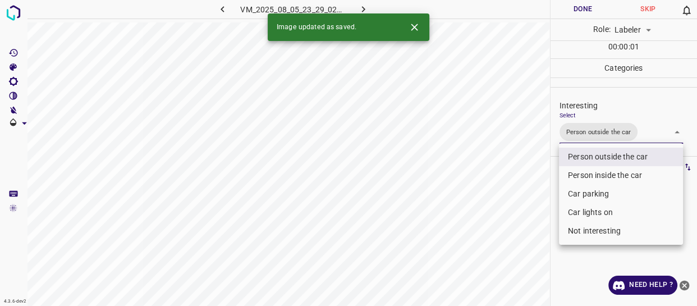
drag, startPoint x: 514, startPoint y: 222, endPoint x: 512, endPoint y: 236, distance: 14.2
click at [512, 236] on div at bounding box center [348, 153] width 697 height 306
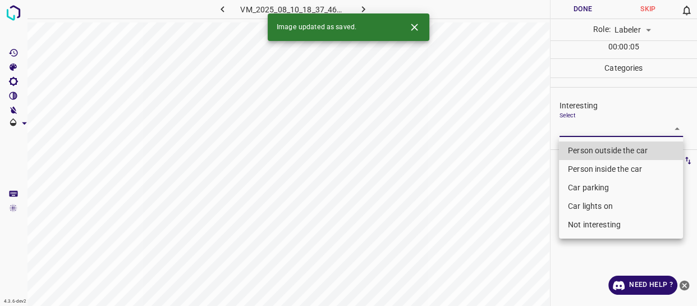
click at [585, 129] on body "4.3.6-dev2 VM_2025_08_10_18_37_46_546_11.gif Done Skip 0 Role: Labeler labeler …" at bounding box center [348, 153] width 697 height 306
click at [585, 151] on li "Person outside the car" at bounding box center [621, 150] width 124 height 19
type input "Person outside the car"
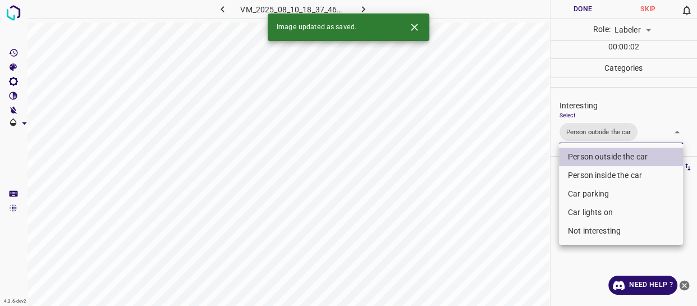
drag, startPoint x: 533, startPoint y: 218, endPoint x: 531, endPoint y: 233, distance: 15.3
click at [532, 230] on div at bounding box center [348, 153] width 697 height 306
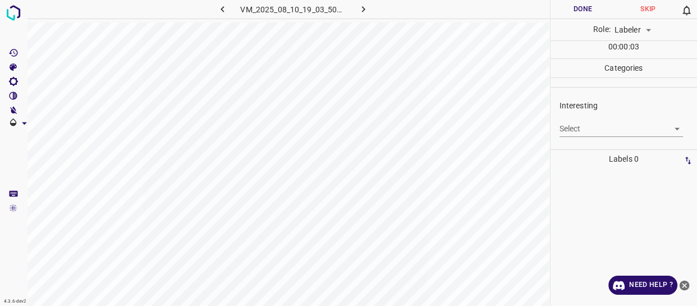
click at [591, 130] on body "4.3.6-dev2 VM_2025_08_10_19_03_50_505_01.gif Done Skip 0 Role: Labeler labeler …" at bounding box center [348, 153] width 697 height 306
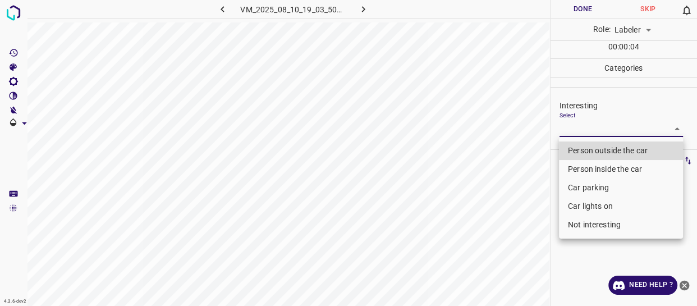
click at [587, 150] on li "Person outside the car" at bounding box center [621, 150] width 124 height 19
type input "Person outside the car"
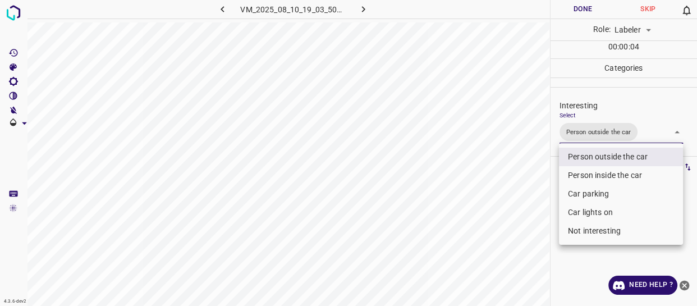
drag, startPoint x: 525, startPoint y: 213, endPoint x: 512, endPoint y: 250, distance: 38.9
click at [524, 224] on div at bounding box center [348, 153] width 697 height 306
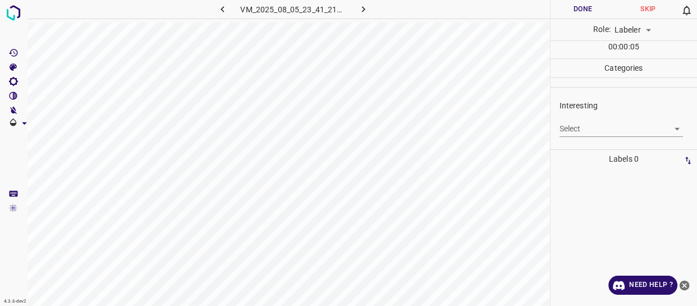
click at [574, 128] on body "4.3.6-dev2 VM_2025_08_05_23_41_21_689_00.gif Done Skip 0 Role: Labeler labeler …" at bounding box center [348, 153] width 697 height 306
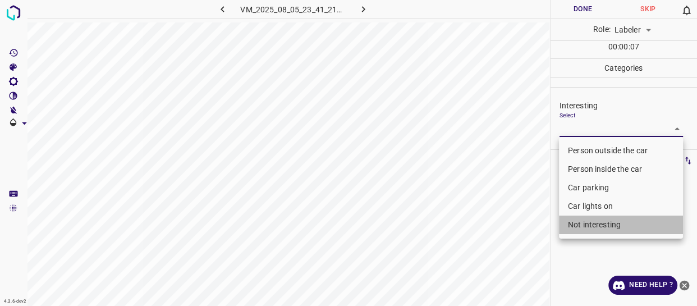
drag, startPoint x: 587, startPoint y: 224, endPoint x: 505, endPoint y: 226, distance: 82.0
click at [586, 224] on li "Not interesting" at bounding box center [621, 225] width 124 height 19
type input "Not interesting"
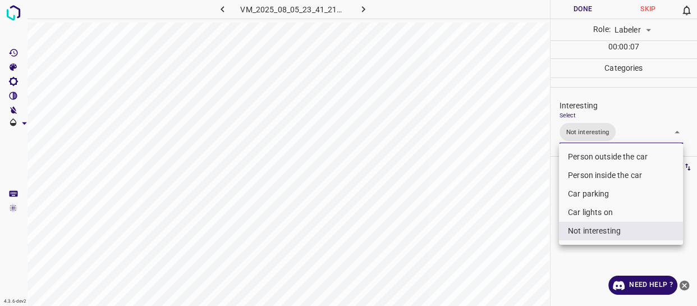
drag, startPoint x: 504, startPoint y: 226, endPoint x: 478, endPoint y: 240, distance: 28.9
click at [500, 230] on div at bounding box center [348, 153] width 697 height 306
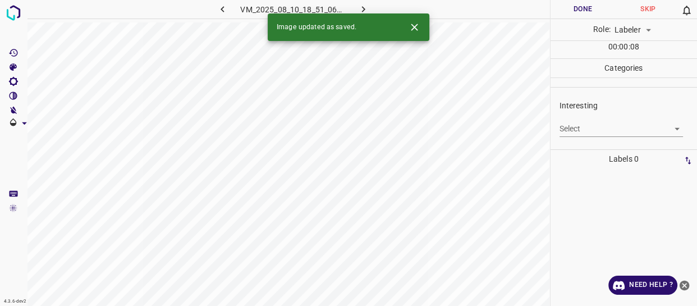
click at [592, 126] on body "4.3.6-dev2 VM_2025_08_10_18_51_06_981_00.gif Done Skip 0 Role: Labeler labeler …" at bounding box center [348, 153] width 697 height 306
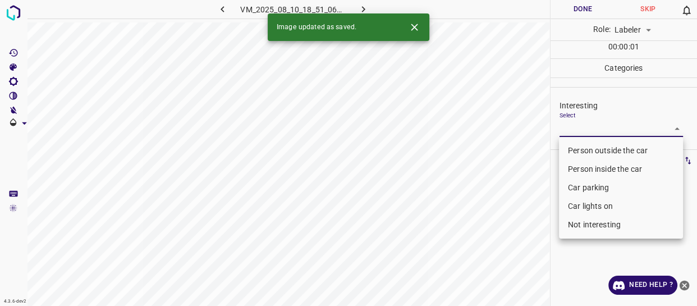
click at [590, 150] on li "Person outside the car" at bounding box center [621, 150] width 124 height 19
type input "Person outside the car"
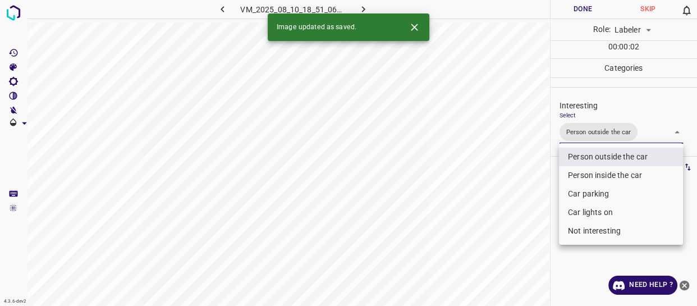
click at [529, 274] on div at bounding box center [348, 153] width 697 height 306
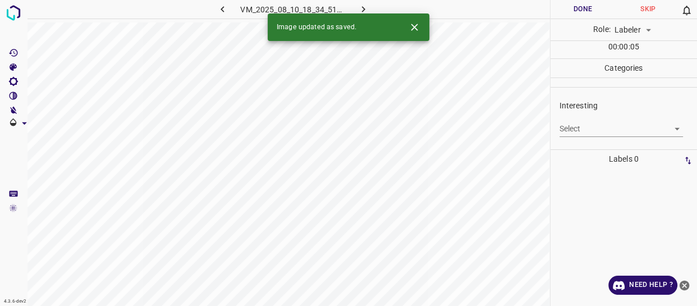
click at [584, 123] on body "4.3.6-dev2 VM_2025_08_10_18_34_51_988_10.gif Done Skip 0 Role: Labeler labeler …" at bounding box center [348, 153] width 697 height 306
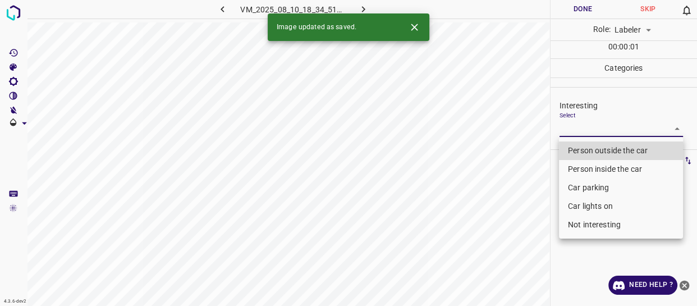
click at [586, 148] on li "Person outside the car" at bounding box center [621, 150] width 124 height 19
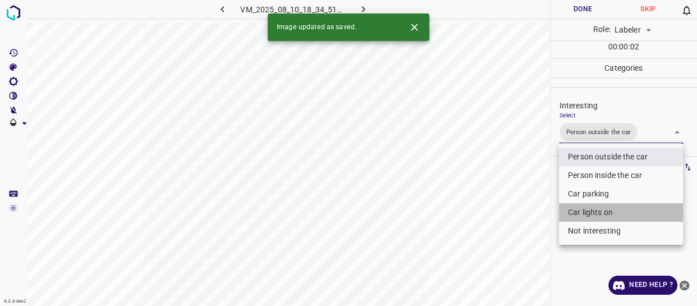
click at [586, 214] on li "Car lights on" at bounding box center [621, 212] width 124 height 19
type input "Person outside the car,Car lights on"
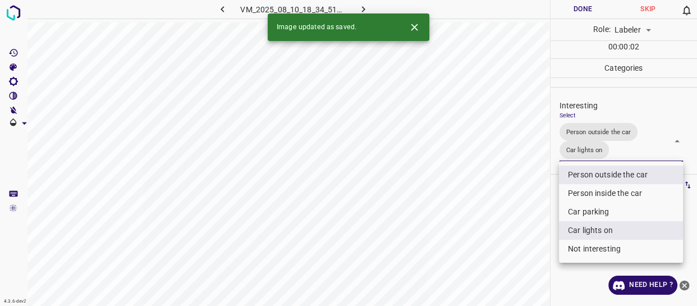
drag, startPoint x: 521, startPoint y: 242, endPoint x: 520, endPoint y: 257, distance: 14.6
click at [519, 249] on div at bounding box center [348, 153] width 697 height 306
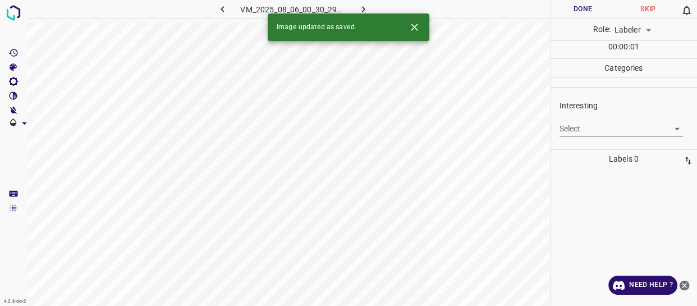
click at [594, 129] on body "4.3.6-dev2 VM_2025_08_06_00_30_29_457_05.gif Done Skip 0 Role: Labeler labeler …" at bounding box center [348, 153] width 697 height 306
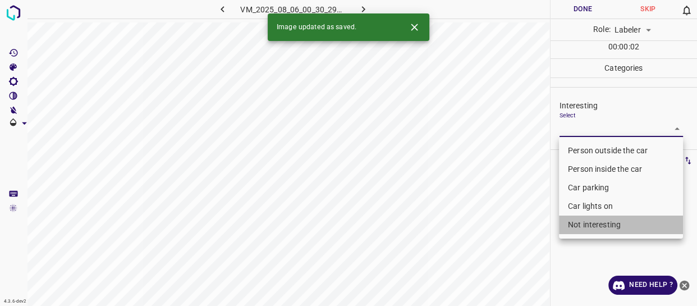
drag, startPoint x: 595, startPoint y: 222, endPoint x: 515, endPoint y: 249, distance: 83.6
click at [593, 223] on li "Not interesting" at bounding box center [621, 225] width 124 height 19
type input "Not interesting"
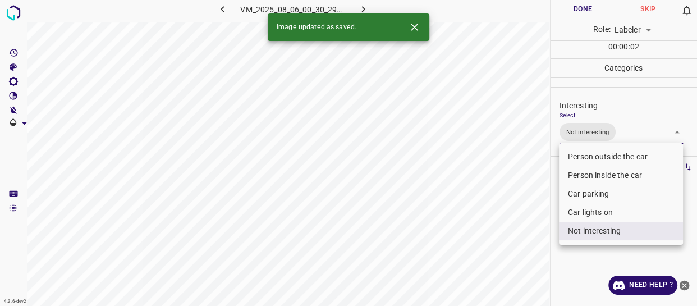
click at [513, 250] on div at bounding box center [348, 153] width 697 height 306
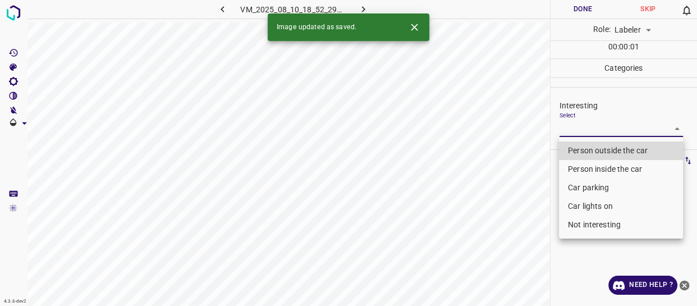
click at [578, 127] on body "4.3.6-dev2 VM_2025_08_10_18_52_29_002_05.gif Done Skip 0 Role: Labeler labeler …" at bounding box center [348, 153] width 697 height 306
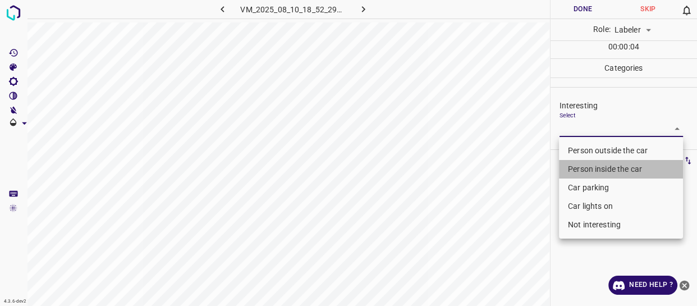
click at [596, 165] on li "Person inside the car" at bounding box center [621, 169] width 124 height 19
type input "Person inside the car"
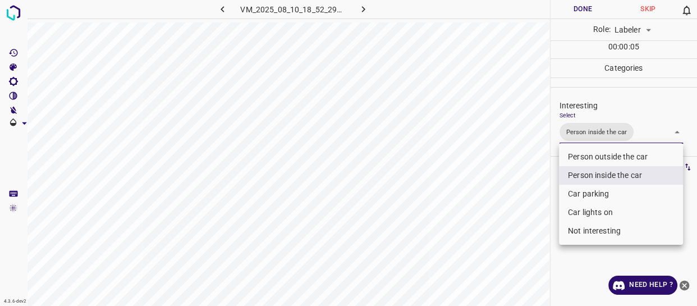
drag, startPoint x: 501, startPoint y: 220, endPoint x: 504, endPoint y: 235, distance: 15.4
click at [504, 232] on div at bounding box center [348, 153] width 697 height 306
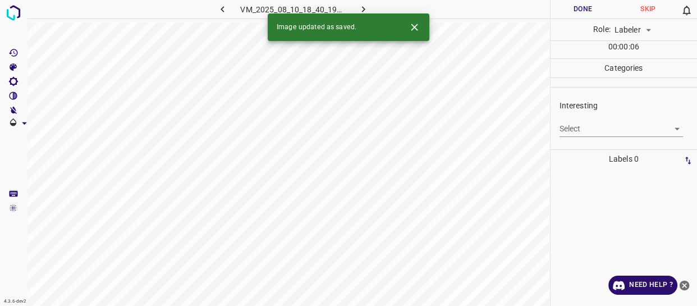
click at [604, 128] on body "4.3.6-dev2 VM_2025_08_10_18_40_19_117_06.gif Done Skip 0 Role: Labeler labeler …" at bounding box center [348, 153] width 697 height 306
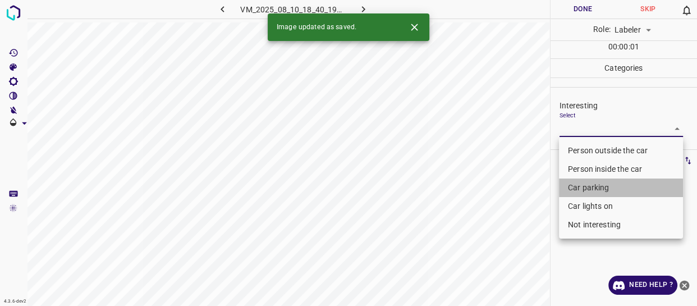
drag, startPoint x: 592, startPoint y: 184, endPoint x: 592, endPoint y: 194, distance: 9.6
click at [592, 185] on li "Car parking" at bounding box center [621, 188] width 124 height 19
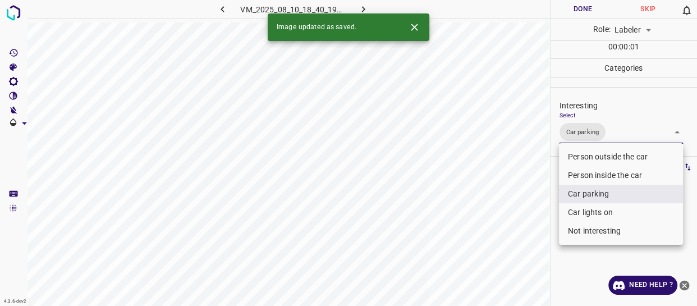
click at [584, 213] on li "Car lights on" at bounding box center [621, 212] width 124 height 19
type input "Car parking,Car lights on"
drag, startPoint x: 498, startPoint y: 230, endPoint x: 495, endPoint y: 237, distance: 7.3
click at [496, 231] on div at bounding box center [348, 153] width 697 height 306
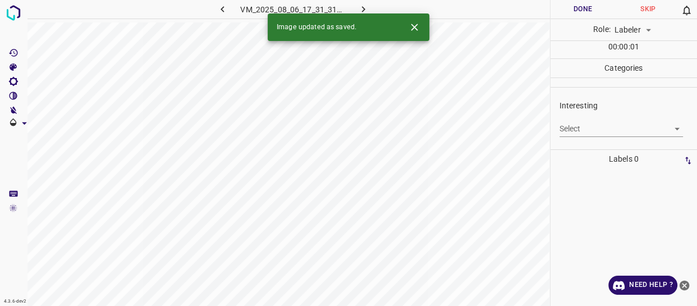
click at [595, 131] on body "4.3.6-dev2 VM_2025_08_06_17_31_31_817_01.gif Done Skip 0 Role: Labeler labeler …" at bounding box center [348, 153] width 697 height 306
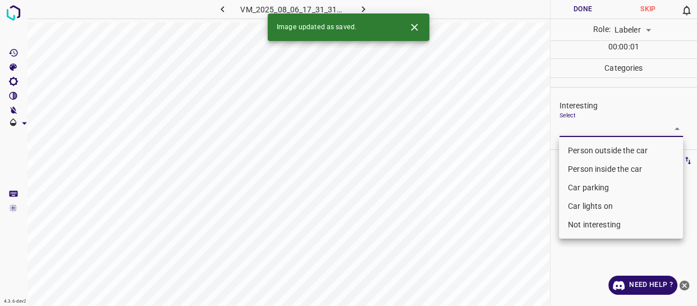
click at [596, 150] on li "Person outside the car" at bounding box center [621, 150] width 124 height 19
type input "Person outside the car"
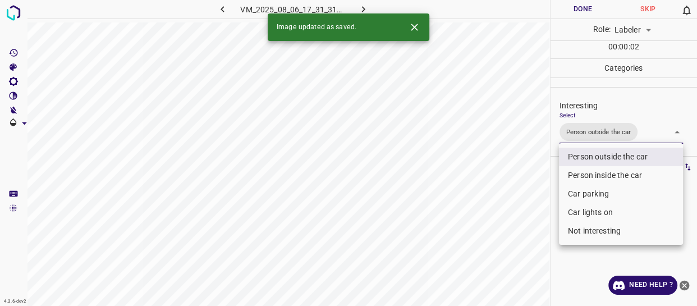
drag, startPoint x: 533, startPoint y: 223, endPoint x: 535, endPoint y: 244, distance: 20.3
click at [534, 229] on div at bounding box center [348, 153] width 697 height 306
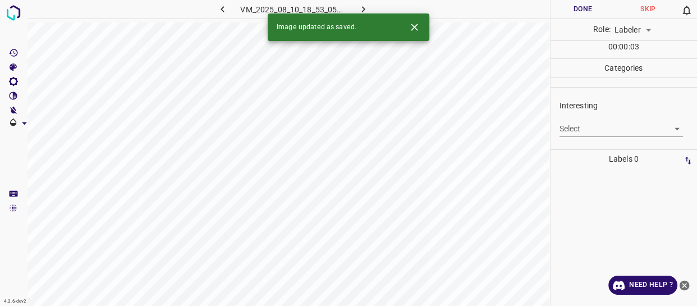
click at [588, 124] on body "4.3.6-dev2 VM_2025_08_10_18_53_05_780_00.gif Done Skip 0 Role: Labeler labeler …" at bounding box center [348, 153] width 697 height 306
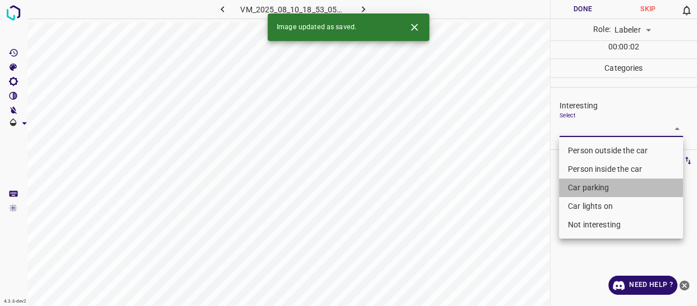
click at [579, 190] on li "Car parking" at bounding box center [621, 188] width 124 height 19
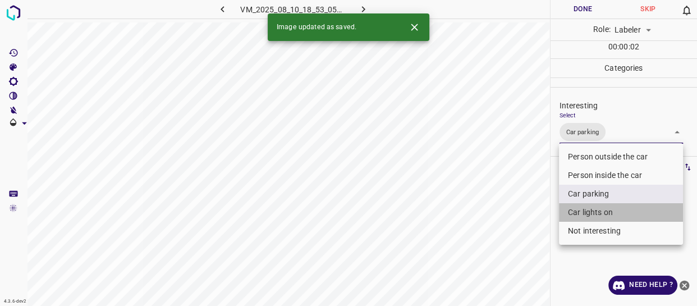
click at [581, 213] on li "Car lights on" at bounding box center [621, 212] width 124 height 19
type input "Car parking,Car lights on"
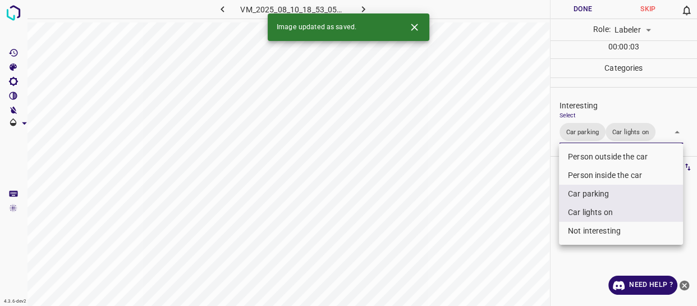
drag, startPoint x: 505, startPoint y: 238, endPoint x: 499, endPoint y: 246, distance: 10.1
click at [504, 240] on div at bounding box center [348, 153] width 697 height 306
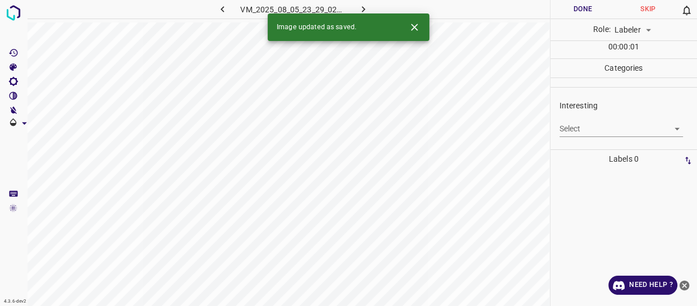
click at [573, 124] on body "4.3.6-dev2 VM_2025_08_05_23_29_02_569_05.gif Done Skip 0 Role: Labeler labeler …" at bounding box center [348, 153] width 697 height 306
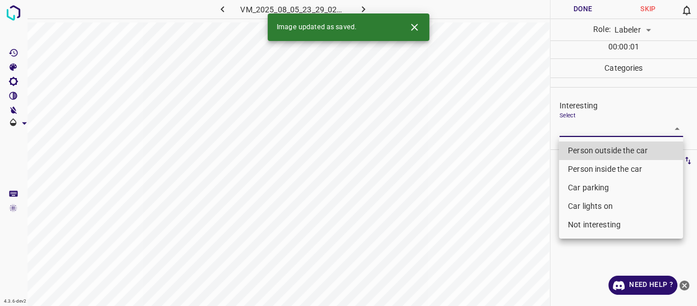
click at [573, 152] on li "Person outside the car" at bounding box center [621, 150] width 124 height 19
type input "Person outside the car"
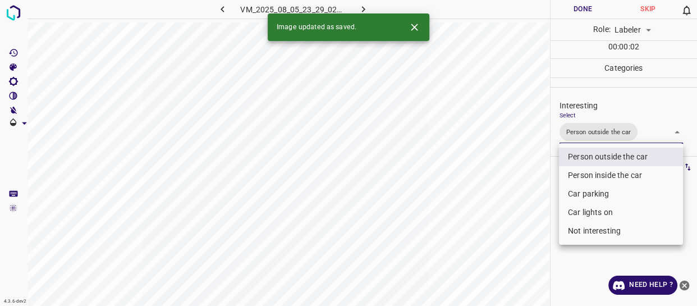
drag, startPoint x: 530, startPoint y: 203, endPoint x: 516, endPoint y: 230, distance: 30.9
click at [525, 218] on div at bounding box center [348, 153] width 697 height 306
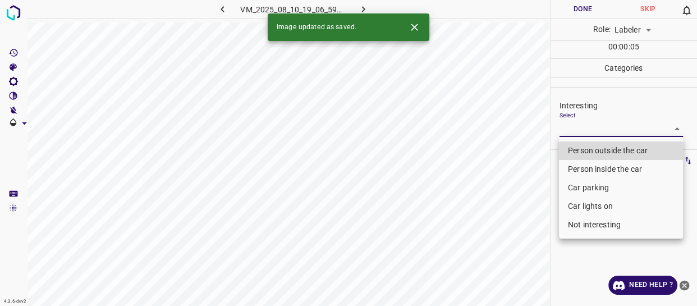
drag, startPoint x: 588, startPoint y: 125, endPoint x: 590, endPoint y: 143, distance: 18.6
click at [588, 126] on body "4.3.6-dev2 VM_2025_08_10_19_06_59_238_01.gif Done Skip 0 Role: Labeler labeler …" at bounding box center [348, 153] width 697 height 306
click at [590, 148] on li "Person outside the car" at bounding box center [621, 150] width 124 height 19
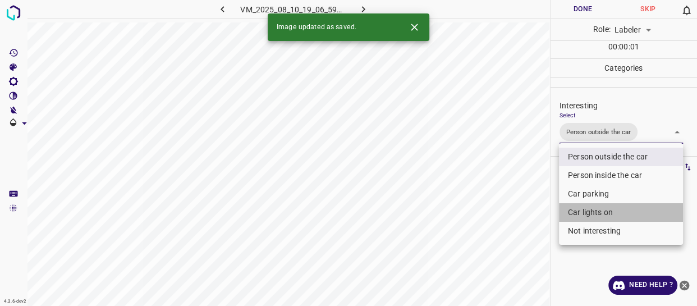
click at [582, 214] on li "Car lights on" at bounding box center [621, 212] width 124 height 19
type input "Person outside the car,Car lights on"
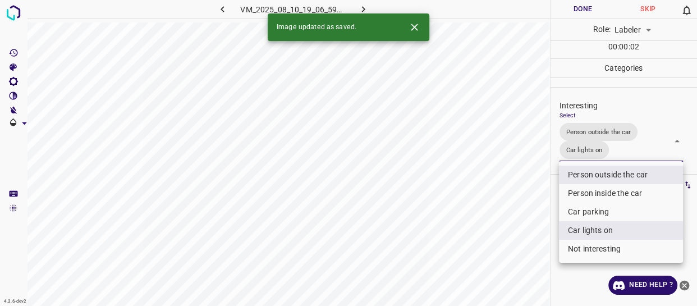
drag, startPoint x: 510, startPoint y: 243, endPoint x: 510, endPoint y: 261, distance: 18.0
click at [510, 259] on div at bounding box center [348, 153] width 697 height 306
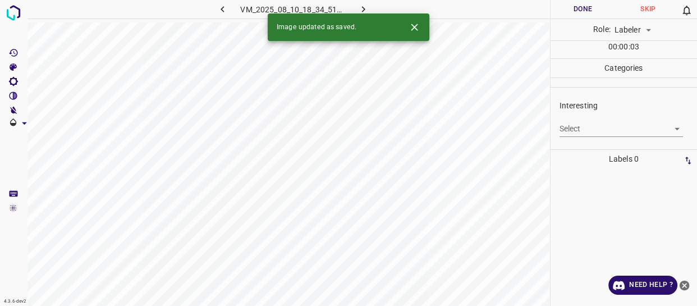
click at [600, 129] on body "4.3.6-dev2 VM_2025_08_10_18_34_51_988_07.gif Done Skip 0 Role: Labeler labeler …" at bounding box center [348, 153] width 697 height 306
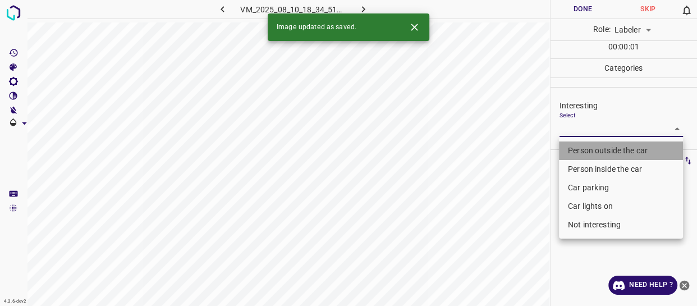
drag, startPoint x: 600, startPoint y: 143, endPoint x: 595, endPoint y: 159, distance: 16.5
click at [600, 144] on li "Person outside the car" at bounding box center [621, 150] width 124 height 19
type input "Person outside the car"
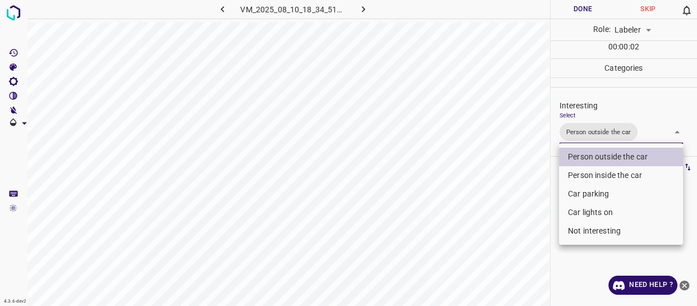
click at [583, 172] on li "Person inside the car" at bounding box center [621, 175] width 124 height 19
type input "Person outside the car,Person inside the car"
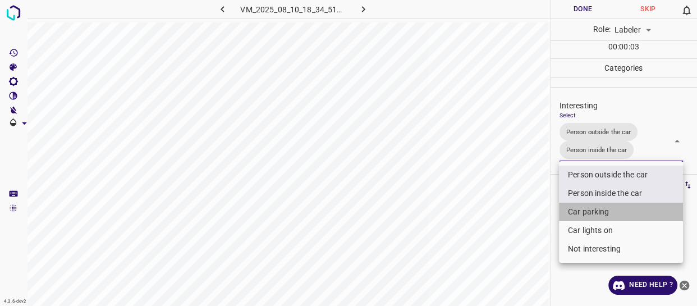
click at [587, 208] on li "Car parking" at bounding box center [621, 212] width 124 height 19
type input "Person outside the car,Person inside the car,Car parking"
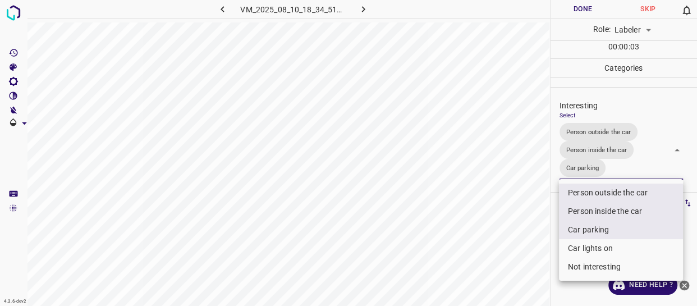
drag, startPoint x: 506, startPoint y: 232, endPoint x: 505, endPoint y: 240, distance: 8.5
click at [505, 238] on div at bounding box center [348, 153] width 697 height 306
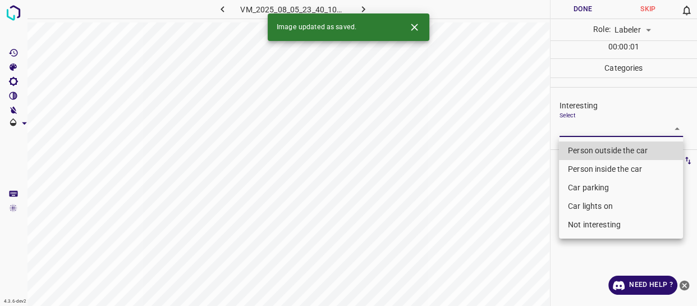
drag, startPoint x: 583, startPoint y: 129, endPoint x: 579, endPoint y: 158, distance: 29.4
click at [583, 133] on body "4.3.6-dev2 VM_2025_08_05_23_40_10_370_02.gif Done Skip 0 Role: Labeler labeler …" at bounding box center [348, 153] width 697 height 306
drag, startPoint x: 578, startPoint y: 148, endPoint x: 535, endPoint y: 207, distance: 72.7
click at [578, 151] on li "Person outside the car" at bounding box center [621, 150] width 124 height 19
type input "Person outside the car"
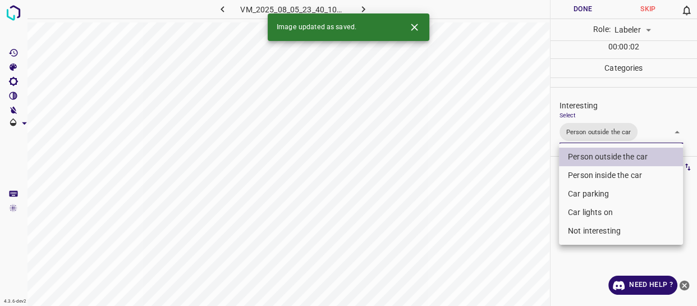
drag, startPoint x: 532, startPoint y: 208, endPoint x: 522, endPoint y: 246, distance: 40.2
click at [530, 235] on div at bounding box center [348, 153] width 697 height 306
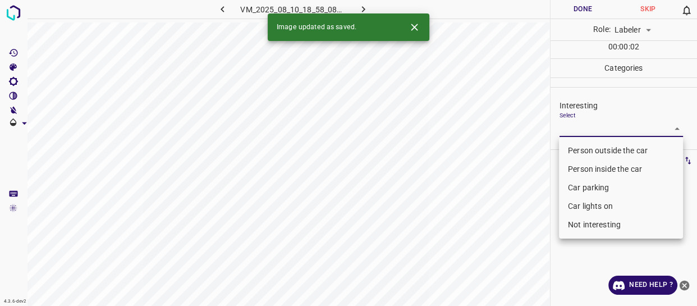
click at [605, 130] on body "4.3.6-dev2 VM_2025_08_10_18_58_08_146_02.gif Done Skip 0 Role: Labeler labeler …" at bounding box center [348, 153] width 697 height 306
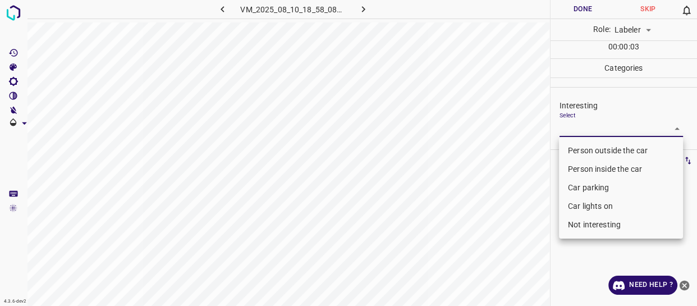
click at [587, 168] on li "Person inside the car" at bounding box center [621, 169] width 124 height 19
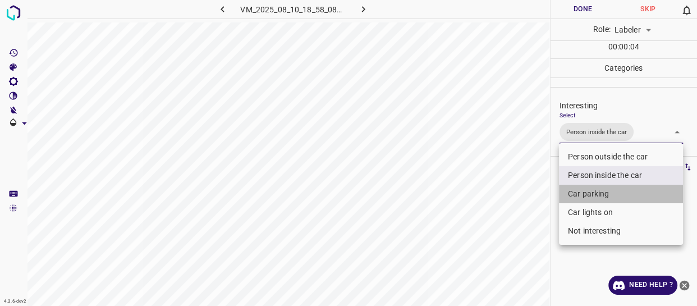
click at [587, 189] on li "Car parking" at bounding box center [621, 194] width 124 height 19
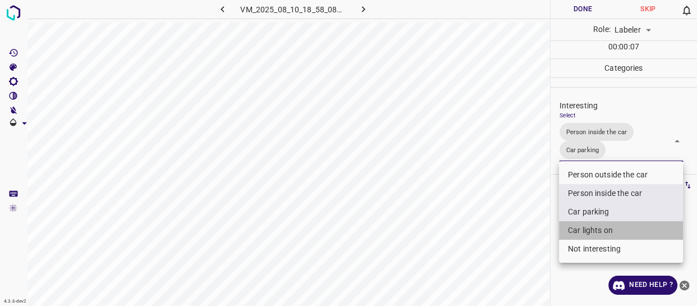
click at [600, 232] on li "Car lights on" at bounding box center [621, 230] width 124 height 19
type input "Person inside the car,Car parking,Car lights on"
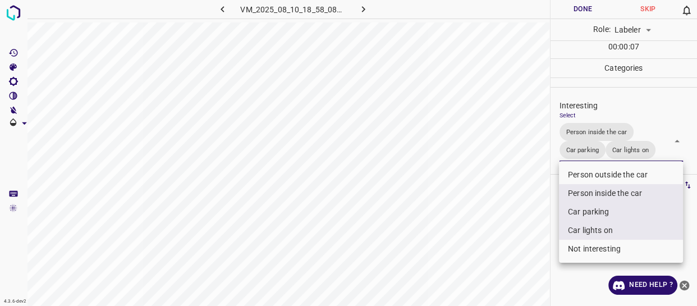
drag, startPoint x: 508, startPoint y: 242, endPoint x: 497, endPoint y: 268, distance: 28.3
click at [500, 264] on div at bounding box center [348, 153] width 697 height 306
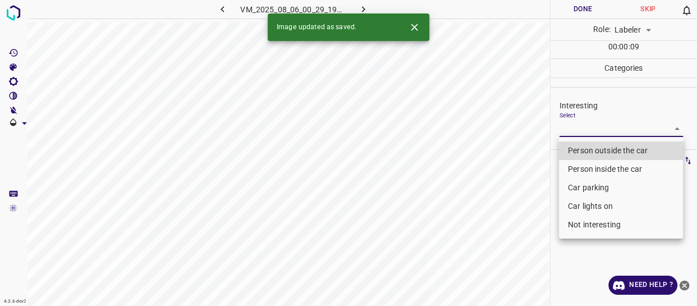
click at [596, 130] on body "4.3.6-dev2 VM_2025_08_06_00_29_19_405_07.gif Done Skip 0 Role: Labeler labeler …" at bounding box center [348, 153] width 697 height 306
click at [584, 150] on li "Person outside the car" at bounding box center [621, 150] width 124 height 19
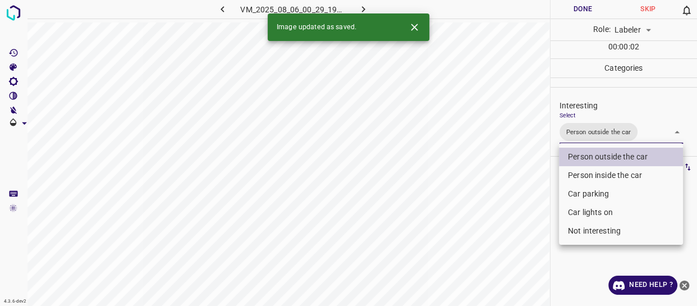
drag, startPoint x: 585, startPoint y: 172, endPoint x: 583, endPoint y: 193, distance: 20.9
click at [586, 173] on li "Person inside the car" at bounding box center [621, 175] width 124 height 19
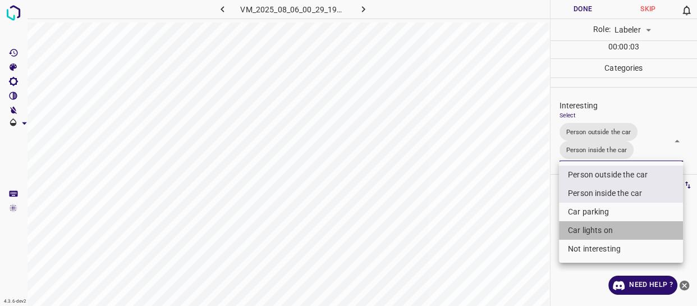
drag, startPoint x: 581, startPoint y: 225, endPoint x: 540, endPoint y: 239, distance: 43.3
click at [579, 227] on li "Car lights on" at bounding box center [621, 230] width 124 height 19
type input "Person outside the car,Person inside the car,Car lights on"
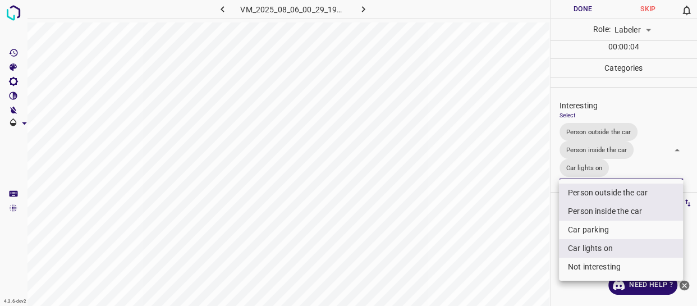
click at [533, 240] on div at bounding box center [348, 153] width 697 height 306
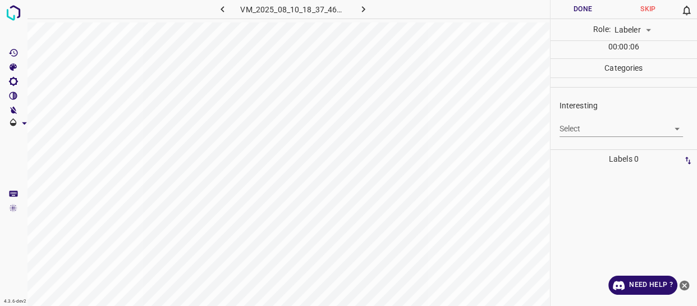
click at [583, 129] on body "4.3.6-dev2 VM_2025_08_10_18_37_46_546_06.gif Done Skip 0 Role: Labeler labeler …" at bounding box center [348, 153] width 697 height 306
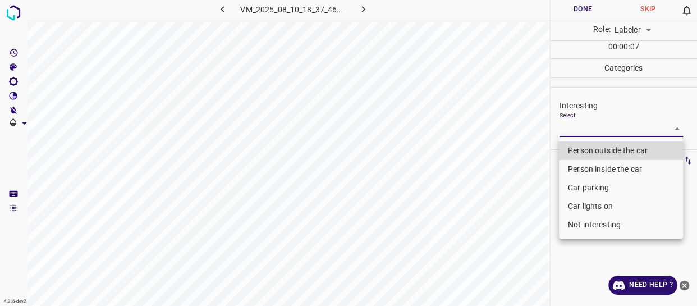
drag, startPoint x: 584, startPoint y: 148, endPoint x: 549, endPoint y: 208, distance: 69.9
click at [584, 148] on li "Person outside the car" at bounding box center [621, 150] width 124 height 19
type input "Person outside the car"
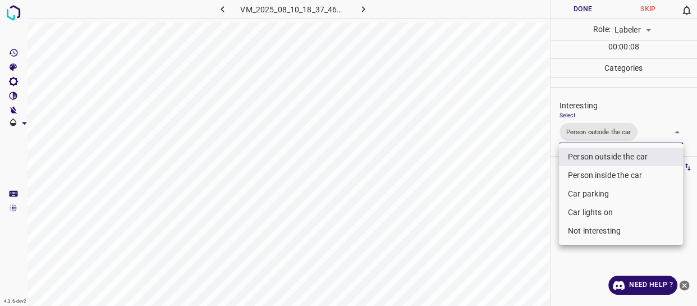
drag, startPoint x: 528, startPoint y: 233, endPoint x: 523, endPoint y: 251, distance: 18.7
click at [525, 250] on div at bounding box center [348, 153] width 697 height 306
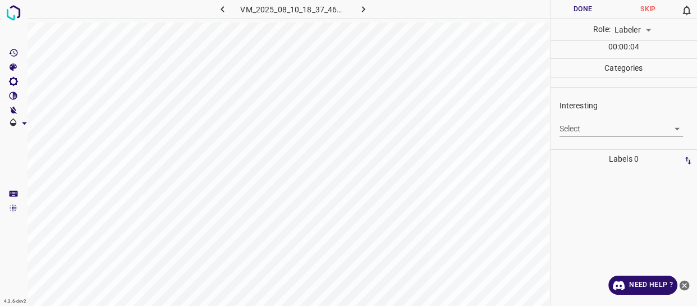
click at [584, 130] on body "4.3.6-dev2 VM_2025_08_10_18_37_46_546_10.gif Done Skip 0 Role: Labeler labeler …" at bounding box center [348, 153] width 697 height 306
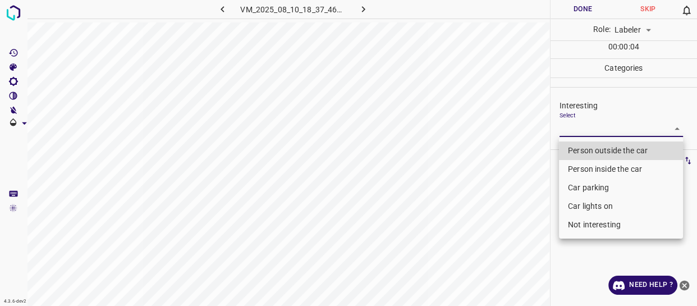
drag, startPoint x: 582, startPoint y: 146, endPoint x: 569, endPoint y: 165, distance: 22.6
click at [582, 147] on li "Person outside the car" at bounding box center [621, 150] width 124 height 19
type input "Person outside the car"
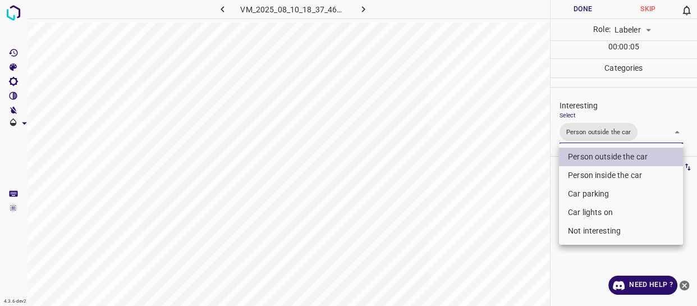
drag, startPoint x: 526, startPoint y: 225, endPoint x: 517, endPoint y: 249, distance: 26.3
click at [525, 234] on div at bounding box center [348, 153] width 697 height 306
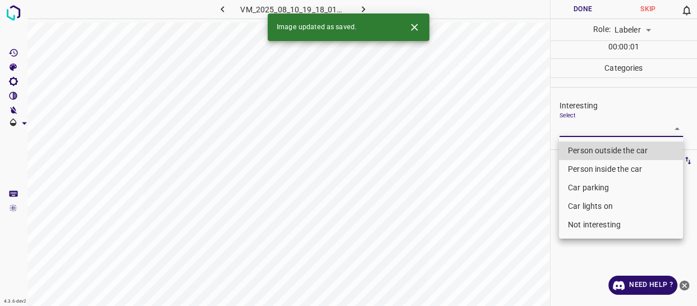
drag, startPoint x: 559, startPoint y: 129, endPoint x: 587, endPoint y: 191, distance: 67.8
click at [560, 131] on body "4.3.6-dev2 VM_2025_08_10_19_18_01_319_01.gif Done Skip 0 Role: Labeler labeler …" at bounding box center [348, 153] width 697 height 306
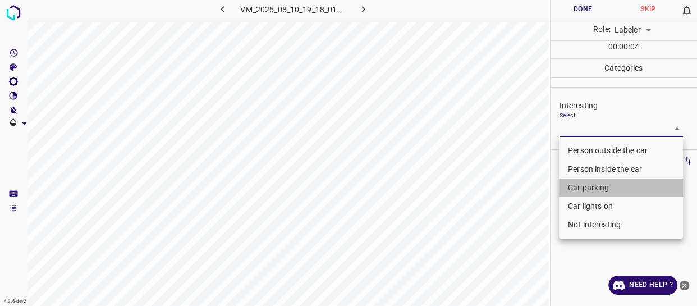
click at [594, 186] on li "Car parking" at bounding box center [621, 188] width 124 height 19
type input "Car parking"
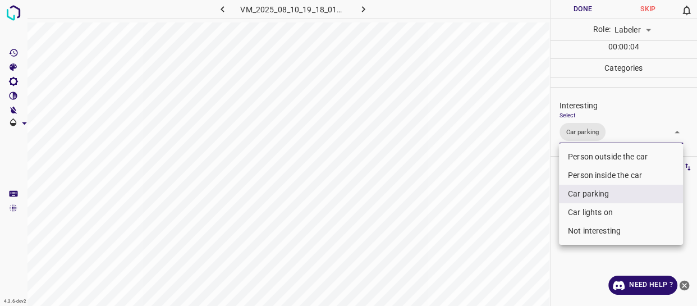
click at [587, 209] on li "Car lights on" at bounding box center [621, 212] width 124 height 19
type input "Car parking,Car lights on"
drag, startPoint x: 507, startPoint y: 240, endPoint x: 509, endPoint y: 246, distance: 6.4
click at [507, 242] on div at bounding box center [348, 153] width 697 height 306
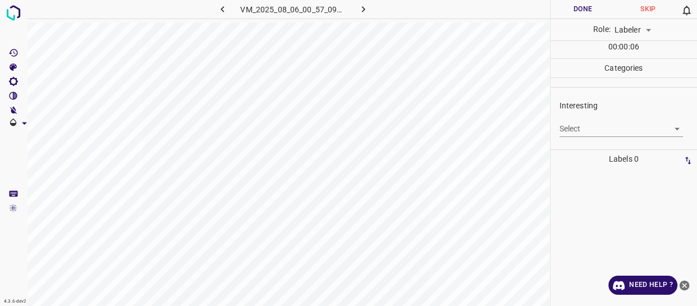
click at [578, 124] on body "4.3.6-dev2 VM_2025_08_06_00_57_09_437_02.gif Done Skip 0 Role: Labeler labeler …" at bounding box center [348, 153] width 697 height 306
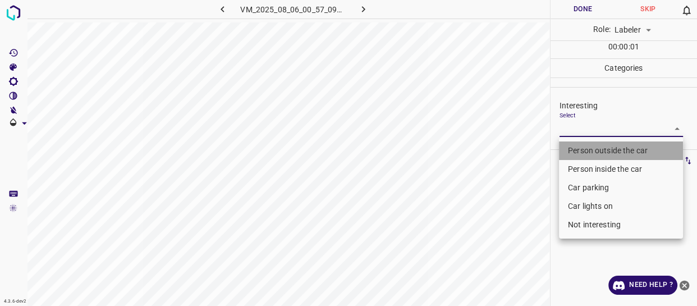
click at [578, 146] on li "Person outside the car" at bounding box center [621, 150] width 124 height 19
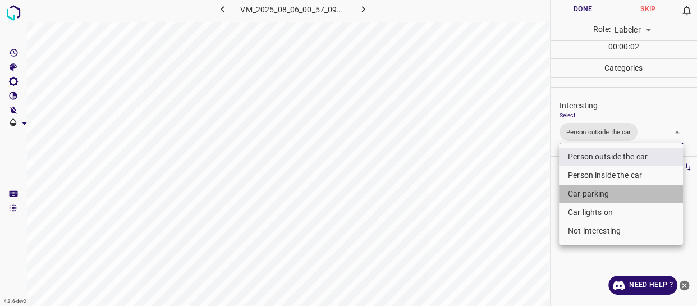
click at [574, 186] on li "Car parking" at bounding box center [621, 194] width 124 height 19
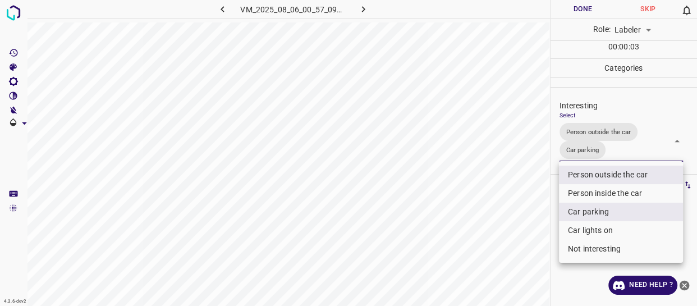
drag, startPoint x: 584, startPoint y: 230, endPoint x: 540, endPoint y: 239, distance: 45.3
click at [576, 232] on li "Car lights on" at bounding box center [621, 230] width 124 height 19
type input "Person outside the car,Car parking,Car lights on"
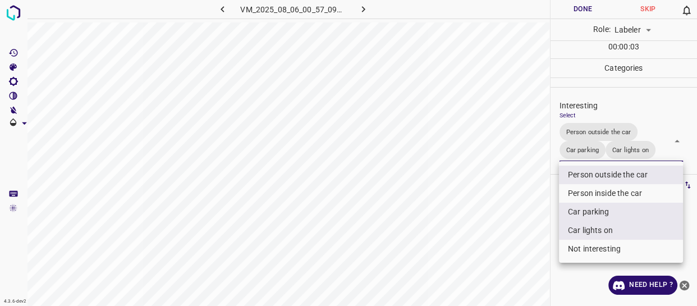
drag, startPoint x: 512, startPoint y: 244, endPoint x: 505, endPoint y: 257, distance: 14.1
click at [510, 251] on div at bounding box center [348, 153] width 697 height 306
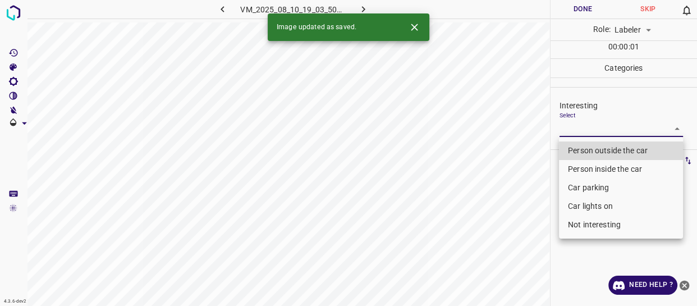
click at [567, 131] on body "4.3.6-dev2 VM_2025_08_10_19_03_50_505_02.gif Done Skip 0 Role: Labeler labeler …" at bounding box center [348, 153] width 697 height 306
drag, startPoint x: 571, startPoint y: 153, endPoint x: 542, endPoint y: 216, distance: 69.1
click at [572, 154] on li "Person outside the car" at bounding box center [621, 150] width 124 height 19
type input "Person outside the car"
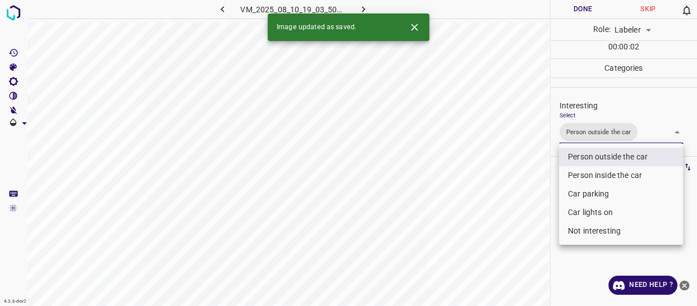
click at [538, 230] on div at bounding box center [348, 153] width 697 height 306
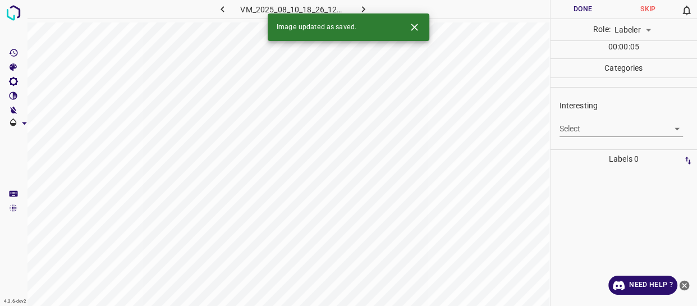
click at [592, 134] on body "4.3.6-dev2 VM_2025_08_10_18_26_12_121_05.gif Done Skip 0 Role: Labeler labeler …" at bounding box center [348, 153] width 697 height 306
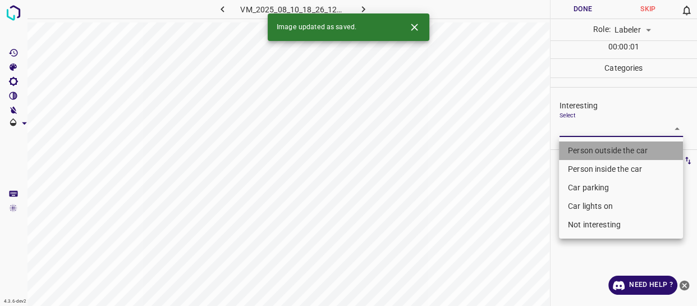
click at [588, 156] on li "Person outside the car" at bounding box center [621, 150] width 124 height 19
type input "Person outside the car"
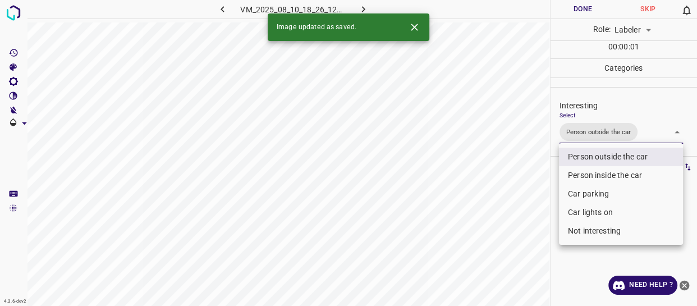
click at [538, 247] on div at bounding box center [348, 153] width 697 height 306
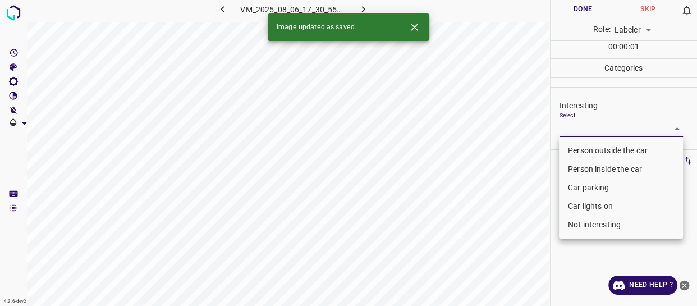
click at [590, 129] on body "4.3.6-dev2 VM_2025_08_06_17_30_55_867_01.gif Done Skip 0 Role: Labeler labeler …" at bounding box center [348, 153] width 697 height 306
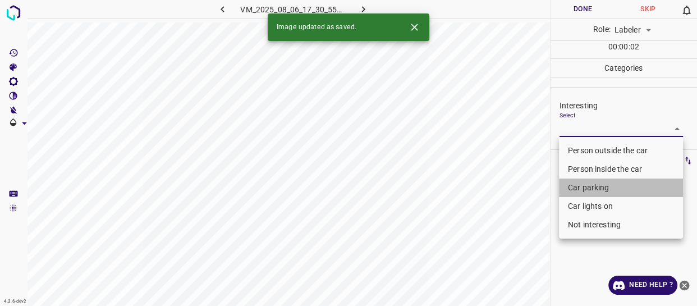
click at [585, 182] on li "Car parking" at bounding box center [621, 188] width 124 height 19
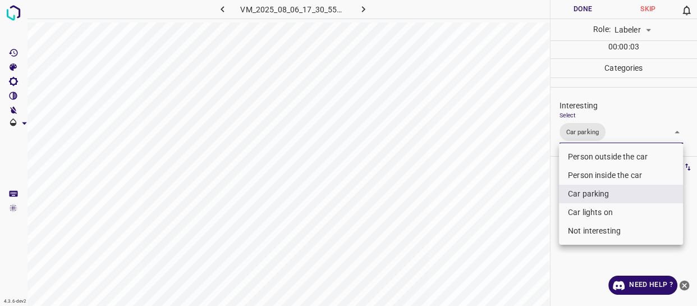
click at [584, 206] on li "Car lights on" at bounding box center [621, 212] width 124 height 19
type input "Car parking,Car lights on"
drag, startPoint x: 512, startPoint y: 235, endPoint x: 513, endPoint y: 244, distance: 8.5
click at [513, 236] on div at bounding box center [348, 153] width 697 height 306
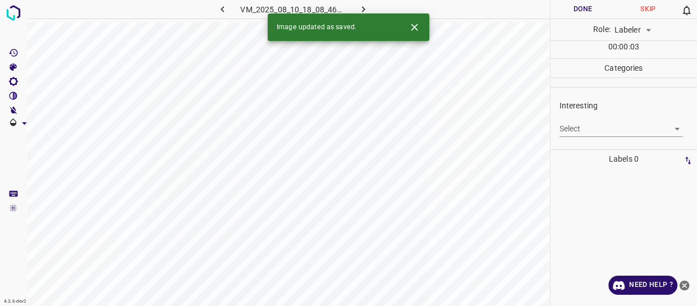
click at [587, 127] on body "4.3.6-dev2 VM_2025_08_10_18_08_46_072_09.gif Done Skip 0 Role: Labeler labeler …" at bounding box center [348, 153] width 697 height 306
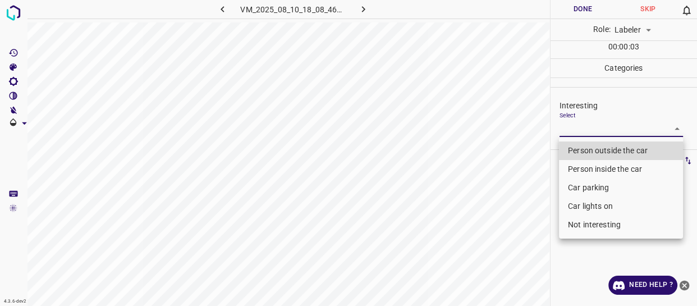
click at [591, 226] on li "Not interesting" at bounding box center [621, 225] width 124 height 19
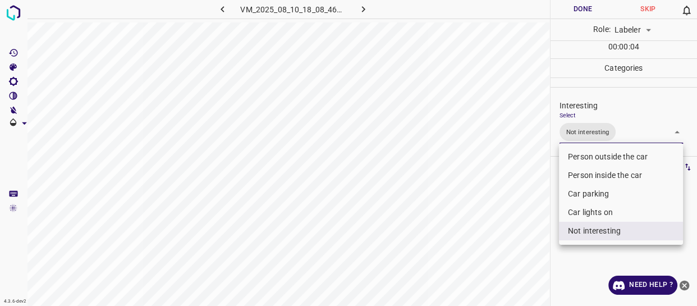
type input "Not interesting"
click at [542, 278] on div at bounding box center [348, 153] width 697 height 306
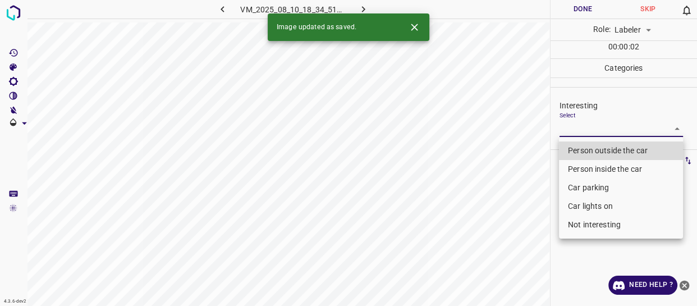
click at [588, 128] on body "4.3.6-dev2 VM_2025_08_10_18_34_51_988_02.gif Done Skip 0 Role: Labeler labeler …" at bounding box center [348, 153] width 697 height 306
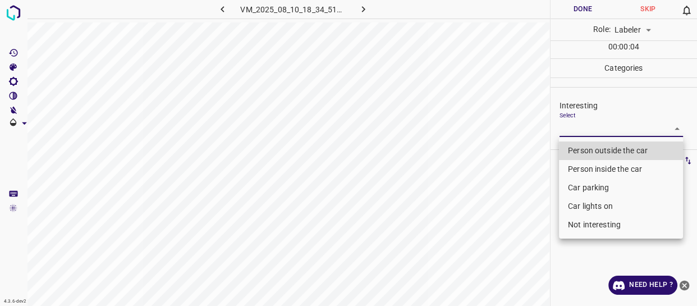
drag, startPoint x: 572, startPoint y: 168, endPoint x: 558, endPoint y: 180, distance: 17.5
click at [571, 168] on li "Person inside the car" at bounding box center [621, 169] width 124 height 19
type input "Person inside the car"
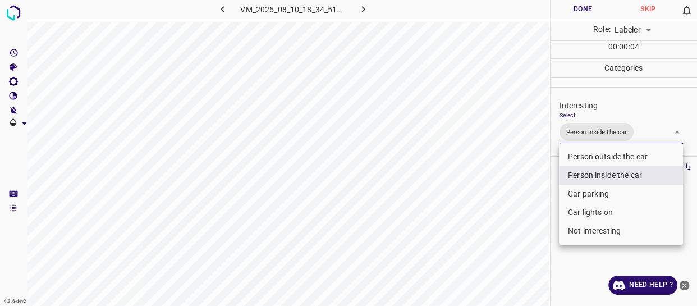
drag, startPoint x: 482, startPoint y: 215, endPoint x: 490, endPoint y: 238, distance: 24.0
click at [489, 231] on div at bounding box center [348, 153] width 697 height 306
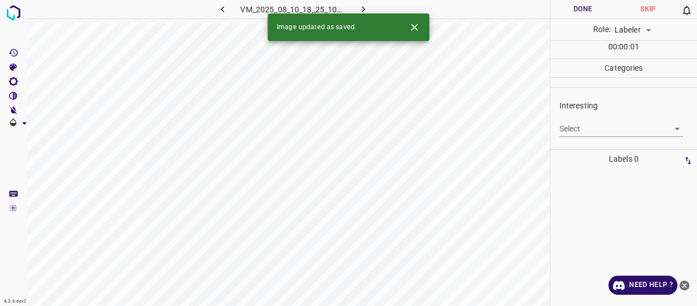
click at [606, 129] on body "4.3.6-dev2 VM_2025_08_10_18_25_10_385_01.gif Done Skip 0 Role: Labeler labeler …" at bounding box center [348, 153] width 697 height 306
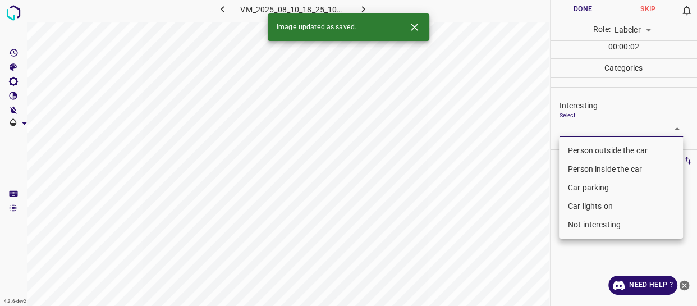
click at [594, 146] on li "Person outside the car" at bounding box center [621, 150] width 124 height 19
type input "Person outside the car"
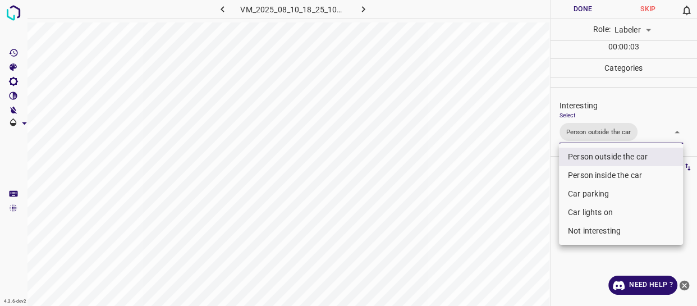
drag, startPoint x: 491, startPoint y: 201, endPoint x: 490, endPoint y: 225, distance: 23.6
click at [494, 212] on div at bounding box center [348, 153] width 697 height 306
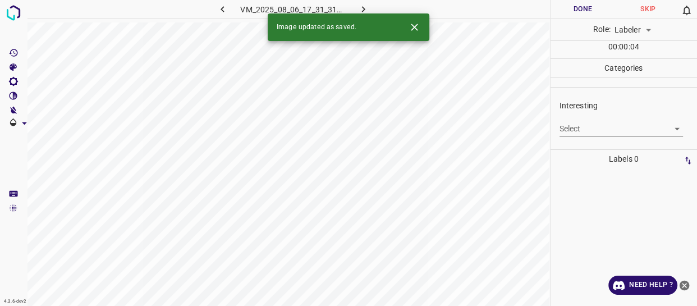
click at [586, 133] on body "4.3.6-dev2 VM_2025_08_06_17_31_31_817_00.gif Done Skip 0 Role: Labeler labeler …" at bounding box center [348, 153] width 697 height 306
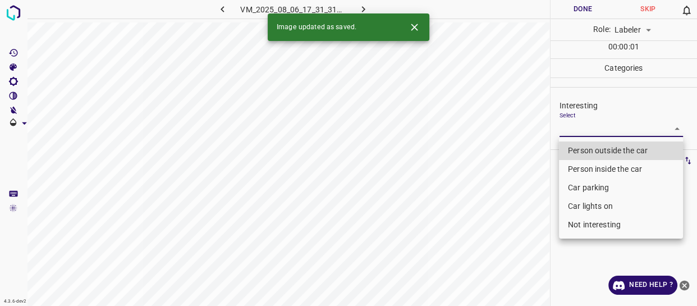
drag, startPoint x: 580, startPoint y: 149, endPoint x: 577, endPoint y: 159, distance: 11.2
click at [580, 150] on li "Person outside the car" at bounding box center [621, 150] width 124 height 19
type input "Person outside the car"
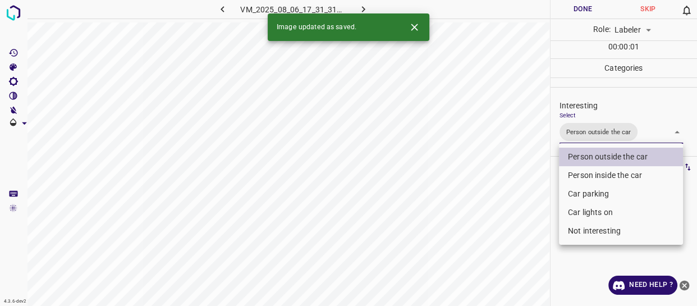
drag, startPoint x: 529, startPoint y: 220, endPoint x: 532, endPoint y: 231, distance: 12.0
click at [532, 226] on div at bounding box center [348, 153] width 697 height 306
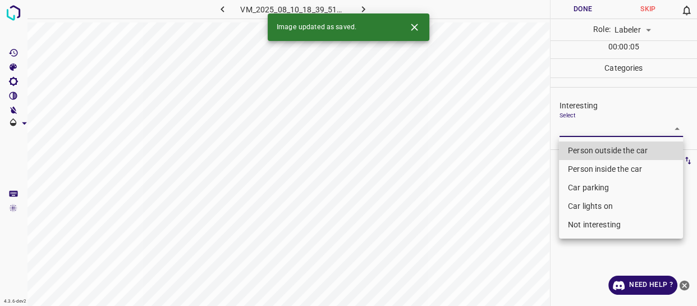
drag, startPoint x: 579, startPoint y: 130, endPoint x: 583, endPoint y: 152, distance: 21.6
click at [580, 132] on body "4.3.6-dev2 VM_2025_08_10_18_39_51_375_03.gif Done Skip 0 Role: Labeler labeler …" at bounding box center [348, 153] width 697 height 306
drag, startPoint x: 583, startPoint y: 152, endPoint x: 563, endPoint y: 179, distance: 33.7
click at [583, 152] on li "Person outside the car" at bounding box center [621, 150] width 124 height 19
type input "Person outside the car"
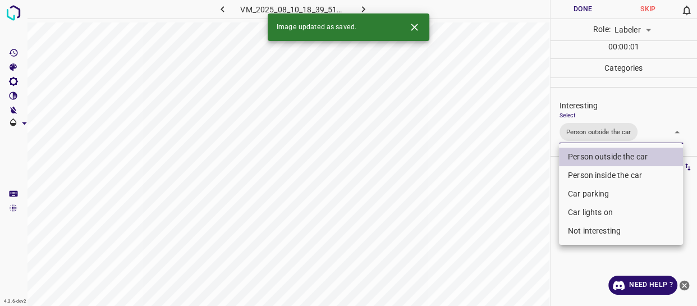
drag, startPoint x: 547, startPoint y: 209, endPoint x: 542, endPoint y: 241, distance: 32.4
click at [547, 230] on div at bounding box center [348, 153] width 697 height 306
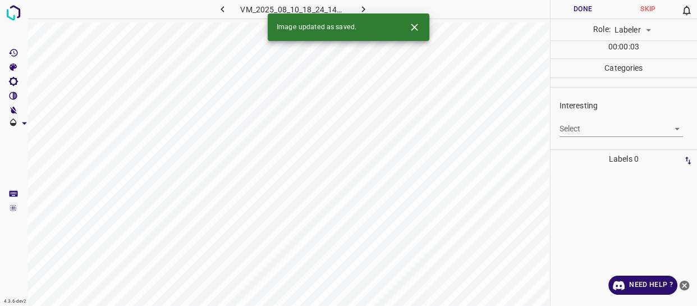
click at [591, 130] on body "4.3.6-dev2 VM_2025_08_10_18_24_14_060_09.gif Done Skip 0 Role: Labeler labeler …" at bounding box center [348, 153] width 697 height 306
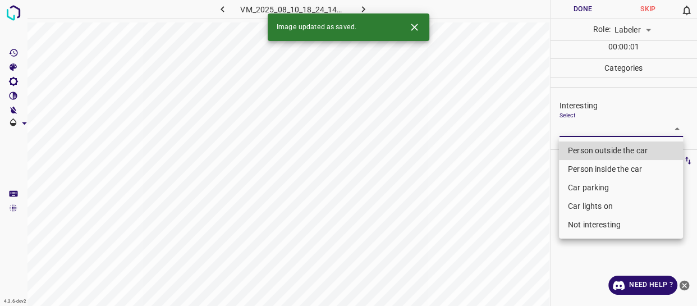
drag, startPoint x: 584, startPoint y: 153, endPoint x: 551, endPoint y: 182, distance: 44.2
click at [584, 154] on li "Person outside the car" at bounding box center [621, 150] width 124 height 19
type input "Person outside the car"
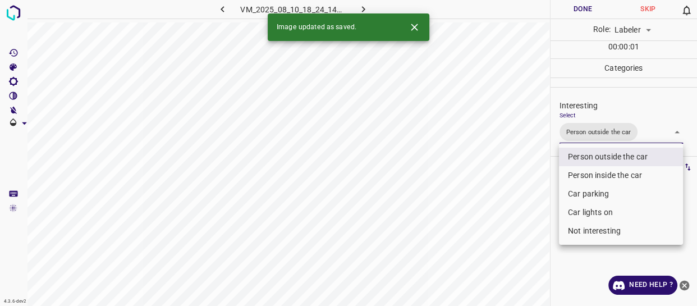
drag, startPoint x: 526, startPoint y: 209, endPoint x: 510, endPoint y: 243, distance: 37.2
click at [520, 228] on div at bounding box center [348, 153] width 697 height 306
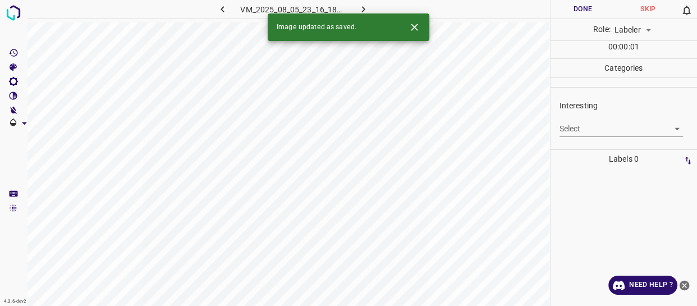
click at [590, 133] on body "4.3.6-dev2 VM_2025_08_05_23_16_18_435_09.gif Done Skip 0 Role: Labeler labeler …" at bounding box center [348, 153] width 697 height 306
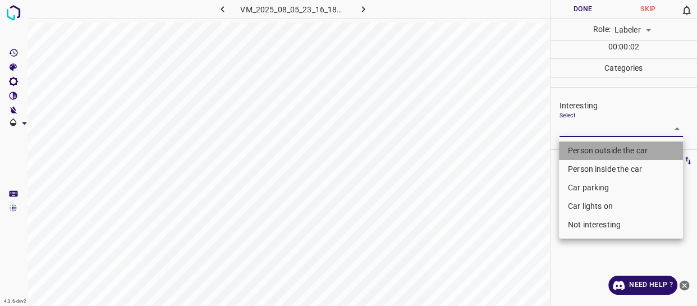
click at [590, 149] on li "Person outside the car" at bounding box center [621, 150] width 124 height 19
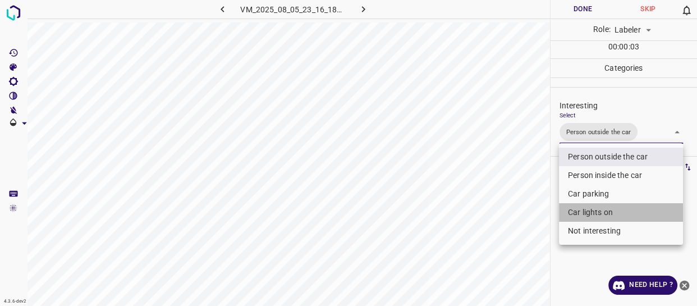
click at [580, 215] on li "Car lights on" at bounding box center [621, 212] width 124 height 19
type input "Person outside the car,Car lights on"
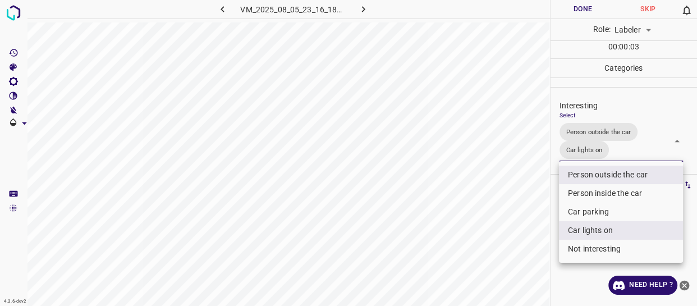
click at [518, 241] on div at bounding box center [348, 153] width 697 height 306
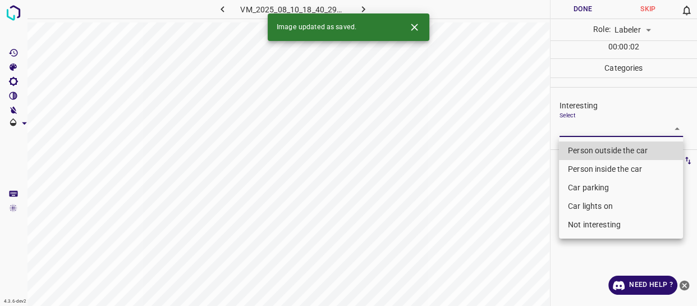
drag, startPoint x: 592, startPoint y: 126, endPoint x: 591, endPoint y: 134, distance: 8.5
click at [592, 126] on body "4.3.6-dev2 VM_2025_08_10_18_40_29_813_00.gif Done Skip 0 Role: Labeler labeler …" at bounding box center [348, 153] width 697 height 306
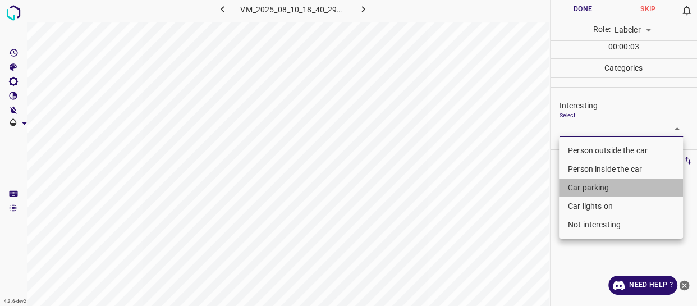
drag, startPoint x: 590, startPoint y: 186, endPoint x: 545, endPoint y: 232, distance: 64.3
click at [590, 189] on li "Car parking" at bounding box center [621, 188] width 124 height 19
type input "Car parking"
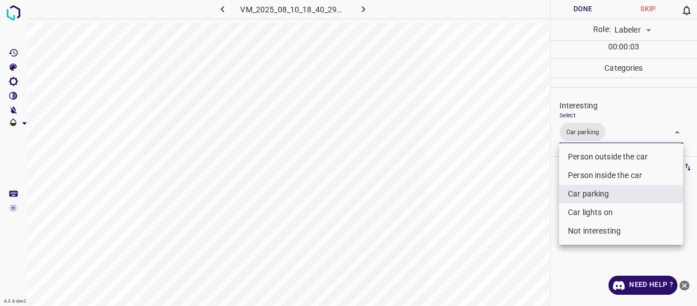
click at [529, 242] on div at bounding box center [348, 153] width 697 height 306
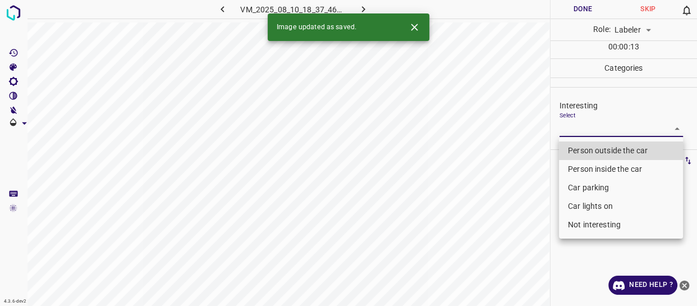
click at [590, 123] on body "4.3.6-dev2 VM_2025_08_10_18_37_46_546_13.gif Done Skip 0 Role: Labeler labeler …" at bounding box center [348, 153] width 697 height 306
drag, startPoint x: 582, startPoint y: 147, endPoint x: 490, endPoint y: 194, distance: 104.0
click at [570, 157] on li "Person outside the car" at bounding box center [621, 150] width 124 height 19
type input "Person outside the car"
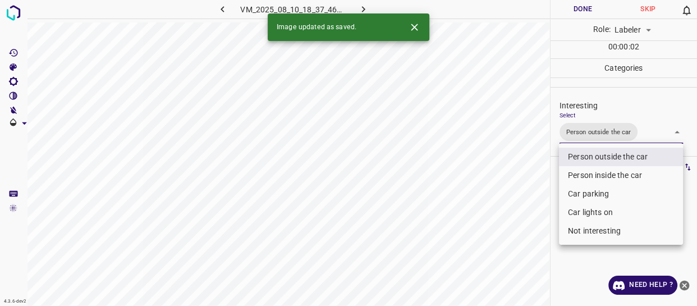
drag, startPoint x: 489, startPoint y: 208, endPoint x: 459, endPoint y: 254, distance: 55.3
click at [477, 244] on div at bounding box center [348, 153] width 697 height 306
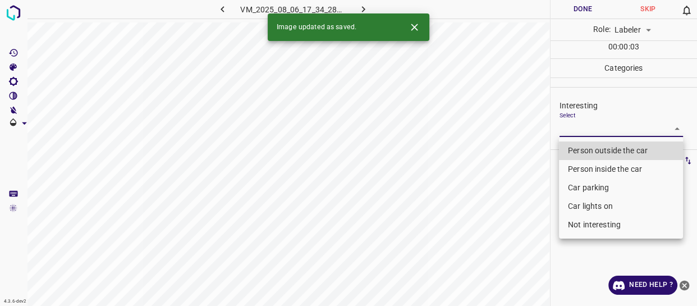
click at [585, 123] on body "4.3.6-dev2 VM_2025_08_06_17_34_28_531_03.gif Done Skip 0 Role: Labeler labeler …" at bounding box center [348, 153] width 697 height 306
drag, startPoint x: 572, startPoint y: 144, endPoint x: 511, endPoint y: 197, distance: 80.5
click at [572, 145] on li "Person outside the car" at bounding box center [621, 150] width 124 height 19
type input "Person outside the car"
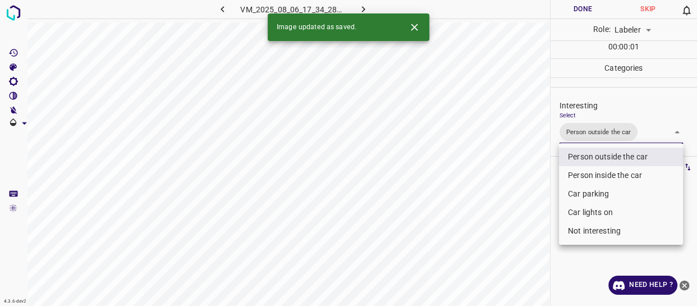
drag, startPoint x: 508, startPoint y: 213, endPoint x: 506, endPoint y: 227, distance: 14.6
click at [508, 225] on div at bounding box center [348, 153] width 697 height 306
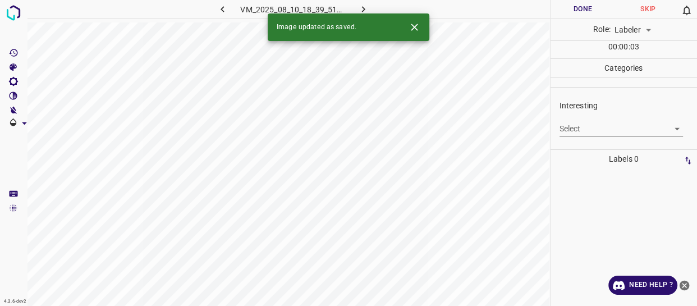
click at [585, 130] on body "4.3.6-dev2 VM_2025_08_10_18_39_51_375_01.gif Done Skip 0 Role: Labeler labeler …" at bounding box center [348, 153] width 697 height 306
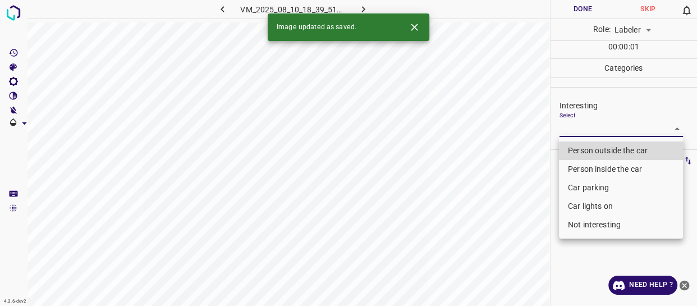
click at [576, 149] on li "Person outside the car" at bounding box center [621, 150] width 124 height 19
type input "Person outside the car"
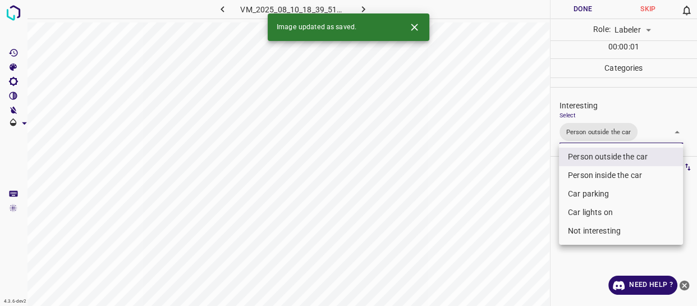
drag, startPoint x: 522, startPoint y: 186, endPoint x: 516, endPoint y: 211, distance: 24.8
click at [522, 190] on div at bounding box center [348, 153] width 697 height 306
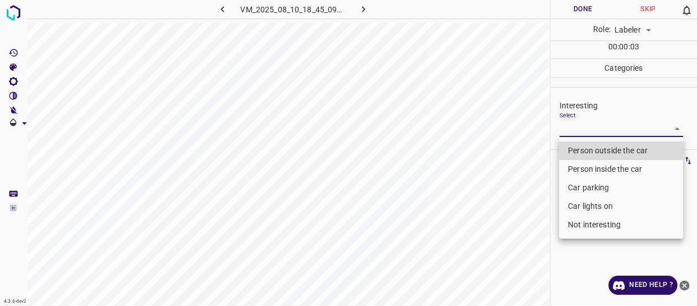
click at [595, 132] on body "4.3.6-dev2 VM_2025_08_10_18_45_09_610_09.gif Done Skip 0 Role: Labeler labeler …" at bounding box center [348, 153] width 697 height 306
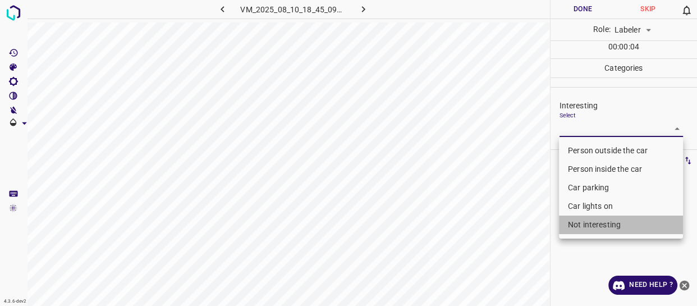
click at [595, 228] on li "Not interesting" at bounding box center [621, 225] width 124 height 19
type input "Not interesting"
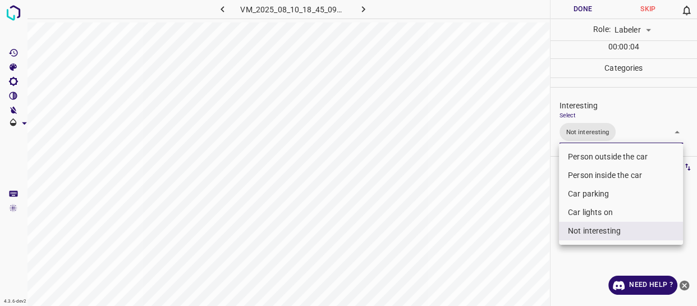
click at [506, 246] on div at bounding box center [348, 153] width 697 height 306
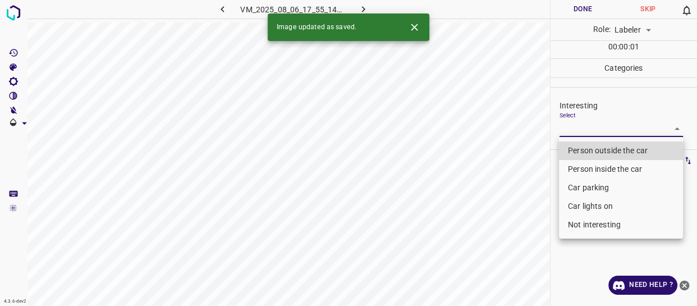
click at [586, 121] on body "4.3.6-dev2 VM_2025_08_06_17_55_14_691_01.gif Done Skip 0 Role: Labeler labeler …" at bounding box center [348, 153] width 697 height 306
drag, startPoint x: 590, startPoint y: 146, endPoint x: 567, endPoint y: 195, distance: 54.0
click at [590, 147] on li "Person outside the car" at bounding box center [621, 150] width 124 height 19
type input "Person outside the car"
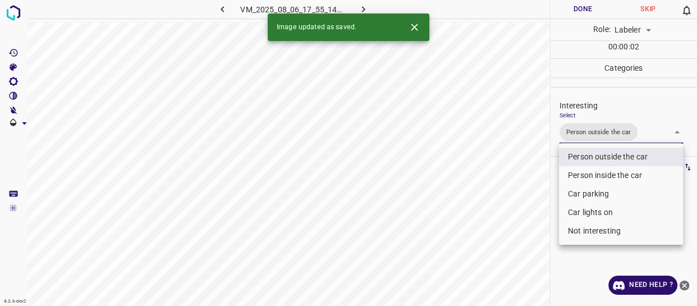
drag, startPoint x: 548, startPoint y: 213, endPoint x: 515, endPoint y: 240, distance: 42.3
click at [538, 227] on div at bounding box center [348, 153] width 697 height 306
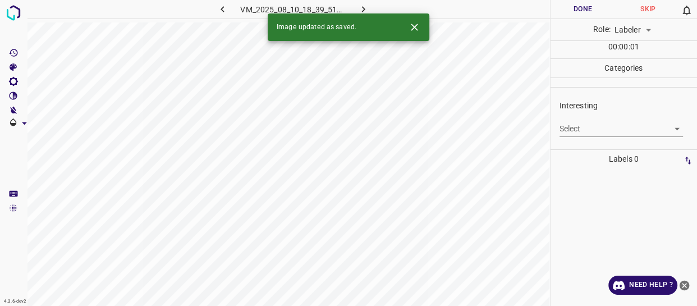
click at [565, 129] on body "4.3.6-dev2 VM_2025_08_10_18_39_51_375_06.gif Done Skip 0 Role: Labeler labeler …" at bounding box center [348, 153] width 697 height 306
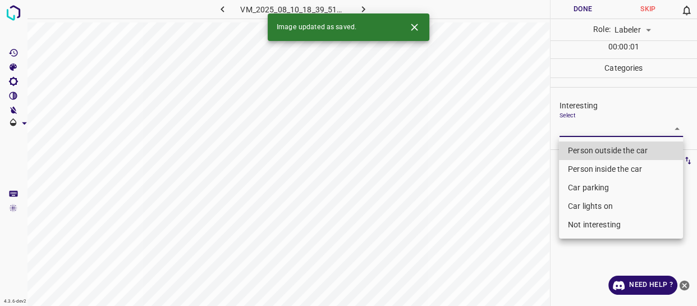
drag, startPoint x: 587, startPoint y: 150, endPoint x: 577, endPoint y: 185, distance: 35.7
click at [587, 157] on li "Person outside the car" at bounding box center [621, 150] width 124 height 19
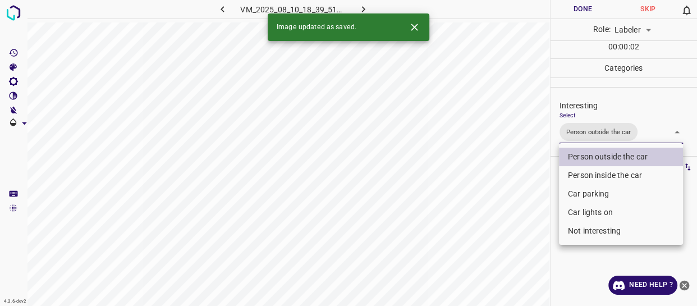
type input "Person outside the car"
drag, startPoint x: 559, startPoint y: 214, endPoint x: 555, endPoint y: 224, distance: 10.3
click at [556, 221] on div "Person outside the car Person inside the car Car parking Car lights on Not inte…" at bounding box center [348, 153] width 697 height 306
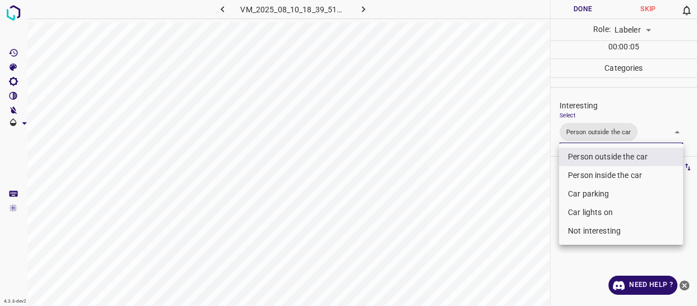
click at [527, 216] on div at bounding box center [348, 153] width 697 height 306
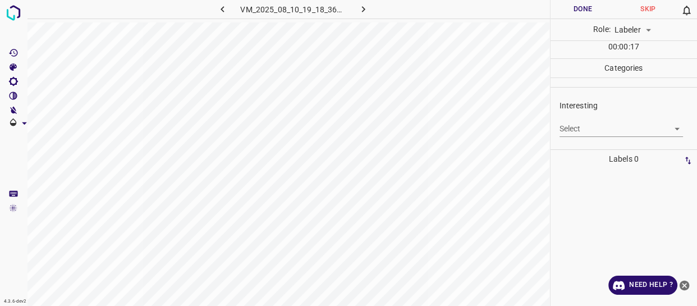
click at [584, 129] on body "4.3.6-dev2 VM_2025_08_10_19_18_36_805_00.gif Done Skip 0 Role: Labeler labeler …" at bounding box center [348, 153] width 697 height 306
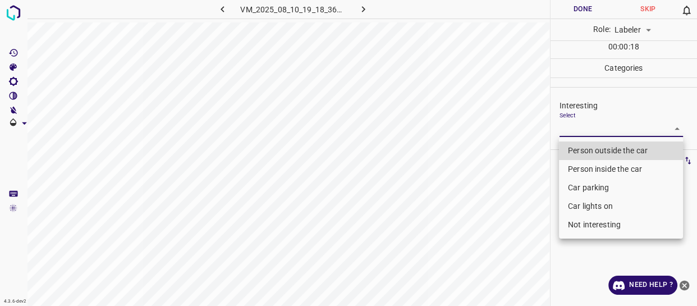
drag, startPoint x: 588, startPoint y: 167, endPoint x: 530, endPoint y: 201, distance: 67.4
click at [587, 166] on li "Person inside the car" at bounding box center [621, 169] width 124 height 19
type input "Person inside the car"
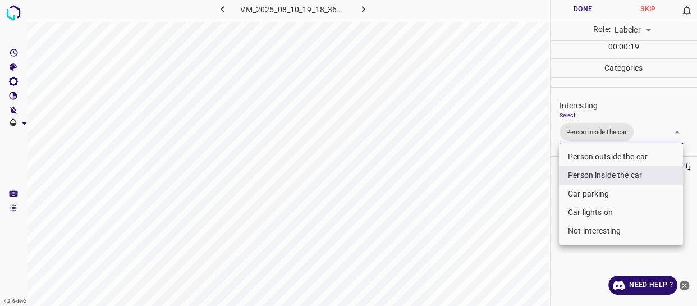
click at [505, 216] on div at bounding box center [348, 153] width 697 height 306
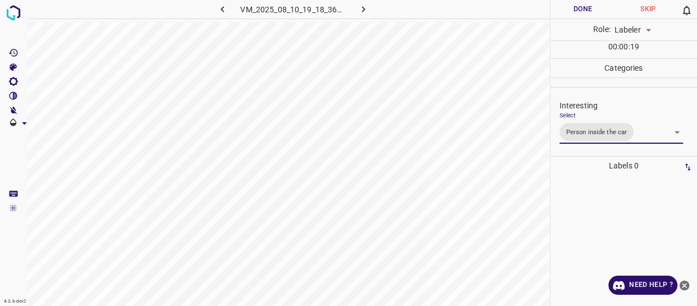
click at [575, 5] on button "Done" at bounding box center [583, 9] width 65 height 19
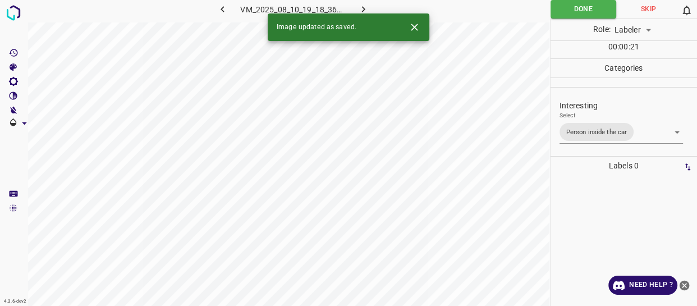
click at [361, 7] on icon "button" at bounding box center [364, 9] width 12 height 12
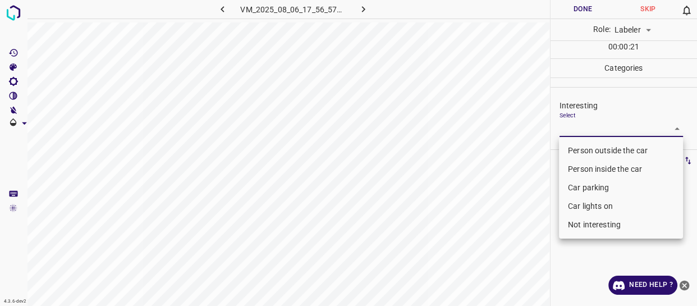
drag, startPoint x: 599, startPoint y: 129, endPoint x: 593, endPoint y: 147, distance: 19.0
click at [599, 129] on body "4.3.6-dev2 VM_2025_08_06_17_56_57_746_03.gif Done Skip 0 Role: Labeler labeler …" at bounding box center [348, 153] width 697 height 306
drag, startPoint x: 591, startPoint y: 146, endPoint x: 558, endPoint y: 181, distance: 48.9
click at [590, 146] on li "Person outside the car" at bounding box center [621, 150] width 124 height 19
type input "Person outside the car"
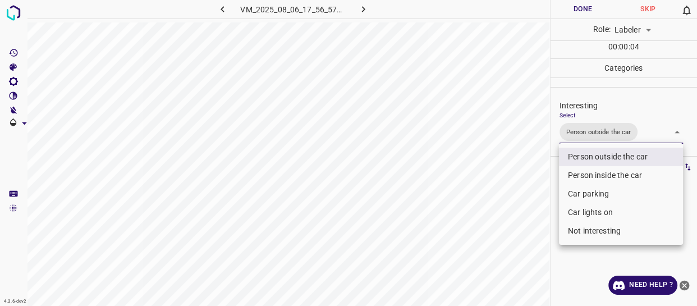
click at [503, 187] on div at bounding box center [348, 153] width 697 height 306
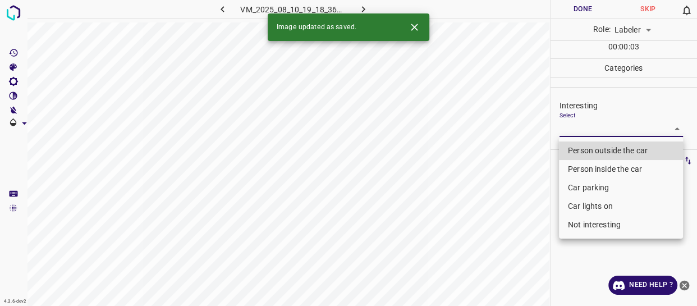
click at [581, 120] on body "4.3.6-dev2 VM_2025_08_10_19_18_36_805_10.gif Done Skip 0 Role: Labeler labeler …" at bounding box center [348, 153] width 697 height 306
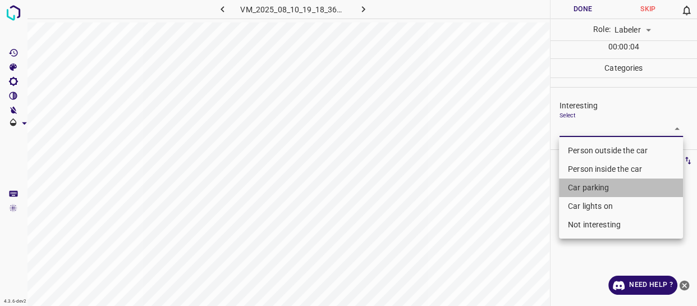
click at [590, 184] on li "Car parking" at bounding box center [621, 188] width 124 height 19
type input "Car parking"
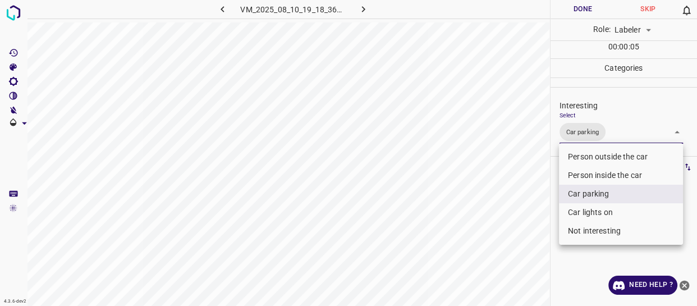
click at [547, 209] on div at bounding box center [348, 153] width 697 height 306
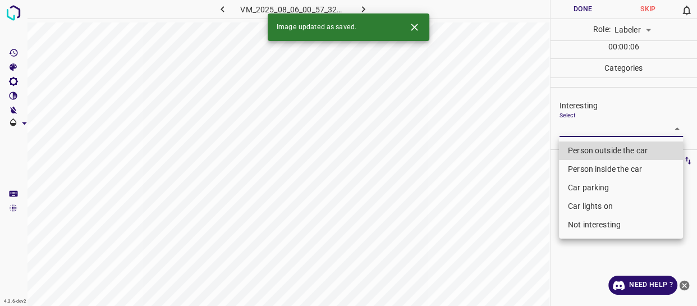
drag, startPoint x: 602, startPoint y: 130, endPoint x: 604, endPoint y: 142, distance: 12.5
click at [603, 132] on body "4.3.6-dev2 VM_2025_08_06_00_57_32_034_02.gif Done Skip 0 Role: Labeler labeler …" at bounding box center [348, 153] width 697 height 306
drag, startPoint x: 604, startPoint y: 143, endPoint x: 506, endPoint y: 202, distance: 113.9
click at [601, 146] on li "Person outside the car" at bounding box center [621, 150] width 124 height 19
type input "Person outside the car"
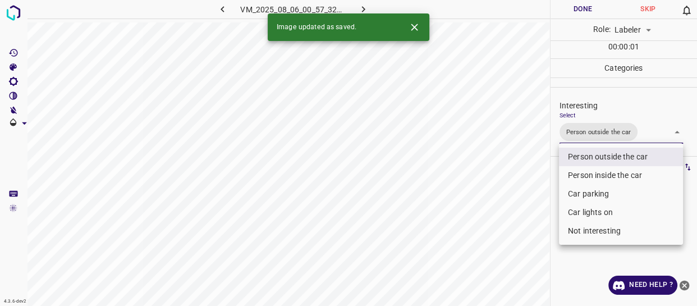
drag, startPoint x: 494, startPoint y: 208, endPoint x: 486, endPoint y: 230, distance: 23.3
click at [488, 227] on div at bounding box center [348, 153] width 697 height 306
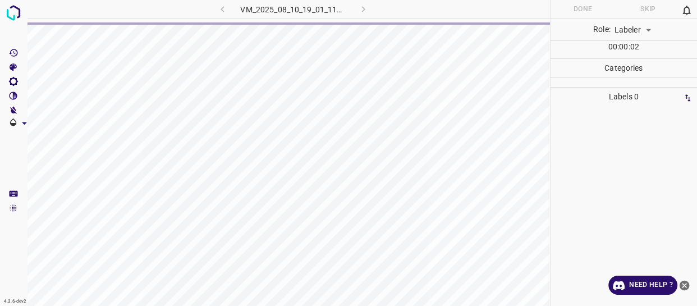
click at [222, 10] on div "VM_2025_08_10_19_01_11_782_00.gif" at bounding box center [292, 9] width 209 height 19
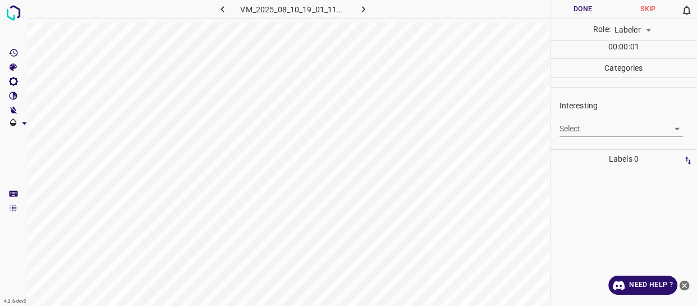
click at [220, 8] on icon "button" at bounding box center [223, 9] width 12 height 12
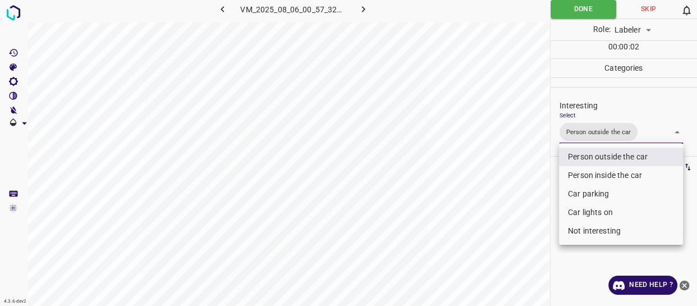
drag, startPoint x: 643, startPoint y: 138, endPoint x: 634, endPoint y: 176, distance: 38.7
click at [644, 138] on body "4.3.6-dev2 VM_2025_08_06_00_57_32_034_02.gif Done Skip 0 Role: Labeler labeler …" at bounding box center [348, 153] width 697 height 306
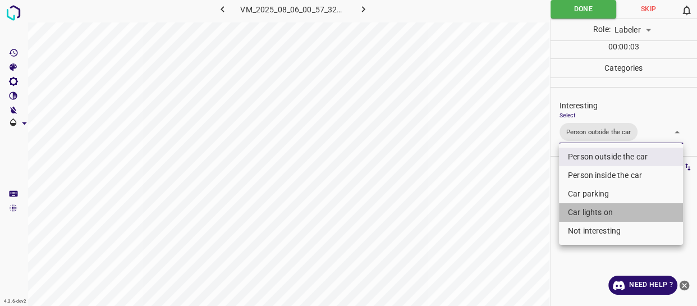
drag, startPoint x: 605, startPoint y: 213, endPoint x: 446, endPoint y: 236, distance: 161.1
click at [601, 213] on li "Car lights on" at bounding box center [621, 212] width 124 height 19
type input "Person outside the car,Car lights on"
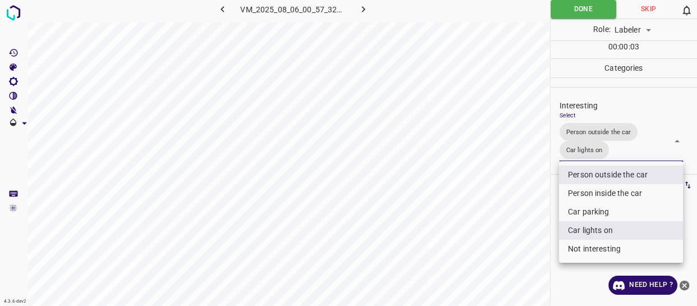
drag, startPoint x: 443, startPoint y: 236, endPoint x: 458, endPoint y: 245, distance: 17.6
click at [446, 243] on div at bounding box center [348, 153] width 697 height 306
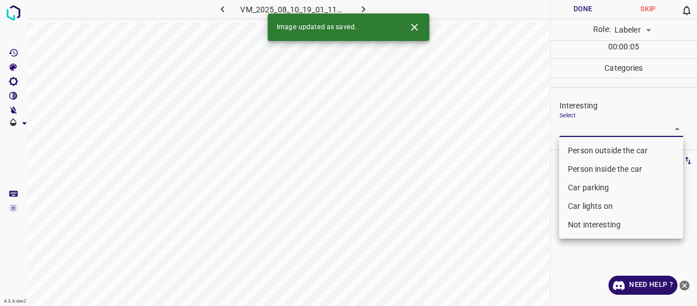
click at [588, 125] on body "4.3.6-dev2 VM_2025_08_10_19_01_11_782_00.gif Done Skip 0 Role: Labeler labeler …" at bounding box center [348, 153] width 697 height 306
click at [590, 148] on li "Person outside the car" at bounding box center [621, 150] width 124 height 19
type input "Person outside the car"
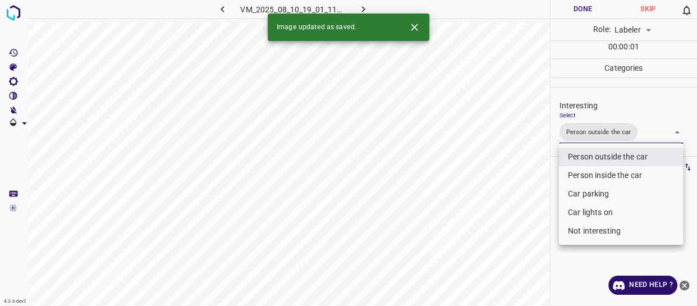
drag, startPoint x: 516, startPoint y: 196, endPoint x: 507, endPoint y: 237, distance: 42.0
click at [514, 209] on div at bounding box center [348, 153] width 697 height 306
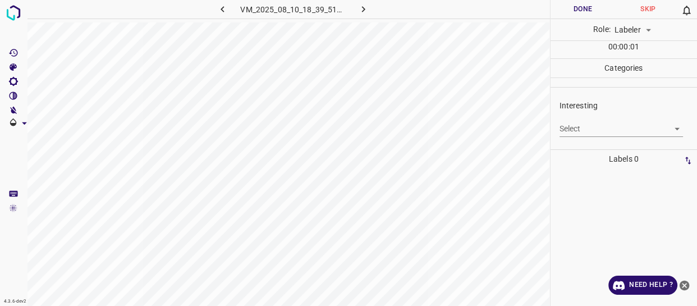
click at [223, 10] on icon "button" at bounding box center [223, 9] width 12 height 12
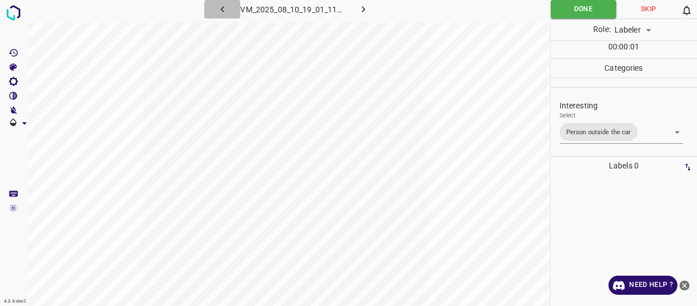
click at [220, 10] on icon "button" at bounding box center [223, 9] width 12 height 12
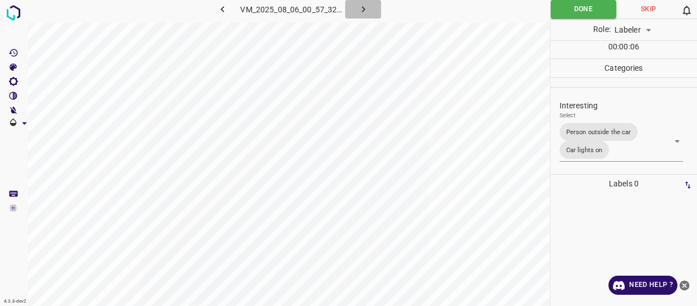
click at [357, 9] on button "button" at bounding box center [363, 9] width 36 height 19
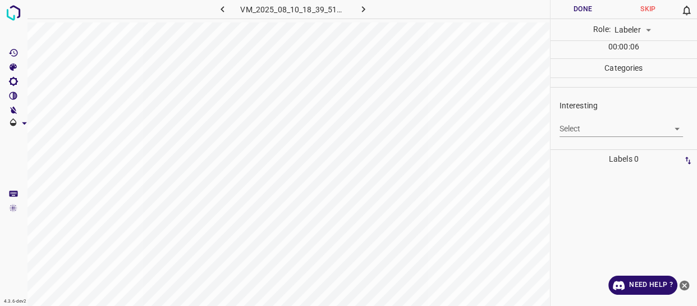
click at [578, 124] on body "4.3.6-dev2 VM_2025_08_10_18_39_51_375_11.gif Done Skip 0 Role: Labeler labeler …" at bounding box center [348, 153] width 697 height 306
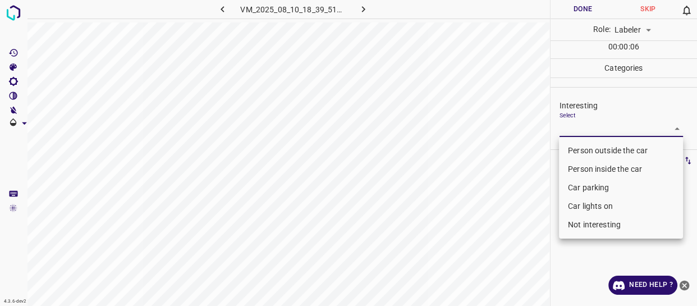
drag, startPoint x: 579, startPoint y: 145, endPoint x: 572, endPoint y: 154, distance: 11.2
click at [579, 146] on li "Person outside the car" at bounding box center [621, 150] width 124 height 19
type input "Person outside the car"
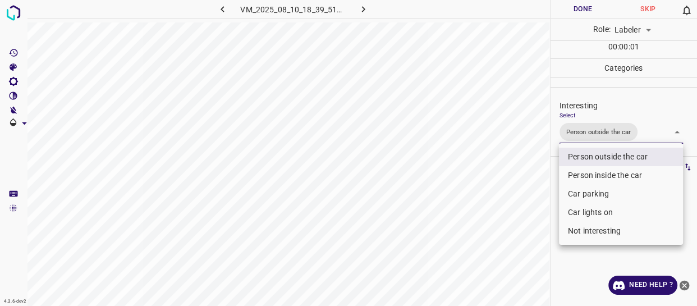
drag, startPoint x: 528, startPoint y: 193, endPoint x: 503, endPoint y: 222, distance: 38.2
click at [526, 201] on div at bounding box center [348, 153] width 697 height 306
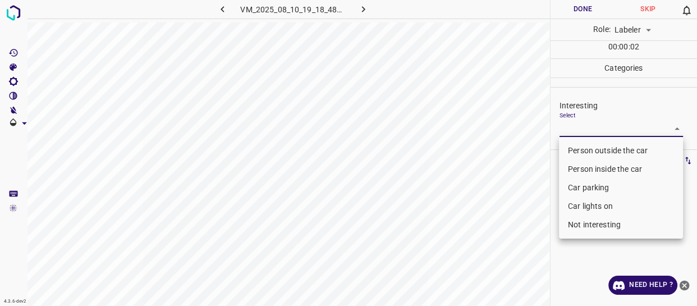
drag, startPoint x: 577, startPoint y: 127, endPoint x: 579, endPoint y: 135, distance: 8.2
click at [578, 127] on body "4.3.6-dev2 VM_2025_08_10_19_18_48_046_08.gif Done Skip 0 Role: Labeler labeler …" at bounding box center [348, 153] width 697 height 306
click at [584, 149] on li "Person outside the car" at bounding box center [621, 150] width 124 height 19
type input "Person outside the car"
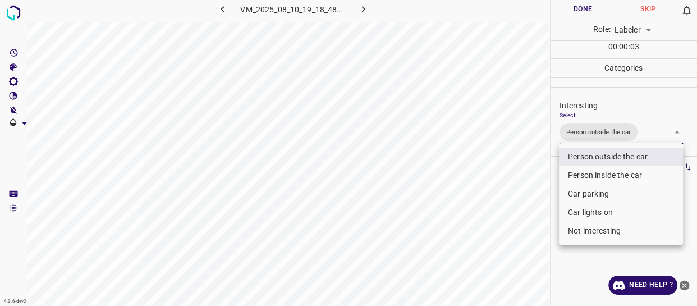
drag, startPoint x: 524, startPoint y: 208, endPoint x: 522, endPoint y: 218, distance: 11.0
click at [524, 213] on div at bounding box center [348, 153] width 697 height 306
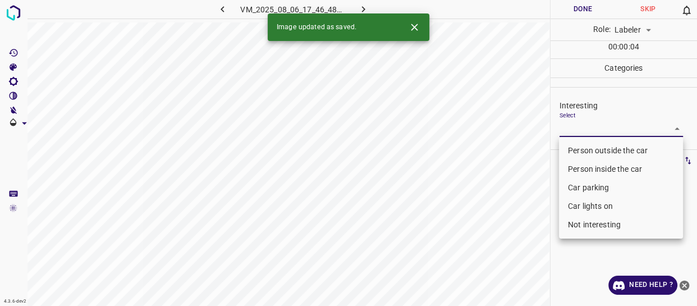
drag, startPoint x: 574, startPoint y: 126, endPoint x: 583, endPoint y: 162, distance: 37.0
click at [576, 128] on body "4.3.6-dev2 VM_2025_08_06_17_46_48_608_01.gif Done Skip 0 Role: Labeler labeler …" at bounding box center [348, 153] width 697 height 306
drag, startPoint x: 581, startPoint y: 151, endPoint x: 499, endPoint y: 220, distance: 106.8
click at [577, 160] on ul "Person outside the car Person inside the car Car parking Car lights on Not inte…" at bounding box center [621, 188] width 124 height 102
drag, startPoint x: 499, startPoint y: 220, endPoint x: 500, endPoint y: 227, distance: 7.3
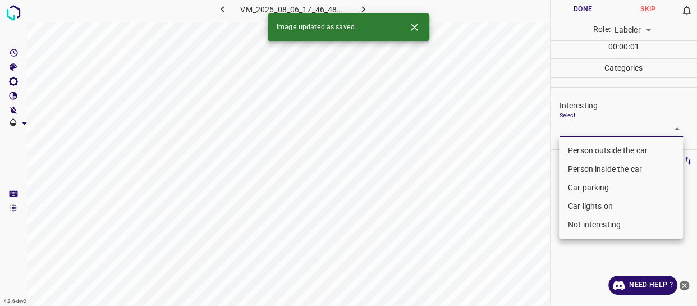
click at [500, 225] on div at bounding box center [348, 153] width 697 height 306
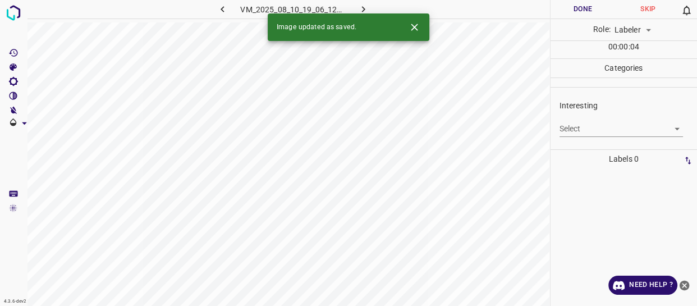
click at [575, 129] on body "4.3.6-dev2 VM_2025_08_10_19_06_12_350_01.gif Done Skip 0 Role: Labeler labeler …" at bounding box center [348, 153] width 697 height 306
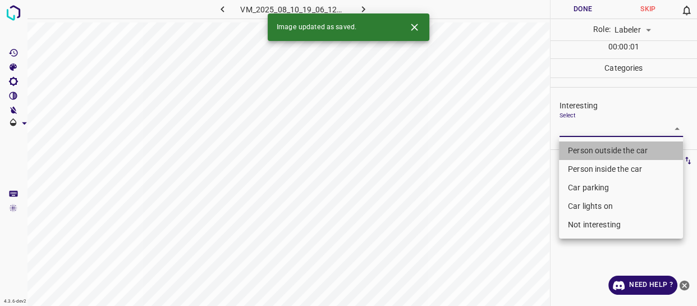
click at [576, 147] on li "Person outside the car" at bounding box center [621, 150] width 124 height 19
type input "Person outside the car"
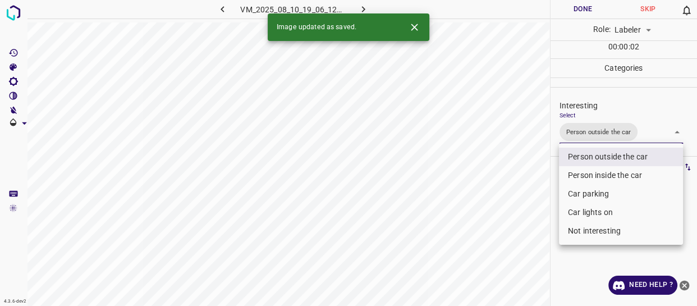
click at [537, 221] on div at bounding box center [348, 153] width 697 height 306
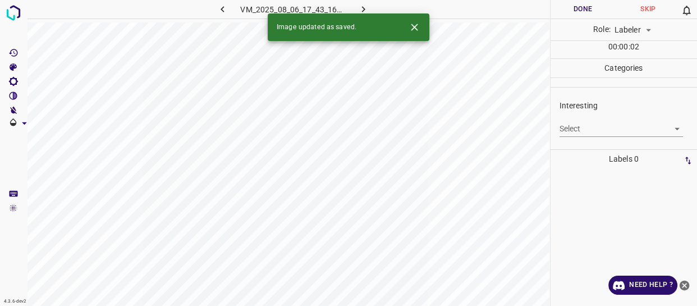
click at [601, 127] on body "4.3.6-dev2 VM_2025_08_06_17_43_16_026_11.gif Done Skip 0 Role: Labeler labeler …" at bounding box center [348, 153] width 697 height 306
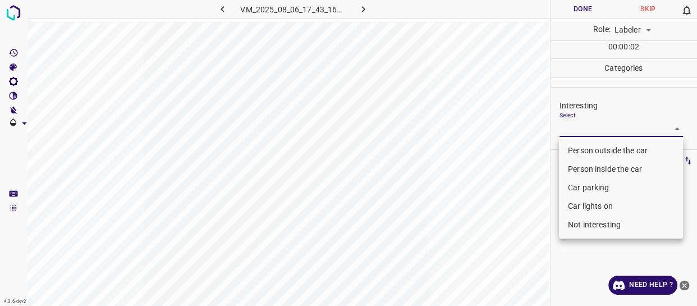
drag, startPoint x: 582, startPoint y: 166, endPoint x: 567, endPoint y: 184, distance: 23.9
click at [579, 170] on li "Person inside the car" at bounding box center [621, 169] width 124 height 19
type input "Person inside the car"
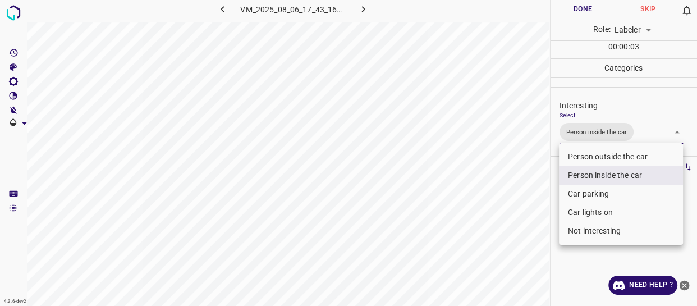
drag, startPoint x: 519, startPoint y: 234, endPoint x: 513, endPoint y: 246, distance: 13.8
click at [516, 243] on div at bounding box center [348, 153] width 697 height 306
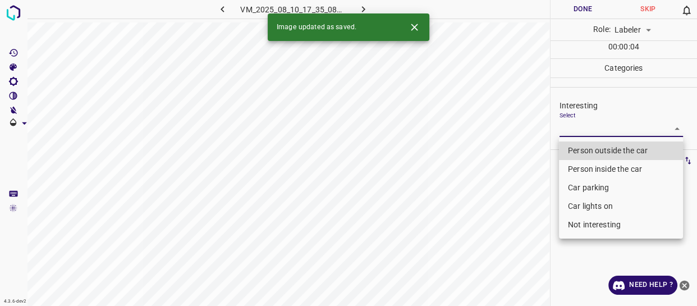
drag, startPoint x: 575, startPoint y: 130, endPoint x: 579, endPoint y: 161, distance: 30.7
click at [577, 131] on body "4.3.6-dev2 VM_2025_08_10_17_35_08_709_01.gif Done Skip 0 Role: Labeler labeler …" at bounding box center [348, 153] width 697 height 306
click at [581, 185] on li "Car parking" at bounding box center [621, 188] width 124 height 19
type input "Car parking"
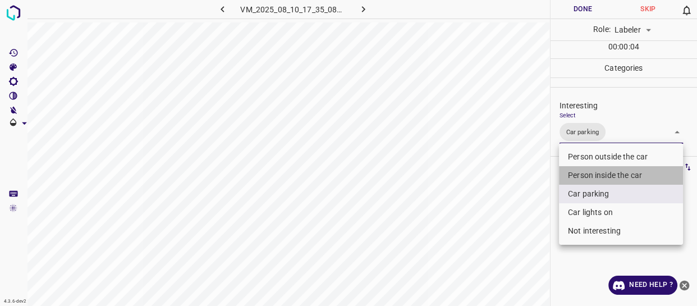
drag, startPoint x: 581, startPoint y: 168, endPoint x: 539, endPoint y: 212, distance: 60.8
click at [579, 174] on li "Person inside the car" at bounding box center [621, 175] width 124 height 19
type input "Car parking,Person inside the car"
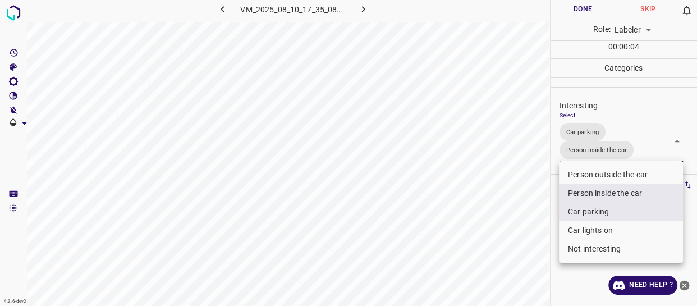
click at [538, 213] on div at bounding box center [348, 153] width 697 height 306
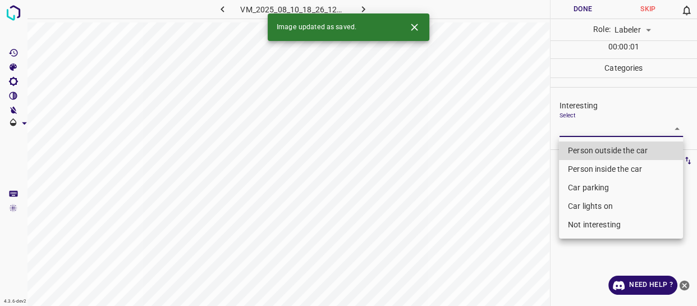
click at [585, 129] on body "4.3.6-dev2 VM_2025_08_10_18_26_12_121_07.gif Done Skip 0 Role: Labeler labeler …" at bounding box center [348, 153] width 697 height 306
click at [583, 148] on li "Person outside the car" at bounding box center [621, 150] width 124 height 19
type input "Person outside the car"
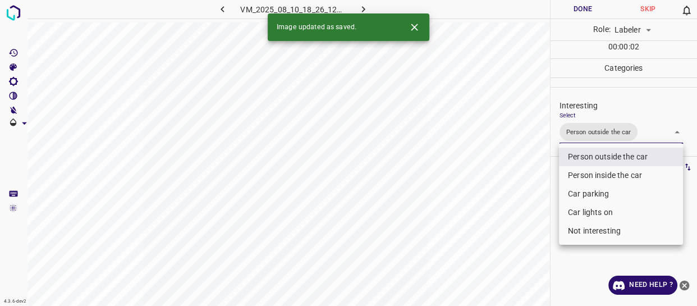
drag, startPoint x: 504, startPoint y: 234, endPoint x: 503, endPoint y: 243, distance: 9.1
click at [504, 234] on div at bounding box center [348, 153] width 697 height 306
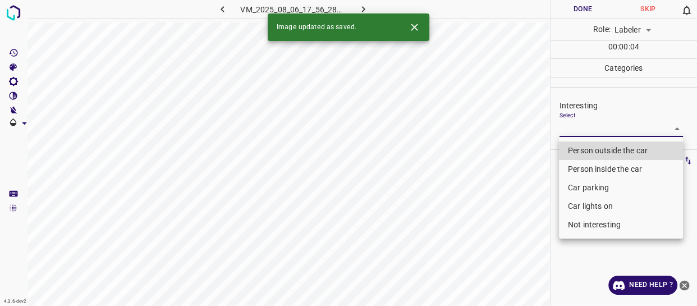
drag, startPoint x: 584, startPoint y: 121, endPoint x: 581, endPoint y: 150, distance: 29.3
click at [584, 123] on body "4.3.6-dev2 VM_2025_08_06_17_56_28_710_04.gif Done Skip 0 Role: Labeler labeler …" at bounding box center [348, 153] width 697 height 306
click at [581, 150] on li "Person outside the car" at bounding box center [621, 150] width 124 height 19
type input "Person outside the car"
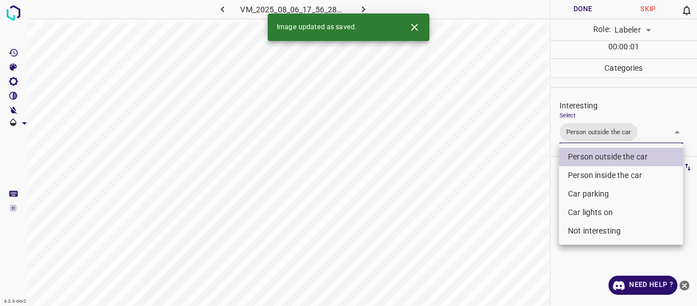
click at [492, 227] on div at bounding box center [348, 153] width 697 height 306
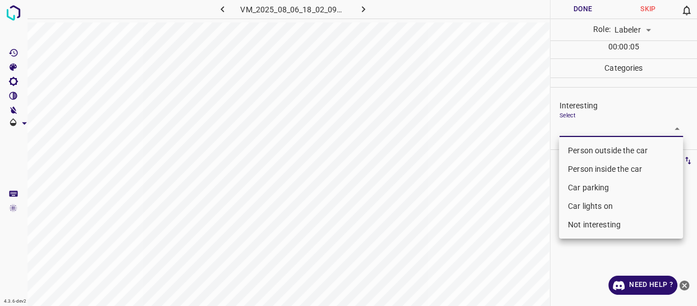
click at [600, 123] on body "4.3.6-dev2 VM_2025_08_06_18_02_09_777_09.gif Done Skip 0 Role: Labeler labeler …" at bounding box center [348, 153] width 697 height 306
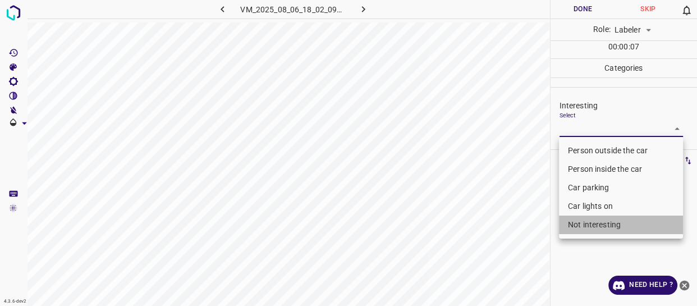
drag, startPoint x: 593, startPoint y: 221, endPoint x: 486, endPoint y: 245, distance: 109.5
click at [591, 220] on li "Not interesting" at bounding box center [621, 225] width 124 height 19
type input "Not interesting"
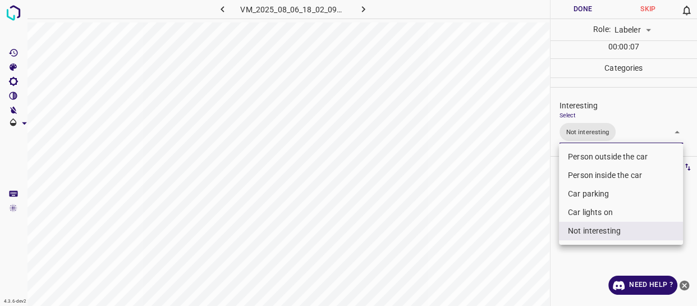
click at [477, 244] on div at bounding box center [348, 153] width 697 height 306
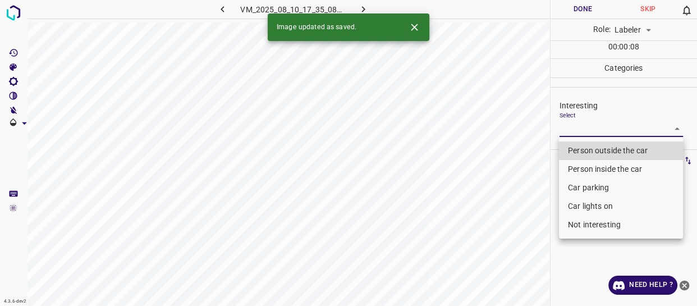
click at [581, 125] on body "4.3.6-dev2 VM_2025_08_10_17_35_08_709_02.gif Done Skip 0 Role: Labeler labeler …" at bounding box center [348, 153] width 697 height 306
click at [576, 182] on li "Car parking" at bounding box center [621, 188] width 124 height 19
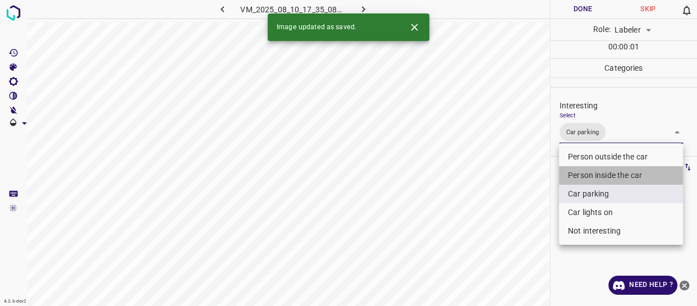
click at [576, 177] on li "Person inside the car" at bounding box center [621, 175] width 124 height 19
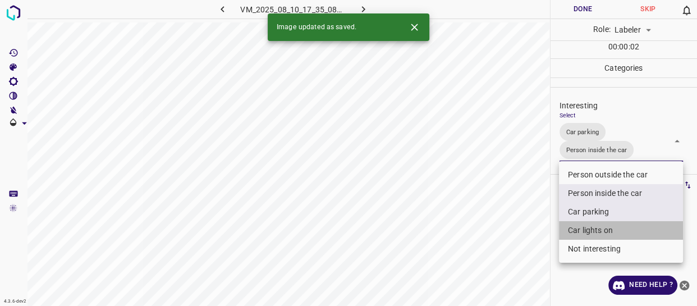
click at [576, 230] on li "Car lights on" at bounding box center [621, 230] width 124 height 19
type input "Car parking,Person inside the car,Car lights on"
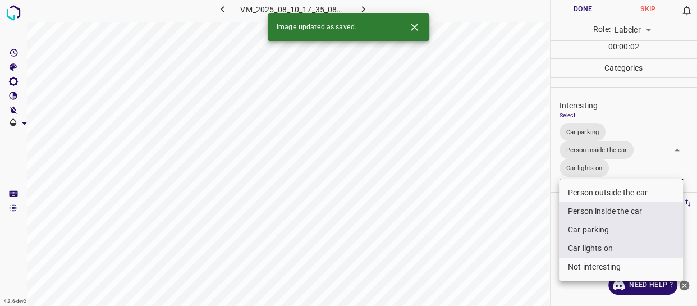
click at [526, 257] on div at bounding box center [348, 153] width 697 height 306
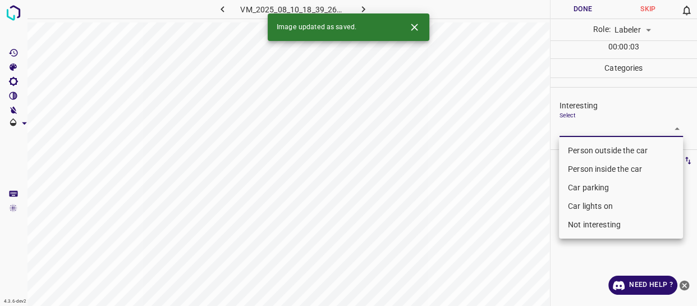
click at [587, 129] on body "4.3.6-dev2 VM_2025_08_10_18_39_26_927_04.gif Done Skip 0 Role: Labeler labeler …" at bounding box center [348, 153] width 697 height 306
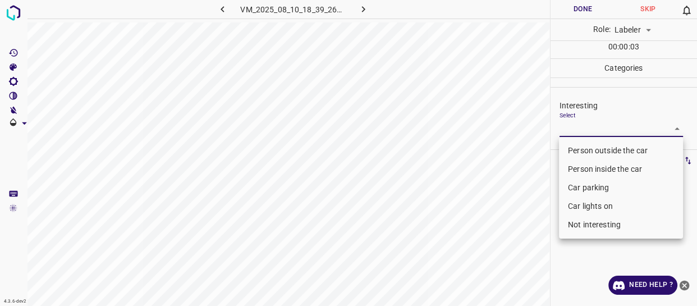
drag, startPoint x: 587, startPoint y: 148, endPoint x: 568, endPoint y: 161, distance: 22.3
click at [586, 148] on li "Person outside the car" at bounding box center [621, 150] width 124 height 19
type input "Person outside the car"
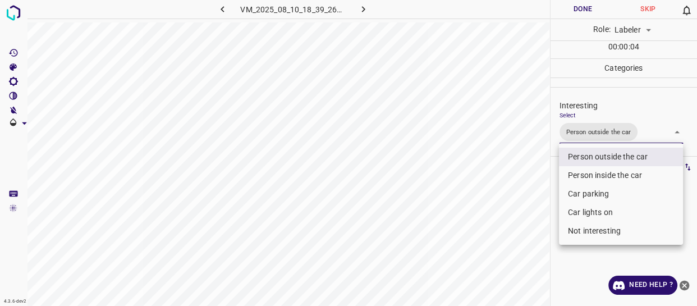
drag, startPoint x: 535, startPoint y: 202, endPoint x: 529, endPoint y: 211, distance: 11.4
click at [531, 209] on div at bounding box center [348, 153] width 697 height 306
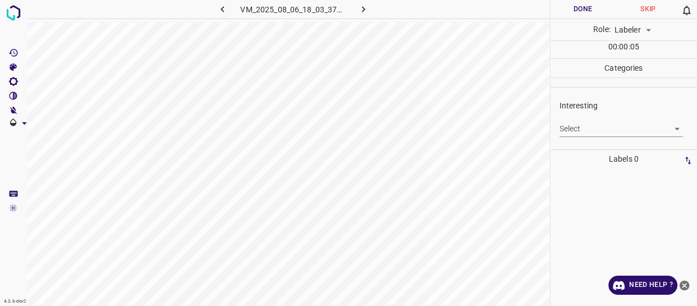
click at [567, 134] on body "4.3.6-dev2 VM_2025_08_06_18_03_37_273_00.gif Done Skip 0 Role: Labeler labeler …" at bounding box center [348, 153] width 697 height 306
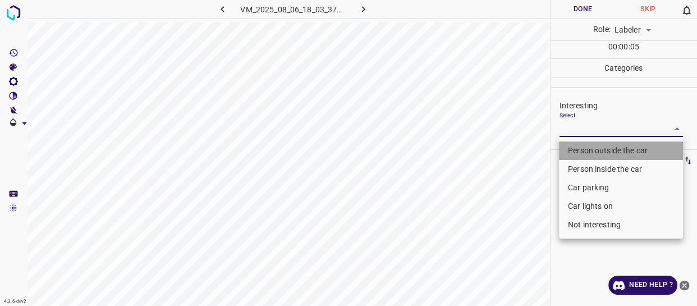
click at [571, 149] on li "Person outside the car" at bounding box center [621, 150] width 124 height 19
type input "Person outside the car"
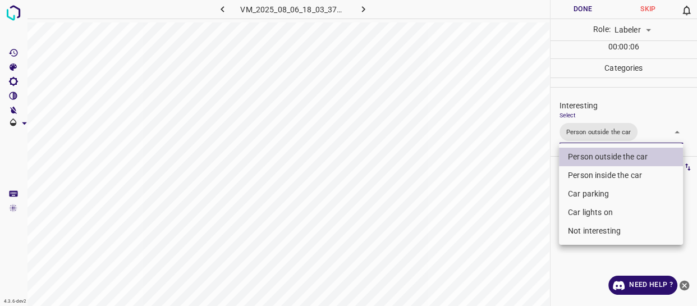
drag, startPoint x: 517, startPoint y: 193, endPoint x: 505, endPoint y: 213, distance: 23.4
click at [516, 202] on div at bounding box center [348, 153] width 697 height 306
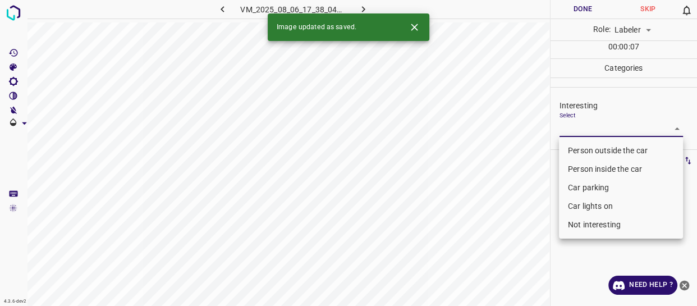
drag, startPoint x: 608, startPoint y: 128, endPoint x: 605, endPoint y: 150, distance: 22.6
click at [608, 129] on body "4.3.6-dev2 VM_2025_08_06_17_38_04_960_07.gif Done Skip 0 Role: Labeler labeler …" at bounding box center [348, 153] width 697 height 306
drag, startPoint x: 595, startPoint y: 145, endPoint x: 550, endPoint y: 191, distance: 64.7
click at [595, 146] on li "Person outside the car" at bounding box center [621, 150] width 124 height 19
type input "Person outside the car"
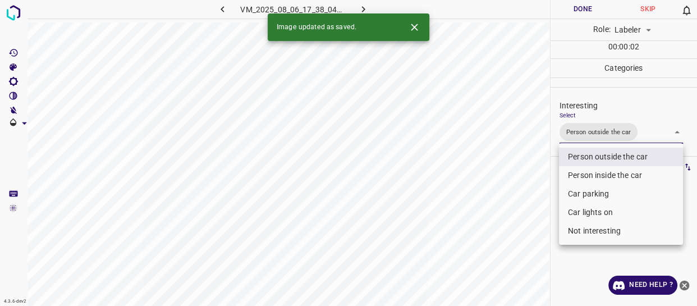
drag, startPoint x: 550, startPoint y: 198, endPoint x: 518, endPoint y: 236, distance: 49.8
click at [542, 219] on div at bounding box center [348, 153] width 697 height 306
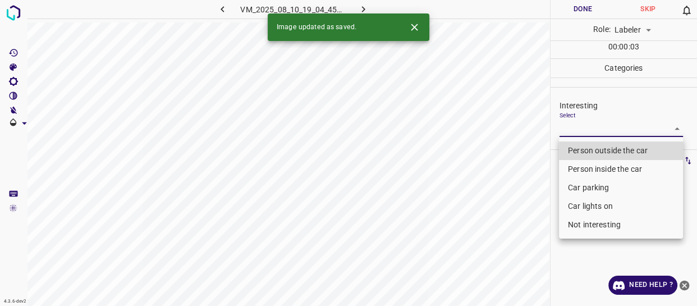
click at [596, 134] on body "4.3.6-dev2 VM_2025_08_10_19_04_45_116_00.gif Done Skip 0 Role: Labeler labeler …" at bounding box center [348, 153] width 697 height 306
click at [594, 150] on li "Person outside the car" at bounding box center [621, 150] width 124 height 19
type input "Person outside the car"
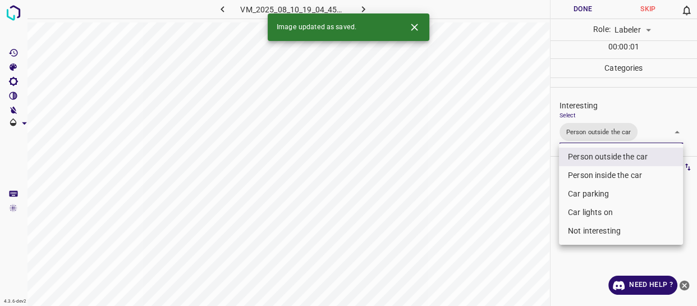
drag, startPoint x: 523, startPoint y: 196, endPoint x: 514, endPoint y: 212, distance: 18.1
click at [521, 200] on div at bounding box center [348, 153] width 697 height 306
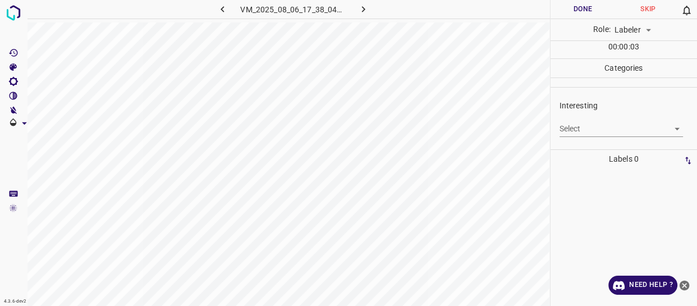
click at [586, 124] on body "4.3.6-dev2 VM_2025_08_06_17_38_04_960_11.gif Done Skip 0 Role: Labeler labeler …" at bounding box center [348, 153] width 697 height 306
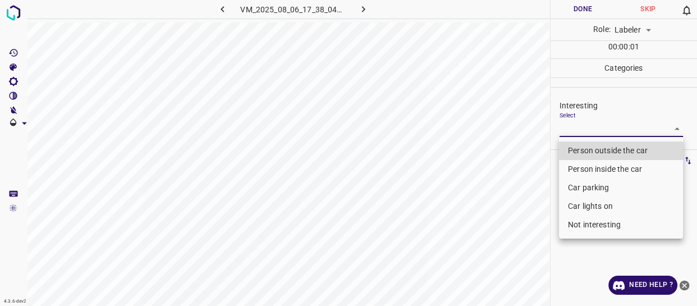
drag, startPoint x: 586, startPoint y: 144, endPoint x: 578, endPoint y: 154, distance: 12.5
click at [586, 144] on li "Person outside the car" at bounding box center [621, 150] width 124 height 19
type input "Person outside the car"
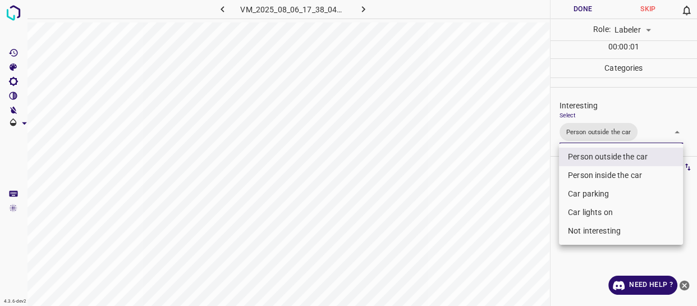
drag, startPoint x: 534, startPoint y: 192, endPoint x: 529, endPoint y: 216, distance: 24.0
click at [537, 206] on div at bounding box center [348, 153] width 697 height 306
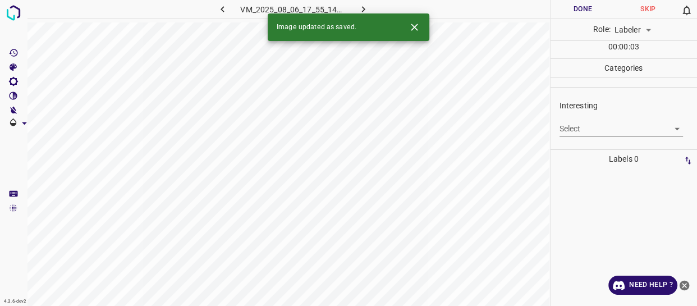
click at [588, 130] on body "4.3.6-dev2 VM_2025_08_06_17_55_14_691_00.gif Done Skip 0 Role: Labeler labeler …" at bounding box center [348, 153] width 697 height 306
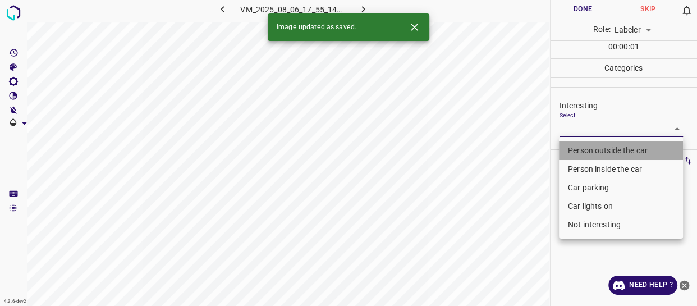
click at [586, 151] on li "Person outside the car" at bounding box center [621, 150] width 124 height 19
type input "Person outside the car"
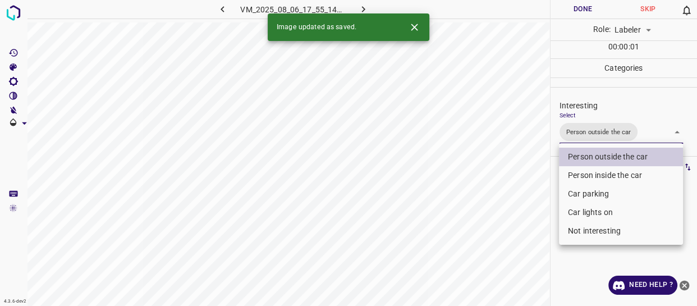
drag, startPoint x: 519, startPoint y: 208, endPoint x: 516, endPoint y: 222, distance: 14.3
click at [516, 221] on div at bounding box center [348, 153] width 697 height 306
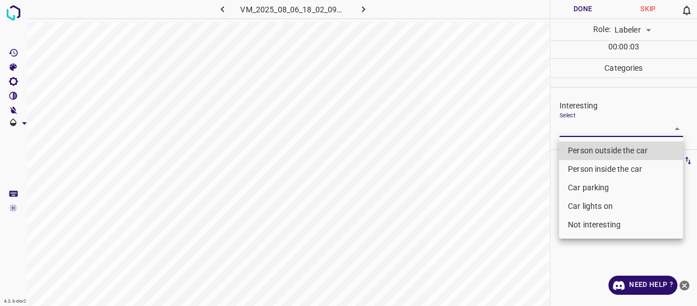
click at [574, 130] on body "4.3.6-dev2 VM_2025_08_06_18_02_09_777_01.gif Done Skip 0 Role: Labeler labeler …" at bounding box center [348, 153] width 697 height 306
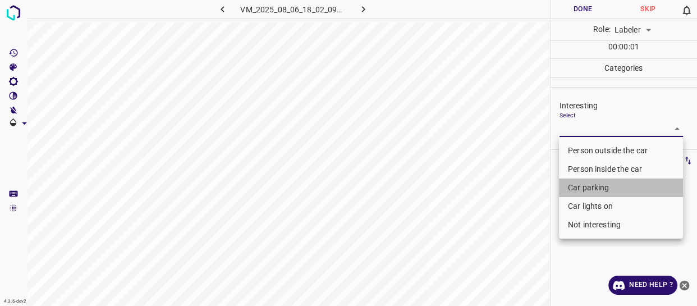
click at [571, 188] on li "Car parking" at bounding box center [621, 188] width 124 height 19
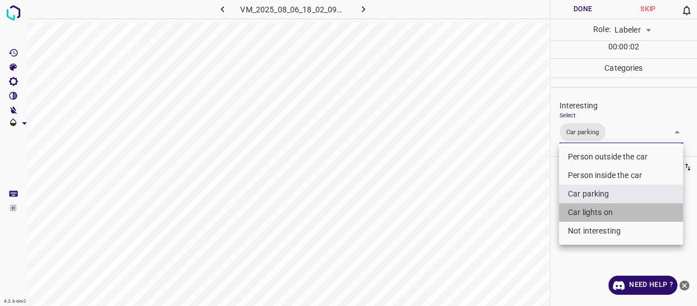
click at [573, 218] on li "Car lights on" at bounding box center [621, 212] width 124 height 19
type input "Car parking,Car lights on"
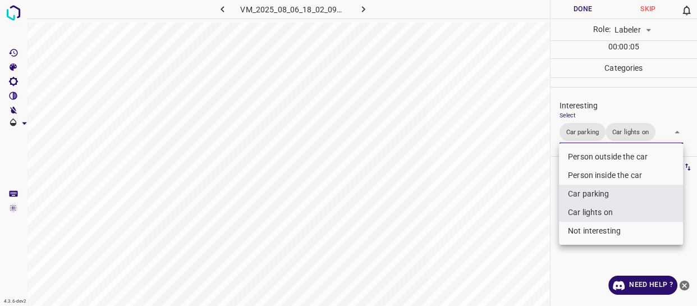
drag, startPoint x: 533, startPoint y: 188, endPoint x: 518, endPoint y: 215, distance: 31.1
click at [529, 204] on div at bounding box center [348, 153] width 697 height 306
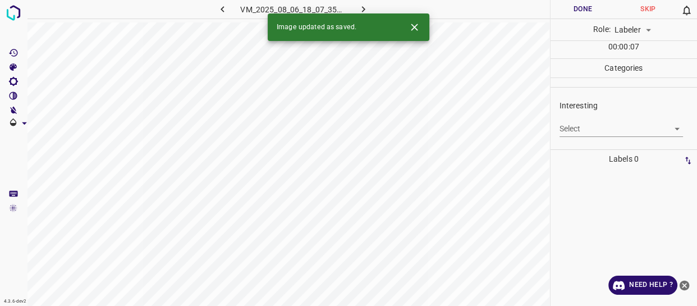
click at [581, 128] on body "4.3.6-dev2 VM_2025_08_06_18_07_35_710_00.gif Done Skip 0 Role: Labeler labeler …" at bounding box center [348, 153] width 697 height 306
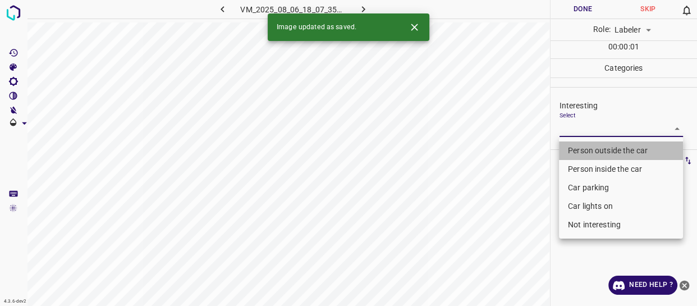
click at [581, 144] on li "Person outside the car" at bounding box center [621, 150] width 124 height 19
type input "Person outside the car"
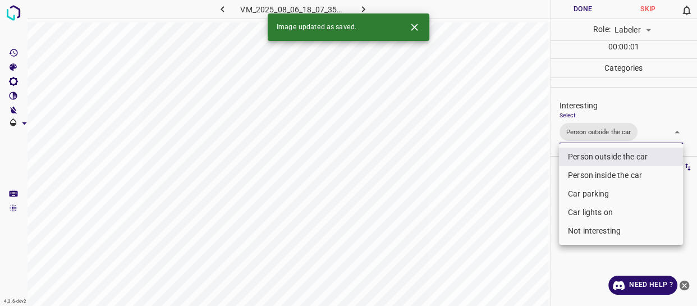
drag, startPoint x: 487, startPoint y: 191, endPoint x: 485, endPoint y: 213, distance: 22.0
click at [488, 202] on div at bounding box center [348, 153] width 697 height 306
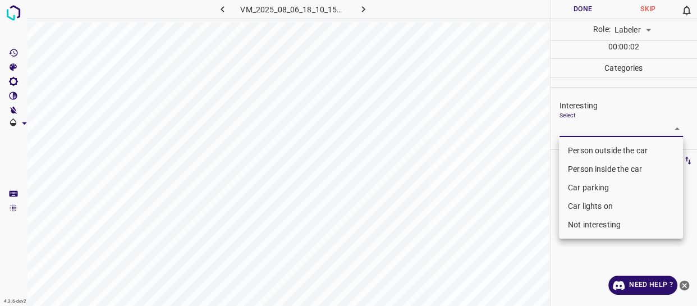
drag, startPoint x: 584, startPoint y: 129, endPoint x: 578, endPoint y: 145, distance: 16.7
click at [584, 134] on body "4.3.6-dev2 VM_2025_08_06_18_10_15_650_01.gif Done Skip 0 Role: Labeler labeler …" at bounding box center [348, 153] width 697 height 306
drag, startPoint x: 576, startPoint y: 148, endPoint x: 569, endPoint y: 149, distance: 6.9
click at [576, 147] on li "Person outside the car" at bounding box center [621, 150] width 124 height 19
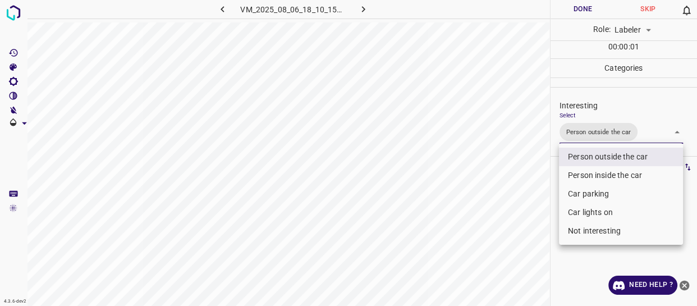
type input "Person outside the car"
drag, startPoint x: 503, startPoint y: 180, endPoint x: 505, endPoint y: 208, distance: 28.2
click at [505, 204] on div at bounding box center [348, 153] width 697 height 306
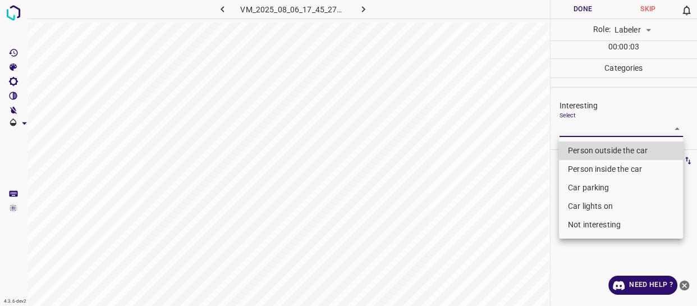
click at [578, 129] on body "4.3.6-dev2 VM_2025_08_06_17_45_27_928_08.gif Done Skip 0 Role: Labeler labeler …" at bounding box center [348, 153] width 697 height 306
click at [573, 146] on li "Person outside the car" at bounding box center [621, 150] width 124 height 19
type input "Person outside the car"
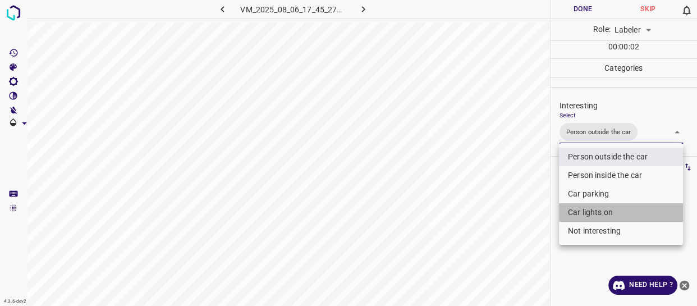
click at [576, 209] on li "Car lights on" at bounding box center [621, 212] width 124 height 19
type input "Person outside the car,Car lights on"
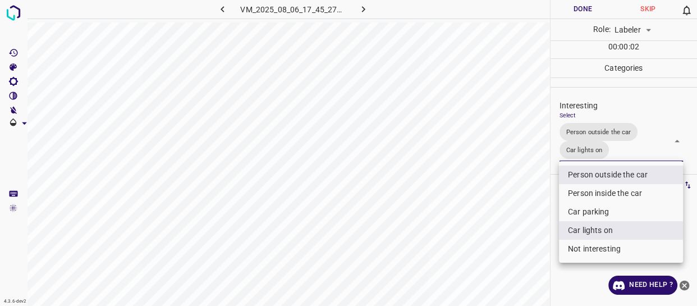
drag, startPoint x: 500, startPoint y: 227, endPoint x: 503, endPoint y: 236, distance: 9.4
click at [501, 229] on div at bounding box center [348, 153] width 697 height 306
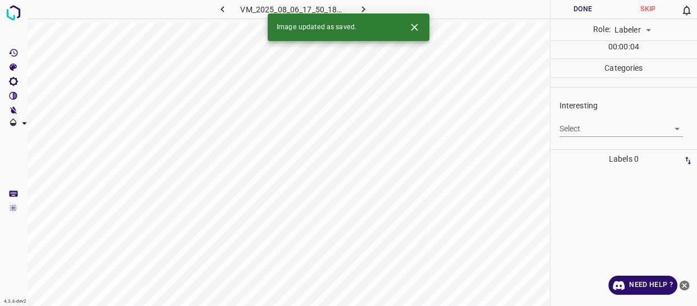
click at [599, 124] on body "4.3.6-dev2 VM_2025_08_06_17_50_18_138_00.gif Done Skip 0 Role: Labeler labeler …" at bounding box center [348, 153] width 697 height 306
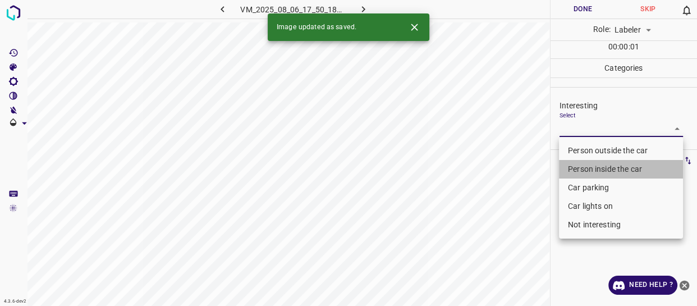
drag, startPoint x: 584, startPoint y: 166, endPoint x: 576, endPoint y: 184, distance: 20.4
click at [584, 165] on li "Person inside the car" at bounding box center [621, 169] width 124 height 19
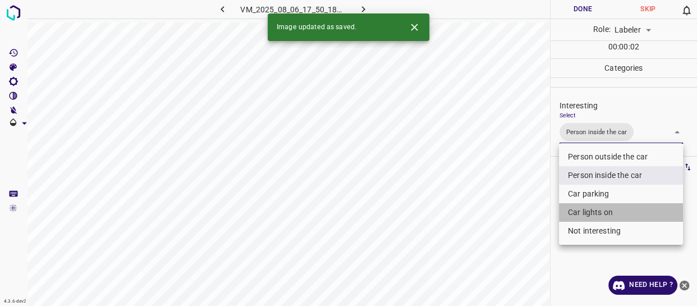
drag, startPoint x: 575, startPoint y: 211, endPoint x: 568, endPoint y: 210, distance: 7.3
click at [574, 210] on li "Car lights on" at bounding box center [621, 212] width 124 height 19
type input "Person inside the car,Car lights on"
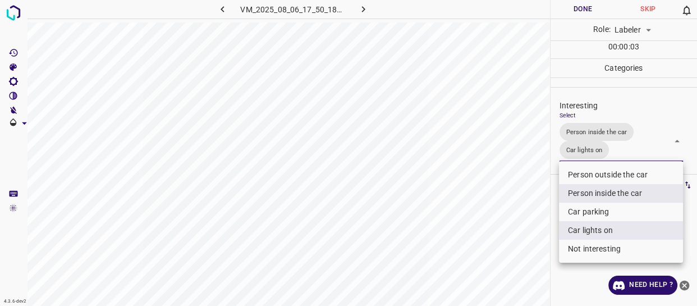
drag, startPoint x: 508, startPoint y: 221, endPoint x: 509, endPoint y: 248, distance: 26.4
click at [509, 238] on div at bounding box center [348, 153] width 697 height 306
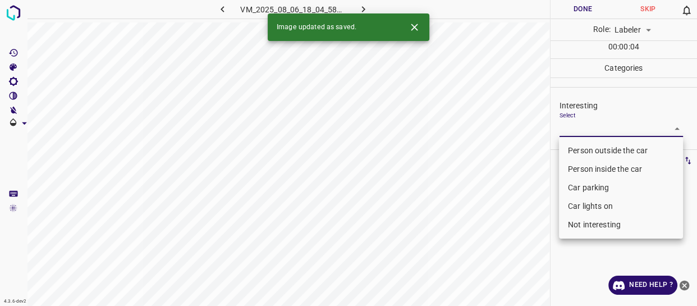
click at [586, 126] on body "4.3.6-dev2 VM_2025_08_06_18_04_58_986_02.gif Done Skip 0 Role: Labeler labeler …" at bounding box center [348, 153] width 697 height 306
click at [576, 146] on li "Person outside the car" at bounding box center [621, 150] width 124 height 19
type input "Person outside the car"
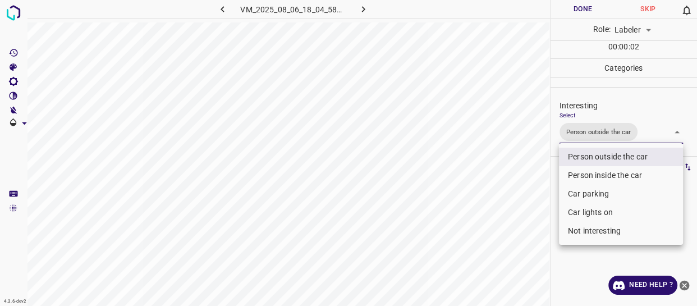
drag, startPoint x: 527, startPoint y: 207, endPoint x: 502, endPoint y: 239, distance: 40.3
click at [525, 214] on div at bounding box center [348, 153] width 697 height 306
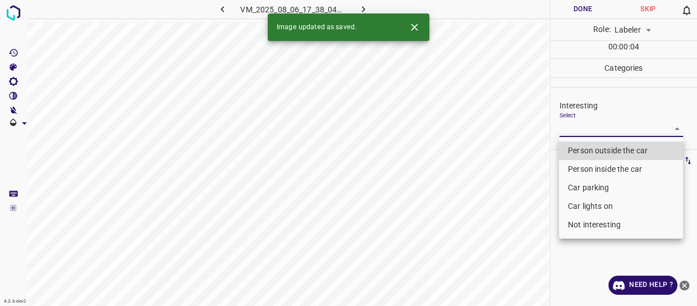
click at [564, 120] on body "4.3.6-dev2 VM_2025_08_06_17_38_04_960_10.gif Done Skip 0 Role: Labeler labeler …" at bounding box center [348, 153] width 697 height 306
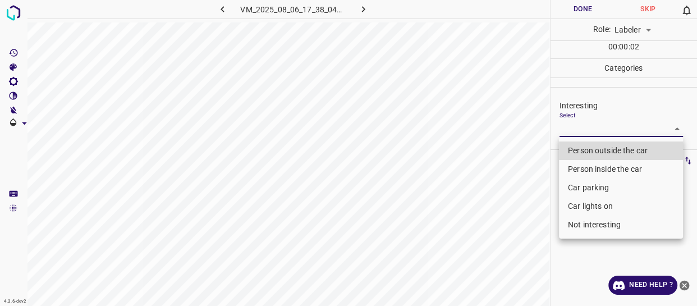
click at [573, 147] on li "Person outside the car" at bounding box center [621, 150] width 124 height 19
type input "Person outside the car"
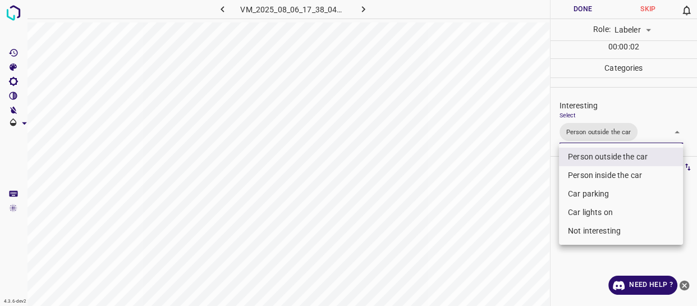
drag, startPoint x: 519, startPoint y: 219, endPoint x: 498, endPoint y: 254, distance: 41.0
click at [508, 245] on div at bounding box center [348, 153] width 697 height 306
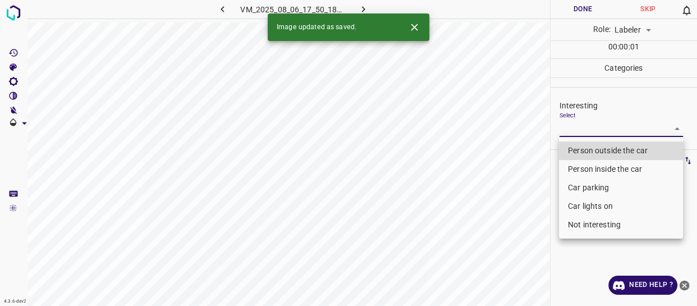
click at [593, 124] on body "4.3.6-dev2 VM_2025_08_06_17_50_18_138_03.gif Done Skip 0 Role: Labeler labeler …" at bounding box center [348, 153] width 697 height 306
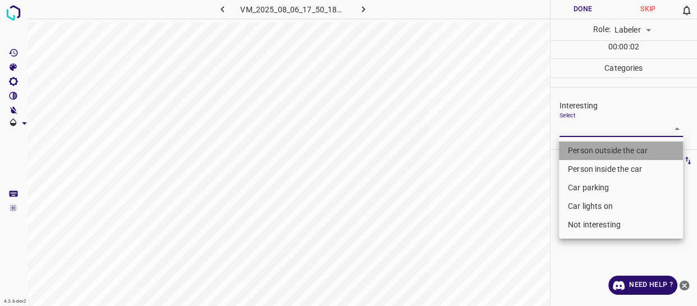
drag, startPoint x: 581, startPoint y: 150, endPoint x: 582, endPoint y: 168, distance: 18.6
click at [581, 149] on li "Person outside the car" at bounding box center [621, 150] width 124 height 19
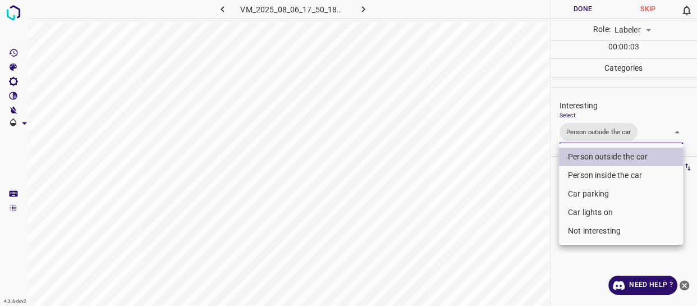
click at [586, 210] on li "Car lights on" at bounding box center [621, 212] width 124 height 19
type input "Person outside the car,Car lights on"
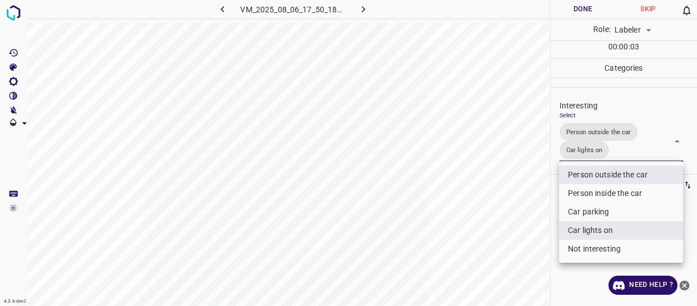
drag, startPoint x: 519, startPoint y: 228, endPoint x: 511, endPoint y: 235, distance: 10.8
click at [517, 232] on div at bounding box center [348, 153] width 697 height 306
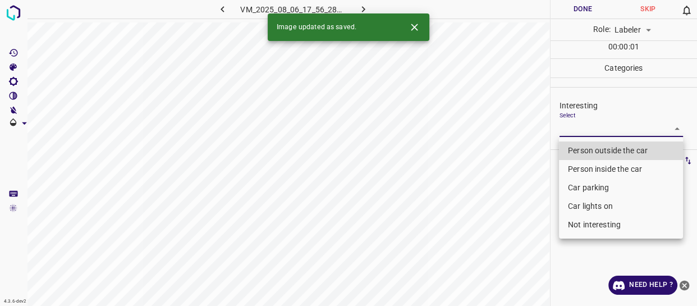
click at [573, 129] on body "4.3.6-dev2 VM_2025_08_06_17_56_28_710_07.gif Done Skip 0 Role: Labeler labeler …" at bounding box center [348, 153] width 697 height 306
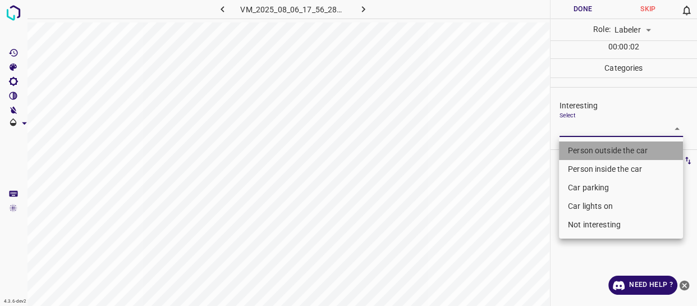
click at [574, 149] on li "Person outside the car" at bounding box center [621, 150] width 124 height 19
type input "Person outside the car"
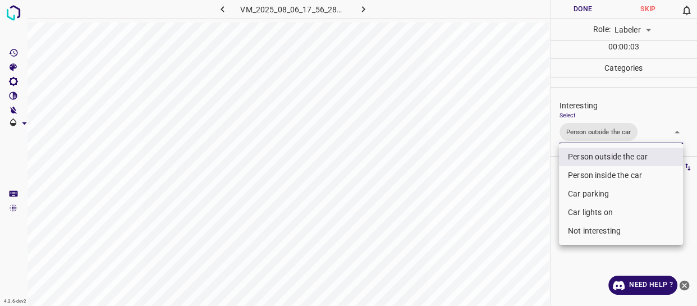
drag, startPoint x: 512, startPoint y: 202, endPoint x: 513, endPoint y: 218, distance: 15.8
click at [514, 218] on div at bounding box center [348, 153] width 697 height 306
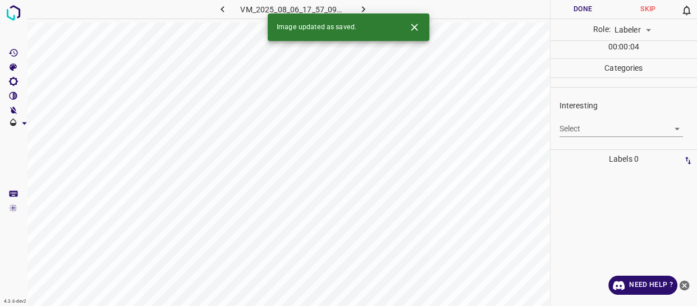
click at [583, 127] on body "4.3.6-dev2 VM_2025_08_06_17_57_09_294_00.gif Done Skip 0 Role: Labeler labeler …" at bounding box center [348, 153] width 697 height 306
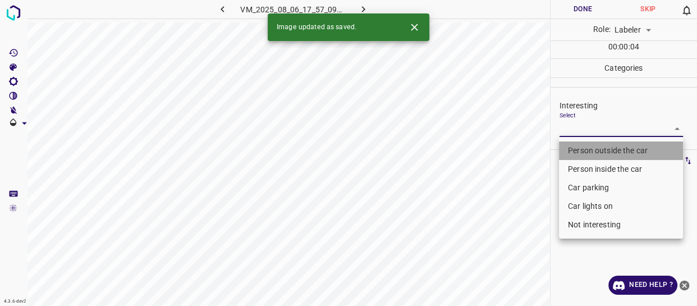
click at [582, 143] on li "Person outside the car" at bounding box center [621, 150] width 124 height 19
type input "Person outside the car"
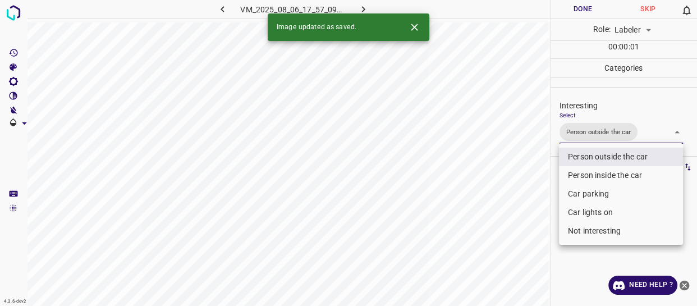
drag, startPoint x: 519, startPoint y: 206, endPoint x: 514, endPoint y: 229, distance: 23.6
click at [520, 209] on div at bounding box center [348, 153] width 697 height 306
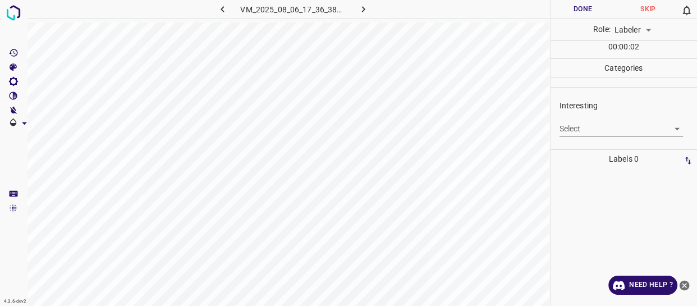
click at [578, 131] on body "4.3.6-dev2 VM_2025_08_06_17_36_38_710_00.gif Done Skip 0 Role: Labeler labeler …" at bounding box center [348, 153] width 697 height 306
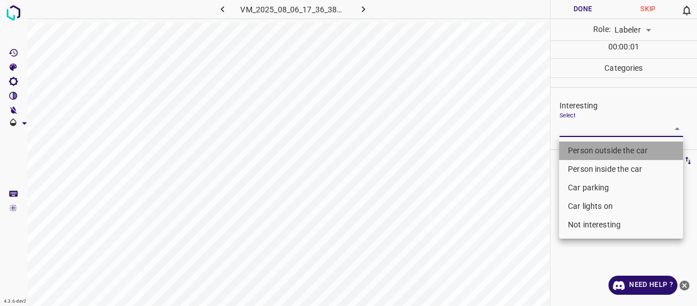
click at [577, 150] on li "Person outside the car" at bounding box center [621, 150] width 124 height 19
type input "Person outside the car"
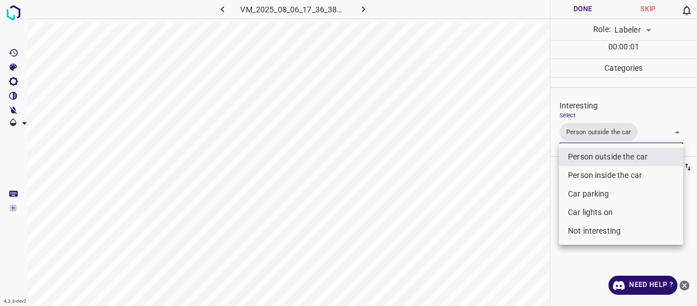
drag, startPoint x: 523, startPoint y: 197, endPoint x: 513, endPoint y: 234, distance: 38.3
click at [520, 221] on div at bounding box center [348, 153] width 697 height 306
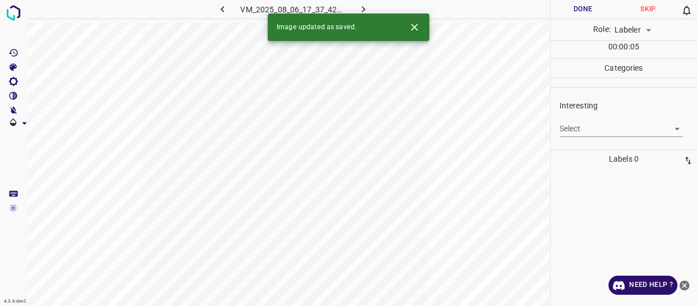
click at [578, 127] on body "4.3.6-dev2 VM_2025_08_06_17_37_42_456_05.gif Done Skip 0 Role: Labeler labeler …" at bounding box center [348, 153] width 697 height 306
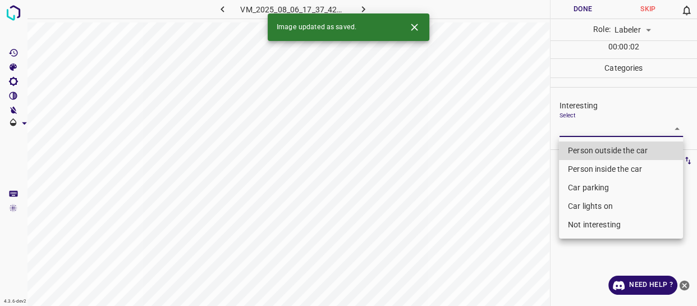
click at [576, 219] on li "Not interesting" at bounding box center [621, 225] width 124 height 19
type input "Not interesting"
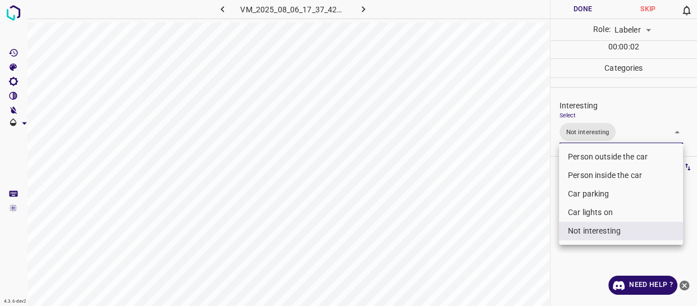
drag, startPoint x: 483, startPoint y: 254, endPoint x: 477, endPoint y: 266, distance: 14.1
click at [480, 266] on div at bounding box center [348, 153] width 697 height 306
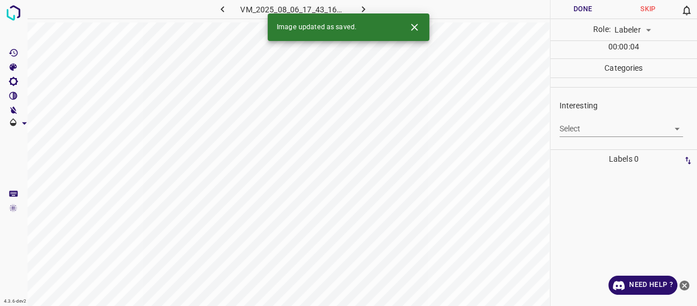
click at [615, 129] on body "4.3.6-dev2 VM_2025_08_06_17_43_16_026_08.gif Done Skip 0 Role: Labeler labeler …" at bounding box center [348, 153] width 697 height 306
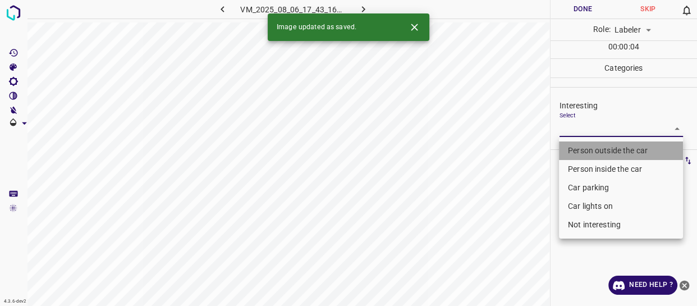
drag, startPoint x: 595, startPoint y: 149, endPoint x: 499, endPoint y: 223, distance: 121.2
click at [594, 149] on li "Person outside the car" at bounding box center [621, 150] width 124 height 19
type input "Person outside the car"
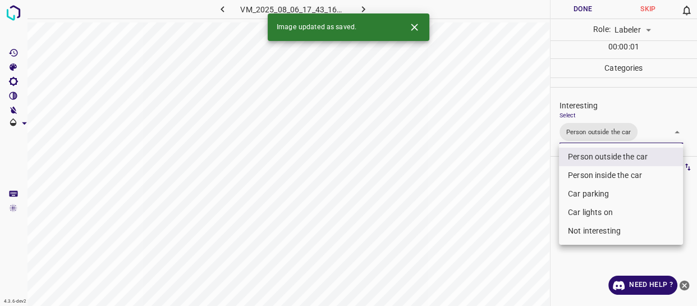
drag, startPoint x: 487, startPoint y: 238, endPoint x: 483, endPoint y: 266, distance: 28.3
click at [485, 262] on div at bounding box center [348, 153] width 697 height 306
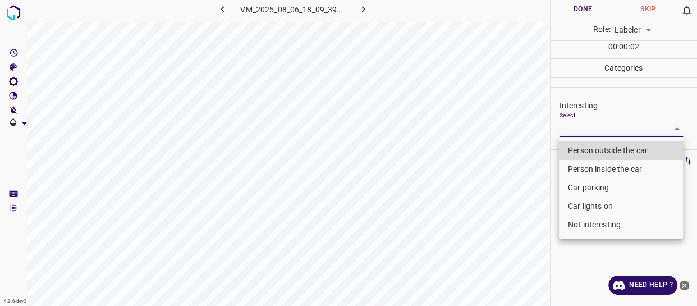
click at [582, 126] on body "4.3.6-dev2 VM_2025_08_06_18_09_39_802_05.gif Done Skip 0 Role: Labeler labeler …" at bounding box center [348, 153] width 697 height 306
click at [600, 225] on li "Not interesting" at bounding box center [621, 225] width 124 height 19
type input "Not interesting"
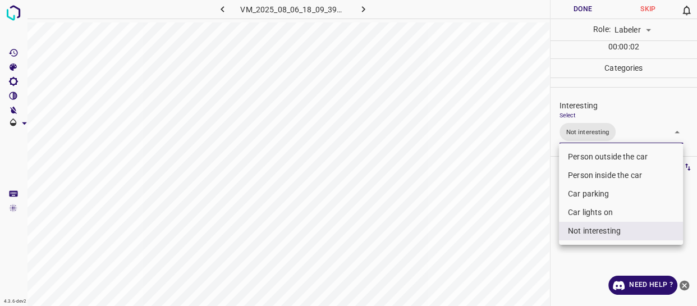
click at [489, 265] on div at bounding box center [348, 153] width 697 height 306
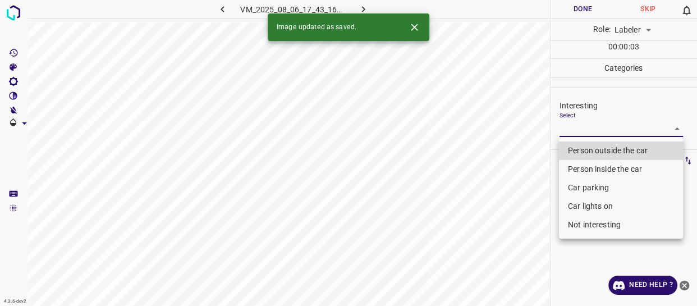
click at [569, 127] on body "4.3.6-dev2 VM_2025_08_06_17_43_16_026_00.gif Done Skip 0 Role: Labeler labeler …" at bounding box center [348, 153] width 697 height 306
click at [573, 141] on ul "Person outside the car Person inside the car Car parking Car lights on Not inte…" at bounding box center [621, 188] width 124 height 102
click at [575, 149] on li "Person outside the car" at bounding box center [621, 150] width 124 height 19
type input "Person outside the car"
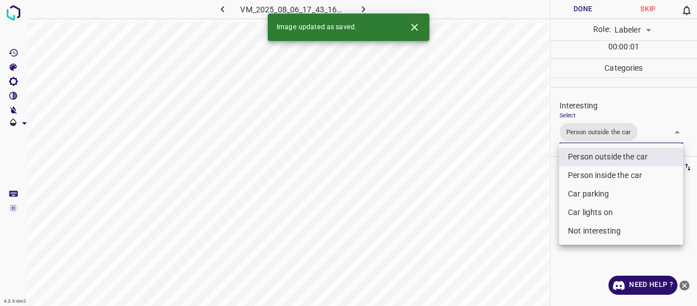
drag, startPoint x: 531, startPoint y: 218, endPoint x: 525, endPoint y: 256, distance: 38.6
click at [532, 239] on div at bounding box center [348, 153] width 697 height 306
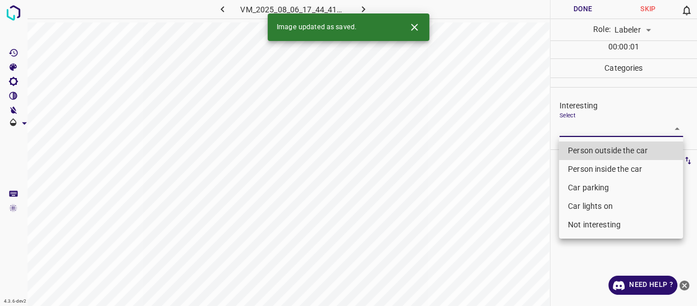
click at [577, 131] on body "4.3.6-dev2 VM_2025_08_06_17_44_41_999_02.gif Done Skip 0 Role: Labeler labeler …" at bounding box center [348, 153] width 697 height 306
click at [579, 153] on li "Person outside the car" at bounding box center [621, 150] width 124 height 19
type input "Person outside the car"
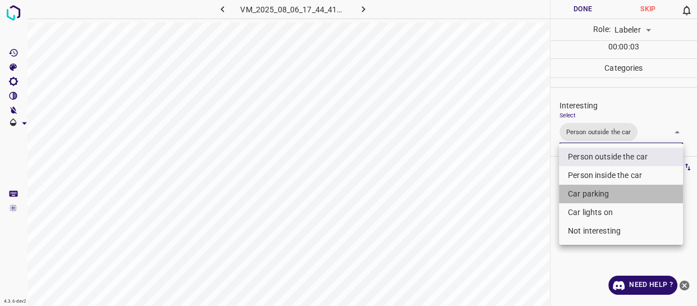
click at [579, 193] on li "Car parking" at bounding box center [621, 194] width 124 height 19
type input "Person outside the car,Car parking"
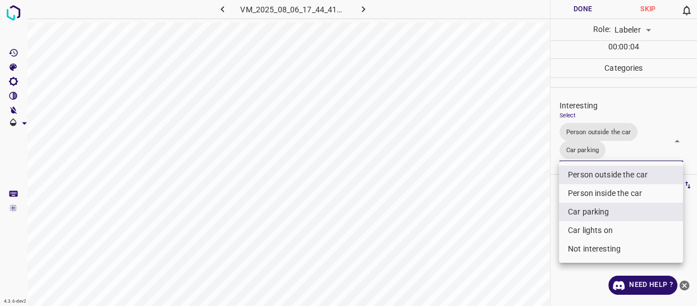
click at [578, 221] on li "Car lights on" at bounding box center [621, 230] width 124 height 19
type input "Person outside the car,Car parking,Car lights on"
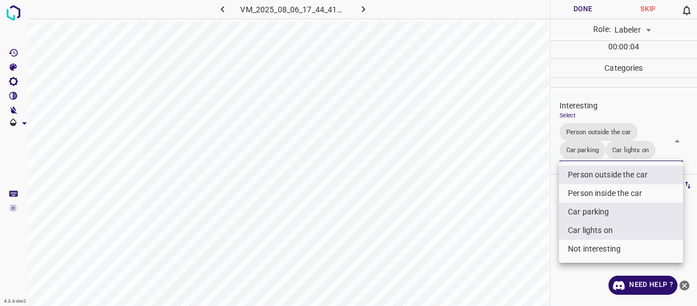
drag, startPoint x: 538, startPoint y: 240, endPoint x: 529, endPoint y: 244, distance: 9.8
click at [533, 243] on div at bounding box center [348, 153] width 697 height 306
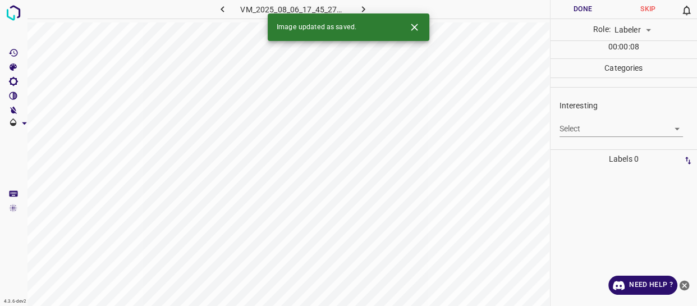
click at [608, 126] on body "4.3.6-dev2 VM_2025_08_06_17_45_27_928_05.gif Done Skip 0 Role: Labeler labeler …" at bounding box center [348, 153] width 697 height 306
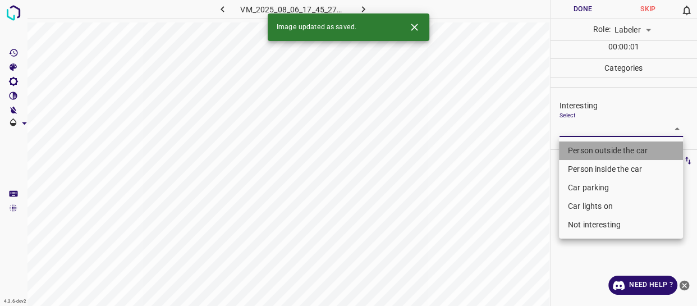
click at [597, 147] on li "Person outside the car" at bounding box center [621, 150] width 124 height 19
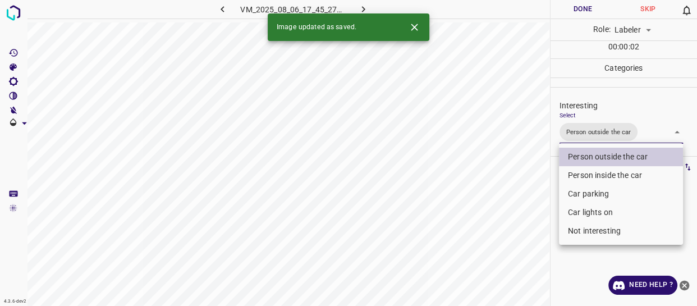
click at [583, 209] on li "Car lights on" at bounding box center [621, 212] width 124 height 19
type input "Person outside the car,Car lights on"
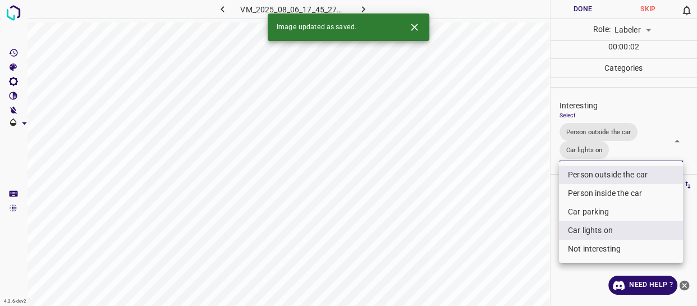
click at [539, 218] on div at bounding box center [348, 153] width 697 height 306
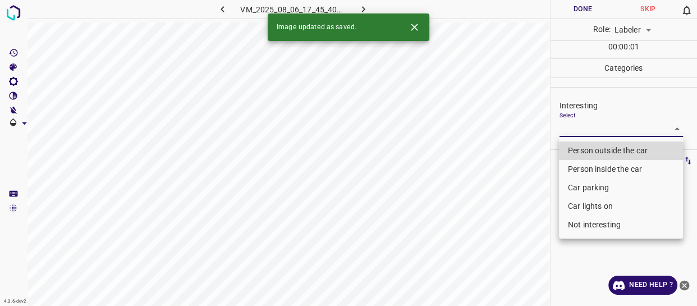
click at [585, 123] on body "4.3.6-dev2 VM_2025_08_06_17_45_40_574_01.gif Done Skip 0 Role: Labeler labeler …" at bounding box center [348, 153] width 697 height 306
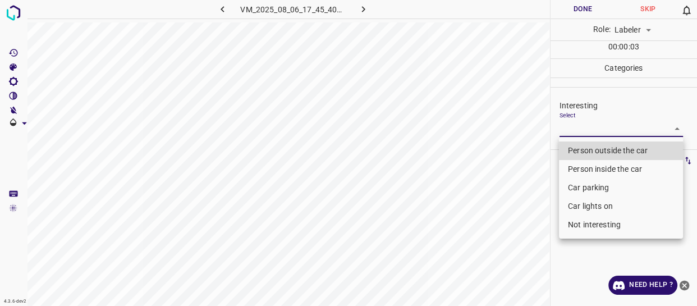
click at [577, 148] on li "Person outside the car" at bounding box center [621, 150] width 124 height 19
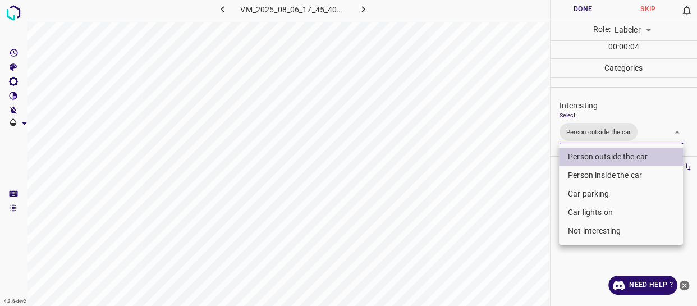
click at [573, 213] on li "Car lights on" at bounding box center [621, 212] width 124 height 19
type input "Person outside the car,Car lights on"
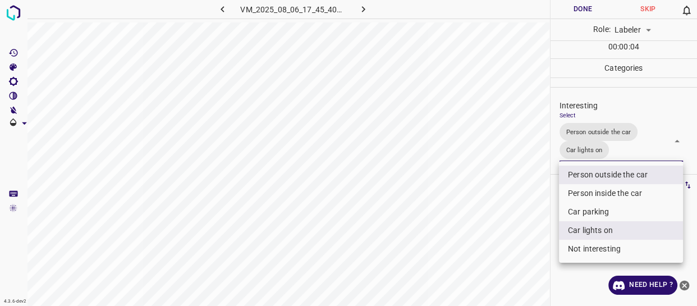
drag, startPoint x: 538, startPoint y: 216, endPoint x: 533, endPoint y: 222, distance: 7.9
click at [535, 221] on div at bounding box center [348, 153] width 697 height 306
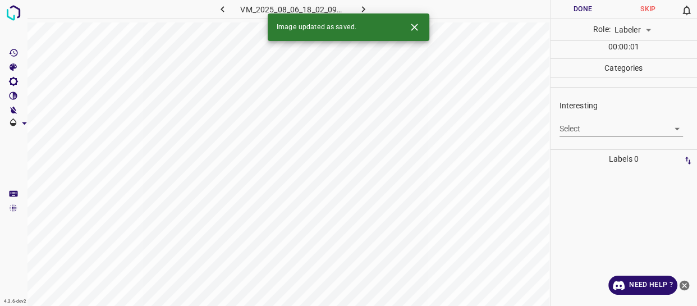
click at [604, 129] on body "4.3.6-dev2 VM_2025_08_06_18_02_09_777_04.gif Done Skip 0 Role: Labeler labeler …" at bounding box center [348, 153] width 697 height 306
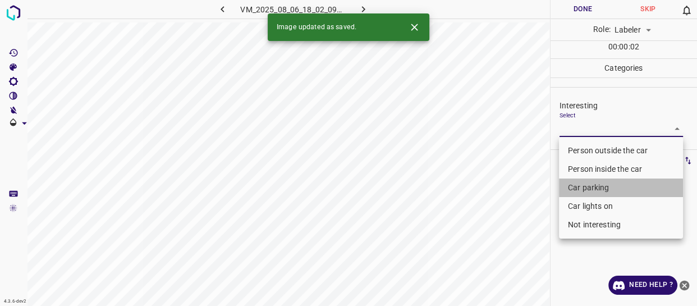
click at [587, 185] on li "Car parking" at bounding box center [621, 188] width 124 height 19
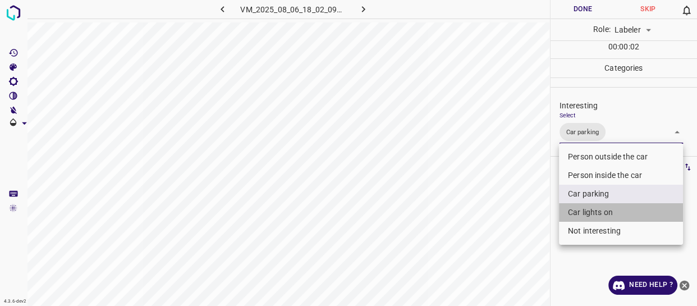
click at [581, 212] on li "Car lights on" at bounding box center [621, 212] width 124 height 19
type input "Car parking,Car lights on"
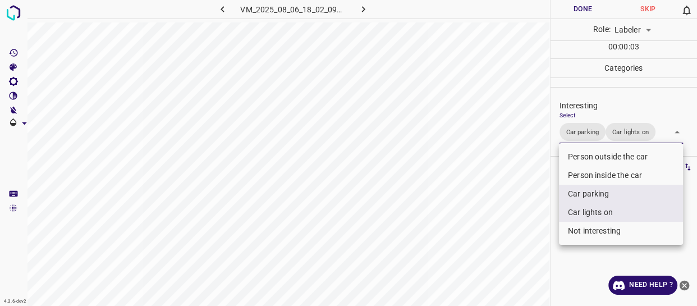
click at [541, 229] on div at bounding box center [348, 153] width 697 height 306
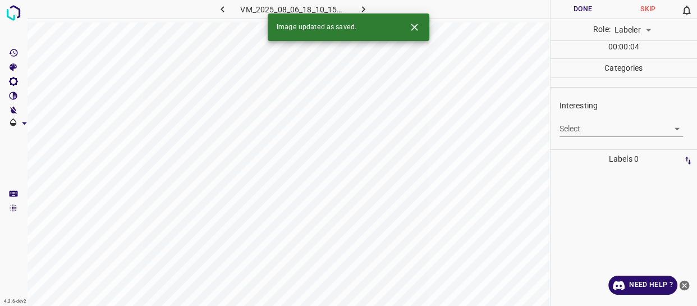
click at [582, 129] on body "4.3.6-dev2 VM_2025_08_06_18_10_15_650_06.gif Done Skip 0 Role: Labeler labeler …" at bounding box center [348, 153] width 697 height 306
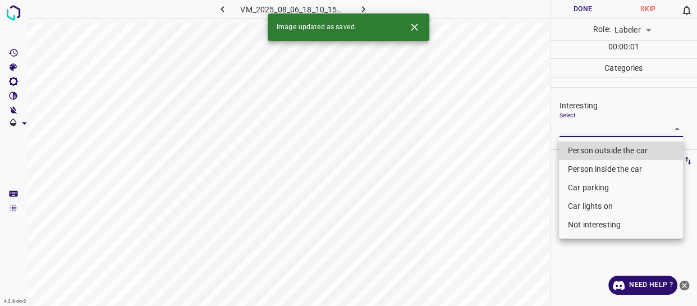
click at [576, 151] on li "Person outside the car" at bounding box center [621, 150] width 124 height 19
type input "Person outside the car"
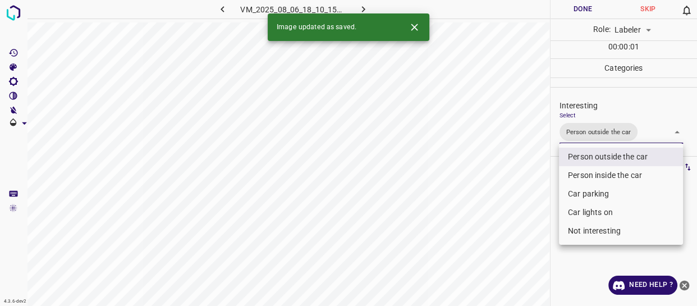
drag, startPoint x: 526, startPoint y: 225, endPoint x: 524, endPoint y: 235, distance: 10.2
click at [526, 230] on div at bounding box center [348, 153] width 697 height 306
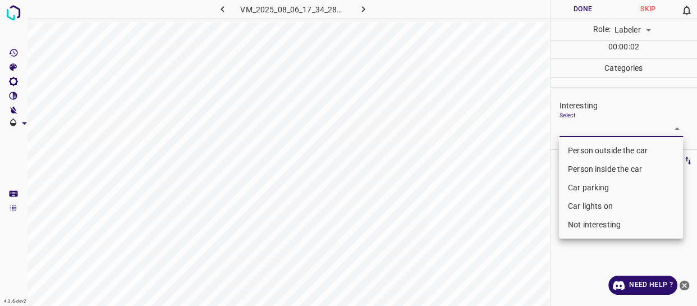
click at [605, 126] on body "4.3.6-dev2 VM_2025_08_06_17_34_28_531_02.gif Done Skip 0 Role: Labeler labeler …" at bounding box center [348, 153] width 697 height 306
click at [594, 152] on li "Person outside the car" at bounding box center [621, 150] width 124 height 19
type input "Person outside the car"
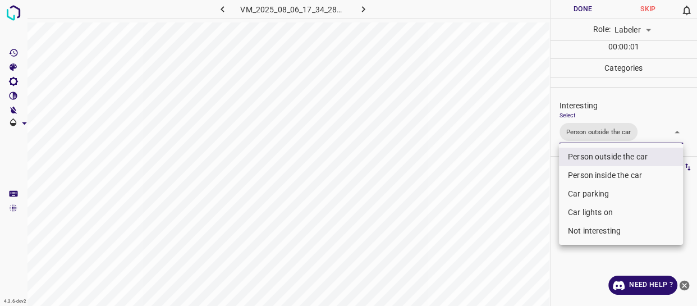
drag, startPoint x: 526, startPoint y: 214, endPoint x: 527, endPoint y: 231, distance: 16.3
click at [526, 227] on div at bounding box center [348, 153] width 697 height 306
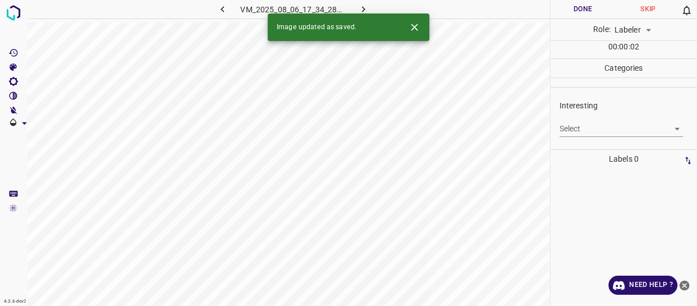
click at [601, 131] on body "4.3.6-dev2 VM_2025_08_06_17_34_28_531_05.gif Done Skip 0 Role: Labeler labeler …" at bounding box center [348, 153] width 697 height 306
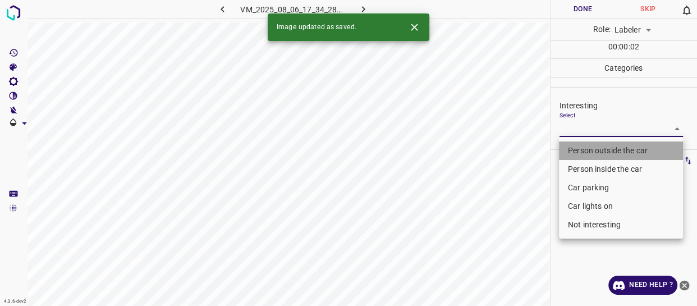
drag, startPoint x: 590, startPoint y: 147, endPoint x: 560, endPoint y: 190, distance: 53.0
click at [590, 147] on li "Person outside the car" at bounding box center [621, 150] width 124 height 19
type input "Person outside the car"
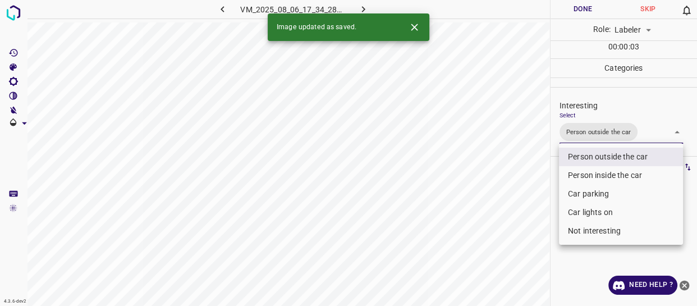
drag, startPoint x: 553, startPoint y: 195, endPoint x: 551, endPoint y: 213, distance: 18.0
click at [552, 211] on div at bounding box center [348, 153] width 697 height 306
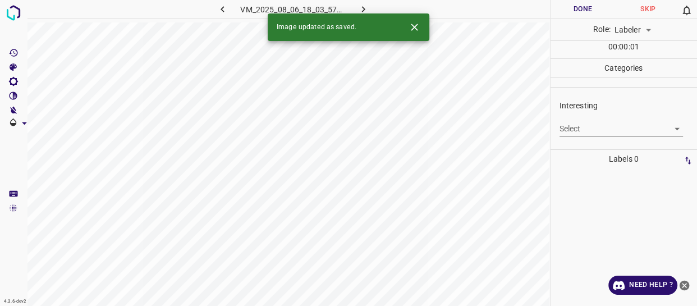
click at [601, 132] on body "4.3.6-dev2 VM_2025_08_06_18_03_57_907_03.gif Done Skip 0 Role: Labeler labeler …" at bounding box center [348, 153] width 697 height 306
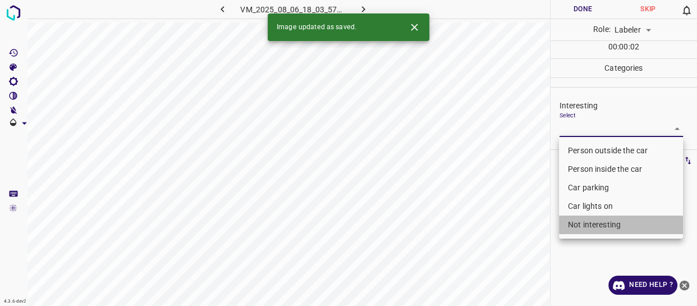
click at [595, 221] on li "Not interesting" at bounding box center [621, 225] width 124 height 19
type input "Not interesting"
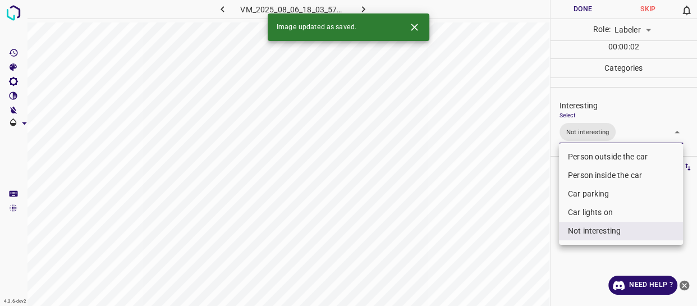
drag, startPoint x: 520, startPoint y: 244, endPoint x: 511, endPoint y: 249, distance: 10.3
click at [519, 244] on div at bounding box center [348, 153] width 697 height 306
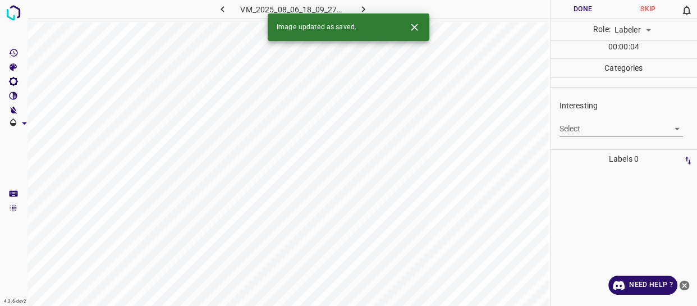
click at [603, 135] on body "4.3.6-dev2 VM_2025_08_06_18_09_27_903_00.gif Done Skip 0 Role: Labeler labeler …" at bounding box center [348, 153] width 697 height 306
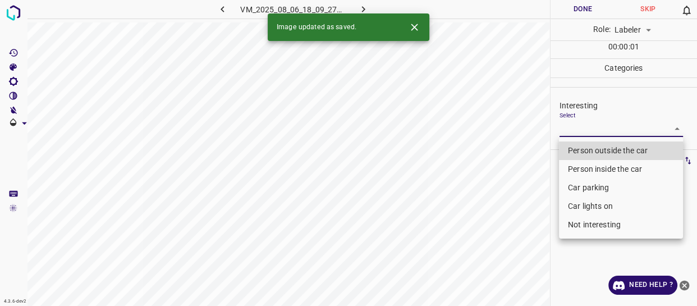
drag, startPoint x: 599, startPoint y: 150, endPoint x: 595, endPoint y: 168, distance: 18.5
click at [599, 153] on li "Person outside the car" at bounding box center [621, 150] width 124 height 19
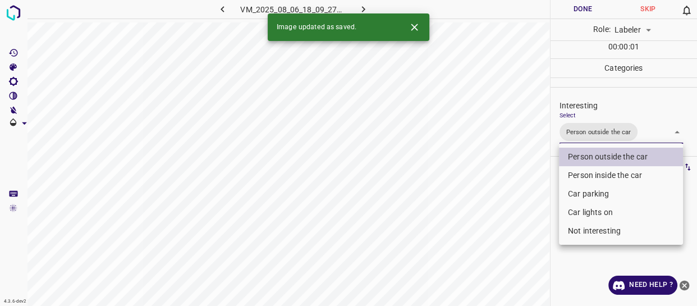
type input "Person outside the car"
click at [510, 254] on div at bounding box center [348, 153] width 697 height 306
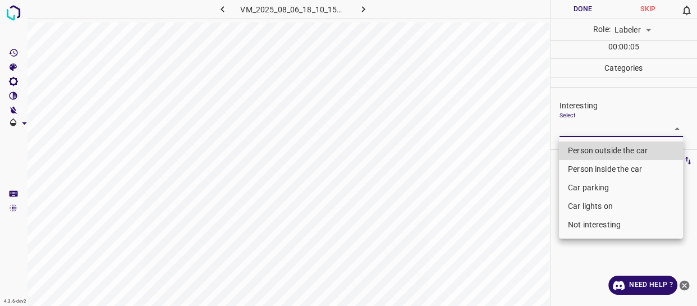
click at [610, 130] on body "4.3.6-dev2 VM_2025_08_06_18_10_15_650_04.gif Done Skip 0 Role: Labeler labeler …" at bounding box center [348, 153] width 697 height 306
click at [600, 151] on li "Person outside the car" at bounding box center [621, 150] width 124 height 19
type input "Person outside the car"
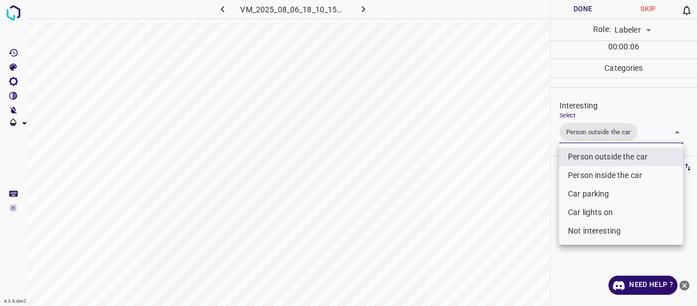
drag, startPoint x: 522, startPoint y: 222, endPoint x: 518, endPoint y: 264, distance: 42.9
click at [518, 264] on div at bounding box center [348, 153] width 697 height 306
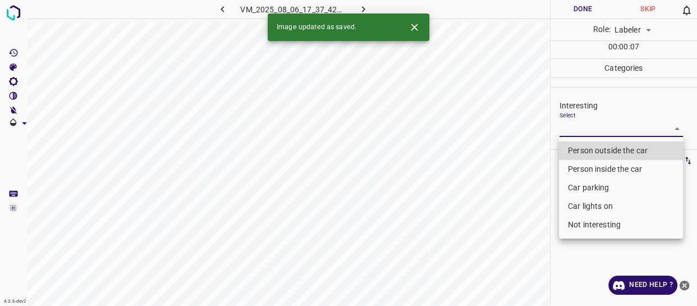
click at [602, 128] on body "4.3.6-dev2 VM_2025_08_06_17_37_42_456_03.gif Done Skip 0 Role: Labeler labeler …" at bounding box center [348, 153] width 697 height 306
click at [592, 148] on li "Person outside the car" at bounding box center [621, 150] width 124 height 19
type input "Person outside the car"
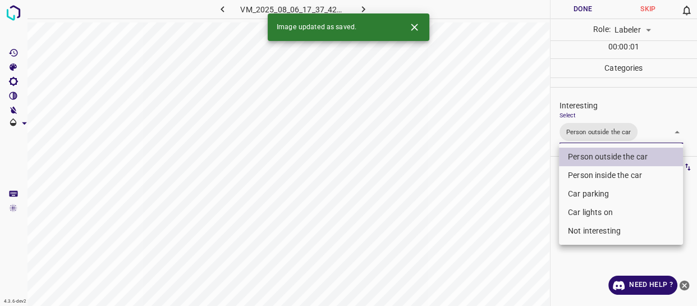
drag, startPoint x: 516, startPoint y: 226, endPoint x: 516, endPoint y: 246, distance: 20.2
click at [516, 238] on div at bounding box center [348, 153] width 697 height 306
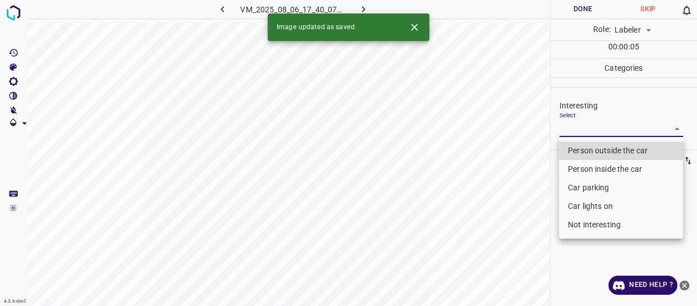
click at [596, 134] on body "4.3.6-dev2 VM_2025_08_06_17_40_07_207_00.gif Done Skip 0 Role: Labeler labeler …" at bounding box center [348, 153] width 697 height 306
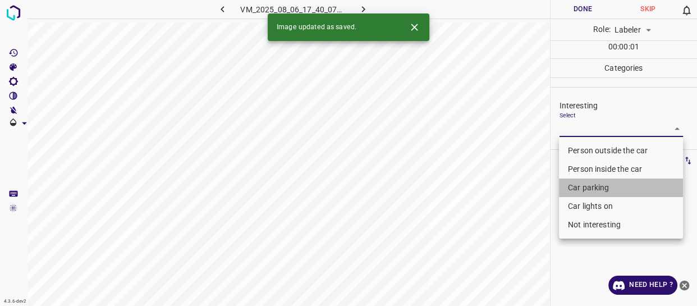
click at [599, 184] on li "Car parking" at bounding box center [621, 188] width 124 height 19
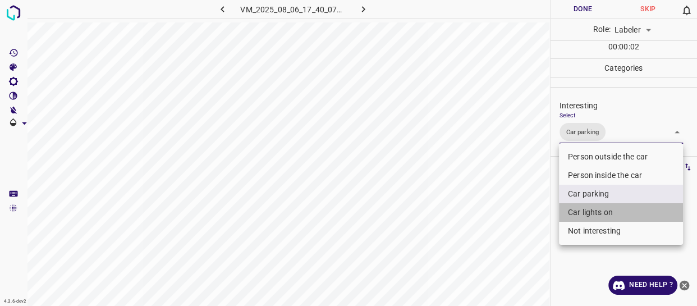
drag, startPoint x: 595, startPoint y: 206, endPoint x: 542, endPoint y: 226, distance: 57.0
click at [591, 209] on li "Car lights on" at bounding box center [621, 212] width 124 height 19
type input "Car parking,Car lights on"
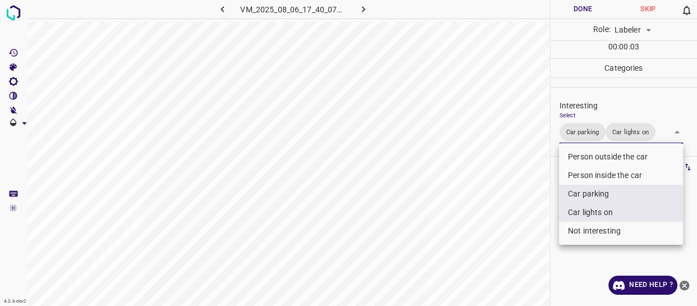
drag, startPoint x: 528, startPoint y: 227, endPoint x: 519, endPoint y: 266, distance: 40.3
click at [520, 266] on div at bounding box center [348, 153] width 697 height 306
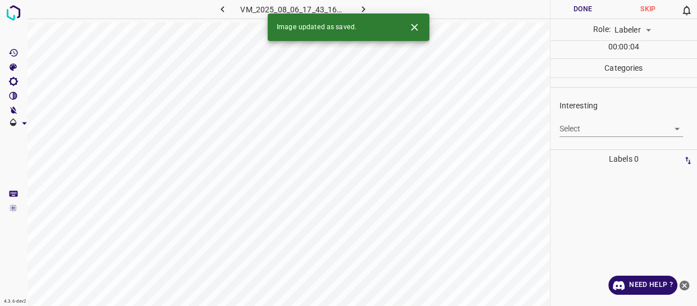
click at [585, 129] on body "4.3.6-dev2 VM_2025_08_06_17_43_16_026_07.gif Done Skip 0 Role: Labeler labeler …" at bounding box center [348, 153] width 697 height 306
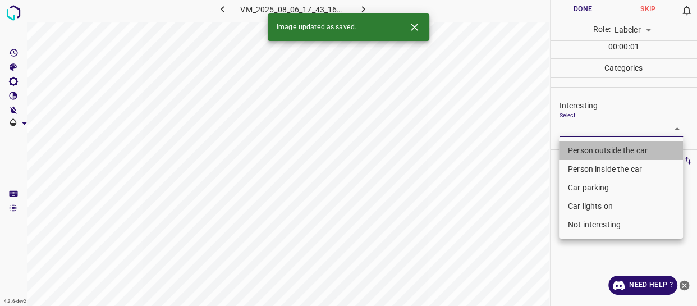
click at [587, 146] on li "Person outside the car" at bounding box center [621, 150] width 124 height 19
type input "Person outside the car"
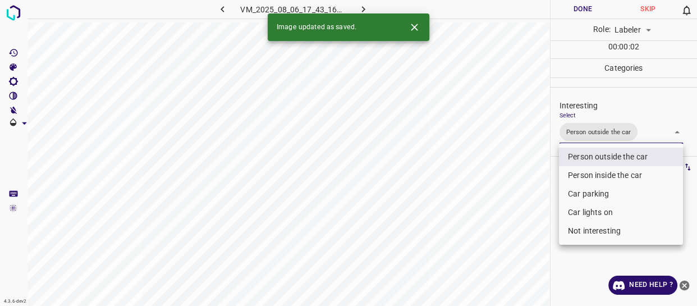
click at [532, 239] on div at bounding box center [348, 153] width 697 height 306
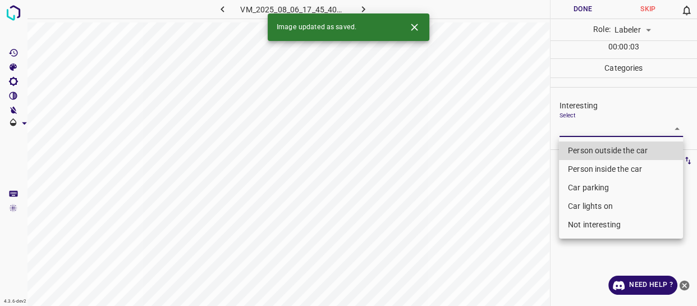
drag, startPoint x: 599, startPoint y: 129, endPoint x: 596, endPoint y: 154, distance: 26.0
click at [599, 135] on body "4.3.6-dev2 VM_2025_08_06_17_45_40_574_00.gif Done Skip 0 Role: Labeler labeler …" at bounding box center [348, 153] width 697 height 306
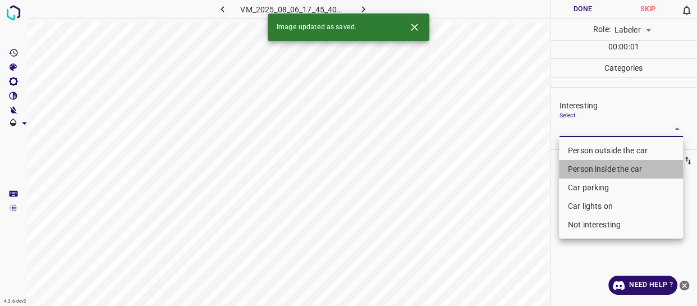
click at [597, 167] on li "Person inside the car" at bounding box center [621, 169] width 124 height 19
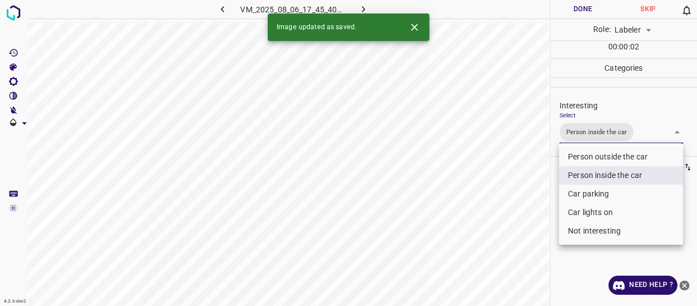
click at [578, 209] on li "Car lights on" at bounding box center [621, 212] width 124 height 19
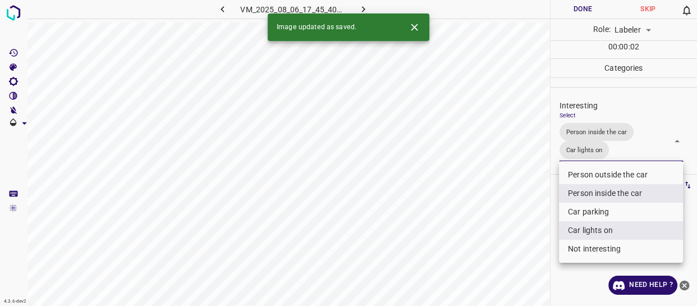
type input "Person inside the car,Car lights on"
drag, startPoint x: 522, startPoint y: 226, endPoint x: 522, endPoint y: 246, distance: 20.2
click at [523, 239] on div at bounding box center [348, 153] width 697 height 306
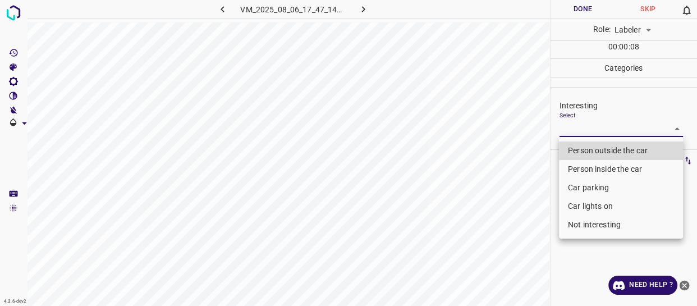
click at [585, 128] on body "4.3.6-dev2 VM_2025_08_06_17_47_14_596_05.gif Done Skip 0 Role: Labeler labeler …" at bounding box center [348, 153] width 697 height 306
click at [579, 147] on li "Person outside the car" at bounding box center [621, 150] width 124 height 19
type input "Person outside the car"
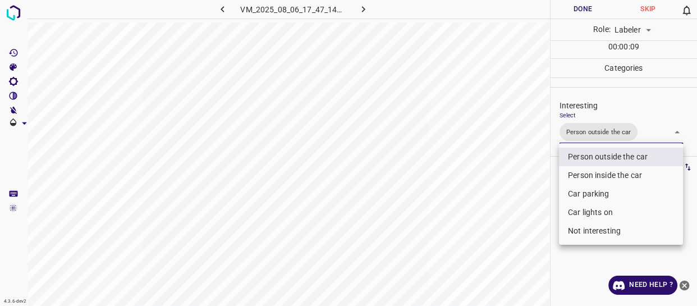
drag, startPoint x: 520, startPoint y: 216, endPoint x: 512, endPoint y: 239, distance: 24.5
click at [520, 217] on div at bounding box center [348, 153] width 697 height 306
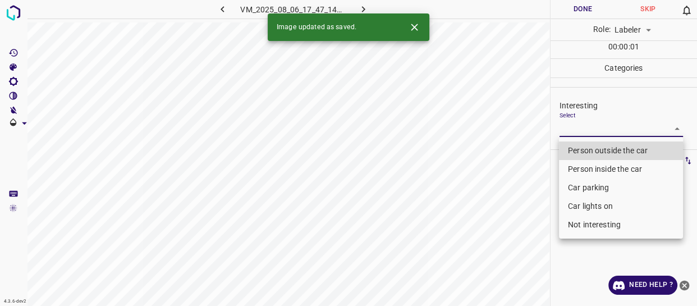
click at [577, 127] on body "4.3.6-dev2 VM_2025_08_06_17_47_14_596_11.gif Done Skip 0 Role: Labeler labeler …" at bounding box center [348, 153] width 697 height 306
click at [570, 147] on li "Person outside the car" at bounding box center [621, 150] width 124 height 19
type input "Person outside the car"
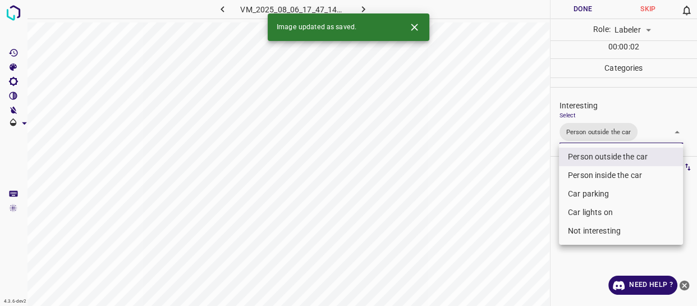
drag, startPoint x: 519, startPoint y: 205, endPoint x: 521, endPoint y: 219, distance: 14.1
click at [521, 216] on div at bounding box center [348, 153] width 697 height 306
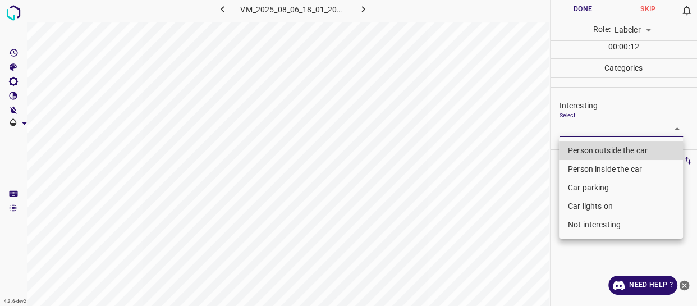
drag, startPoint x: 600, startPoint y: 131, endPoint x: 597, endPoint y: 143, distance: 12.1
click at [600, 131] on body "4.3.6-dev2 VM_2025_08_06_18_01_20_183_04.gif Done Skip 0 Role: Labeler labeler …" at bounding box center [348, 153] width 697 height 306
click at [594, 149] on li "Person outside the car" at bounding box center [621, 150] width 124 height 19
type input "Person outside the car"
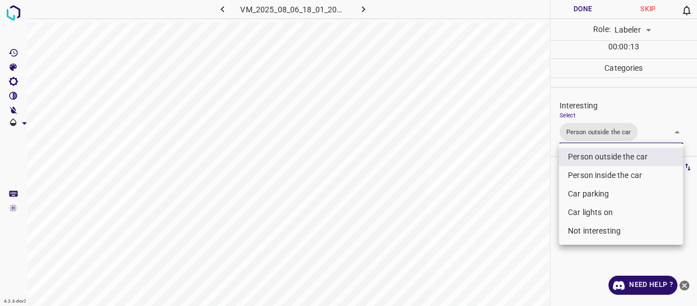
drag, startPoint x: 538, startPoint y: 227, endPoint x: 522, endPoint y: 251, distance: 29.1
click at [530, 243] on div at bounding box center [348, 153] width 697 height 306
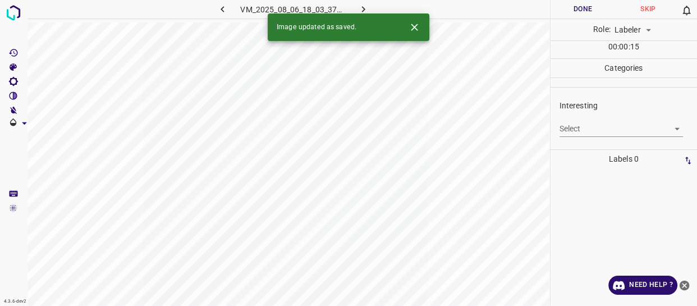
click at [583, 130] on body "4.3.6-dev2 VM_2025_08_06_18_03_37_273_01.gif Done Skip 0 Role: Labeler labeler …" at bounding box center [348, 153] width 697 height 306
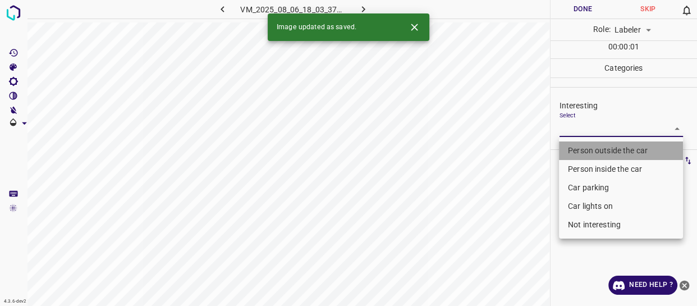
drag, startPoint x: 581, startPoint y: 149, endPoint x: 527, endPoint y: 203, distance: 76.2
click at [581, 149] on li "Person outside the car" at bounding box center [621, 150] width 124 height 19
type input "Person outside the car"
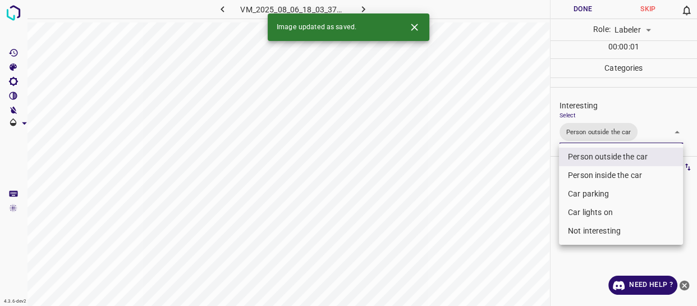
drag, startPoint x: 519, startPoint y: 231, endPoint x: 518, endPoint y: 241, distance: 9.6
click at [519, 234] on div at bounding box center [348, 153] width 697 height 306
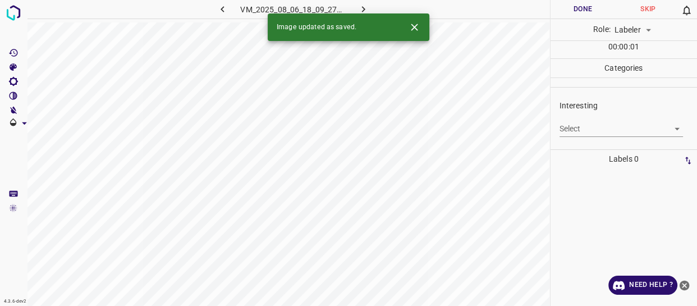
click at [570, 123] on body "4.3.6-dev2 VM_2025_08_06_18_09_27_903_05.gif Done Skip 0 Role: Labeler labeler …" at bounding box center [348, 153] width 697 height 306
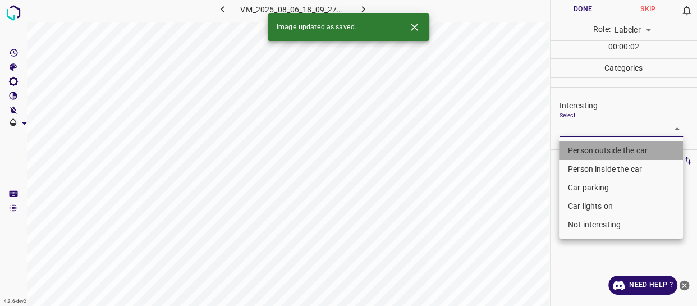
click at [569, 151] on li "Person outside the car" at bounding box center [621, 150] width 124 height 19
type input "Person outside the car"
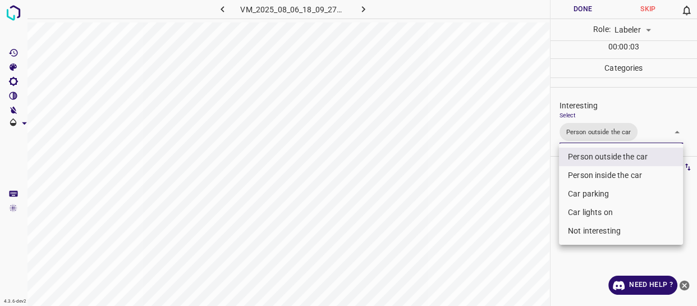
drag, startPoint x: 524, startPoint y: 219, endPoint x: 522, endPoint y: 234, distance: 15.3
click at [524, 226] on div at bounding box center [348, 153] width 697 height 306
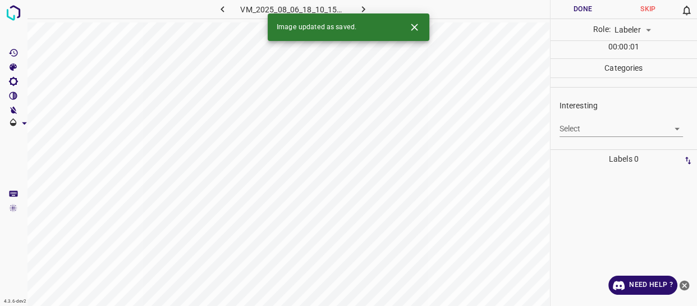
click at [613, 126] on body "4.3.6-dev2 VM_2025_08_06_18_10_15_650_05.gif Done Skip 0 Role: Labeler labeler …" at bounding box center [348, 153] width 697 height 306
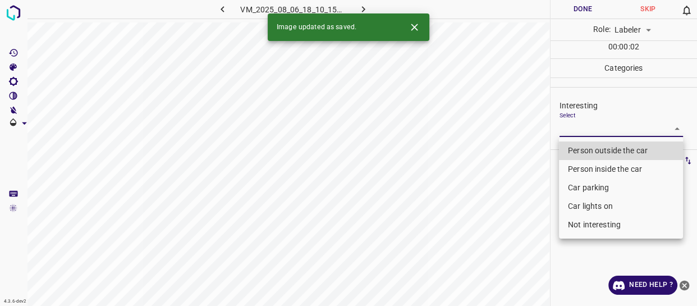
drag, startPoint x: 595, startPoint y: 148, endPoint x: 582, endPoint y: 166, distance: 22.1
click at [595, 148] on li "Person outside the car" at bounding box center [621, 150] width 124 height 19
type input "Person outside the car"
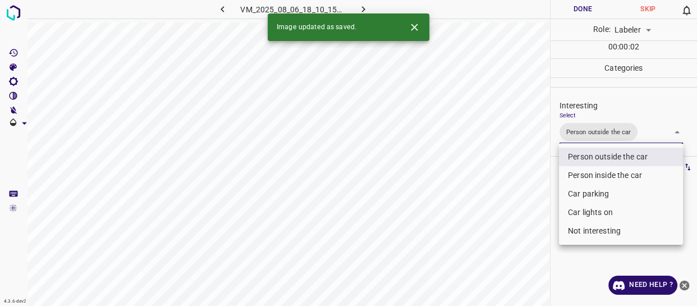
drag, startPoint x: 511, startPoint y: 234, endPoint x: 511, endPoint y: 243, distance: 9.0
click at [511, 239] on div at bounding box center [348, 153] width 697 height 306
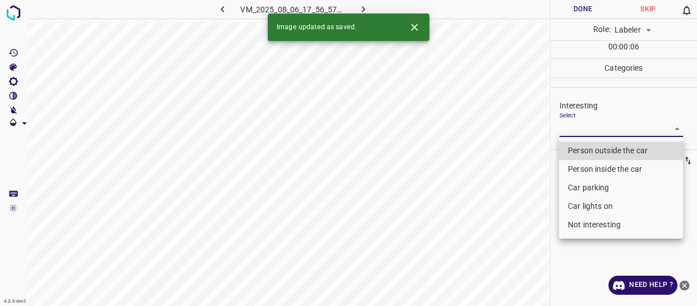
click at [595, 131] on body "4.3.6-dev2 VM_2025_08_06_17_56_57_746_04.gif Done Skip 0 Role: Labeler labeler …" at bounding box center [348, 153] width 697 height 306
click at [588, 150] on li "Person outside the car" at bounding box center [621, 150] width 124 height 19
type input "Person outside the car"
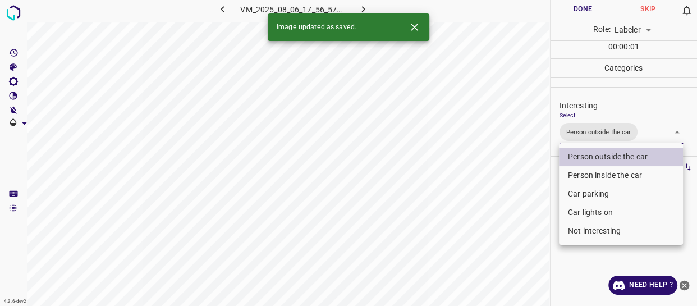
drag, startPoint x: 508, startPoint y: 217, endPoint x: 506, endPoint y: 241, distance: 23.6
click at [509, 226] on div at bounding box center [348, 153] width 697 height 306
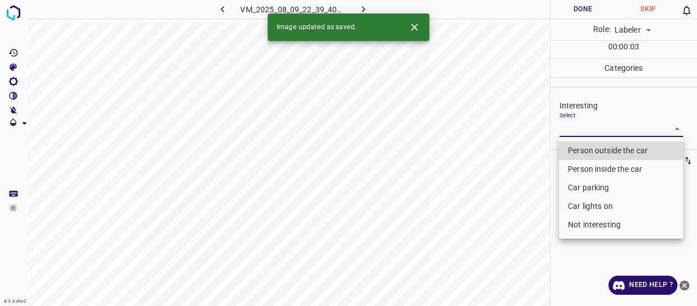
click at [597, 134] on body "4.3.6-dev2 VM_2025_08_09_22_39_40_728_00.gif Done Skip 0 Role: Labeler labeler …" at bounding box center [348, 153] width 697 height 306
click at [594, 152] on li "Person outside the car" at bounding box center [621, 150] width 124 height 19
type input "Person outside the car"
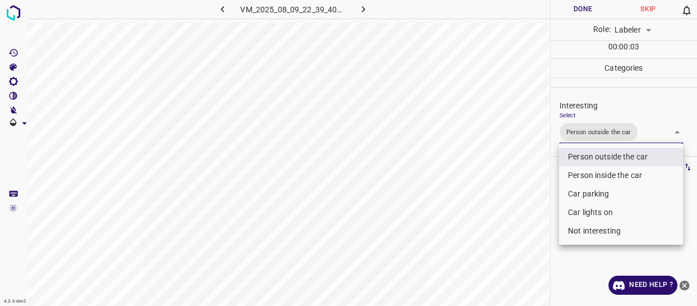
click at [542, 222] on div at bounding box center [348, 153] width 697 height 306
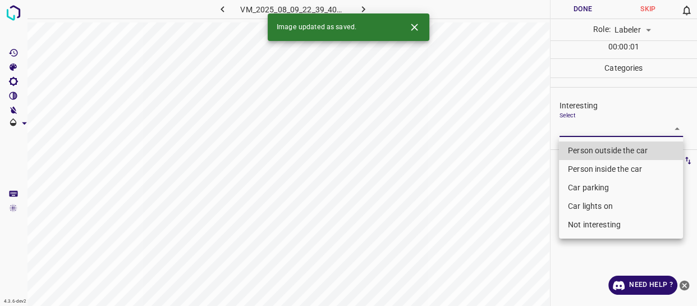
click at [611, 132] on body "4.3.6-dev2 VM_2025_08_09_22_39_40_728_04.gif Done Skip 0 Role: Labeler labeler …" at bounding box center [348, 153] width 697 height 306
click at [606, 150] on li "Person outside the car" at bounding box center [621, 150] width 124 height 19
type input "Person outside the car"
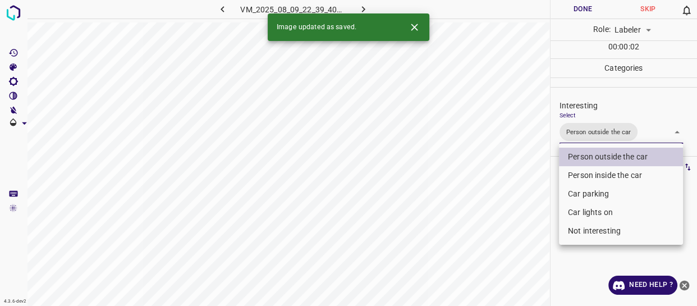
drag, startPoint x: 501, startPoint y: 270, endPoint x: 499, endPoint y: 287, distance: 16.9
click at [499, 287] on div at bounding box center [348, 153] width 697 height 306
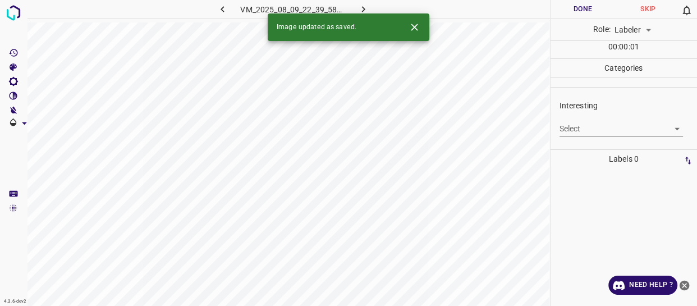
click at [596, 127] on body "4.3.6-dev2 VM_2025_08_09_22_39_58_280_09.gif Done Skip 0 Role: Labeler labeler …" at bounding box center [348, 153] width 697 height 306
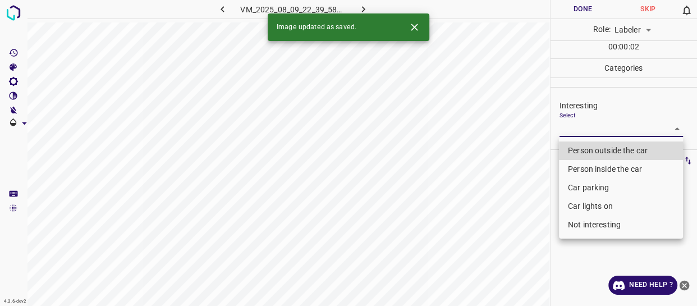
click at [595, 148] on li "Person outside the car" at bounding box center [621, 150] width 124 height 19
type input "Person outside the car"
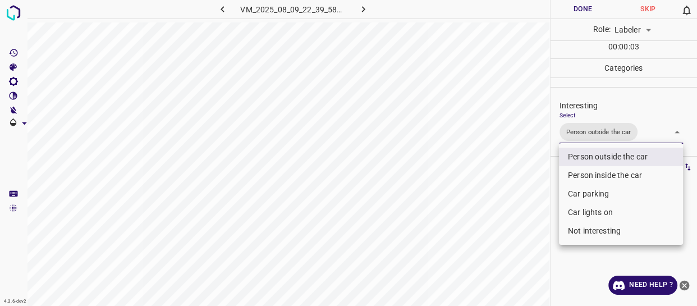
drag, startPoint x: 522, startPoint y: 199, endPoint x: 526, endPoint y: 208, distance: 10.1
click at [523, 203] on div at bounding box center [348, 153] width 697 height 306
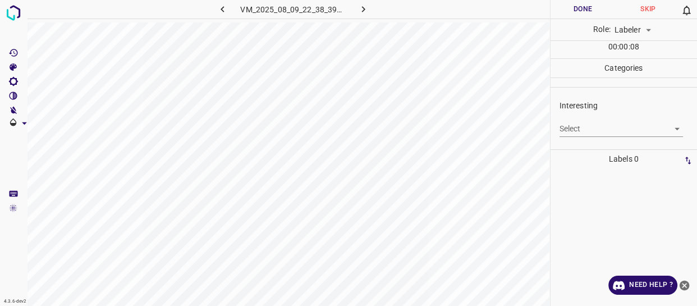
click at [604, 128] on body "4.3.6-dev2 VM_2025_08_09_22_38_39_242_03.gif Done Skip 0 Role: Labeler labeler …" at bounding box center [348, 153] width 697 height 306
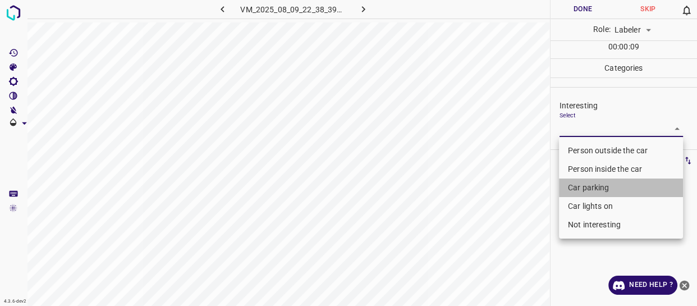
click at [597, 185] on li "Car parking" at bounding box center [621, 188] width 124 height 19
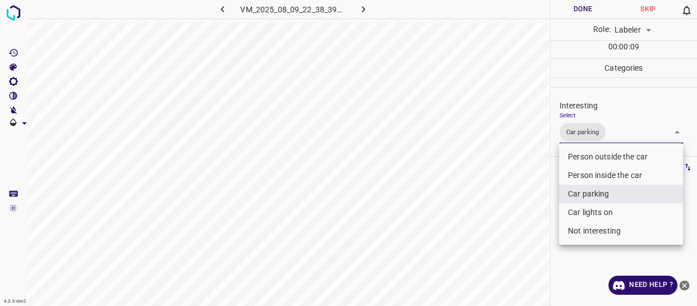
click at [592, 211] on li "Car lights on" at bounding box center [621, 212] width 124 height 19
type input "Car parking,Car lights on"
drag, startPoint x: 526, startPoint y: 223, endPoint x: 523, endPoint y: 230, distance: 7.8
click at [525, 226] on div at bounding box center [348, 153] width 697 height 306
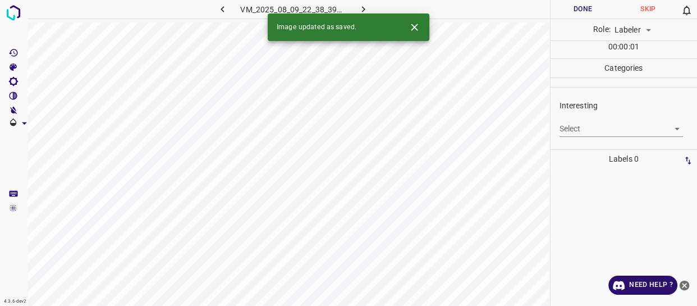
click at [601, 133] on body "4.3.6-dev2 VM_2025_08_09_22_38_39_242_08.gif Done Skip 0 Role: Labeler labeler …" at bounding box center [348, 153] width 697 height 306
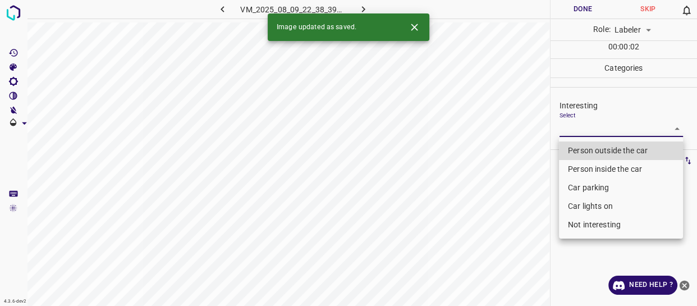
click at [597, 186] on li "Car parking" at bounding box center [621, 188] width 124 height 19
type input "Car parking"
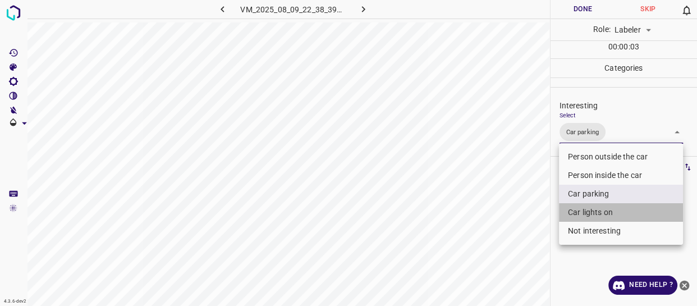
click at [590, 214] on li "Car lights on" at bounding box center [621, 212] width 124 height 19
type input "Car parking,Car lights on"
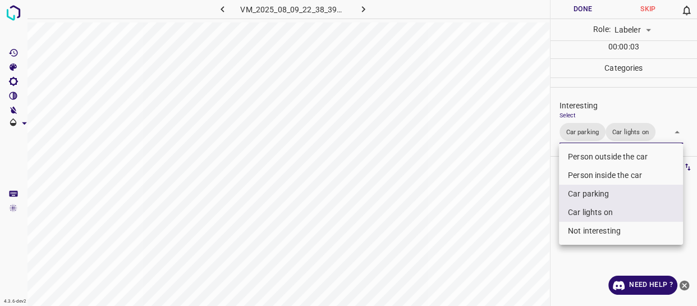
drag, startPoint x: 523, startPoint y: 228, endPoint x: 519, endPoint y: 233, distance: 6.4
click at [522, 231] on div at bounding box center [348, 153] width 697 height 306
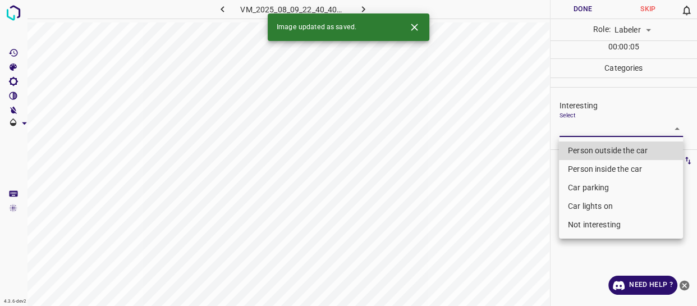
click at [593, 129] on body "4.3.6-dev2 VM_2025_08_09_22_40_40_499_00.gif Done Skip 0 Role: Labeler labeler …" at bounding box center [348, 153] width 697 height 306
click at [592, 154] on li "Person outside the car" at bounding box center [621, 150] width 124 height 19
type input "Person outside the car"
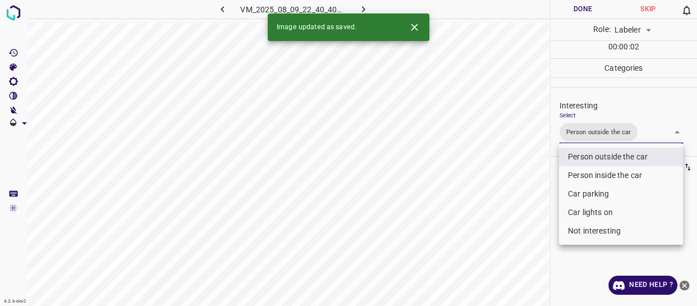
click at [544, 216] on div at bounding box center [348, 153] width 697 height 306
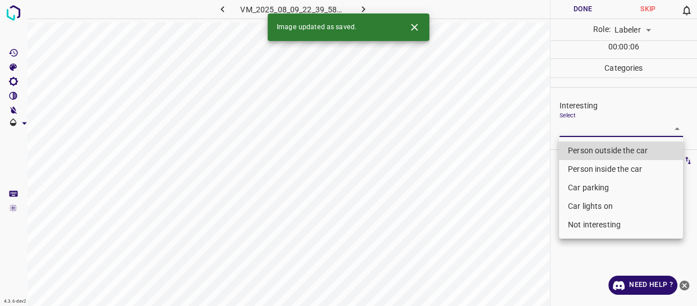
click at [597, 134] on body "4.3.6-dev2 VM_2025_08_09_22_39_58_280_00.gif Done Skip 0 Role: Labeler labeler …" at bounding box center [348, 153] width 697 height 306
click at [599, 146] on li "Person outside the car" at bounding box center [621, 150] width 124 height 19
type input "Person outside the car"
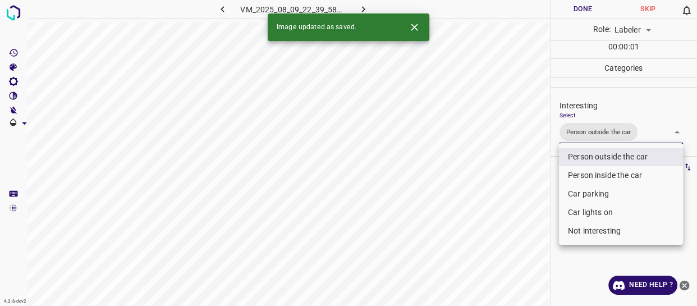
drag, startPoint x: 535, startPoint y: 190, endPoint x: 531, endPoint y: 207, distance: 16.8
click at [535, 196] on div at bounding box center [348, 153] width 697 height 306
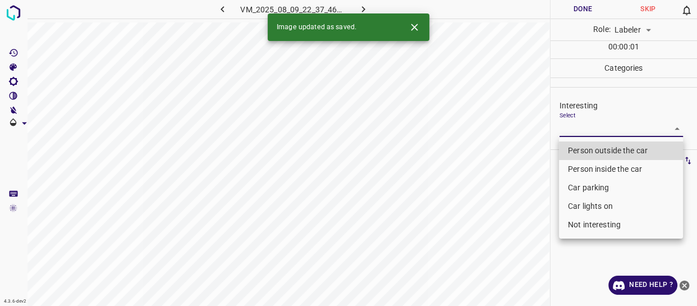
click at [583, 130] on body "4.3.6-dev2 VM_2025_08_09_22_37_46_906_09.gif Done Skip 0 Role: Labeler labeler …" at bounding box center [348, 153] width 697 height 306
click at [586, 147] on li "Person outside the car" at bounding box center [621, 150] width 124 height 19
type input "Person outside the car"
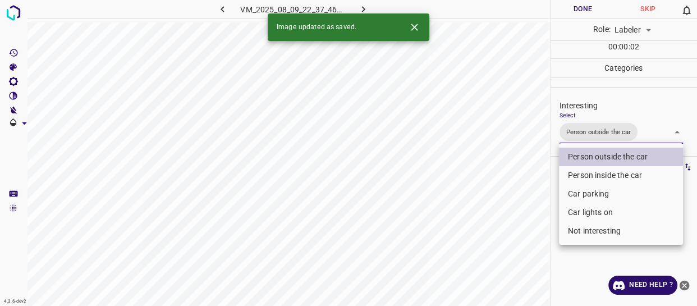
drag, startPoint x: 539, startPoint y: 190, endPoint x: 534, endPoint y: 218, distance: 28.0
click at [535, 214] on div at bounding box center [348, 153] width 697 height 306
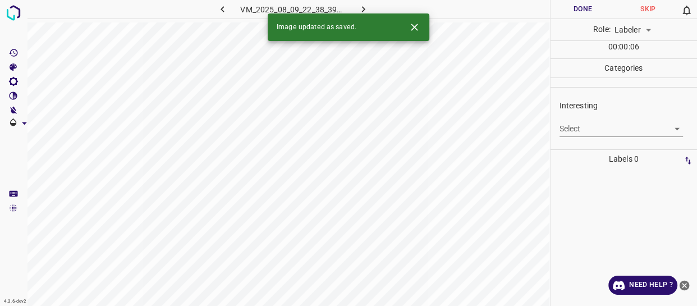
click at [594, 129] on body "4.3.6-dev2 VM_2025_08_09_22_38_39_242_05.gif Done Skip 0 Role: Labeler labeler …" at bounding box center [348, 153] width 697 height 306
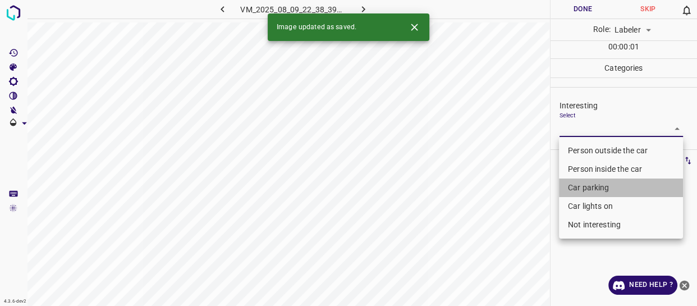
click at [582, 185] on li "Car parking" at bounding box center [621, 188] width 124 height 19
type input "Car parking"
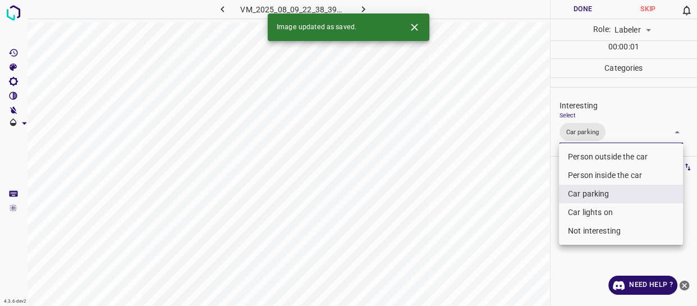
drag, startPoint x: 526, startPoint y: 221, endPoint x: 517, endPoint y: 253, distance: 33.6
click at [524, 243] on div at bounding box center [348, 153] width 697 height 306
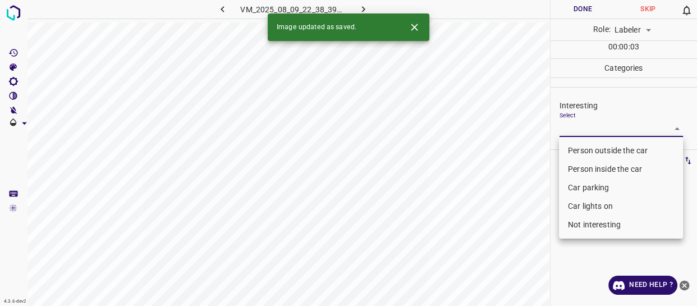
click at [590, 131] on body "4.3.6-dev2 VM_2025_08_09_22_38_39_242_02.gif Done Skip 0 Role: Labeler labeler …" at bounding box center [348, 153] width 697 height 306
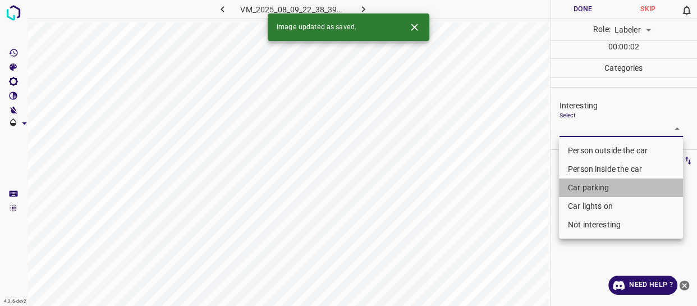
click at [584, 192] on li "Car parking" at bounding box center [621, 188] width 124 height 19
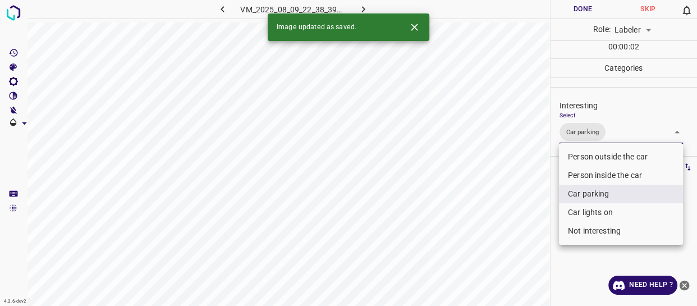
click at [575, 214] on li "Car lights on" at bounding box center [621, 212] width 124 height 19
type input "Car parking,Car lights on"
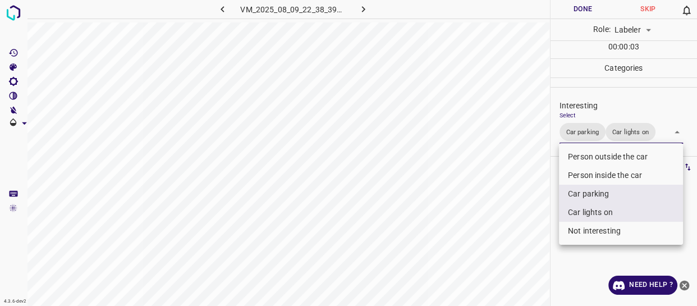
drag, startPoint x: 511, startPoint y: 241, endPoint x: 505, endPoint y: 266, distance: 26.0
click at [506, 264] on div at bounding box center [348, 153] width 697 height 306
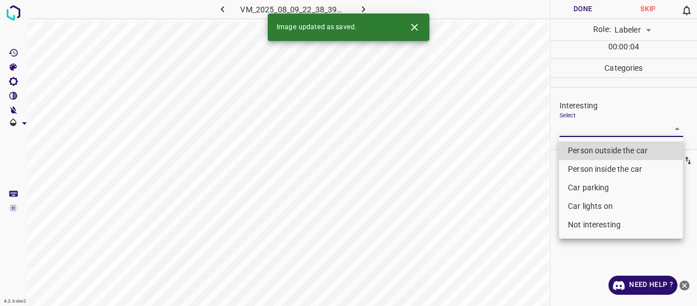
click at [587, 131] on body "4.3.6-dev2 VM_2025_08_09_22_38_39_242_09.gif Done Skip 0 Role: Labeler labeler …" at bounding box center [348, 153] width 697 height 306
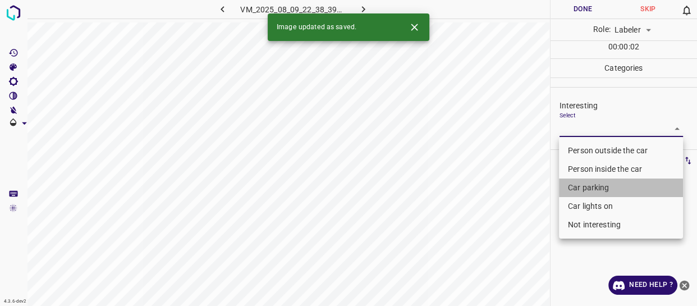
click at [584, 189] on li "Car parking" at bounding box center [621, 188] width 124 height 19
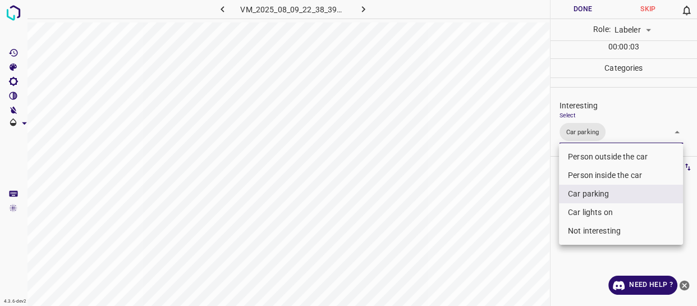
click at [584, 207] on li "Car lights on" at bounding box center [621, 212] width 124 height 19
type input "Car parking,Car lights on"
drag, startPoint x: 527, startPoint y: 232, endPoint x: 524, endPoint y: 245, distance: 13.9
click at [526, 239] on div at bounding box center [348, 153] width 697 height 306
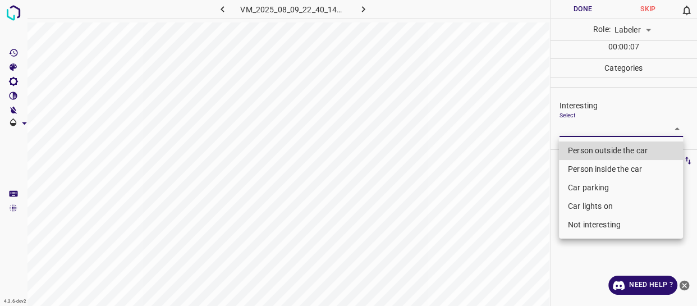
click at [585, 129] on body "4.3.6-dev2 VM_2025_08_09_22_40_14_204_01.gif Done Skip 0 Role: Labeler labeler …" at bounding box center [348, 153] width 697 height 306
click at [588, 221] on li "Not interesting" at bounding box center [621, 225] width 124 height 19
type input "Not interesting"
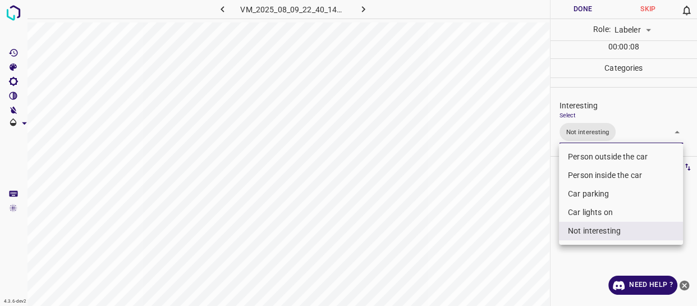
drag, startPoint x: 531, startPoint y: 229, endPoint x: 522, endPoint y: 238, distance: 13.1
click at [528, 232] on div at bounding box center [348, 153] width 697 height 306
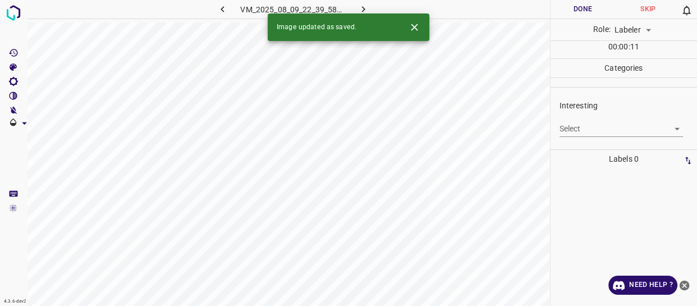
click at [592, 127] on body "4.3.6-dev2 VM_2025_08_09_22_39_58_280_08.gif Done Skip 0 Role: Labeler labeler …" at bounding box center [348, 153] width 697 height 306
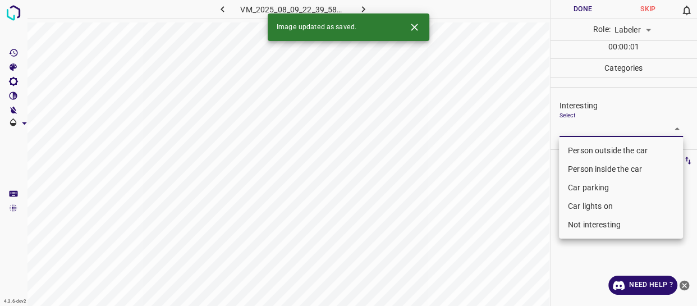
click at [591, 148] on li "Person outside the car" at bounding box center [621, 150] width 124 height 19
type input "Person outside the car"
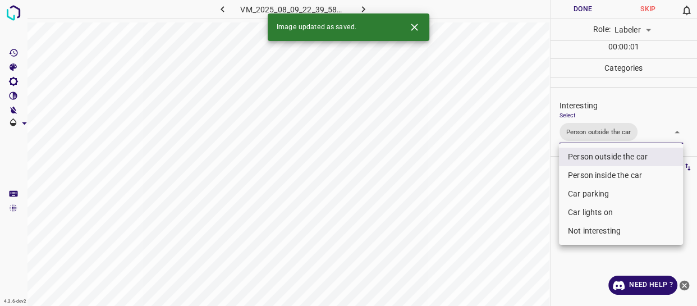
drag, startPoint x: 517, startPoint y: 208, endPoint x: 515, endPoint y: 223, distance: 15.3
click at [516, 218] on div at bounding box center [348, 153] width 697 height 306
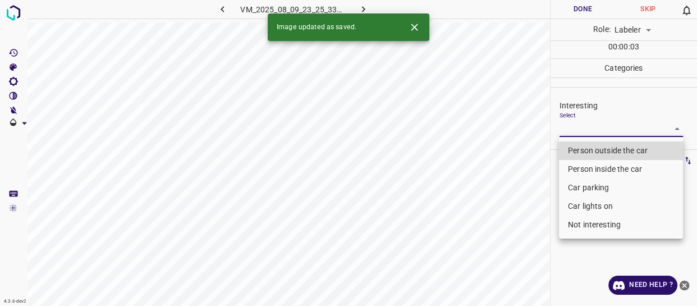
click at [583, 132] on body "4.3.6-dev2 VM_2025_08_09_23_25_33_538_07.gif Done Skip 0 Role: Labeler labeler …" at bounding box center [348, 153] width 697 height 306
click at [579, 150] on li "Person outside the car" at bounding box center [621, 150] width 124 height 19
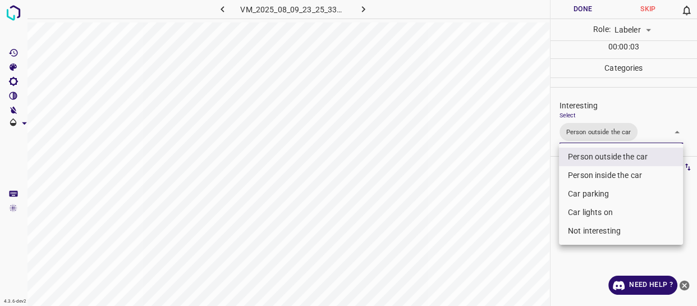
click at [542, 192] on div at bounding box center [348, 153] width 697 height 306
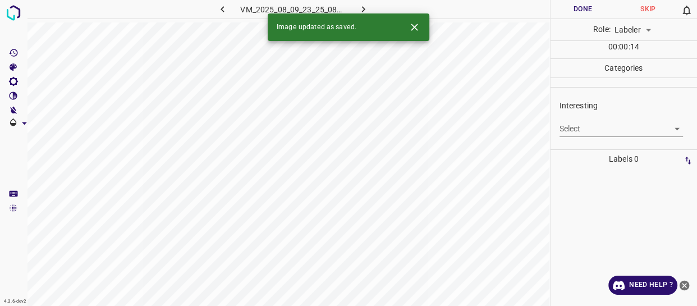
click at [581, 130] on body "4.3.6-dev2 VM_2025_08_09_23_25_08_732_08.gif Done Skip 0 Role: Labeler labeler …" at bounding box center [348, 153] width 697 height 306
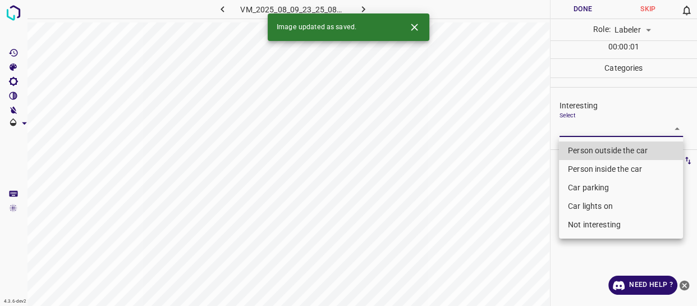
click at [572, 186] on li "Car parking" at bounding box center [621, 188] width 124 height 19
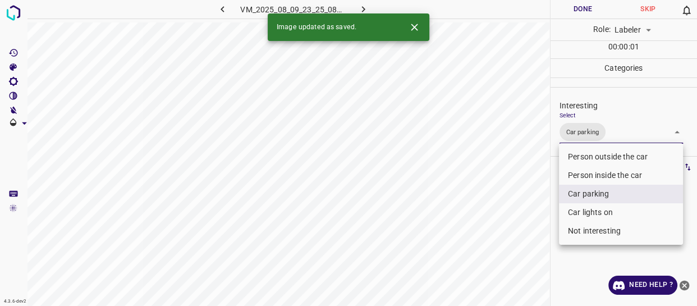
drag, startPoint x: 574, startPoint y: 212, endPoint x: 561, endPoint y: 218, distance: 15.1
click at [574, 212] on li "Car lights on" at bounding box center [621, 212] width 124 height 19
drag, startPoint x: 518, startPoint y: 235, endPoint x: 513, endPoint y: 244, distance: 9.8
click at [517, 240] on div at bounding box center [348, 153] width 697 height 306
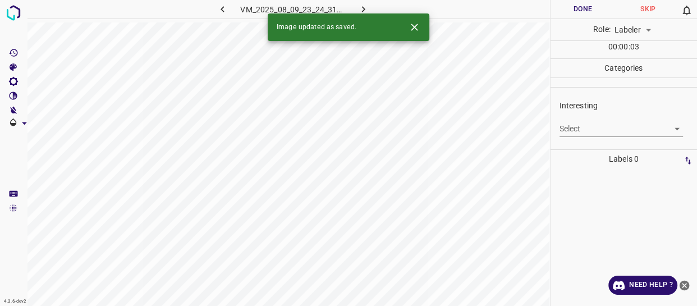
click at [601, 129] on body "4.3.6-dev2 VM_2025_08_09_23_24_31_233_00.gif Done Skip 0 Role: Labeler labeler …" at bounding box center [348, 153] width 697 height 306
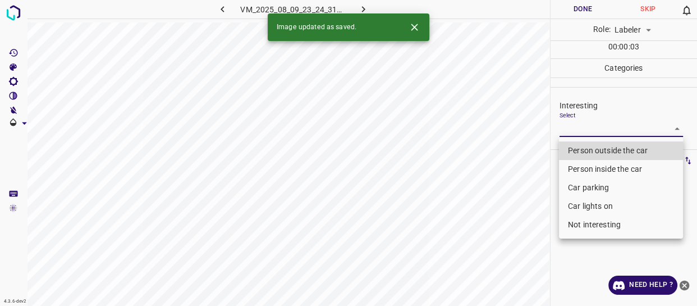
click at [590, 149] on li "Person outside the car" at bounding box center [621, 150] width 124 height 19
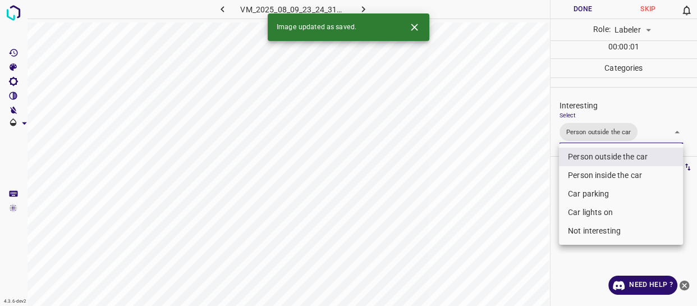
drag, startPoint x: 504, startPoint y: 225, endPoint x: 509, endPoint y: 242, distance: 18.1
click at [509, 242] on div at bounding box center [348, 153] width 697 height 306
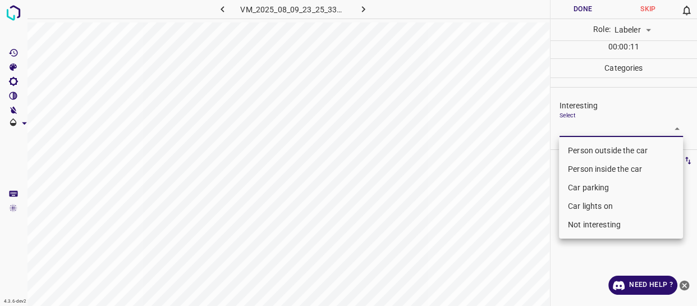
click at [569, 129] on body "4.3.6-dev2 VM_2025_08_09_23_25_33_538_02.gif Done Skip 0 Role: Labeler labeler …" at bounding box center [348, 153] width 697 height 306
click at [576, 224] on li "Not interesting" at bounding box center [621, 225] width 124 height 19
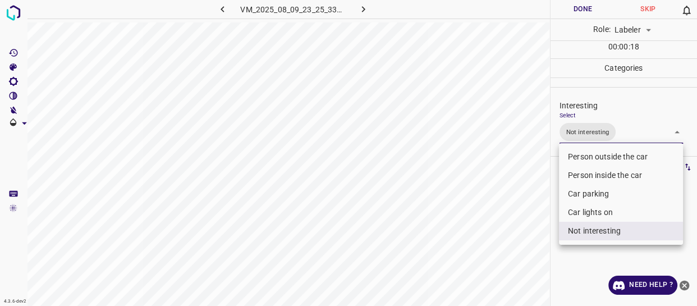
drag, startPoint x: 432, startPoint y: 220, endPoint x: 446, endPoint y: 250, distance: 33.7
click at [433, 225] on div at bounding box center [348, 153] width 697 height 306
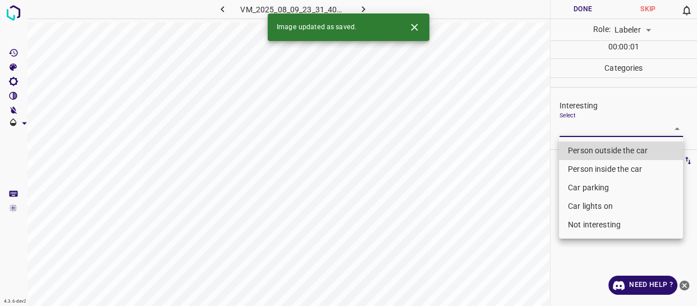
click at [573, 133] on body "4.3.6-dev2 VM_2025_08_09_23_31_40_296_02.gif Done Skip 0 Role: Labeler labeler …" at bounding box center [348, 153] width 697 height 306
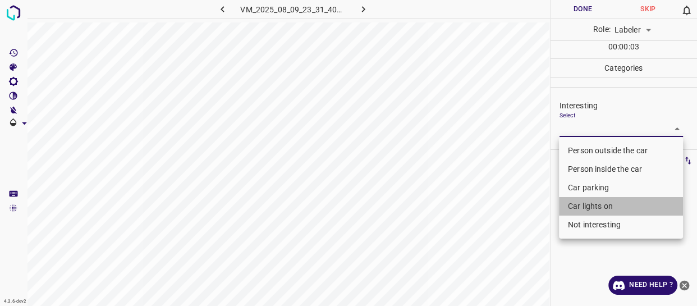
drag, startPoint x: 574, startPoint y: 203, endPoint x: 524, endPoint y: 236, distance: 60.0
click at [569, 209] on li "Car lights on" at bounding box center [621, 206] width 124 height 19
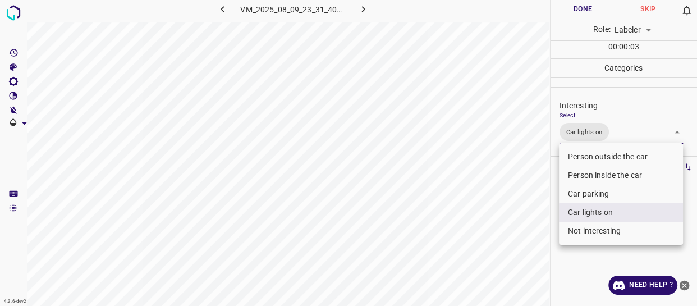
click at [524, 236] on div at bounding box center [348, 153] width 697 height 306
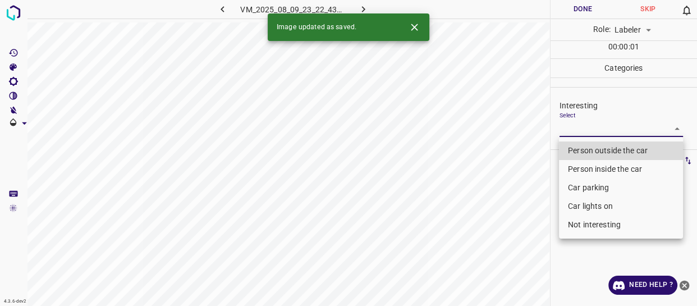
drag, startPoint x: 606, startPoint y: 125, endPoint x: 589, endPoint y: 179, distance: 57.0
click at [606, 125] on body "4.3.6-dev2 VM_2025_08_09_23_22_43_124_08.gif Done Skip 0 Role: Labeler labeler …" at bounding box center [348, 153] width 697 height 306
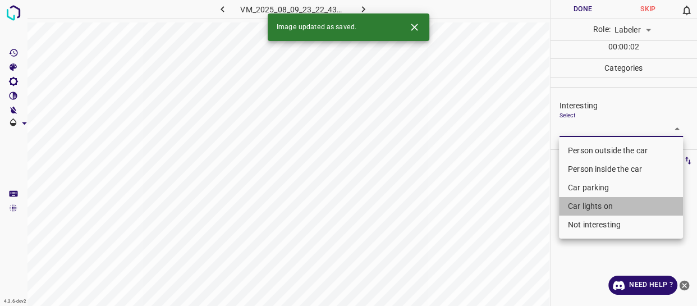
click at [580, 209] on li "Car lights on" at bounding box center [621, 206] width 124 height 19
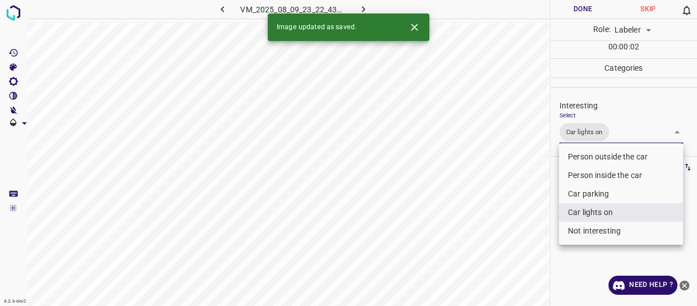
drag, startPoint x: 506, startPoint y: 239, endPoint x: 500, endPoint y: 263, distance: 24.8
click at [502, 263] on div at bounding box center [348, 153] width 697 height 306
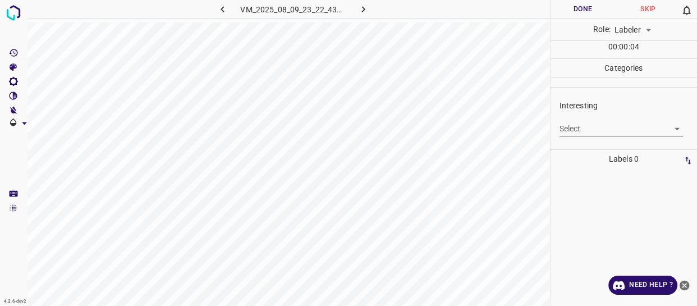
click at [576, 121] on div "Select ​" at bounding box center [622, 124] width 124 height 25
click at [578, 127] on body "4.3.6-dev2 VM_2025_08_09_23_22_43_124_03.gif Done Skip 0 Role: Labeler labeler …" at bounding box center [348, 153] width 697 height 306
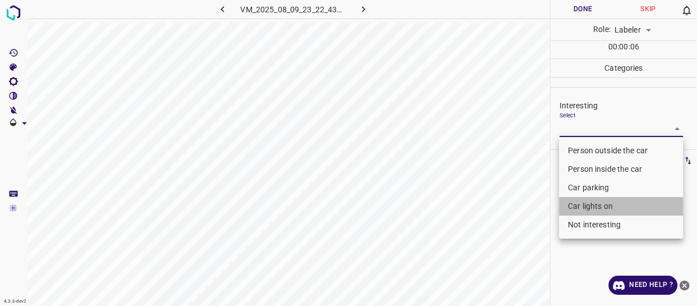
drag, startPoint x: 588, startPoint y: 205, endPoint x: 529, endPoint y: 222, distance: 61.5
click at [589, 205] on li "Car lights on" at bounding box center [621, 206] width 124 height 19
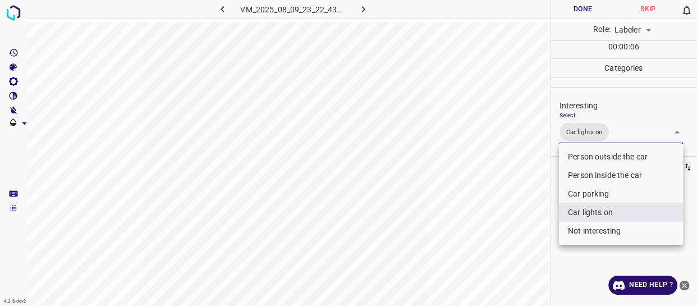
drag, startPoint x: 505, startPoint y: 227, endPoint x: 496, endPoint y: 245, distance: 19.6
click at [504, 234] on div at bounding box center [348, 153] width 697 height 306
click at [624, 139] on body "4.3.6-dev2 VM_2025_08_09_23_22_43_124_03.gif Done Skip 0 Role: Labeler labeler …" at bounding box center [348, 153] width 697 height 306
drag, startPoint x: 604, startPoint y: 193, endPoint x: 499, endPoint y: 213, distance: 106.5
click at [602, 193] on li "Car parking" at bounding box center [621, 194] width 124 height 19
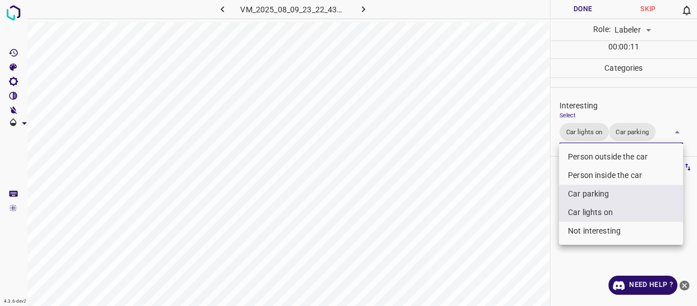
drag, startPoint x: 499, startPoint y: 213, endPoint x: 497, endPoint y: 221, distance: 7.9
click at [498, 220] on div at bounding box center [348, 153] width 697 height 306
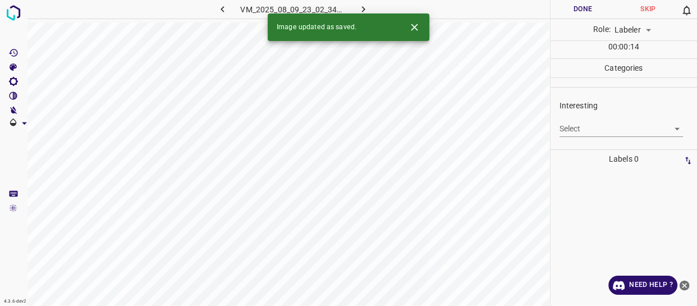
click at [576, 130] on body "4.3.6-dev2 VM_2025_08_09_23_02_34_260_06.gif Done Skip 0 Role: Labeler labeler …" at bounding box center [348, 153] width 697 height 306
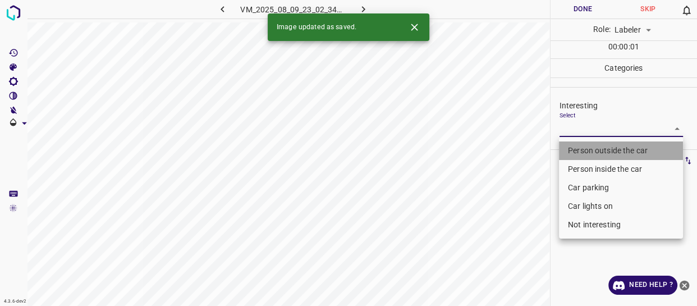
click at [578, 149] on li "Person outside the car" at bounding box center [621, 150] width 124 height 19
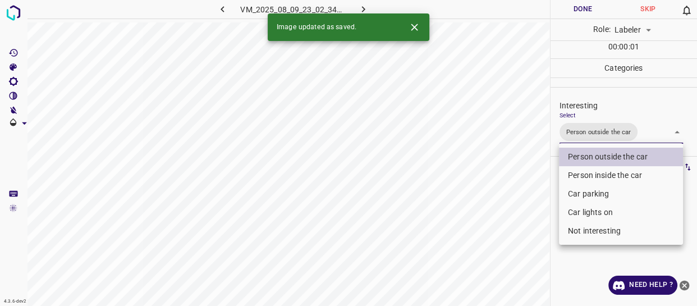
drag, startPoint x: 505, startPoint y: 182, endPoint x: 506, endPoint y: 198, distance: 15.3
click at [507, 189] on div at bounding box center [348, 153] width 697 height 306
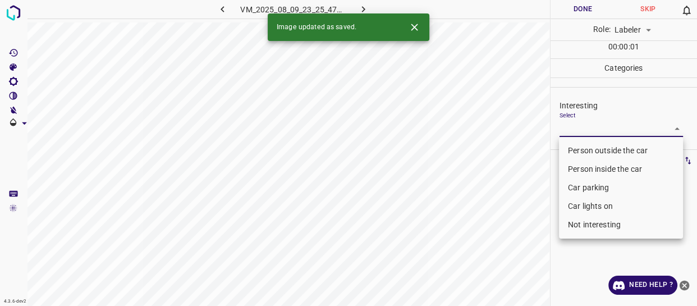
click at [584, 125] on body "4.3.6-dev2 VM_2025_08_09_23_25_47_495_02.gif Done Skip 0 Role: Labeler labeler …" at bounding box center [348, 153] width 697 height 306
click at [585, 152] on li "Person outside the car" at bounding box center [621, 150] width 124 height 19
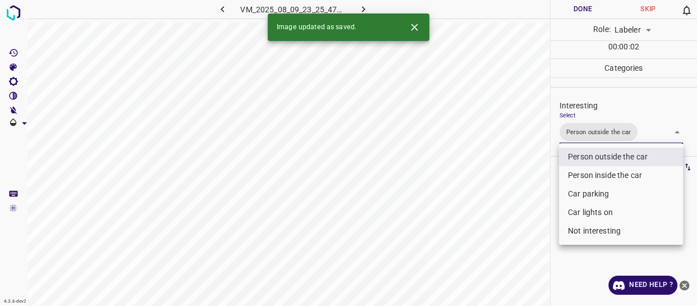
drag, startPoint x: 537, startPoint y: 217, endPoint x: 522, endPoint y: 230, distance: 20.7
click at [533, 222] on div at bounding box center [348, 153] width 697 height 306
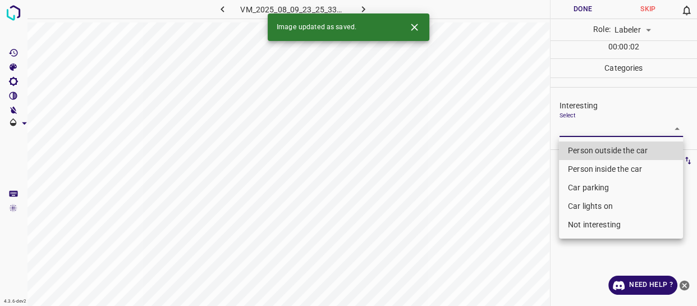
click at [600, 125] on body "4.3.6-dev2 VM_2025_08_09_23_25_33_538_06.gif Done Skip 0 Role: Labeler labeler …" at bounding box center [348, 153] width 697 height 306
click at [600, 148] on li "Person outside the car" at bounding box center [621, 150] width 124 height 19
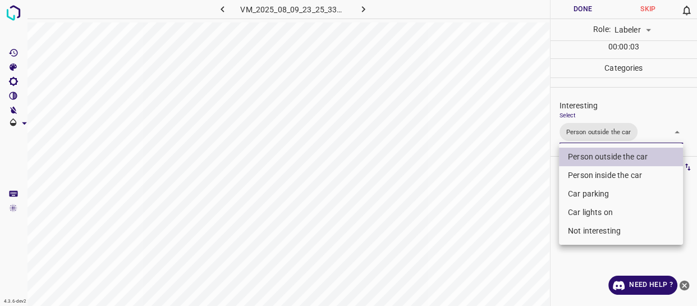
drag, startPoint x: 499, startPoint y: 210, endPoint x: 500, endPoint y: 235, distance: 25.3
click at [501, 230] on div at bounding box center [348, 153] width 697 height 306
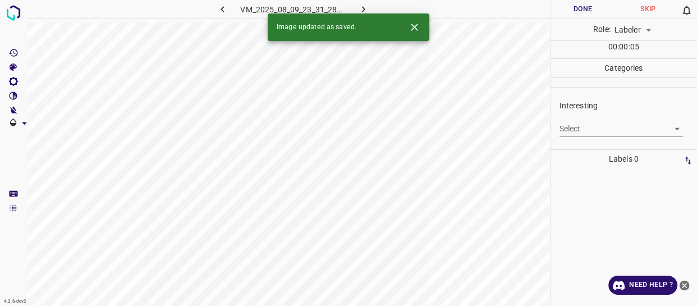
click at [591, 127] on body "4.3.6-dev2 VM_2025_08_09_23_31_28_408_07.gif Done Skip 0 Role: Labeler labeler …" at bounding box center [348, 153] width 697 height 306
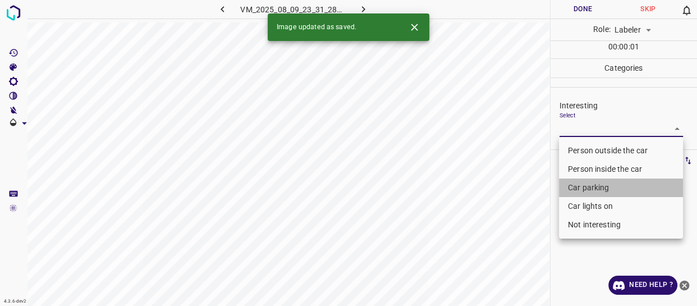
click at [600, 182] on li "Car parking" at bounding box center [621, 188] width 124 height 19
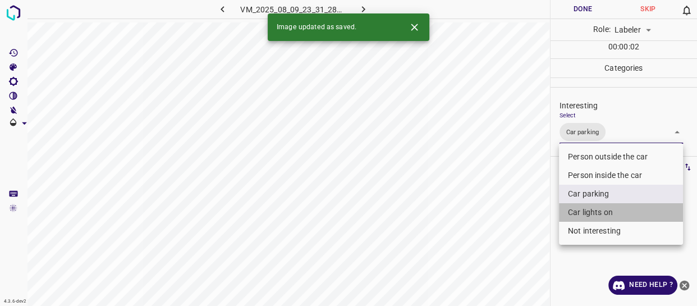
click at [597, 213] on li "Car lights on" at bounding box center [621, 212] width 124 height 19
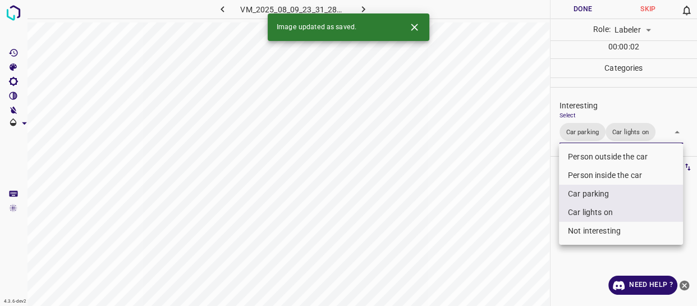
drag, startPoint x: 485, startPoint y: 233, endPoint x: 484, endPoint y: 252, distance: 18.6
click at [484, 251] on div at bounding box center [348, 153] width 697 height 306
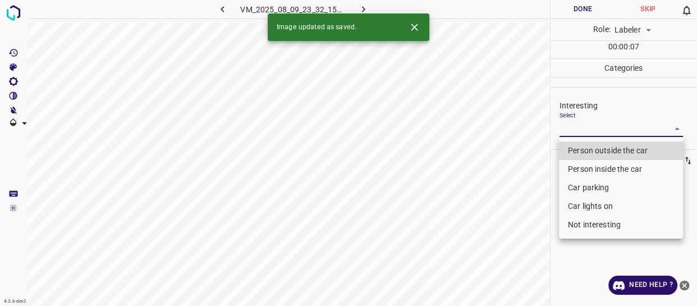
click at [587, 129] on body "4.3.6-dev2 VM_2025_08_09_23_32_15_823_05.gif Done Skip 0 Role: Labeler labeler …" at bounding box center [348, 153] width 697 height 306
click at [587, 222] on li "Not interesting" at bounding box center [621, 225] width 124 height 19
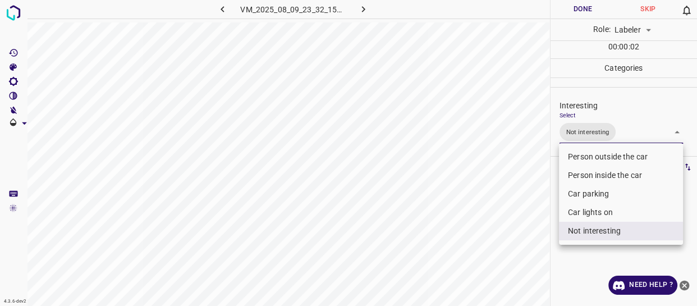
click at [550, 235] on div at bounding box center [348, 153] width 697 height 306
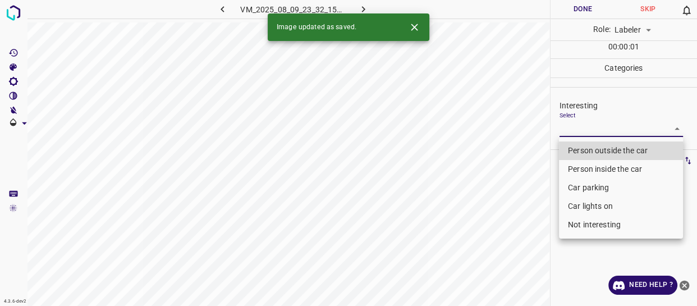
click at [586, 129] on body "4.3.6-dev2 VM_2025_08_09_23_32_15_823_04.gif Done Skip 0 Role: Labeler labeler …" at bounding box center [348, 153] width 697 height 306
drag, startPoint x: 585, startPoint y: 148, endPoint x: 487, endPoint y: 208, distance: 115.0
click at [584, 149] on li "Person outside the car" at bounding box center [621, 150] width 124 height 19
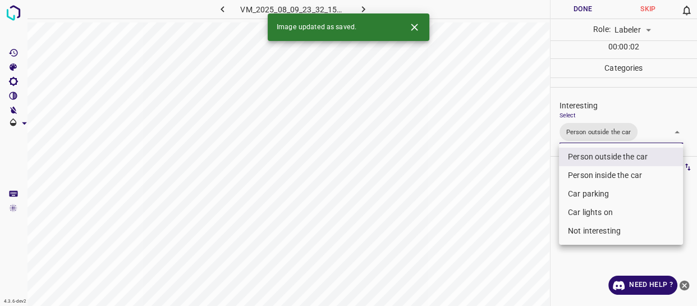
drag, startPoint x: 478, startPoint y: 212, endPoint x: 487, endPoint y: 236, distance: 26.3
click at [483, 226] on div at bounding box center [348, 153] width 697 height 306
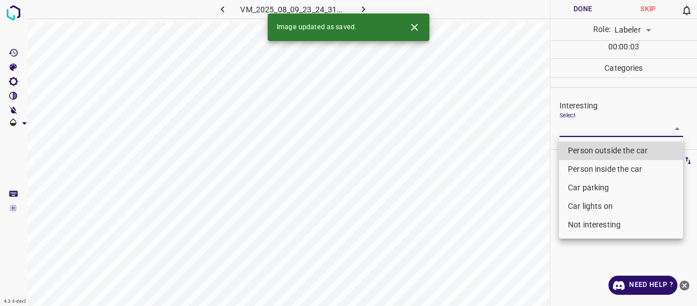
click at [568, 129] on body "4.3.6-dev2 VM_2025_08_09_23_24_31_233_02.gif Done Skip 0 Role: Labeler labeler …" at bounding box center [348, 153] width 697 height 306
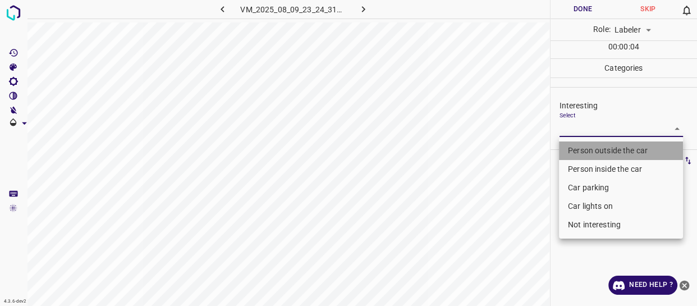
click at [572, 153] on li "Person outside the car" at bounding box center [621, 150] width 124 height 19
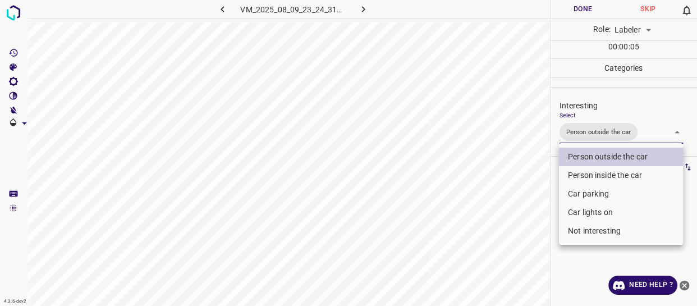
drag, startPoint x: 527, startPoint y: 226, endPoint x: 522, endPoint y: 241, distance: 15.6
click at [526, 231] on div at bounding box center [348, 153] width 697 height 306
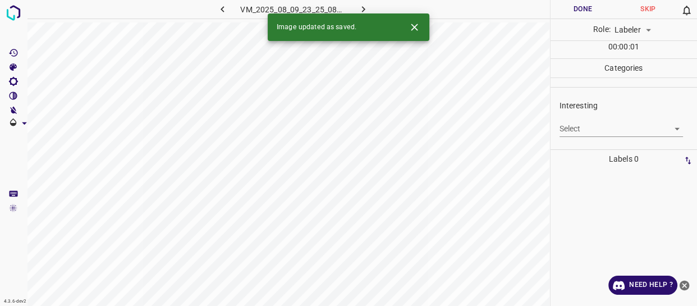
click at [585, 126] on body "4.3.6-dev2 VM_2025_08_09_23_25_08_732_06.gif Done Skip 0 Role: Labeler labeler …" at bounding box center [348, 153] width 697 height 306
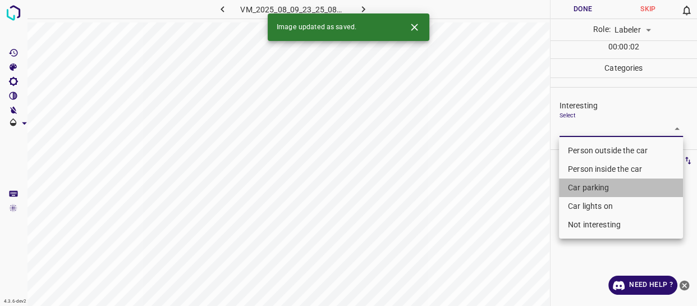
drag, startPoint x: 585, startPoint y: 184, endPoint x: 580, endPoint y: 197, distance: 14.2
click at [585, 184] on li "Car parking" at bounding box center [621, 188] width 124 height 19
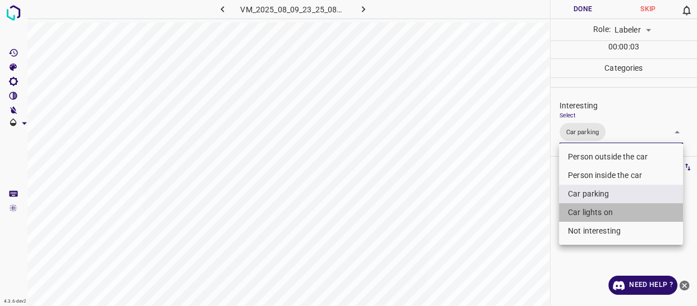
drag, startPoint x: 581, startPoint y: 210, endPoint x: 508, endPoint y: 224, distance: 73.8
click at [580, 210] on li "Car lights on" at bounding box center [621, 212] width 124 height 19
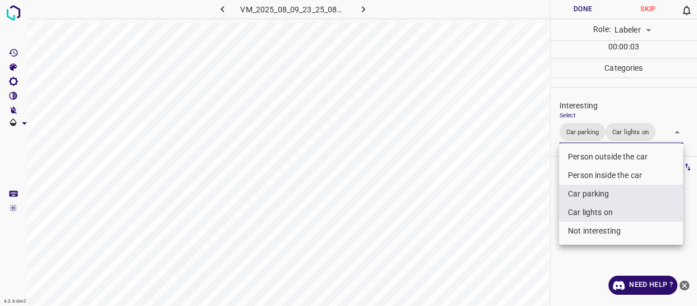
click at [506, 227] on div at bounding box center [348, 153] width 697 height 306
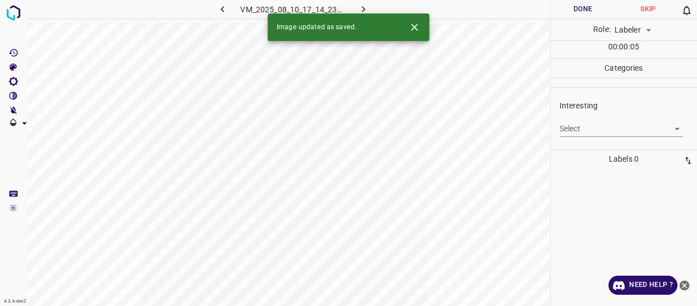
click at [579, 127] on body "4.3.6-dev2 VM_2025_08_10_17_14_23_342_01.gif Done Skip 0 Role: Labeler labeler …" at bounding box center [348, 153] width 697 height 306
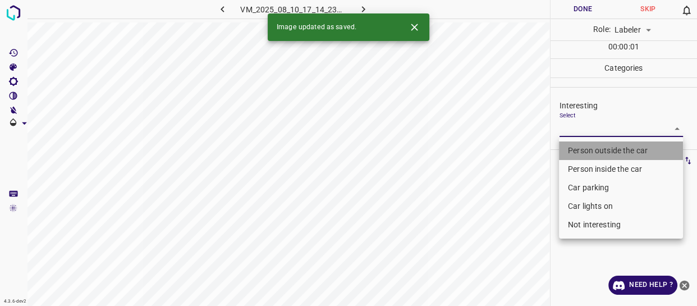
click at [579, 148] on li "Person outside the car" at bounding box center [621, 150] width 124 height 19
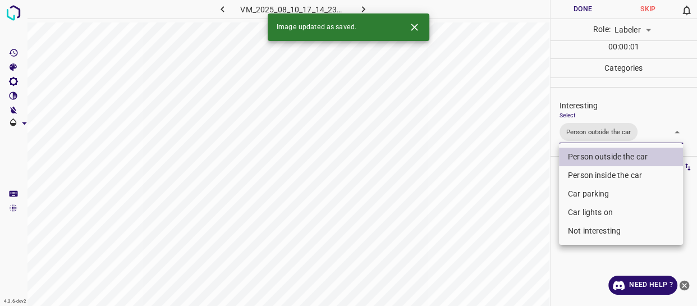
click at [550, 224] on div at bounding box center [348, 153] width 697 height 306
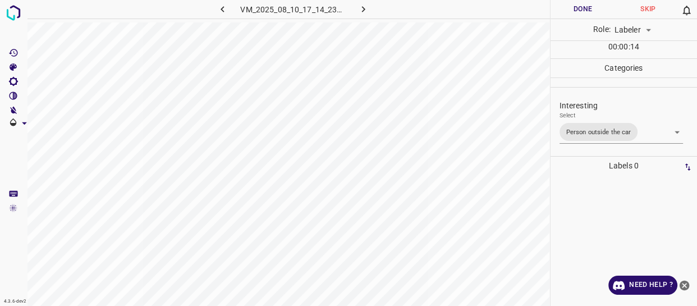
drag, startPoint x: 561, startPoint y: 202, endPoint x: 550, endPoint y: 230, distance: 29.7
click at [560, 205] on div at bounding box center [624, 240] width 140 height 131
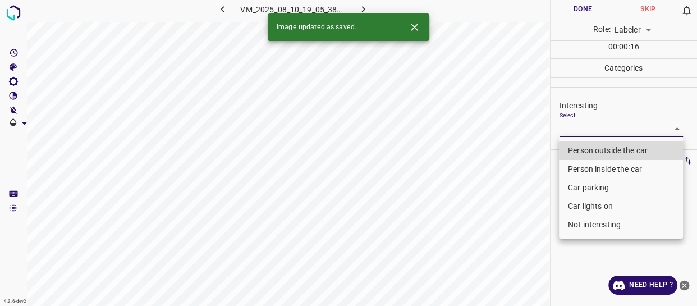
drag, startPoint x: 581, startPoint y: 123, endPoint x: 573, endPoint y: 146, distance: 24.3
click at [581, 126] on body "4.3.6-dev2 VM_2025_08_10_19_05_38_061_01.gif Done Skip 0 Role: Labeler labeler …" at bounding box center [348, 153] width 697 height 306
drag, startPoint x: 572, startPoint y: 150, endPoint x: 514, endPoint y: 202, distance: 78.0
click at [571, 151] on li "Person outside the car" at bounding box center [621, 150] width 124 height 19
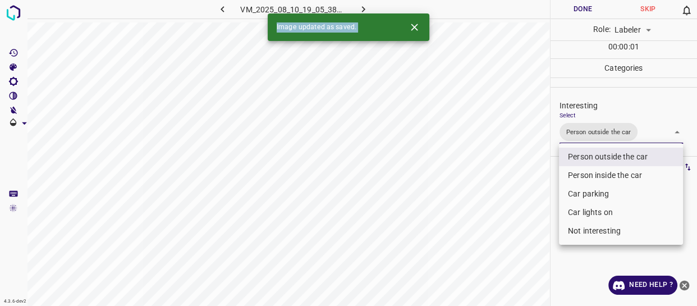
drag, startPoint x: 510, startPoint y: 223, endPoint x: 509, endPoint y: 241, distance: 18.6
click at [510, 240] on div at bounding box center [348, 153] width 697 height 306
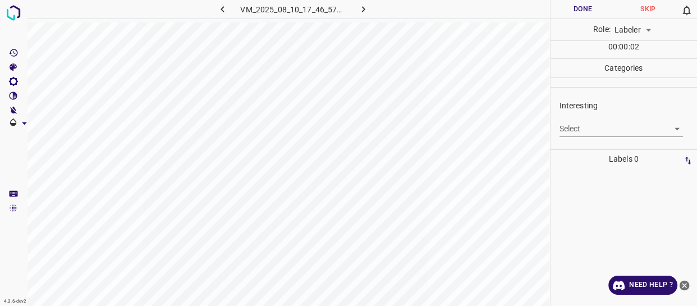
click at [609, 126] on body "4.3.6-dev2 VM_2025_08_10_17_46_57_907_02.gif Done Skip 0 Role: Labeler labeler …" at bounding box center [348, 153] width 697 height 306
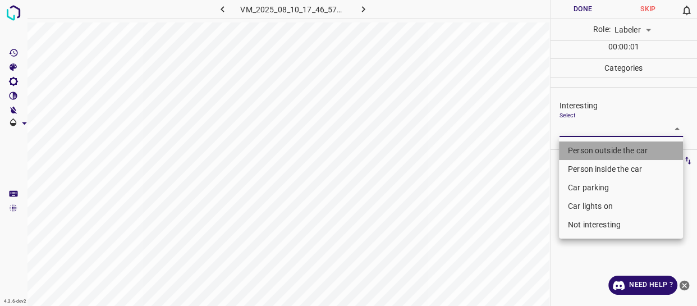
drag, startPoint x: 590, startPoint y: 146, endPoint x: 540, endPoint y: 207, distance: 79.4
click at [590, 147] on li "Person outside the car" at bounding box center [621, 150] width 124 height 19
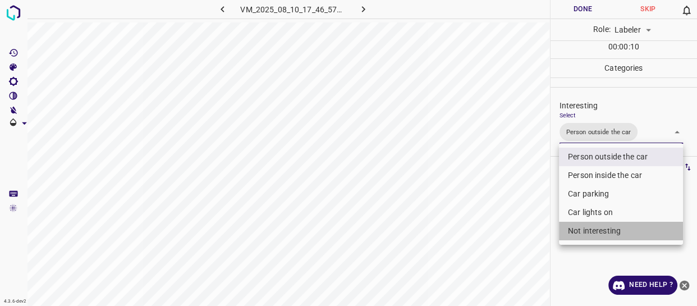
click at [587, 231] on li "Not interesting" at bounding box center [621, 231] width 124 height 19
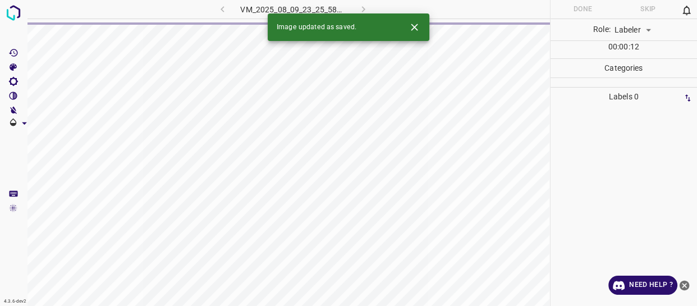
click at [224, 11] on div "VM_2025_08_09_23_25_58_551_07.gif" at bounding box center [292, 9] width 209 height 19
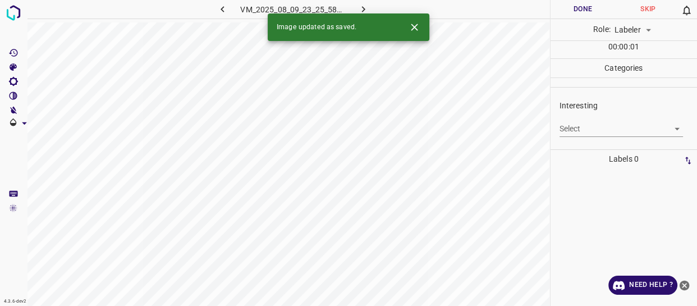
click at [221, 11] on icon "button" at bounding box center [223, 9] width 12 height 12
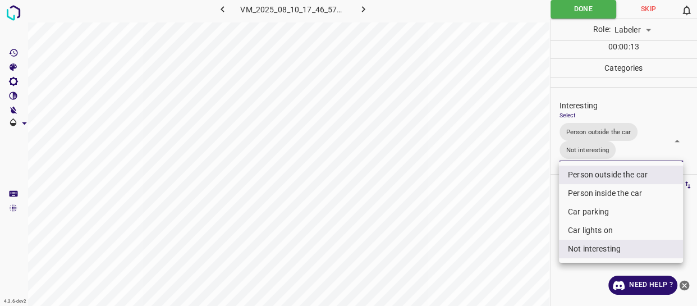
drag, startPoint x: 620, startPoint y: 151, endPoint x: 601, endPoint y: 174, distance: 29.5
click at [619, 150] on body "4.3.6-dev2 VM_2025_08_10_17_46_57_907_02.gif Done Skip 0 Role: Labeler labeler …" at bounding box center [348, 153] width 697 height 306
drag, startPoint x: 606, startPoint y: 247, endPoint x: 581, endPoint y: 243, distance: 25.0
click at [601, 243] on li "Not interesting" at bounding box center [621, 249] width 124 height 19
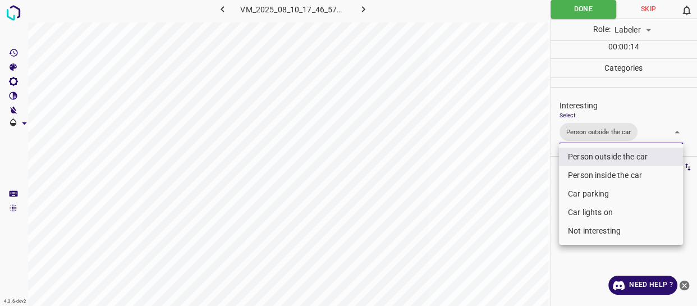
drag, startPoint x: 514, startPoint y: 243, endPoint x: 515, endPoint y: 250, distance: 7.4
click at [514, 245] on div at bounding box center [348, 153] width 697 height 306
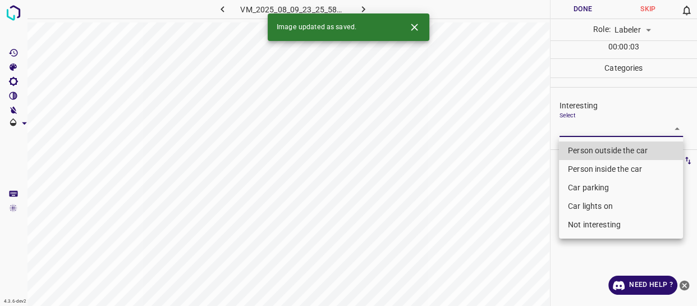
click at [587, 125] on body "4.3.6-dev2 VM_2025_08_09_23_25_58_551_07.gif Done Skip 0 Role: Labeler labeler …" at bounding box center [348, 153] width 697 height 306
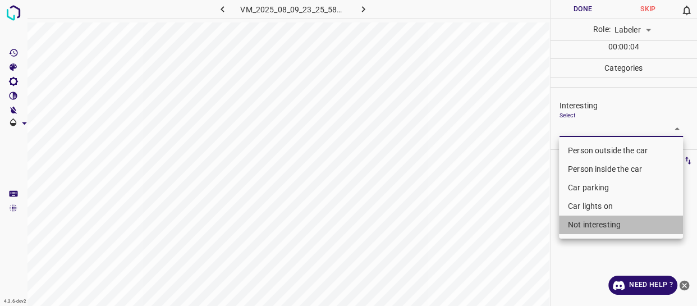
click at [585, 224] on li "Not interesting" at bounding box center [621, 225] width 124 height 19
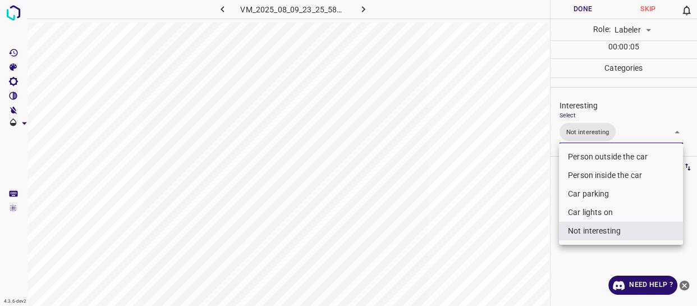
click at [528, 247] on div at bounding box center [348, 153] width 697 height 306
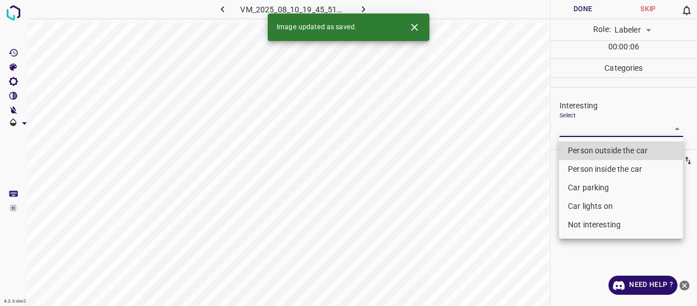
drag, startPoint x: 590, startPoint y: 130, endPoint x: 567, endPoint y: 163, distance: 40.0
click at [588, 136] on body "4.3.6-dev2 VM_2025_08_10_19_45_51_544_00.gif Done Skip 0 Role: Labeler labeler …" at bounding box center [348, 153] width 697 height 306
drag, startPoint x: 575, startPoint y: 154, endPoint x: 533, endPoint y: 202, distance: 63.3
click at [574, 157] on li "Person outside the car" at bounding box center [621, 150] width 124 height 19
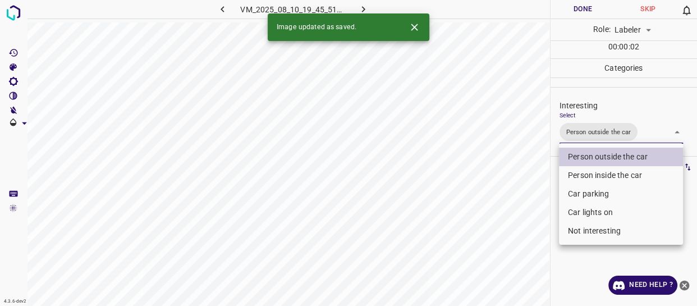
drag, startPoint x: 530, startPoint y: 208, endPoint x: 527, endPoint y: 217, distance: 8.9
click at [529, 213] on div at bounding box center [348, 153] width 697 height 306
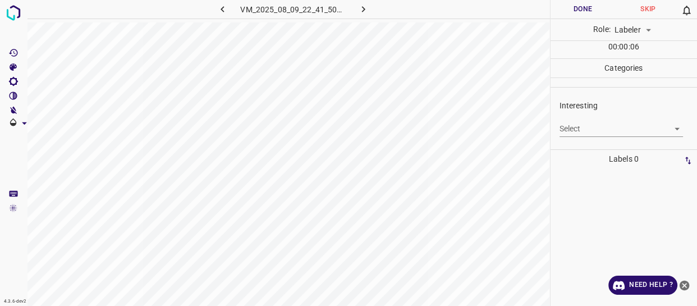
click at [595, 132] on body "4.3.6-dev2 VM_2025_08_09_22_41_50_183_01.gif Done Skip 0 Role: Labeler labeler …" at bounding box center [348, 153] width 697 height 306
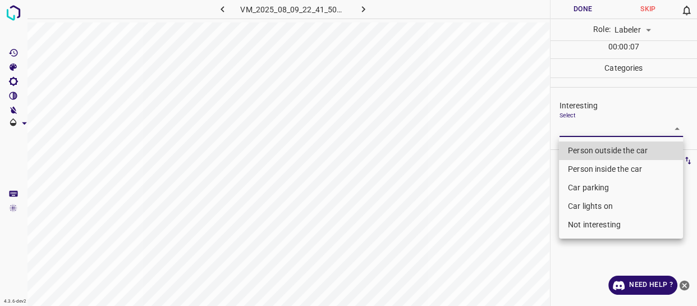
click at [592, 151] on li "Person outside the car" at bounding box center [621, 150] width 124 height 19
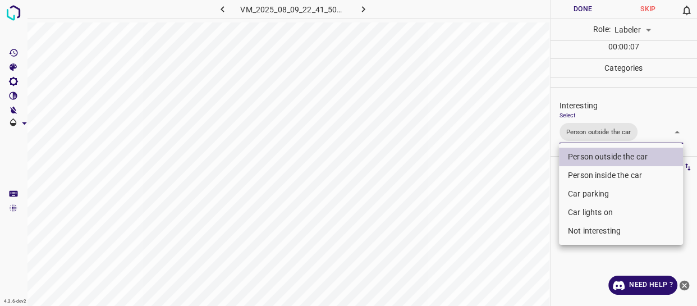
drag, startPoint x: 507, startPoint y: 214, endPoint x: 506, endPoint y: 226, distance: 11.8
click at [508, 222] on div at bounding box center [348, 153] width 697 height 306
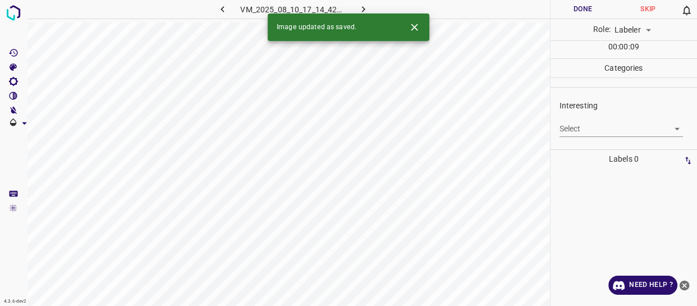
click at [581, 128] on body "4.3.6-dev2 VM_2025_08_10_17_14_42_499_02.gif Done Skip 0 Role: Labeler labeler …" at bounding box center [348, 153] width 697 height 306
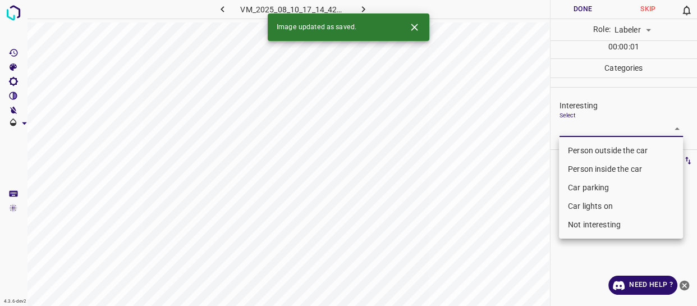
drag, startPoint x: 578, startPoint y: 146, endPoint x: 561, endPoint y: 150, distance: 17.4
click at [578, 145] on li "Person outside the car" at bounding box center [621, 150] width 124 height 19
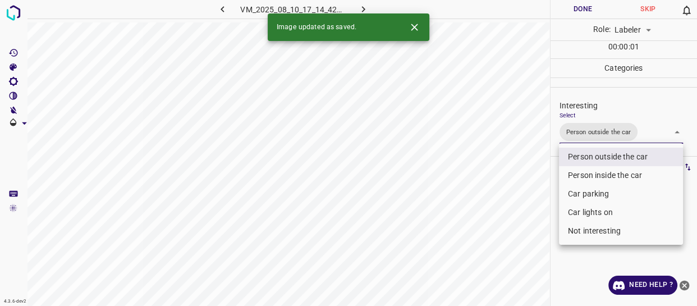
drag, startPoint x: 510, startPoint y: 193, endPoint x: 503, endPoint y: 232, distance: 40.0
click at [511, 218] on div at bounding box center [348, 153] width 697 height 306
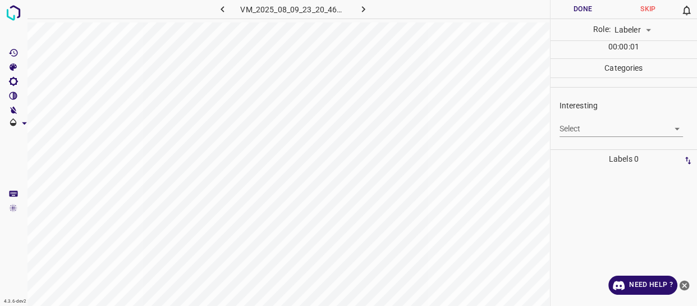
click at [588, 132] on body "4.3.6-dev2 VM_2025_08_09_23_20_46_303_01.gif Done Skip 0 Role: Labeler labeler …" at bounding box center [348, 153] width 697 height 306
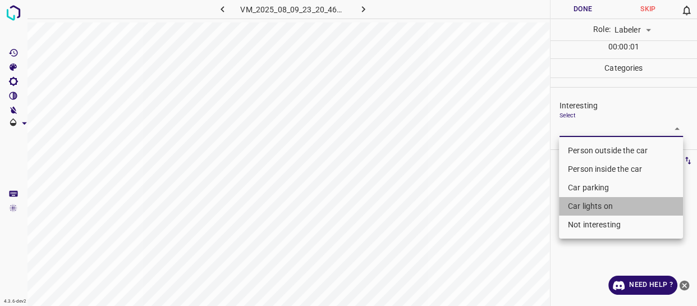
drag, startPoint x: 578, startPoint y: 208, endPoint x: 503, endPoint y: 241, distance: 82.2
click at [578, 208] on li "Car lights on" at bounding box center [621, 206] width 124 height 19
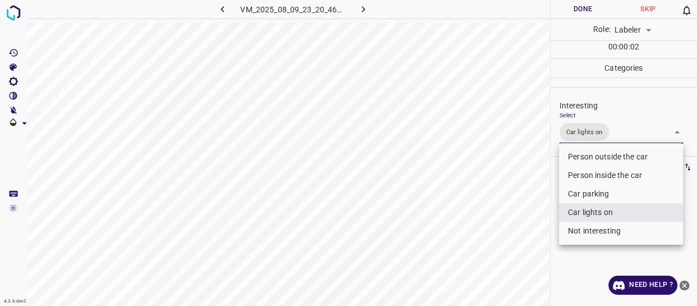
drag, startPoint x: 501, startPoint y: 241, endPoint x: 489, endPoint y: 272, distance: 33.3
click at [492, 266] on div at bounding box center [348, 153] width 697 height 306
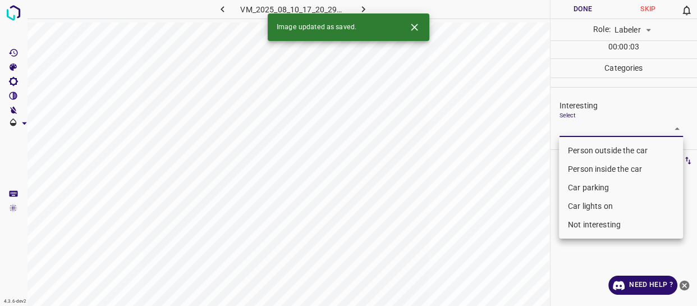
click at [593, 130] on body "4.3.6-dev2 VM_2025_08_10_17_20_29_710_07.gif Done Skip 0 Role: Labeler labeler …" at bounding box center [348, 153] width 697 height 306
drag, startPoint x: 585, startPoint y: 151, endPoint x: 535, endPoint y: 210, distance: 77.3
click at [584, 151] on li "Person outside the car" at bounding box center [621, 150] width 124 height 19
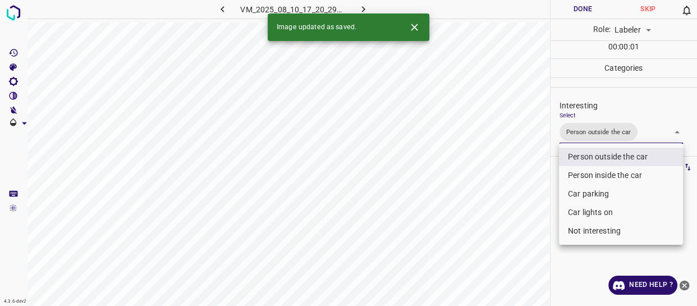
drag, startPoint x: 531, startPoint y: 216, endPoint x: 529, endPoint y: 249, distance: 33.8
click at [529, 249] on div at bounding box center [348, 153] width 697 height 306
